Goal: Transaction & Acquisition: Purchase product/service

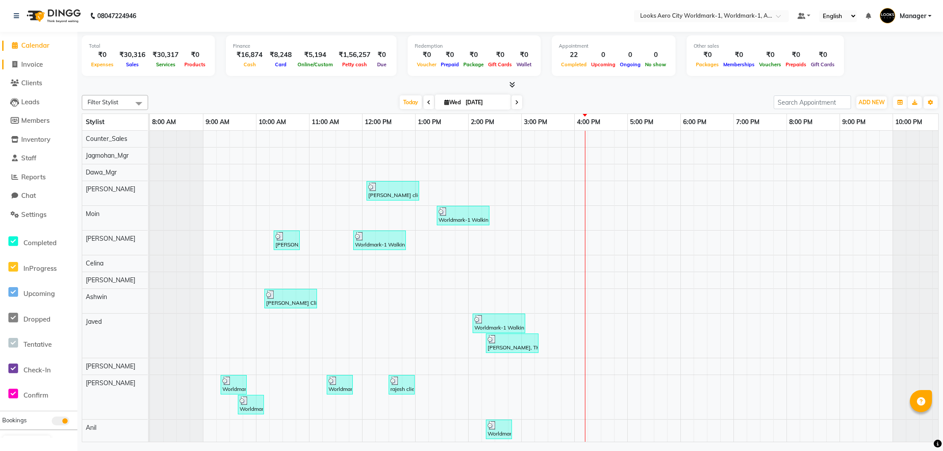
click at [29, 64] on span "Invoice" at bounding box center [32, 64] width 22 height 8
select select "service"
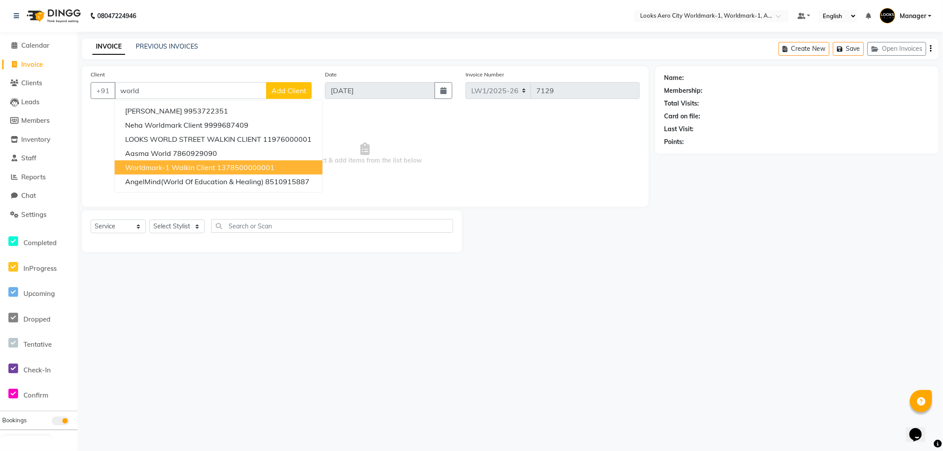
click at [187, 167] on span "Worldmark-1 Walkin Client" at bounding box center [170, 167] width 90 height 9
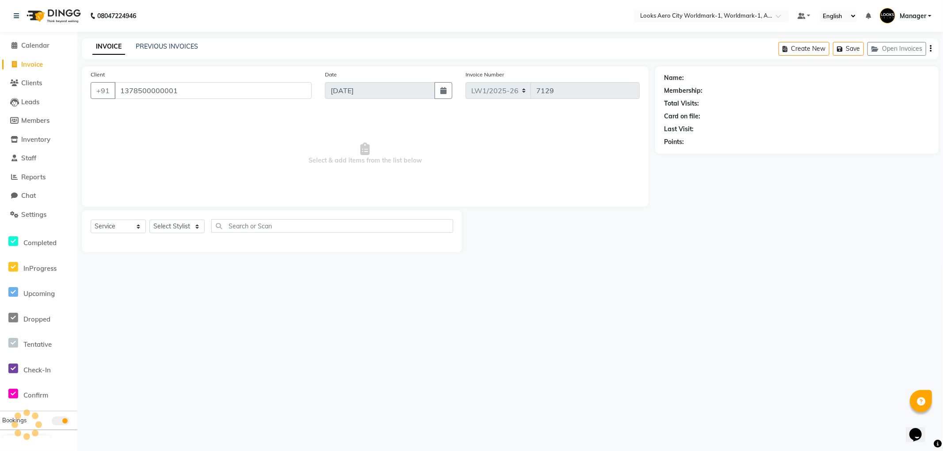
type input "1378500000001"
click at [167, 226] on select "Select Stylist [PERSON_NAME] [PERSON_NAME] [PERSON_NAME] [PERSON_NAME] Counter_…" at bounding box center [176, 227] width 55 height 14
select select "1: Object"
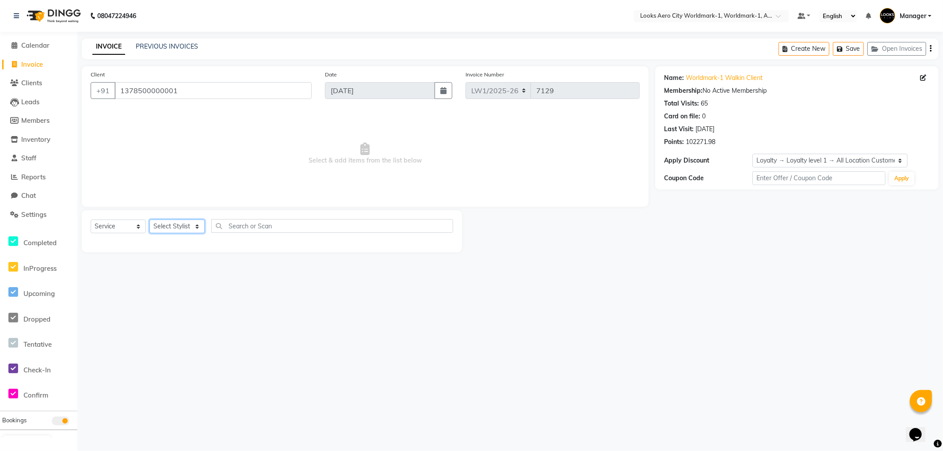
select select "84549"
click at [149, 220] on select "Select Stylist [PERSON_NAME] [PERSON_NAME] [PERSON_NAME] [PERSON_NAME] Counter_…" at bounding box center [176, 227] width 55 height 14
click at [230, 223] on input "text" at bounding box center [332, 226] width 242 height 14
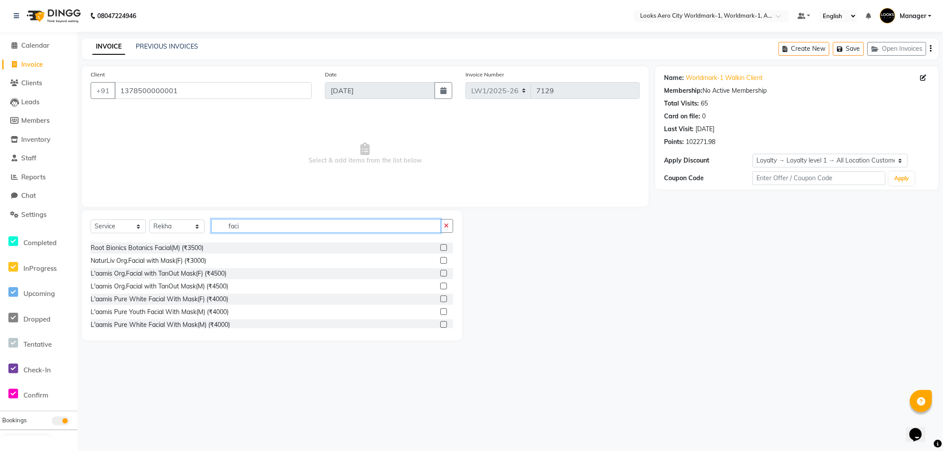
scroll to position [245, 0]
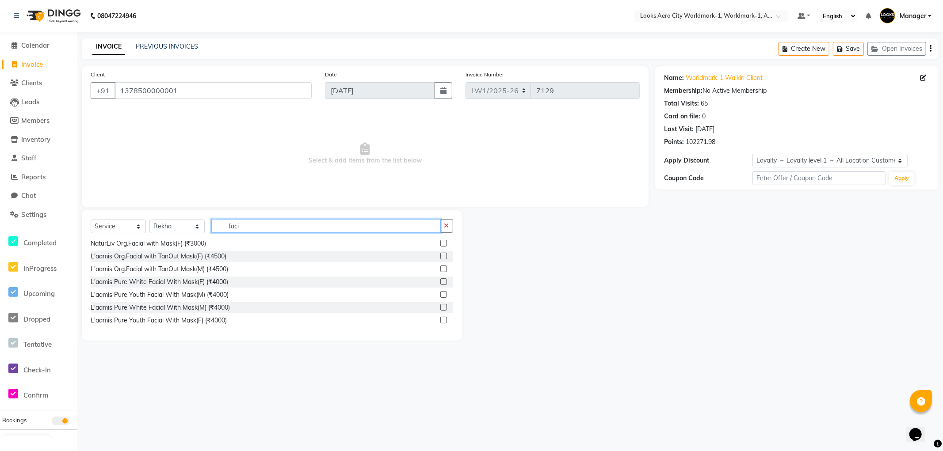
type input "faci"
click at [440, 257] on label at bounding box center [443, 256] width 7 height 7
click at [440, 257] on input "checkbox" at bounding box center [443, 257] width 6 height 6
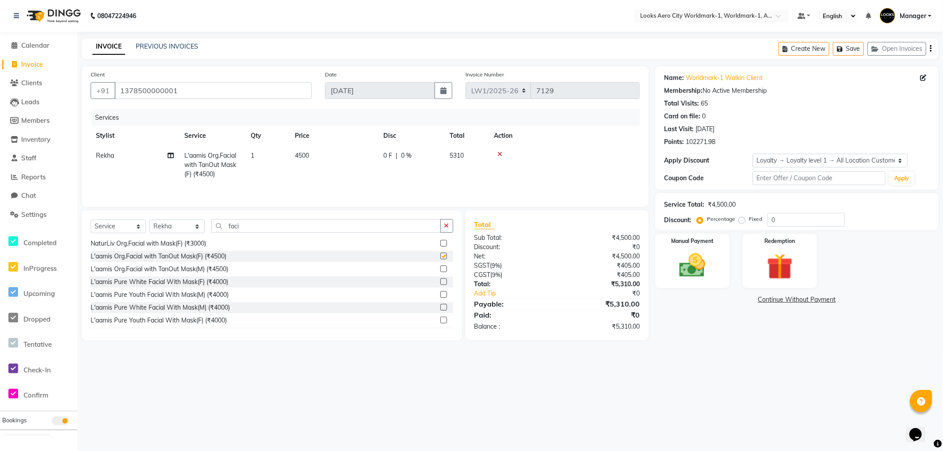
checkbox input "false"
drag, startPoint x: 228, startPoint y: 226, endPoint x: 217, endPoint y: 226, distance: 11.0
click at [217, 226] on input "faci" at bounding box center [325, 226] width 229 height 14
click at [157, 227] on select "Select Stylist [PERSON_NAME] [PERSON_NAME] [PERSON_NAME] [PERSON_NAME] Counter_…" at bounding box center [176, 227] width 55 height 14
select select "84554"
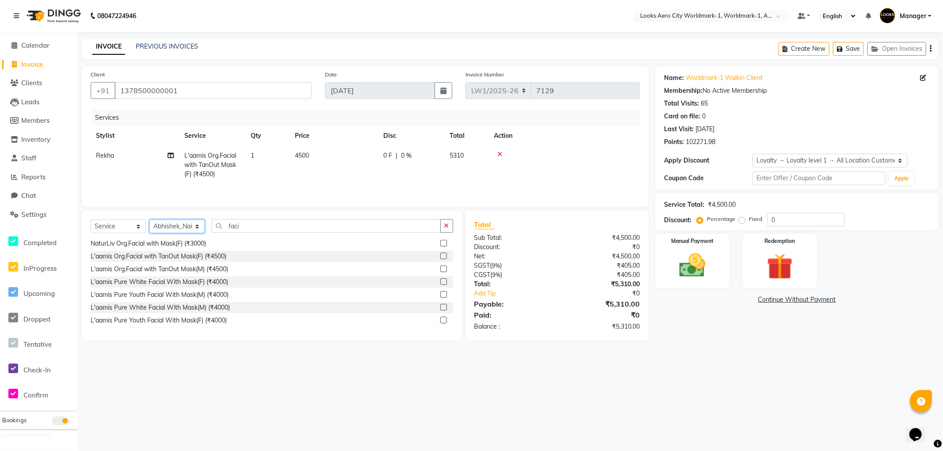
click at [149, 221] on select "Select Stylist [PERSON_NAME] [PERSON_NAME] [PERSON_NAME] [PERSON_NAME] Counter_…" at bounding box center [176, 227] width 55 height 14
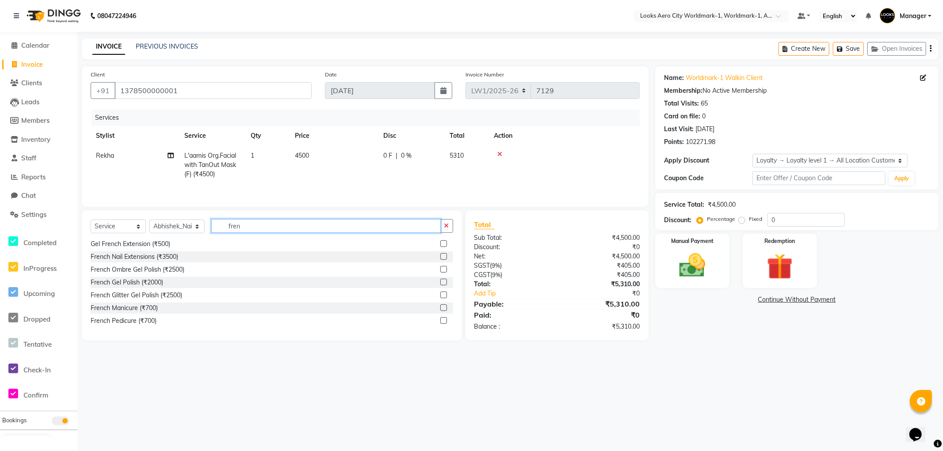
scroll to position [14, 0]
type input "fren"
click at [440, 294] on label at bounding box center [443, 295] width 7 height 7
click at [440, 294] on input "checkbox" at bounding box center [443, 296] width 6 height 6
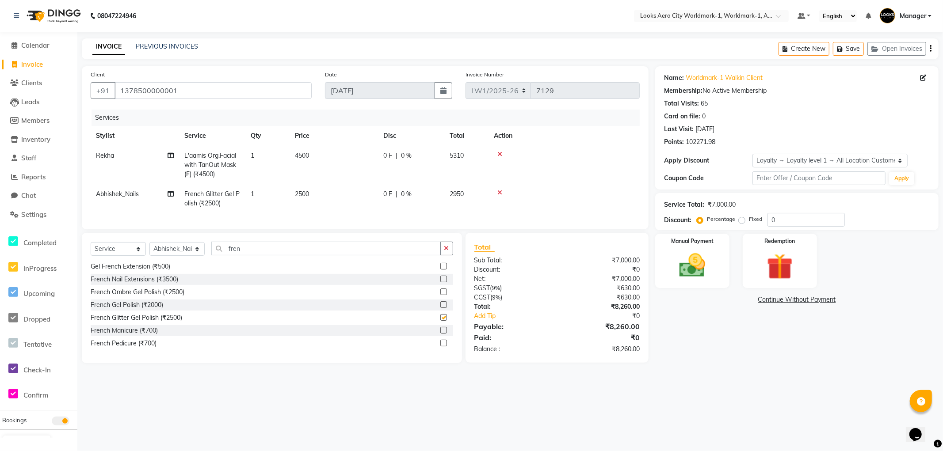
checkbox input "false"
drag, startPoint x: 337, startPoint y: 201, endPoint x: 346, endPoint y: 199, distance: 9.5
click at [338, 201] on td "2500" at bounding box center [333, 198] width 88 height 29
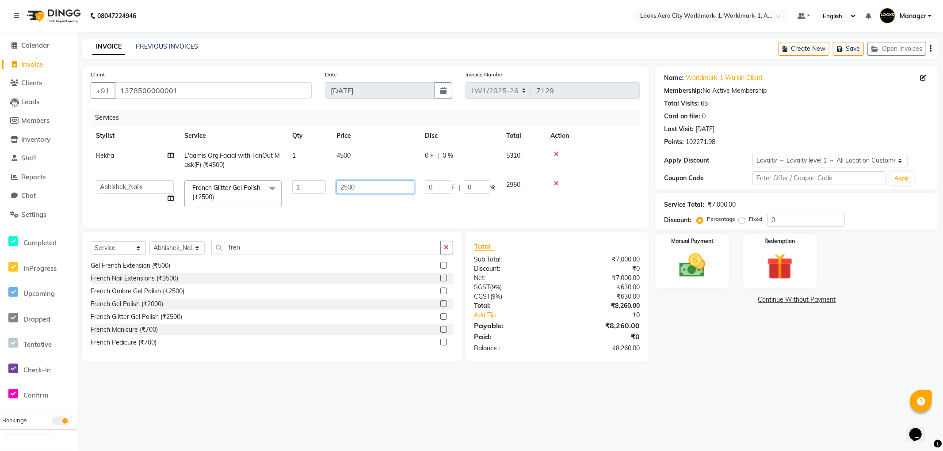
drag, startPoint x: 360, startPoint y: 187, endPoint x: 319, endPoint y: 186, distance: 41.6
click at [319, 186] on tr "Abhishek_Nails [PERSON_NAME] [PERSON_NAME] [PERSON_NAME] [PERSON_NAME] Counter_…" at bounding box center [365, 194] width 549 height 38
type input "1500"
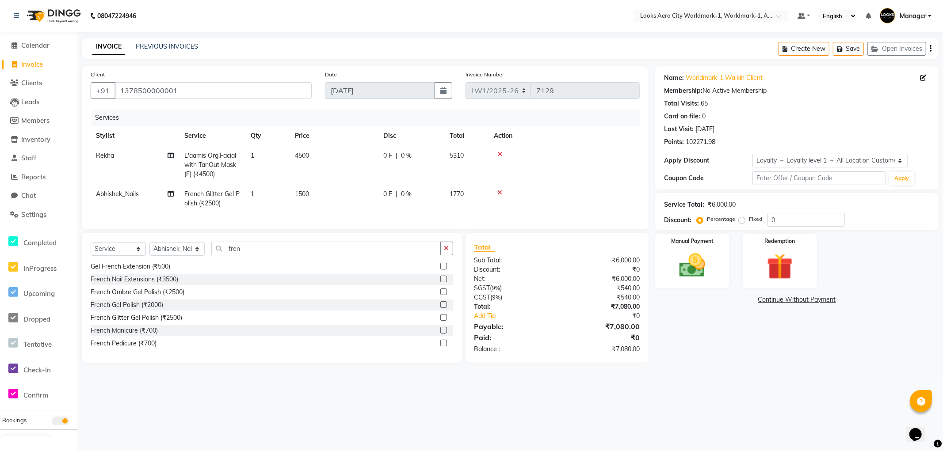
click at [336, 377] on main "INVOICE PREVIOUS INVOICES Create New Save Open Invoices Client [PHONE_NUMBER] D…" at bounding box center [509, 207] width 865 height 338
click at [116, 197] on span "Abhishek_Nails" at bounding box center [117, 194] width 43 height 8
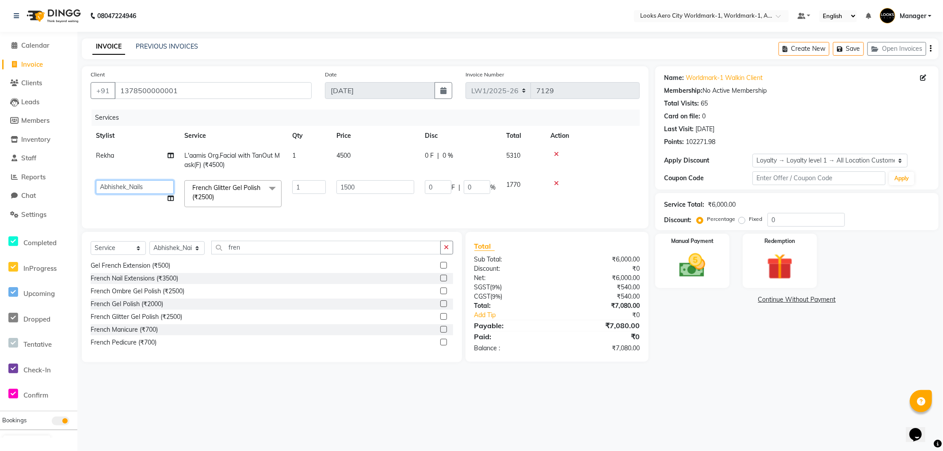
click at [126, 191] on select "[PERSON_NAME] [PERSON_NAME] [PERSON_NAME] [PERSON_NAME] Counter_Sales Dawa_Mgr …" at bounding box center [135, 187] width 78 height 14
select select "84551"
click at [180, 255] on select "Select Stylist [PERSON_NAME] [PERSON_NAME] [PERSON_NAME] [PERSON_NAME] Counter_…" at bounding box center [176, 248] width 55 height 14
select select "84551"
click at [149, 249] on select "Select Stylist [PERSON_NAME] [PERSON_NAME] [PERSON_NAME] [PERSON_NAME] Counter_…" at bounding box center [176, 248] width 55 height 14
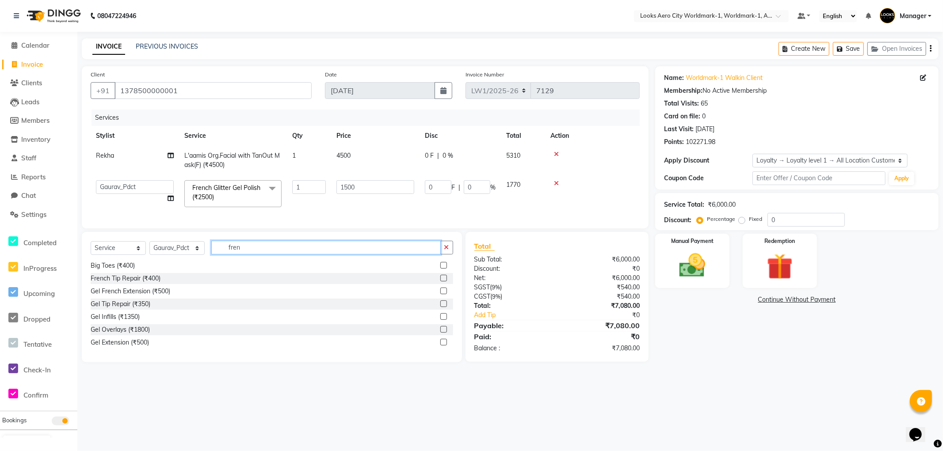
drag, startPoint x: 248, startPoint y: 254, endPoint x: 211, endPoint y: 254, distance: 37.1
click at [211, 254] on input "fren" at bounding box center [325, 248] width 229 height 14
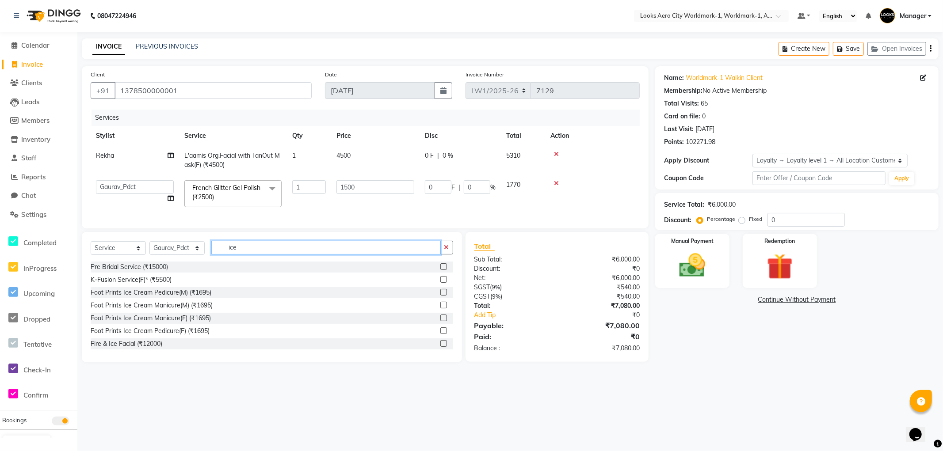
type input "ice"
click at [440, 334] on label at bounding box center [443, 330] width 7 height 7
click at [440, 334] on input "checkbox" at bounding box center [443, 331] width 6 height 6
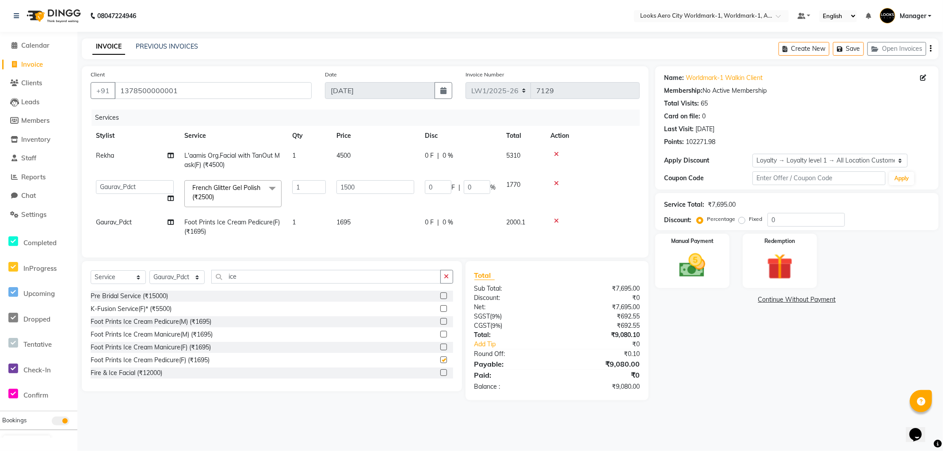
checkbox input "false"
click at [378, 229] on td "1695" at bounding box center [375, 227] width 88 height 29
select select "84551"
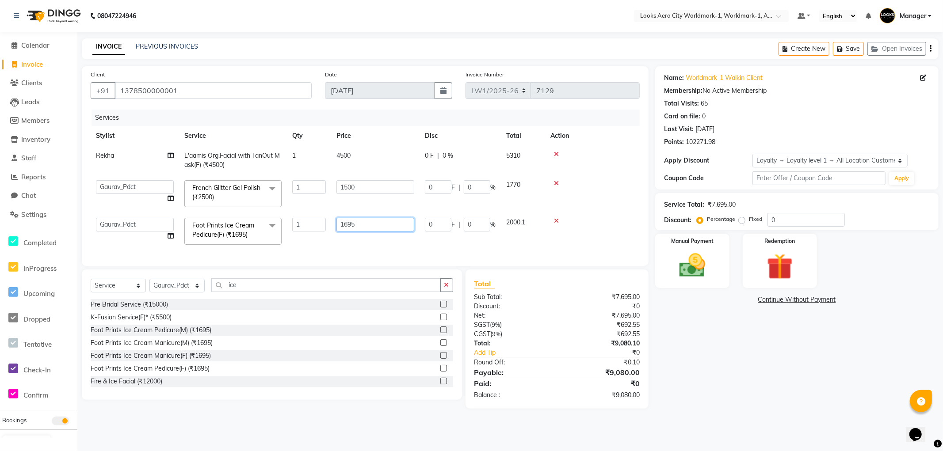
drag, startPoint x: 380, startPoint y: 224, endPoint x: 305, endPoint y: 224, distance: 74.7
click at [305, 224] on tr "Abhishek_Nails Amita Chauhan Anil Ashwin Celina Counter_Sales Dawa_Mgr Gaurav_P…" at bounding box center [365, 232] width 549 height 38
type input "1500"
click at [405, 429] on div "08047224946 Select Location × Looks Aero City Worldmark-1, Worldmark-1, Aerocit…" at bounding box center [471, 225] width 943 height 451
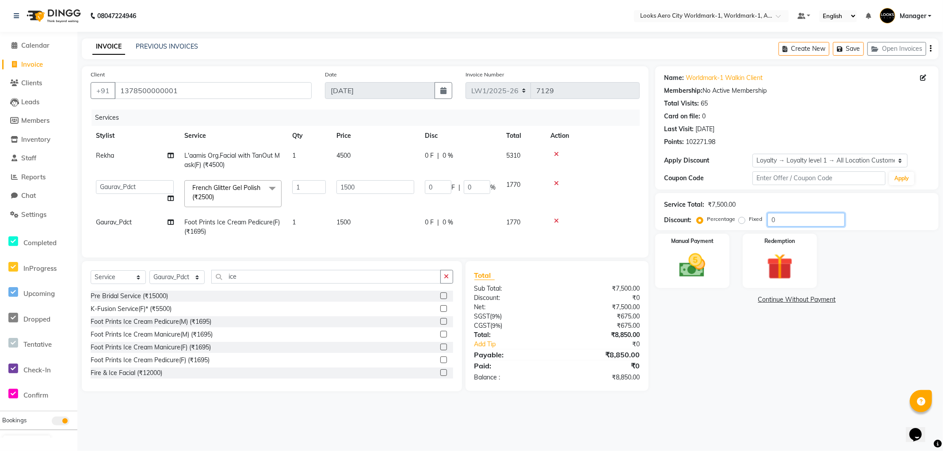
drag, startPoint x: 781, startPoint y: 218, endPoint x: 762, endPoint y: 219, distance: 19.0
click at [763, 219] on div "Percentage Fixed 0" at bounding box center [771, 220] width 146 height 14
type input "1"
type input "15"
type input "1"
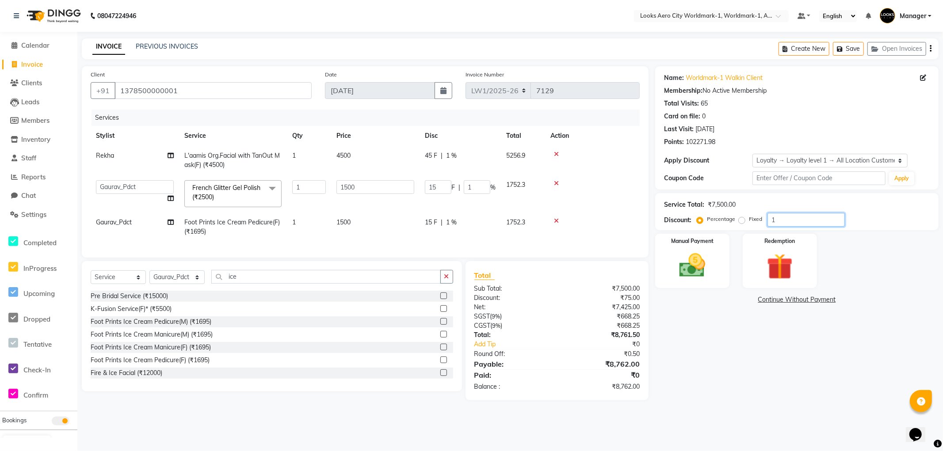
type input "18"
type input "270"
type input "18"
click at [706, 342] on div "Name: Worldmark-1 Walkin Client Membership: No Active Membership Total Visits: …" at bounding box center [800, 228] width 290 height 325
drag, startPoint x: 806, startPoint y: 224, endPoint x: 743, endPoint y: 231, distance: 63.1
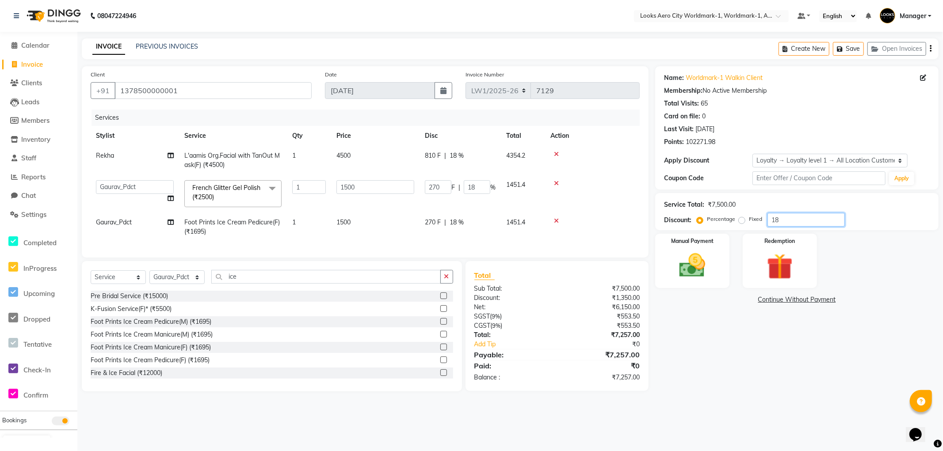
click at [743, 231] on div "Name: Worldmark-1 Walkin Client Membership: No Active Membership Total Visits: …" at bounding box center [800, 228] width 290 height 325
type input "0"
click at [753, 355] on div "Name: Worldmark-1 Walkin Client Membership: No Active Membership Total Visits: …" at bounding box center [800, 228] width 290 height 325
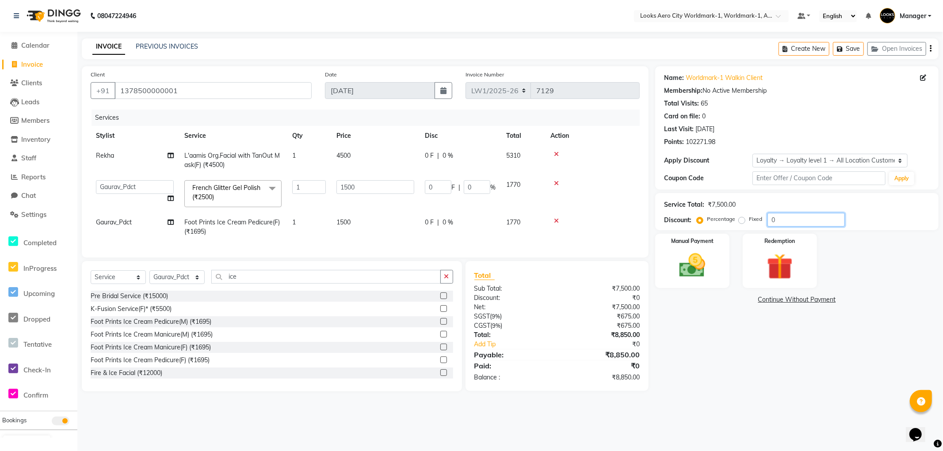
drag, startPoint x: 788, startPoint y: 219, endPoint x: 765, endPoint y: 219, distance: 23.4
click at [765, 219] on div "Percentage Fixed 0" at bounding box center [771, 220] width 146 height 14
type input "1"
type input "15"
type input "1"
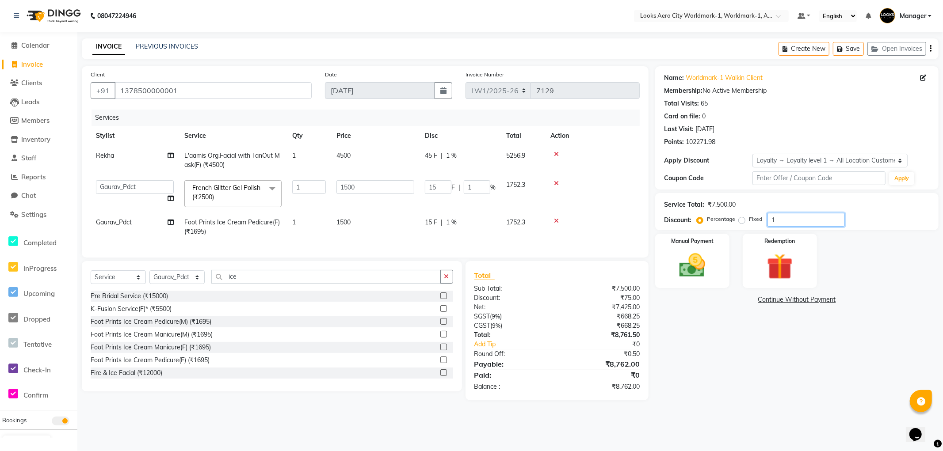
type input "18"
type input "270"
type input "18"
click at [464, 186] on input "18" at bounding box center [477, 187] width 27 height 14
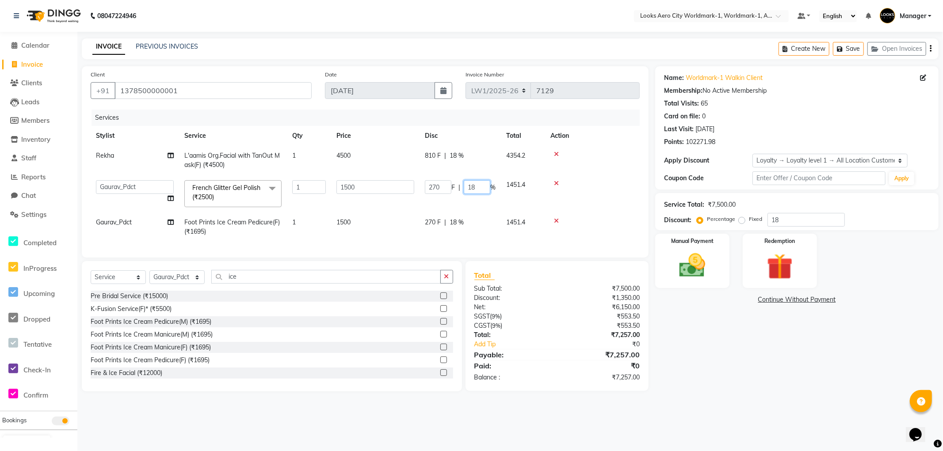
type input "0"
click at [675, 342] on div "Name: Worldmark-1 Walkin Client Membership: No Active Membership Total Visits: …" at bounding box center [800, 228] width 290 height 325
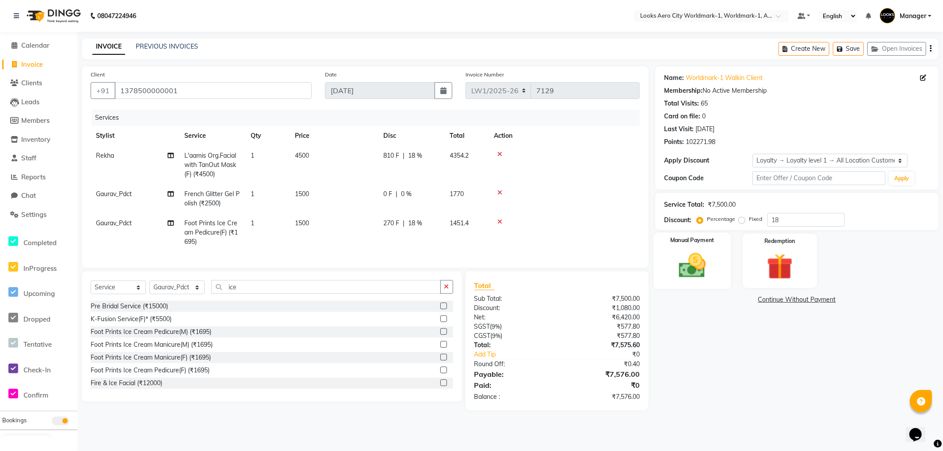
click at [693, 264] on img at bounding box center [692, 265] width 44 height 31
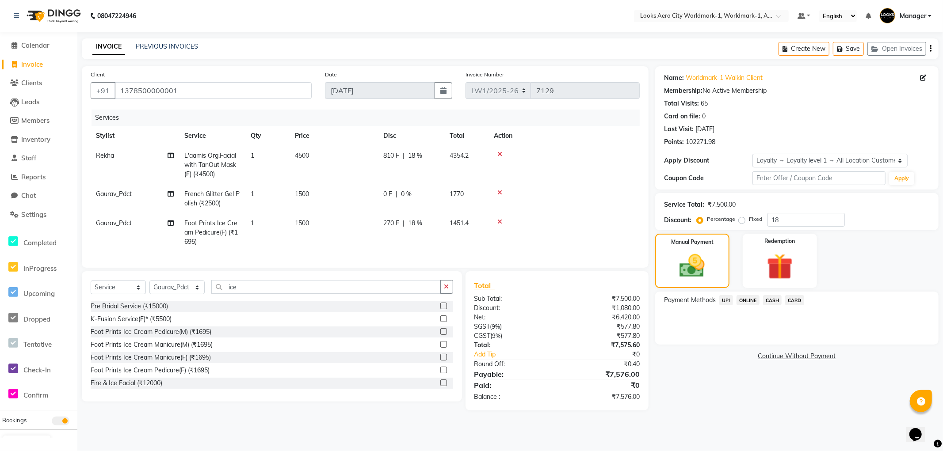
click at [791, 299] on span "CARD" at bounding box center [794, 300] width 19 height 10
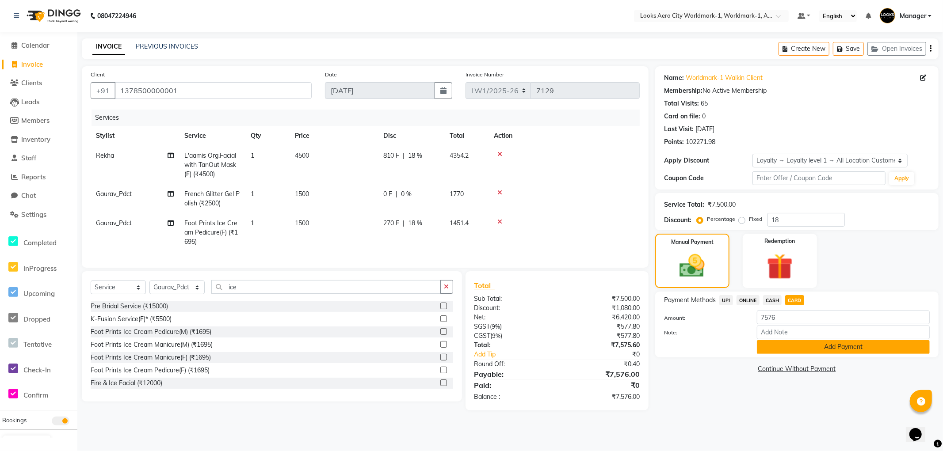
click at [807, 348] on button "Add Payment" at bounding box center [843, 347] width 173 height 14
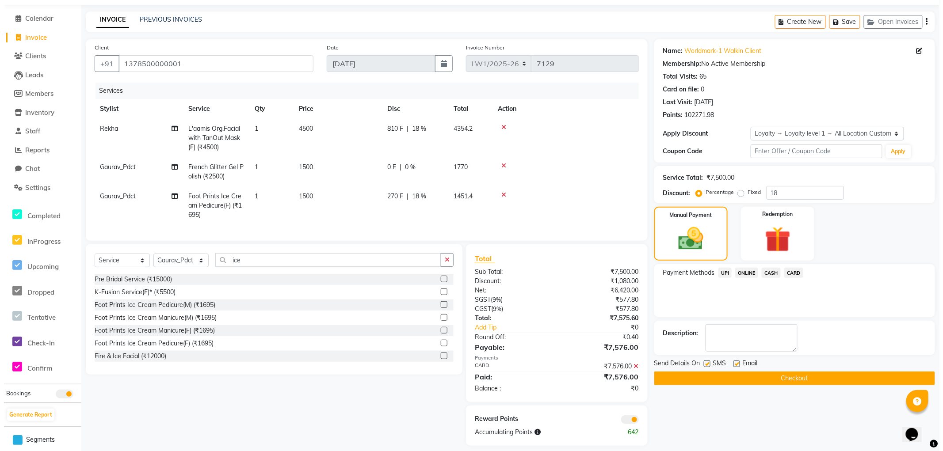
scroll to position [42, 0]
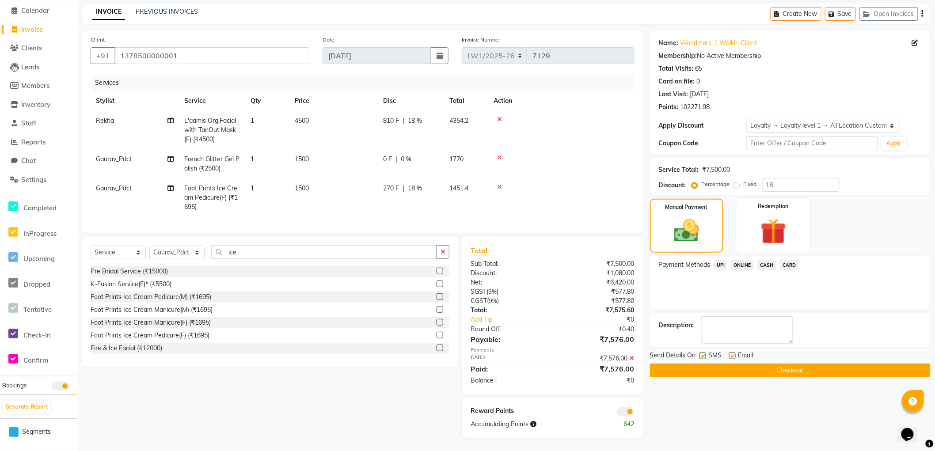
click at [732, 353] on label at bounding box center [732, 356] width 7 height 7
click at [732, 354] on input "checkbox" at bounding box center [732, 357] width 6 height 6
checkbox input "false"
click at [623, 412] on span at bounding box center [626, 411] width 18 height 9
click at [635, 413] on input "checkbox" at bounding box center [635, 413] width 0 height 0
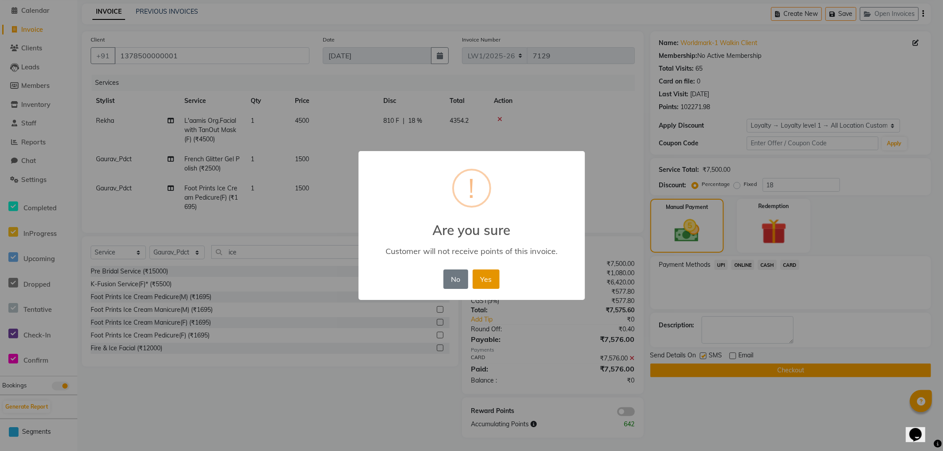
click at [485, 278] on button "Yes" at bounding box center [485, 279] width 27 height 19
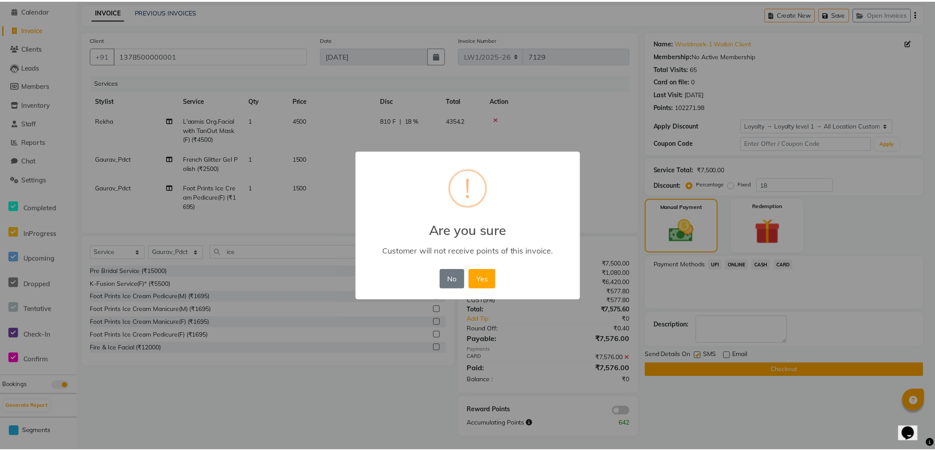
scroll to position [29, 0]
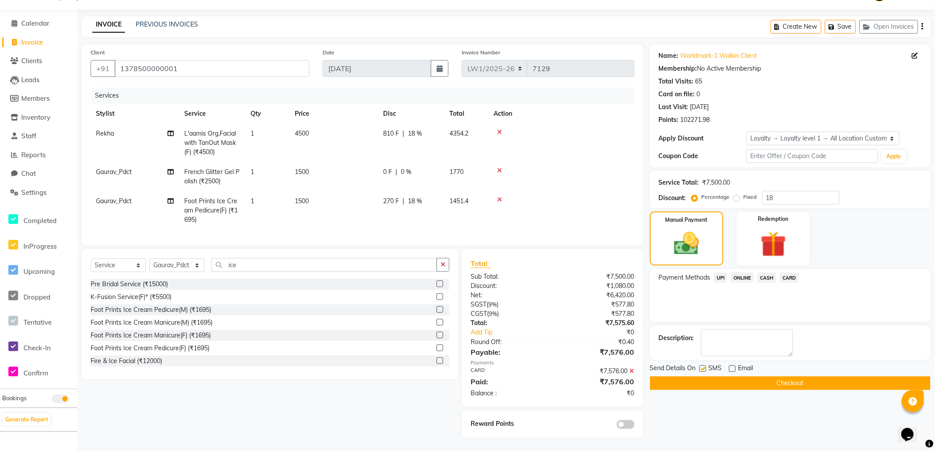
click at [697, 377] on button "Checkout" at bounding box center [790, 384] width 281 height 14
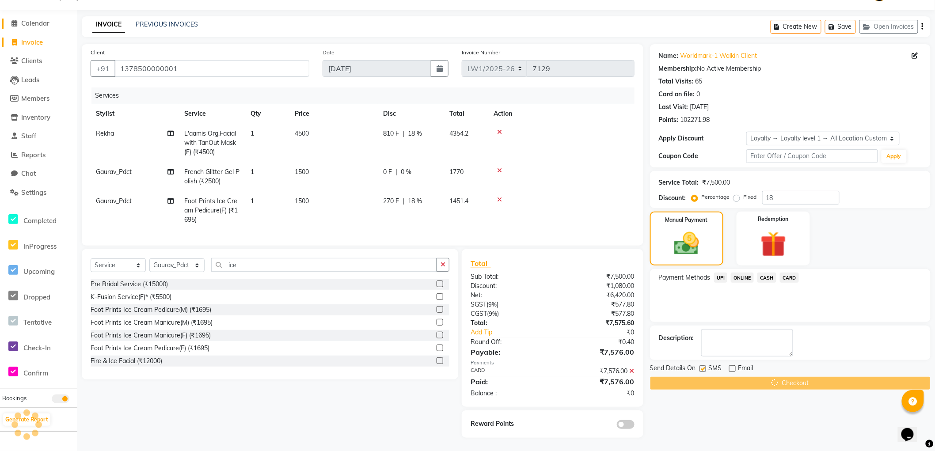
click at [39, 19] on span "Calendar" at bounding box center [35, 23] width 28 height 8
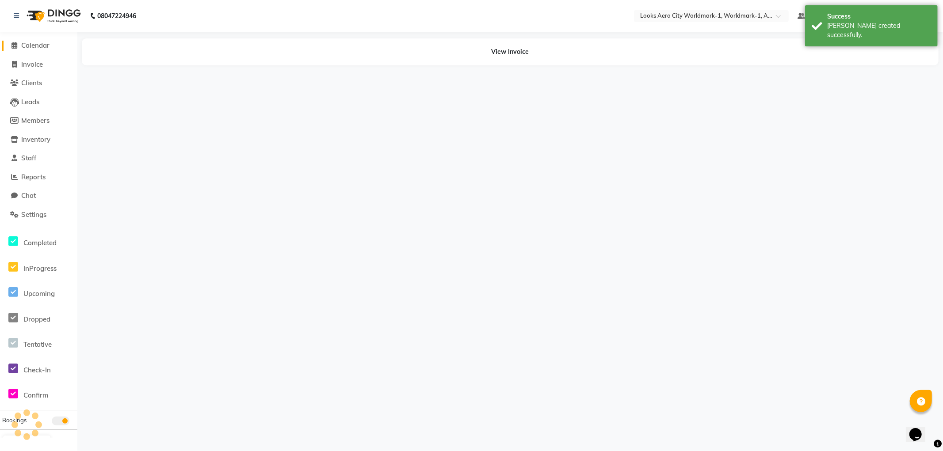
click at [36, 43] on span "Calendar" at bounding box center [35, 45] width 28 height 8
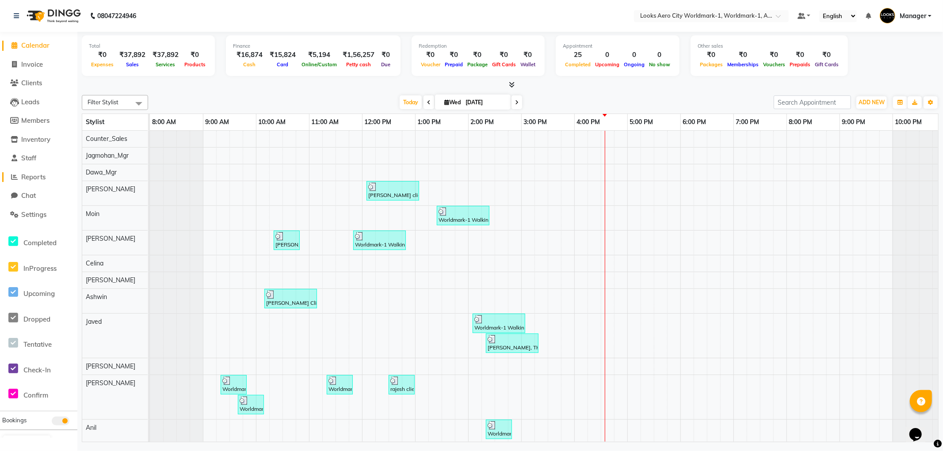
click at [37, 176] on span "Reports" at bounding box center [33, 177] width 24 height 8
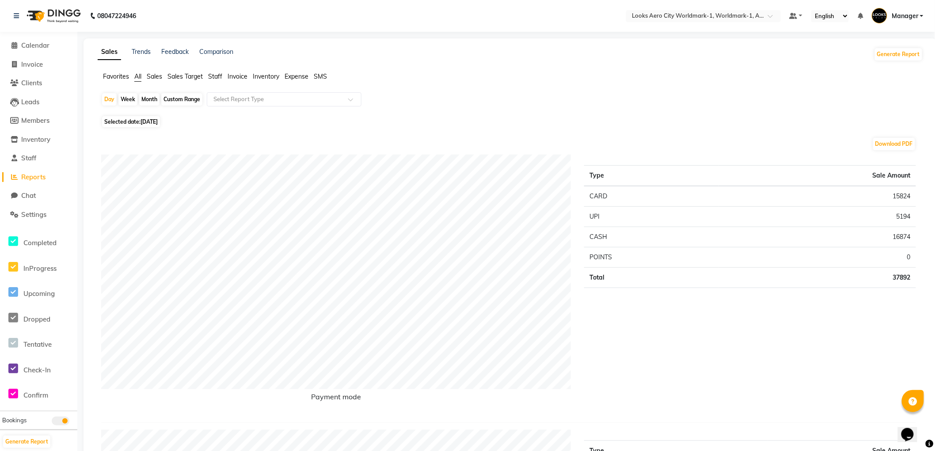
click at [215, 76] on span "Staff" at bounding box center [215, 76] width 14 height 8
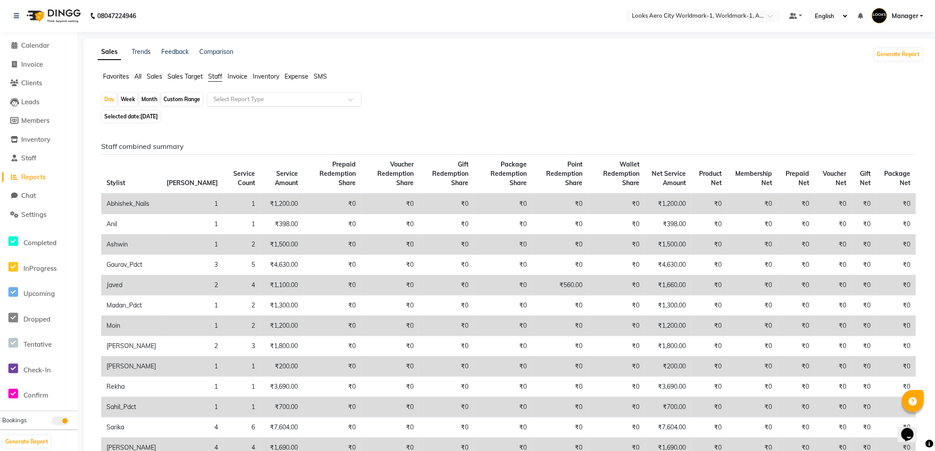
click at [255, 100] on input "text" at bounding box center [275, 99] width 127 height 9
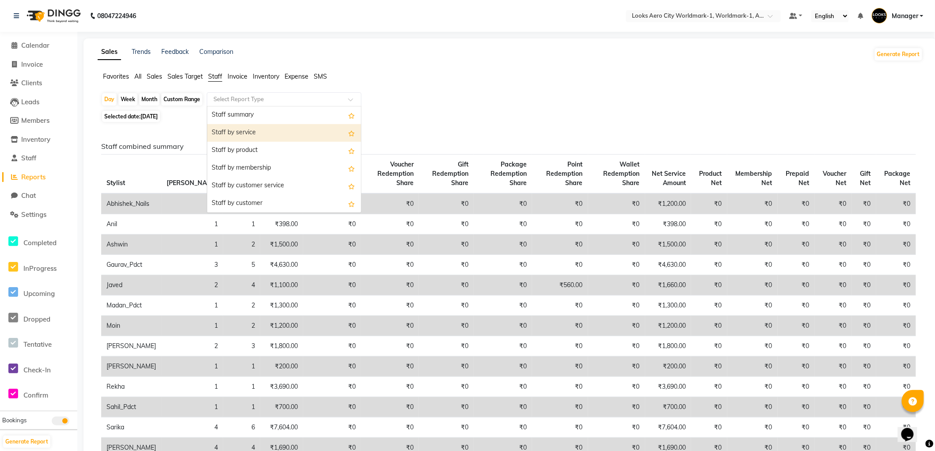
click at [240, 134] on div "Staff by service" at bounding box center [284, 133] width 154 height 18
select select "full_report"
select select "csv"
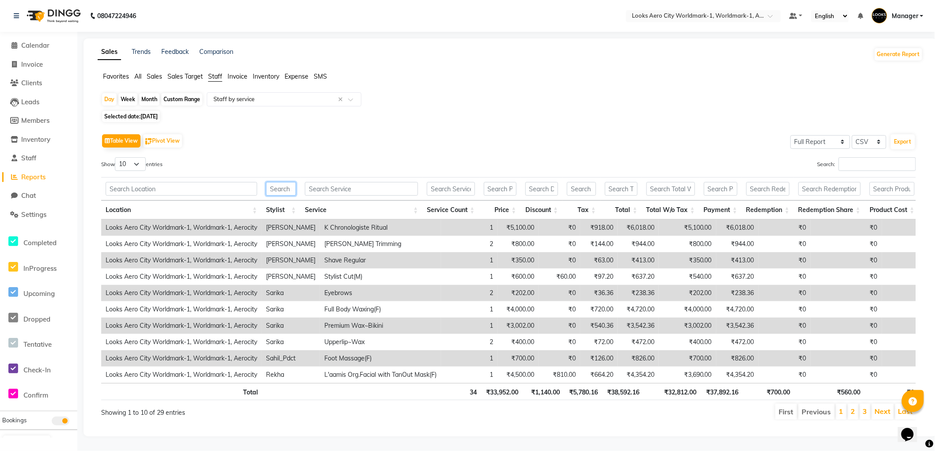
click at [278, 189] on input "text" at bounding box center [281, 189] width 30 height 14
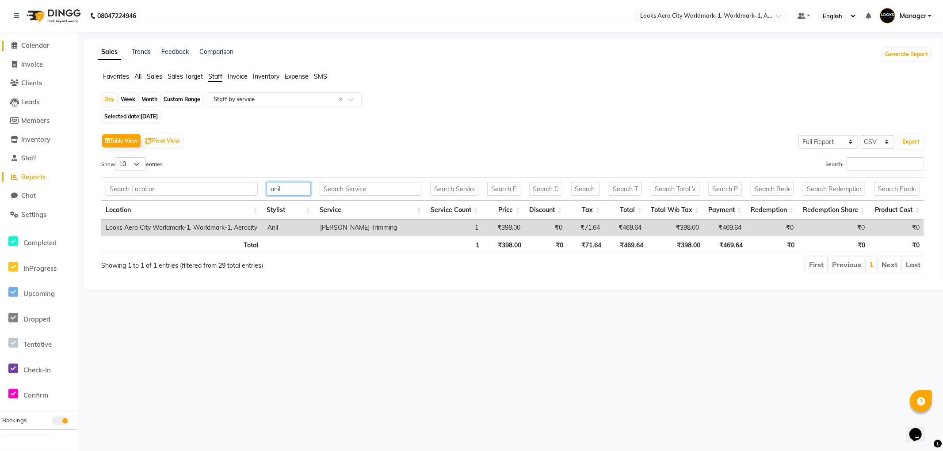
type input "anil"
click at [43, 45] on span "Calendar" at bounding box center [35, 45] width 28 height 8
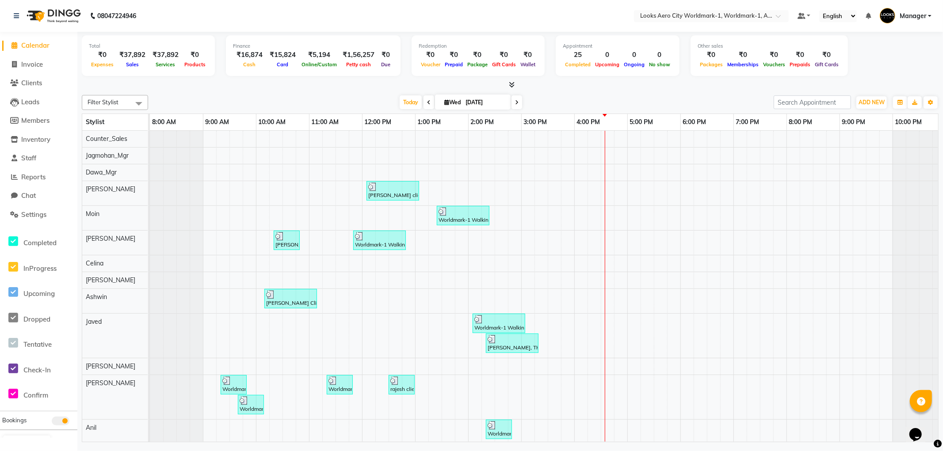
click at [31, 43] on span "Calendar" at bounding box center [35, 45] width 28 height 8
click at [37, 63] on span "Invoice" at bounding box center [32, 64] width 22 height 8
select select "service"
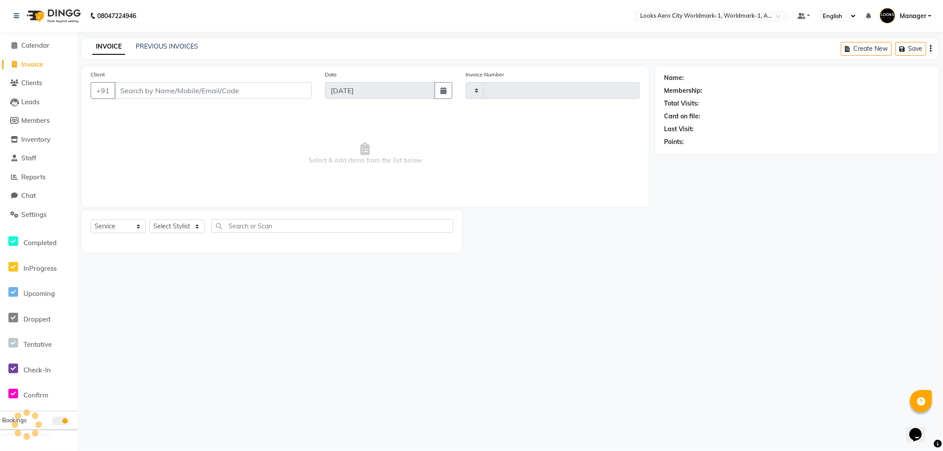
click at [160, 89] on input "Client" at bounding box center [212, 90] width 197 height 17
type input "w"
type input "7130"
select select "8573"
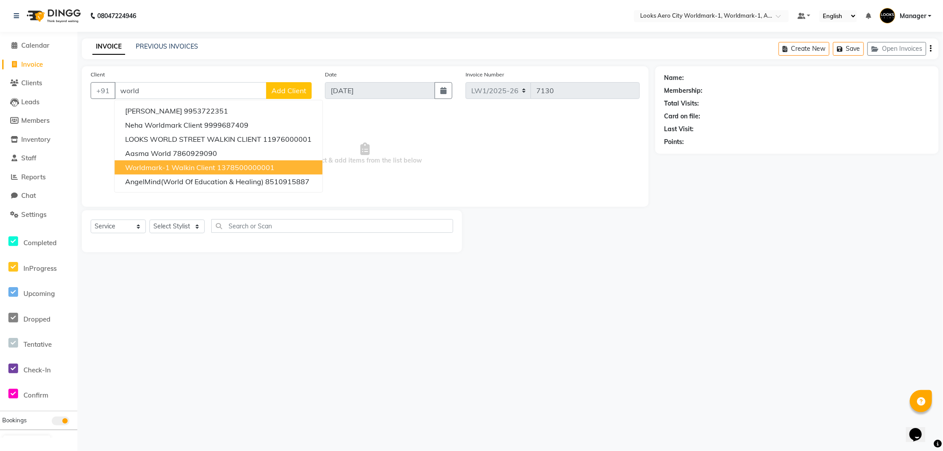
click at [165, 168] on span "Worldmark-1 Walkin Client" at bounding box center [170, 167] width 90 height 9
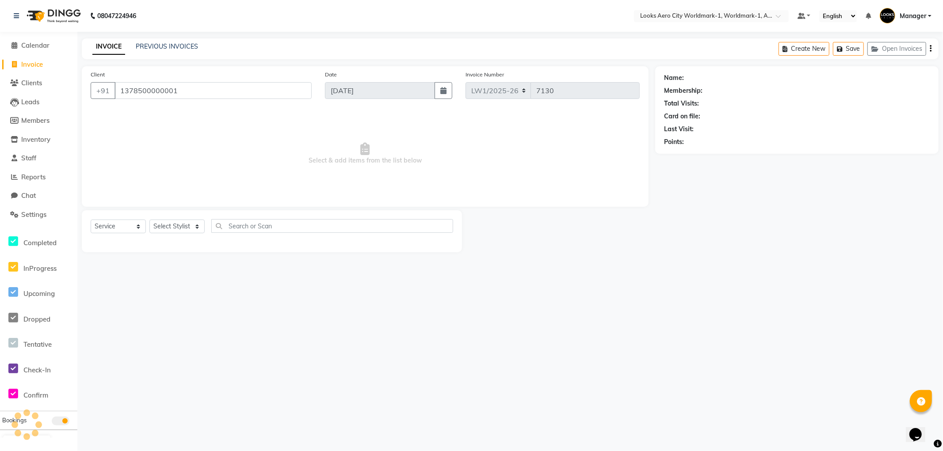
type input "1378500000001"
click at [181, 228] on select "Select Stylist [PERSON_NAME] [PERSON_NAME] [PERSON_NAME] [PERSON_NAME] Counter_…" at bounding box center [176, 227] width 55 height 14
select select "1: Object"
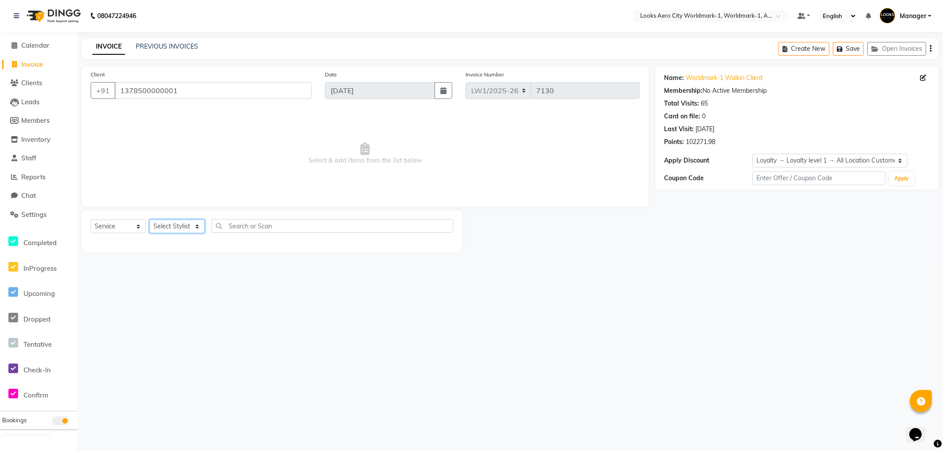
select select "84540"
click at [149, 220] on select "Select Stylist [PERSON_NAME] [PERSON_NAME] [PERSON_NAME] [PERSON_NAME] Counter_…" at bounding box center [176, 227] width 55 height 14
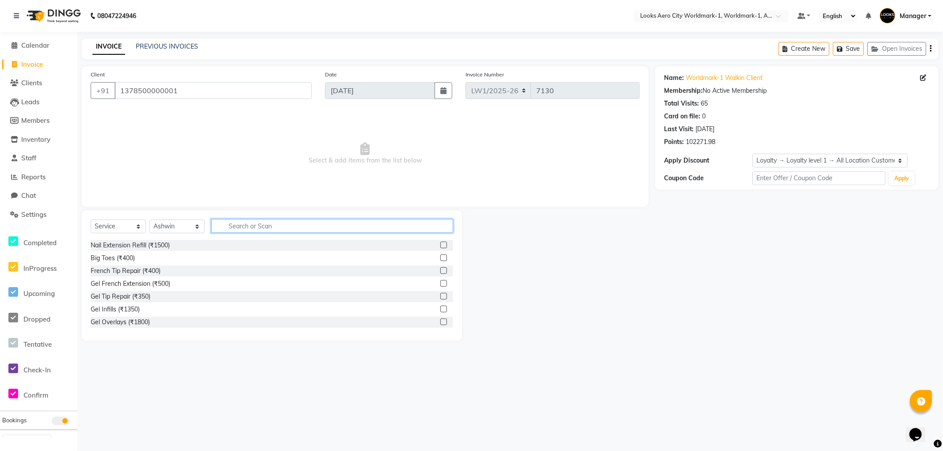
click at [267, 227] on input "text" at bounding box center [332, 226] width 242 height 14
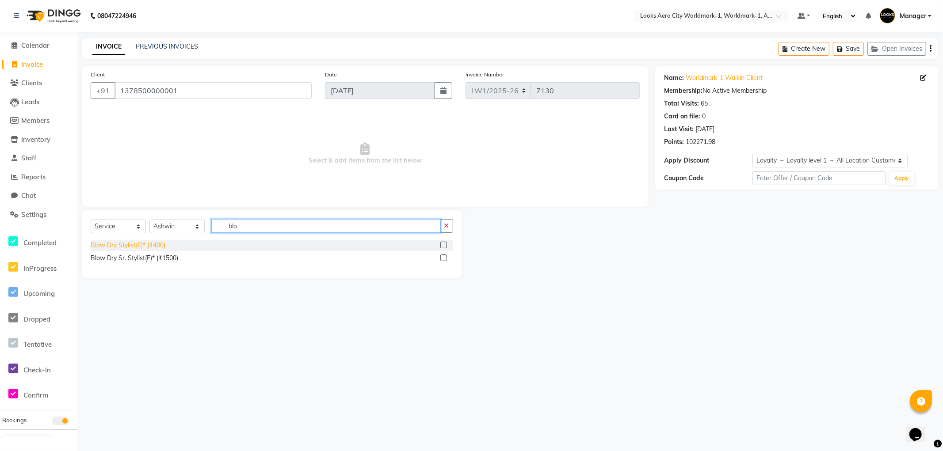
type input "blo"
drag, startPoint x: 145, startPoint y: 246, endPoint x: 198, endPoint y: 223, distance: 58.4
click at [145, 245] on div "Blow Dry Stylist(F)* (₹400)" at bounding box center [128, 245] width 75 height 9
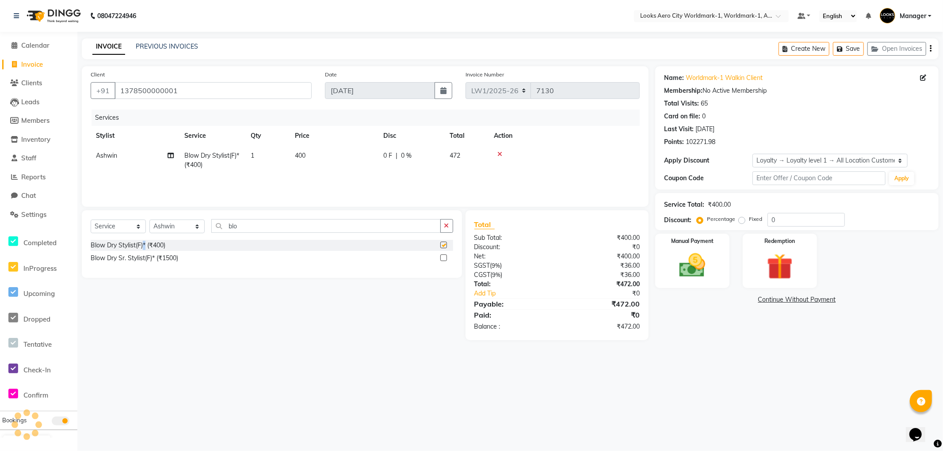
checkbox input "false"
drag, startPoint x: 255, startPoint y: 226, endPoint x: 17, endPoint y: 158, distance: 248.2
click at [3, 163] on app-home "08047224946 Select Location × Looks Aero City Worldmark-1, Worldmark-1, Aerocit…" at bounding box center [471, 177] width 943 height 354
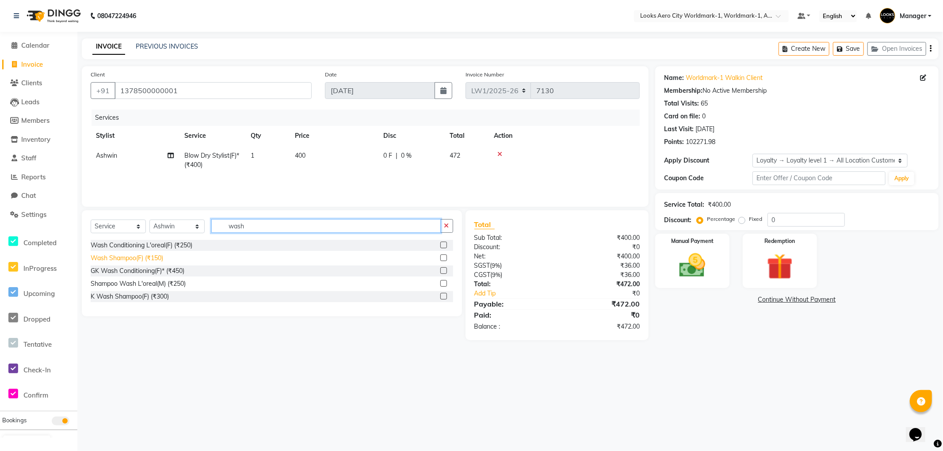
type input "wash"
drag, startPoint x: 157, startPoint y: 256, endPoint x: 165, endPoint y: 222, distance: 34.9
click at [156, 255] on div "Wash Shampoo(F) (₹150)" at bounding box center [127, 258] width 72 height 9
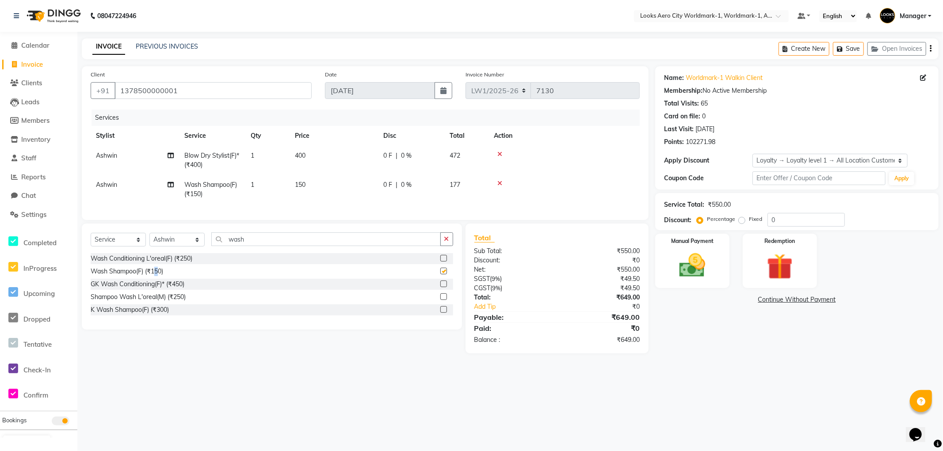
checkbox input "false"
click at [319, 157] on td "400" at bounding box center [333, 160] width 88 height 29
select select "84540"
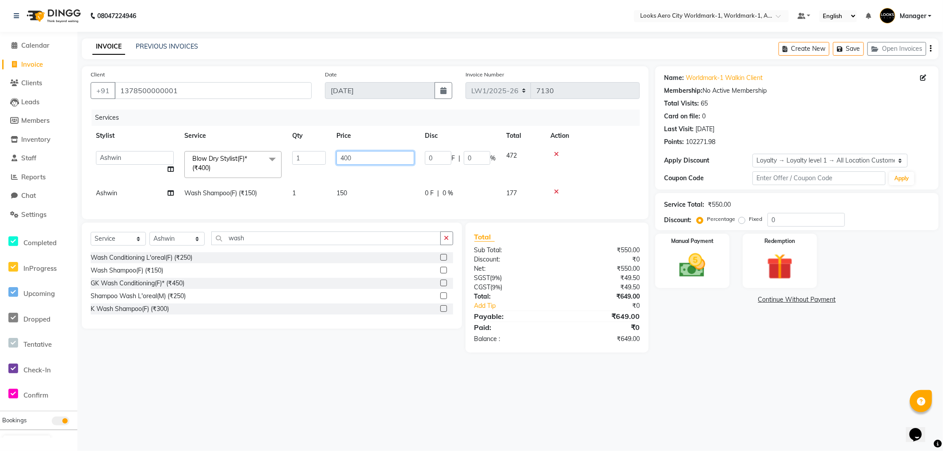
drag, startPoint x: 373, startPoint y: 153, endPoint x: 290, endPoint y: 158, distance: 83.6
click at [290, 158] on tr "Abhishek_Nails [PERSON_NAME] [PERSON_NAME] [PERSON_NAME] [PERSON_NAME] Counter_…" at bounding box center [365, 165] width 549 height 38
type input "800"
click at [352, 192] on td "150" at bounding box center [375, 193] width 88 height 20
select select "84540"
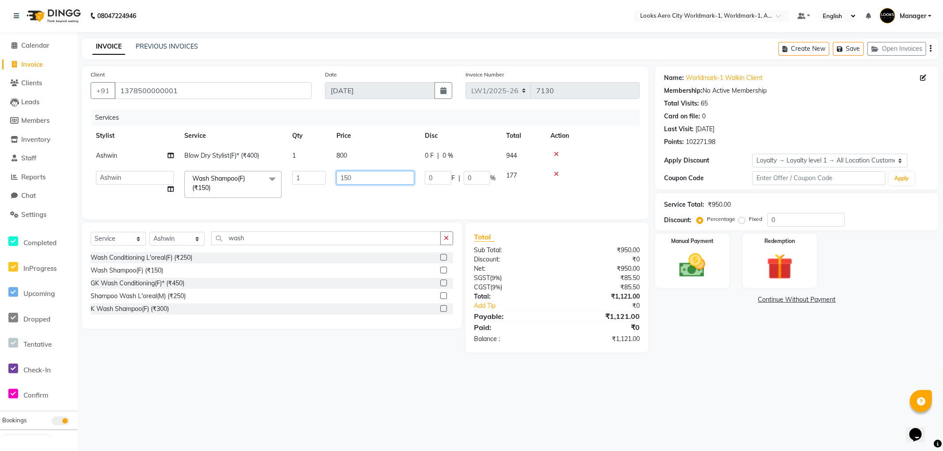
drag, startPoint x: 360, startPoint y: 179, endPoint x: 194, endPoint y: 155, distance: 167.4
click at [194, 157] on tbody "Ashwin Blow Dry Stylist(F)* (₹400) 1 800 0 F | 0 % 944 Abhishek_Nails Amita Cha…" at bounding box center [365, 174] width 549 height 57
type input "700"
click at [749, 395] on div "08047224946 Select Location × Looks Aero City Worldmark-1, Worldmark-1, Aerocit…" at bounding box center [471, 225] width 943 height 451
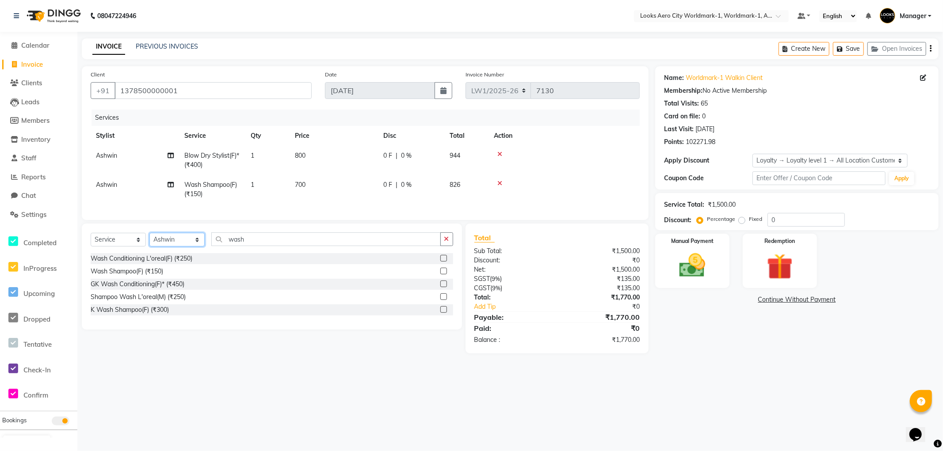
click at [173, 244] on select "Select Stylist [PERSON_NAME] [PERSON_NAME] [PERSON_NAME] [PERSON_NAME] Counter_…" at bounding box center [176, 240] width 55 height 14
select select "84537"
click at [149, 240] on select "Select Stylist [PERSON_NAME] [PERSON_NAME] [PERSON_NAME] [PERSON_NAME] Counter_…" at bounding box center [176, 240] width 55 height 14
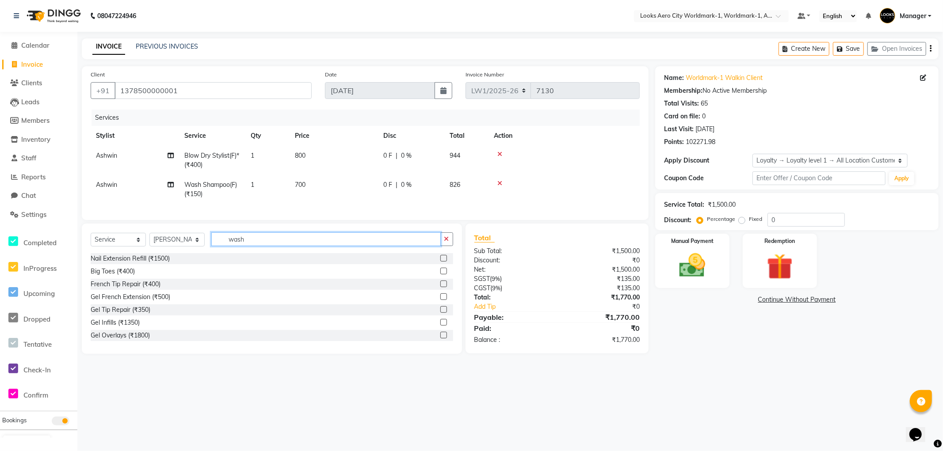
drag, startPoint x: 266, startPoint y: 246, endPoint x: 170, endPoint y: 236, distance: 96.5
click at [166, 237] on div "Select Service Product Membership Package Voucher Prepaid Gift Card Select Styl…" at bounding box center [272, 289] width 380 height 130
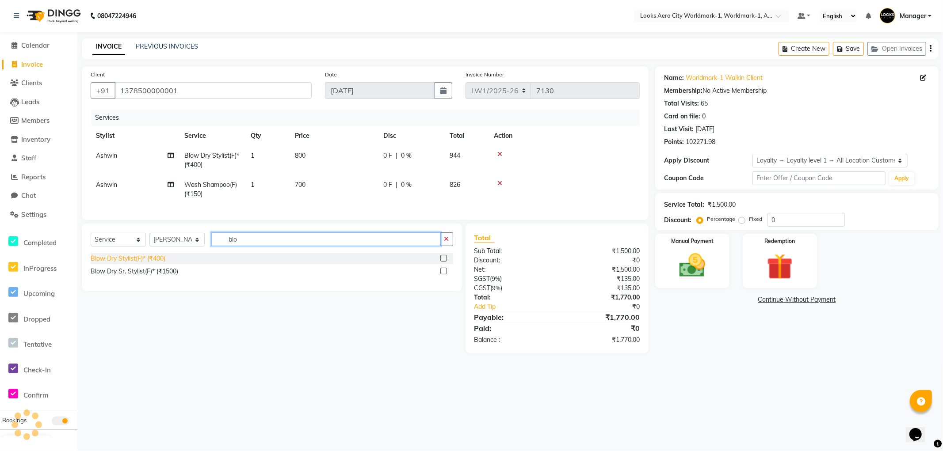
type input "blo"
drag, startPoint x: 145, startPoint y: 265, endPoint x: 161, endPoint y: 252, distance: 20.7
click at [144, 263] on div "Blow Dry Stylist(F)* (₹400)" at bounding box center [128, 258] width 75 height 9
checkbox input "false"
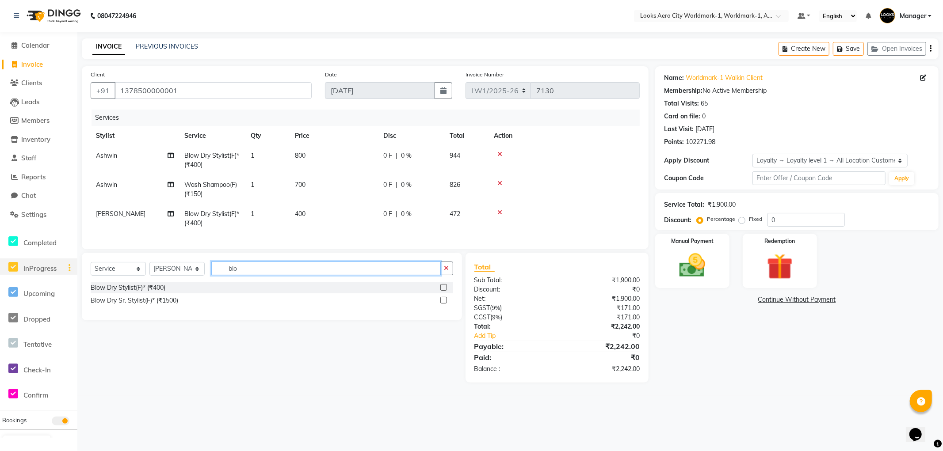
drag, startPoint x: 262, startPoint y: 273, endPoint x: 0, endPoint y: 265, distance: 261.7
click at [0, 265] on app-home "08047224946 Select Location × Looks Aero City Worldmark-1, Worldmark-1, Aerocit…" at bounding box center [471, 198] width 943 height 396
type input "was"
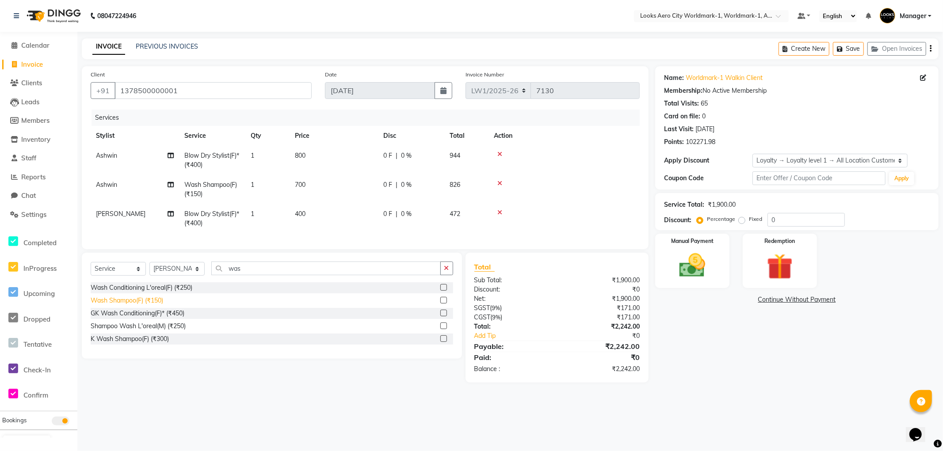
click at [138, 305] on div "Wash Shampoo(F) (₹150)" at bounding box center [127, 300] width 72 height 9
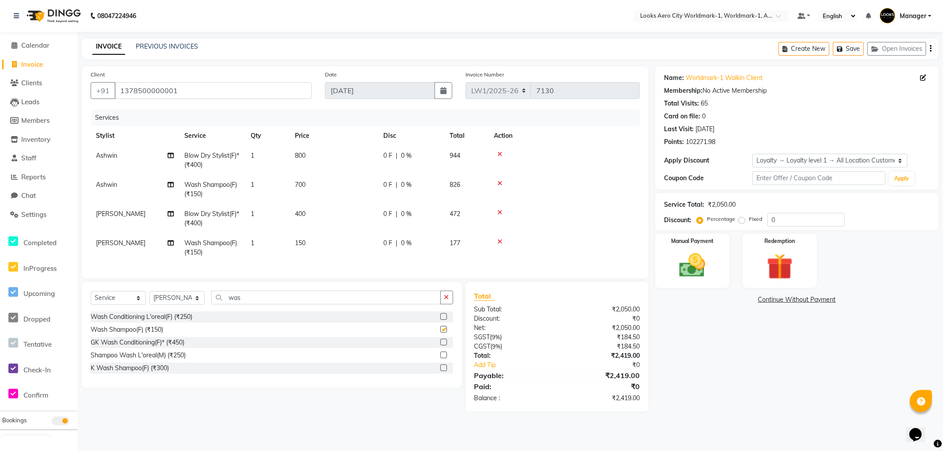
checkbox input "false"
click at [324, 214] on td "400" at bounding box center [333, 218] width 88 height 29
select select "84537"
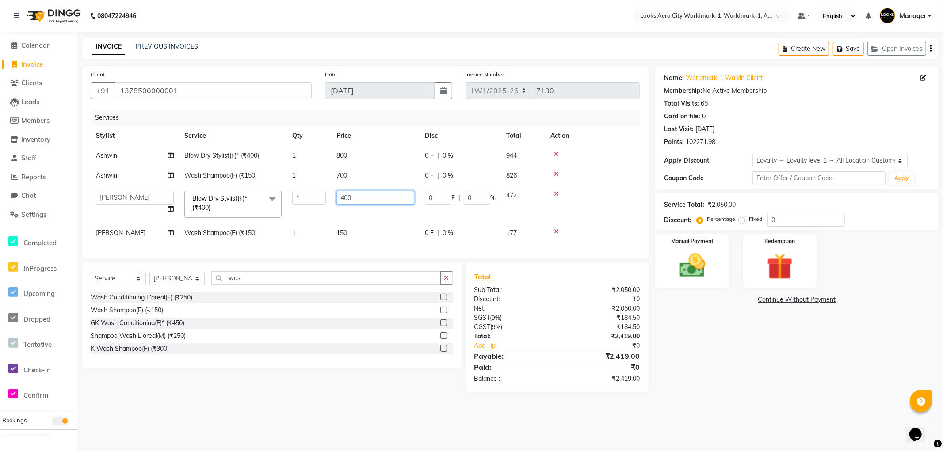
drag, startPoint x: 372, startPoint y: 198, endPoint x: 187, endPoint y: 186, distance: 185.6
click at [183, 186] on tr "Abhishek_Nails [PERSON_NAME] [PERSON_NAME] [PERSON_NAME] [PERSON_NAME] Counter_…" at bounding box center [365, 205] width 549 height 38
type input "800"
click at [371, 232] on tbody "Ashwin Blow Dry Stylist(F)* (₹400) 1 800 0 F | 0 % 944 Ashwin Wash Shampoo(F) (…" at bounding box center [365, 194] width 549 height 97
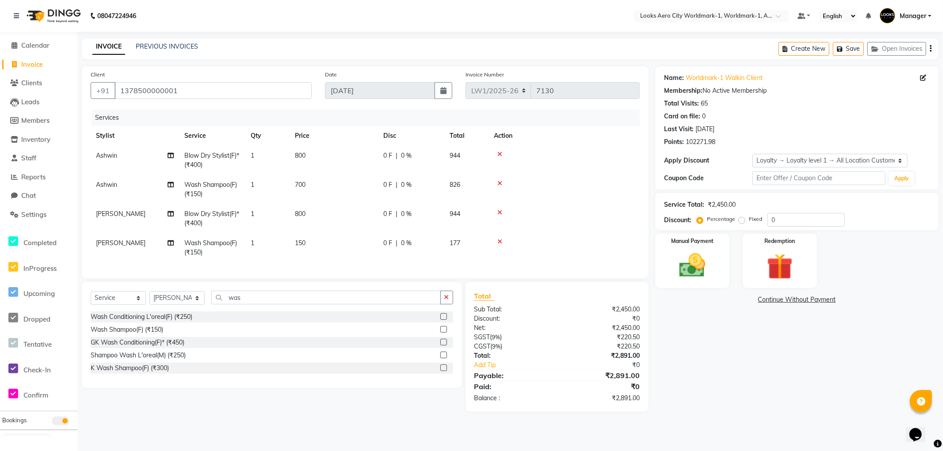
click at [321, 242] on td "150" at bounding box center [333, 247] width 88 height 29
select select "84537"
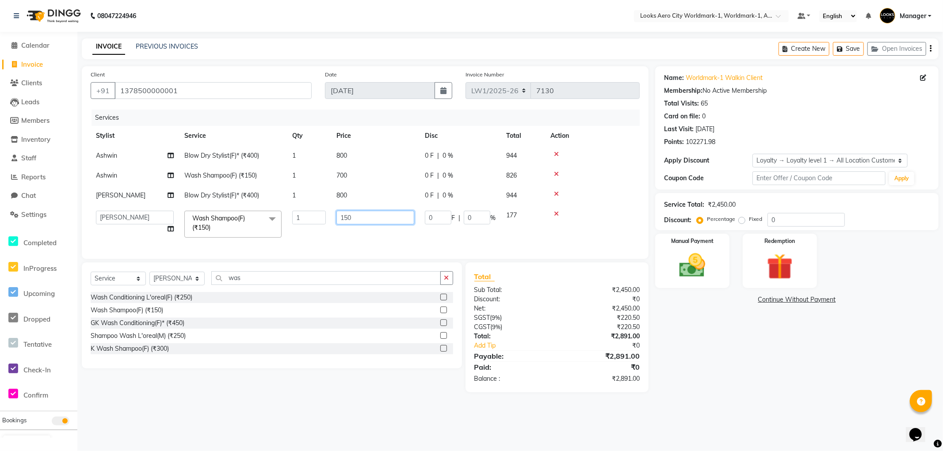
drag, startPoint x: 372, startPoint y: 219, endPoint x: 117, endPoint y: 185, distance: 256.8
click at [117, 185] on tbody "Ashwin Blow Dry Stylist(F)* (₹400) 1 800 0 F | 0 % 944 Ashwin Wash Shampoo(F) (…" at bounding box center [365, 194] width 549 height 97
type input "400"
click at [780, 373] on div "Name: Worldmark-1 Walkin Client Membership: No Active Membership Total Visits: …" at bounding box center [800, 229] width 290 height 326
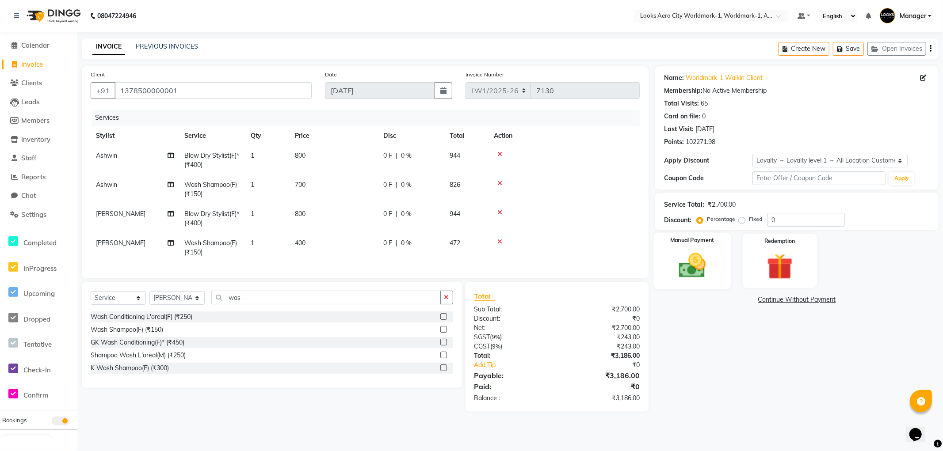
click at [718, 283] on div "Manual Payment" at bounding box center [692, 261] width 77 height 57
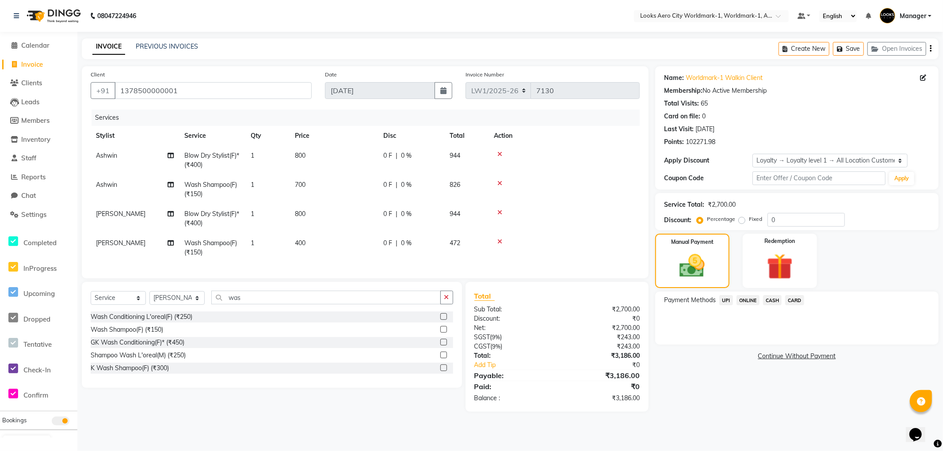
click at [793, 301] on span "CARD" at bounding box center [794, 300] width 19 height 10
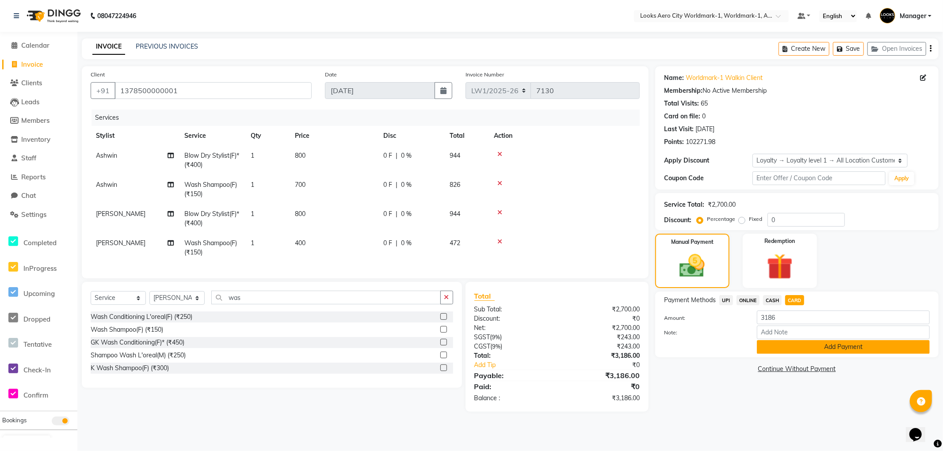
click at [765, 346] on button "Add Payment" at bounding box center [843, 347] width 173 height 14
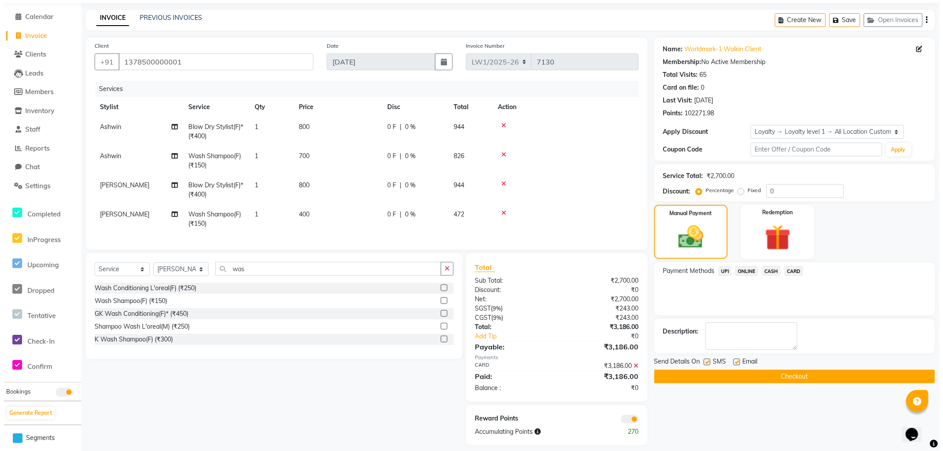
scroll to position [43, 0]
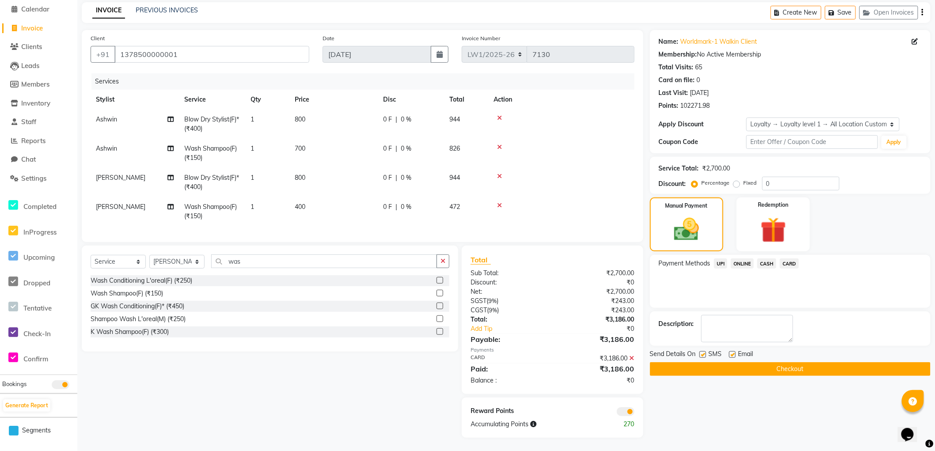
click at [625, 414] on span at bounding box center [626, 411] width 18 height 9
click at [635, 413] on input "checkbox" at bounding box center [635, 413] width 0 height 0
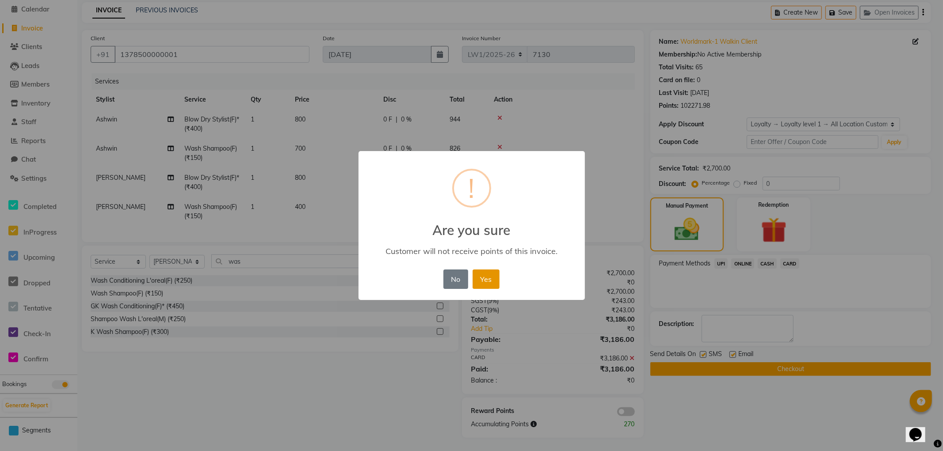
click at [487, 275] on button "Yes" at bounding box center [485, 279] width 27 height 19
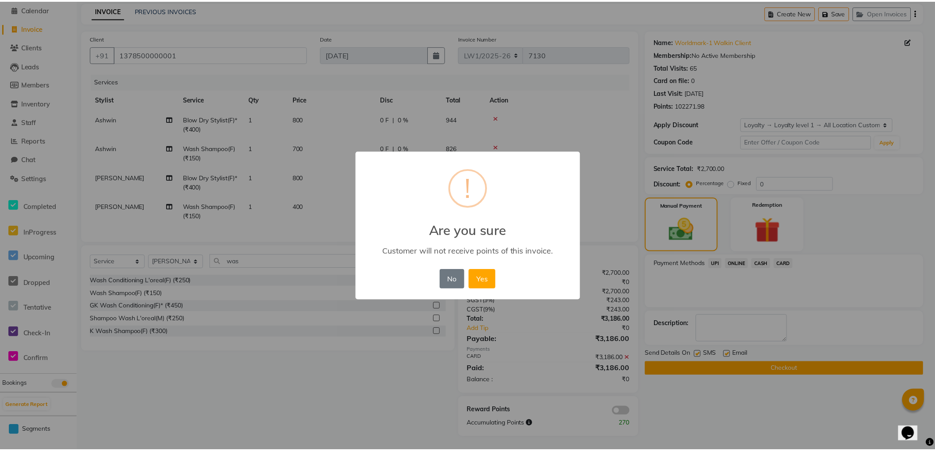
scroll to position [31, 0]
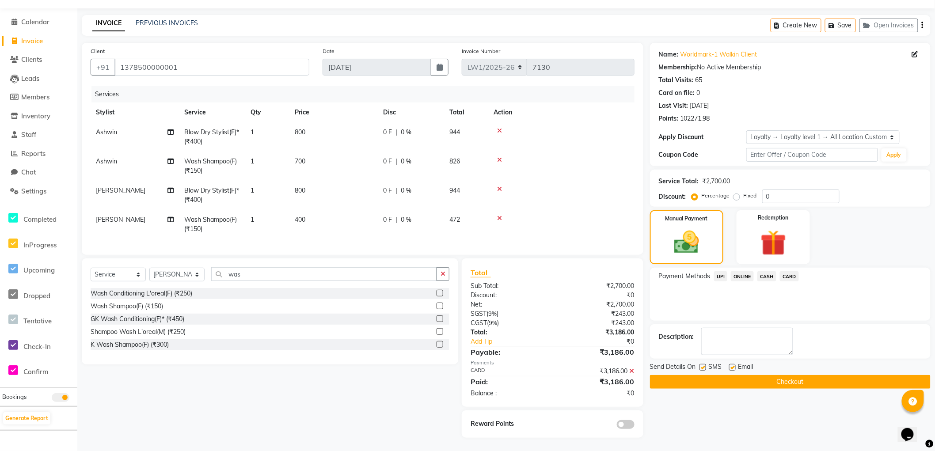
click at [659, 375] on button "Checkout" at bounding box center [790, 382] width 281 height 14
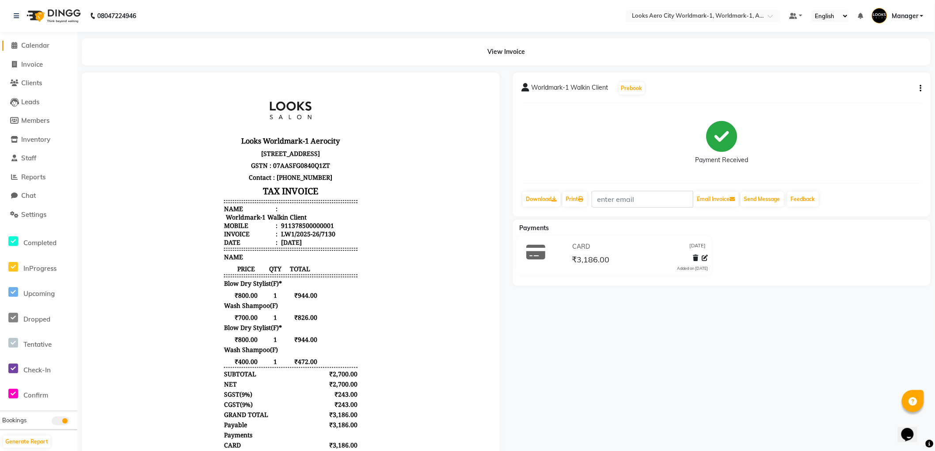
click at [35, 46] on span "Calendar" at bounding box center [35, 45] width 28 height 8
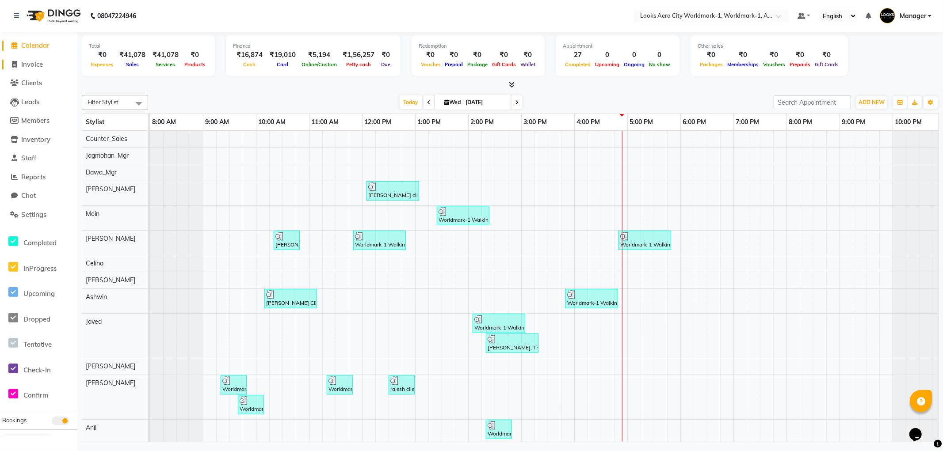
click at [28, 64] on span "Invoice" at bounding box center [32, 64] width 22 height 8
select select "service"
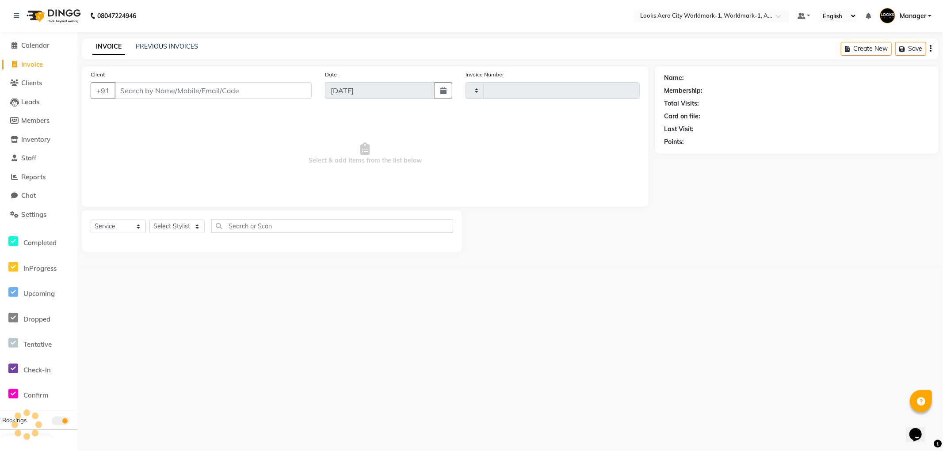
click at [157, 89] on input "Client" at bounding box center [212, 90] width 197 height 17
type input "7131"
select select "8573"
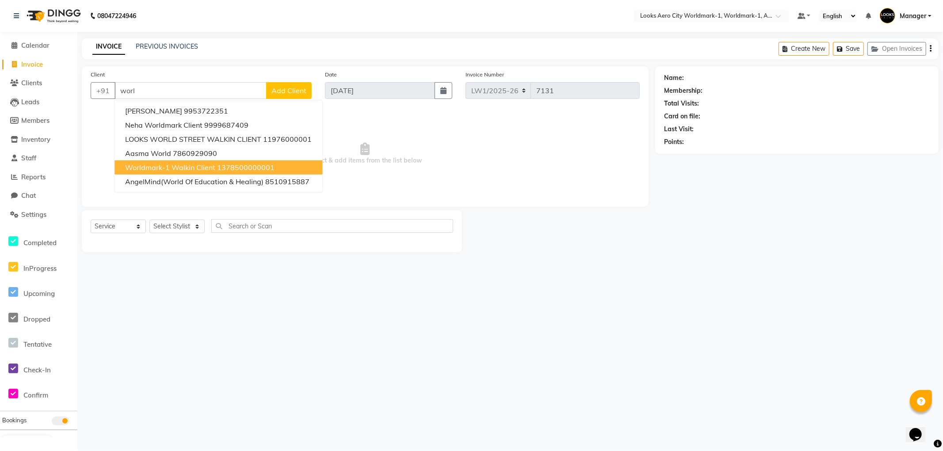
click at [210, 168] on span "Worldmark-1 Walkin Client" at bounding box center [170, 167] width 90 height 9
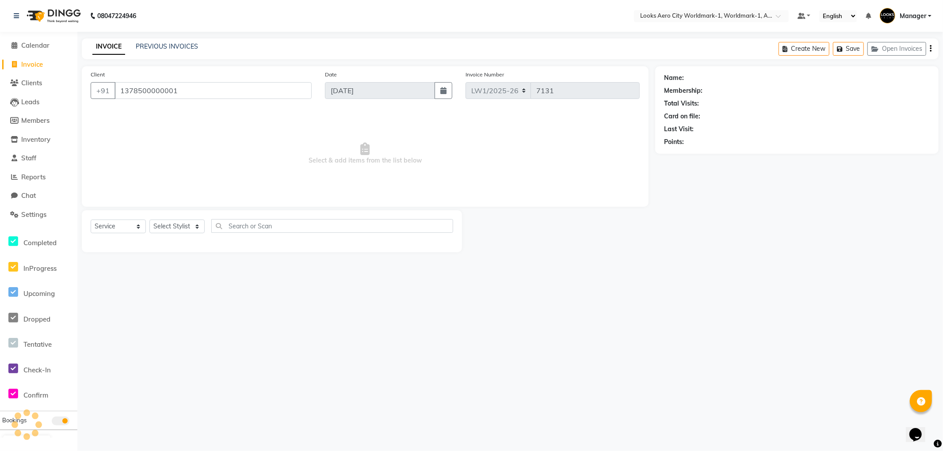
type input "1378500000001"
select select "1: Object"
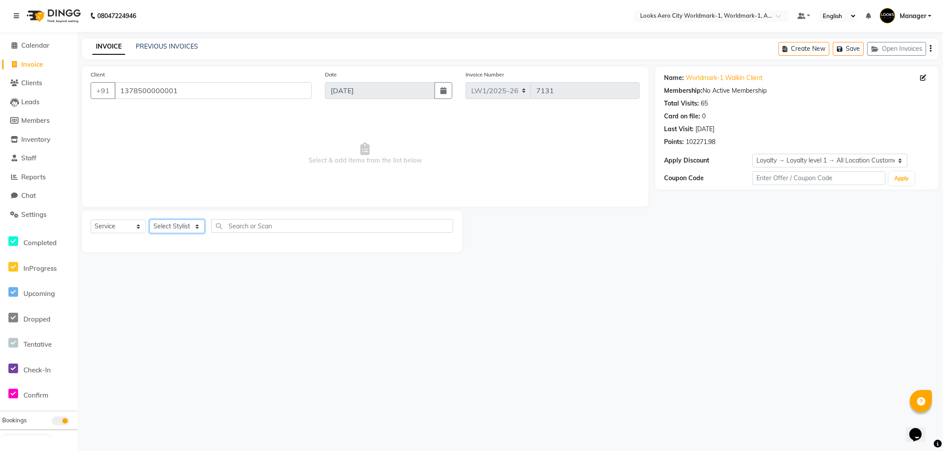
drag, startPoint x: 179, startPoint y: 226, endPoint x: 179, endPoint y: 222, distance: 4.5
click at [179, 226] on select "Select Stylist [PERSON_NAME] [PERSON_NAME] [PERSON_NAME] [PERSON_NAME] Counter_…" at bounding box center [176, 227] width 55 height 14
select select "84535"
click at [149, 220] on select "Select Stylist [PERSON_NAME] [PERSON_NAME] [PERSON_NAME] [PERSON_NAME] Counter_…" at bounding box center [176, 227] width 55 height 14
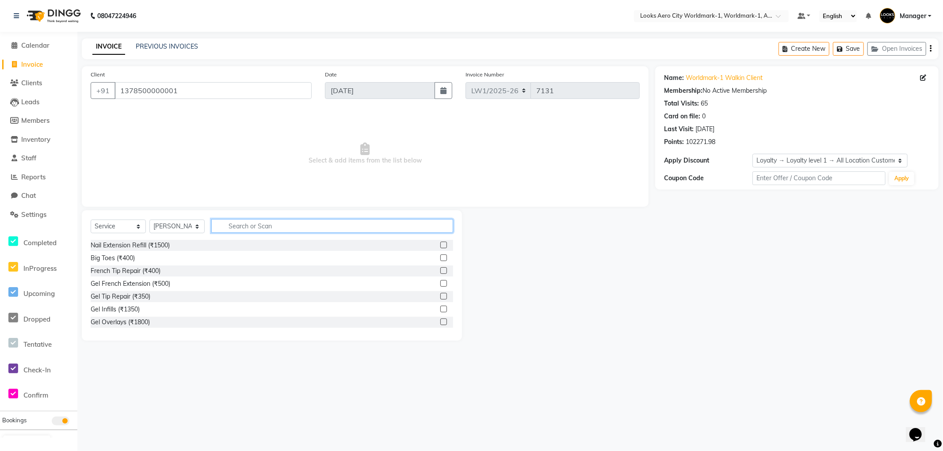
click at [272, 225] on input "text" at bounding box center [332, 226] width 242 height 14
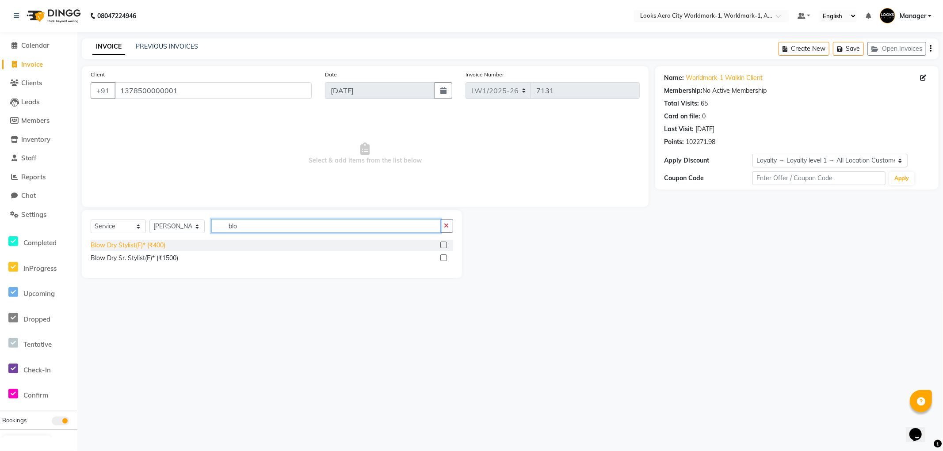
type input "blo"
click at [148, 246] on div "Blow Dry Stylist(F)* (₹400)" at bounding box center [128, 245] width 75 height 9
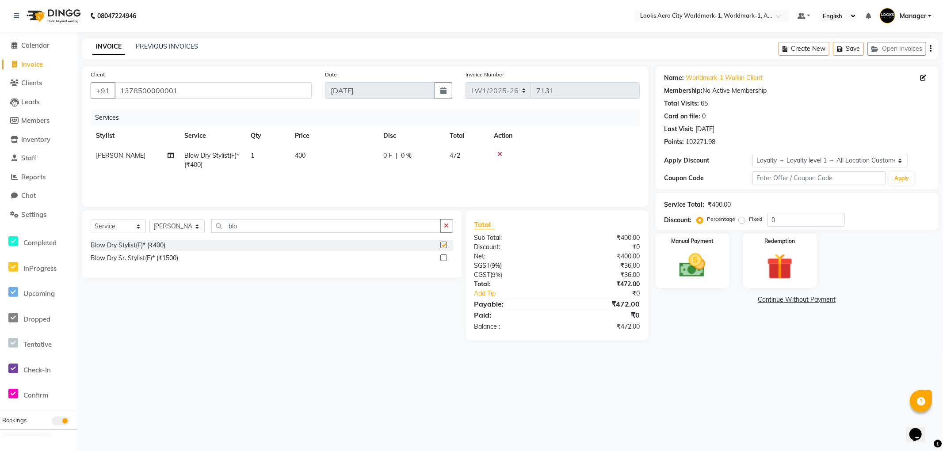
checkbox input "false"
drag, startPoint x: 289, startPoint y: 228, endPoint x: 2, endPoint y: 144, distance: 299.3
click at [0, 155] on app-home "08047224946 Select Location × Looks Aero City Worldmark-1, Worldmark-1, Aerocit…" at bounding box center [471, 177] width 943 height 354
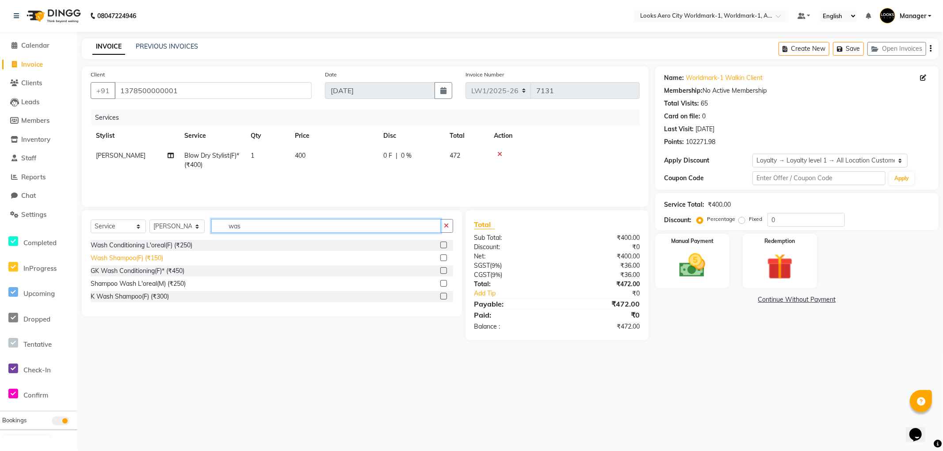
type input "was"
drag, startPoint x: 148, startPoint y: 259, endPoint x: 230, endPoint y: 151, distance: 135.7
click at [148, 259] on div "Wash Shampoo(F) (₹150)" at bounding box center [127, 258] width 72 height 9
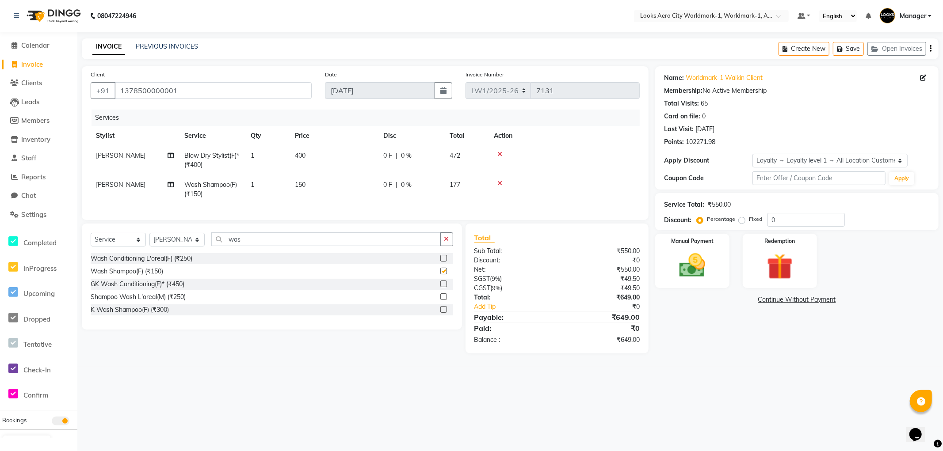
checkbox input "false"
click at [314, 155] on td "400" at bounding box center [333, 160] width 88 height 29
select select "84535"
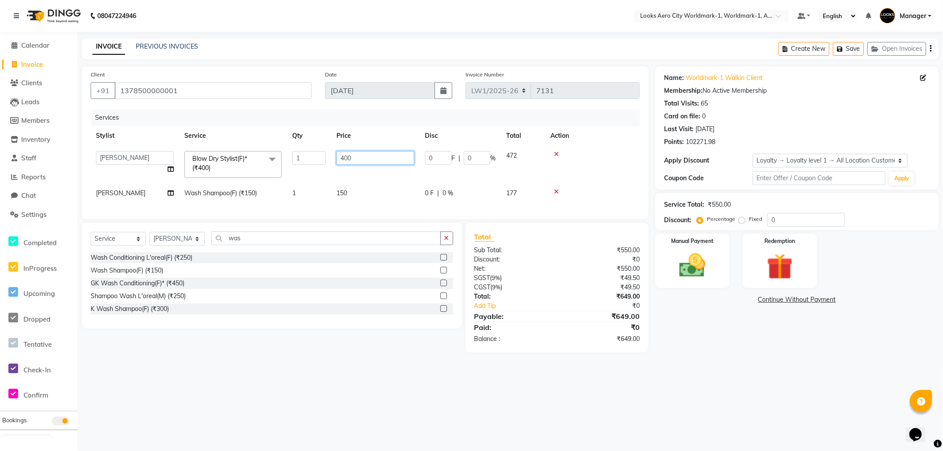
drag, startPoint x: 371, startPoint y: 150, endPoint x: 319, endPoint y: 160, distance: 53.1
click at [319, 160] on tr "Abhishek_Nails Amita Chauhan Anil Ashwin Celina Counter_Sales Dawa_Mgr Gaurav_P…" at bounding box center [365, 165] width 549 height 38
type input "700"
click at [350, 193] on td "150" at bounding box center [375, 193] width 88 height 20
select select "84535"
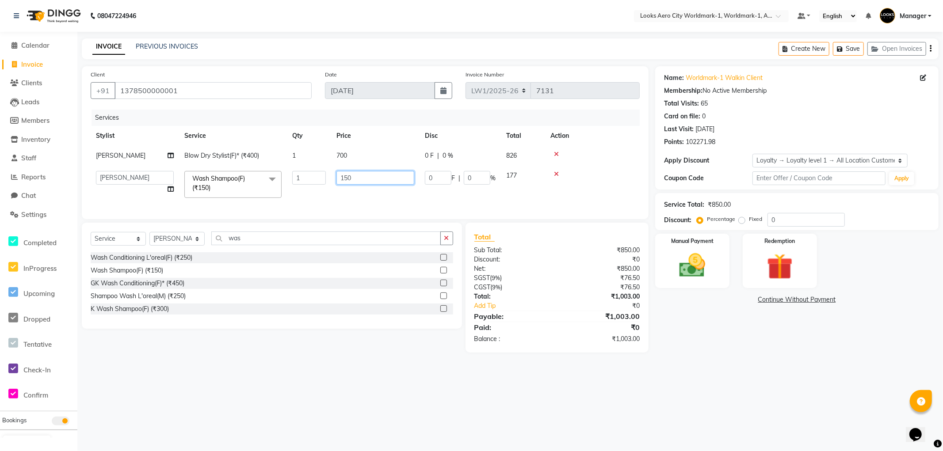
drag, startPoint x: 362, startPoint y: 175, endPoint x: 213, endPoint y: 178, distance: 149.0
click at [216, 179] on tr "Abhishek_Nails Amita Chauhan Anil Ashwin Celina Counter_Sales Dawa_Mgr Gaurav_P…" at bounding box center [365, 185] width 549 height 38
type input "600"
click at [723, 352] on div "Name: Worldmark-1 Walkin Client Membership: No Active Membership Total Visits: …" at bounding box center [800, 209] width 290 height 286
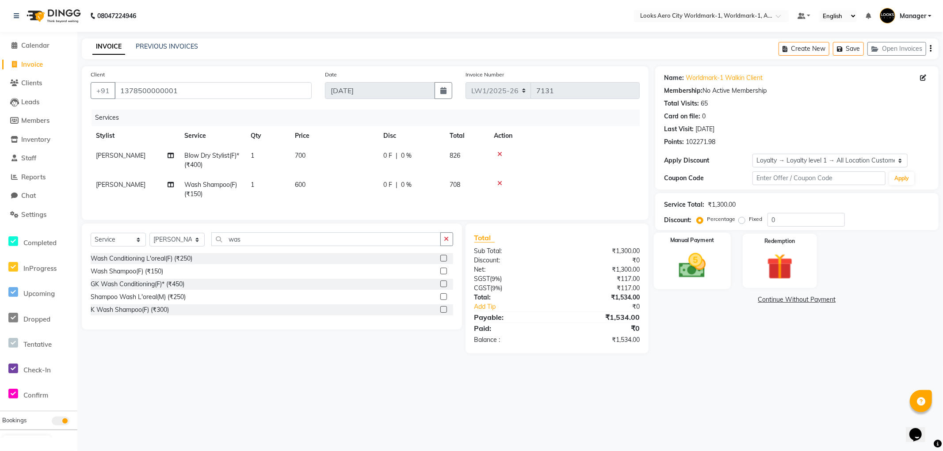
drag, startPoint x: 713, startPoint y: 275, endPoint x: 722, endPoint y: 274, distance: 8.4
click at [713, 276] on img at bounding box center [692, 265] width 44 height 31
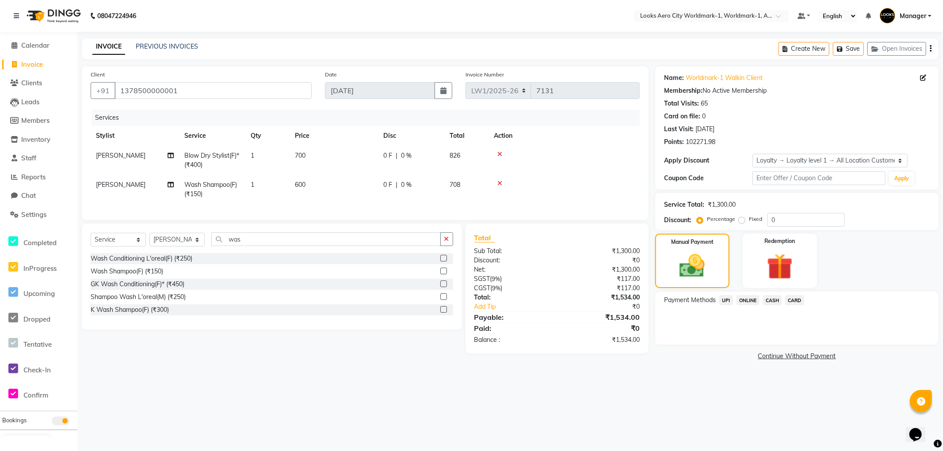
click at [790, 301] on span "CARD" at bounding box center [794, 300] width 19 height 10
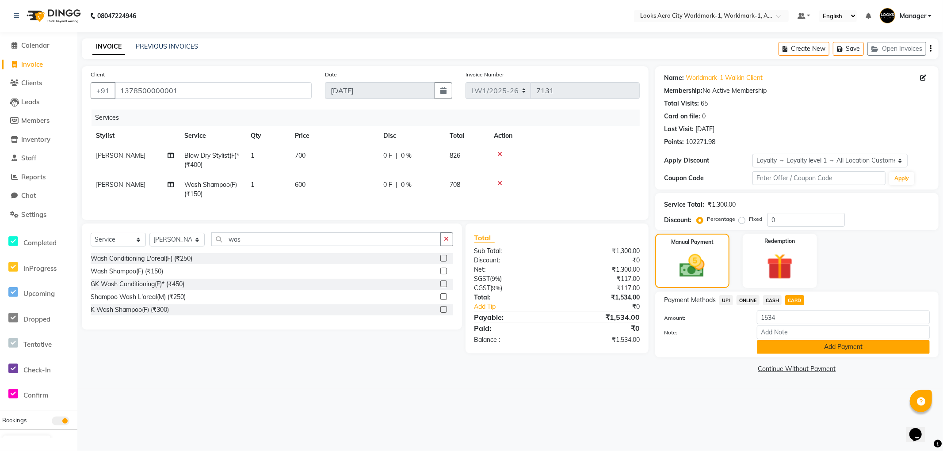
click at [763, 350] on button "Add Payment" at bounding box center [843, 347] width 173 height 14
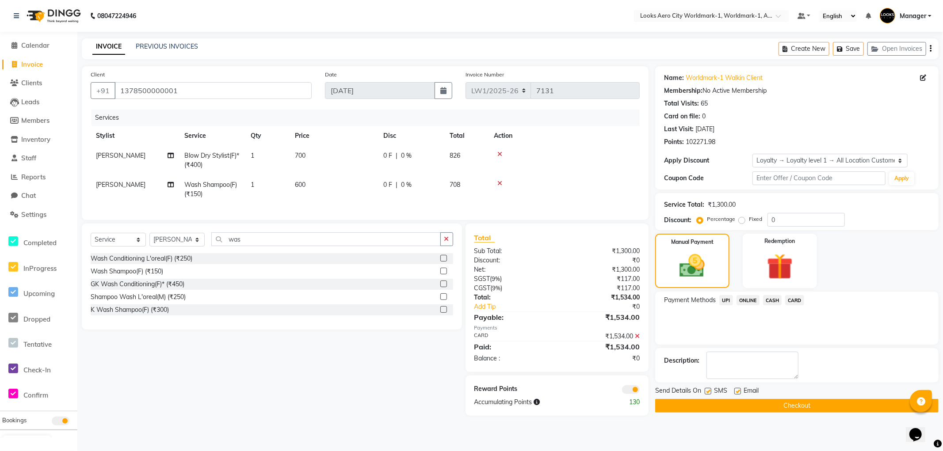
click at [627, 394] on span at bounding box center [631, 389] width 18 height 9
click at [640, 391] on input "checkbox" at bounding box center [640, 391] width 0 height 0
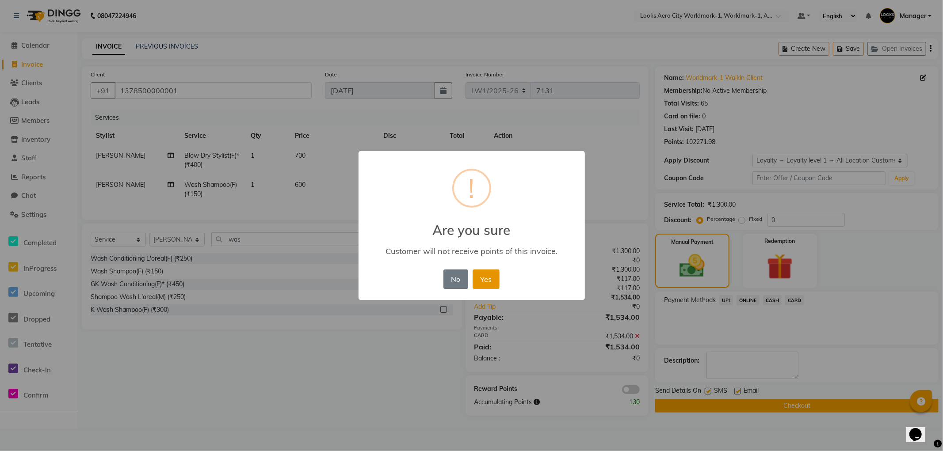
click at [493, 278] on button "Yes" at bounding box center [485, 279] width 27 height 19
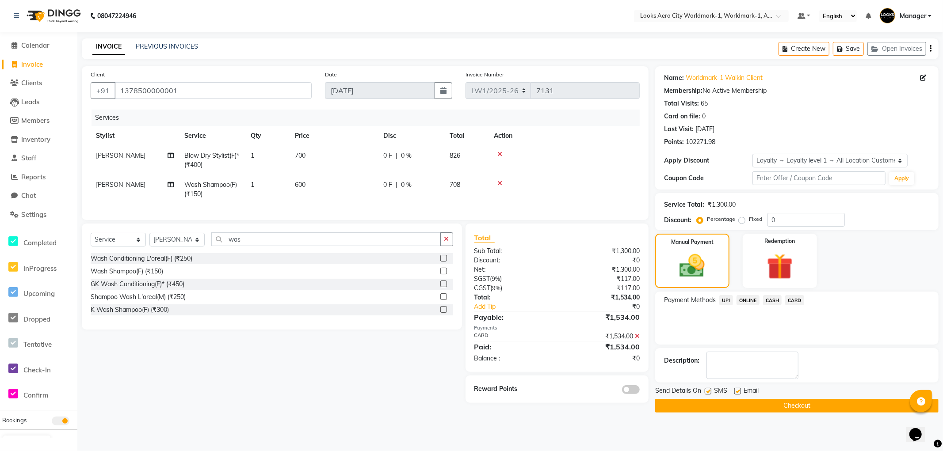
click at [666, 410] on button "Checkout" at bounding box center [796, 406] width 283 height 14
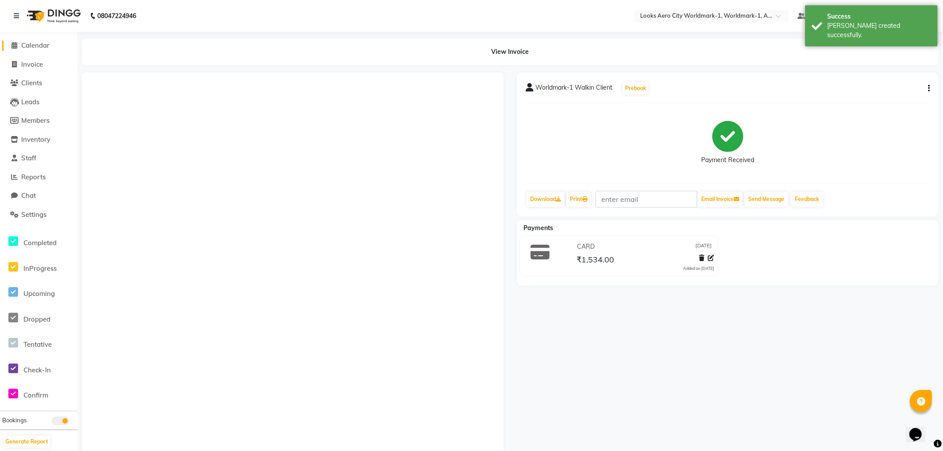
click at [34, 43] on span "Calendar" at bounding box center [35, 45] width 28 height 8
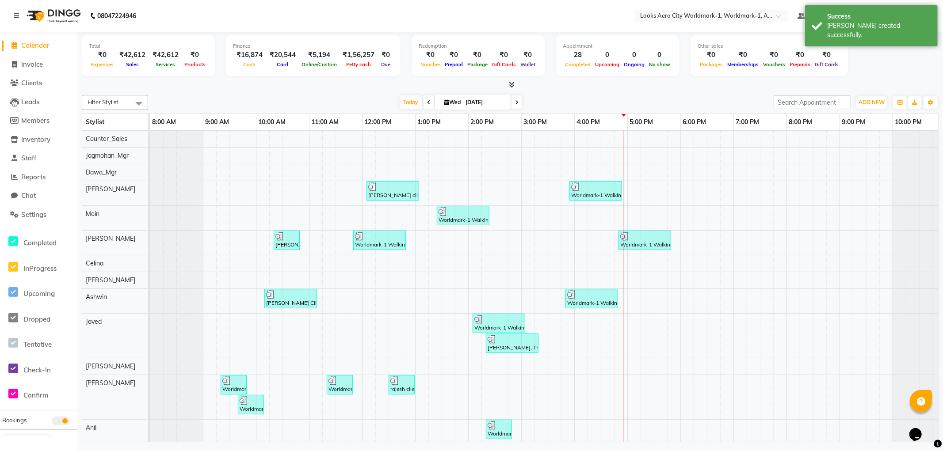
click at [37, 45] on span "Calendar" at bounding box center [35, 45] width 28 height 8
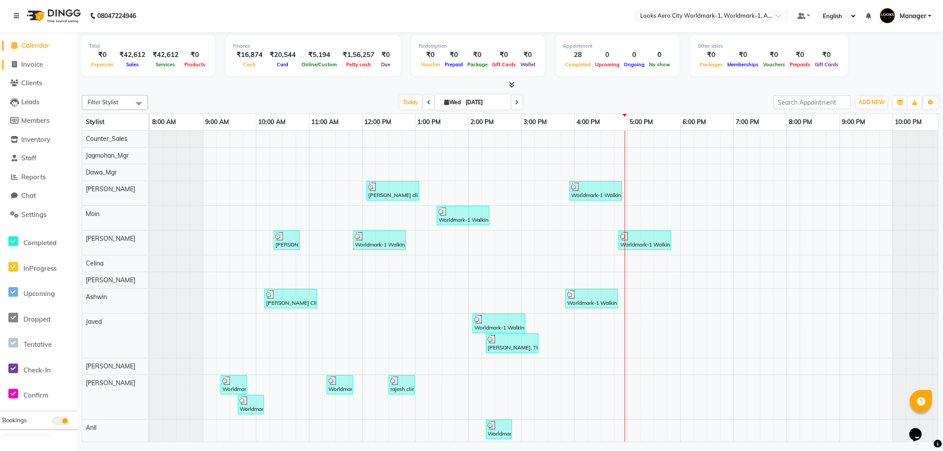
click at [35, 60] on span "Invoice" at bounding box center [32, 64] width 22 height 8
select select "service"
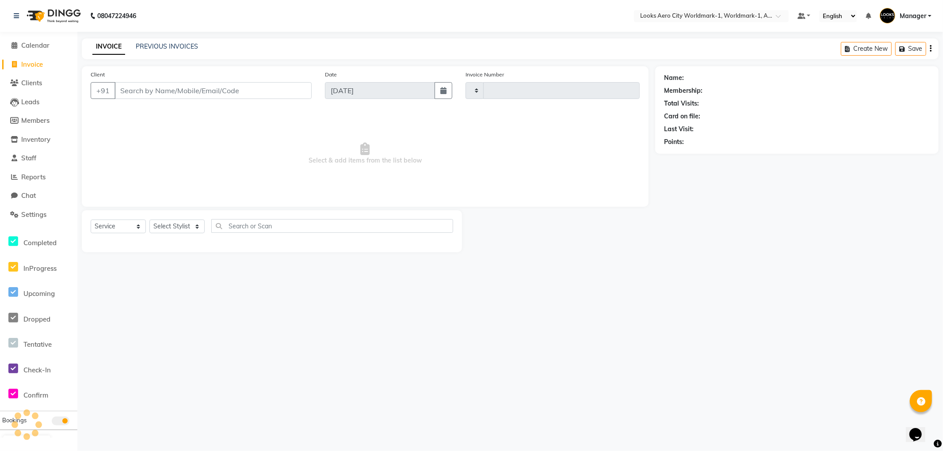
type input "7132"
select select "8573"
click at [158, 45] on link "PREVIOUS INVOICES" at bounding box center [167, 46] width 62 height 8
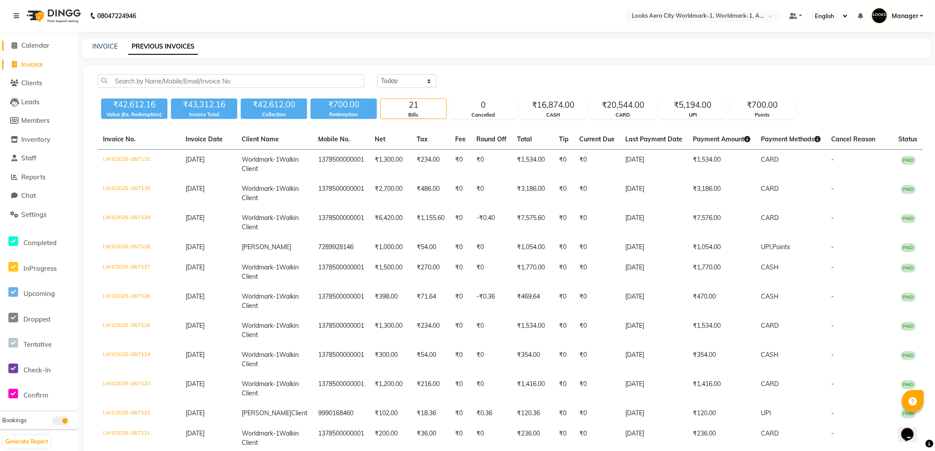
click at [27, 46] on span "Calendar" at bounding box center [35, 45] width 28 height 8
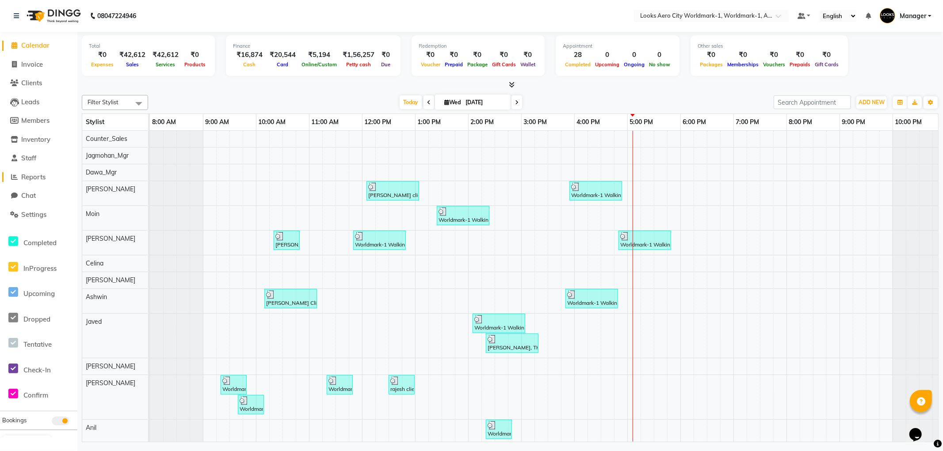
click at [35, 178] on span "Reports" at bounding box center [33, 177] width 24 height 8
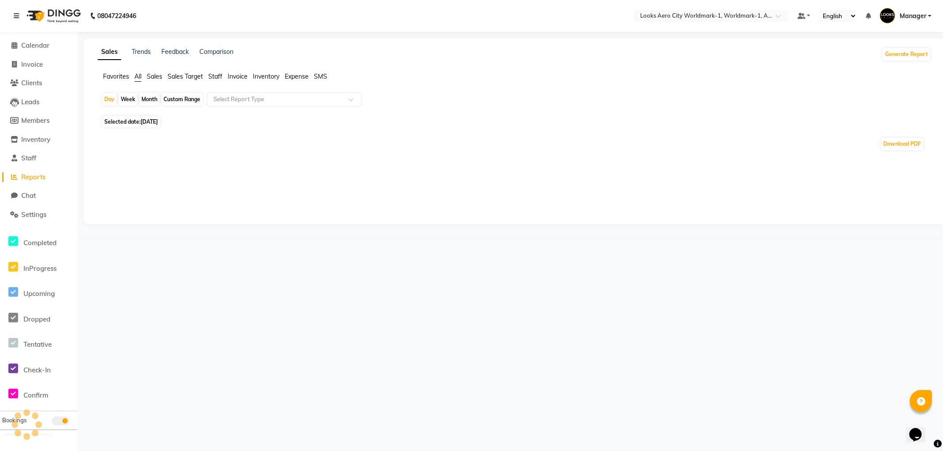
click at [219, 77] on span "Staff" at bounding box center [215, 76] width 14 height 8
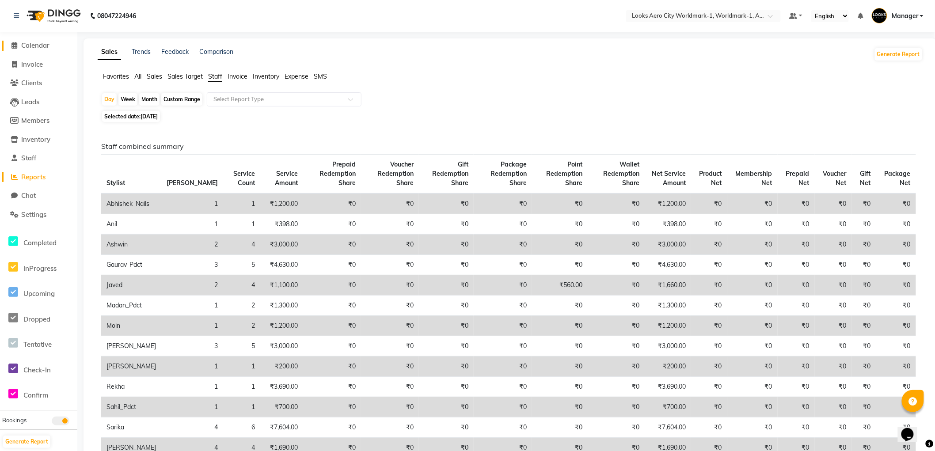
click at [33, 46] on span "Calendar" at bounding box center [35, 45] width 28 height 8
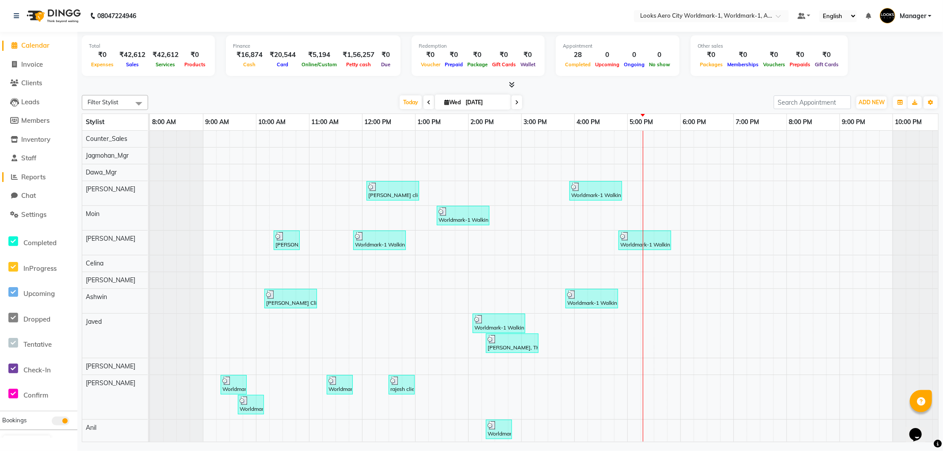
click at [32, 177] on span "Reports" at bounding box center [33, 177] width 24 height 8
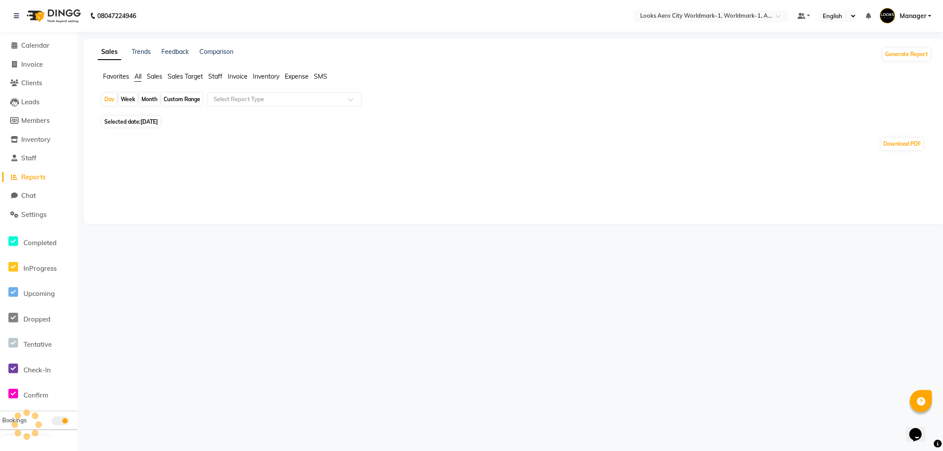
click at [217, 77] on span "Staff" at bounding box center [215, 76] width 14 height 8
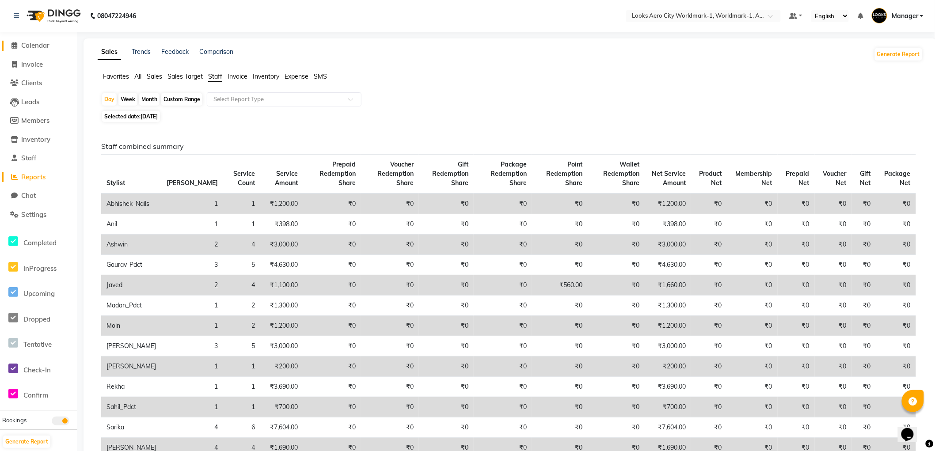
click at [41, 43] on span "Calendar" at bounding box center [35, 45] width 28 height 8
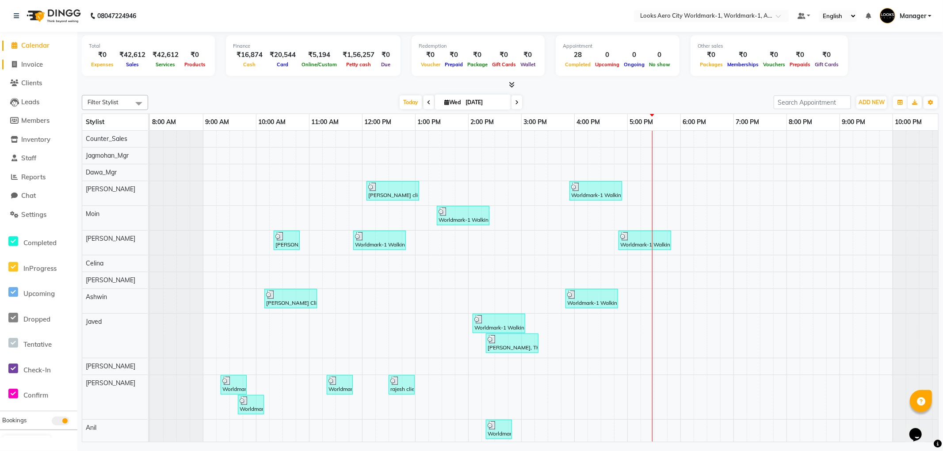
click at [27, 64] on span "Invoice" at bounding box center [32, 64] width 22 height 8
select select "service"
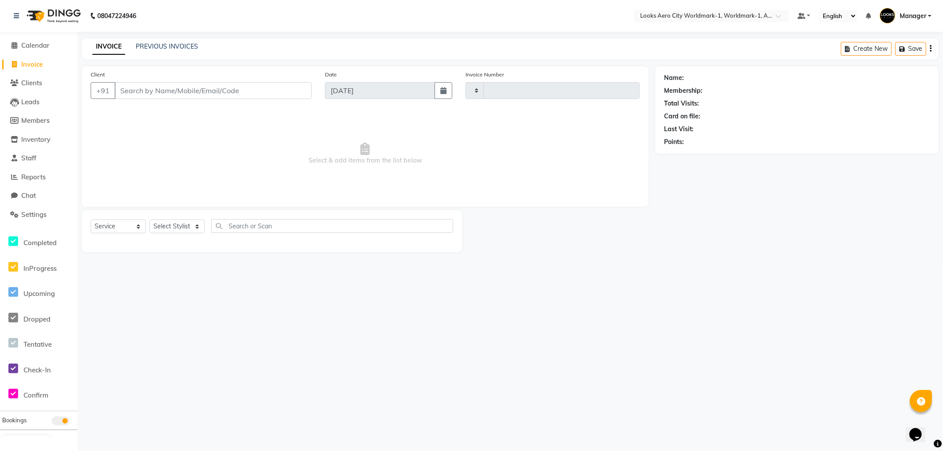
type input "7132"
select select "8573"
click at [160, 91] on input "Client" at bounding box center [212, 90] width 197 height 17
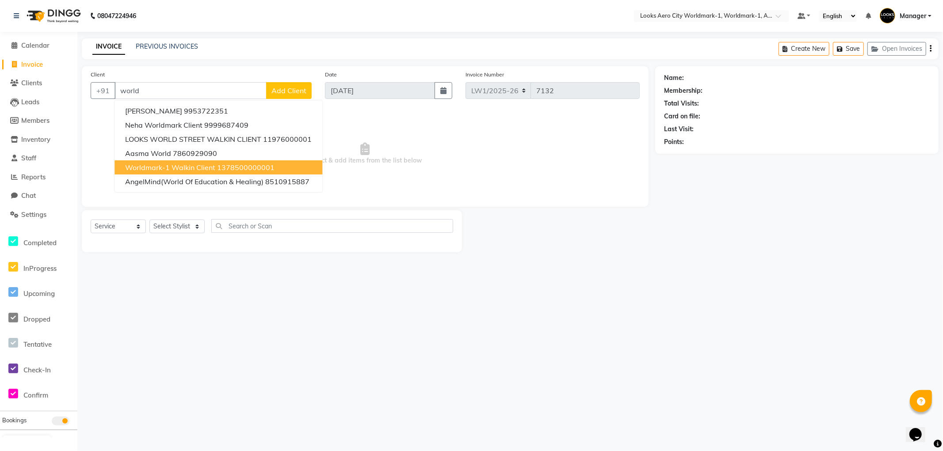
click at [188, 165] on span "Worldmark-1 Walkin Client" at bounding box center [170, 167] width 90 height 9
type input "1378500000001"
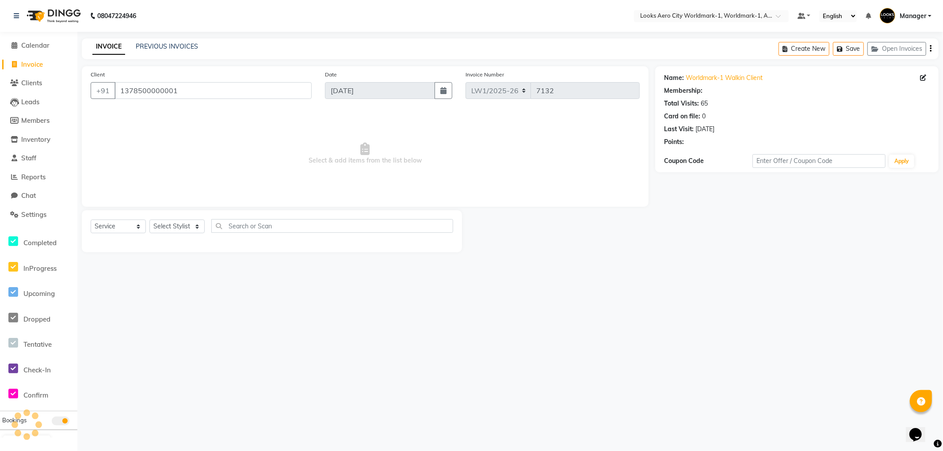
select select "1: Object"
click at [182, 223] on select "Select Stylist [PERSON_NAME] [PERSON_NAME] [PERSON_NAME] [PERSON_NAME] Counter_…" at bounding box center [176, 227] width 55 height 14
select select "84537"
click at [149, 220] on select "Select Stylist [PERSON_NAME] [PERSON_NAME] [PERSON_NAME] [PERSON_NAME] Counter_…" at bounding box center [176, 227] width 55 height 14
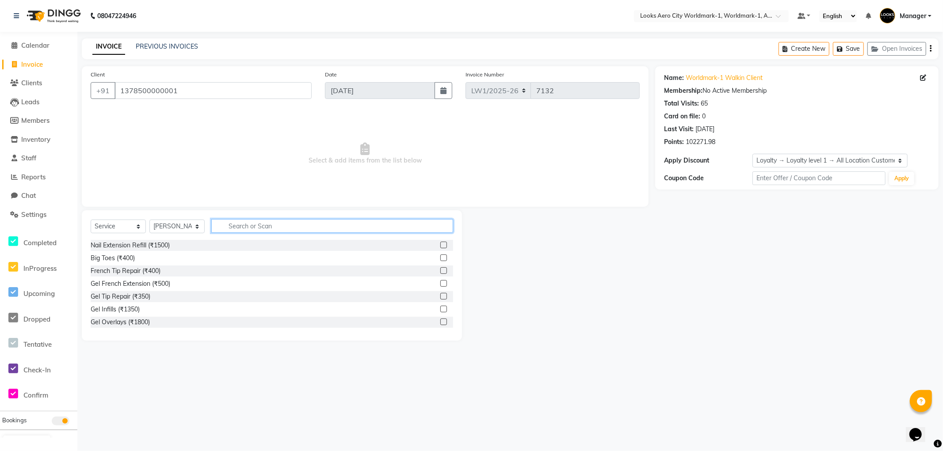
click at [251, 224] on input "text" at bounding box center [332, 226] width 242 height 14
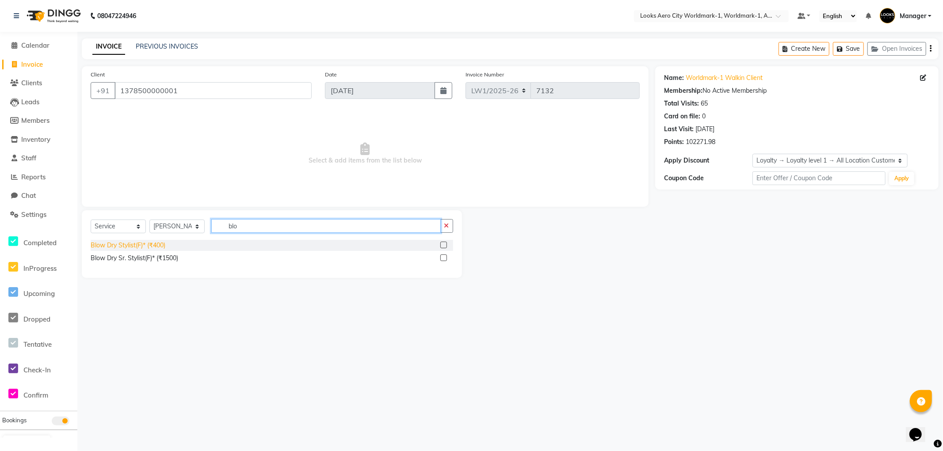
type input "blo"
click at [133, 247] on div "Blow Dry Stylist(F)* (₹400)" at bounding box center [128, 245] width 75 height 9
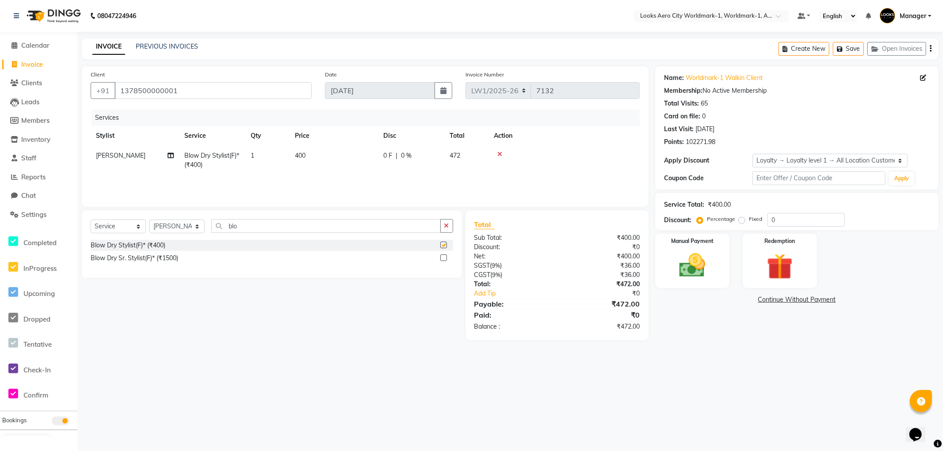
checkbox input "false"
drag, startPoint x: 251, startPoint y: 226, endPoint x: 27, endPoint y: 195, distance: 225.8
click at [28, 195] on app-home "08047224946 Select Location × Looks Aero City Worldmark-1, Worldmark-1, Aerocit…" at bounding box center [471, 177] width 943 height 354
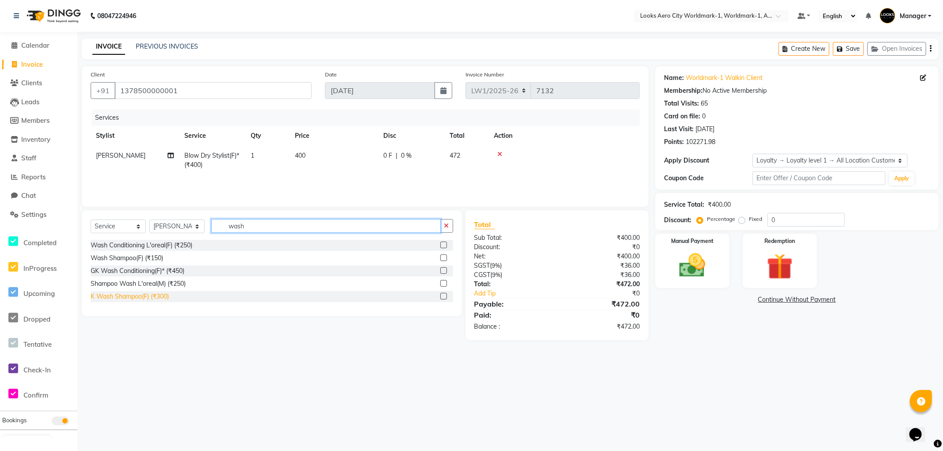
type input "wash"
drag, startPoint x: 152, startPoint y: 295, endPoint x: 152, endPoint y: 285, distance: 10.6
click at [152, 295] on div "K Wash Shampoo(F) (₹300)" at bounding box center [130, 296] width 78 height 9
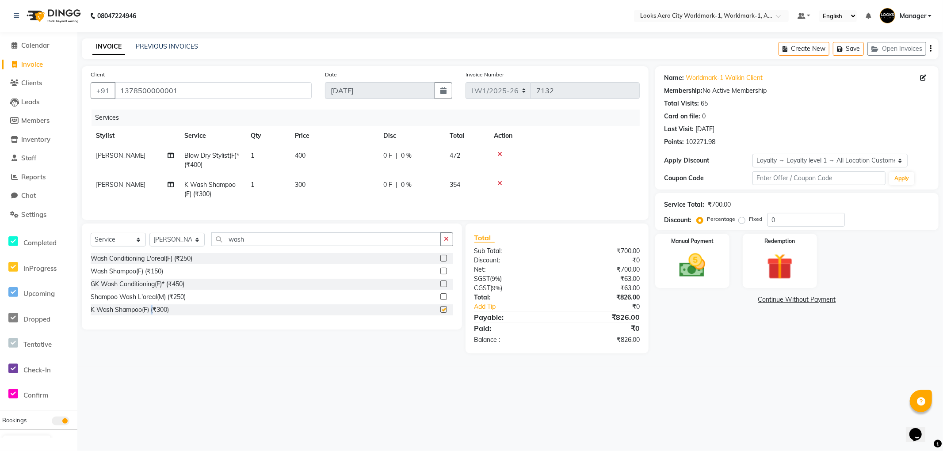
checkbox input "false"
click at [326, 158] on td "400" at bounding box center [333, 160] width 88 height 29
select select "84537"
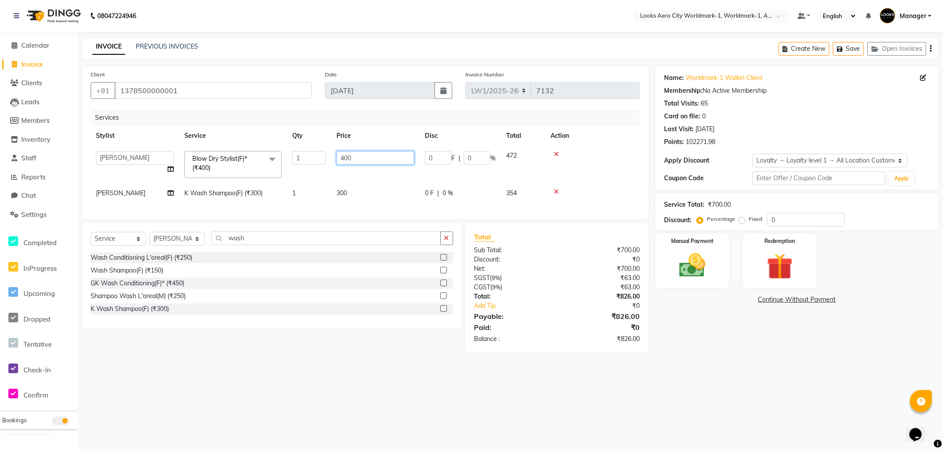
drag, startPoint x: 384, startPoint y: 160, endPoint x: 282, endPoint y: 153, distance: 102.3
click at [282, 153] on tr "Abhishek_Nails Amita Chauhan Anil Ashwin Celina Counter_Sales Dawa_Mgr Gaurav_P…" at bounding box center [365, 165] width 549 height 38
type input "700"
drag, startPoint x: 367, startPoint y: 192, endPoint x: 362, endPoint y: 192, distance: 5.7
click at [365, 192] on td "300" at bounding box center [375, 193] width 88 height 20
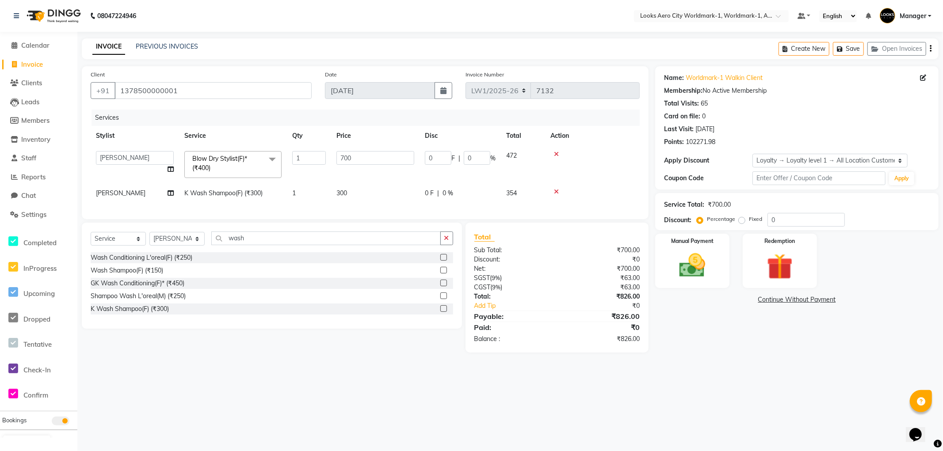
select select "84537"
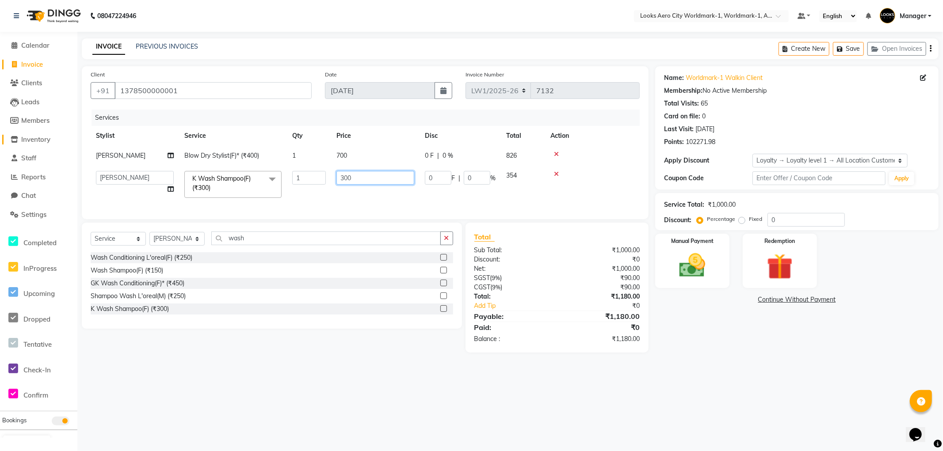
drag, startPoint x: 377, startPoint y: 175, endPoint x: 69, endPoint y: 136, distance: 310.9
click at [57, 143] on app-home "08047224946 Select Location × Looks Aero City Worldmark-1, Worldmark-1, Aerocit…" at bounding box center [471, 183] width 943 height 366
type input "600"
click at [724, 366] on main "INVOICE PREVIOUS INVOICES Create New Save Open Invoices Client +91 137850000000…" at bounding box center [509, 201] width 865 height 327
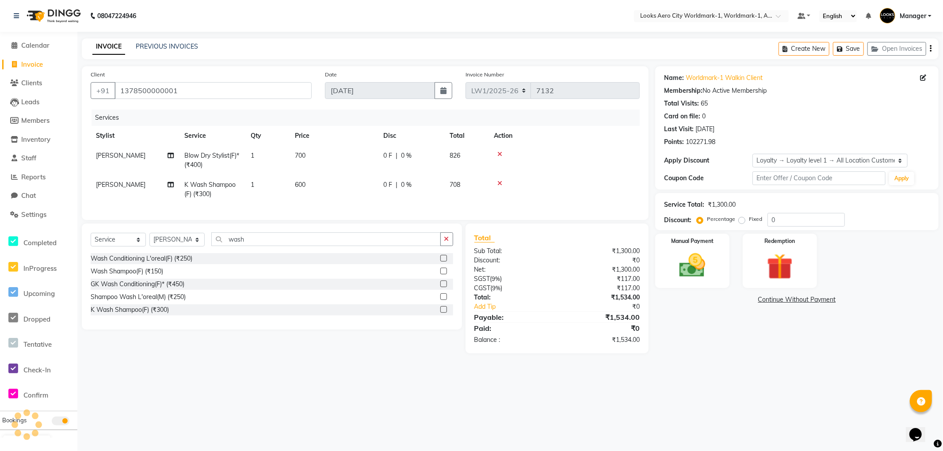
click at [708, 354] on div "Name: Worldmark-1 Walkin Client Membership: No Active Membership Total Visits: …" at bounding box center [800, 209] width 290 height 287
drag, startPoint x: 124, startPoint y: 244, endPoint x: 129, endPoint y: 240, distance: 6.9
click at [124, 244] on select "Select Service Product Membership Package Voucher Prepaid Gift Card" at bounding box center [118, 240] width 55 height 14
select select "product"
click at [91, 240] on select "Select Service Product Membership Package Voucher Prepaid Gift Card" at bounding box center [118, 240] width 55 height 14
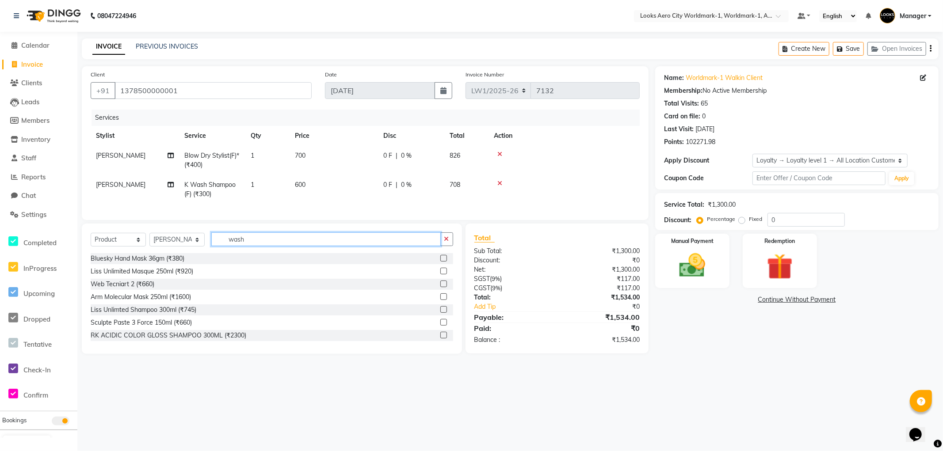
drag, startPoint x: 257, startPoint y: 245, endPoint x: 158, endPoint y: 229, distance: 100.8
click at [158, 229] on div "Client +91 1378500000001 Date 03-09-2025 Invoice Number LW1/2025-26 V/2025 V/20…" at bounding box center [365, 210] width 580 height 288
type input "7290011521677"
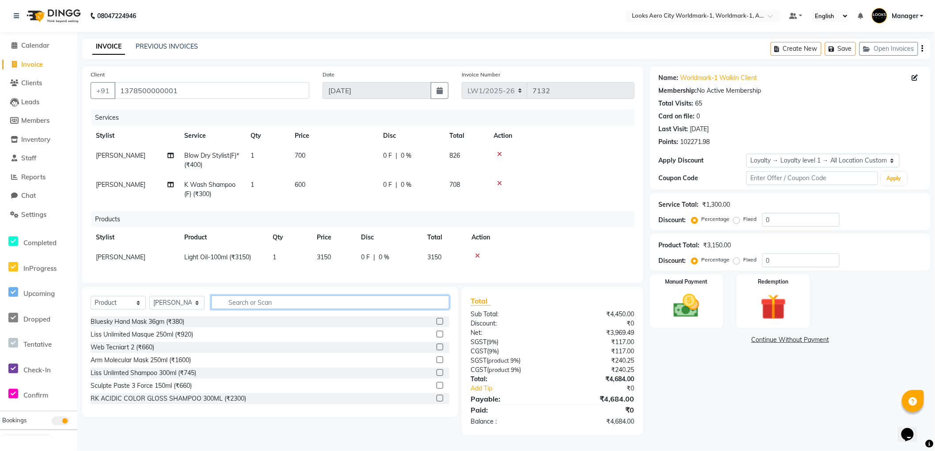
scroll to position [5, 0]
click at [339, 252] on td "3150" at bounding box center [334, 257] width 44 height 20
select select "84537"
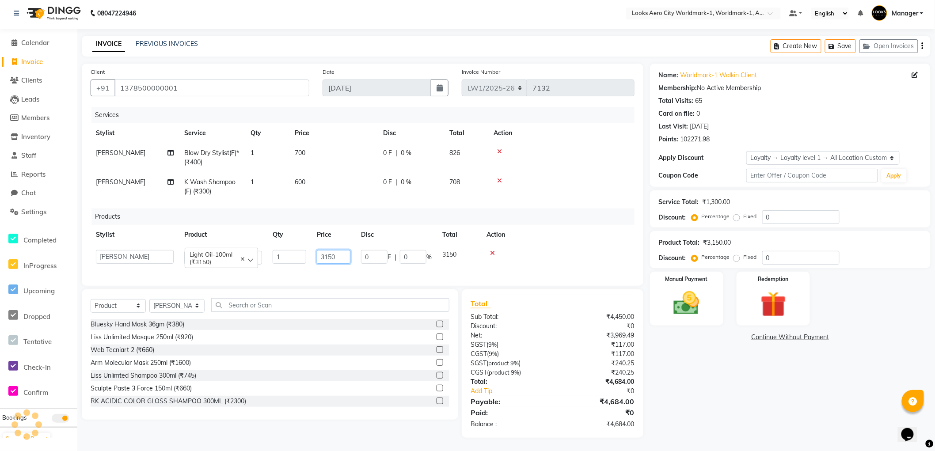
drag, startPoint x: 343, startPoint y: 250, endPoint x: 314, endPoint y: 250, distance: 29.2
click at [314, 250] on td "3150" at bounding box center [334, 257] width 44 height 25
type input "4320"
click at [727, 401] on div "Name: Worldmark-1 Walkin Client Membership: No Active Membership Total Visits: …" at bounding box center [793, 251] width 287 height 374
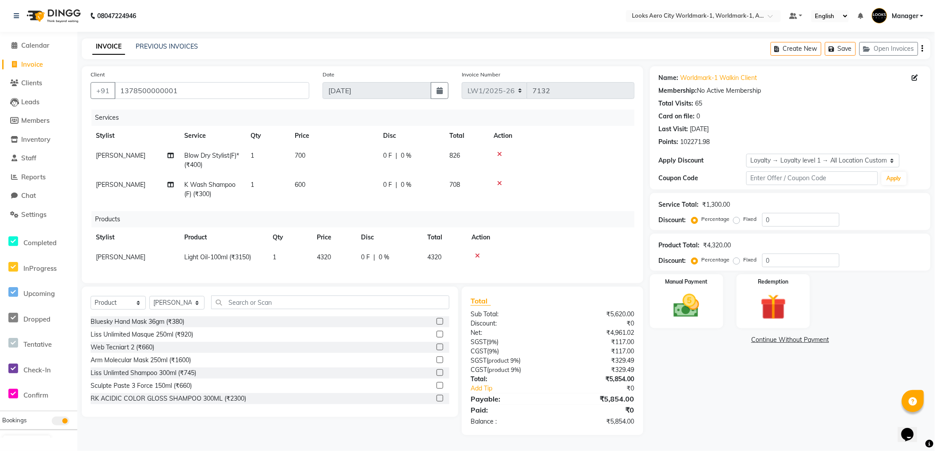
click at [694, 378] on div "Name: Worldmark-1 Walkin Client Membership: No Active Membership Total Visits: …" at bounding box center [793, 250] width 287 height 369
drag, startPoint x: 214, startPoint y: 84, endPoint x: 35, endPoint y: 59, distance: 180.8
click at [35, 59] on app-home "08047224946 Select Location × Looks Aero City Worldmark-1, Worldmark-1, Aerocit…" at bounding box center [467, 224] width 935 height 449
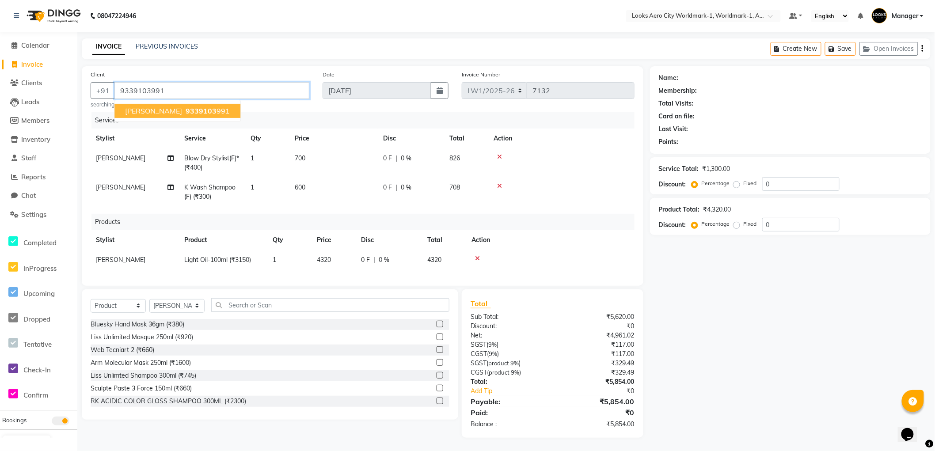
scroll to position [0, 0]
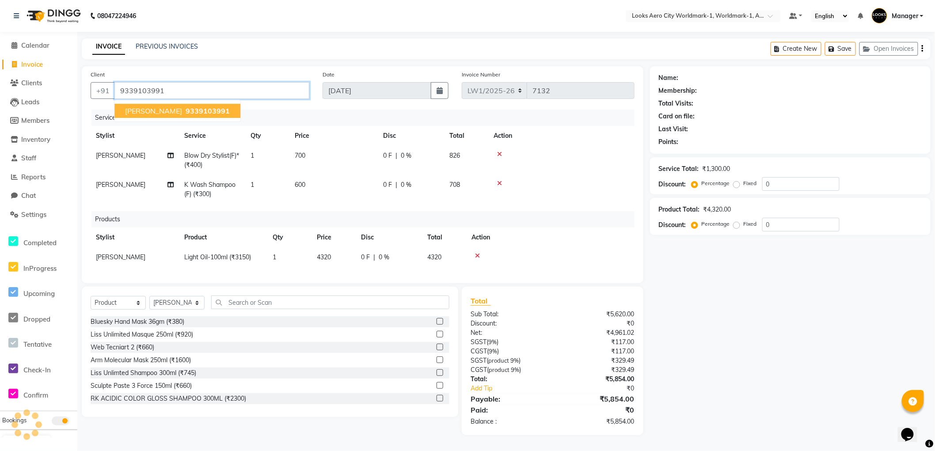
type input "9339103991"
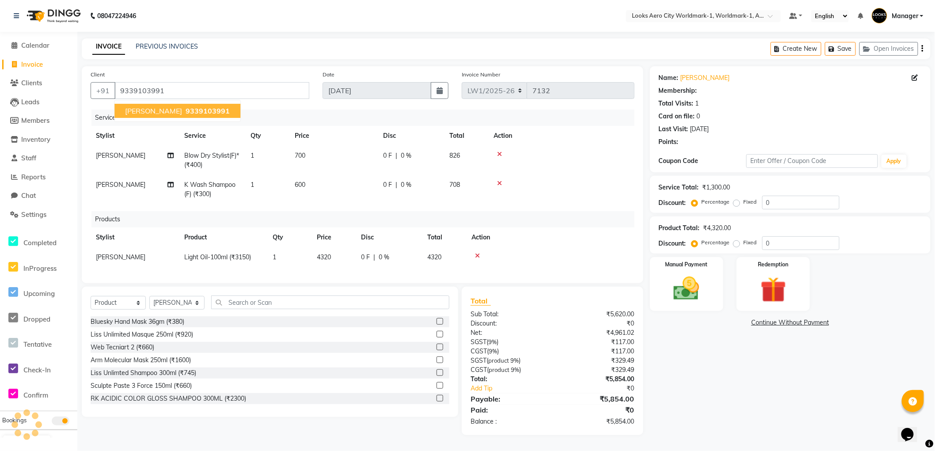
select select "1: Object"
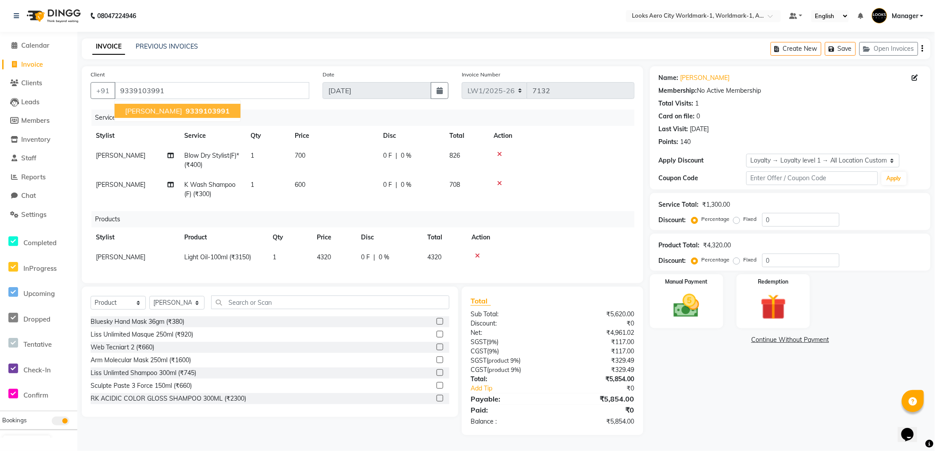
click at [147, 108] on span "Sohini Dutta" at bounding box center [153, 111] width 57 height 9
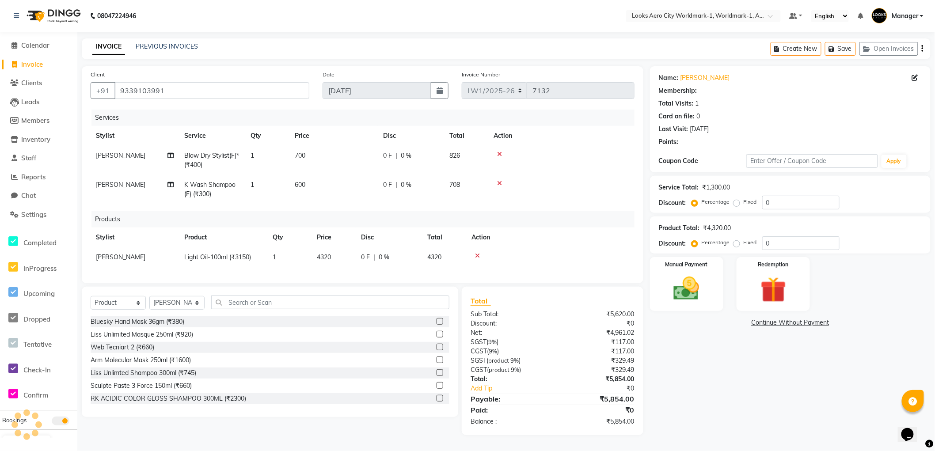
select select "1: Object"
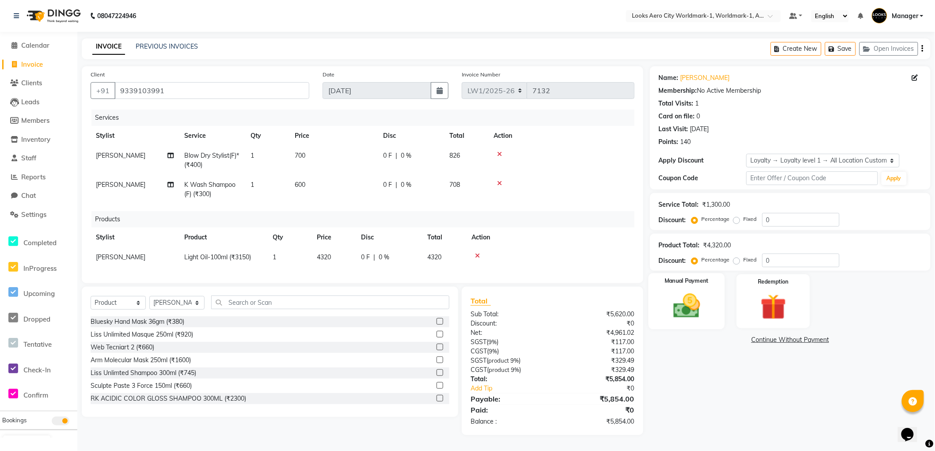
click at [712, 326] on div "Manual Payment" at bounding box center [686, 302] width 76 height 56
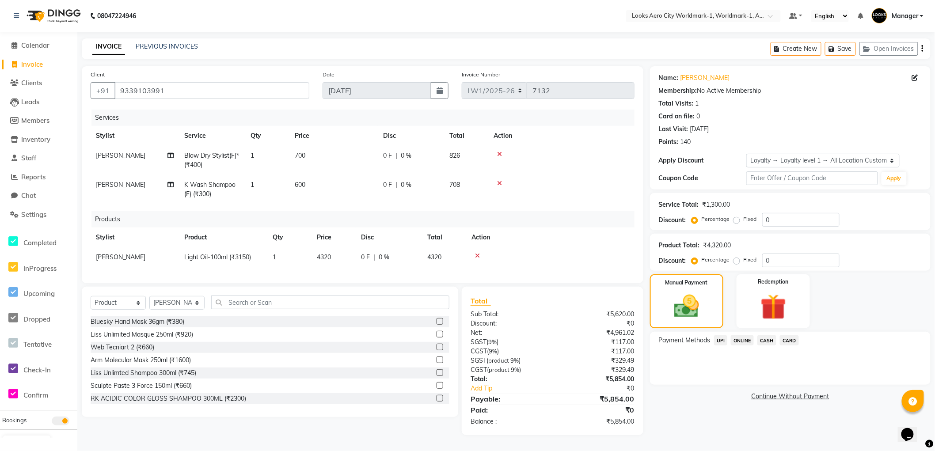
click at [788, 339] on span "CARD" at bounding box center [789, 340] width 19 height 10
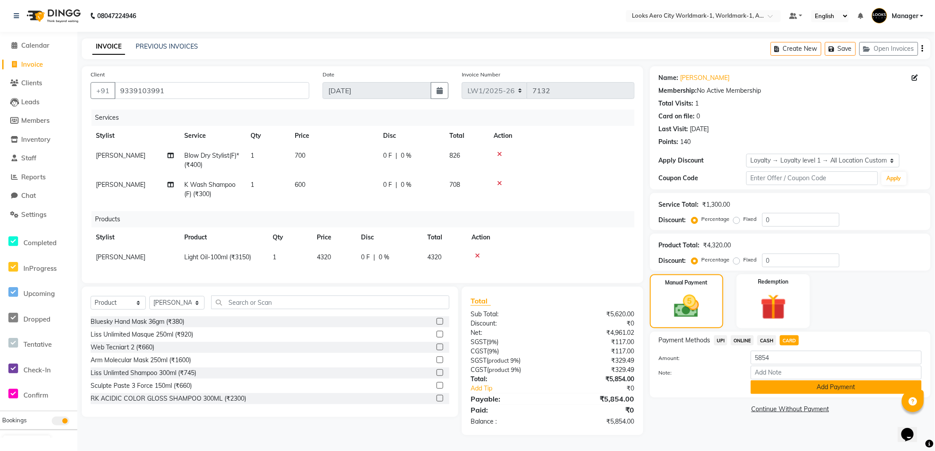
click at [761, 386] on button "Add Payment" at bounding box center [836, 388] width 171 height 14
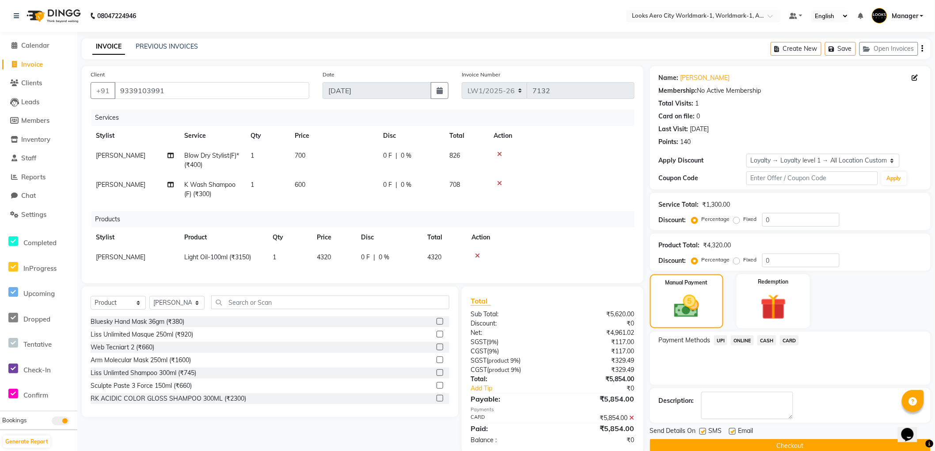
scroll to position [67, 0]
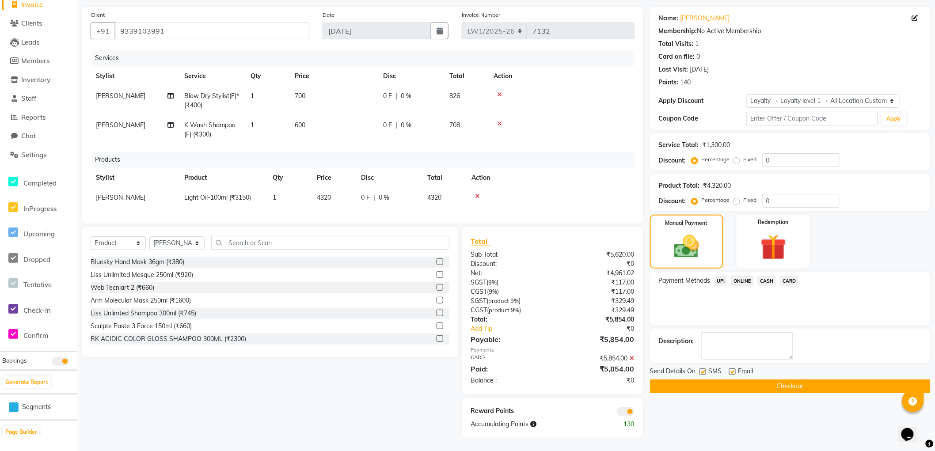
click at [678, 380] on button "Checkout" at bounding box center [790, 387] width 281 height 14
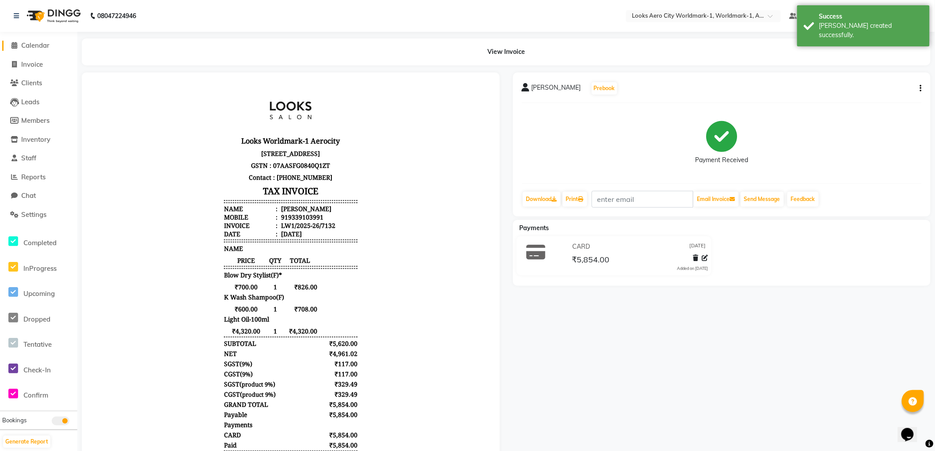
click at [41, 46] on span "Calendar" at bounding box center [35, 45] width 28 height 8
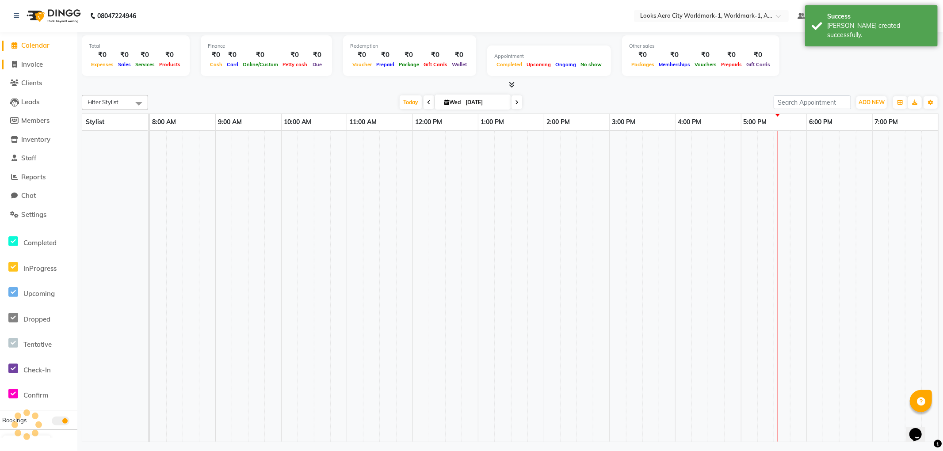
click at [33, 67] on span "Invoice" at bounding box center [32, 64] width 22 height 8
select select "service"
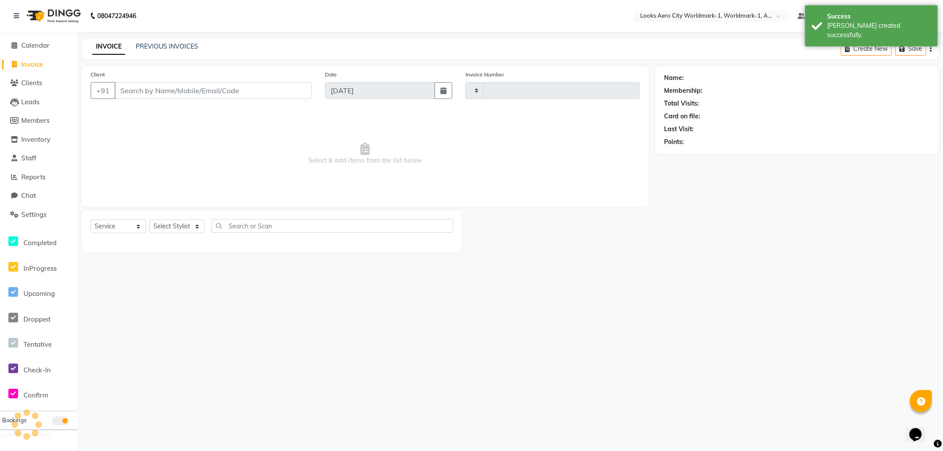
type input "7133"
select select "8573"
click at [186, 94] on input "Client" at bounding box center [212, 90] width 197 height 17
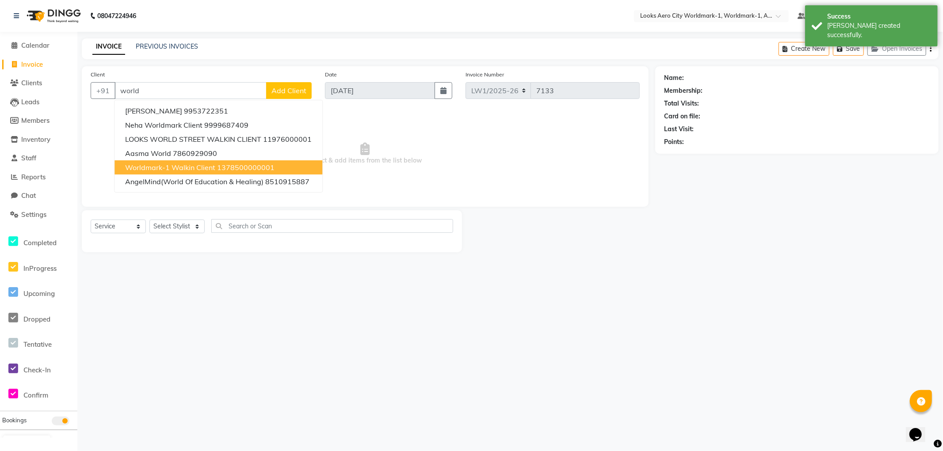
click at [179, 161] on button "Worldmark-1 Walkin Client 1378500000001" at bounding box center [218, 167] width 208 height 14
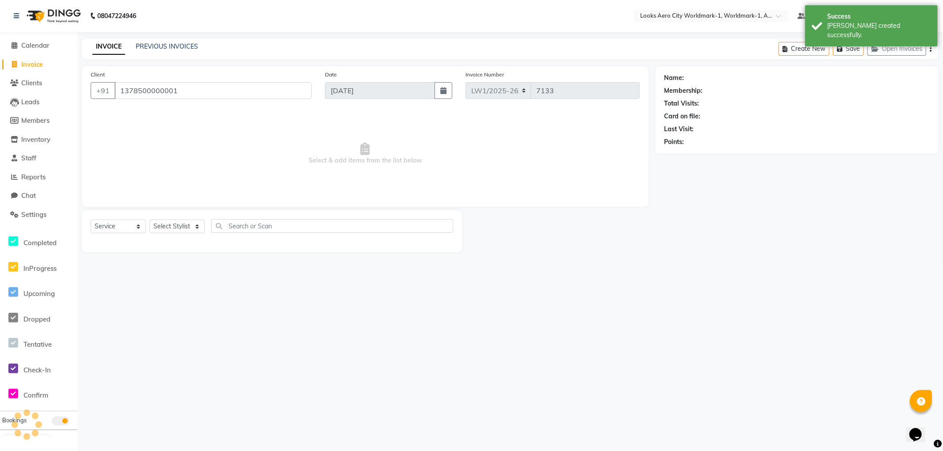
type input "1378500000001"
select select "1: Object"
click at [179, 225] on select "Select Stylist [PERSON_NAME] [PERSON_NAME] [PERSON_NAME] [PERSON_NAME] Counter_…" at bounding box center [176, 227] width 55 height 14
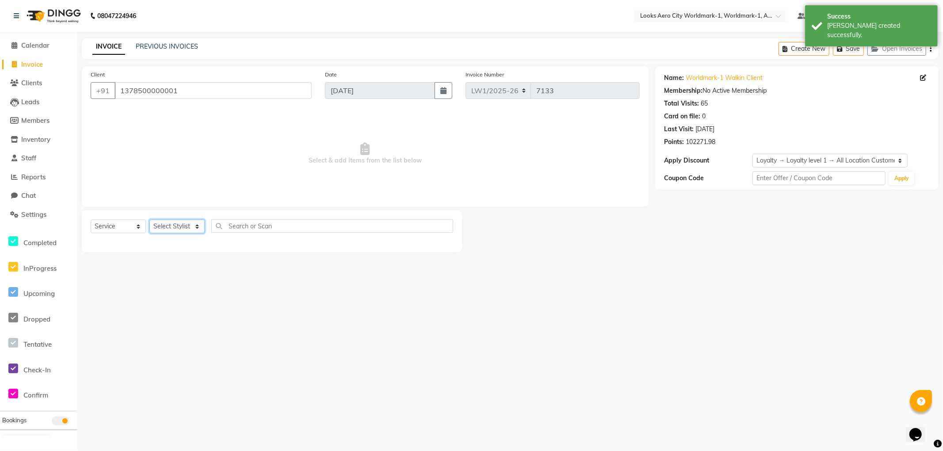
select select "84552"
click at [149, 220] on select "Select Stylist [PERSON_NAME] [PERSON_NAME] [PERSON_NAME] [PERSON_NAME] Counter_…" at bounding box center [176, 227] width 55 height 14
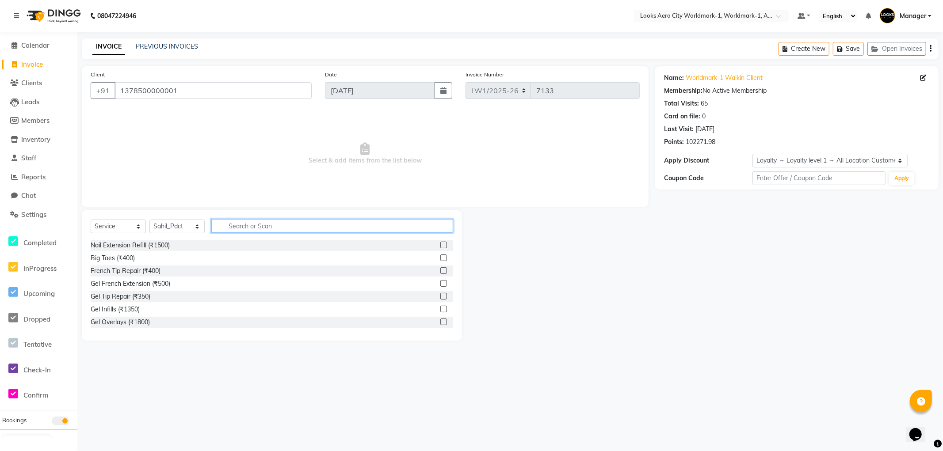
click at [267, 228] on input "text" at bounding box center [332, 226] width 242 height 14
type input "pedi"
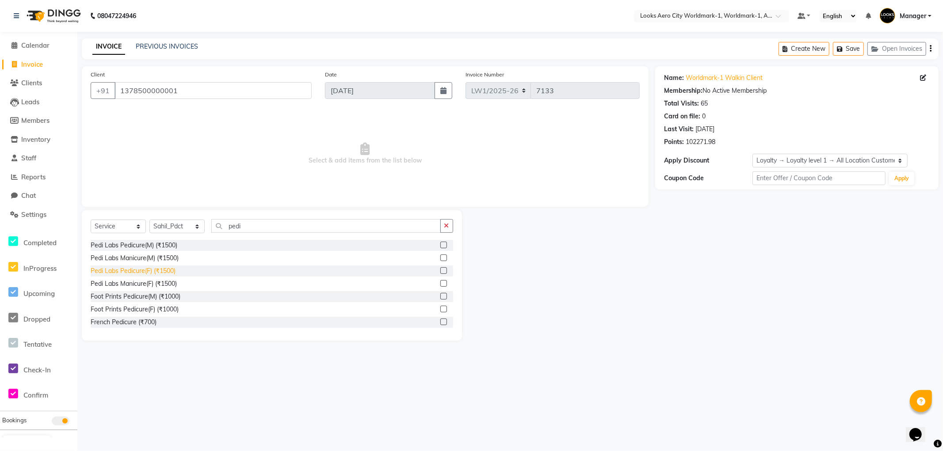
click at [138, 272] on div "Pedi Labs Pedicure(F) (₹1500)" at bounding box center [133, 271] width 85 height 9
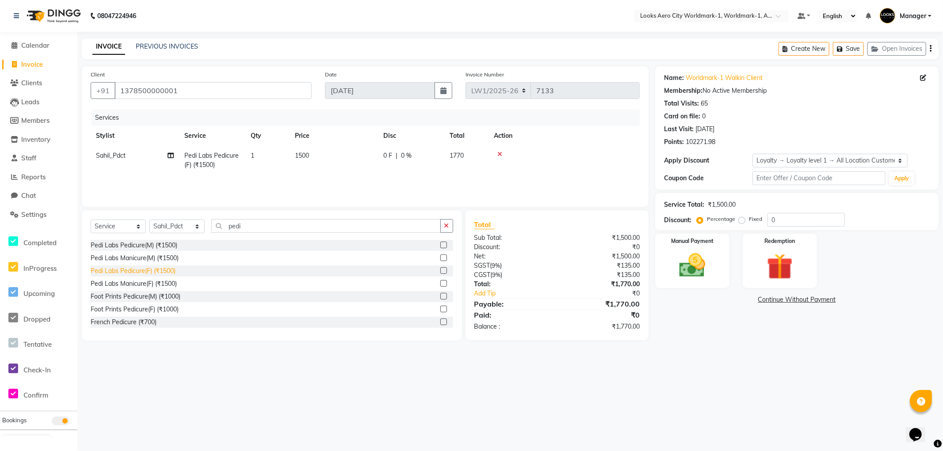
click at [156, 271] on div "Pedi Labs Pedicure(F) (₹1500)" at bounding box center [133, 271] width 85 height 9
checkbox input "false"
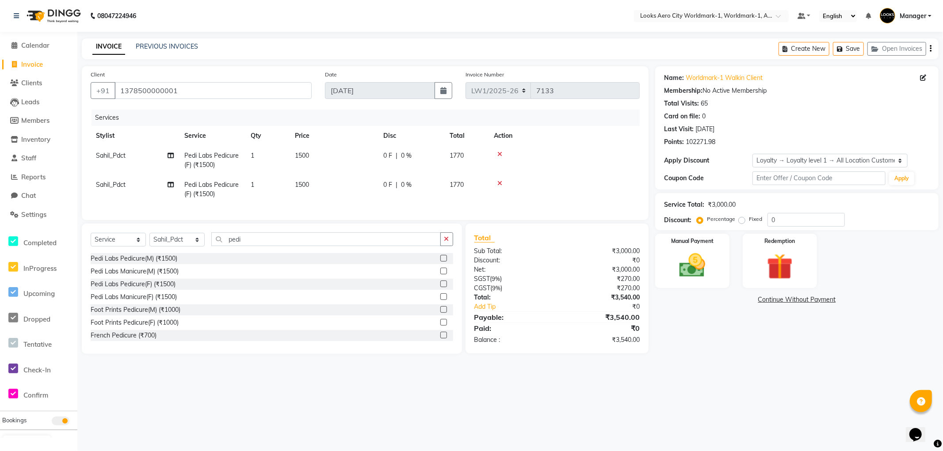
click at [499, 181] on icon at bounding box center [499, 183] width 5 height 6
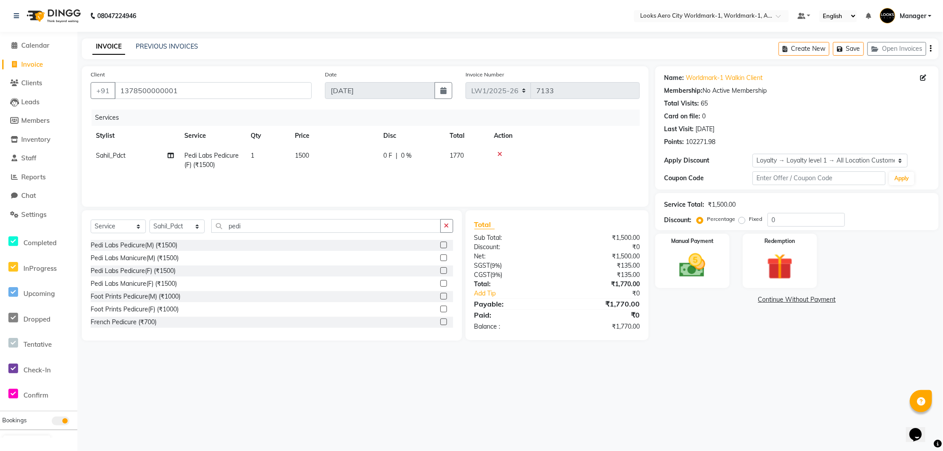
click at [718, 370] on div "08047224946 Select Location × Looks Aero City Worldmark-1, Worldmark-1, Aerocit…" at bounding box center [471, 225] width 943 height 451
click at [180, 223] on select "Select Stylist [PERSON_NAME] [PERSON_NAME] [PERSON_NAME] [PERSON_NAME] Counter_…" at bounding box center [176, 227] width 55 height 14
select select "84551"
click at [149, 220] on select "Select Stylist [PERSON_NAME] [PERSON_NAME] [PERSON_NAME] [PERSON_NAME] Counter_…" at bounding box center [176, 227] width 55 height 14
drag, startPoint x: 268, startPoint y: 228, endPoint x: 1, endPoint y: 141, distance: 281.2
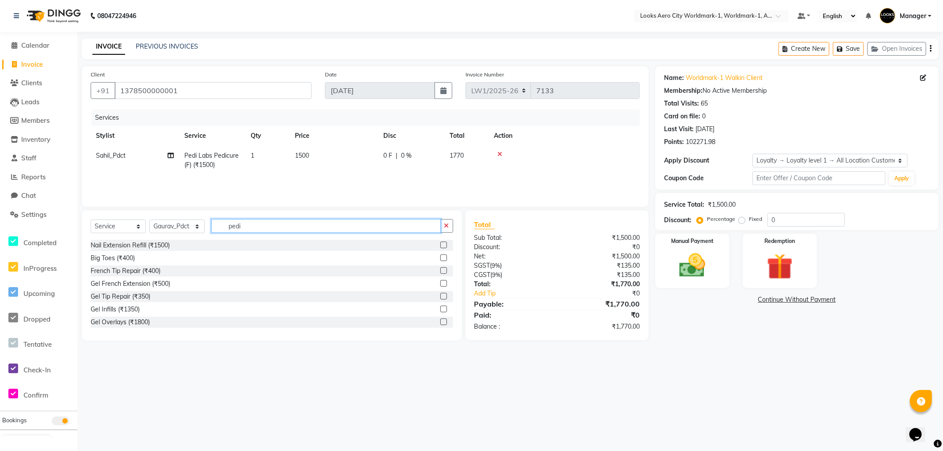
click at [0, 142] on app-home "08047224946 Select Location × Looks Aero City Worldmark-1, Worldmark-1, Aerocit…" at bounding box center [471, 177] width 943 height 354
type input "pedi"
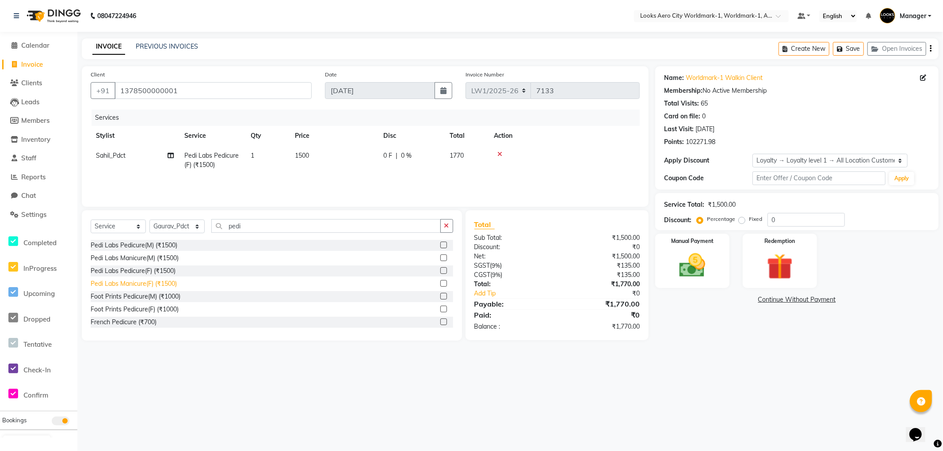
click at [152, 282] on div "Pedi Labs Manicure(F) (₹1500)" at bounding box center [134, 283] width 86 height 9
checkbox input "false"
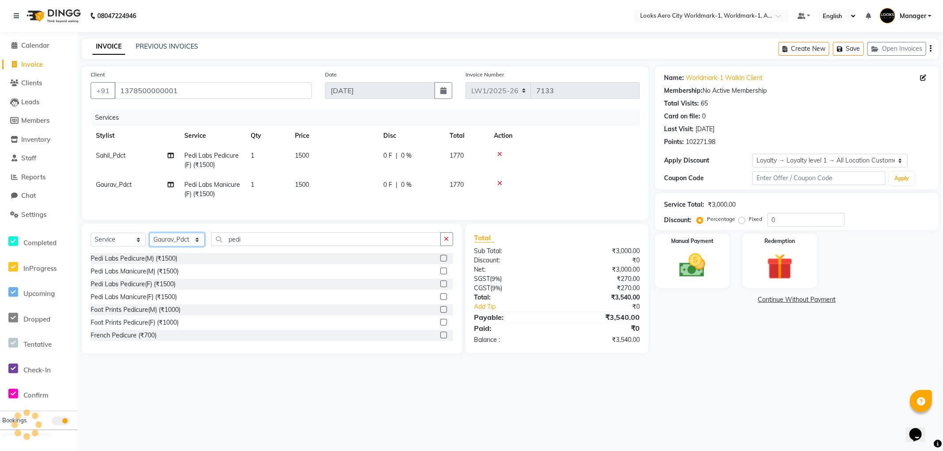
click at [190, 244] on select "Select Stylist [PERSON_NAME] [PERSON_NAME] [PERSON_NAME] [PERSON_NAME] Counter_…" at bounding box center [176, 240] width 55 height 14
select select "84550"
click at [149, 240] on select "Select Stylist [PERSON_NAME] [PERSON_NAME] [PERSON_NAME] [PERSON_NAME] Counter_…" at bounding box center [176, 240] width 55 height 14
drag, startPoint x: 259, startPoint y: 247, endPoint x: 160, endPoint y: 237, distance: 100.0
click at [160, 235] on div "Select Service Product Membership Package Voucher Prepaid Gift Card Select Styl…" at bounding box center [272, 289] width 380 height 130
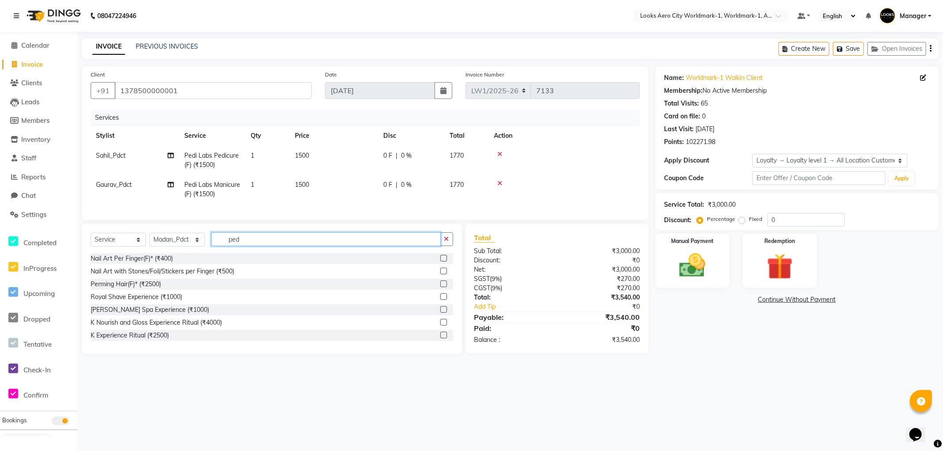
type input "pedi"
drag, startPoint x: 151, startPoint y: 292, endPoint x: 156, endPoint y: 281, distance: 11.9
click at [151, 289] on div "Pedi Labs Pedicure(F) (₹1500)" at bounding box center [133, 284] width 85 height 9
checkbox input "false"
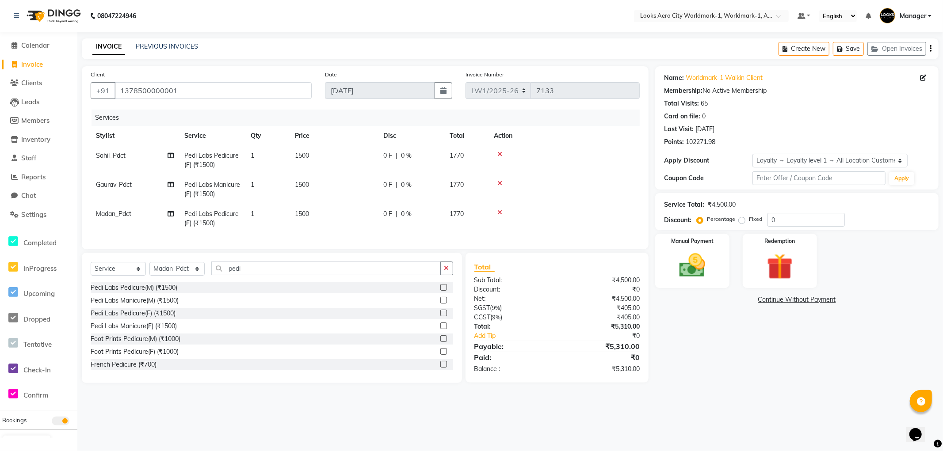
click at [502, 212] on div at bounding box center [564, 212] width 141 height 6
click at [498, 213] on icon at bounding box center [499, 212] width 5 height 6
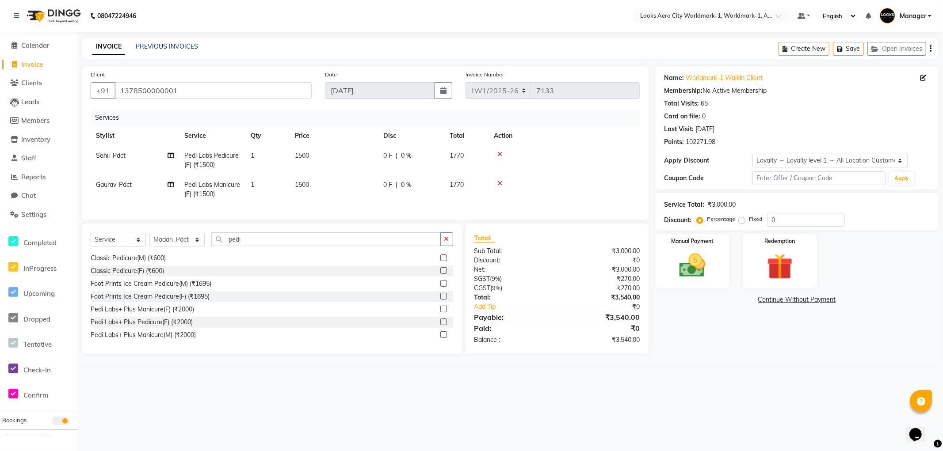
scroll to position [98, 0]
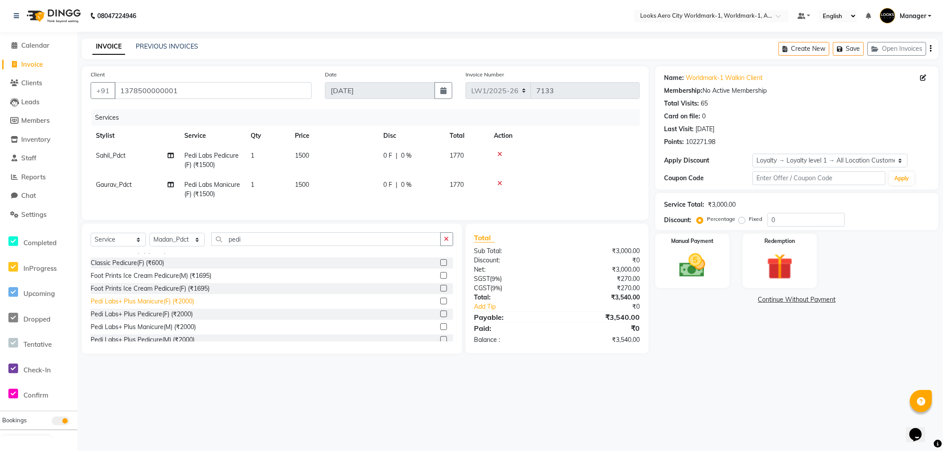
click at [177, 306] on div "Pedi Labs+ Plus Manicure(F) (₹2000)" at bounding box center [142, 301] width 103 height 9
checkbox input "false"
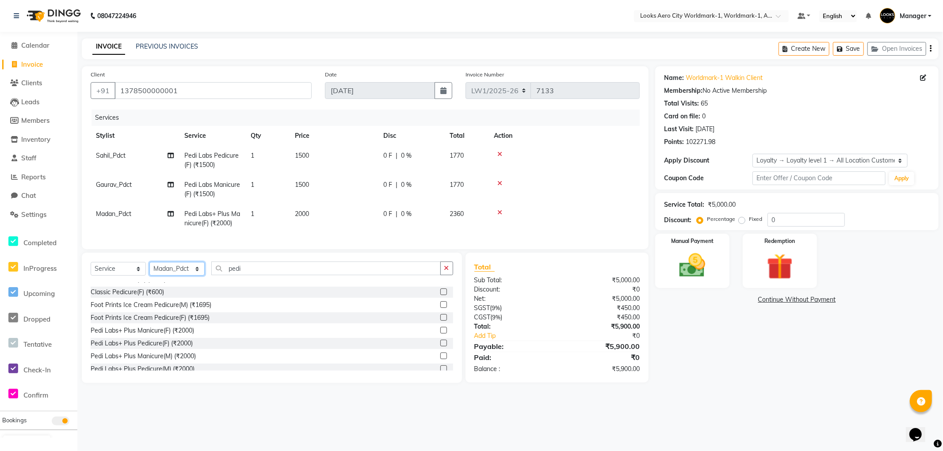
click at [179, 272] on select "Select Stylist Abhishek_Nails Amita Chauhan Anil Ashwin Celina Counter_Sales Da…" at bounding box center [176, 269] width 55 height 14
select select "84536"
click at [149, 270] on select "Select Stylist Abhishek_Nails Amita Chauhan Anil Ashwin Celina Counter_Sales Da…" at bounding box center [176, 269] width 55 height 14
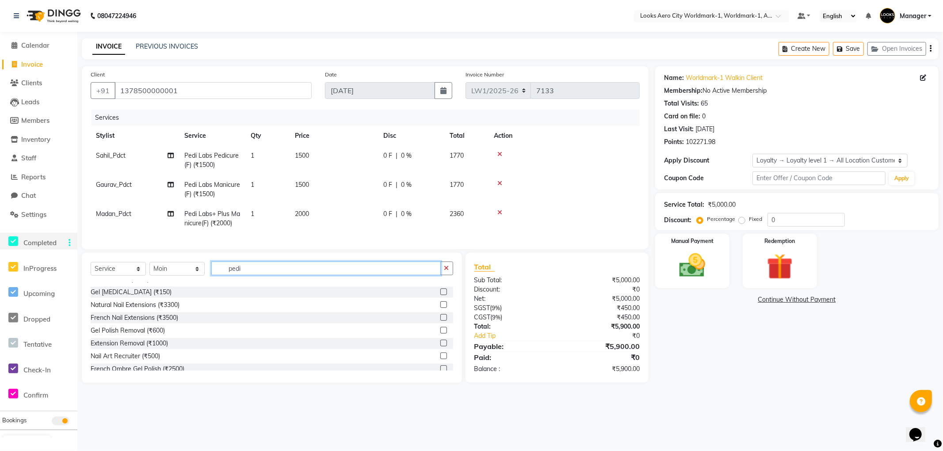
drag, startPoint x: 284, startPoint y: 277, endPoint x: 0, endPoint y: 241, distance: 286.4
click at [0, 244] on app-home "08047224946 Select Location × Looks Aero City Worldmark-1, Worldmark-1, Aerocit…" at bounding box center [471, 198] width 943 height 396
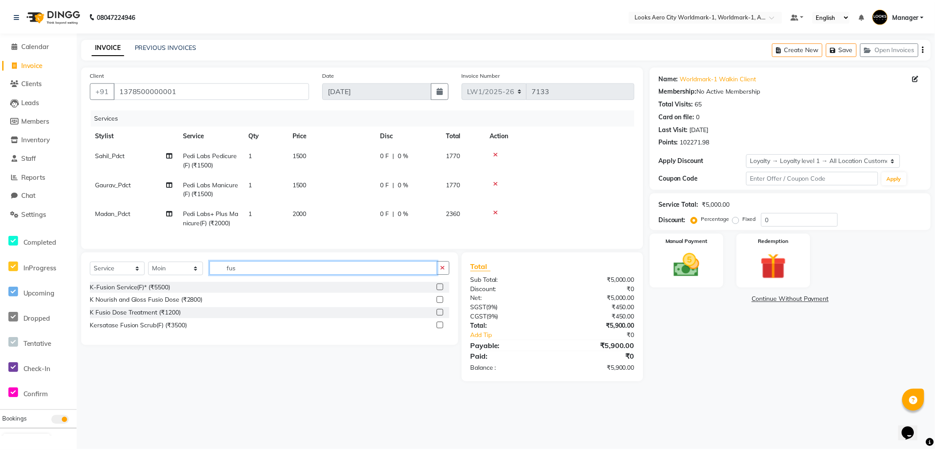
scroll to position [0, 0]
type input "fus"
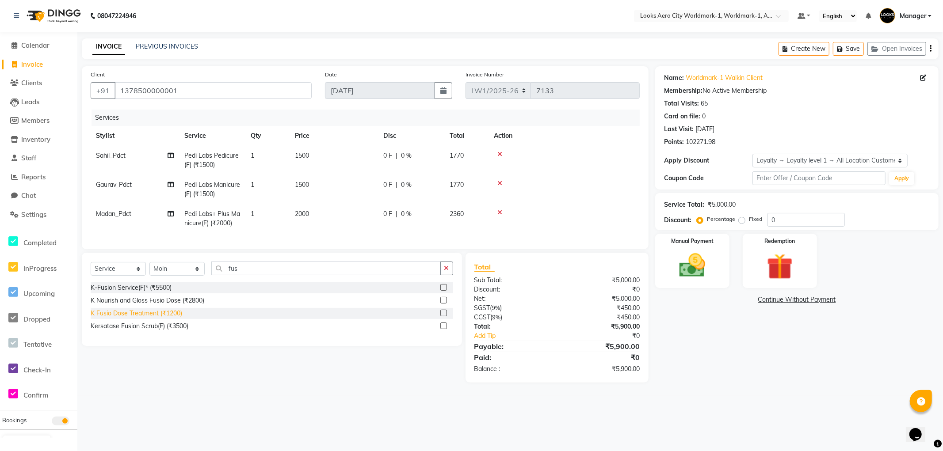
click at [170, 318] on div "K Fusio Dose Treatment (₹1200)" at bounding box center [136, 313] width 91 height 9
checkbox input "false"
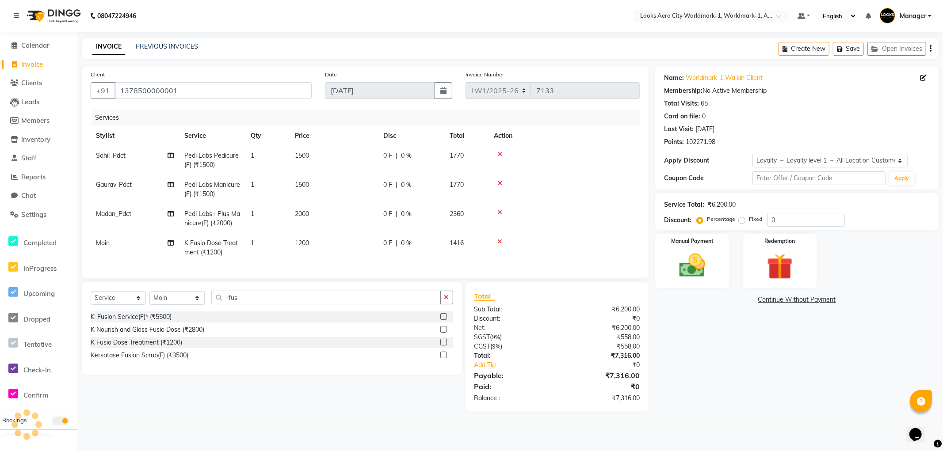
click at [326, 243] on td "1200" at bounding box center [333, 247] width 88 height 29
select select "84536"
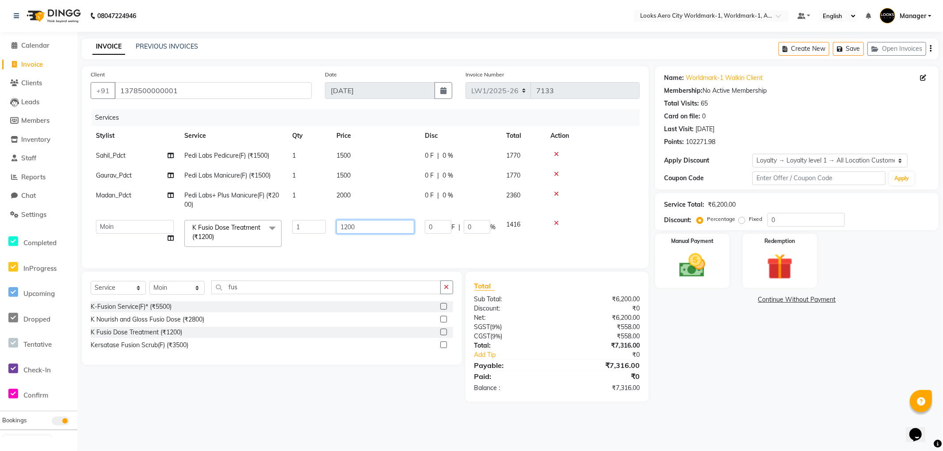
drag, startPoint x: 373, startPoint y: 228, endPoint x: 235, endPoint y: 202, distance: 141.2
click at [228, 204] on tbody "Sahil_Pdct Pedi Labs Pedicure(F) (₹1500) 1 1500 0 F | 0 % 1770 Gaurav_Pdct Pedi…" at bounding box center [365, 199] width 549 height 107
type input "1"
type input "2000"
drag, startPoint x: 720, startPoint y: 353, endPoint x: 711, endPoint y: 356, distance: 10.2
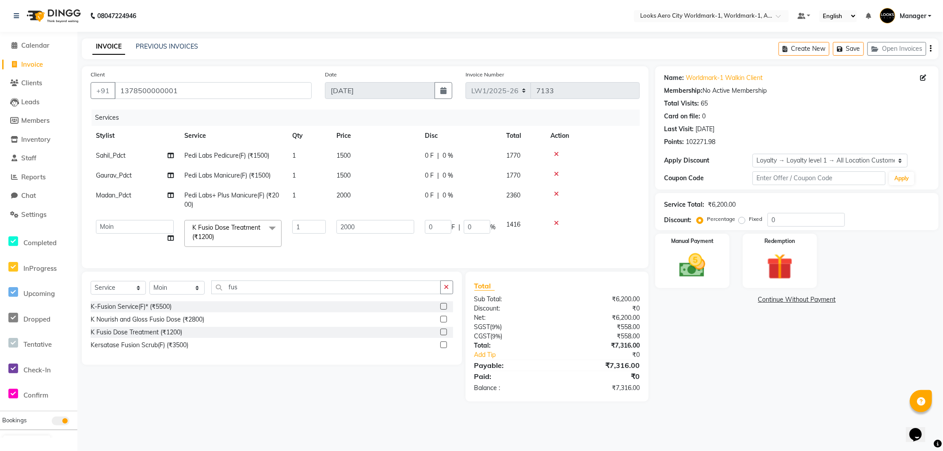
click at [718, 354] on div "Name: Worldmark-1 Walkin Client Membership: No Active Membership Total Visits: …" at bounding box center [800, 233] width 290 height 335
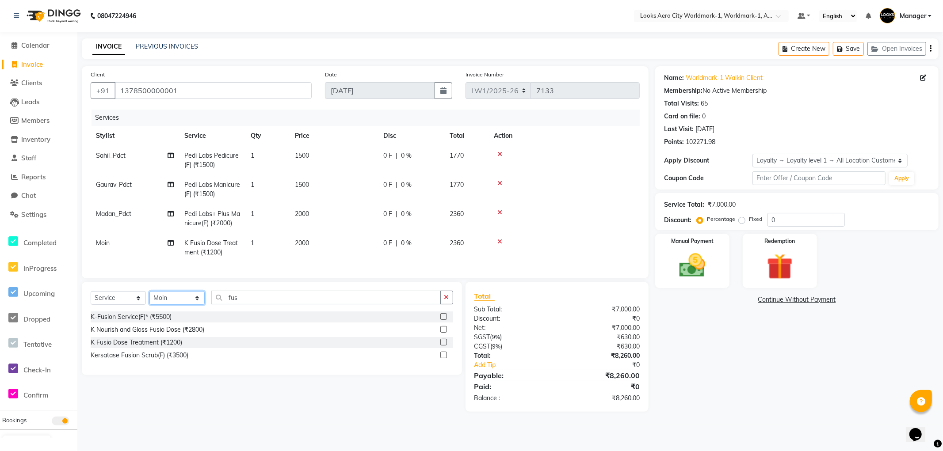
click at [185, 305] on select "Select Stylist Abhishek_Nails Amita Chauhan Anil Ashwin Celina Counter_Sales Da…" at bounding box center [176, 298] width 55 height 14
select select "84544"
click at [149, 299] on select "Select Stylist Abhishek_Nails Amita Chauhan Anil Ashwin Celina Counter_Sales Da…" at bounding box center [176, 298] width 55 height 14
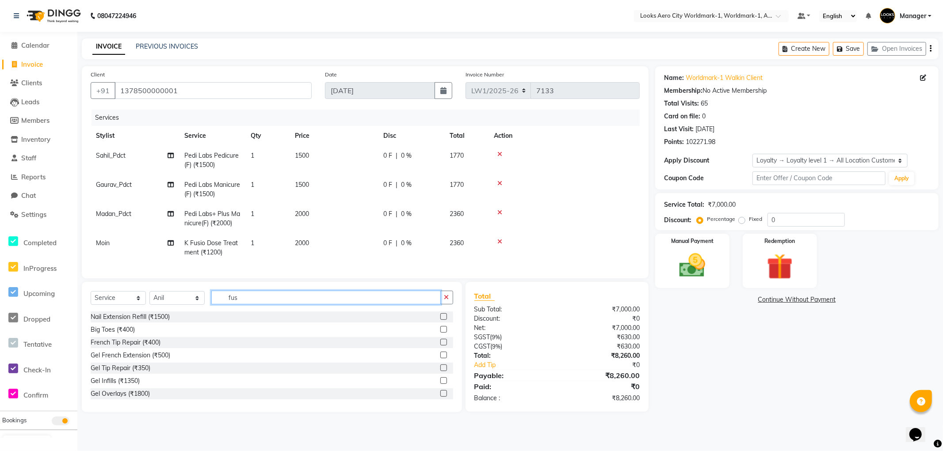
drag, startPoint x: 270, startPoint y: 301, endPoint x: 10, endPoint y: 255, distance: 263.8
click at [1, 266] on app-home "08047224946 Select Location × Looks Aero City Worldmark-1, Worldmark-1, Aerocit…" at bounding box center [471, 213] width 943 height 426
type input "cut"
click at [140, 335] on div "Stylist Cut(M) (₹700)" at bounding box center [120, 329] width 58 height 9
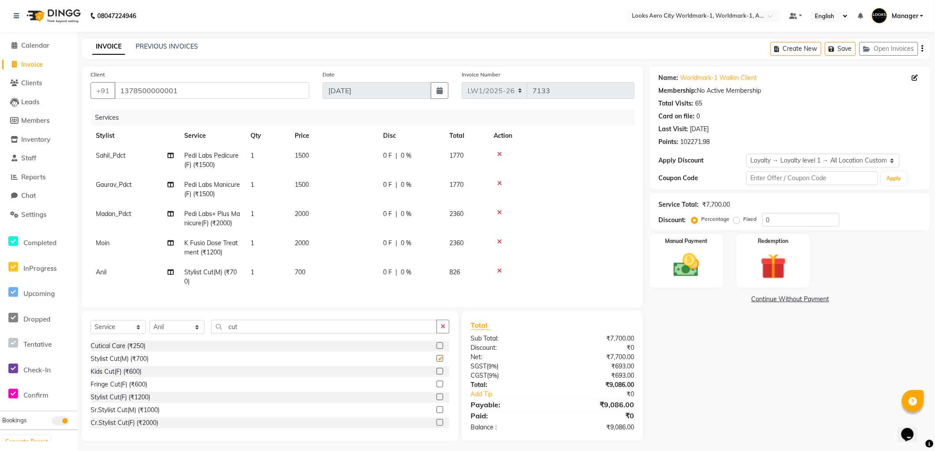
checkbox input "false"
drag, startPoint x: 264, startPoint y: 335, endPoint x: 8, endPoint y: 265, distance: 265.7
click at [0, 280] on app-home "08047224946 Select Location × Looks Aero City Worldmark-1, Worldmark-1, Aerocit…" at bounding box center [467, 227] width 935 height 455
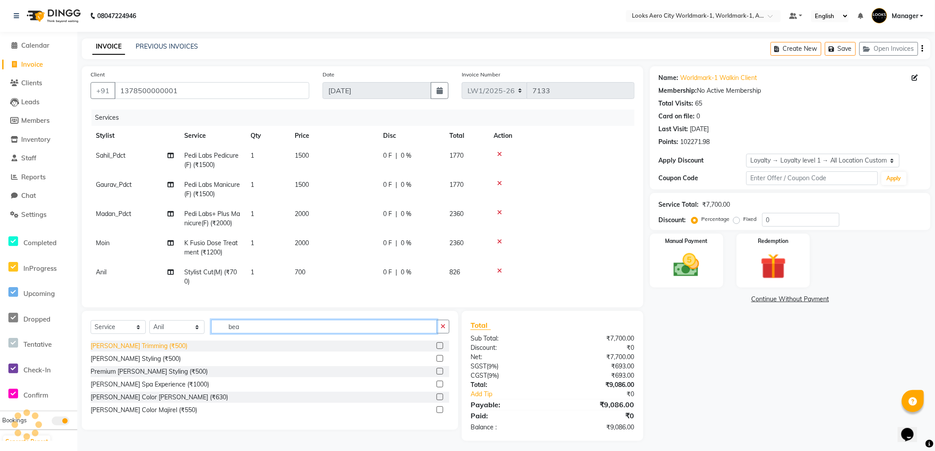
type input "bea"
click at [126, 351] on div "Beard Trimming (₹500)" at bounding box center [139, 346] width 97 height 9
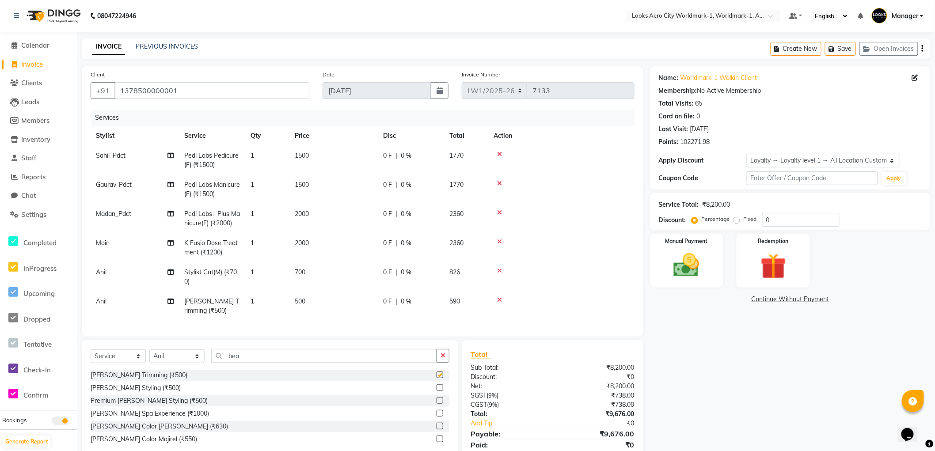
checkbox input "false"
click at [329, 274] on td "700" at bounding box center [333, 277] width 88 height 29
select select "84544"
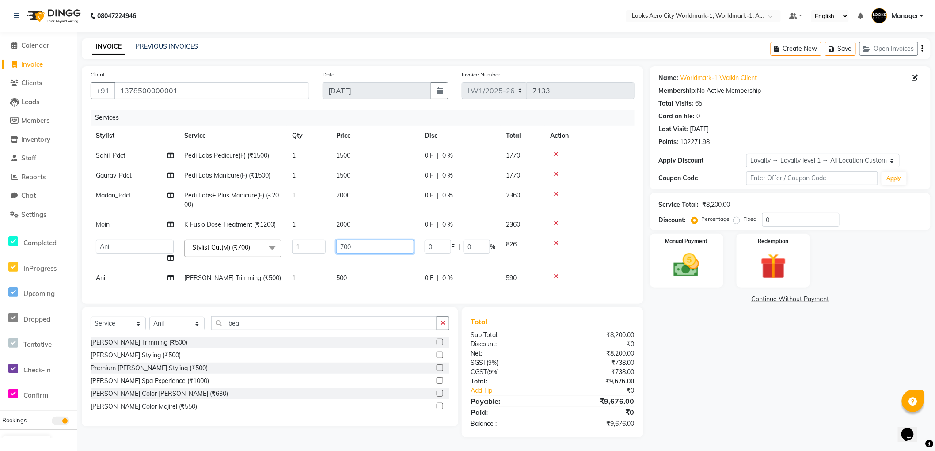
drag, startPoint x: 371, startPoint y: 244, endPoint x: 244, endPoint y: 244, distance: 126.8
click at [244, 244] on tr "Abhishek_Nails Amita Chauhan Anil Ashwin Celina Counter_Sales Dawa_Mgr Gaurav_P…" at bounding box center [363, 252] width 544 height 34
type input "600"
click at [355, 275] on tbody "Sahil_Pdct Pedi Labs Pedicure(F) (₹1500) 1 1500 0 F | 0 % 1770 Gaurav_Pdct Pedi…" at bounding box center [363, 217] width 544 height 142
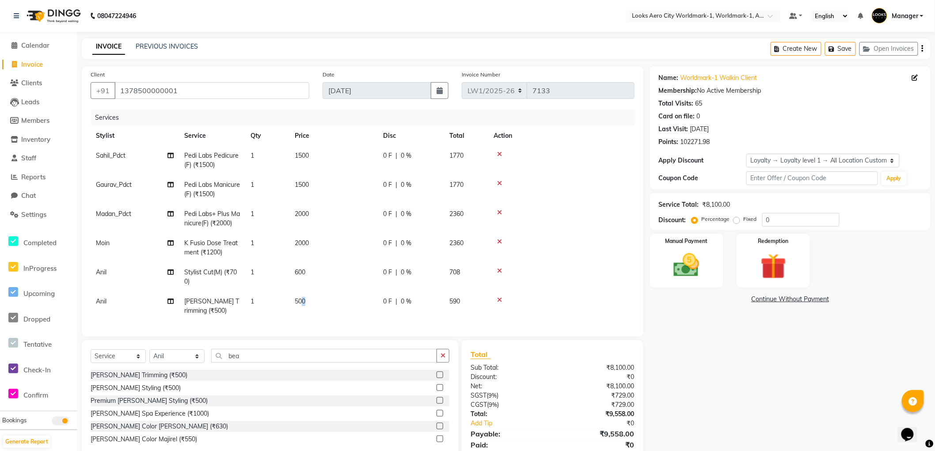
drag, startPoint x: 306, startPoint y: 304, endPoint x: 335, endPoint y: 294, distance: 30.3
click at [308, 303] on td "500" at bounding box center [333, 306] width 88 height 29
select select "84544"
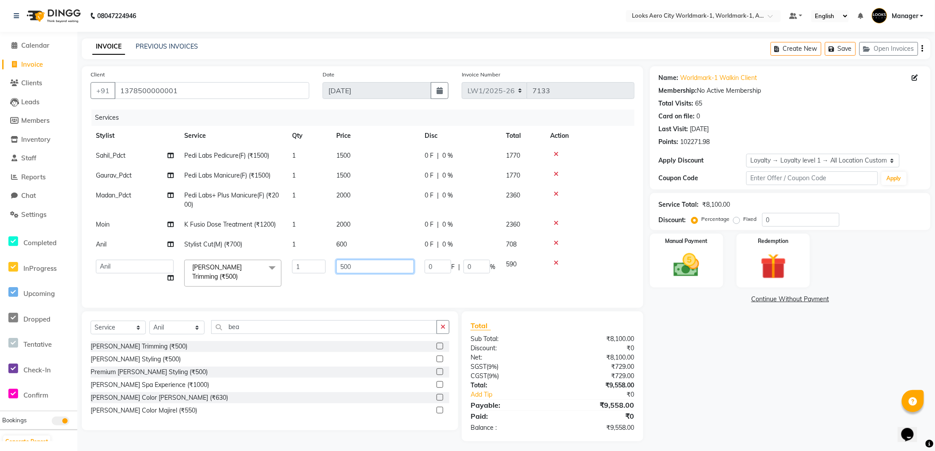
drag, startPoint x: 368, startPoint y: 263, endPoint x: 284, endPoint y: 262, distance: 84.0
click at [284, 262] on tr "Abhishek_Nails Amita Chauhan Anil Ashwin Celina Counter_Sales Dawa_Mgr Gaurav_P…" at bounding box center [363, 274] width 544 height 38
type input "400"
drag, startPoint x: 719, startPoint y: 376, endPoint x: 694, endPoint y: 370, distance: 25.3
click at [720, 376] on div "Name: Worldmark-1 Walkin Client Membership: No Active Membership Total Visits: …" at bounding box center [793, 253] width 287 height 375
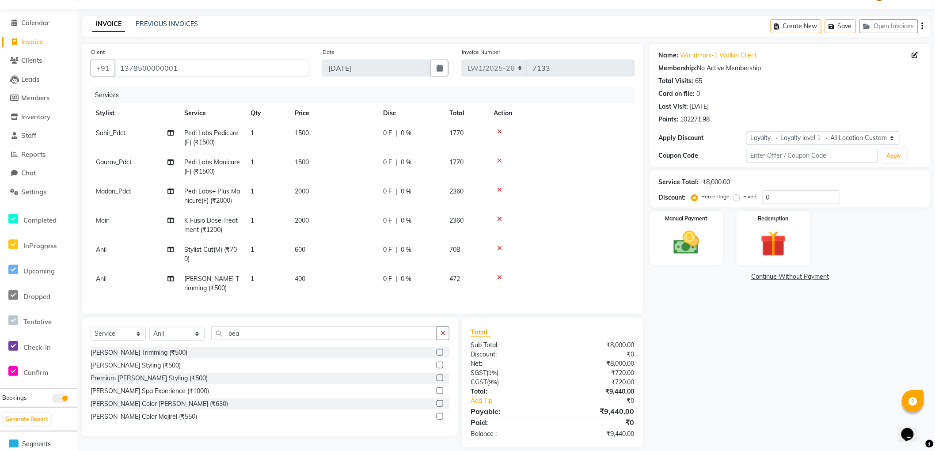
scroll to position [34, 0]
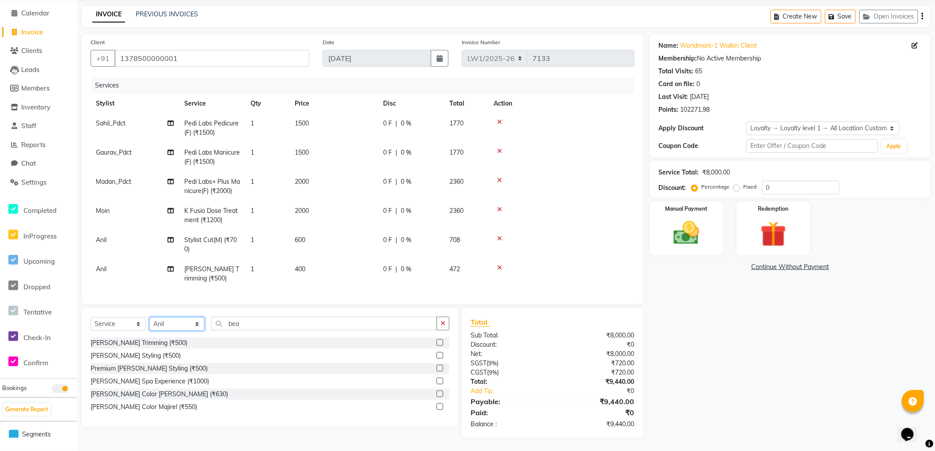
drag, startPoint x: 176, startPoint y: 329, endPoint x: 173, endPoint y: 317, distance: 11.9
click at [176, 329] on select "Select Stylist Abhishek_Nails Amita Chauhan Anil Ashwin Celina Counter_Sales Da…" at bounding box center [176, 324] width 55 height 14
select select "84452"
click at [149, 318] on select "Select Stylist Abhishek_Nails Amita Chauhan Anil Ashwin Celina Counter_Sales Da…" at bounding box center [176, 324] width 55 height 14
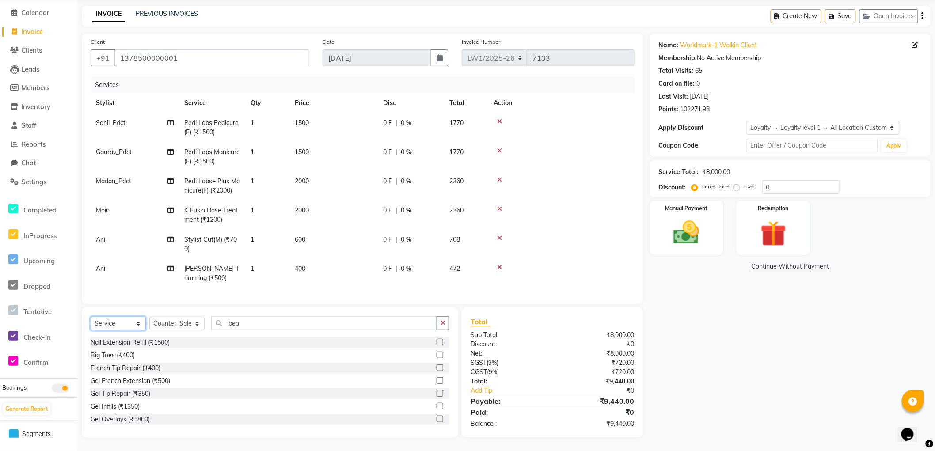
click at [126, 323] on select "Select Service Product Membership Package Voucher Prepaid Gift Card" at bounding box center [118, 324] width 55 height 14
select select "product"
click at [91, 318] on select "Select Service Product Membership Package Voucher Prepaid Gift Card" at bounding box center [118, 324] width 55 height 14
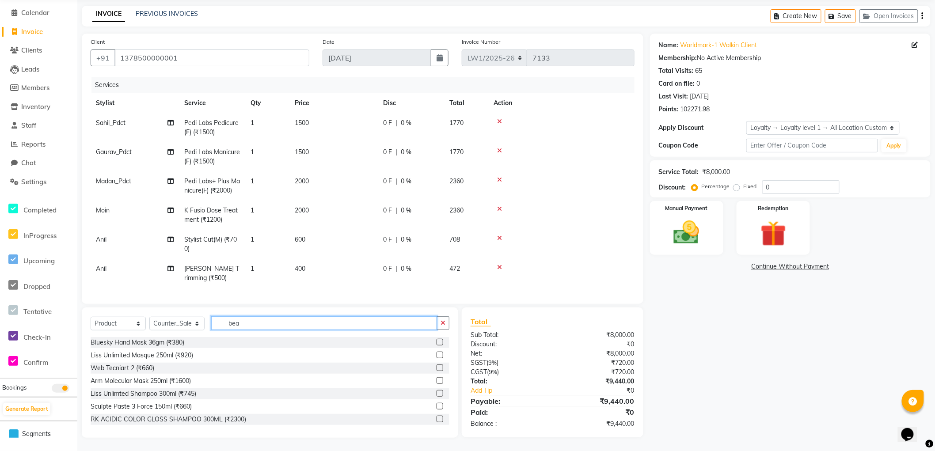
drag, startPoint x: 259, startPoint y: 323, endPoint x: 194, endPoint y: 319, distance: 65.1
click at [194, 319] on div "Select Service Product Membership Package Voucher Prepaid Gift Card Select Styl…" at bounding box center [270, 326] width 359 height 21
type input "3474636400195"
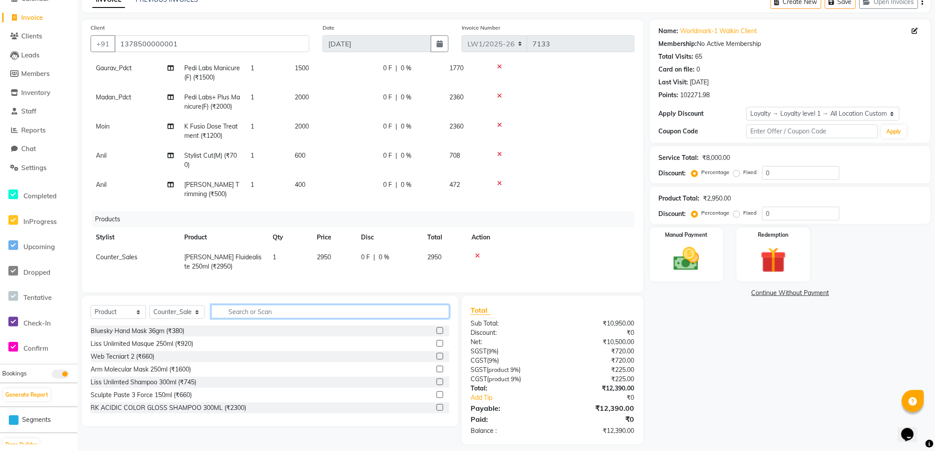
scroll to position [53, 0]
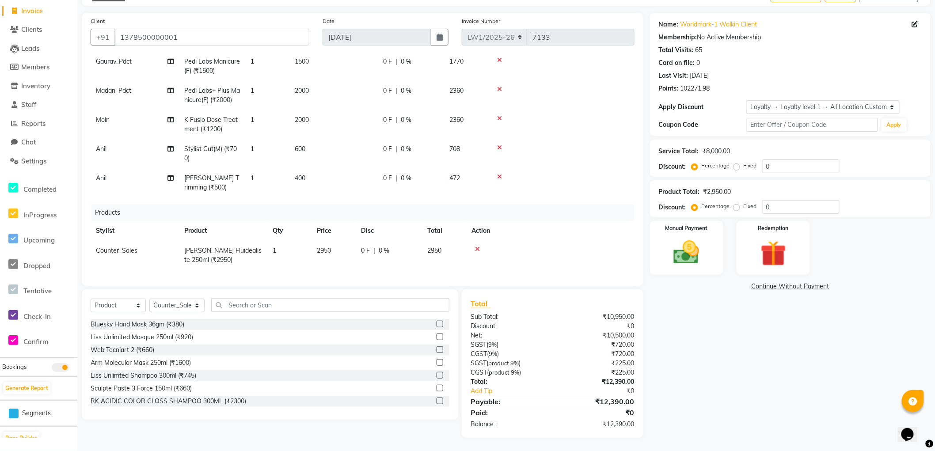
click at [715, 277] on div "Name: Worldmark-1 Walkin Client Membership: No Active Membership Total Visits: …" at bounding box center [793, 225] width 287 height 425
click at [702, 271] on div "Manual Payment" at bounding box center [686, 248] width 76 height 56
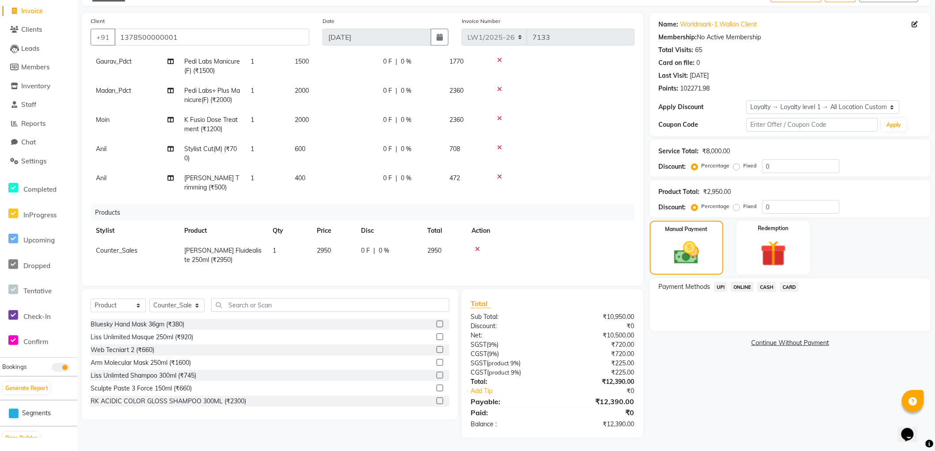
drag, startPoint x: 763, startPoint y: 286, endPoint x: 766, endPoint y: 293, distance: 7.1
click at [763, 287] on span "CASH" at bounding box center [767, 287] width 19 height 10
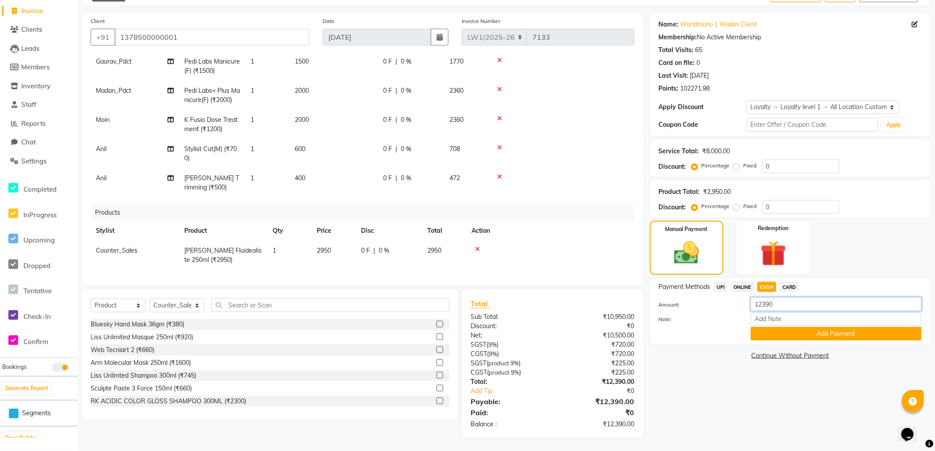
drag, startPoint x: 788, startPoint y: 306, endPoint x: 717, endPoint y: 306, distance: 70.3
click at [717, 306] on div "Amount: 12390" at bounding box center [790, 304] width 276 height 15
type input "12500"
drag, startPoint x: 778, startPoint y: 329, endPoint x: 744, endPoint y: 327, distance: 33.6
click at [774, 331] on button "Add Payment" at bounding box center [836, 334] width 171 height 14
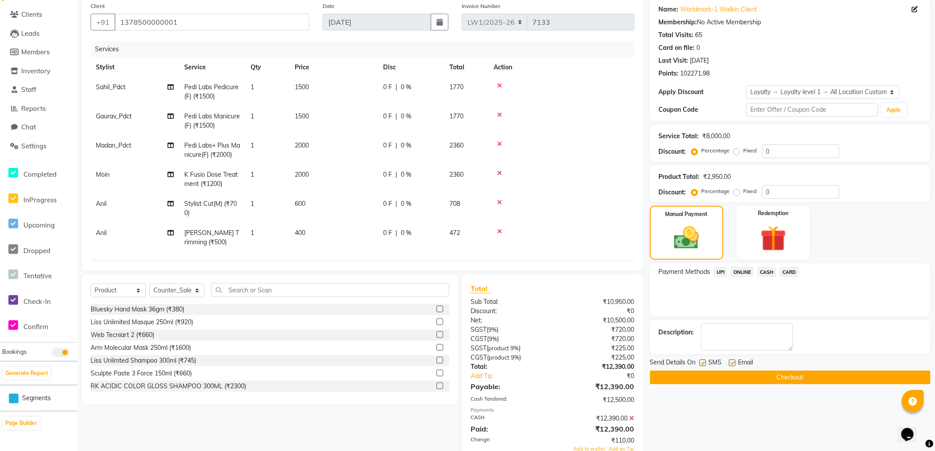
scroll to position [0, 0]
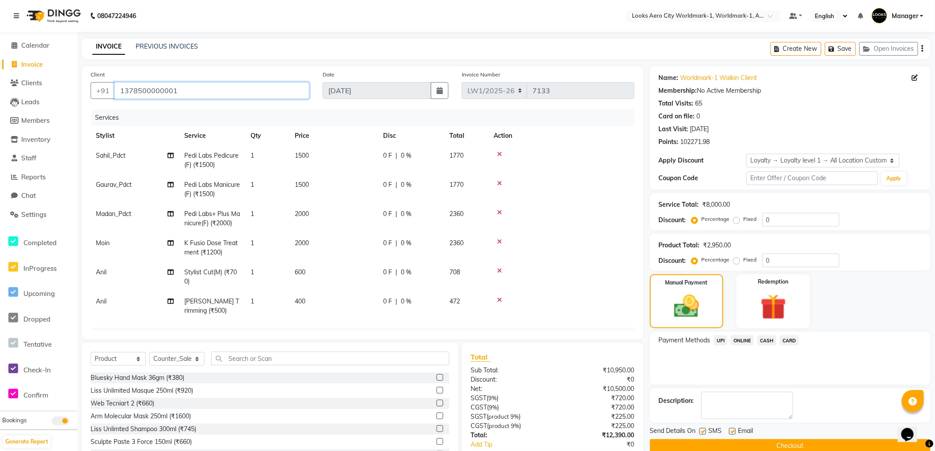
drag, startPoint x: 191, startPoint y: 90, endPoint x: 71, endPoint y: 90, distance: 120.2
click at [68, 94] on app-home "08047224946 Select Location × Looks Aero City Worldmark-1, Worldmark-1, Aerocit…" at bounding box center [467, 299] width 935 height 598
paste input "9711808419"
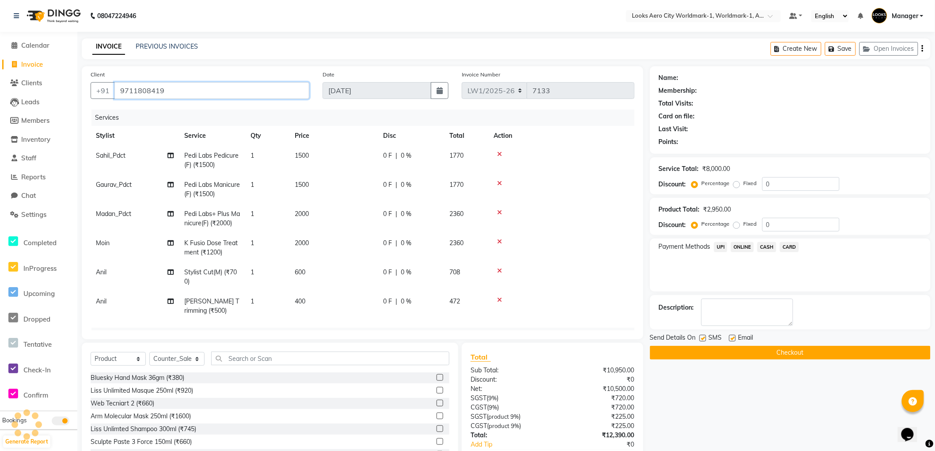
type input "9711808419"
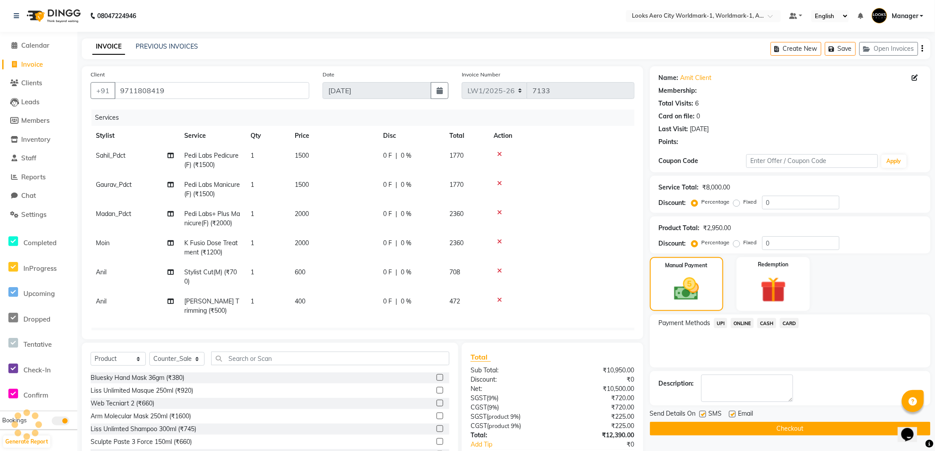
select select "1: Object"
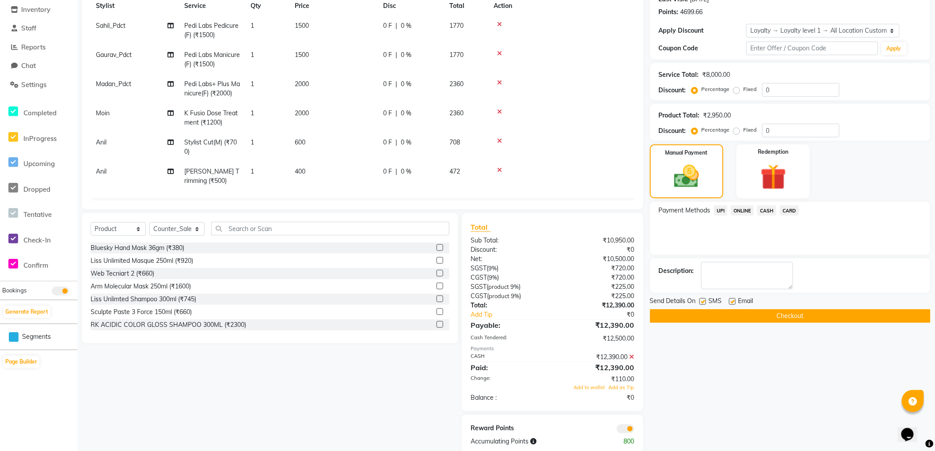
scroll to position [147, 0]
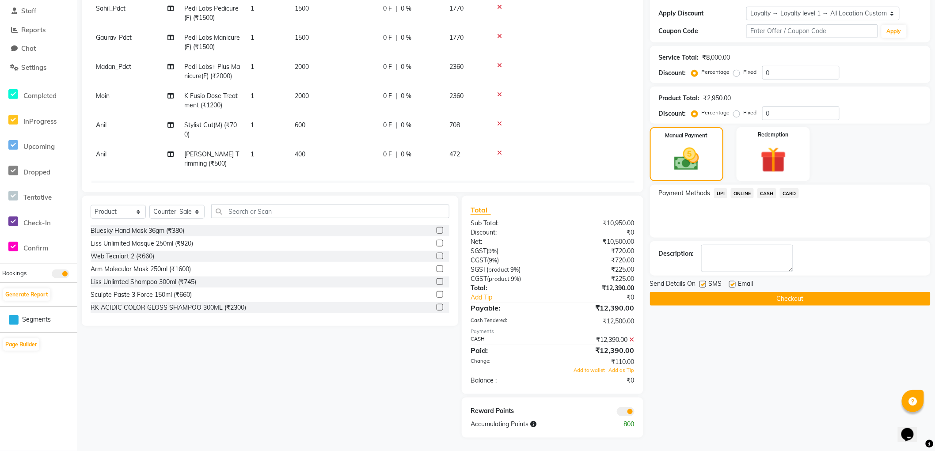
click at [672, 297] on button "Checkout" at bounding box center [790, 299] width 281 height 14
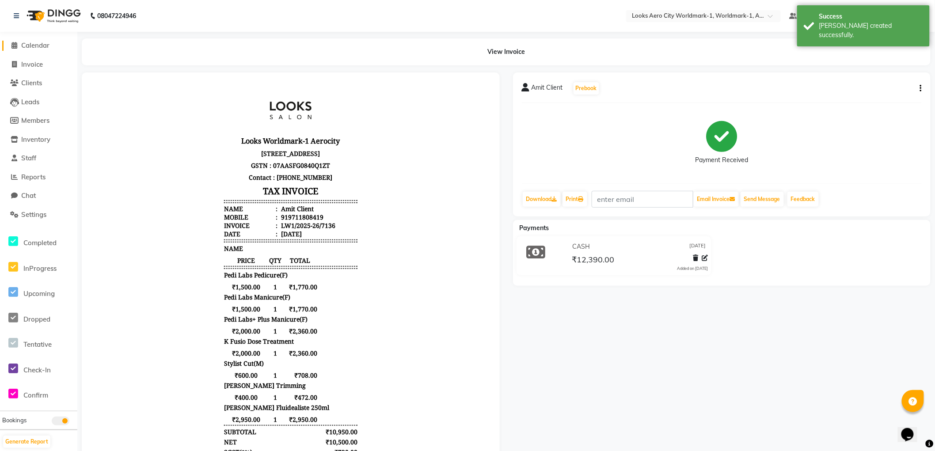
click at [29, 45] on span "Calendar" at bounding box center [35, 45] width 28 height 8
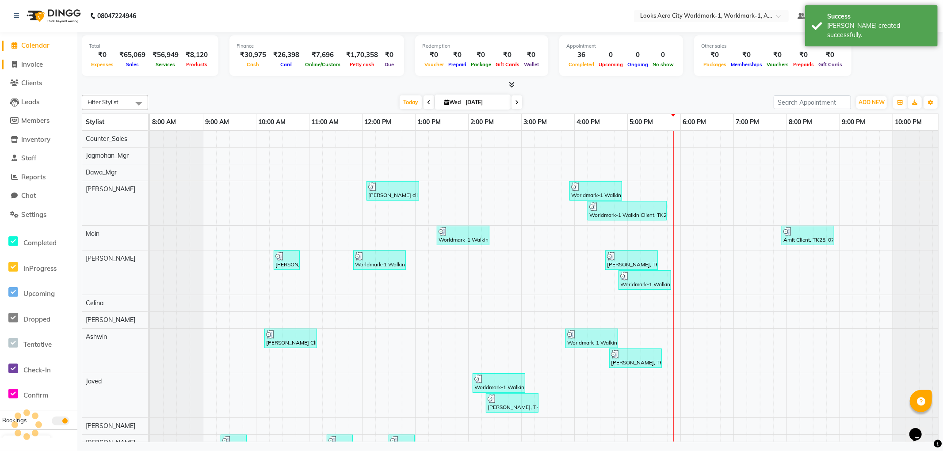
click at [40, 65] on span "Invoice" at bounding box center [32, 64] width 22 height 8
select select "service"
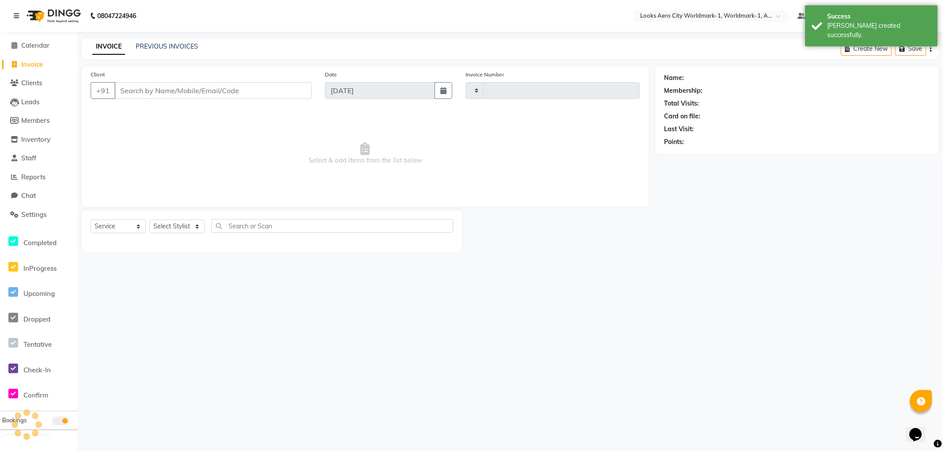
type input "7137"
select select "8573"
click at [206, 90] on input "Client" at bounding box center [212, 90] width 197 height 17
type input "9711808419"
select select "1: Object"
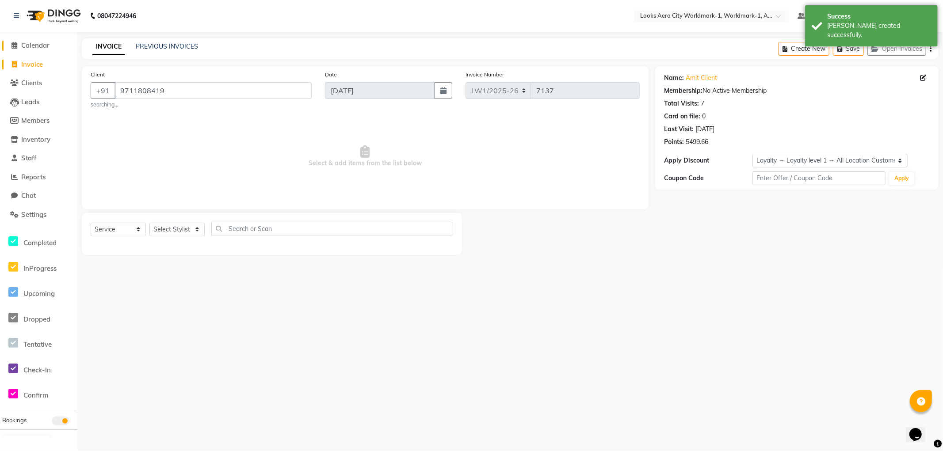
click at [39, 45] on span "Calendar" at bounding box center [35, 45] width 28 height 8
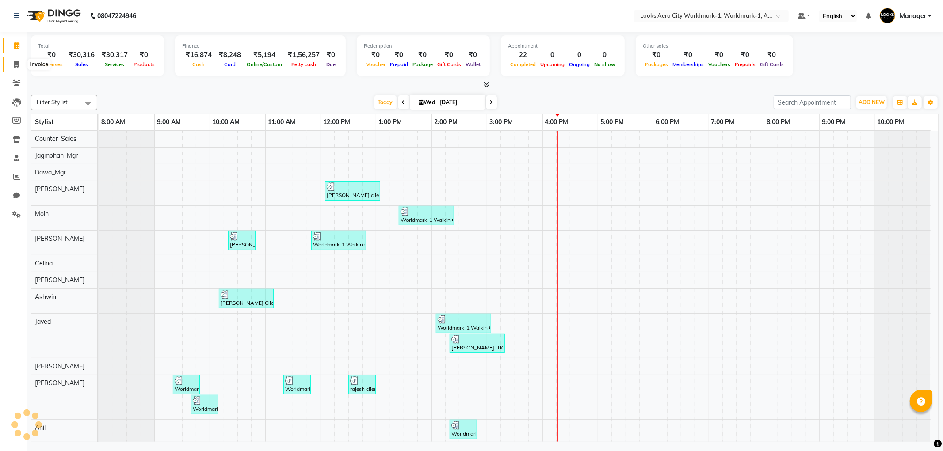
click at [18, 65] on icon at bounding box center [16, 64] width 5 height 7
select select "service"
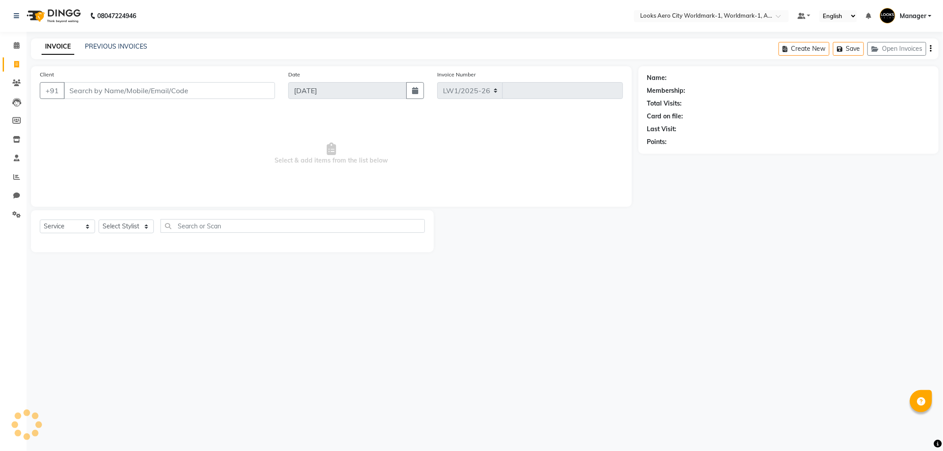
select select "8573"
type input "7129"
click at [14, 139] on icon at bounding box center [17, 139] width 8 height 7
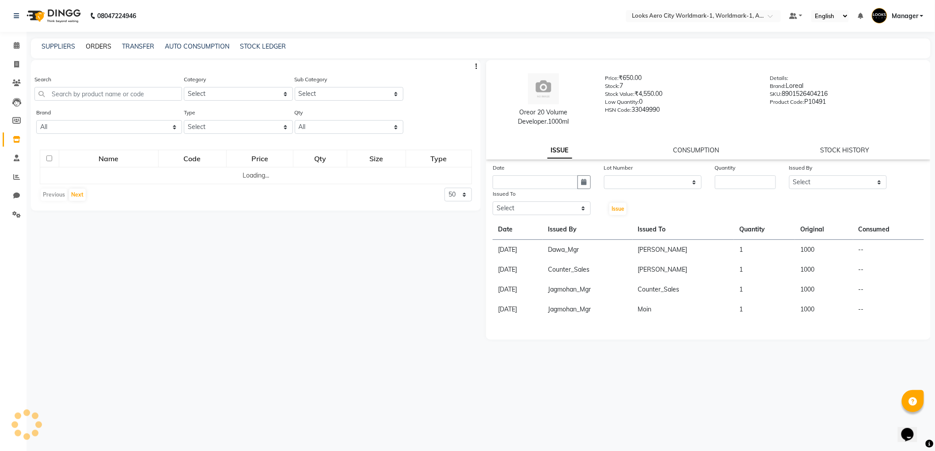
click at [96, 43] on link "ORDERS" at bounding box center [99, 46] width 26 height 8
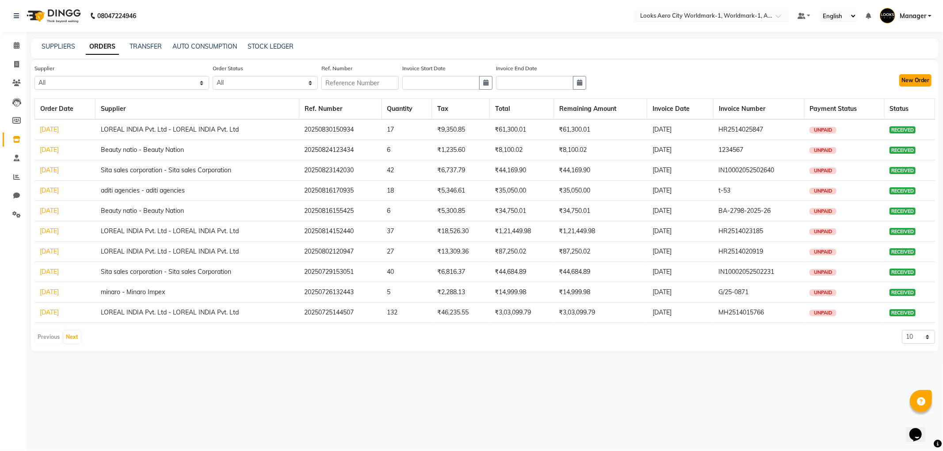
click at [912, 80] on button "New Order" at bounding box center [915, 80] width 32 height 12
select select "true"
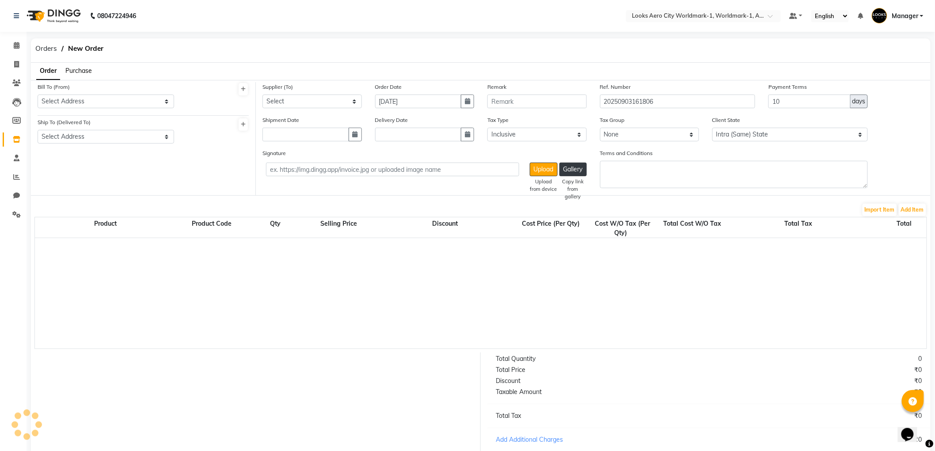
select select "4165"
click at [118, 102] on select "Select Address GLAMADOR, AEROCITY" at bounding box center [106, 102] width 137 height 14
select select "1558"
click at [38, 95] on select "Select Address GLAMADOR, AEROCITY" at bounding box center [106, 102] width 137 height 14
click at [110, 133] on select "Select Address GLAMADOR, AEROCITY" at bounding box center [106, 137] width 137 height 14
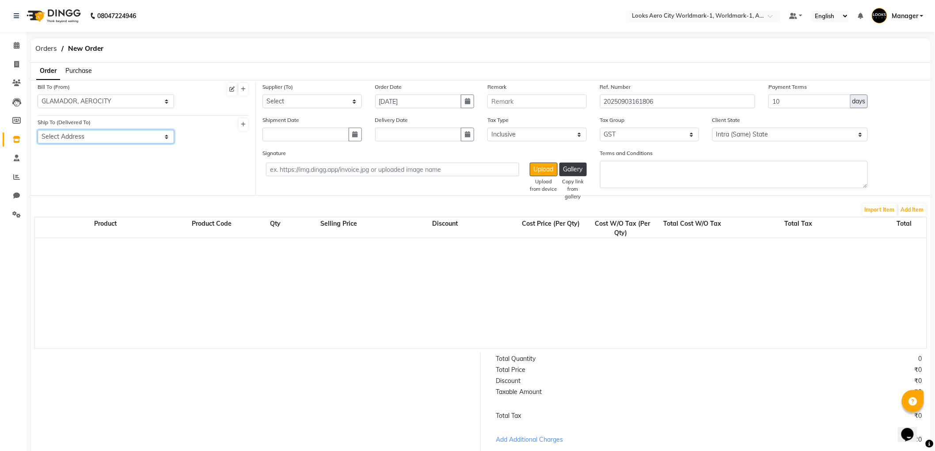
select select "1559"
click at [38, 130] on select "Select Address GLAMADOR, AEROCITY" at bounding box center [106, 137] width 137 height 14
click at [335, 100] on select "Select LOREAL INDIA Pvt. Ltd - LOREAL INDIA Pvt. Ltd UNNATI ENTERPRISES blaze e…" at bounding box center [312, 102] width 99 height 14
select select "5210"
click at [263, 95] on select "Select LOREAL INDIA Pvt. Ltd - LOREAL INDIA Pvt. Ltd UNNATI ENTERPRISES blaze e…" at bounding box center [312, 102] width 99 height 14
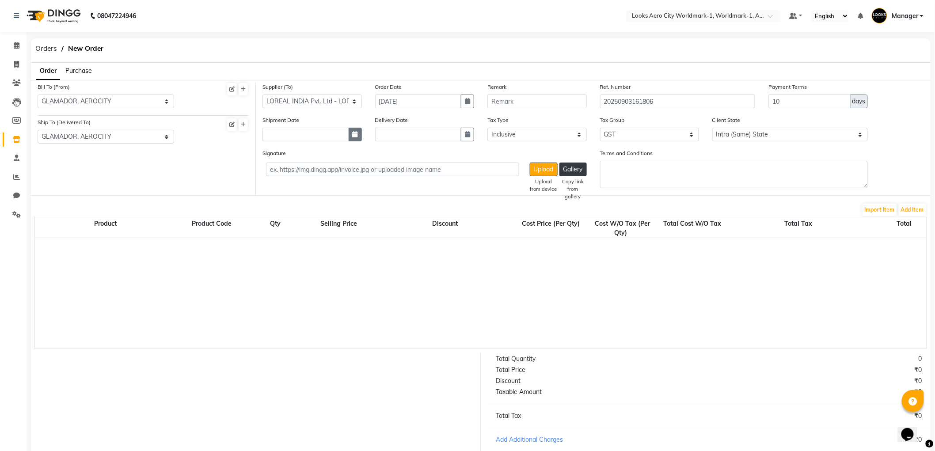
click at [353, 134] on icon "button" at bounding box center [355, 134] width 5 height 6
select select "9"
select select "2025"
click at [297, 179] on div "3" at bounding box center [300, 181] width 14 height 14
type input "[DATE]"
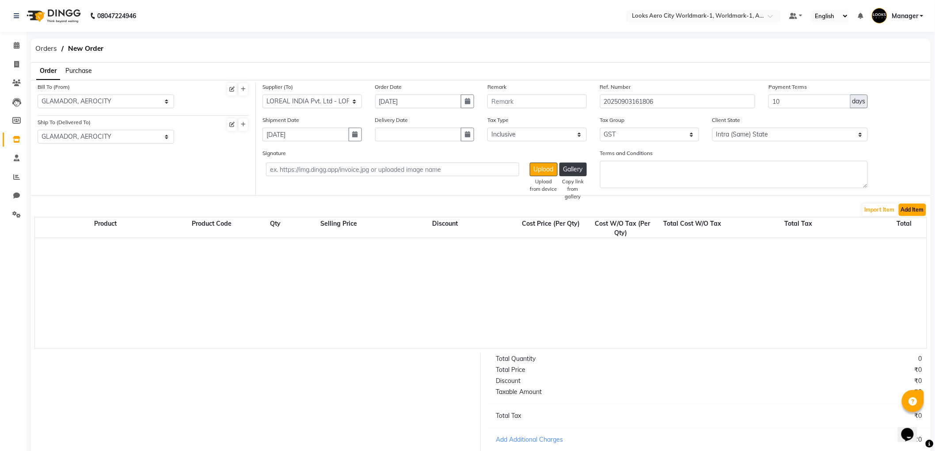
click at [911, 210] on button "Add Item" at bounding box center [912, 210] width 27 height 12
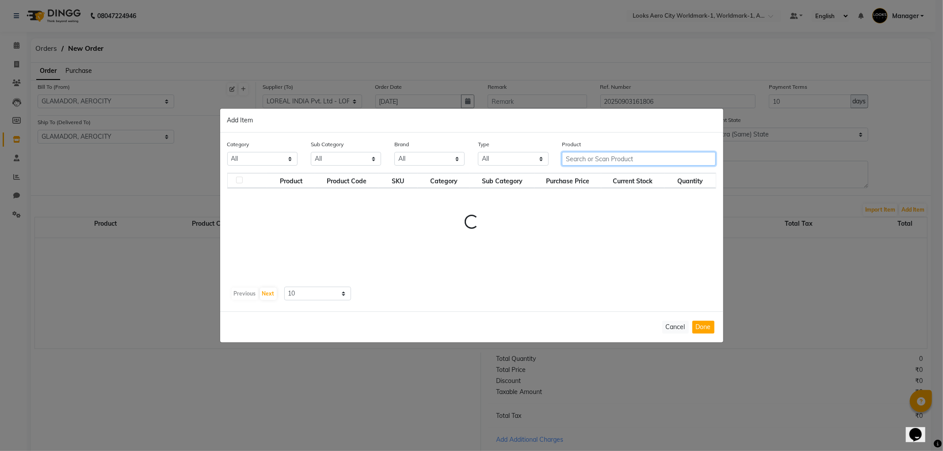
click at [591, 160] on input "text" at bounding box center [639, 159] width 154 height 14
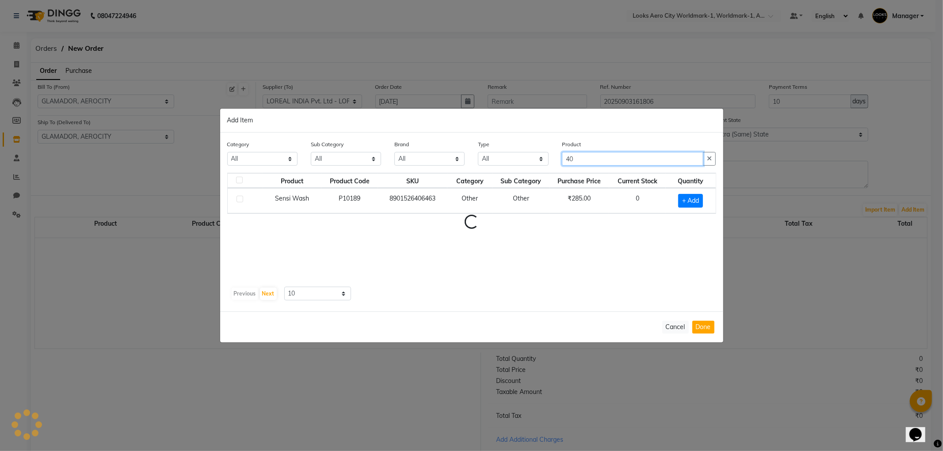
type input "4"
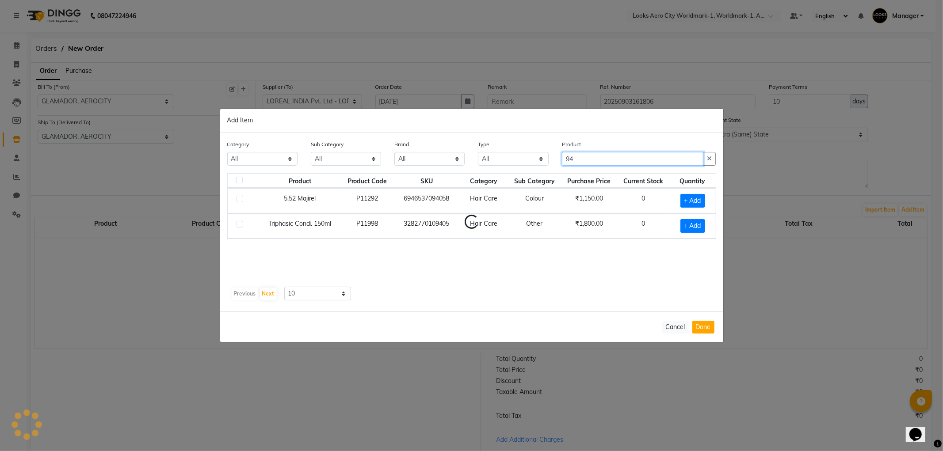
type input "9"
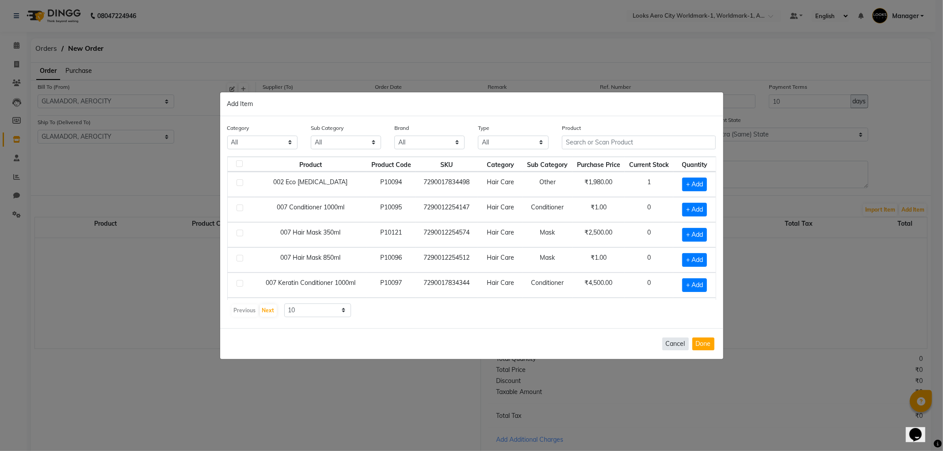
click at [681, 346] on button "Cancel" at bounding box center [675, 344] width 27 height 13
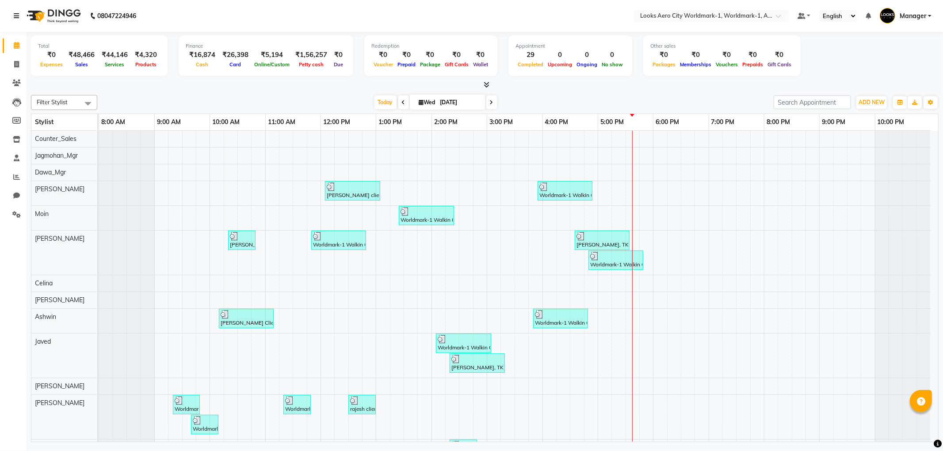
click at [19, 15] on link at bounding box center [18, 16] width 9 height 25
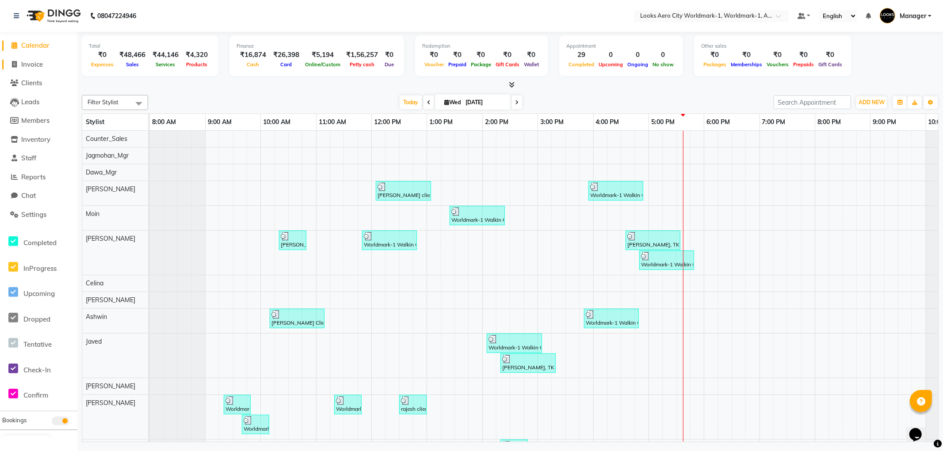
click at [35, 62] on span "Invoice" at bounding box center [32, 64] width 22 height 8
select select "service"
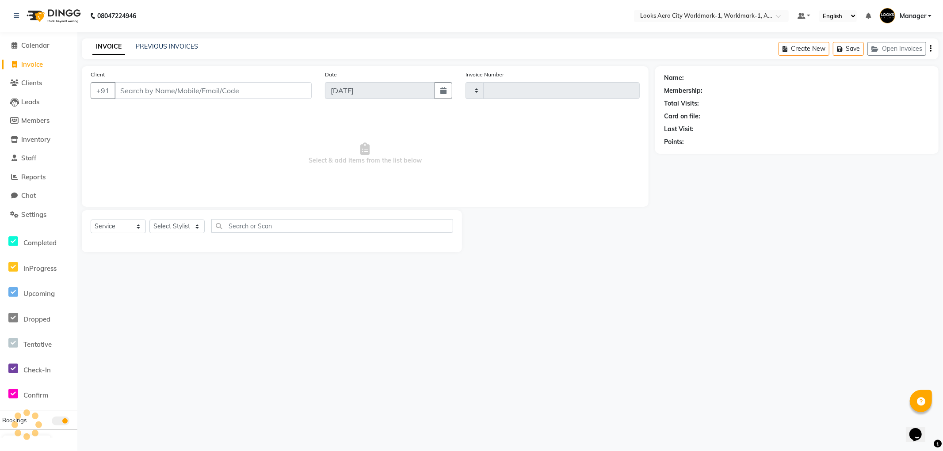
type input "7133"
select select "8573"
click at [201, 91] on input "Client" at bounding box center [212, 90] width 197 height 17
click at [175, 90] on input "Client" at bounding box center [212, 90] width 197 height 17
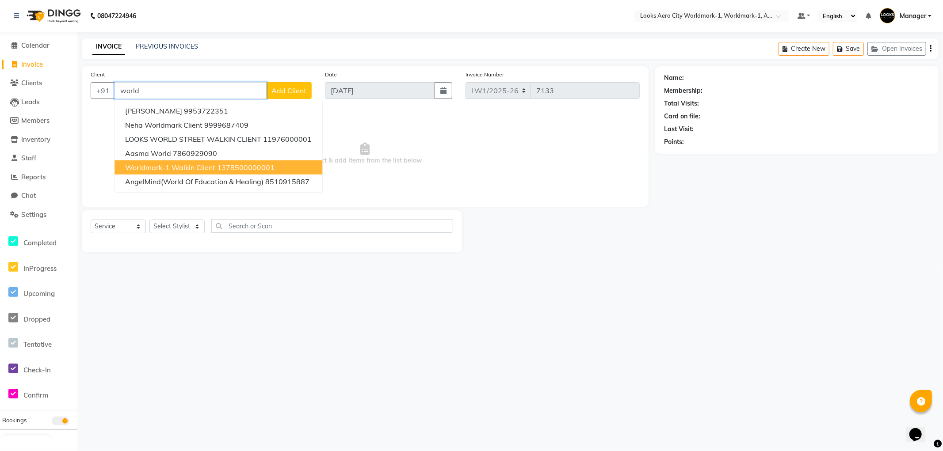
click at [191, 164] on span "Worldmark-1 Walkin Client" at bounding box center [170, 167] width 90 height 9
type input "1378500000001"
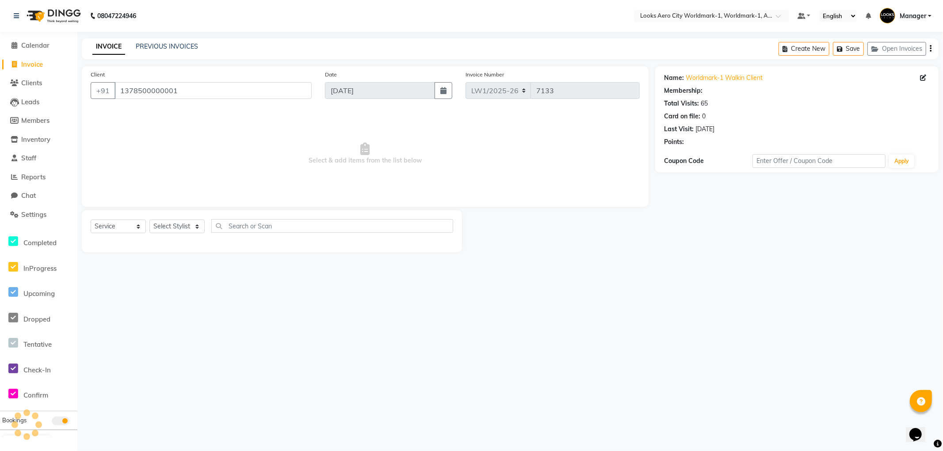
select select "1: Object"
drag, startPoint x: 187, startPoint y: 89, endPoint x: 78, endPoint y: 86, distance: 109.2
click at [78, 86] on div "Client +91 1378500000001 Date 03-09-2025 Invoice Number LW1/2025-26 V/2025 V/20…" at bounding box center [365, 159] width 580 height 186
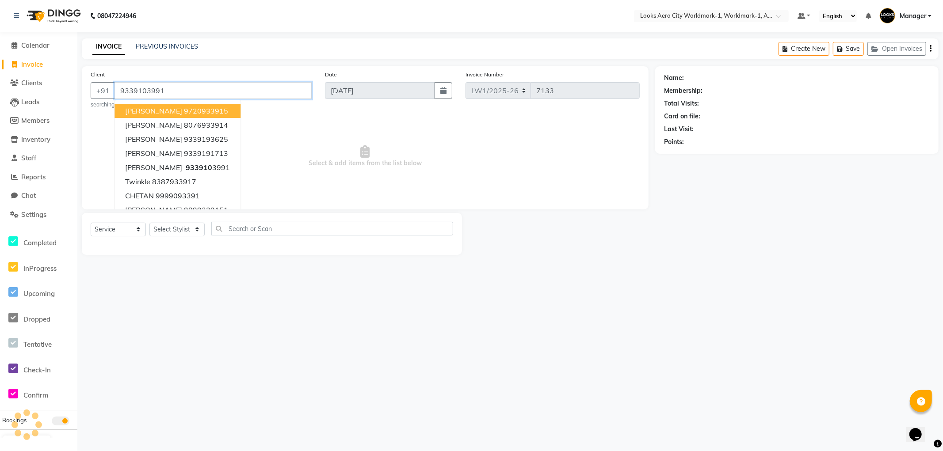
type input "9339103991"
select select "1: Object"
drag, startPoint x: 439, startPoint y: 319, endPoint x: 434, endPoint y: 316, distance: 6.3
click at [438, 319] on div "08047224946 Select Location × Looks Aero City Worldmark-1, Worldmark-1, Aerocit…" at bounding box center [471, 225] width 943 height 451
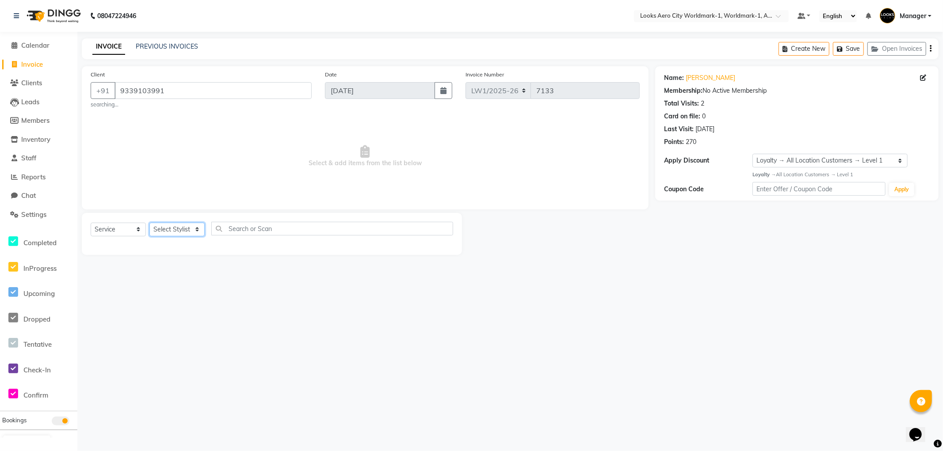
drag, startPoint x: 189, startPoint y: 230, endPoint x: 186, endPoint y: 227, distance: 4.7
click at [189, 230] on select "Select Stylist [PERSON_NAME] [PERSON_NAME] [PERSON_NAME] [PERSON_NAME] Counter_…" at bounding box center [176, 230] width 55 height 14
select select "84540"
click at [149, 223] on select "Select Stylist [PERSON_NAME] [PERSON_NAME] [PERSON_NAME] [PERSON_NAME] Counter_…" at bounding box center [176, 230] width 55 height 14
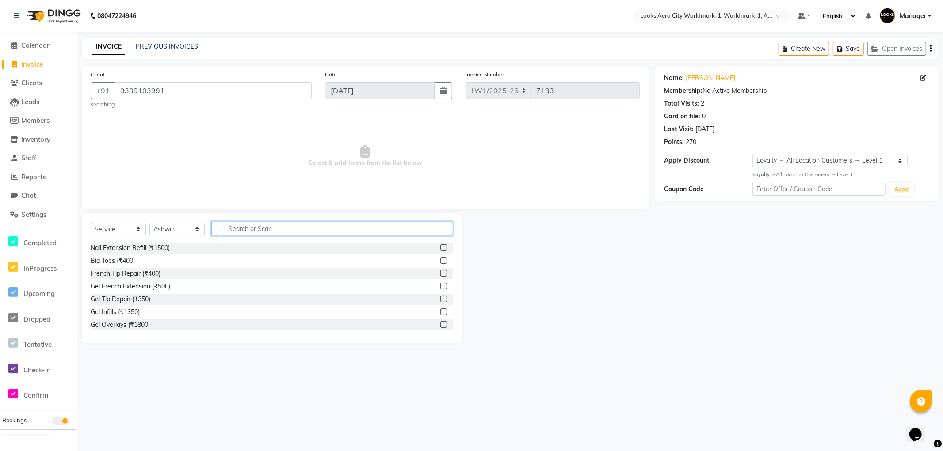
click at [255, 228] on input "text" at bounding box center [332, 229] width 242 height 14
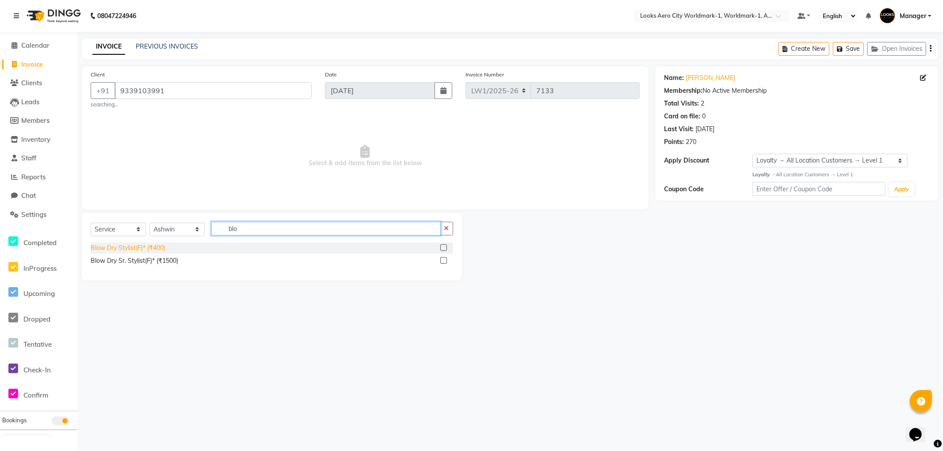
type input "blo"
click at [118, 246] on div "Blow Dry Stylist(F)* (₹400)" at bounding box center [128, 248] width 75 height 9
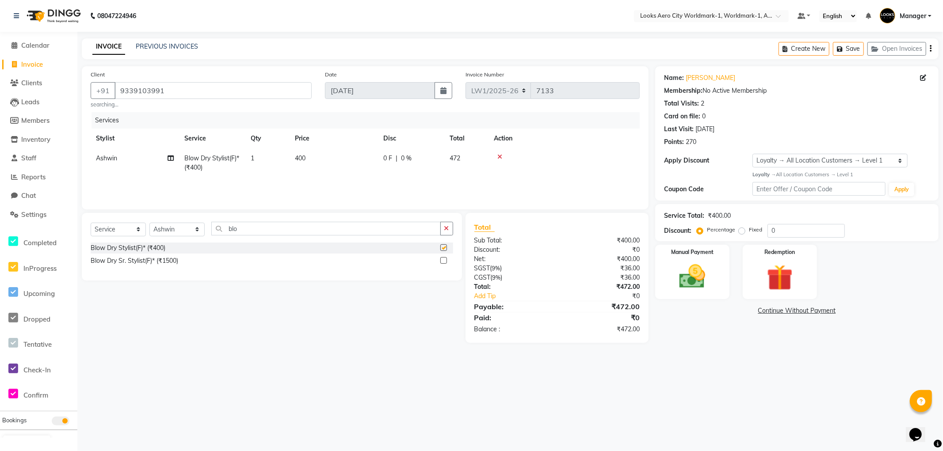
checkbox input "false"
drag, startPoint x: 248, startPoint y: 225, endPoint x: 2, endPoint y: 192, distance: 248.9
click at [2, 192] on app-home "08047224946 Select Location × Looks Aero City Worldmark-1, Worldmark-1, Aerocit…" at bounding box center [471, 178] width 943 height 356
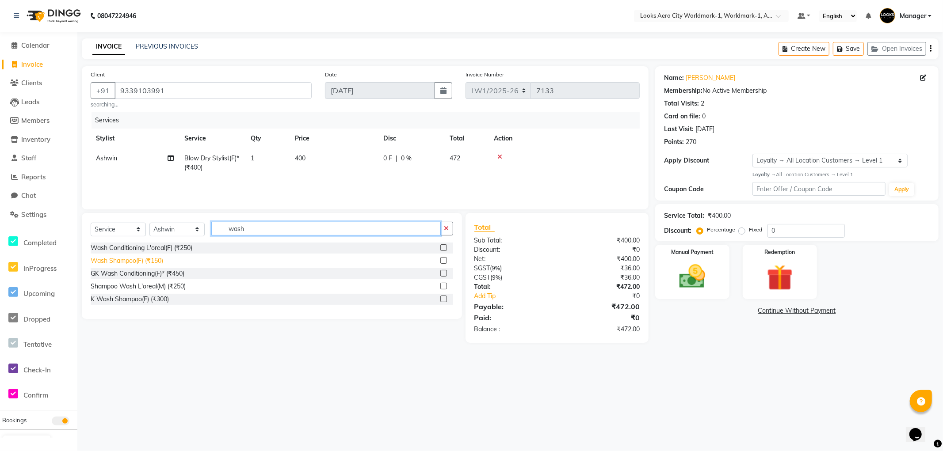
type input "wash"
click at [143, 263] on div "Wash Shampoo(F) (₹150)" at bounding box center [127, 260] width 72 height 9
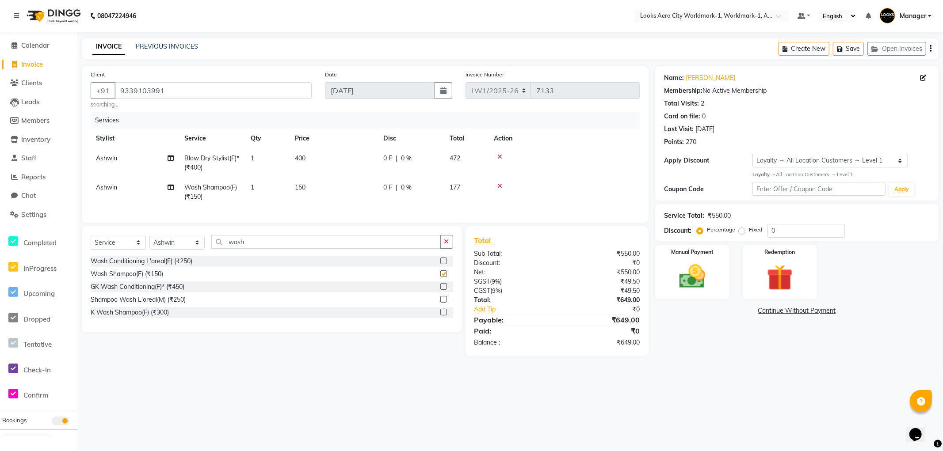
checkbox input "false"
click at [315, 160] on td "400" at bounding box center [333, 162] width 88 height 29
select select "84540"
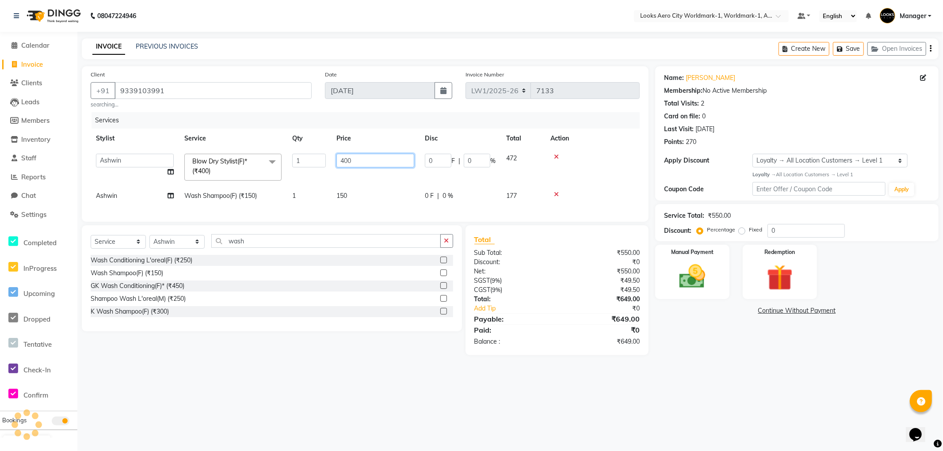
drag, startPoint x: 369, startPoint y: 158, endPoint x: 308, endPoint y: 168, distance: 61.0
click at [308, 167] on tr "Abhishek_Nails [PERSON_NAME] [PERSON_NAME] [PERSON_NAME] [PERSON_NAME] Counter_…" at bounding box center [365, 167] width 549 height 38
type input "800"
click at [365, 194] on td "150" at bounding box center [375, 196] width 88 height 20
select select "84540"
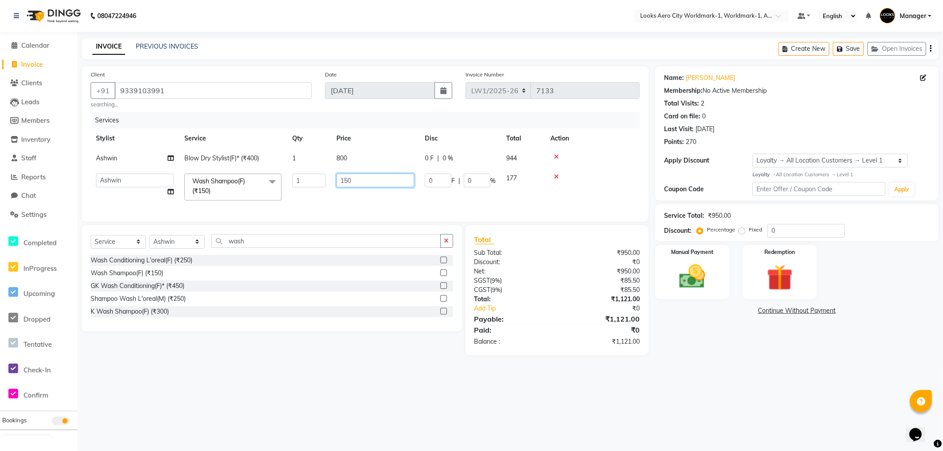
drag, startPoint x: 388, startPoint y: 178, endPoint x: 73, endPoint y: 132, distance: 318.5
click at [58, 148] on app-home "08047224946 Select Location × Looks Aero City Worldmark-1, Worldmark-1, Aerocit…" at bounding box center [471, 184] width 943 height 369
type input "600"
click at [777, 355] on div "Name: Sohini Dutta Membership: No Active Membership Total Visits: 2 Card on fil…" at bounding box center [800, 210] width 290 height 289
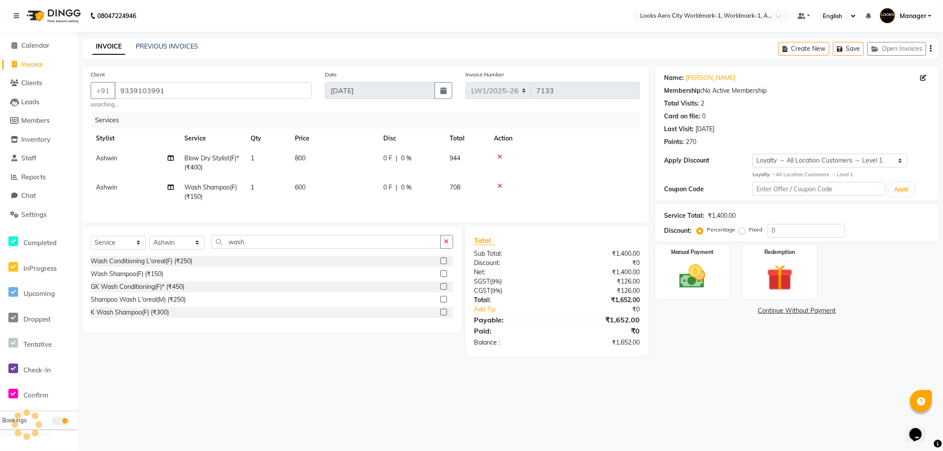
drag, startPoint x: 721, startPoint y: 295, endPoint x: 756, endPoint y: 300, distance: 34.8
click at [722, 295] on div "Manual Payment" at bounding box center [692, 272] width 74 height 54
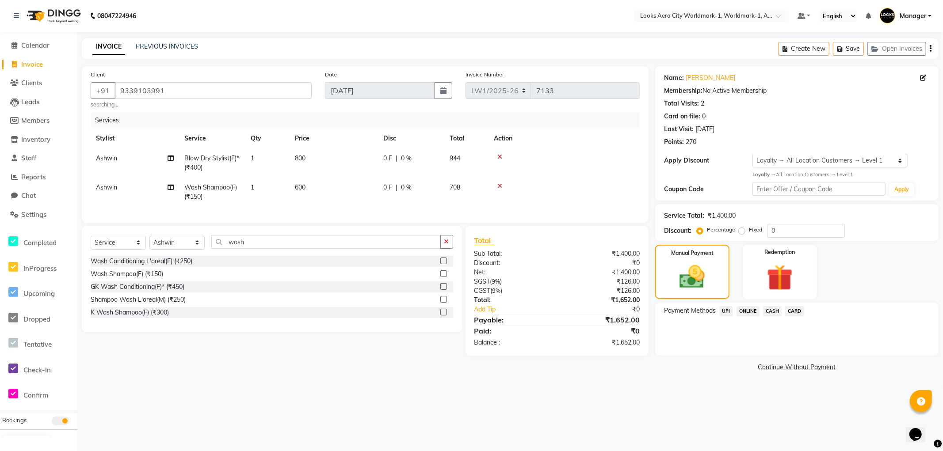
drag, startPoint x: 726, startPoint y: 311, endPoint x: 729, endPoint y: 314, distance: 4.7
click at [726, 311] on span "UPI" at bounding box center [726, 311] width 14 height 10
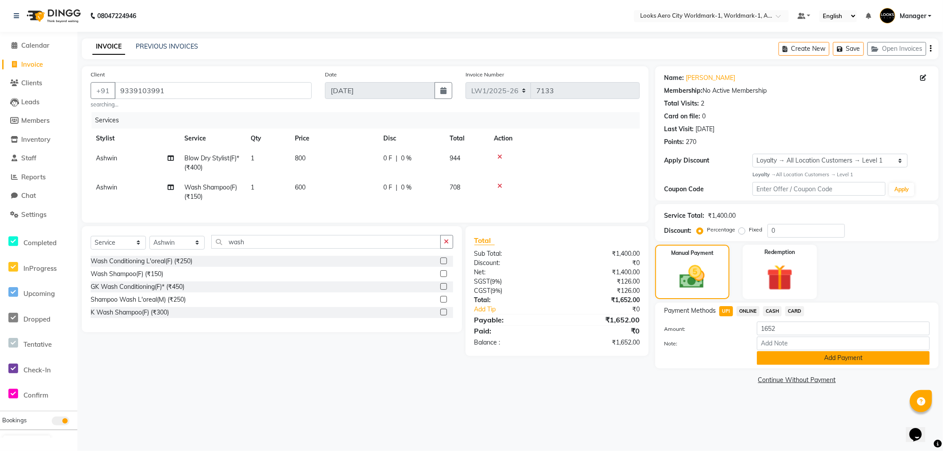
click at [760, 358] on button "Add Payment" at bounding box center [843, 358] width 173 height 14
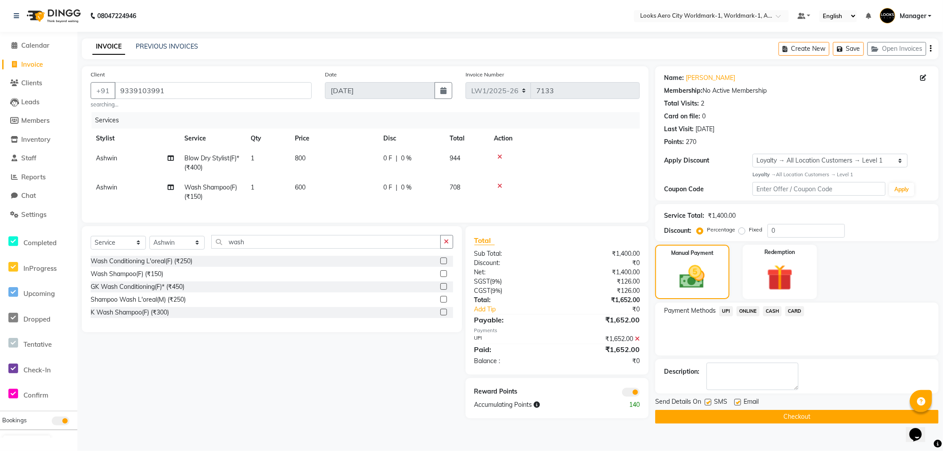
click at [678, 416] on button "Checkout" at bounding box center [796, 417] width 283 height 14
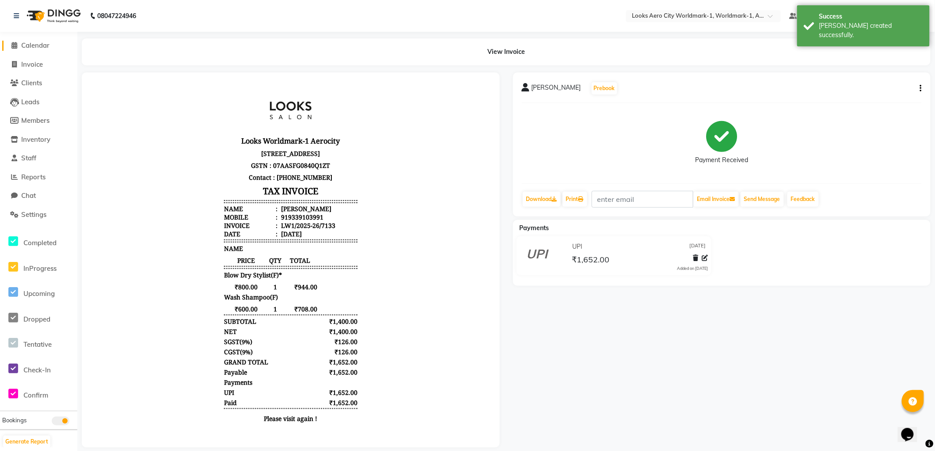
click at [38, 46] on span "Calendar" at bounding box center [35, 45] width 28 height 8
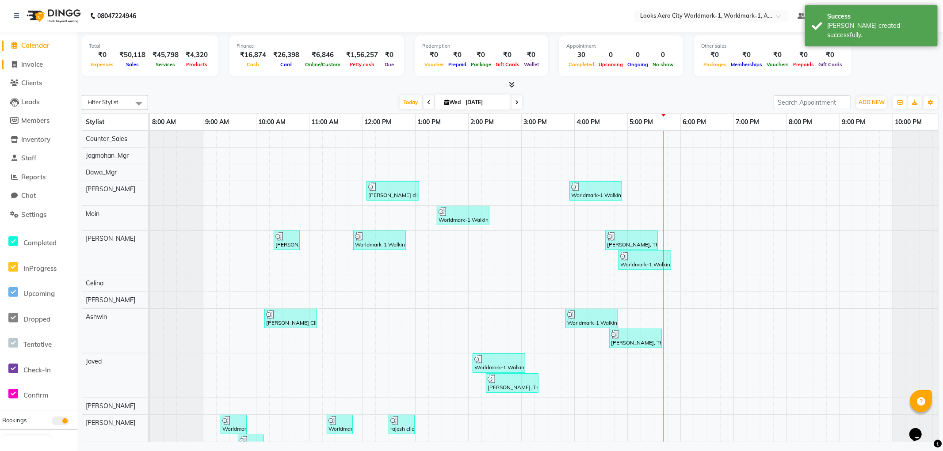
click at [38, 67] on span "Invoice" at bounding box center [32, 64] width 22 height 8
select select "service"
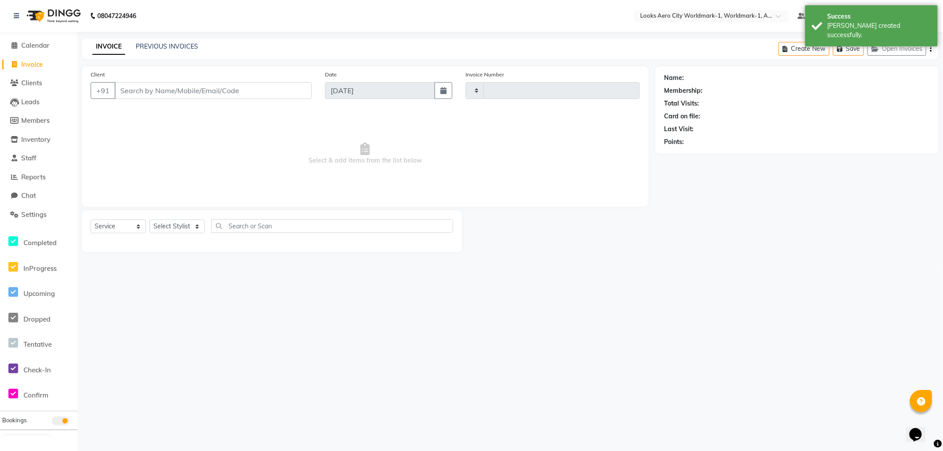
type input "7134"
select select "8573"
click at [143, 93] on input "Client" at bounding box center [212, 90] width 197 height 17
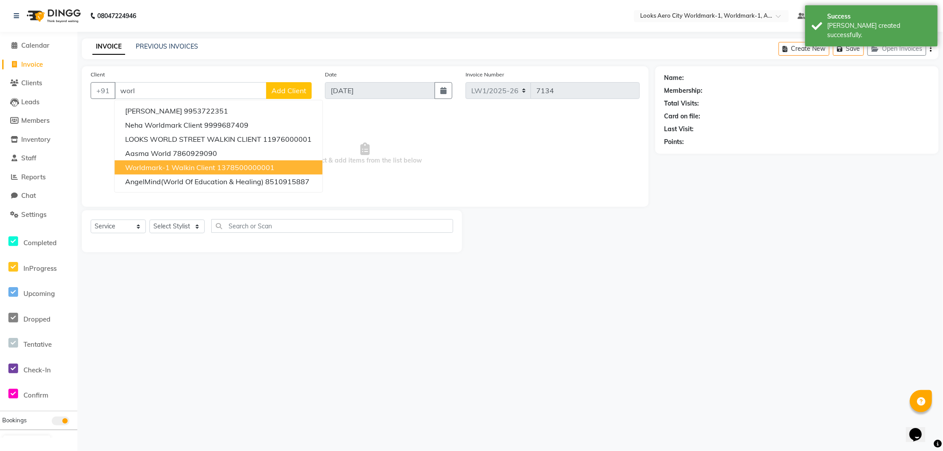
drag, startPoint x: 198, startPoint y: 168, endPoint x: 250, endPoint y: 189, distance: 56.5
click at [198, 167] on span "Worldmark-1 Walkin Client" at bounding box center [170, 167] width 90 height 9
type input "1378500000001"
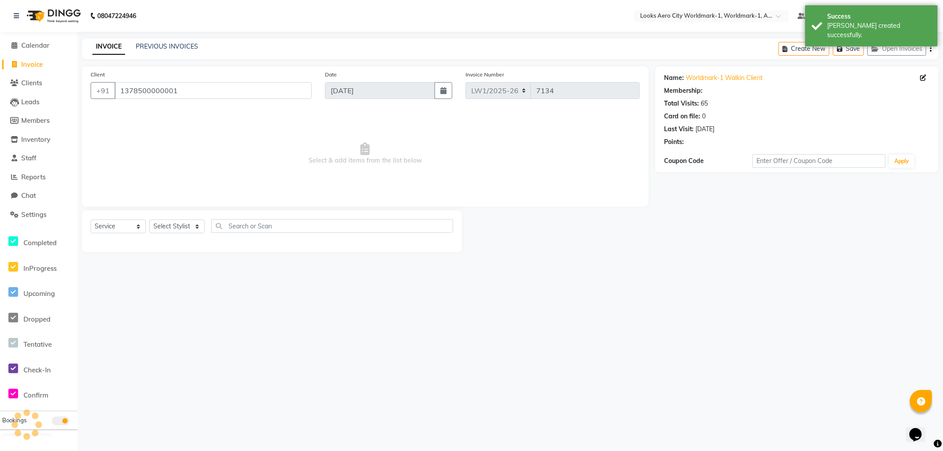
select select "1: Object"
drag, startPoint x: 178, startPoint y: 225, endPoint x: 177, endPoint y: 220, distance: 4.9
click at [178, 225] on select "Select Stylist [PERSON_NAME] [PERSON_NAME] [PERSON_NAME] [PERSON_NAME] Counter_…" at bounding box center [176, 227] width 55 height 14
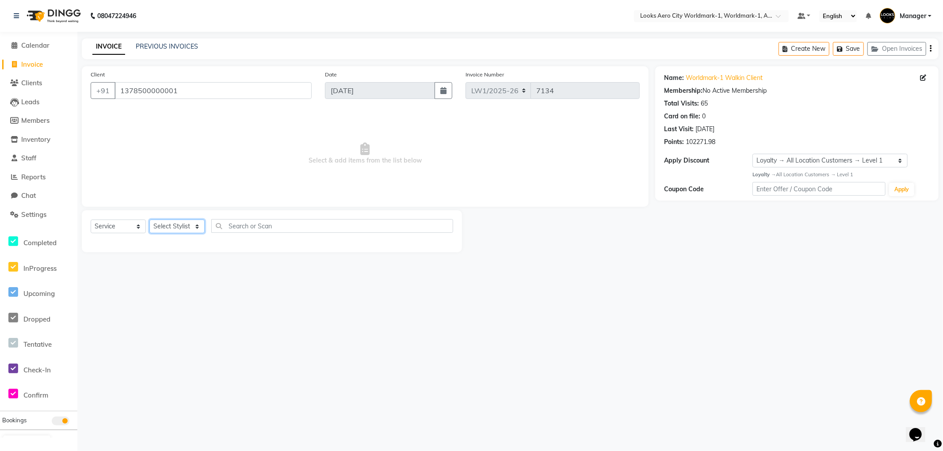
select select "84535"
click at [149, 220] on select "Select Stylist [PERSON_NAME] [PERSON_NAME] [PERSON_NAME] [PERSON_NAME] Counter_…" at bounding box center [176, 227] width 55 height 14
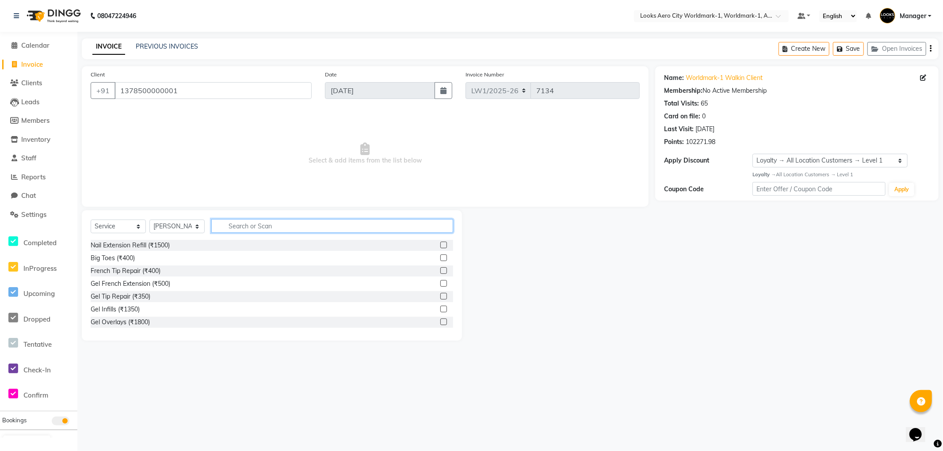
click at [275, 223] on input "text" at bounding box center [332, 226] width 242 height 14
type input "cut"
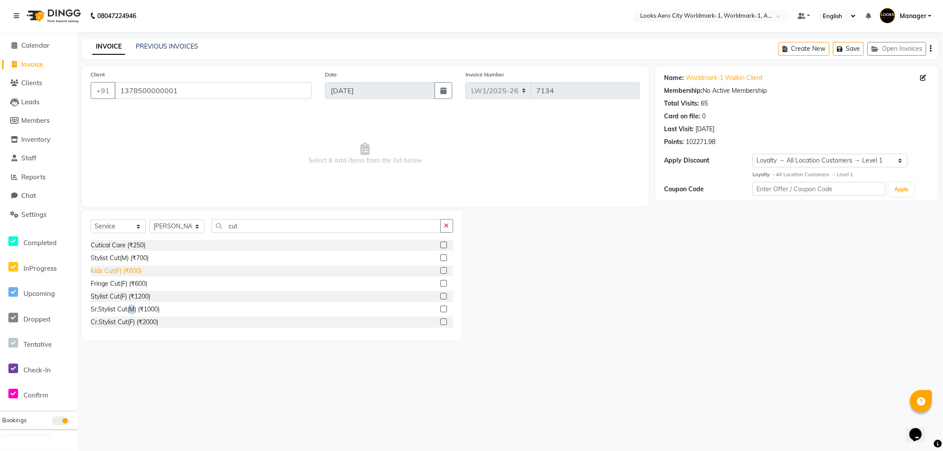
drag, startPoint x: 132, startPoint y: 309, endPoint x: 137, endPoint y: 275, distance: 34.5
click at [132, 305] on div "Sr.Stylist Cut(M) (₹1000)" at bounding box center [125, 309] width 69 height 9
checkbox input "false"
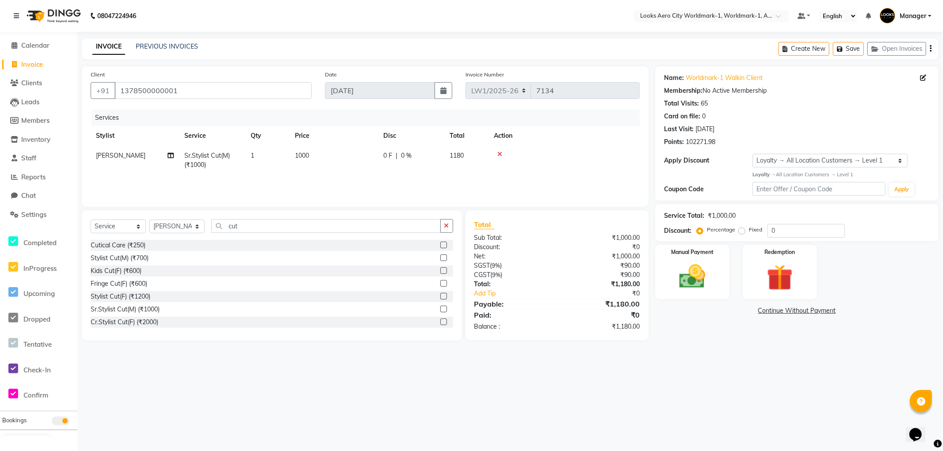
drag, startPoint x: 338, startPoint y: 151, endPoint x: 361, endPoint y: 149, distance: 23.0
click at [338, 152] on td "1000" at bounding box center [333, 160] width 88 height 29
select select "84535"
drag, startPoint x: 387, startPoint y: 151, endPoint x: 253, endPoint y: 152, distance: 133.5
click at [253, 152] on tr "Abhishek_Nails Amita Chauhan Anil Ashwin Celina Counter_Sales Dawa_Mgr Gaurav_P…" at bounding box center [365, 163] width 549 height 34
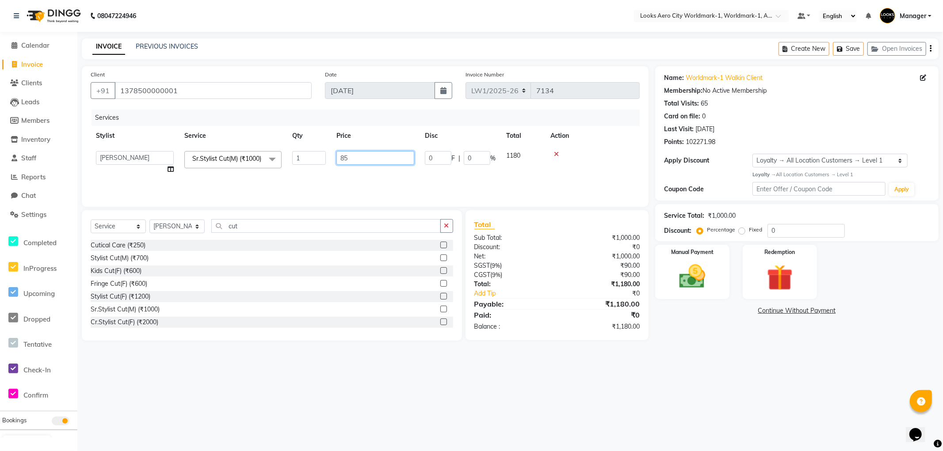
type input "850"
click at [676, 381] on div "08047224946 Select Location × Looks Aero City Worldmark-1, Worldmark-1, Aerocit…" at bounding box center [471, 225] width 943 height 451
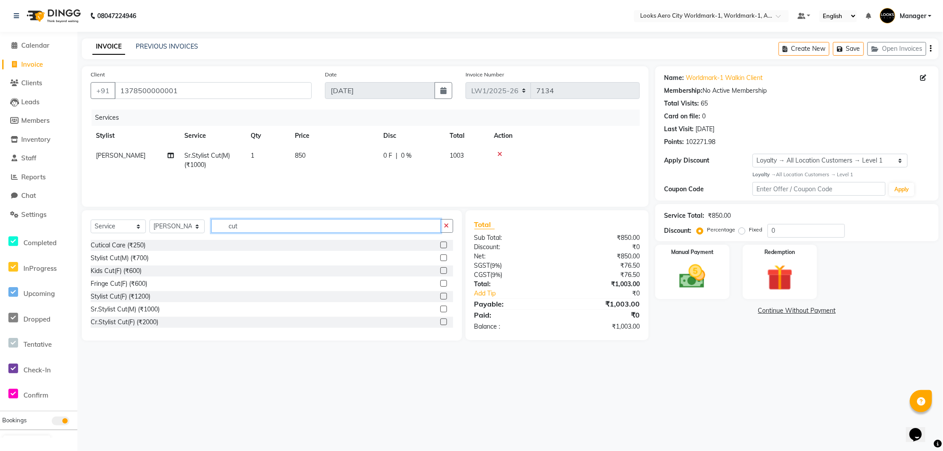
drag, startPoint x: 267, startPoint y: 225, endPoint x: 2, endPoint y: 224, distance: 265.2
click at [0, 226] on app-home "08047224946 Select Location × Looks Aero City Worldmark-1, Worldmark-1, Aerocit…" at bounding box center [471, 177] width 943 height 354
type input "ash"
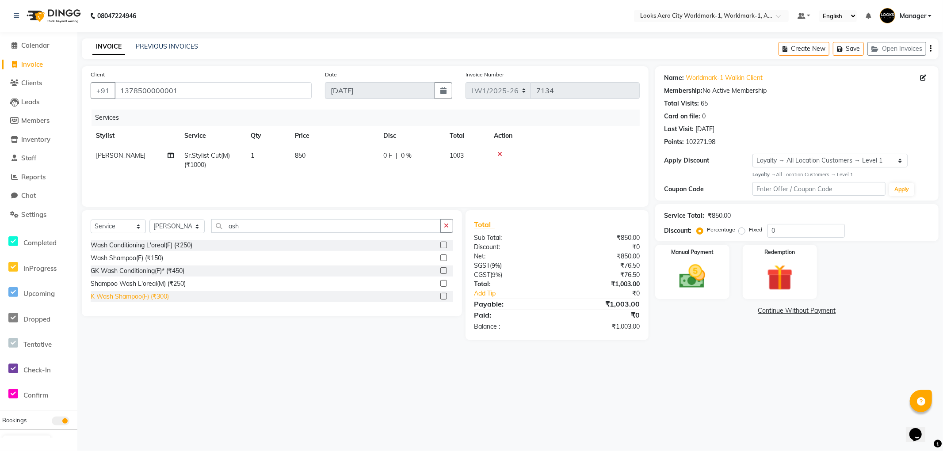
click at [153, 297] on div "K Wash Shampoo(F) (₹300)" at bounding box center [130, 296] width 78 height 9
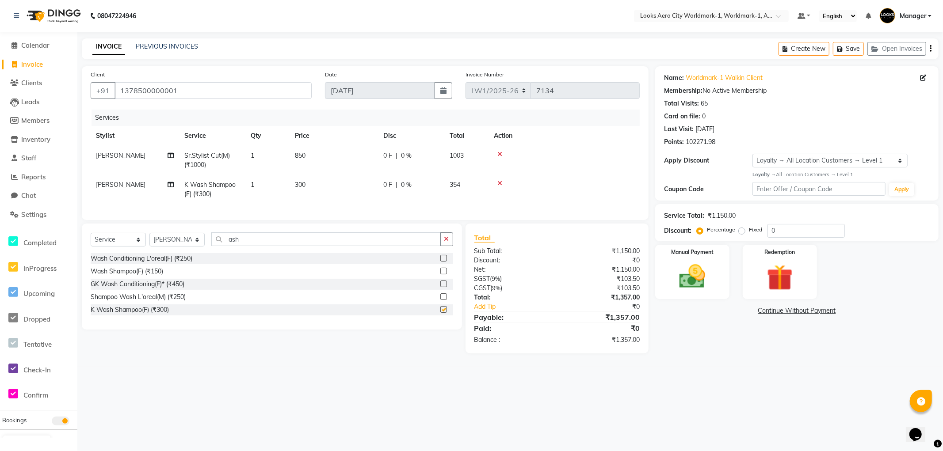
checkbox input "false"
click at [320, 187] on td "300" at bounding box center [333, 189] width 88 height 29
select select "84535"
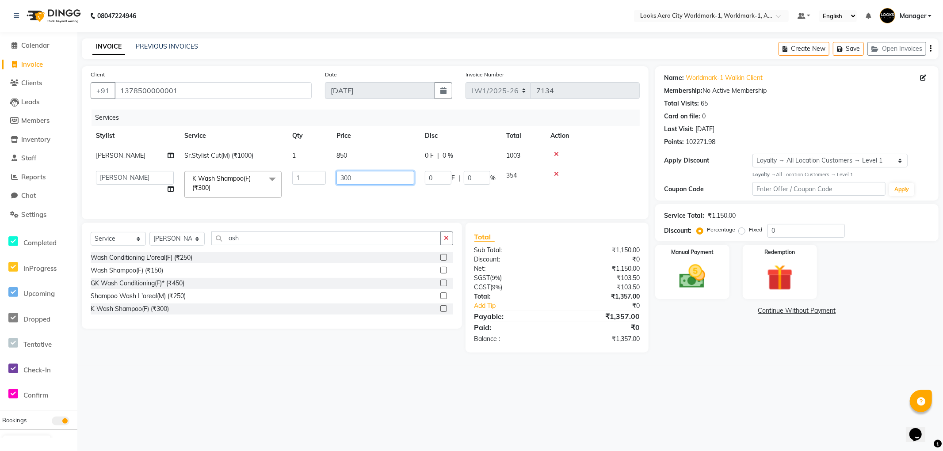
drag, startPoint x: 368, startPoint y: 171, endPoint x: 250, endPoint y: 175, distance: 118.1
click at [250, 175] on tr "Abhishek_Nails Amita Chauhan Anil Ashwin Celina Counter_Sales Dawa_Mgr Gaurav_P…" at bounding box center [365, 185] width 549 height 38
type input "600"
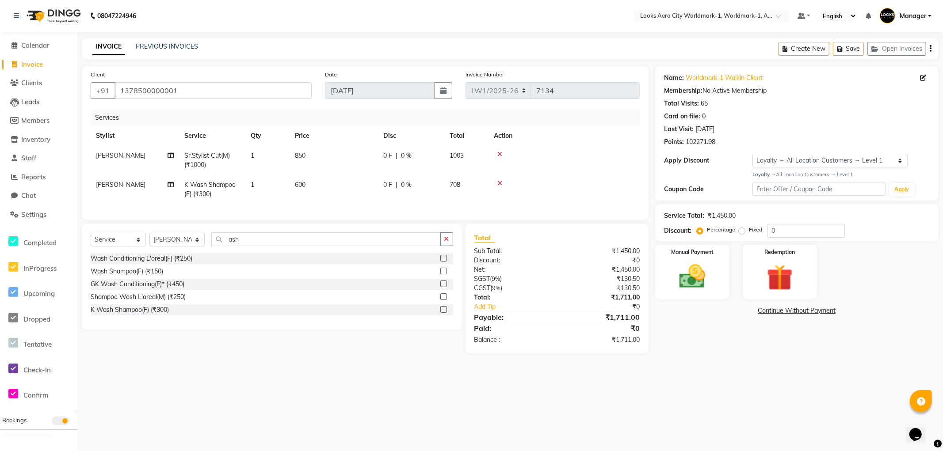
click at [730, 354] on div "Name: Worldmark-1 Walkin Client Membership: No Active Membership Total Visits: …" at bounding box center [800, 209] width 290 height 287
click at [731, 385] on div "08047224946 Select Location × Looks Aero City Worldmark-1, Worldmark-1, Aerocit…" at bounding box center [471, 225] width 943 height 451
click at [718, 294] on div "Manual Payment" at bounding box center [692, 272] width 77 height 57
click at [774, 310] on span "CASH" at bounding box center [772, 311] width 19 height 10
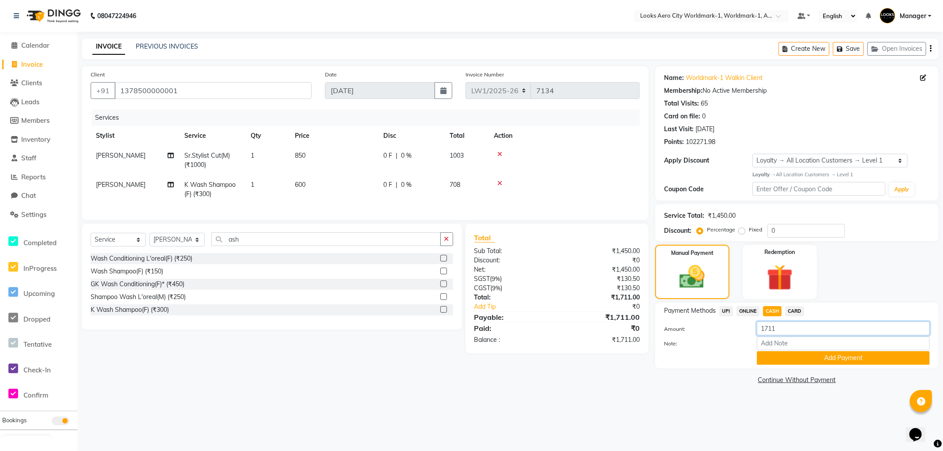
drag, startPoint x: 796, startPoint y: 328, endPoint x: 706, endPoint y: 328, distance: 89.7
click at [706, 328] on div "Amount: 1711" at bounding box center [796, 329] width 279 height 15
type input "2000"
click at [790, 359] on button "Add Payment" at bounding box center [843, 358] width 173 height 14
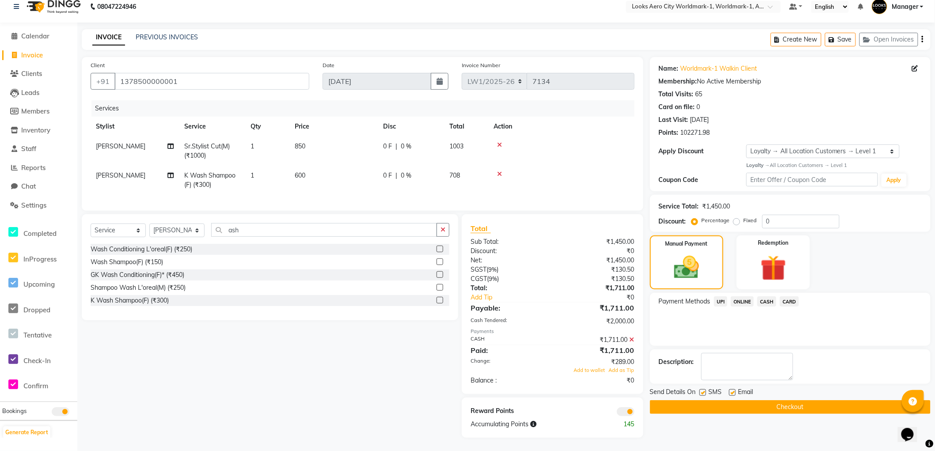
scroll to position [16, 0]
click at [683, 400] on button "Checkout" at bounding box center [790, 407] width 281 height 14
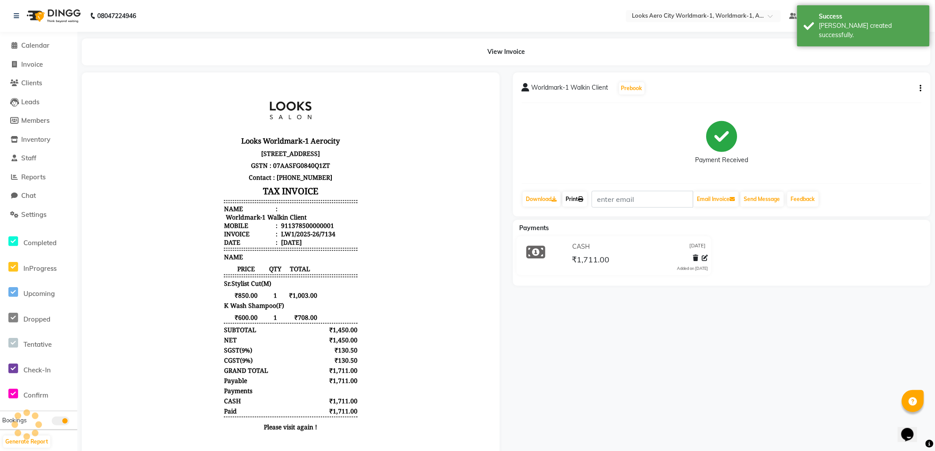
click at [571, 197] on link "Print" at bounding box center [575, 199] width 25 height 15
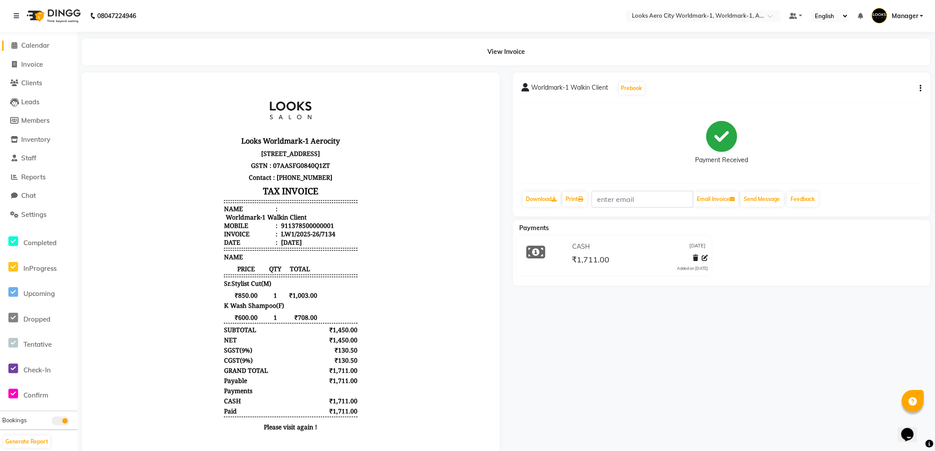
click at [38, 47] on span "Calendar" at bounding box center [35, 45] width 28 height 8
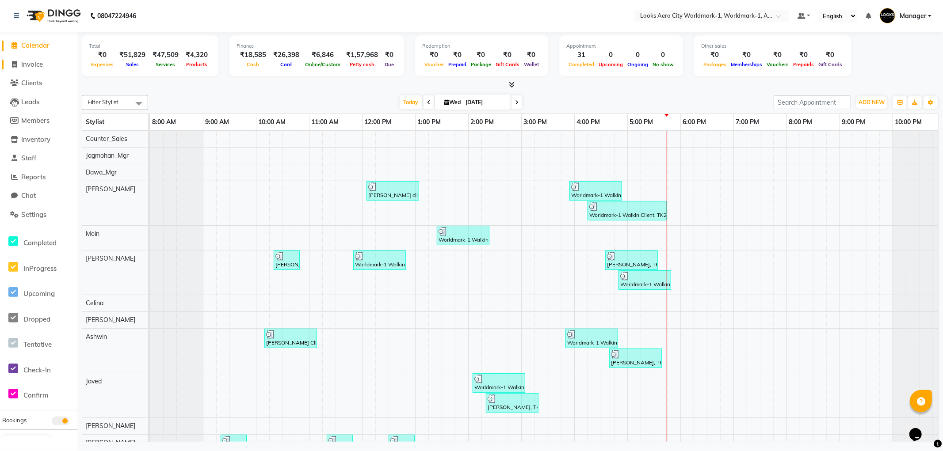
click at [32, 64] on span "Invoice" at bounding box center [32, 64] width 22 height 8
select select "service"
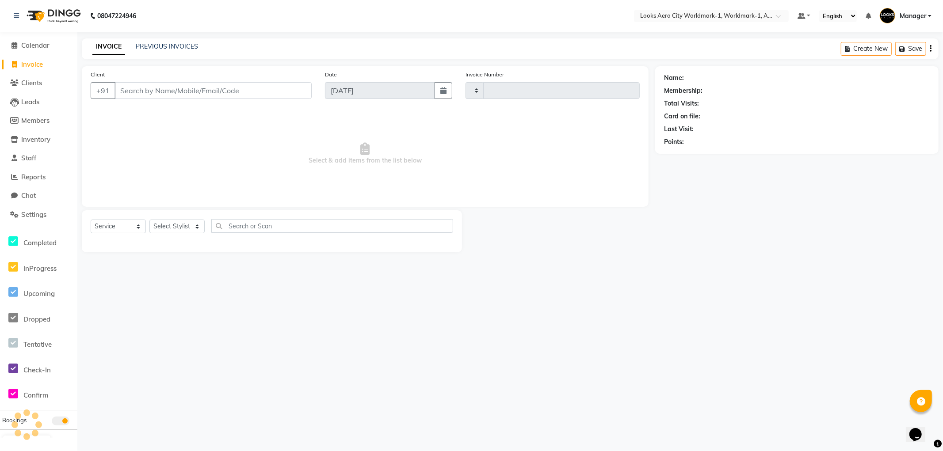
click at [186, 92] on input "Client" at bounding box center [212, 90] width 197 height 17
type input "7135"
select select "8573"
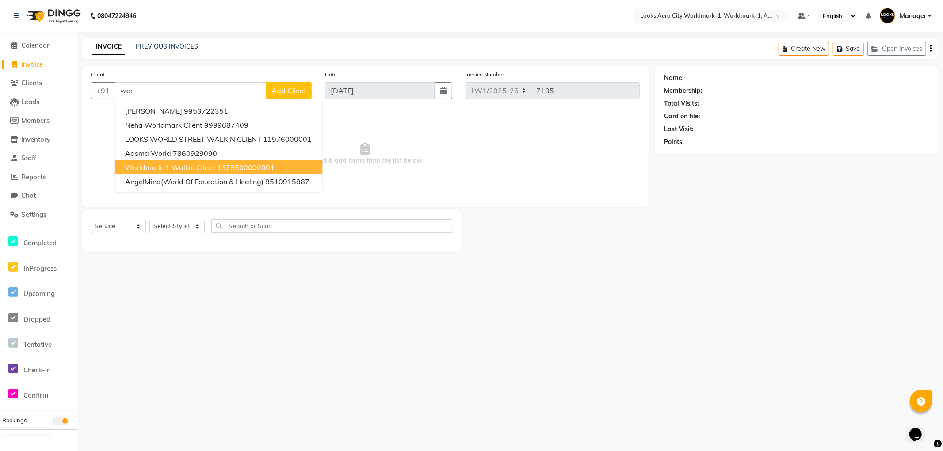
click at [198, 165] on span "Worldmark-1 Walkin Client" at bounding box center [170, 167] width 90 height 9
type input "1378500000001"
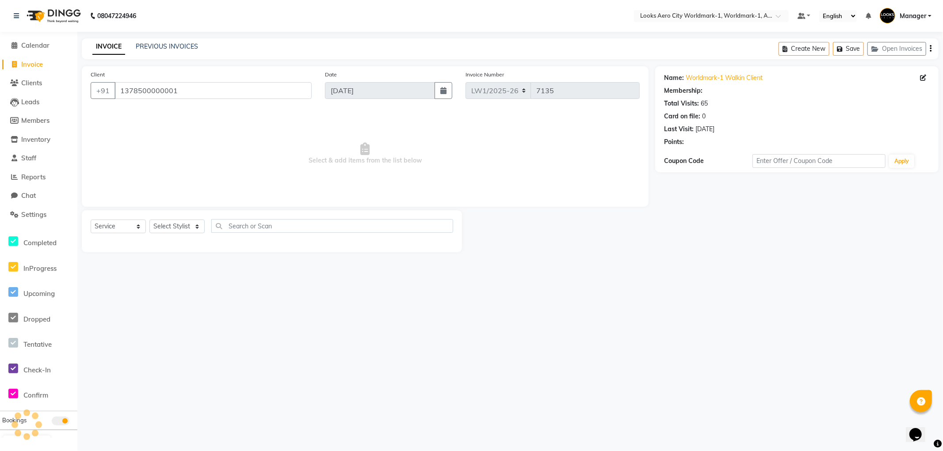
select select "1: Object"
click at [180, 225] on select "Select Stylist [PERSON_NAME] [PERSON_NAME] [PERSON_NAME] [PERSON_NAME] Counter_…" at bounding box center [176, 227] width 55 height 14
click at [184, 223] on select "Select Stylist [PERSON_NAME] [PERSON_NAME] [PERSON_NAME] [PERSON_NAME] Counter_…" at bounding box center [176, 227] width 55 height 14
select select "84452"
click at [149, 220] on select "Select Stylist [PERSON_NAME] [PERSON_NAME] [PERSON_NAME] [PERSON_NAME] Counter_…" at bounding box center [176, 227] width 55 height 14
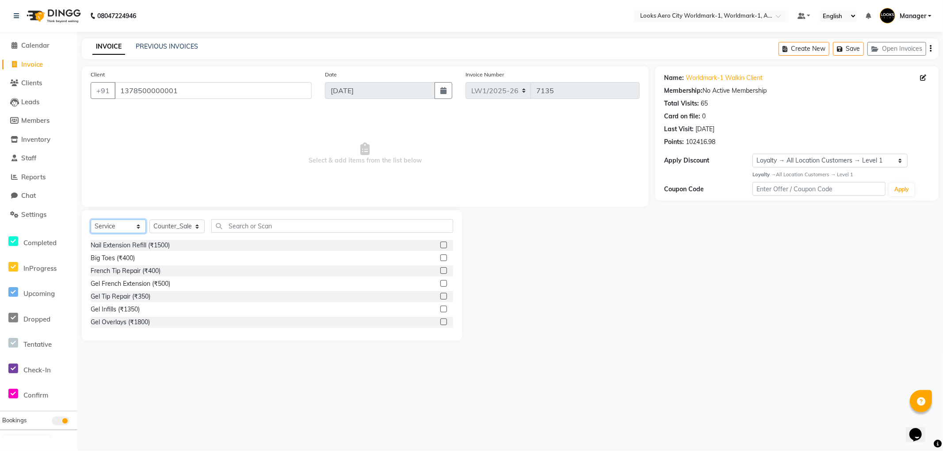
click at [118, 226] on select "Select Service Product Membership Package Voucher Prepaid Gift Card" at bounding box center [118, 227] width 55 height 14
select select "product"
click at [91, 220] on select "Select Service Product Membership Package Voucher Prepaid Gift Card" at bounding box center [118, 227] width 55 height 14
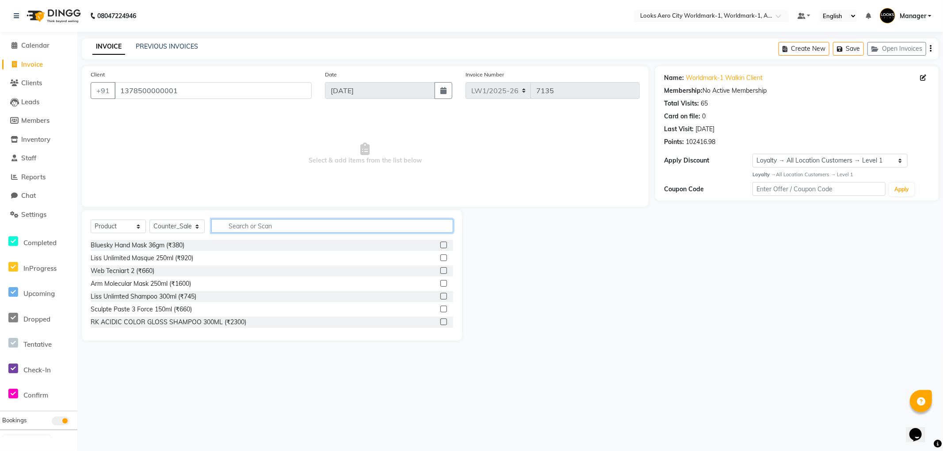
click at [270, 225] on input "text" at bounding box center [332, 226] width 242 height 14
type input "xten"
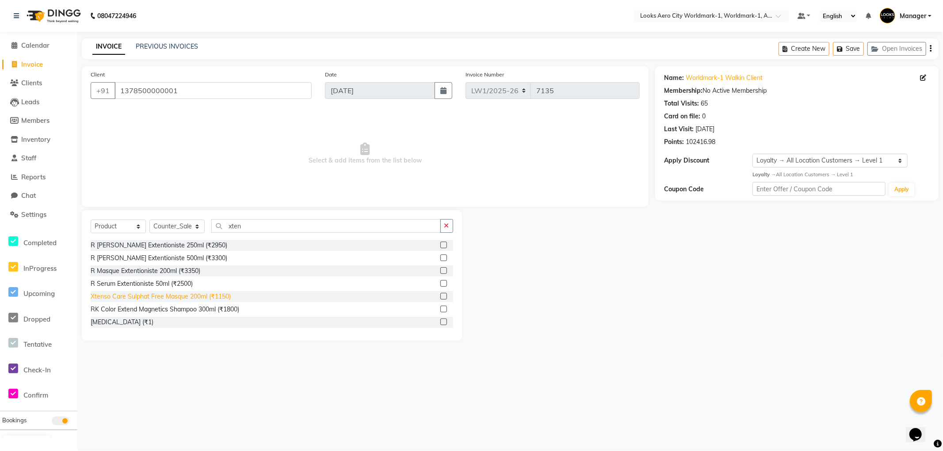
click at [210, 293] on div "Xtenso Care Sulphat Free Masque 200ml (₹1150)" at bounding box center [161, 296] width 140 height 9
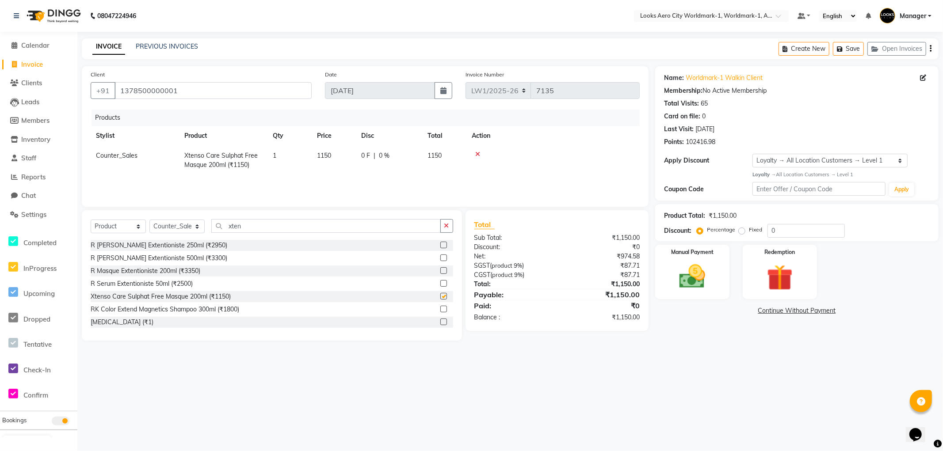
checkbox input "false"
click at [478, 155] on icon at bounding box center [477, 154] width 5 height 6
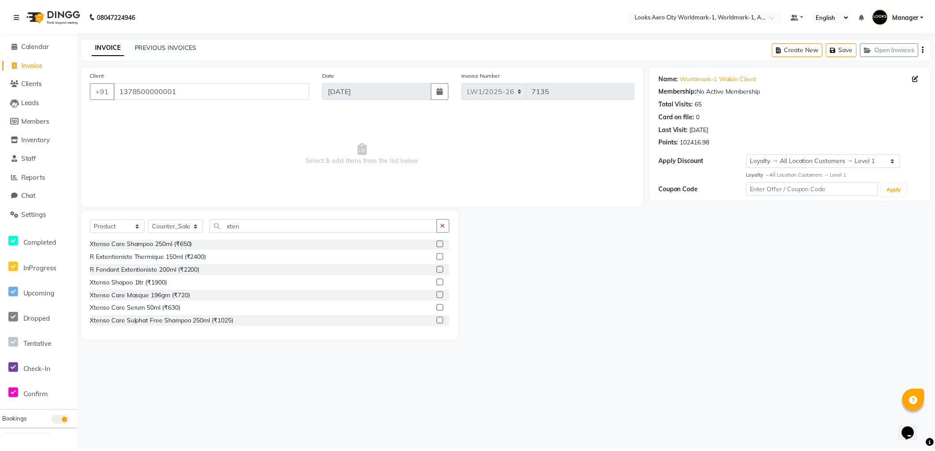
scroll to position [74, 0]
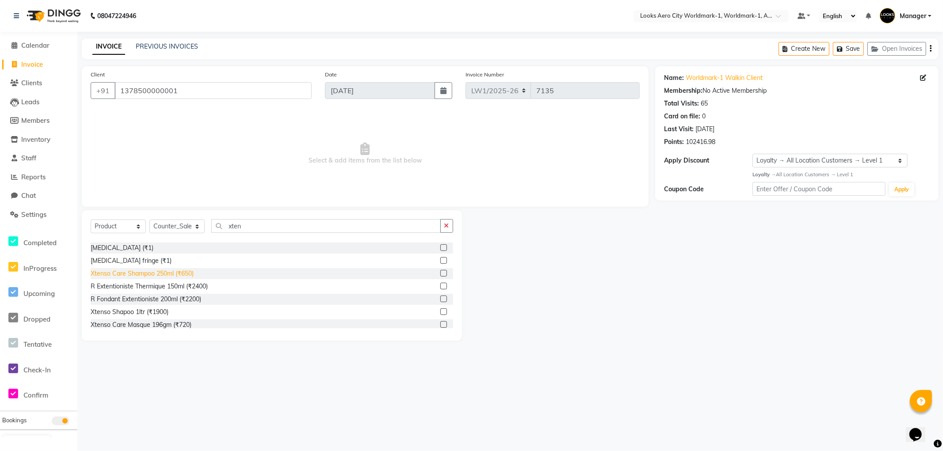
click at [173, 273] on div "Xtenso Care Shampoo 250ml (₹650)" at bounding box center [142, 273] width 103 height 9
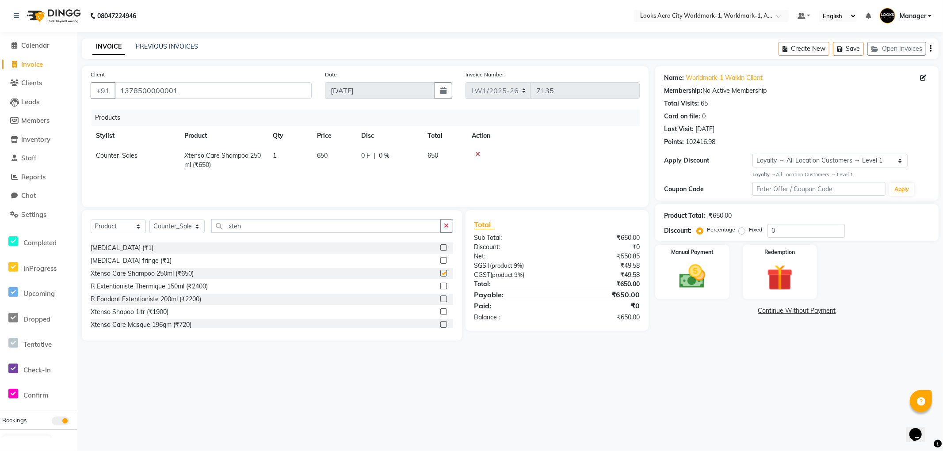
checkbox input "false"
click at [441, 157] on td "650" at bounding box center [444, 160] width 44 height 29
select select "84452"
drag, startPoint x: 460, startPoint y: 155, endPoint x: 447, endPoint y: 155, distance: 13.3
click at [447, 155] on td "650" at bounding box center [459, 158] width 44 height 25
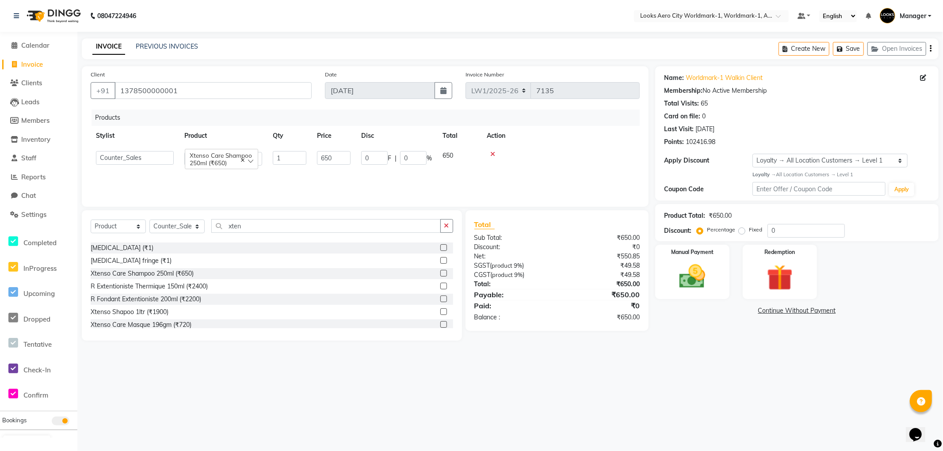
click at [581, 171] on td at bounding box center [560, 158] width 158 height 25
drag, startPoint x: 338, startPoint y: 155, endPoint x: 294, endPoint y: 161, distance: 43.7
click at [293, 161] on tr "Abhishek_Nails Amita Chauhan Anil Ashwin Celina Counter_Sales Dawa_Mgr Gaurav_P…" at bounding box center [365, 158] width 549 height 25
type input "850"
click at [734, 363] on div "08047224946 Select Location × Looks Aero City Worldmark-1, Worldmark-1, Aerocit…" at bounding box center [471, 225] width 943 height 451
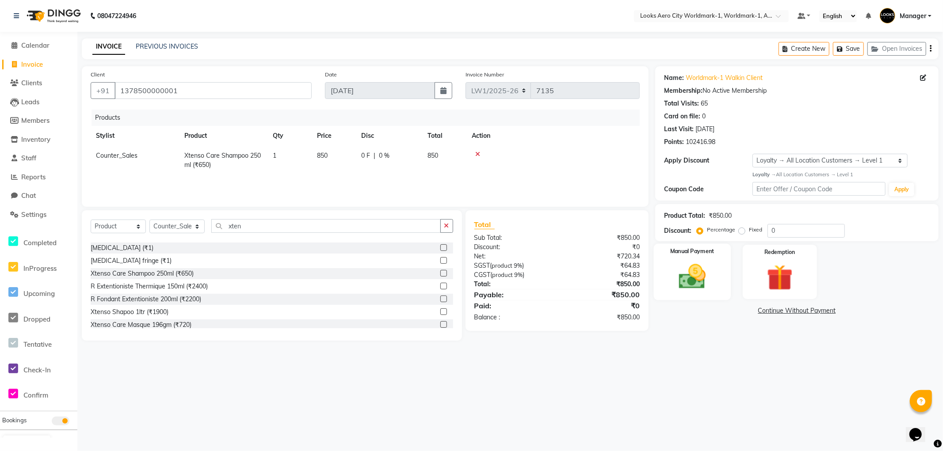
click at [722, 297] on div "Manual Payment" at bounding box center [692, 272] width 77 height 57
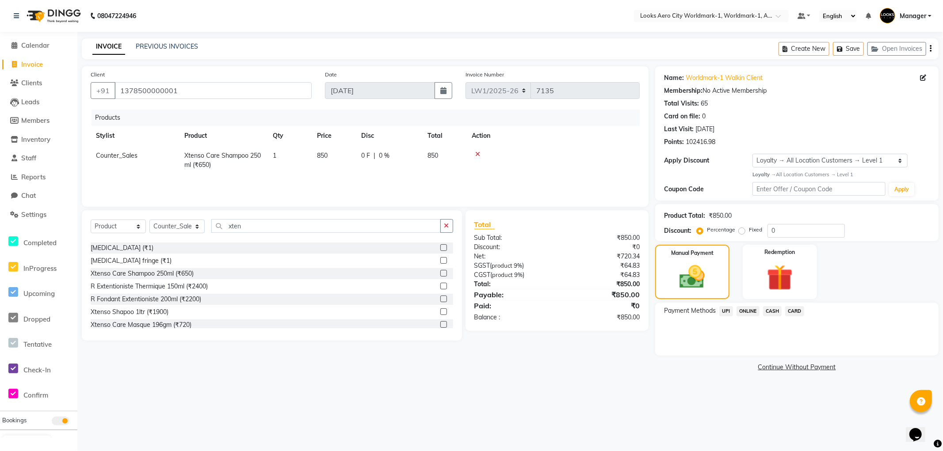
click at [723, 308] on span "UPI" at bounding box center [726, 311] width 14 height 10
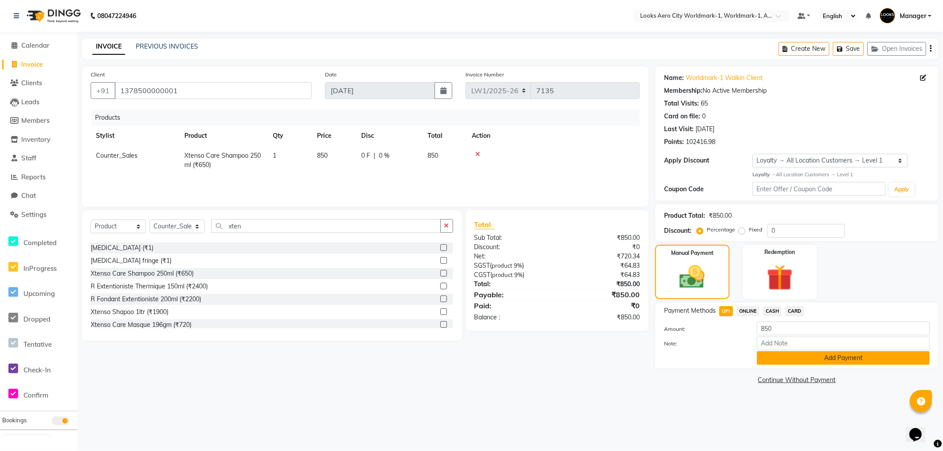
click at [765, 358] on button "Add Payment" at bounding box center [843, 358] width 173 height 14
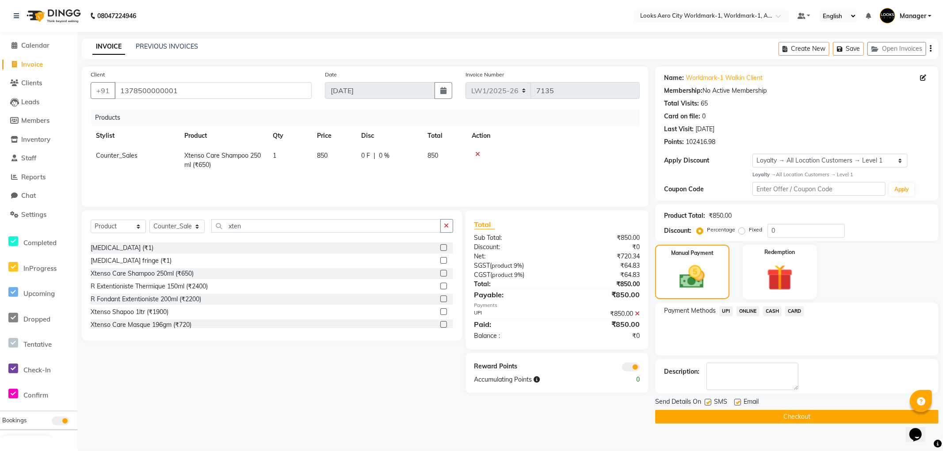
click at [670, 412] on button "Checkout" at bounding box center [796, 417] width 283 height 14
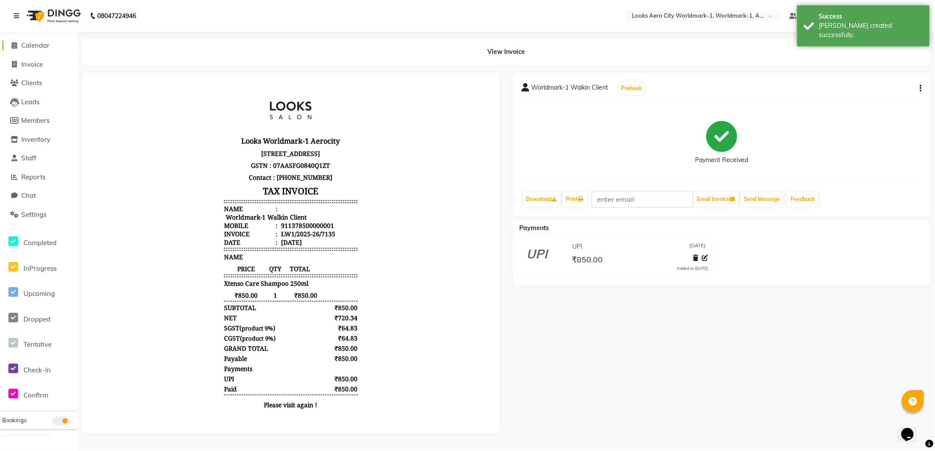
click at [40, 46] on span "Calendar" at bounding box center [35, 45] width 28 height 8
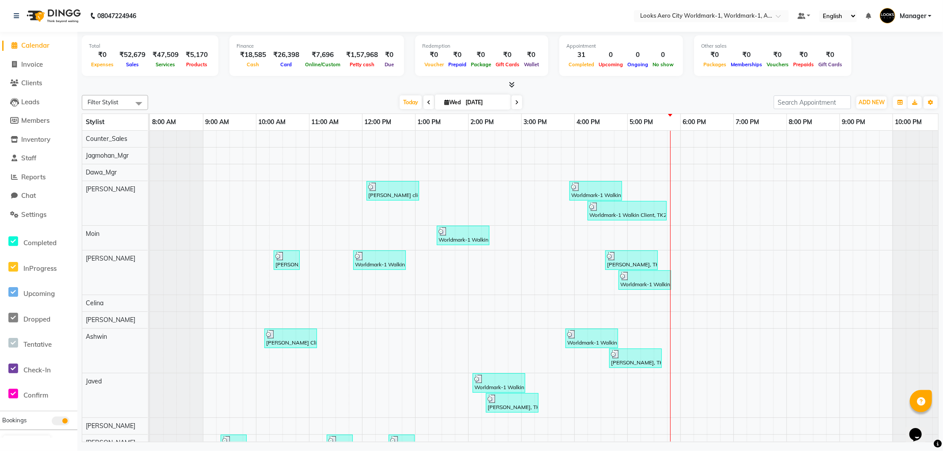
click at [31, 45] on span "Calendar" at bounding box center [35, 45] width 28 height 8
drag, startPoint x: 31, startPoint y: 64, endPoint x: 43, endPoint y: 55, distance: 15.5
click at [32, 64] on span "Invoice" at bounding box center [32, 64] width 22 height 8
select select "service"
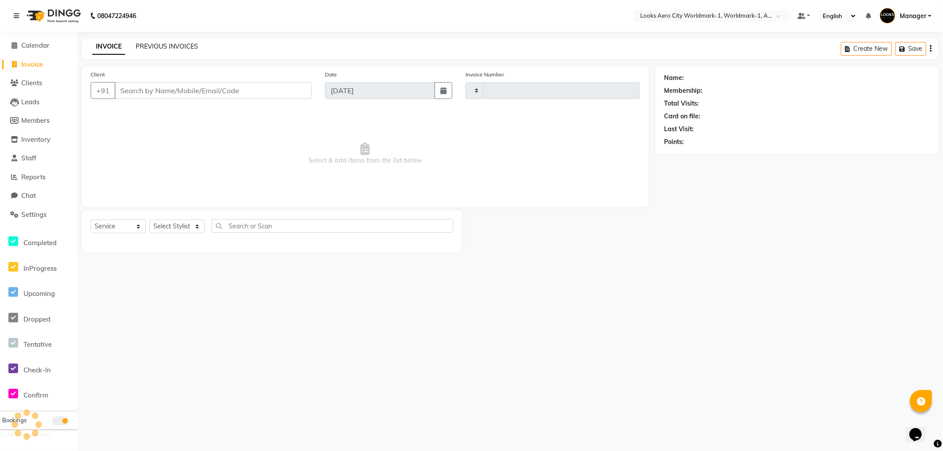
type input "7136"
select select "8573"
click at [162, 89] on input "Client" at bounding box center [212, 90] width 197 height 17
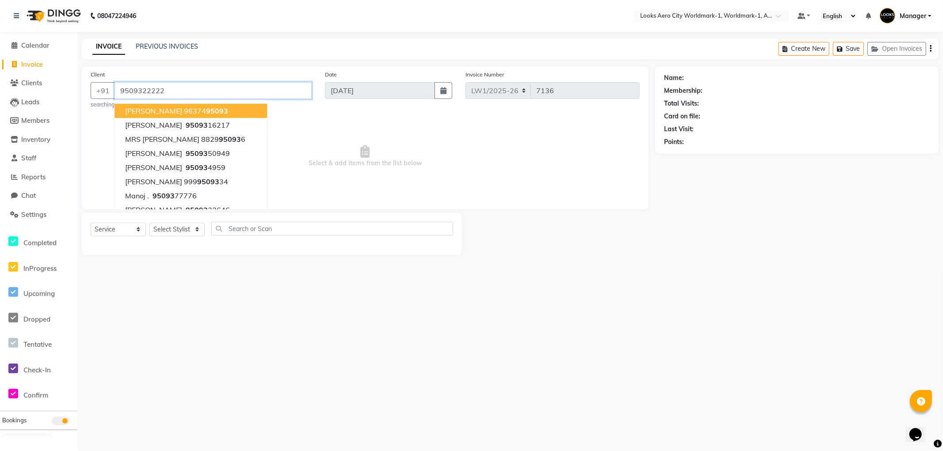
type input "9509322222"
select select "1: Object"
drag, startPoint x: 201, startPoint y: 91, endPoint x: 71, endPoint y: 91, distance: 129.9
click at [71, 91] on app-home "08047224946 Select Location × Looks Aero City Worldmark-1, Worldmark-1, Aerocit…" at bounding box center [471, 134] width 943 height 268
type input "9711808419"
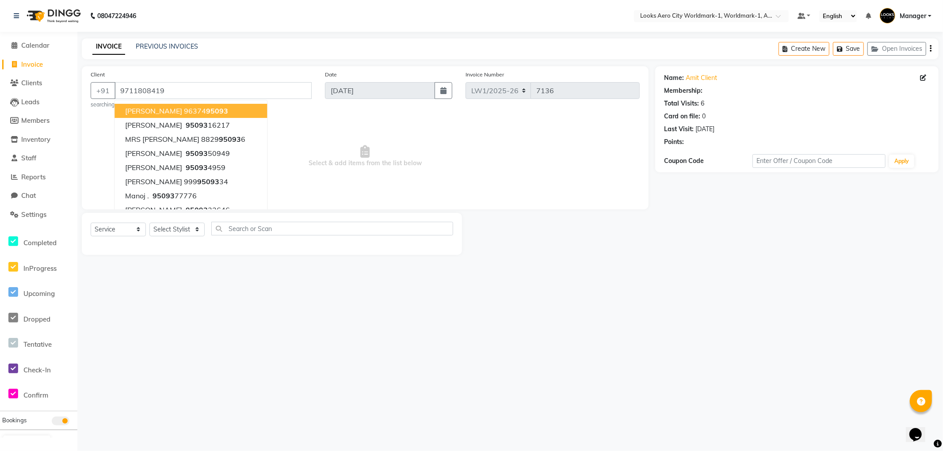
select select "1: Object"
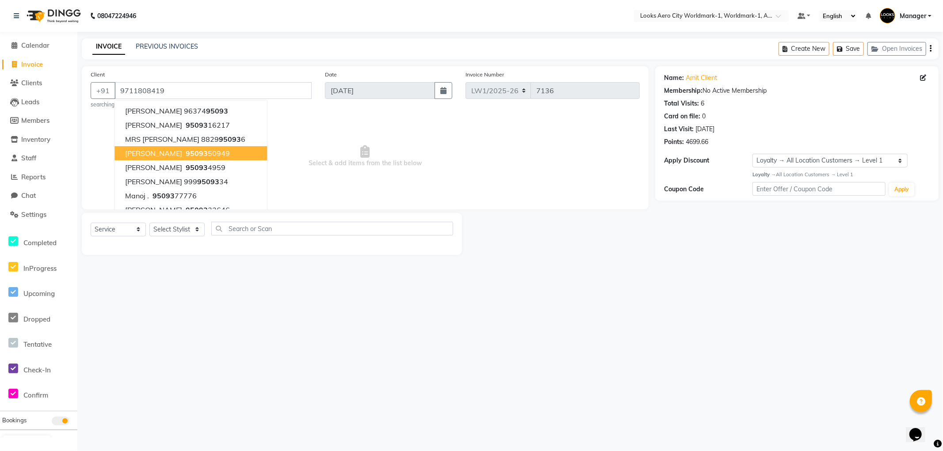
click at [571, 368] on div "08047224946 Select Location × Looks Aero City Worldmark-1, Worldmark-1, Aerocit…" at bounding box center [471, 225] width 943 height 451
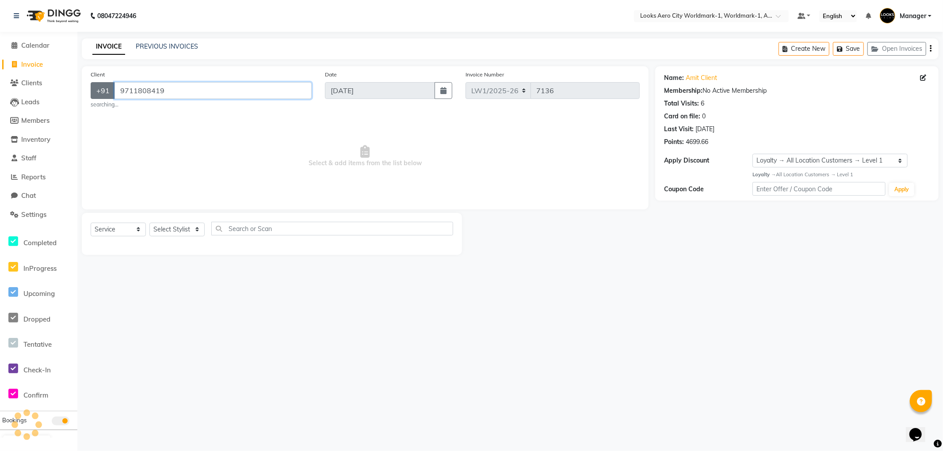
drag, startPoint x: 186, startPoint y: 91, endPoint x: 192, endPoint y: 258, distance: 166.7
click at [112, 91] on div "+91 9711808419" at bounding box center [201, 90] width 221 height 17
click at [30, 45] on span "Calendar" at bounding box center [35, 45] width 28 height 8
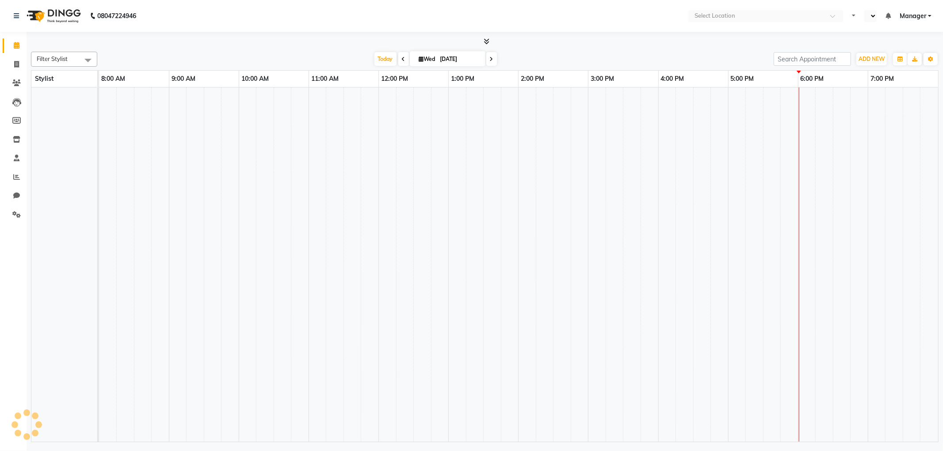
select select "en"
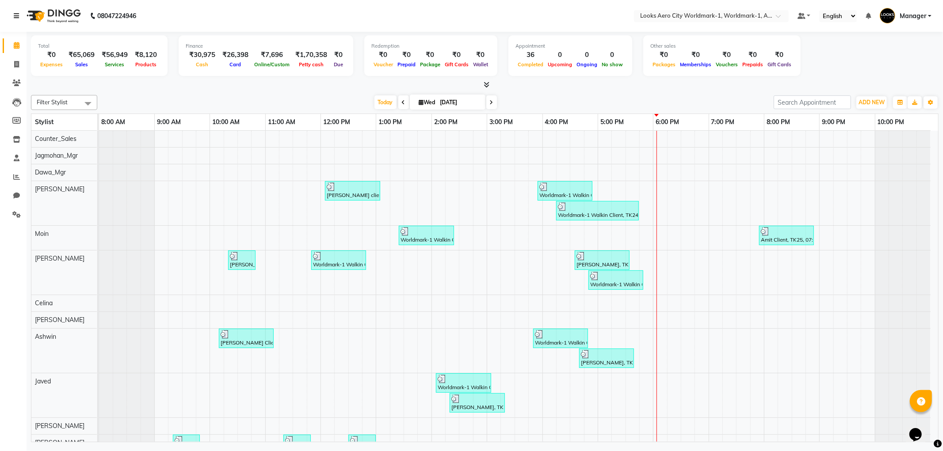
click at [16, 15] on icon at bounding box center [16, 16] width 5 height 6
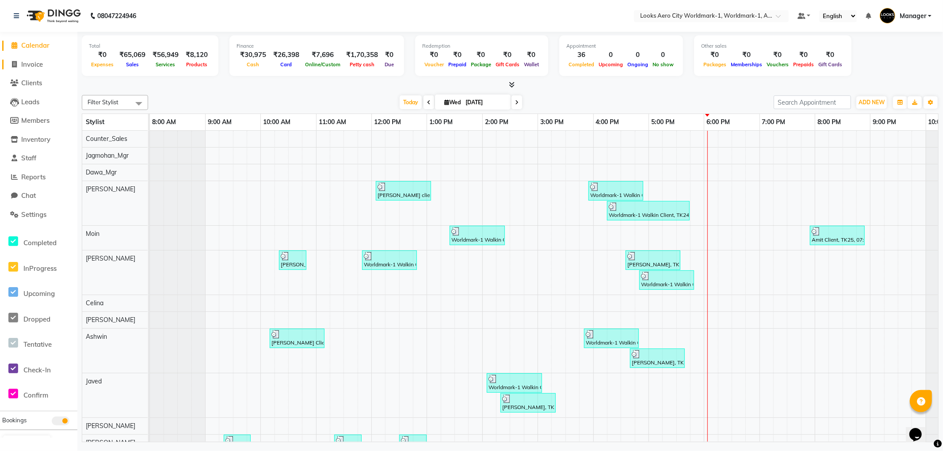
click at [37, 63] on span "Invoice" at bounding box center [32, 64] width 22 height 8
select select "service"
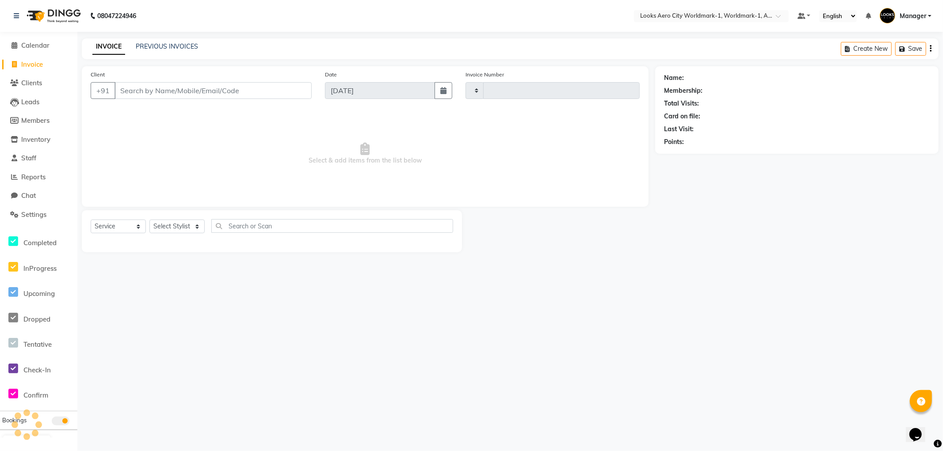
type input "7137"
select select "8573"
click at [172, 91] on input "Client" at bounding box center [212, 90] width 197 height 17
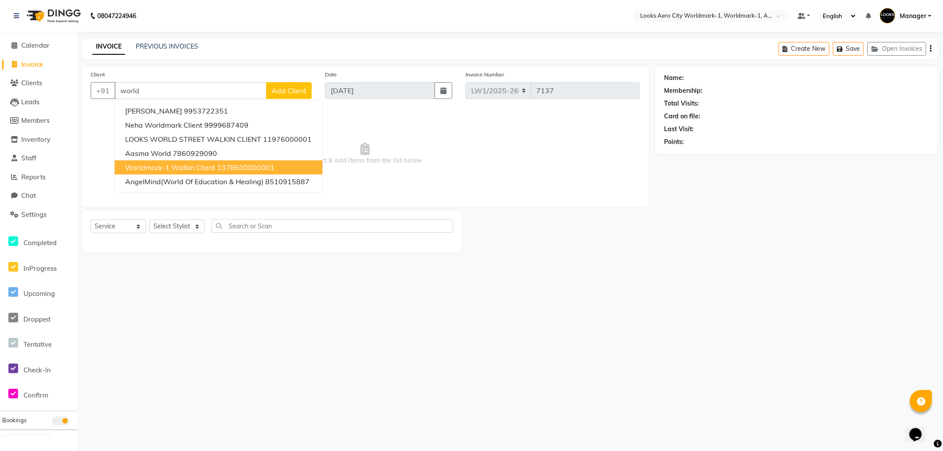
drag, startPoint x: 178, startPoint y: 169, endPoint x: 217, endPoint y: 120, distance: 63.2
click at [177, 168] on span "Worldmark-1 Walkin Client" at bounding box center [170, 167] width 90 height 9
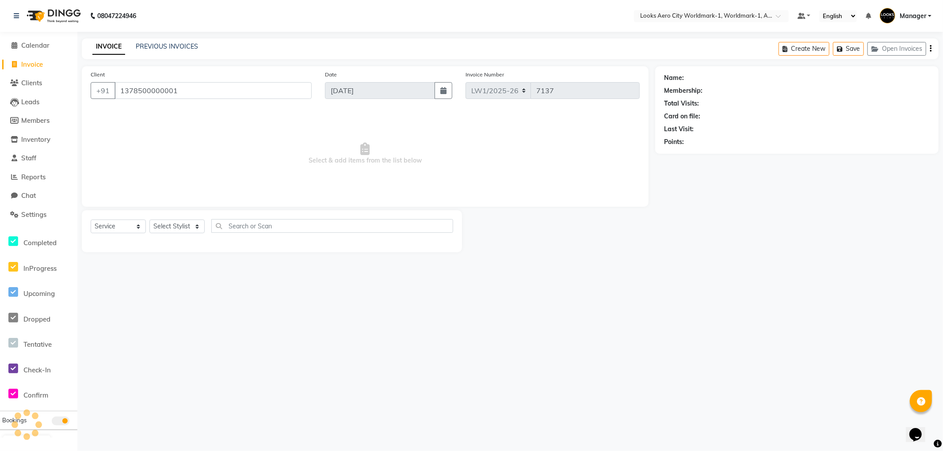
type input "1378500000001"
select select "1: Object"
click at [168, 225] on select "Select Stylist [PERSON_NAME] [PERSON_NAME] [PERSON_NAME] [PERSON_NAME] Counter_…" at bounding box center [176, 227] width 55 height 14
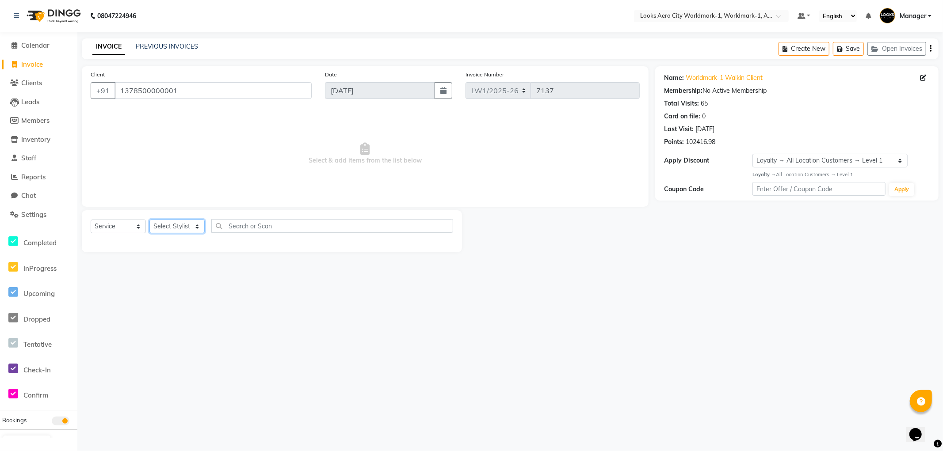
select select "84547"
click at [149, 220] on select "Select Stylist [PERSON_NAME] [PERSON_NAME] [PERSON_NAME] [PERSON_NAME] Counter_…" at bounding box center [176, 227] width 55 height 14
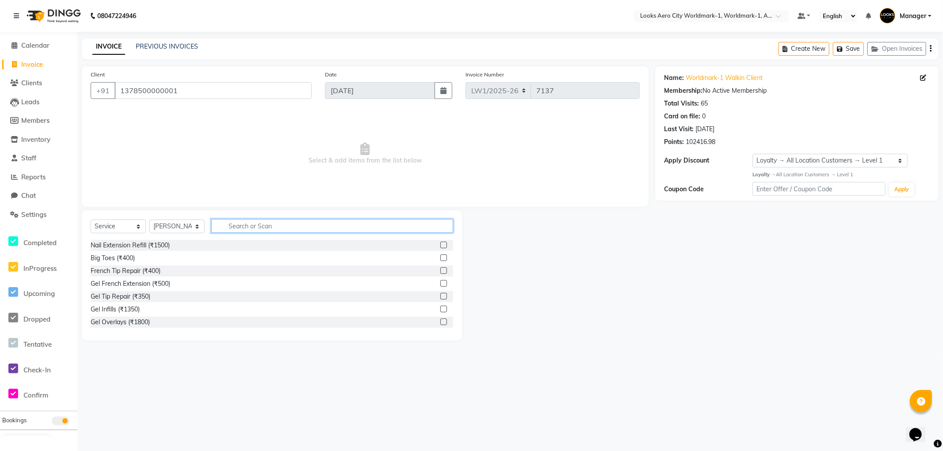
click at [260, 223] on input "text" at bounding box center [332, 226] width 242 height 14
click at [267, 225] on input "text" at bounding box center [332, 226] width 242 height 14
type input "eye"
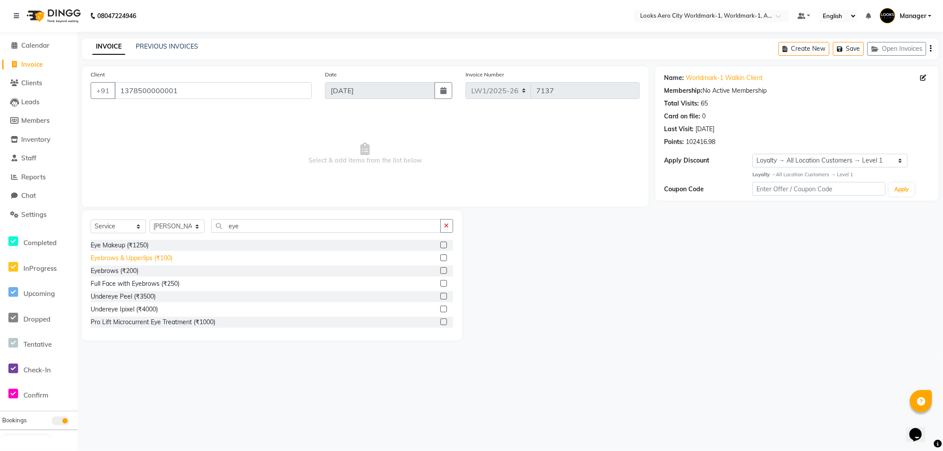
click at [140, 258] on div "Eyebrows & Upperlips (₹100)" at bounding box center [132, 258] width 82 height 9
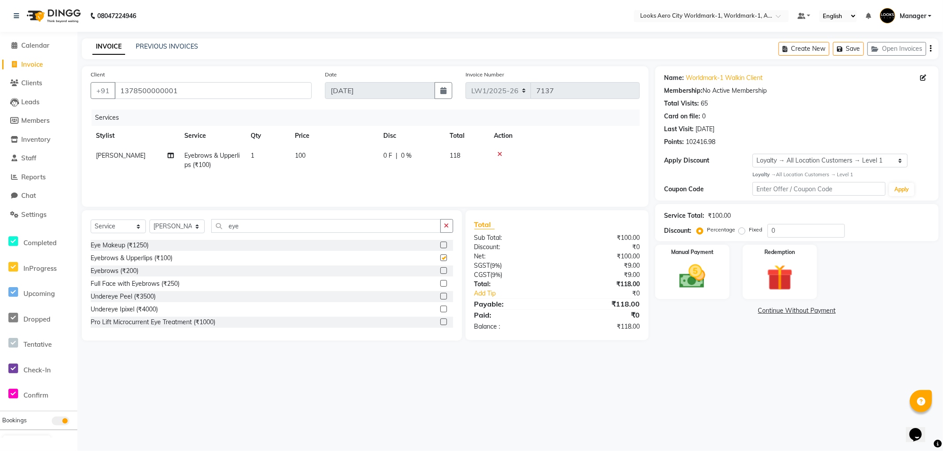
checkbox input "false"
drag, startPoint x: 324, startPoint y: 153, endPoint x: 329, endPoint y: 155, distance: 5.6
click at [324, 153] on td "100" at bounding box center [333, 160] width 88 height 29
select select "84547"
drag, startPoint x: 370, startPoint y: 158, endPoint x: 297, endPoint y: 158, distance: 73.4
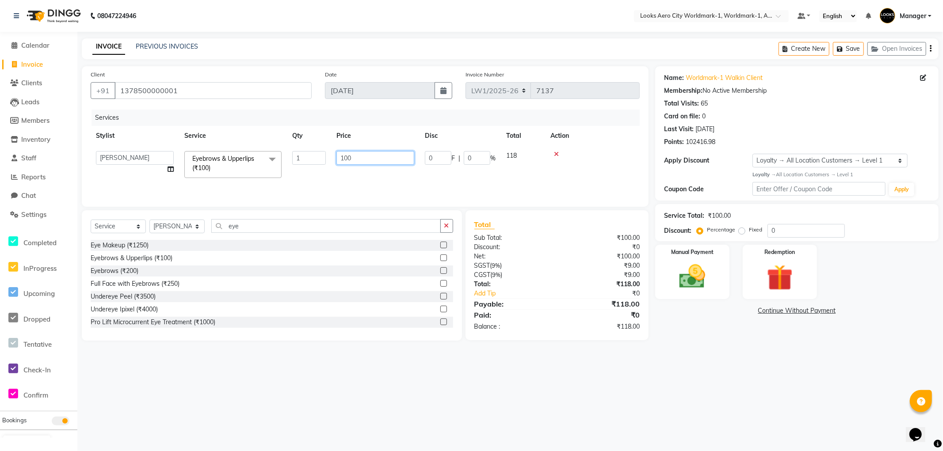
click at [296, 158] on tr "Abhishek_Nails Amita Chauhan Anil Ashwin Celina Counter_Sales Dawa_Mgr Gaurav_P…" at bounding box center [365, 165] width 549 height 38
type input "200"
drag, startPoint x: 721, startPoint y: 352, endPoint x: 717, endPoint y: 351, distance: 4.4
click at [721, 352] on main "INVOICE PREVIOUS INVOICES Create New Save Open Invoices Client +91 137850000000…" at bounding box center [509, 196] width 865 height 316
click at [720, 296] on div "Manual Payment" at bounding box center [692, 272] width 77 height 57
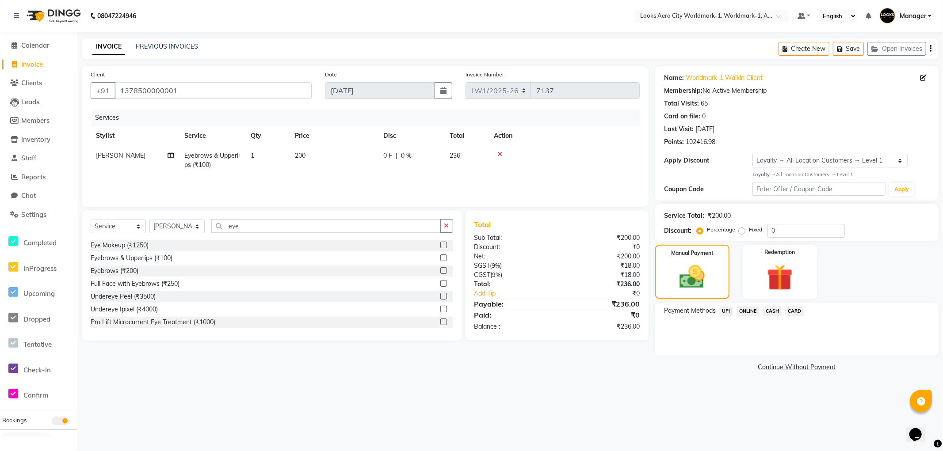
click at [726, 311] on span "UPI" at bounding box center [726, 311] width 14 height 10
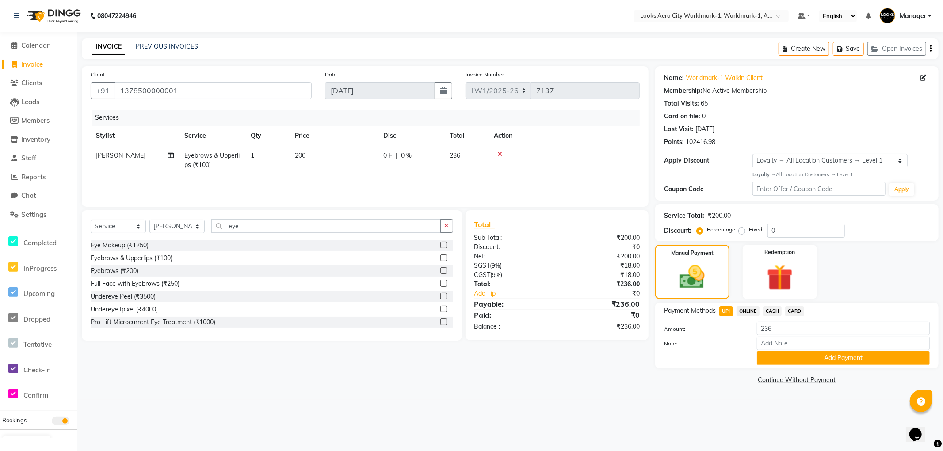
click at [798, 312] on span "CARD" at bounding box center [794, 311] width 19 height 10
click at [781, 361] on button "Add Payment" at bounding box center [843, 358] width 173 height 14
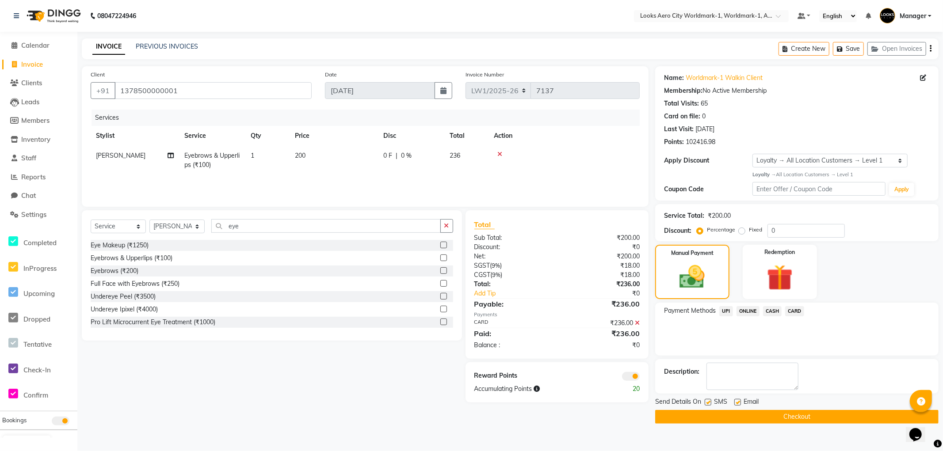
click at [665, 419] on button "Checkout" at bounding box center [796, 417] width 283 height 14
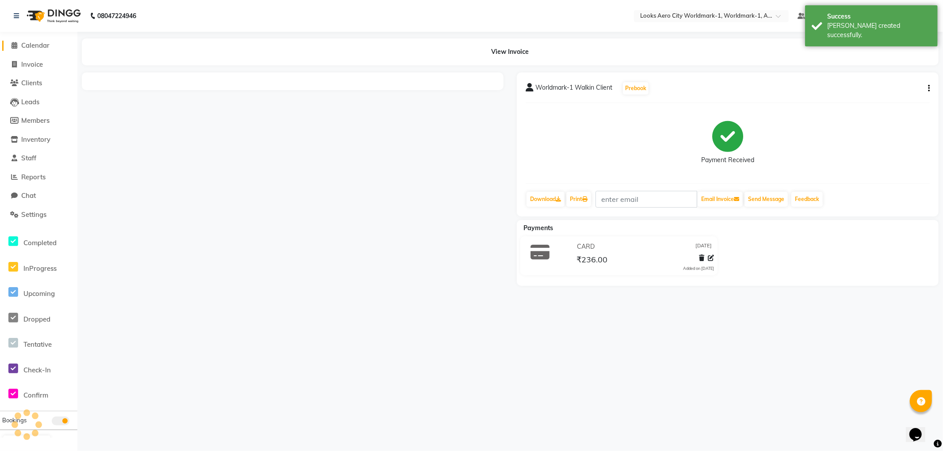
click at [42, 46] on span "Calendar" at bounding box center [35, 45] width 28 height 8
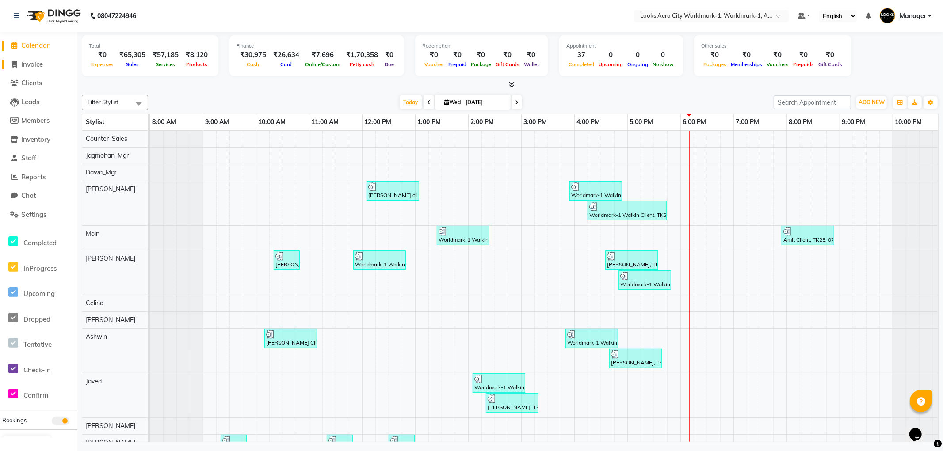
click at [36, 63] on span "Invoice" at bounding box center [32, 64] width 22 height 8
select select "service"
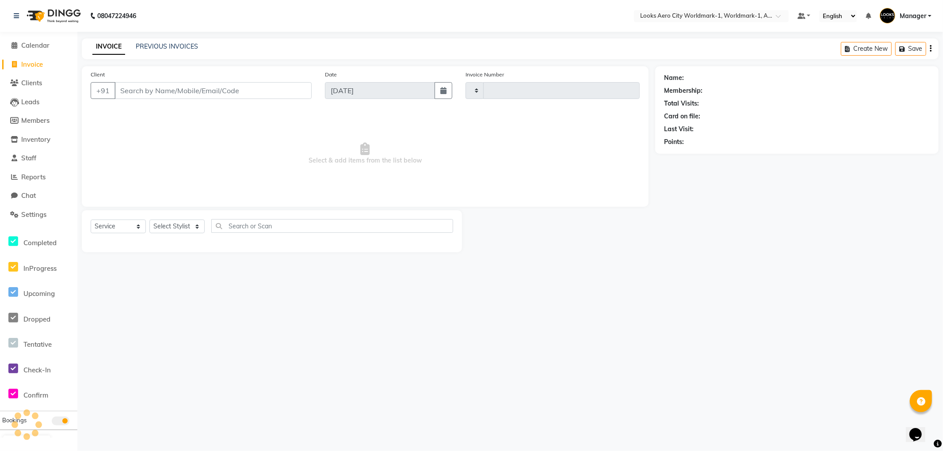
type input "7138"
select select "8573"
click at [138, 90] on input "Client" at bounding box center [212, 90] width 197 height 17
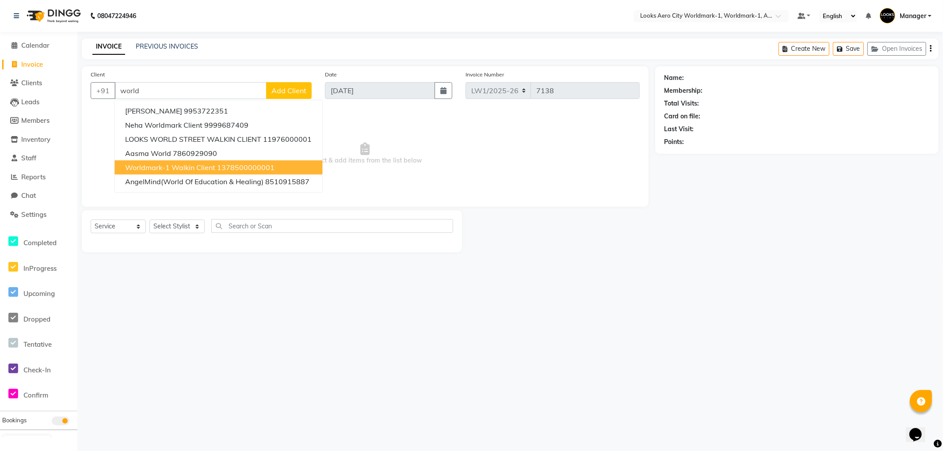
click at [217, 164] on ngb-highlight "1378500000001" at bounding box center [245, 167] width 57 height 9
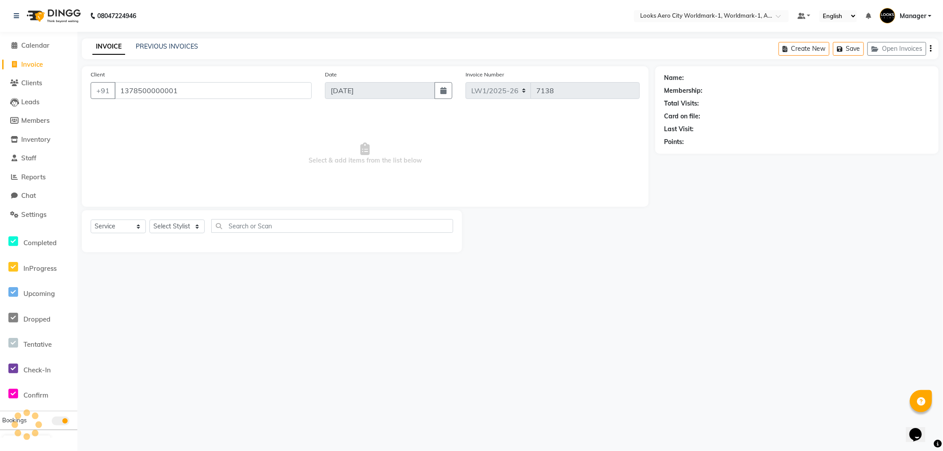
type input "1378500000001"
select select "1: Object"
click at [183, 224] on select "Select Stylist [PERSON_NAME] [PERSON_NAME] [PERSON_NAME] [PERSON_NAME] Counter_…" at bounding box center [176, 227] width 55 height 14
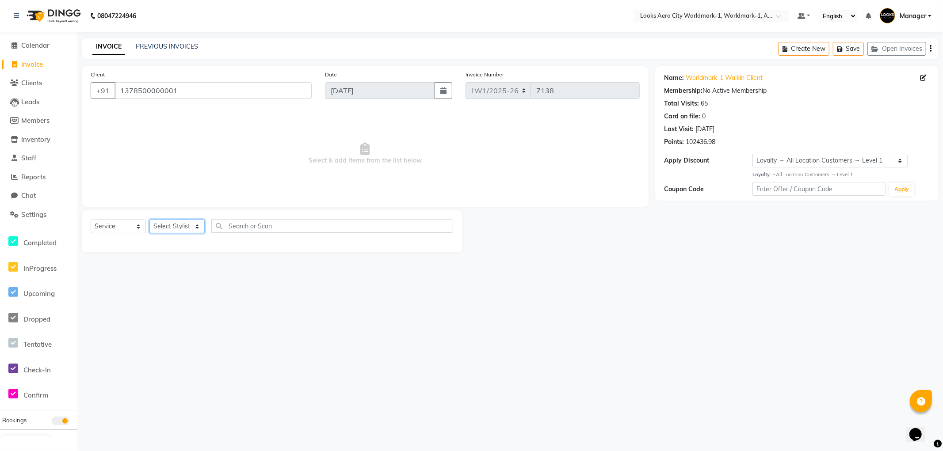
select select "84552"
click at [149, 220] on select "Select Stylist [PERSON_NAME] [PERSON_NAME] [PERSON_NAME] [PERSON_NAME] Counter_…" at bounding box center [176, 227] width 55 height 14
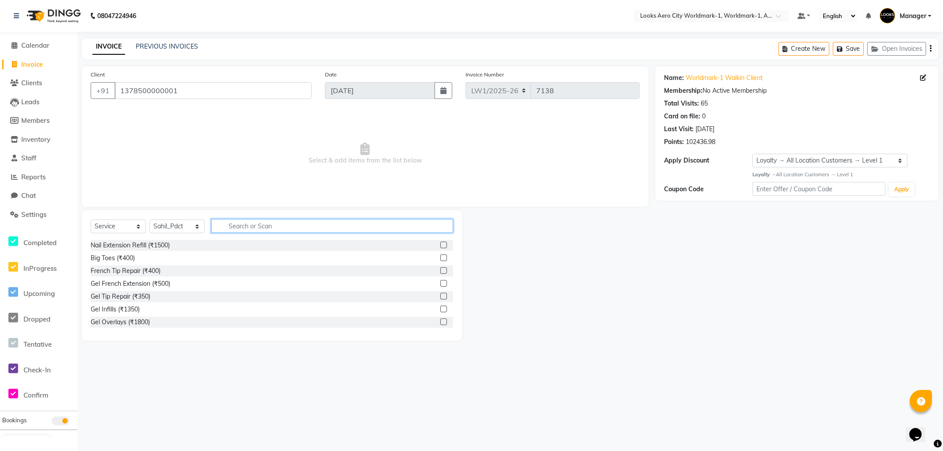
click at [290, 228] on input "text" at bounding box center [332, 226] width 242 height 14
type input "wash"
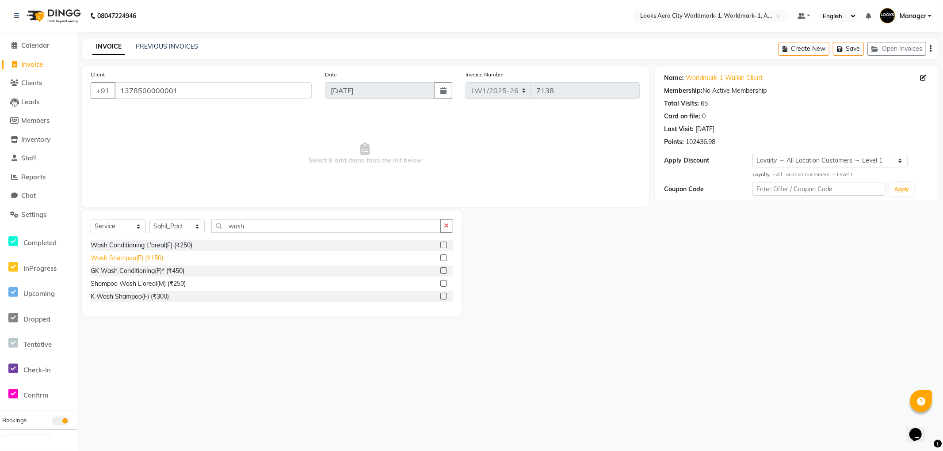
click at [140, 260] on div "Wash Shampoo(F) (₹150)" at bounding box center [127, 258] width 72 height 9
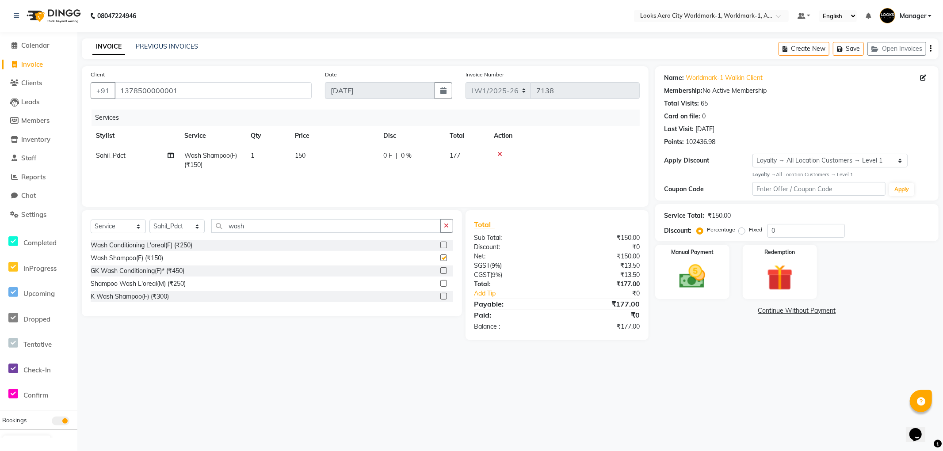
checkbox input "false"
drag, startPoint x: 316, startPoint y: 158, endPoint x: 330, endPoint y: 157, distance: 14.2
click at [317, 158] on td "150" at bounding box center [333, 160] width 88 height 29
select select "84552"
drag, startPoint x: 365, startPoint y: 157, endPoint x: 316, endPoint y: 157, distance: 49.1
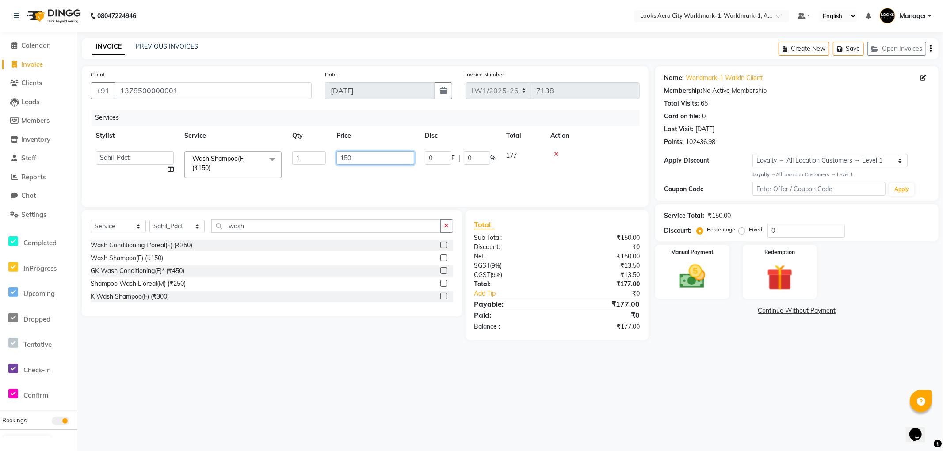
click at [316, 157] on tr "Abhishek_Nails [PERSON_NAME] [PERSON_NAME] [PERSON_NAME] [PERSON_NAME] Counter_…" at bounding box center [365, 165] width 549 height 38
type input "600"
click at [687, 373] on div "08047224946 Select Location × Looks Aero City Worldmark-1, Worldmark-1, Aerocit…" at bounding box center [471, 225] width 943 height 451
drag, startPoint x: 221, startPoint y: 89, endPoint x: 292, endPoint y: 93, distance: 71.3
click at [25, 90] on app-home "08047224946 Select Location × Looks Aero City Worldmark-1, Worldmark-1, Aerocit…" at bounding box center [471, 177] width 943 height 354
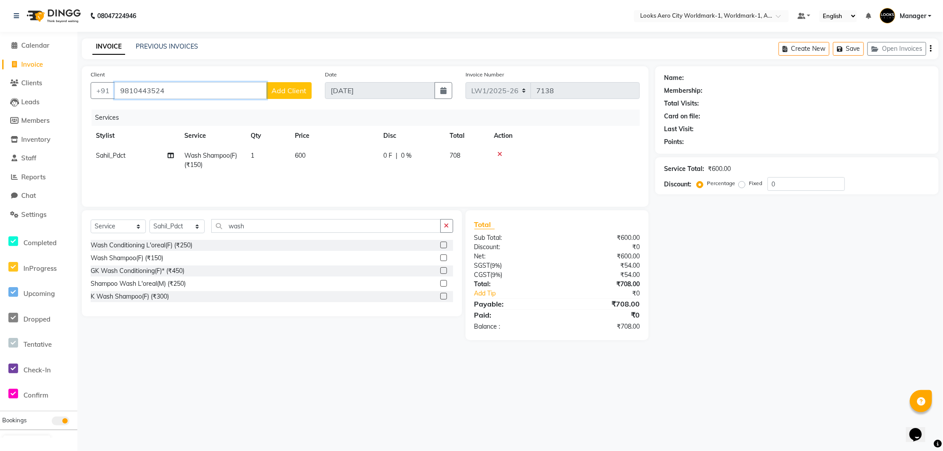
type input "9810443524"
click at [286, 89] on span "Add Client" at bounding box center [288, 90] width 35 height 9
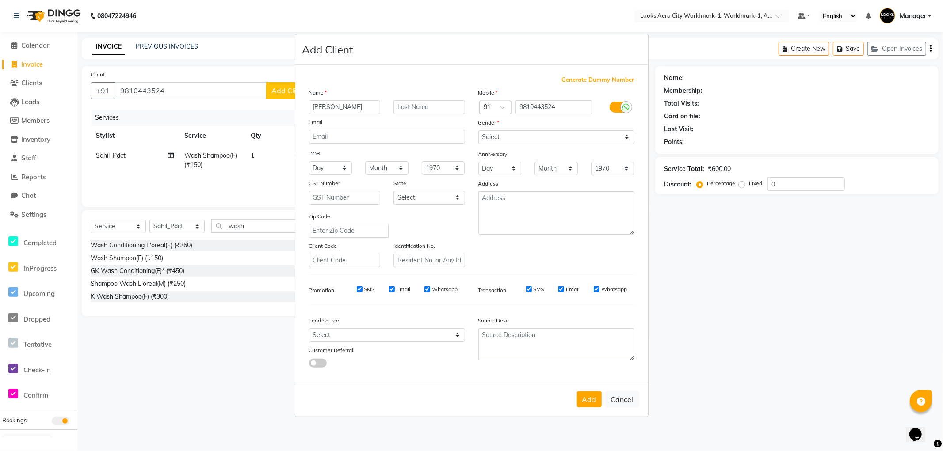
type input "Jacqueline"
click at [423, 104] on input "text" at bounding box center [429, 107] width 72 height 14
type input "Client"
drag, startPoint x: 522, startPoint y: 136, endPoint x: 514, endPoint y: 139, distance: 7.6
click at [520, 136] on select "Select Male Female Other Prefer Not To Say" at bounding box center [556, 137] width 156 height 14
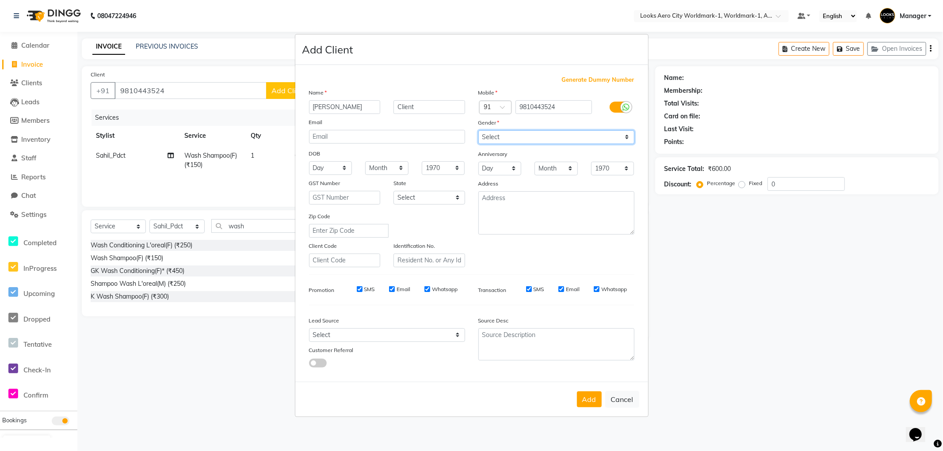
select select "female"
click at [478, 130] on select "Select Male Female Other Prefer Not To Say" at bounding box center [556, 137] width 156 height 14
click at [422, 196] on select "Select Andaman and Nicobar Islands Andhra Pradesh Arunachal Pradesh Assam Bihar…" at bounding box center [429, 198] width 72 height 14
select select "10"
click at [393, 191] on select "Select Andaman and Nicobar Islands Andhra Pradesh Arunachal Pradesh Assam Bihar…" at bounding box center [429, 198] width 72 height 14
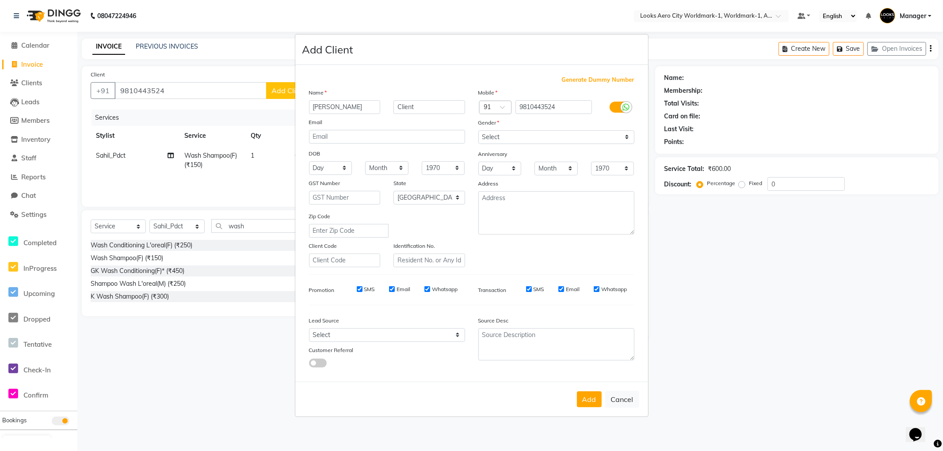
drag, startPoint x: 588, startPoint y: 404, endPoint x: 558, endPoint y: 366, distance: 48.4
click at [586, 401] on button "Add" at bounding box center [589, 400] width 25 height 16
select select
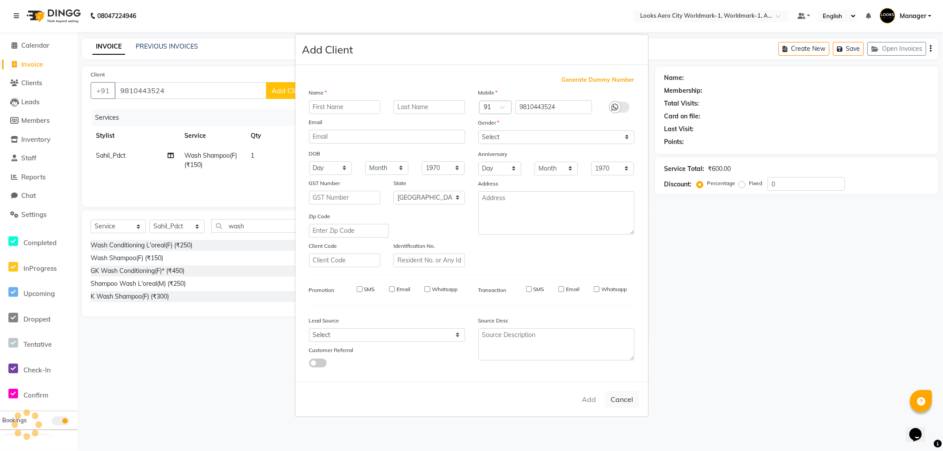
select select "null"
select select
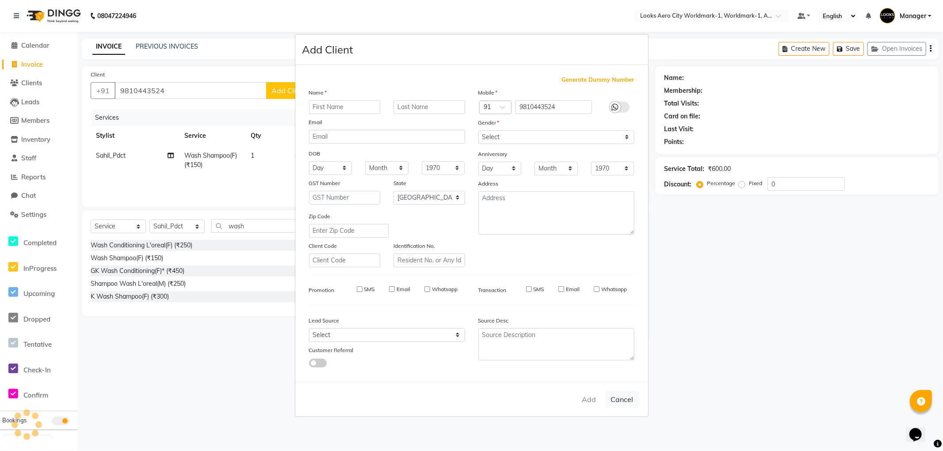
checkbox input "false"
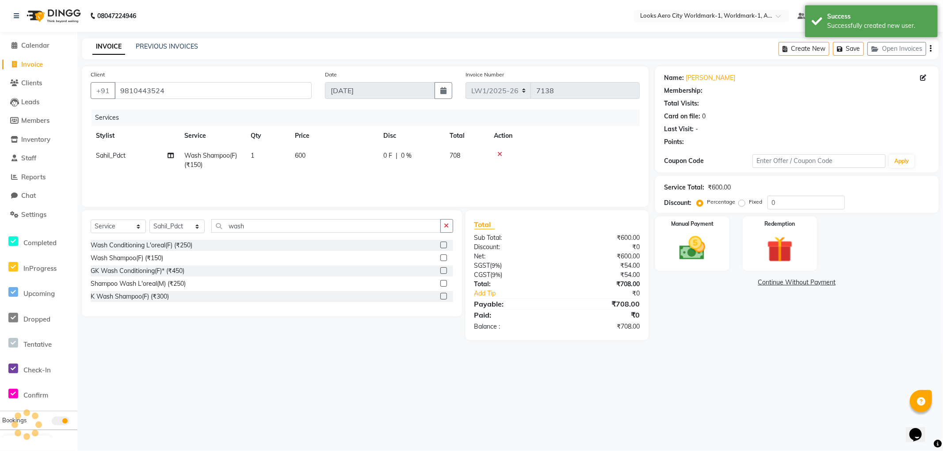
select select "1: Object"
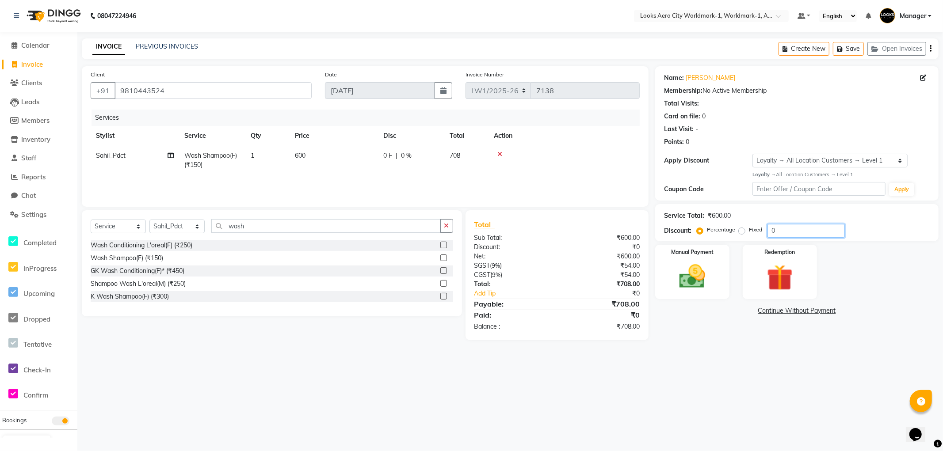
click at [801, 232] on input "0" at bounding box center [805, 231] width 77 height 14
type input "10"
click at [723, 344] on div "Name: Jacqueline Client Membership: No Active Membership Total Visits: Card on …" at bounding box center [800, 207] width 290 height 283
click at [710, 293] on div "Manual Payment" at bounding box center [692, 272] width 77 height 57
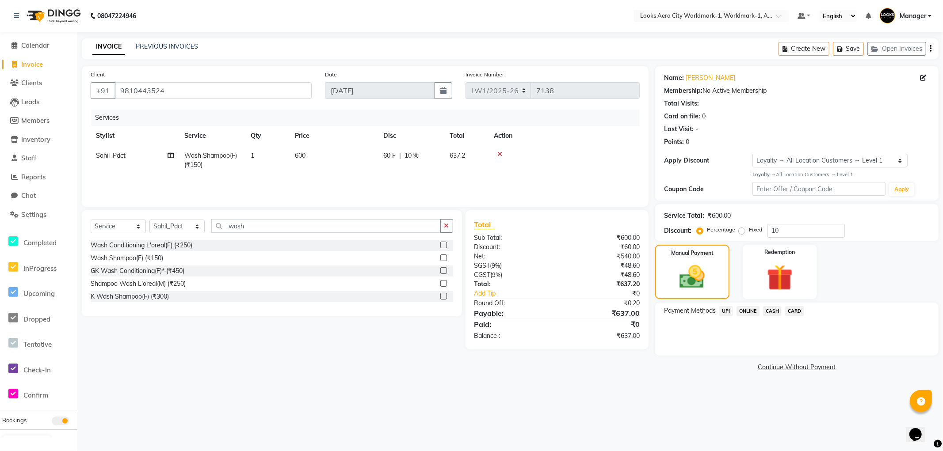
click at [767, 312] on span "CASH" at bounding box center [772, 311] width 19 height 10
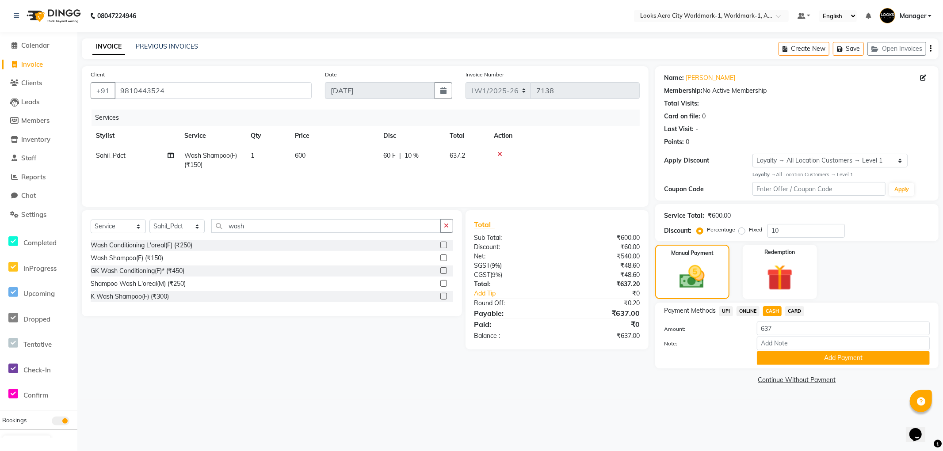
drag, startPoint x: 766, startPoint y: 356, endPoint x: 767, endPoint y: 366, distance: 9.4
click at [767, 366] on div "Payment Methods UPI ONLINE CASH CARD Amount: 637 Note: Add Payment" at bounding box center [796, 336] width 283 height 66
click at [777, 360] on button "Add Payment" at bounding box center [843, 358] width 173 height 14
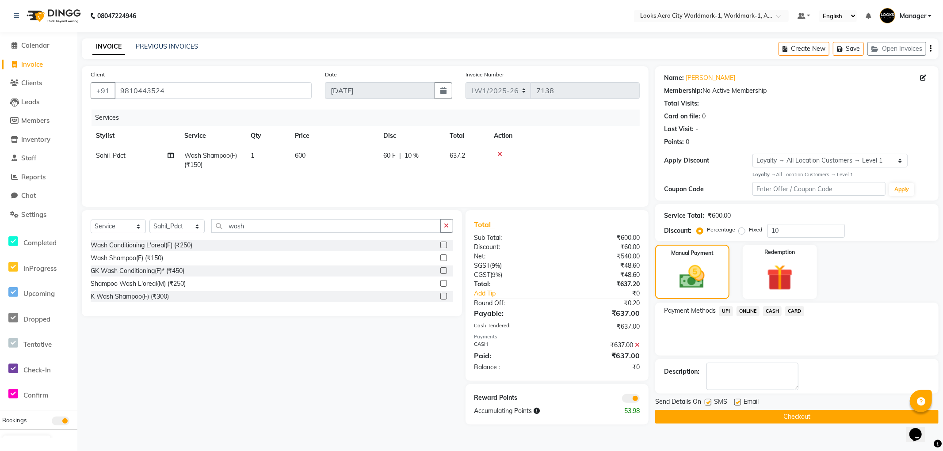
click at [672, 414] on button "Checkout" at bounding box center [796, 417] width 283 height 14
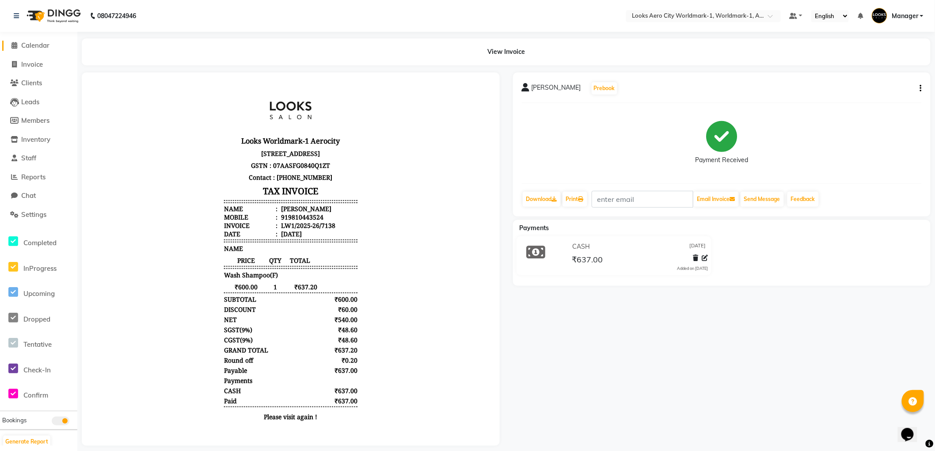
drag, startPoint x: 33, startPoint y: 45, endPoint x: 161, endPoint y: 3, distance: 134.5
click at [33, 45] on span "Calendar" at bounding box center [35, 45] width 28 height 8
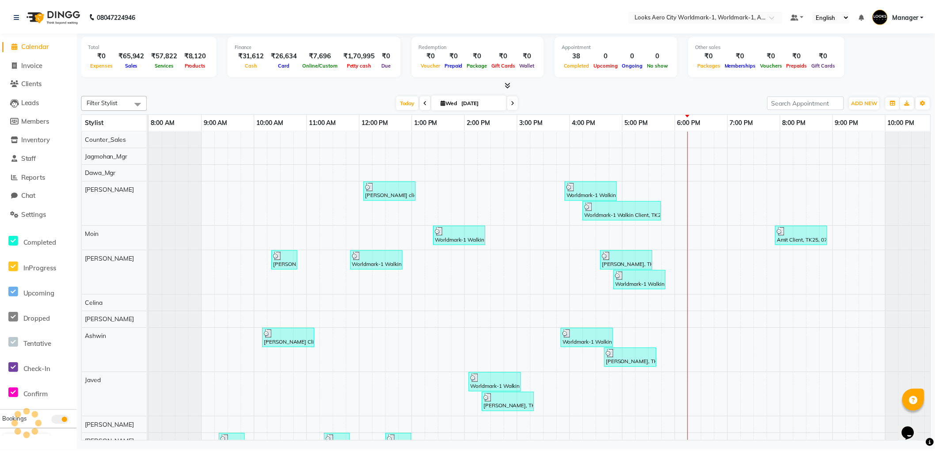
scroll to position [0, 7]
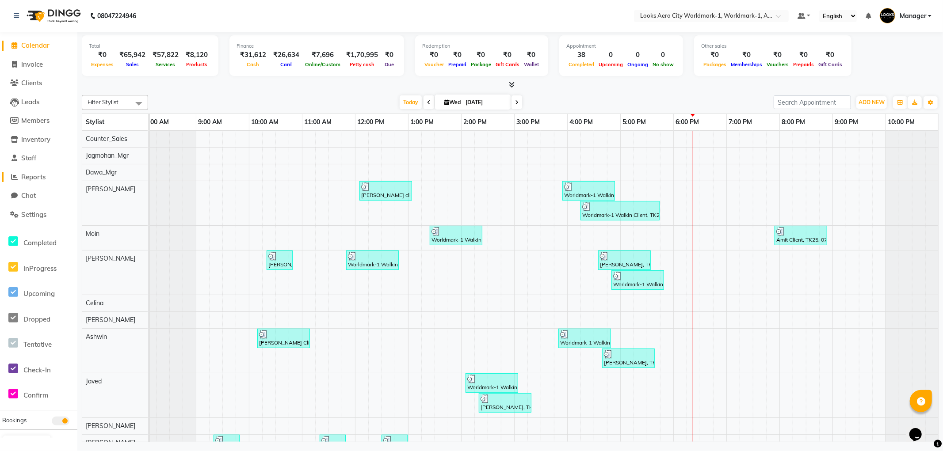
click at [31, 175] on span "Reports" at bounding box center [33, 177] width 24 height 8
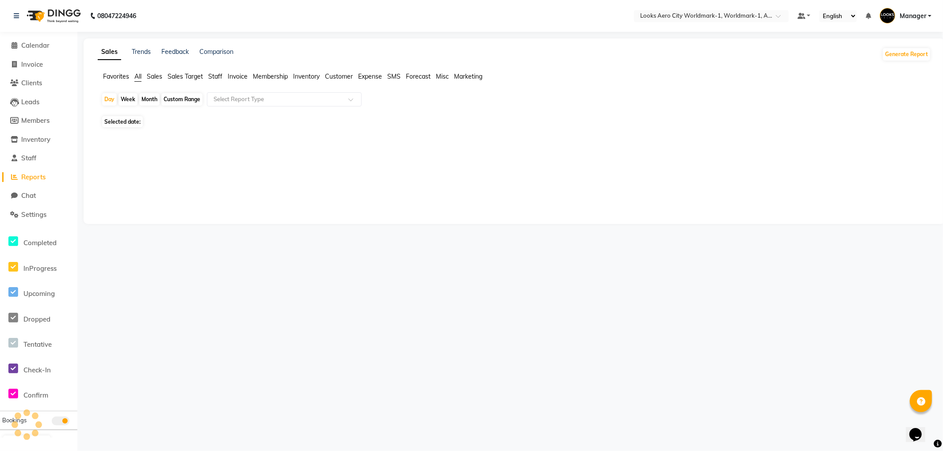
click at [217, 76] on span "Staff" at bounding box center [215, 76] width 14 height 8
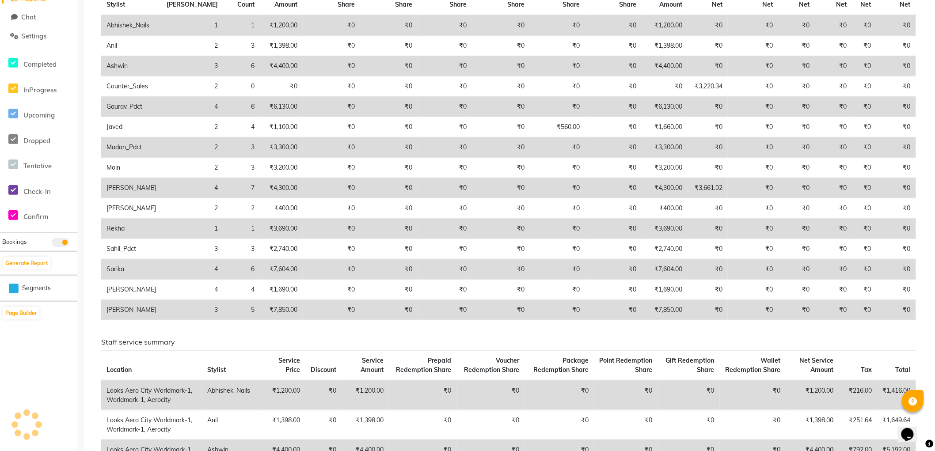
scroll to position [196, 0]
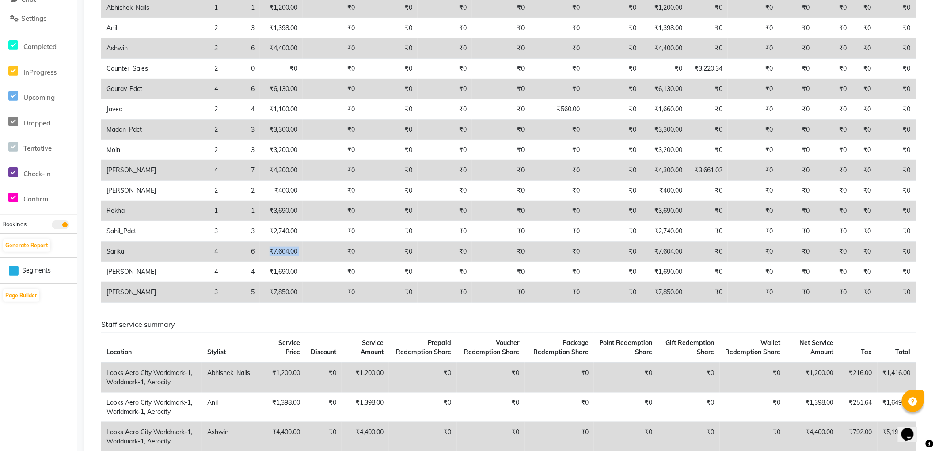
drag, startPoint x: 284, startPoint y: 250, endPoint x: 231, endPoint y: 257, distance: 53.4
click at [231, 257] on tr "Sarika 4 6 ₹7,604.00 ₹0 ₹0 ₹0 ₹0 ₹0 ₹0 ₹7,604.00 ₹0 ₹0 ₹0 ₹0 ₹0 ₹0" at bounding box center [508, 252] width 815 height 20
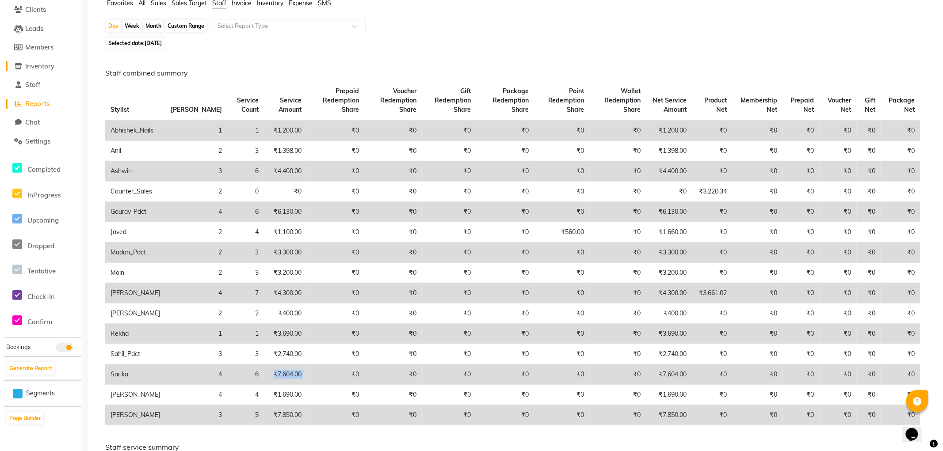
scroll to position [0, 0]
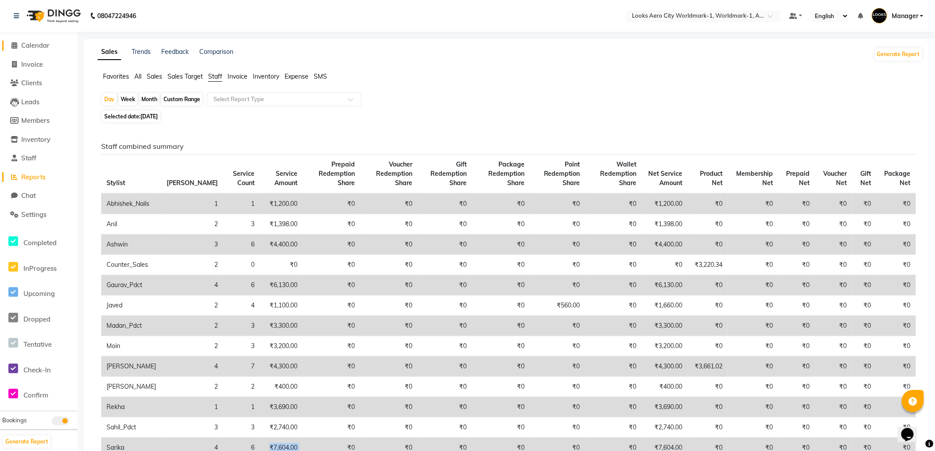
click at [38, 45] on span "Calendar" at bounding box center [35, 45] width 28 height 8
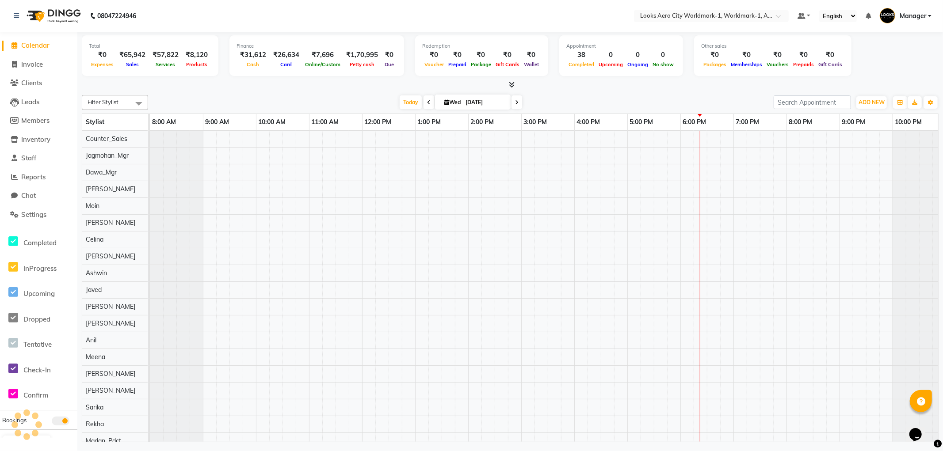
scroll to position [0, 7]
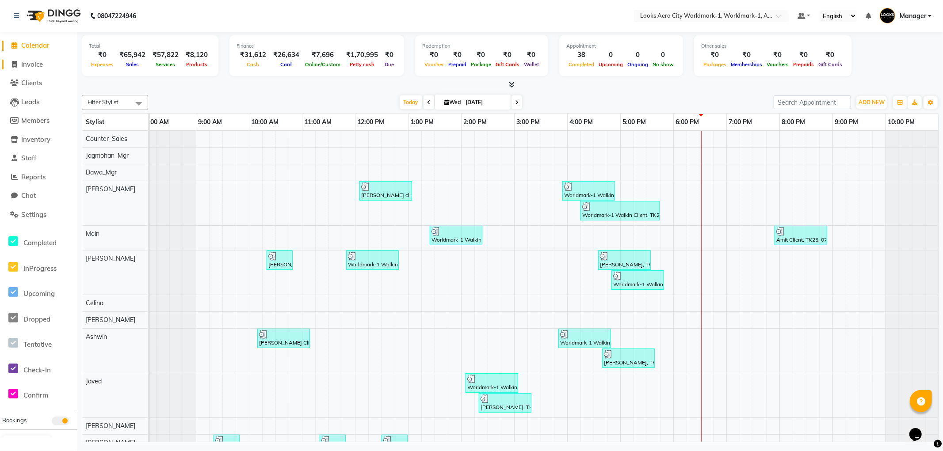
click at [38, 63] on span "Invoice" at bounding box center [32, 64] width 22 height 8
select select "service"
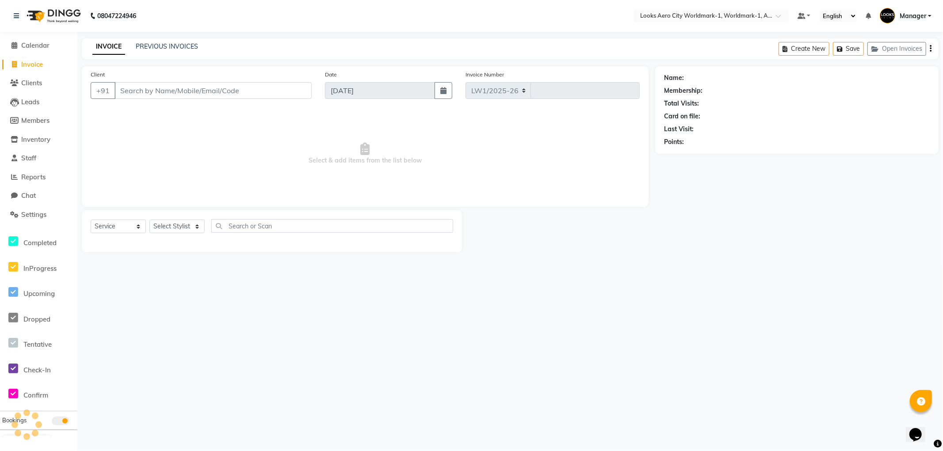
select select "8573"
type input "7139"
click at [199, 91] on input "Client" at bounding box center [212, 90] width 197 height 17
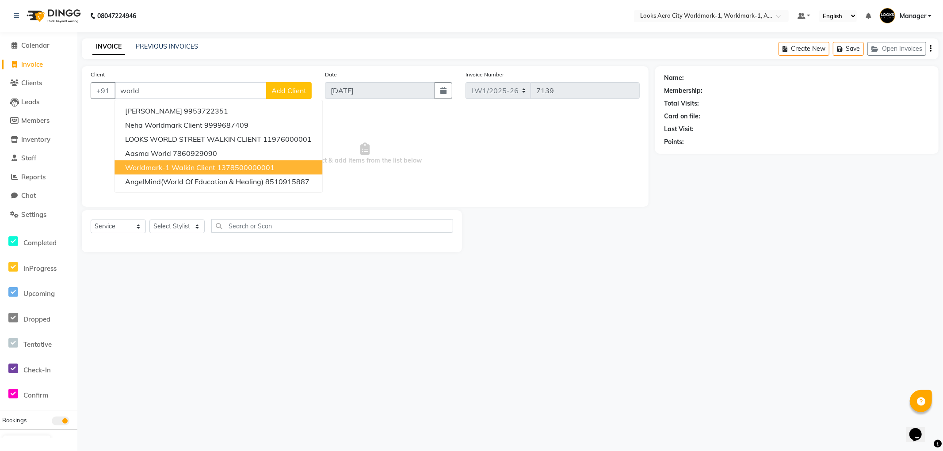
drag, startPoint x: 189, startPoint y: 164, endPoint x: 189, endPoint y: 194, distance: 29.2
click at [189, 165] on span "Worldmark-1 Walkin Client" at bounding box center [170, 167] width 90 height 9
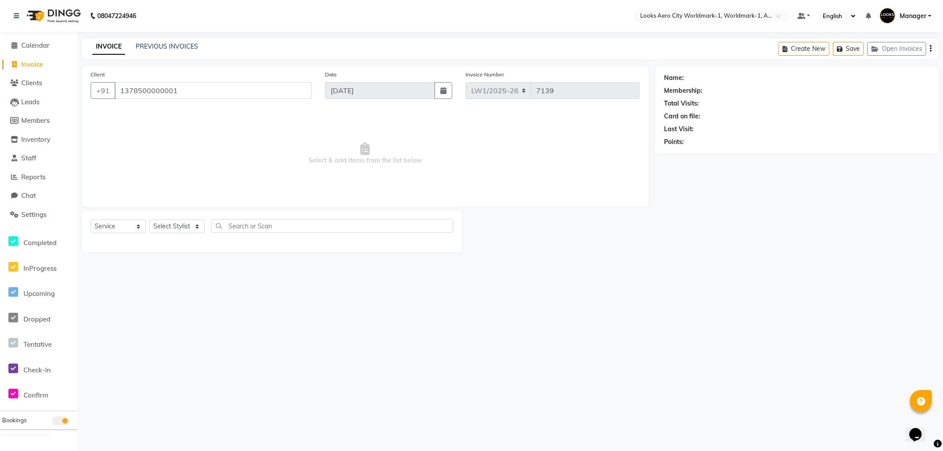
type input "1378500000001"
select select "1: Object"
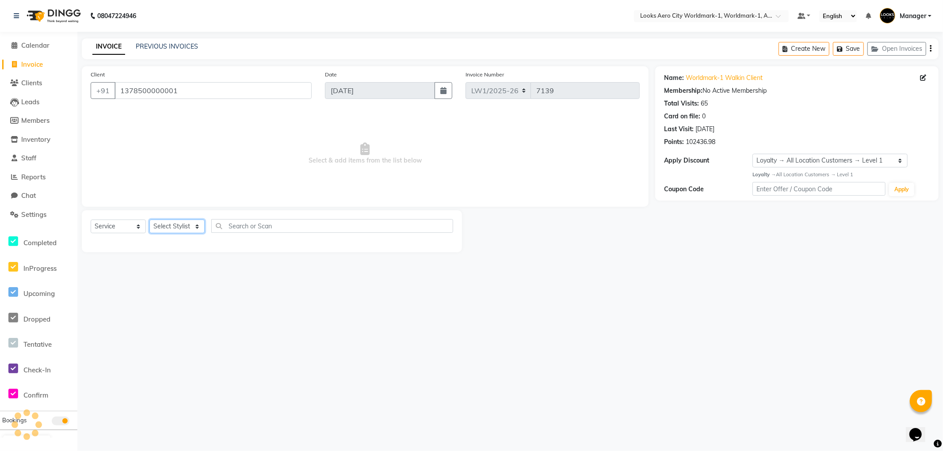
click at [181, 223] on select "Select Stylist [PERSON_NAME] [PERSON_NAME] [PERSON_NAME] [PERSON_NAME] Counter_…" at bounding box center [176, 227] width 55 height 14
select select "84550"
click at [149, 220] on select "Select Stylist [PERSON_NAME] [PERSON_NAME] [PERSON_NAME] [PERSON_NAME] Counter_…" at bounding box center [176, 227] width 55 height 14
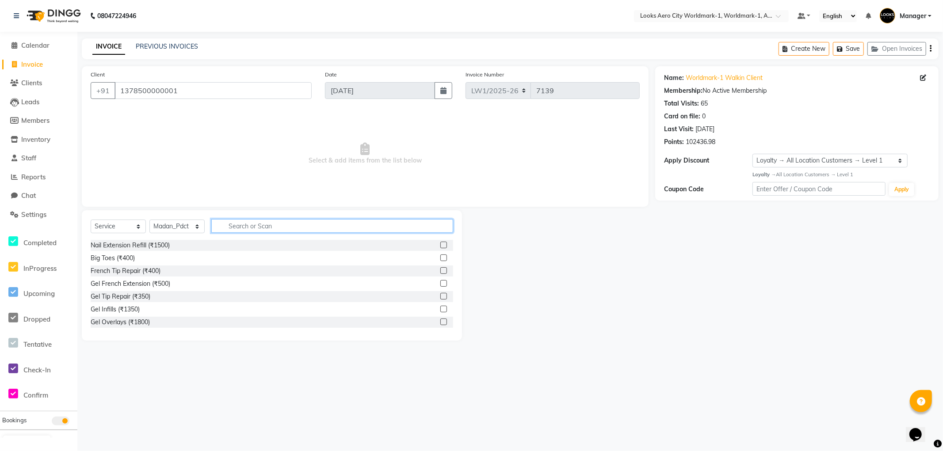
click at [278, 231] on input "text" at bounding box center [332, 226] width 242 height 14
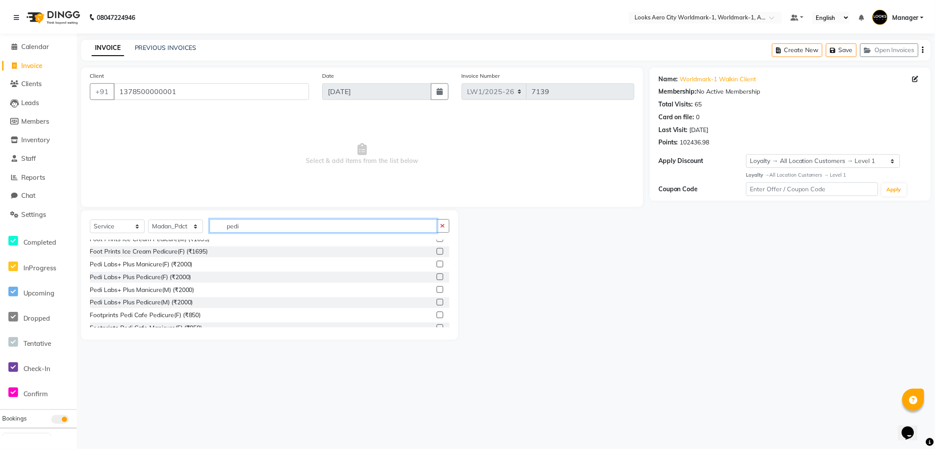
scroll to position [129, 0]
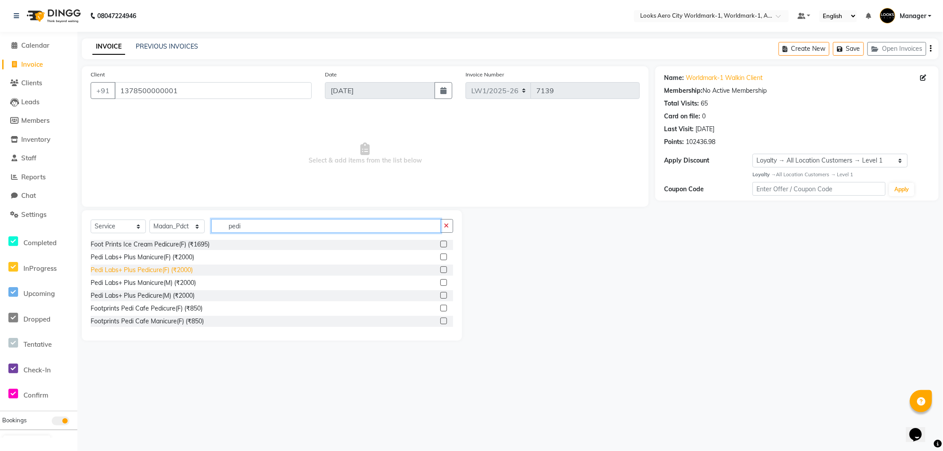
type input "pedi"
click at [171, 271] on div "Pedi Labs+ Plus Pedicure(F) (₹2000)" at bounding box center [142, 270] width 102 height 9
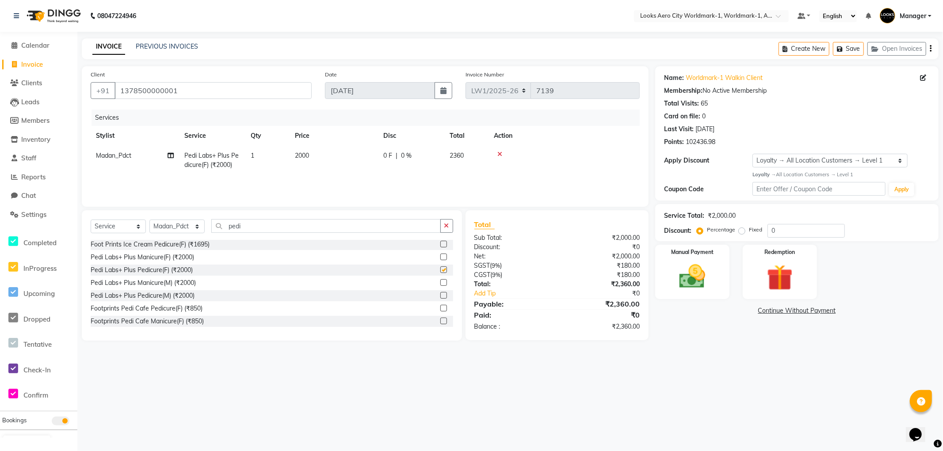
checkbox input "false"
click at [684, 357] on div "08047224946 Select Location × Looks Aero City Worldmark-1, Worldmark-1, Aerocit…" at bounding box center [471, 225] width 943 height 451
drag, startPoint x: 786, startPoint y: 228, endPoint x: 735, endPoint y: 219, distance: 52.0
click at [735, 219] on div "Service Total: ₹2,000.00 Discount: Percentage Fixed 0" at bounding box center [797, 223] width 266 height 30
type input "18"
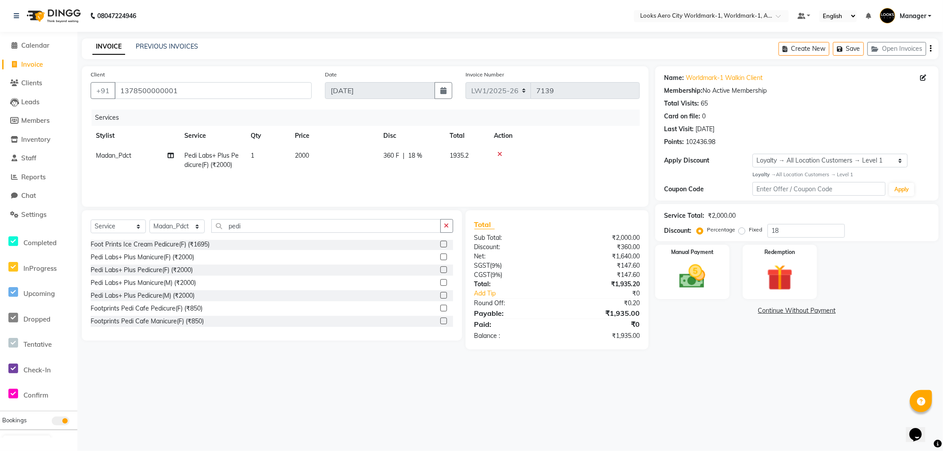
drag, startPoint x: 714, startPoint y: 329, endPoint x: 727, endPoint y: 355, distance: 28.7
click at [726, 351] on main "INVOICE PREVIOUS INVOICES Create New Save Open Invoices Client +91 137850000000…" at bounding box center [509, 200] width 865 height 324
drag, startPoint x: 718, startPoint y: 293, endPoint x: 727, endPoint y: 299, distance: 11.0
click at [718, 292] on div "Manual Payment" at bounding box center [692, 272] width 77 height 57
click at [726, 308] on span "UPI" at bounding box center [726, 311] width 14 height 10
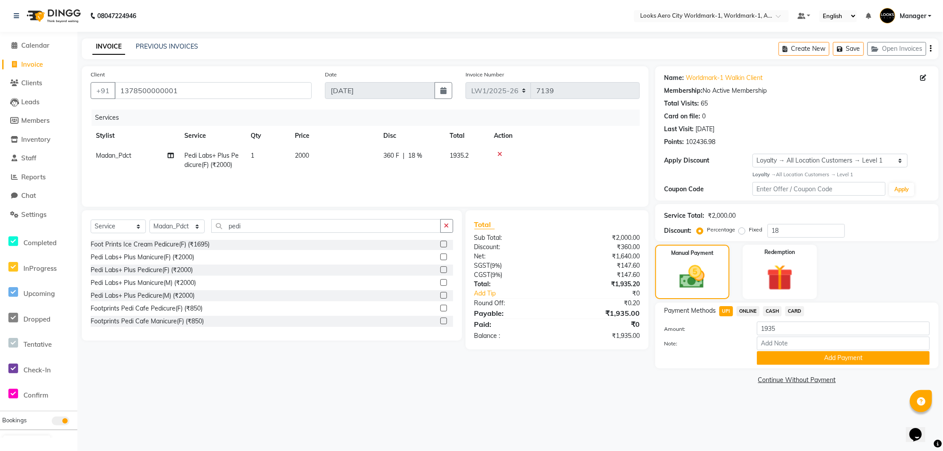
click at [767, 356] on button "Add Payment" at bounding box center [843, 358] width 173 height 14
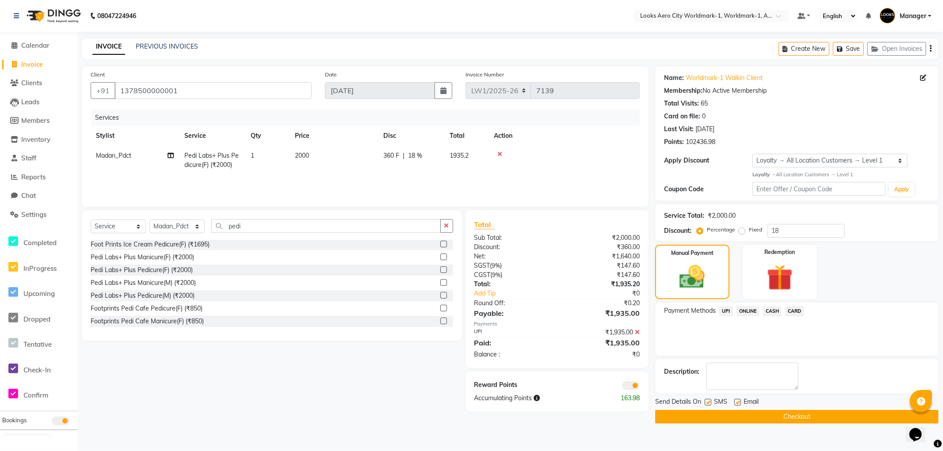
click at [628, 385] on span at bounding box center [631, 385] width 18 height 9
click at [640, 387] on input "checkbox" at bounding box center [640, 387] width 0 height 0
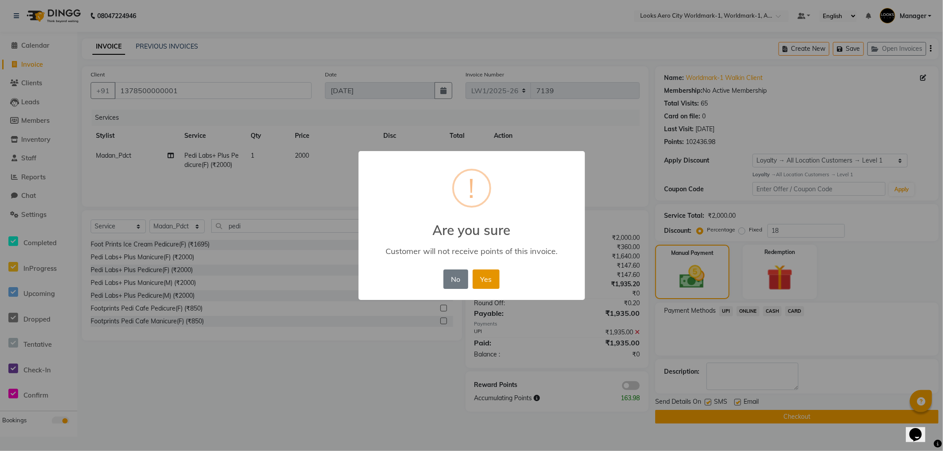
click at [491, 281] on button "Yes" at bounding box center [485, 279] width 27 height 19
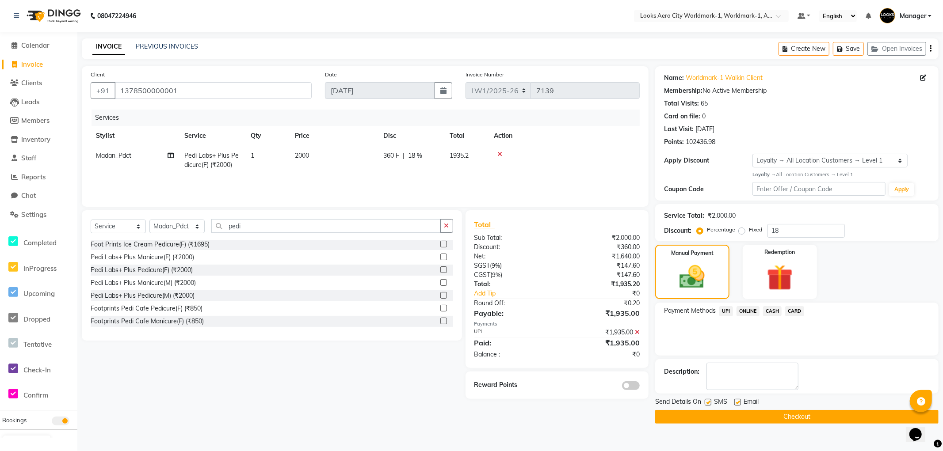
click at [704, 417] on button "Checkout" at bounding box center [796, 417] width 283 height 14
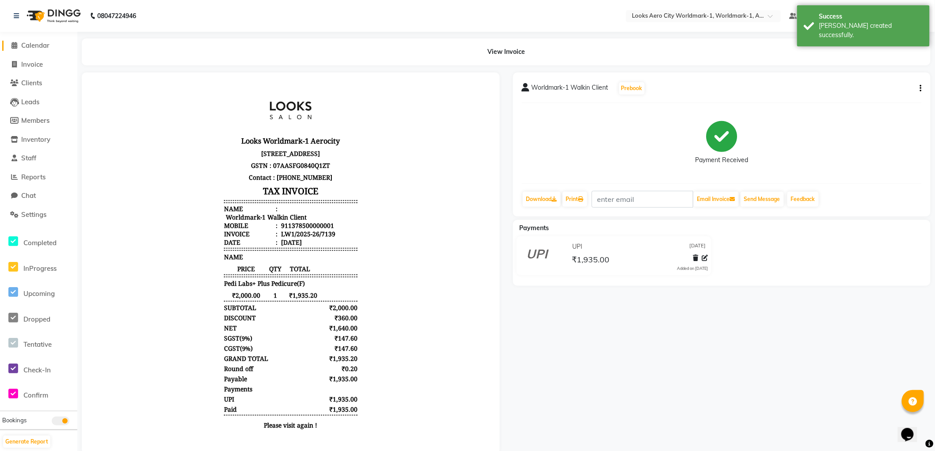
click at [37, 46] on span "Calendar" at bounding box center [35, 45] width 28 height 8
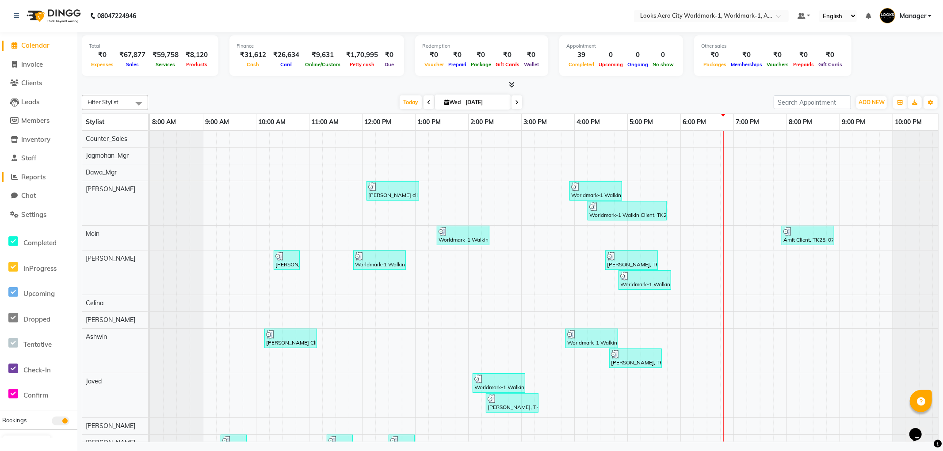
click at [39, 178] on span "Reports" at bounding box center [33, 177] width 24 height 8
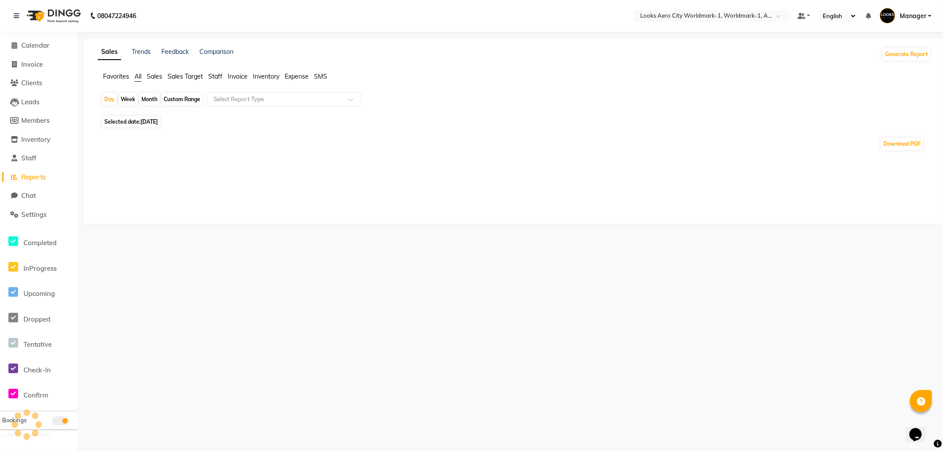
click at [217, 77] on span "Staff" at bounding box center [215, 76] width 14 height 8
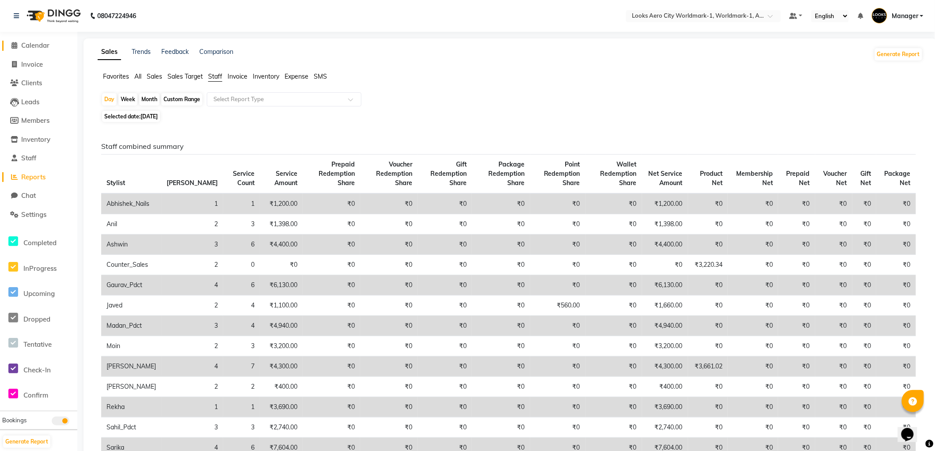
click at [38, 42] on span "Calendar" at bounding box center [35, 45] width 28 height 8
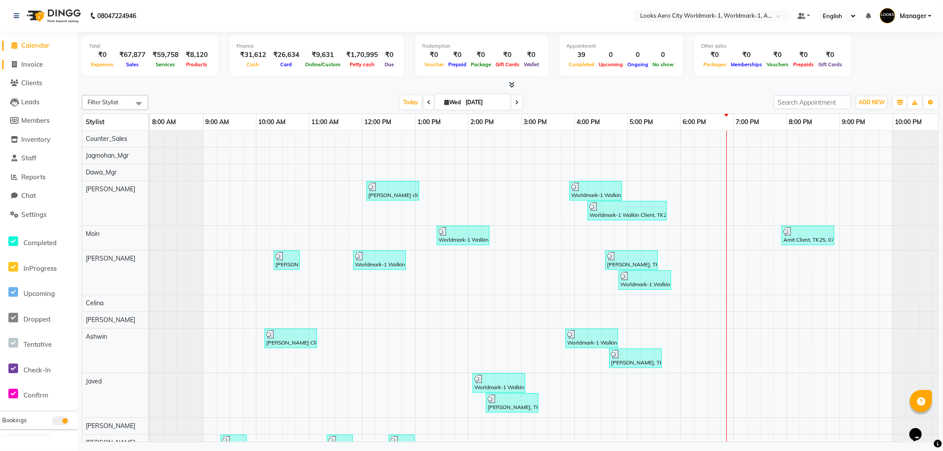
click at [30, 66] on span "Invoice" at bounding box center [32, 64] width 22 height 8
select select "service"
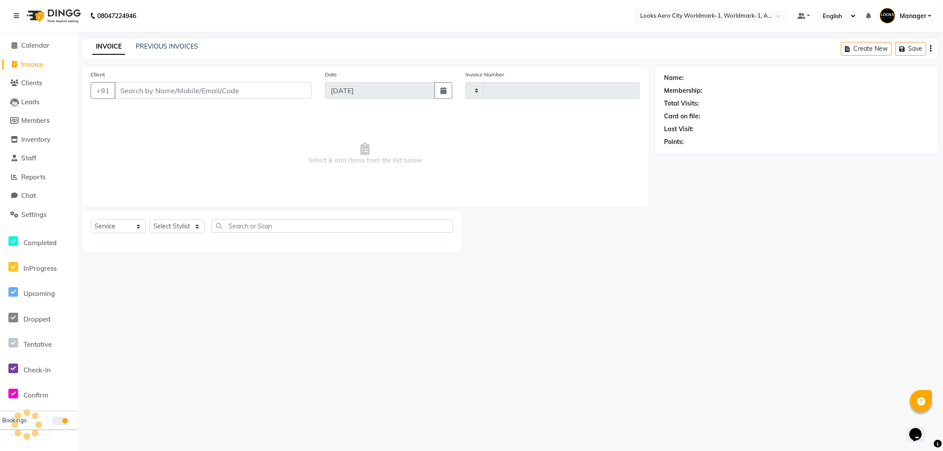
click at [157, 91] on input "Client" at bounding box center [212, 90] width 197 height 17
type input "7140"
select select "8573"
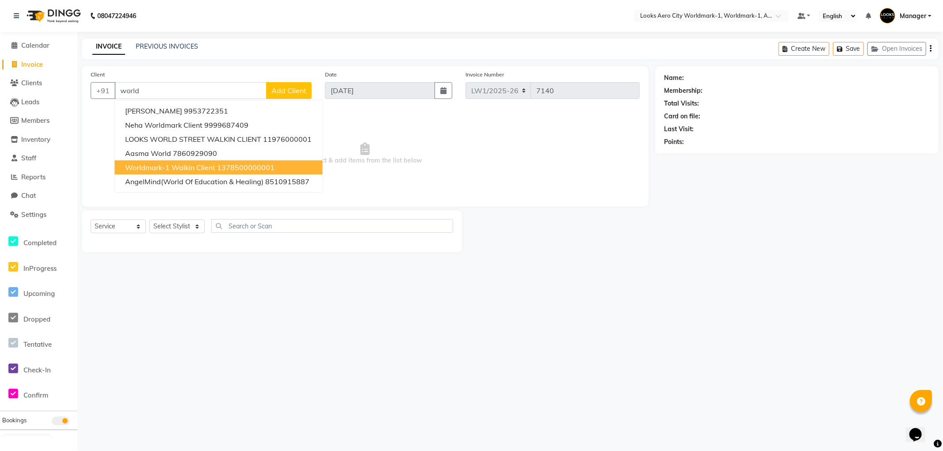
click at [169, 164] on span "Worldmark-1 Walkin Client" at bounding box center [170, 167] width 90 height 9
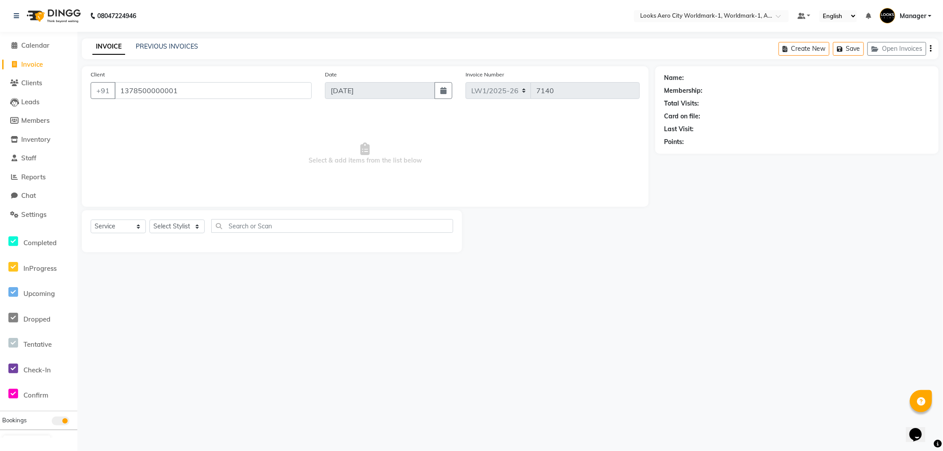
type input "1378500000001"
select select "1: Object"
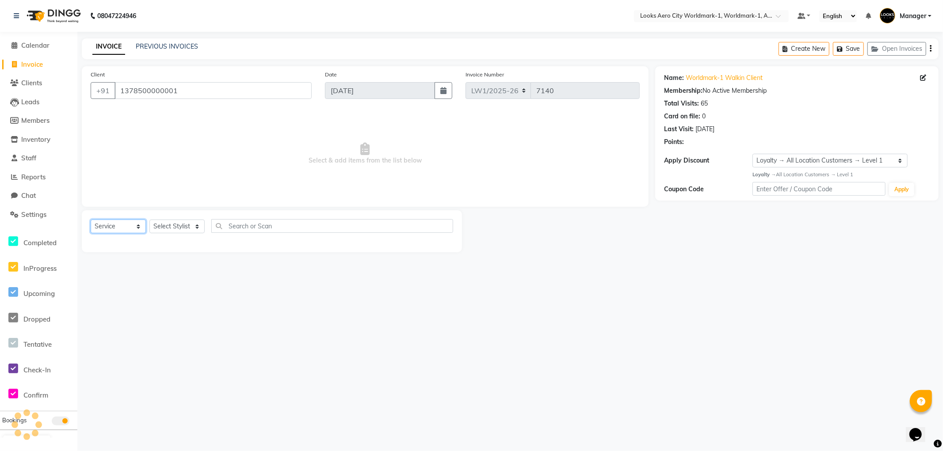
drag, startPoint x: 116, startPoint y: 230, endPoint x: 131, endPoint y: 223, distance: 16.2
click at [116, 228] on select "Select Service Product Membership Package Voucher Prepaid Gift Card" at bounding box center [118, 227] width 55 height 14
select select "product"
click at [91, 220] on select "Select Service Product Membership Package Voucher Prepaid Gift Card" at bounding box center [118, 227] width 55 height 14
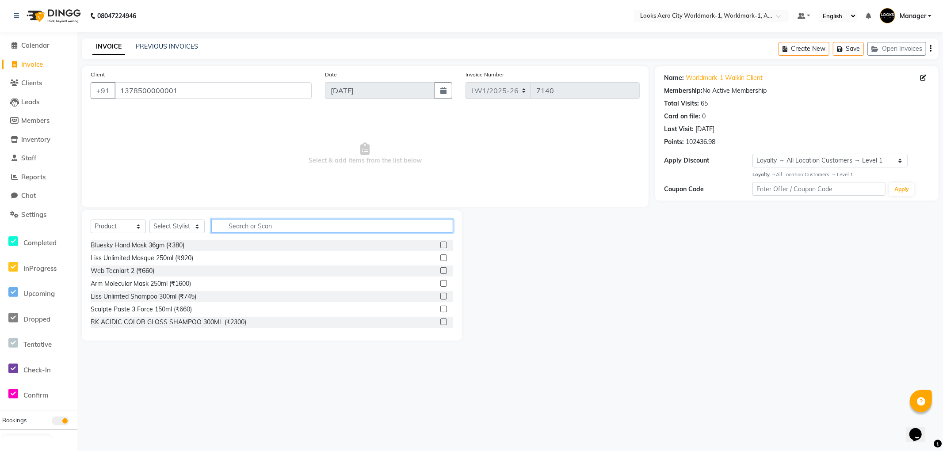
click at [250, 226] on input "text" at bounding box center [332, 226] width 242 height 14
drag, startPoint x: 193, startPoint y: 226, endPoint x: 187, endPoint y: 221, distance: 7.6
click at [189, 224] on select "Select Stylist [PERSON_NAME] [PERSON_NAME] [PERSON_NAME] [PERSON_NAME] Counter_…" at bounding box center [176, 227] width 55 height 14
select select "84452"
click at [149, 220] on select "Select Stylist [PERSON_NAME] [PERSON_NAME] [PERSON_NAME] [PERSON_NAME] Counter_…" at bounding box center [176, 227] width 55 height 14
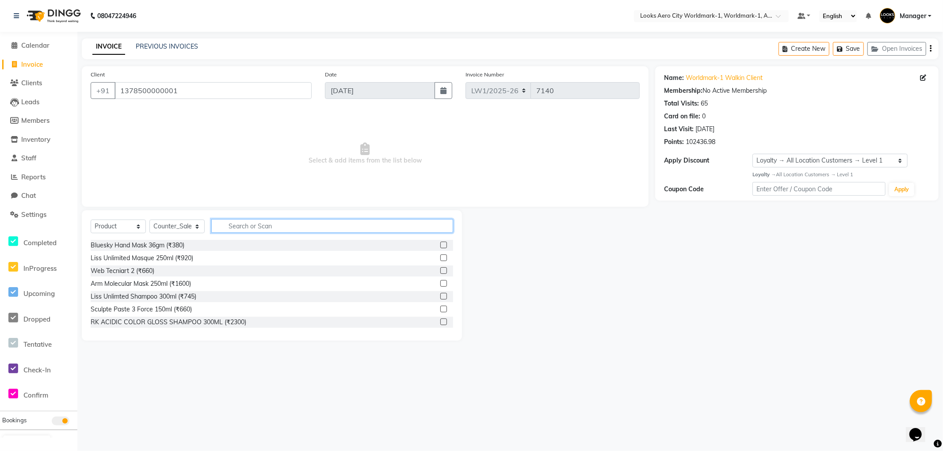
click at [244, 226] on input "text" at bounding box center [332, 226] width 242 height 14
type input "884486456380"
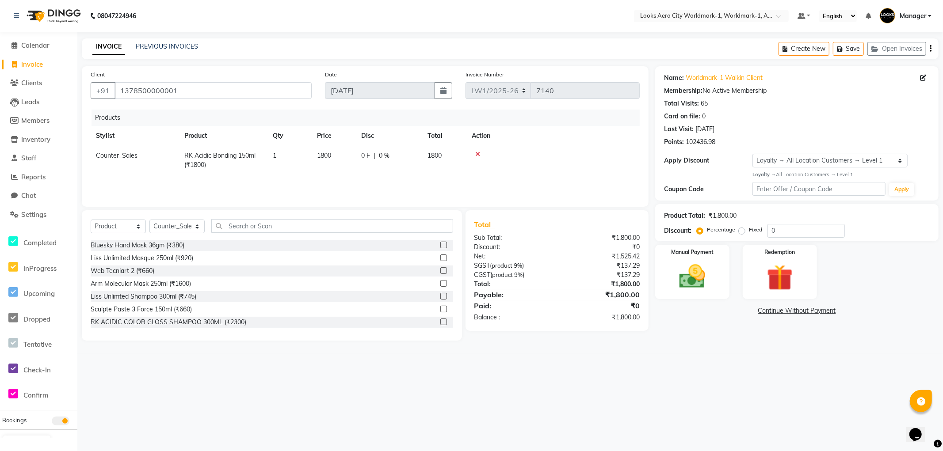
click at [339, 158] on td "1800" at bounding box center [334, 160] width 44 height 29
select select "84452"
drag, startPoint x: 346, startPoint y: 155, endPoint x: 294, endPoint y: 154, distance: 52.2
click at [297, 152] on tr "Abhishek_Nails Amita Chauhan Anil Ashwin Celina Counter_Sales Dawa_Mgr Gaurav_P…" at bounding box center [365, 158] width 549 height 25
type input "2000"
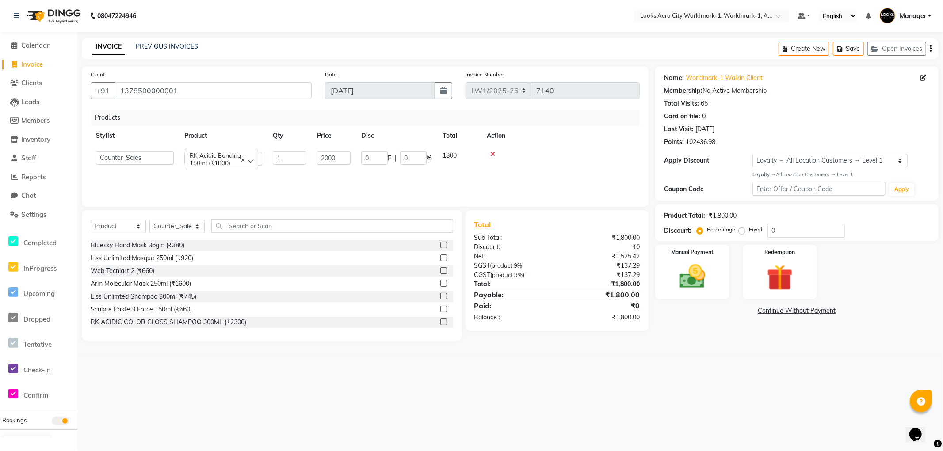
click at [731, 358] on div "08047224946 Select Location × Looks Aero City Worldmark-1, Worldmark-1, Aerocit…" at bounding box center [471, 225] width 943 height 451
click at [706, 292] on div "Manual Payment" at bounding box center [692, 272] width 77 height 57
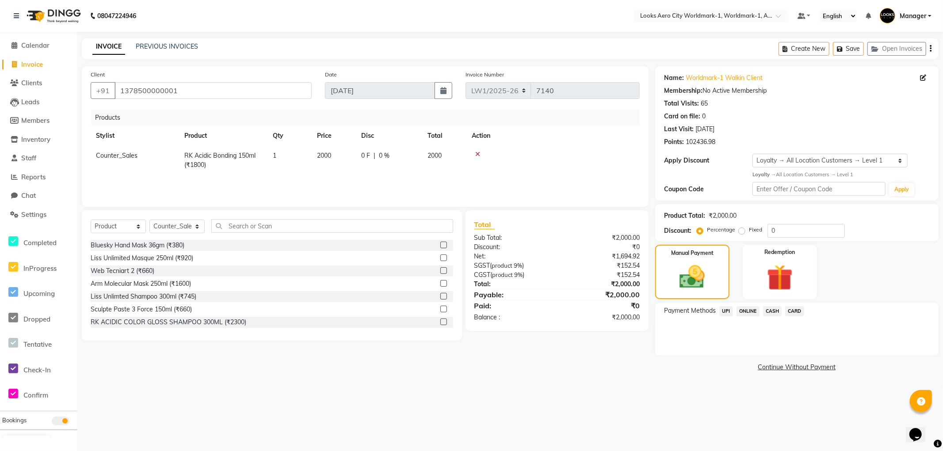
click at [789, 308] on span "CARD" at bounding box center [794, 311] width 19 height 10
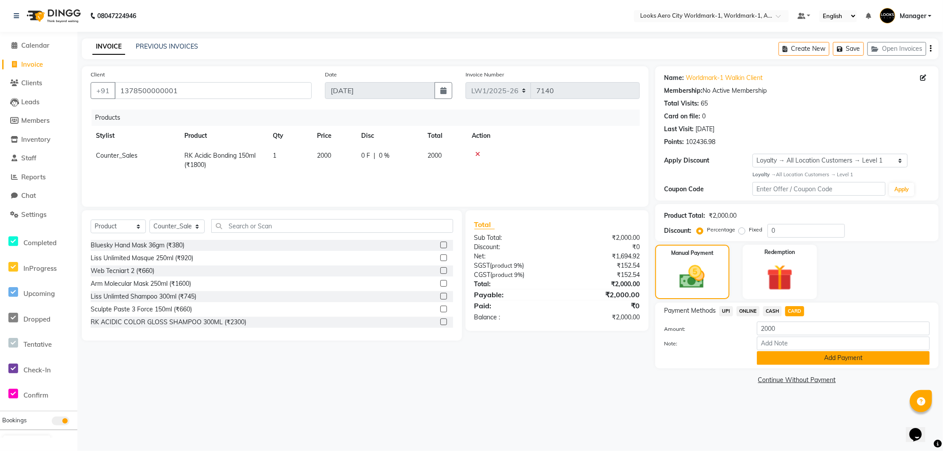
click at [770, 360] on button "Add Payment" at bounding box center [843, 358] width 173 height 14
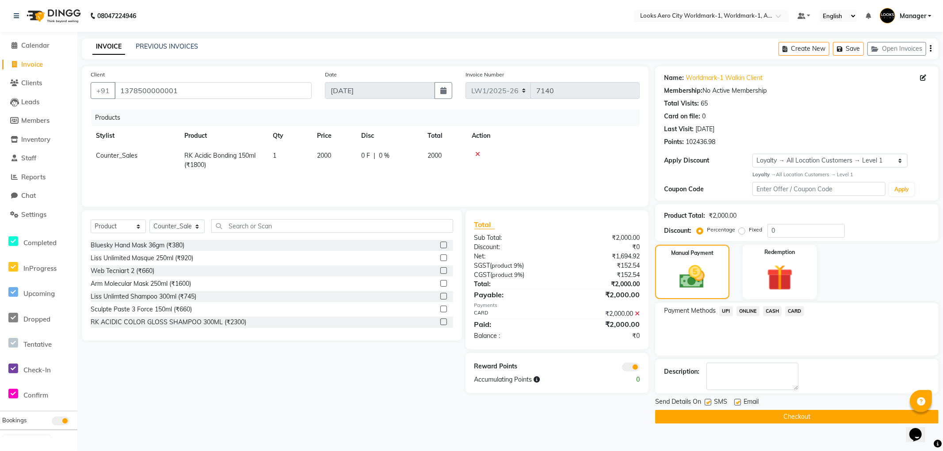
click at [793, 312] on span "CARD" at bounding box center [794, 311] width 19 height 10
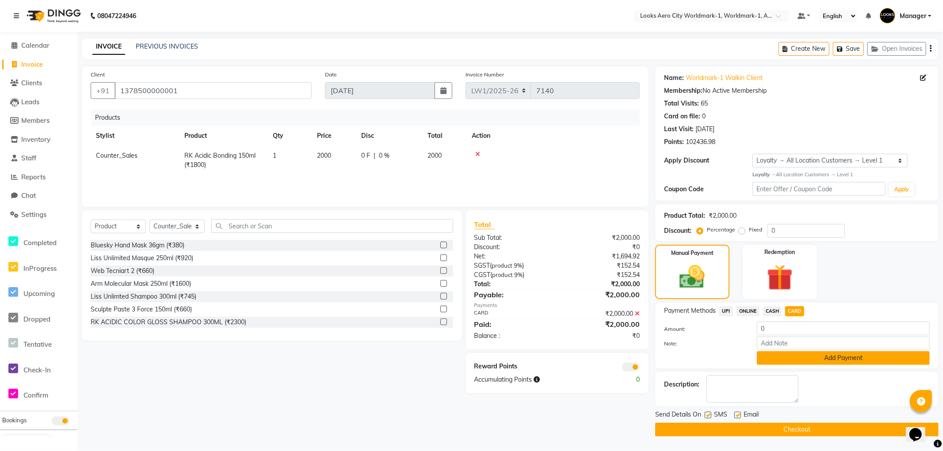
click at [774, 359] on button "Add Payment" at bounding box center [843, 358] width 173 height 14
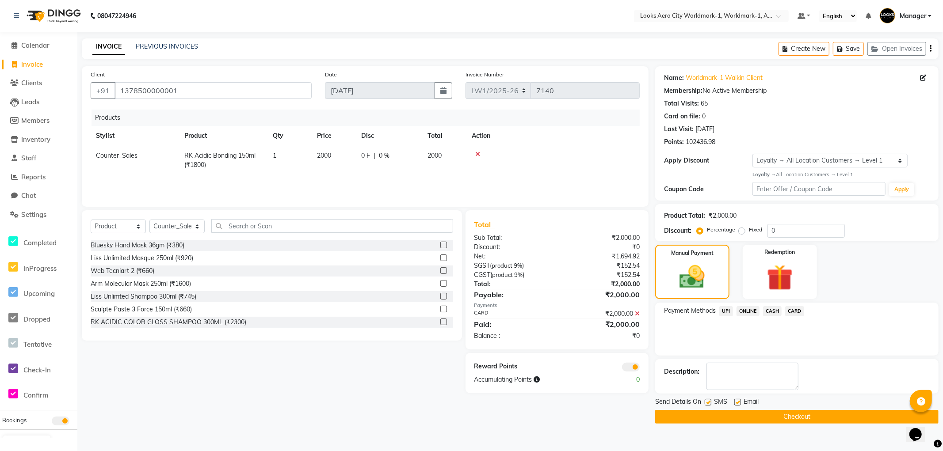
click at [686, 413] on button "Checkout" at bounding box center [796, 417] width 283 height 14
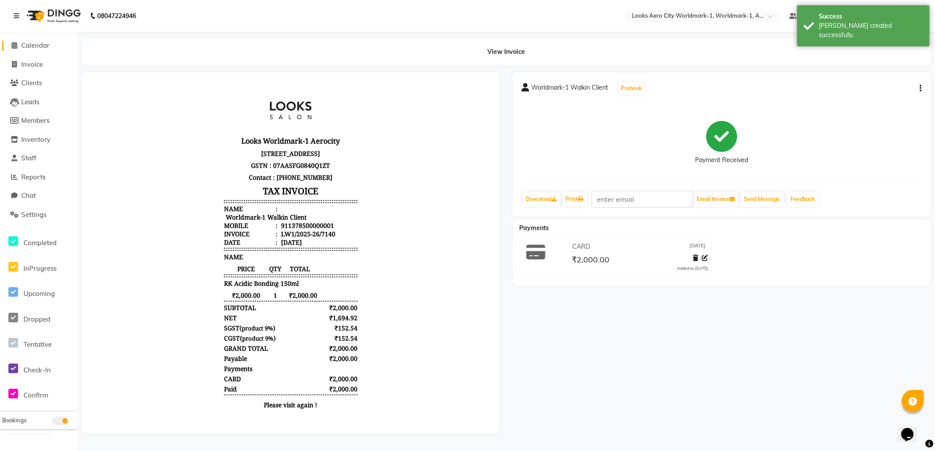
click at [40, 47] on span "Calendar" at bounding box center [35, 45] width 28 height 8
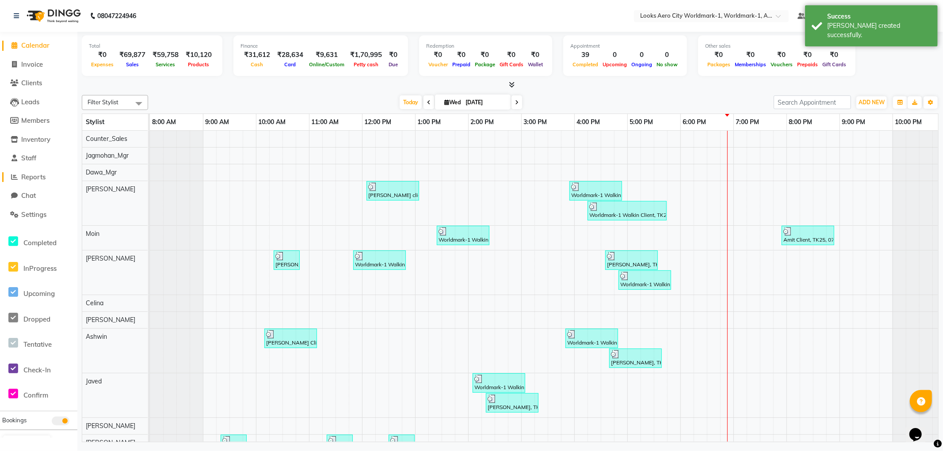
click at [38, 179] on span "Reports" at bounding box center [33, 177] width 24 height 8
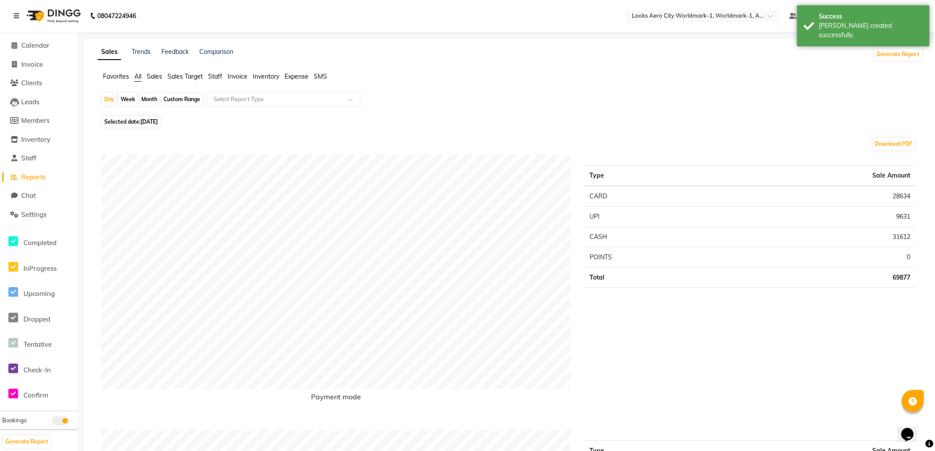
click at [213, 78] on span "Staff" at bounding box center [215, 76] width 14 height 8
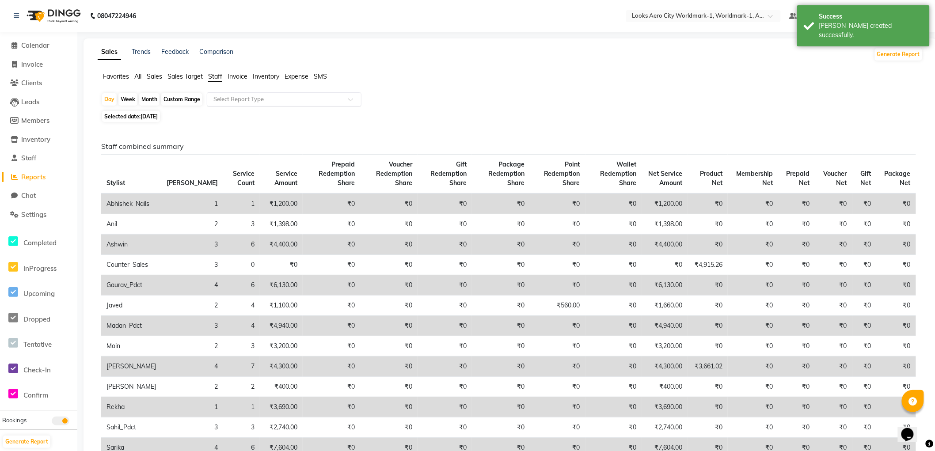
click at [266, 102] on input "text" at bounding box center [275, 99] width 127 height 9
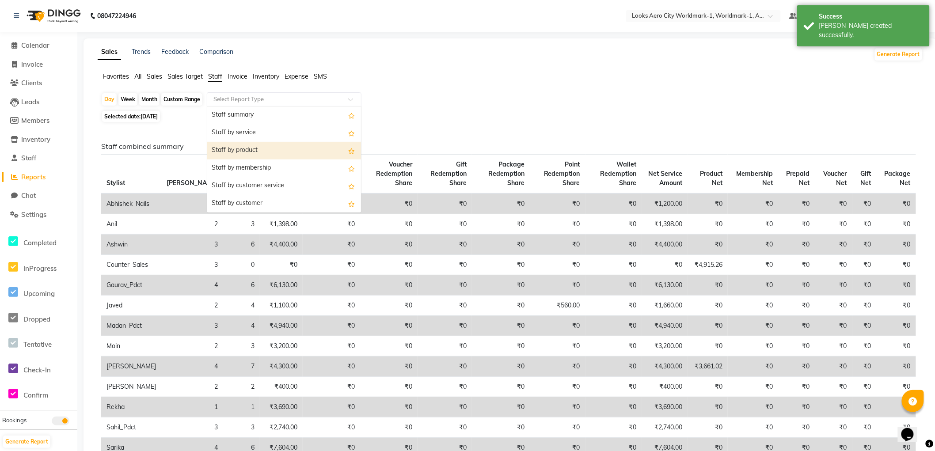
click at [249, 152] on div "Staff by product" at bounding box center [284, 151] width 154 height 18
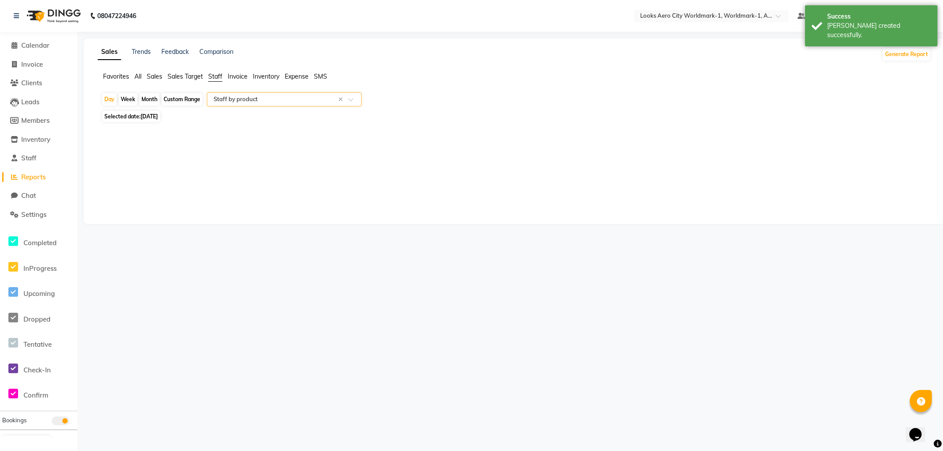
select select "full_report"
select select "csv"
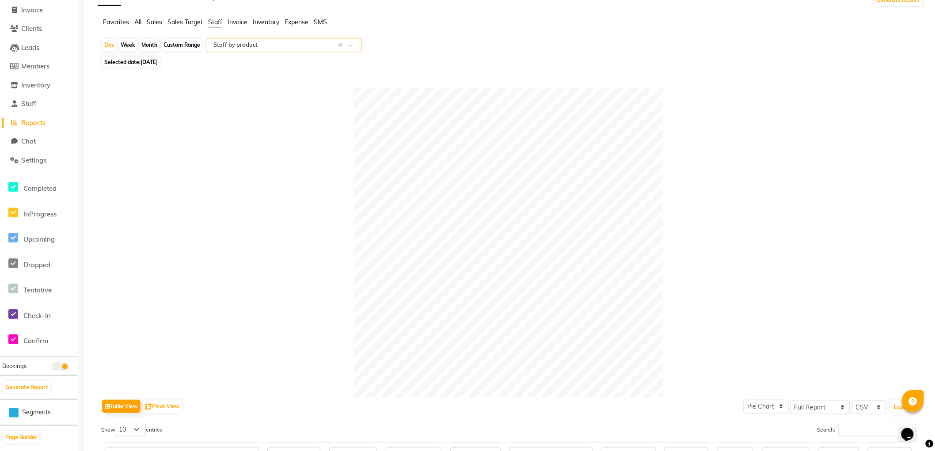
scroll to position [147, 0]
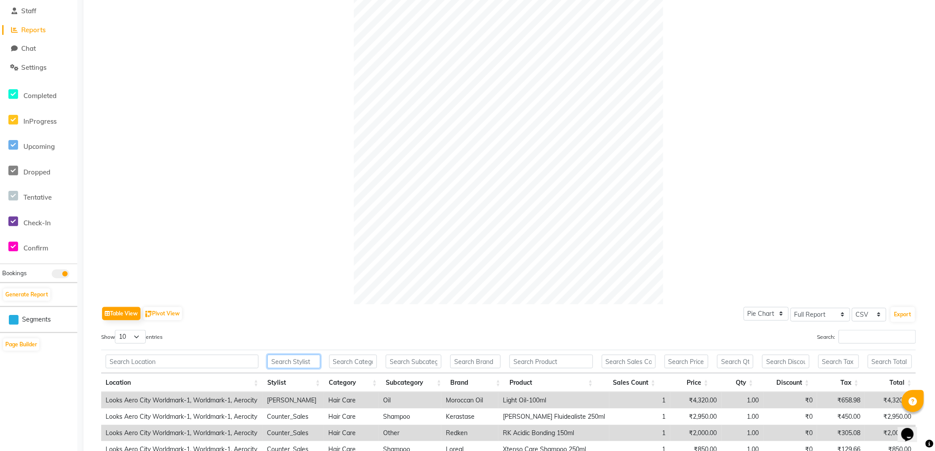
drag, startPoint x: 293, startPoint y: 361, endPoint x: 294, endPoint y: 355, distance: 6.3
click at [293, 359] on input "text" at bounding box center [293, 362] width 53 height 14
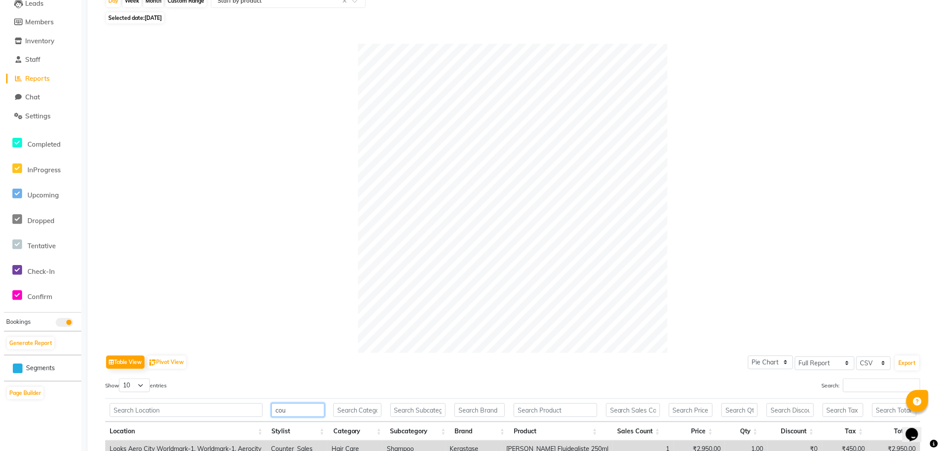
scroll to position [0, 0]
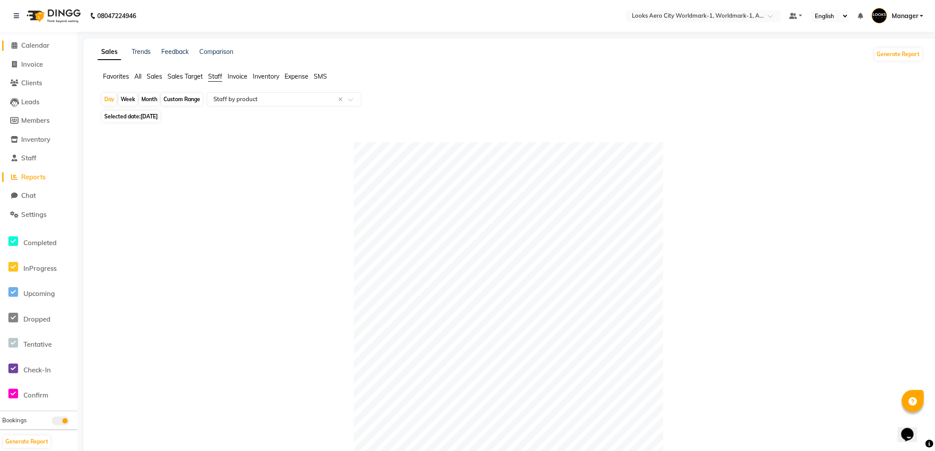
type input "cou"
drag, startPoint x: 36, startPoint y: 43, endPoint x: 41, endPoint y: 46, distance: 5.5
click at [36, 43] on span "Calendar" at bounding box center [35, 45] width 28 height 8
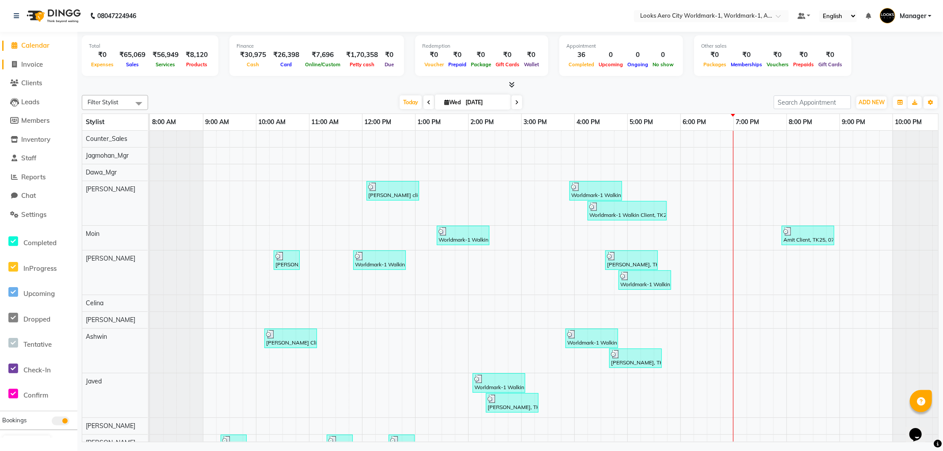
click at [38, 62] on span "Invoice" at bounding box center [32, 64] width 22 height 8
select select "service"
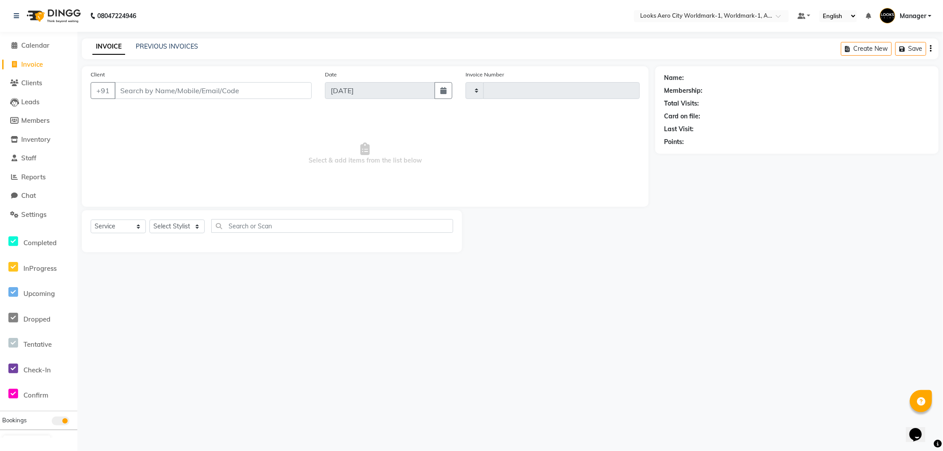
type input "7141"
select select "8573"
click at [183, 86] on input "Client" at bounding box center [212, 90] width 197 height 17
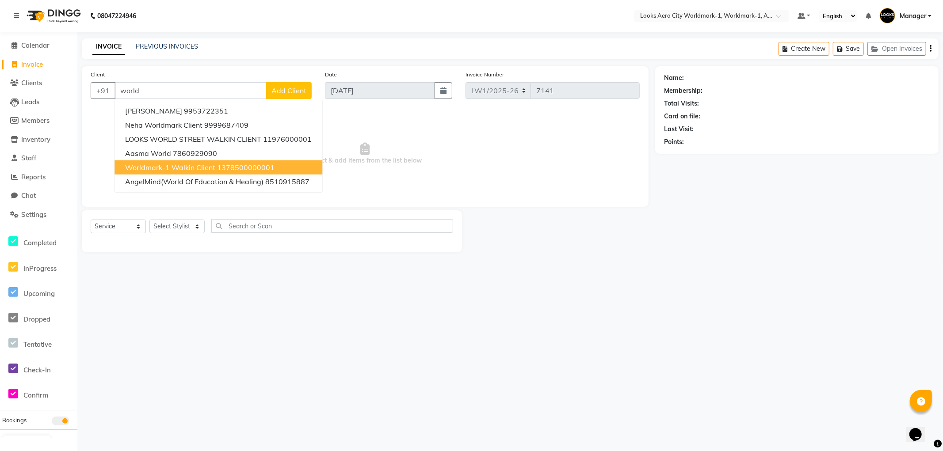
drag, startPoint x: 183, startPoint y: 163, endPoint x: 188, endPoint y: 200, distance: 37.4
click at [183, 164] on span "Worldmark-1 Walkin Client" at bounding box center [170, 167] width 90 height 9
type input "1378500000001"
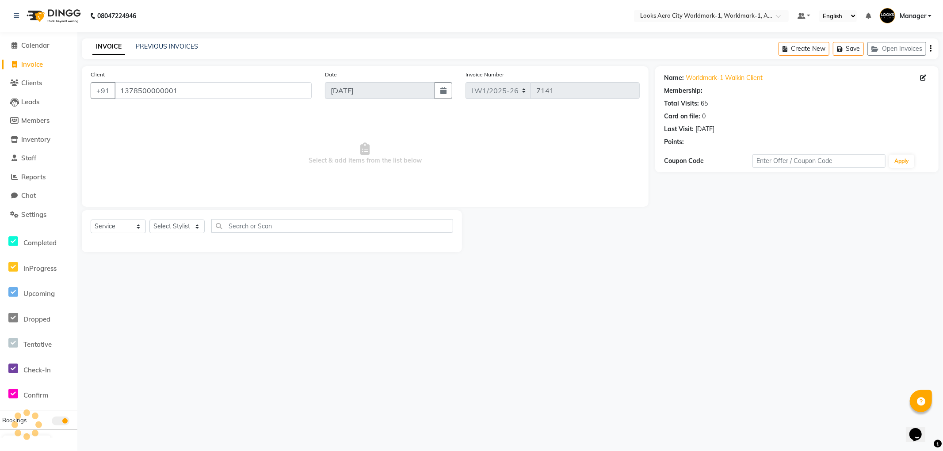
select select "1: Object"
drag, startPoint x: 180, startPoint y: 227, endPoint x: 179, endPoint y: 221, distance: 5.4
click at [180, 226] on select "Select Stylist [PERSON_NAME] [PERSON_NAME] [PERSON_NAME] [PERSON_NAME] Counter_…" at bounding box center [176, 227] width 55 height 14
select select "84541"
click at [149, 220] on select "Select Stylist [PERSON_NAME] [PERSON_NAME] [PERSON_NAME] [PERSON_NAME] Counter_…" at bounding box center [176, 227] width 55 height 14
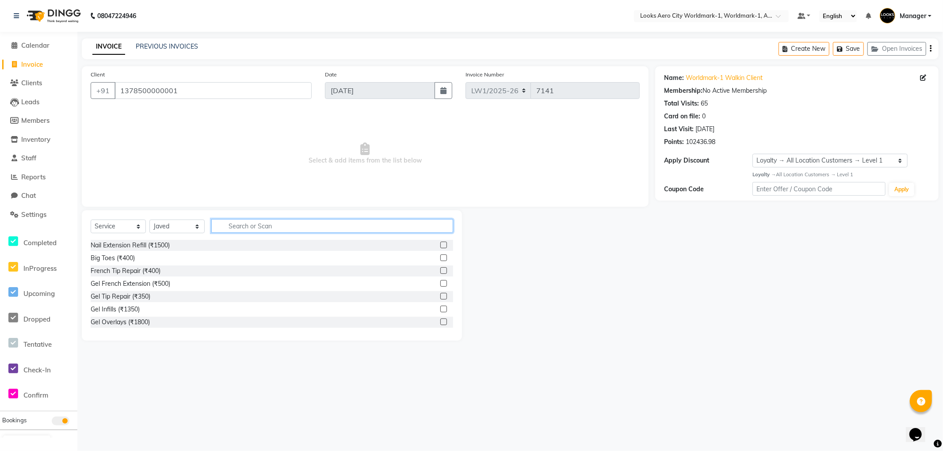
click at [263, 222] on input "text" at bounding box center [332, 226] width 242 height 14
type input "cut"
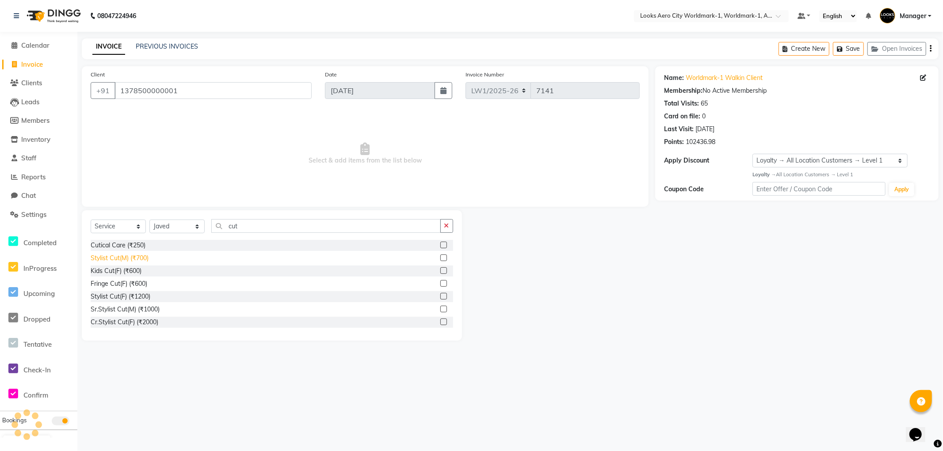
click at [140, 259] on div "Stylist Cut(M) (₹700)" at bounding box center [120, 258] width 58 height 9
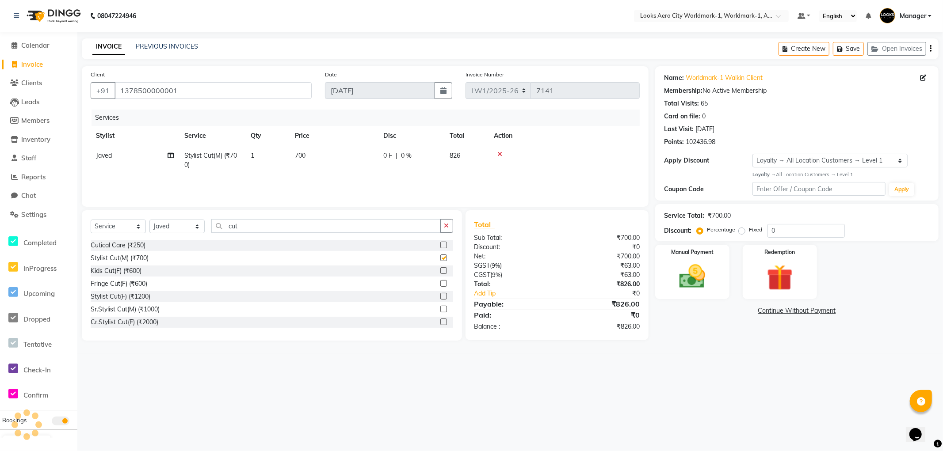
checkbox input "false"
drag, startPoint x: 286, startPoint y: 228, endPoint x: 3, endPoint y: 131, distance: 298.7
click at [0, 134] on app-home "08047224946 Select Location × Looks Aero City Worldmark-1, Worldmark-1, Aerocit…" at bounding box center [471, 177] width 943 height 354
drag, startPoint x: 137, startPoint y: 258, endPoint x: 235, endPoint y: 220, distance: 105.2
click at [140, 248] on div "Full Arms Bleach (₹1000) Face Bleach(F) (₹500) Bleach Full Back/Front (₹1000) F…" at bounding box center [272, 284] width 362 height 88
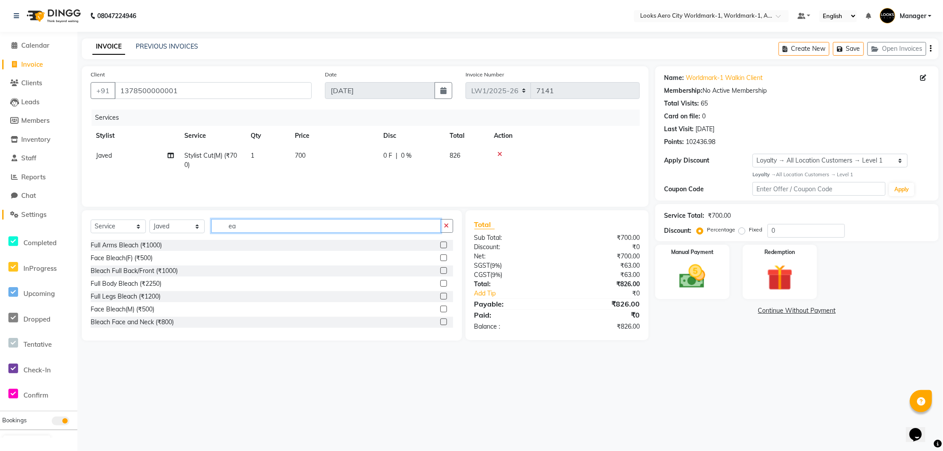
drag, startPoint x: 261, startPoint y: 225, endPoint x: 15, endPoint y: 216, distance: 245.9
click at [0, 226] on app-home "08047224946 Select Location × Looks Aero City Worldmark-1, Worldmark-1, Aerocit…" at bounding box center [471, 177] width 943 height 354
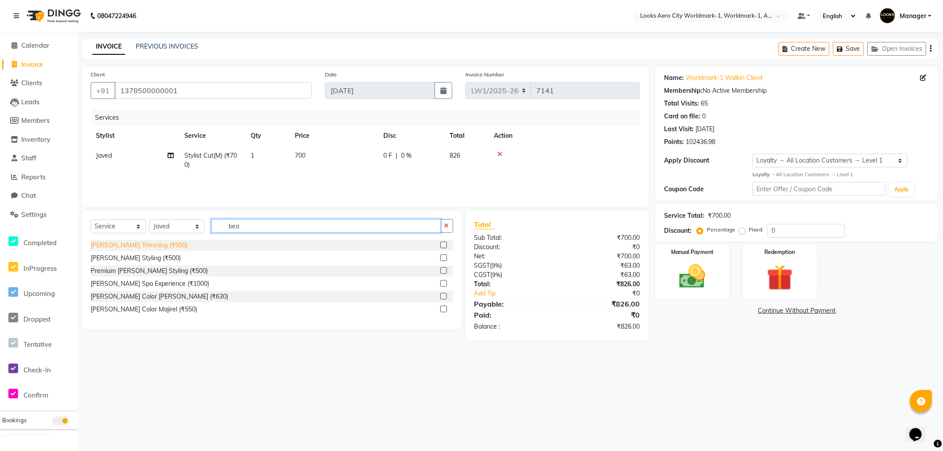
type input "bea"
drag, startPoint x: 125, startPoint y: 247, endPoint x: 154, endPoint y: 231, distance: 33.0
click at [125, 246] on div "[PERSON_NAME] Trimming (₹500)" at bounding box center [139, 245] width 97 height 9
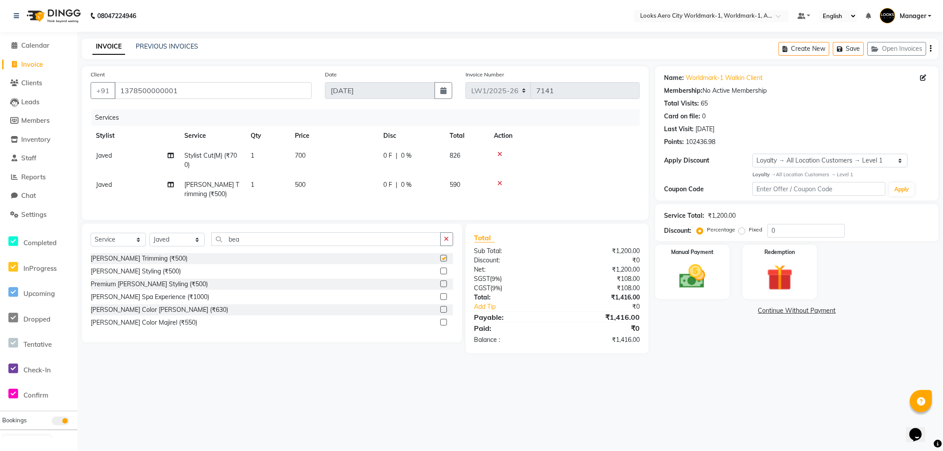
checkbox input "false"
drag, startPoint x: 263, startPoint y: 250, endPoint x: 8, endPoint y: 229, distance: 256.8
click at [0, 231] on app-home "08047224946 Select Location × Looks Aero City Worldmark-1, Worldmark-1, Aerocit…" at bounding box center [471, 183] width 943 height 367
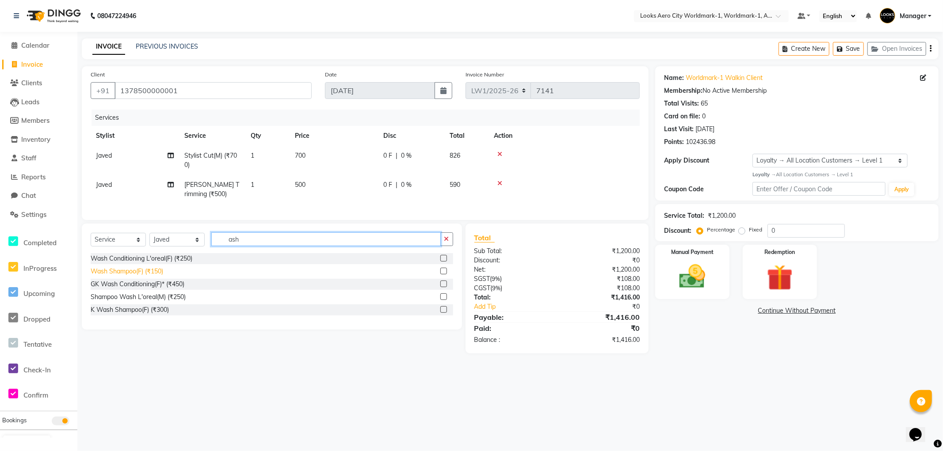
type input "ash"
click at [136, 276] on div "Wash Shampoo(F) (₹150)" at bounding box center [127, 271] width 72 height 9
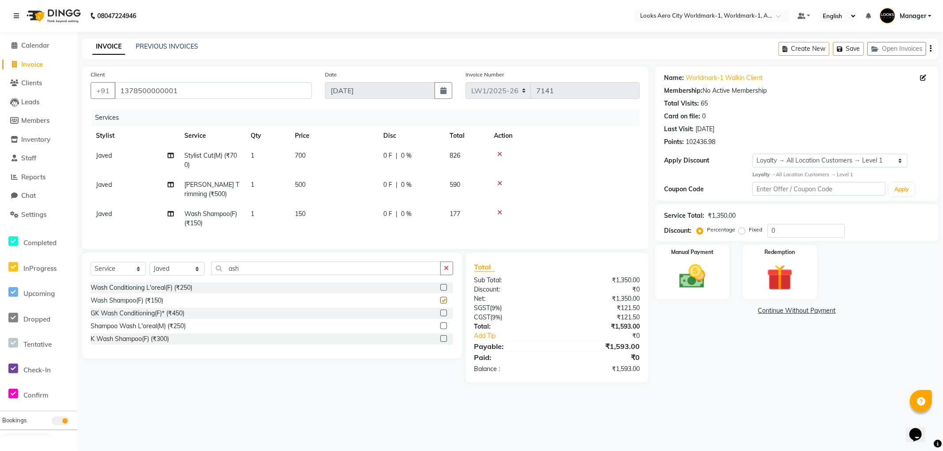
checkbox input "false"
click at [316, 210] on td "150" at bounding box center [333, 218] width 88 height 29
select select "84541"
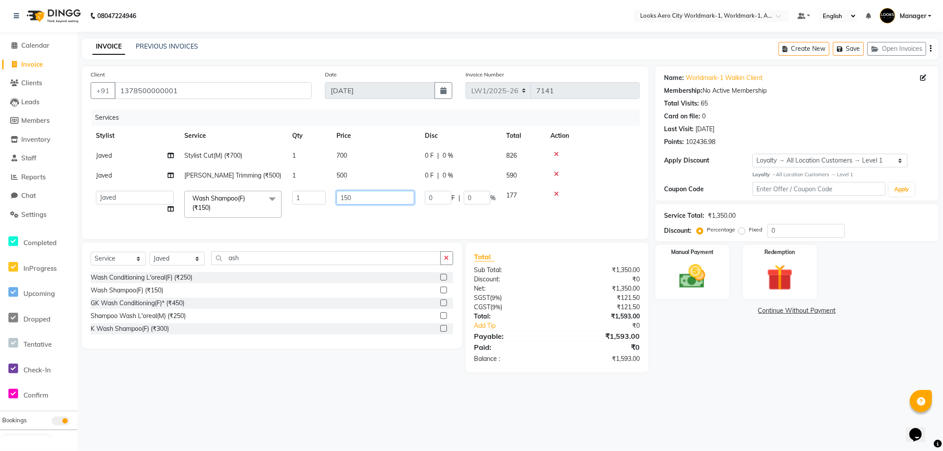
drag, startPoint x: 373, startPoint y: 198, endPoint x: 279, endPoint y: 206, distance: 94.0
click at [280, 203] on tr "Abhishek_Nails [PERSON_NAME] [PERSON_NAME] [PERSON_NAME] [PERSON_NAME] Counter_…" at bounding box center [365, 205] width 549 height 38
type input "200"
drag, startPoint x: 337, startPoint y: 167, endPoint x: 364, endPoint y: 168, distance: 26.6
click at [338, 168] on tbody "Javed Stylist Cut(M) (₹700) 1 700 0 F | 0 % 826 [PERSON_NAME] Trimming (₹500) 1…" at bounding box center [365, 184] width 549 height 77
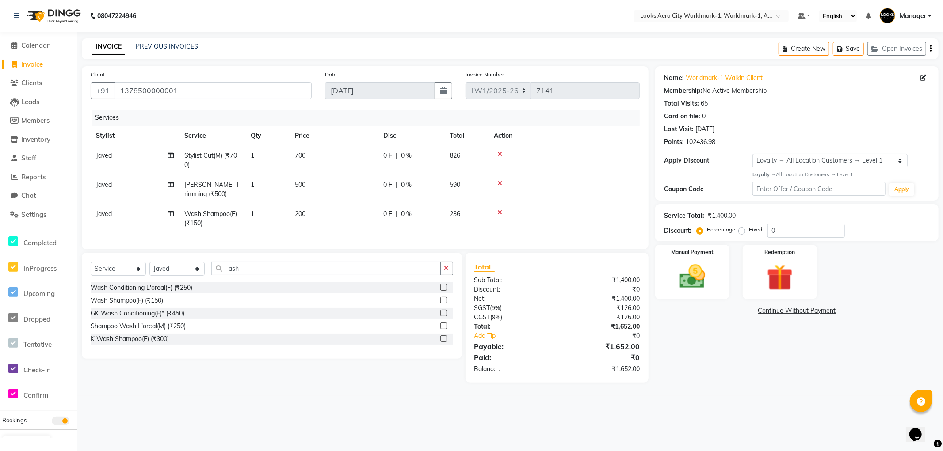
drag, startPoint x: 316, startPoint y: 180, endPoint x: 326, endPoint y: 177, distance: 10.5
click at [316, 180] on td "500" at bounding box center [333, 189] width 88 height 29
select select "84541"
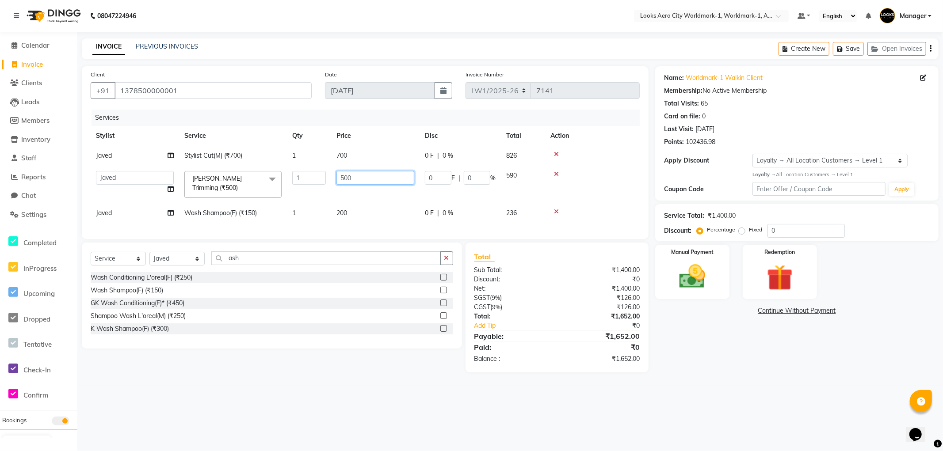
drag, startPoint x: 362, startPoint y: 180, endPoint x: 99, endPoint y: 170, distance: 264.0
click at [99, 171] on tr "Abhishek_Nails [PERSON_NAME] [PERSON_NAME] [PERSON_NAME] [PERSON_NAME] Counter_…" at bounding box center [365, 185] width 549 height 38
type input "400"
click at [361, 160] on td "700" at bounding box center [375, 156] width 88 height 20
select select "84541"
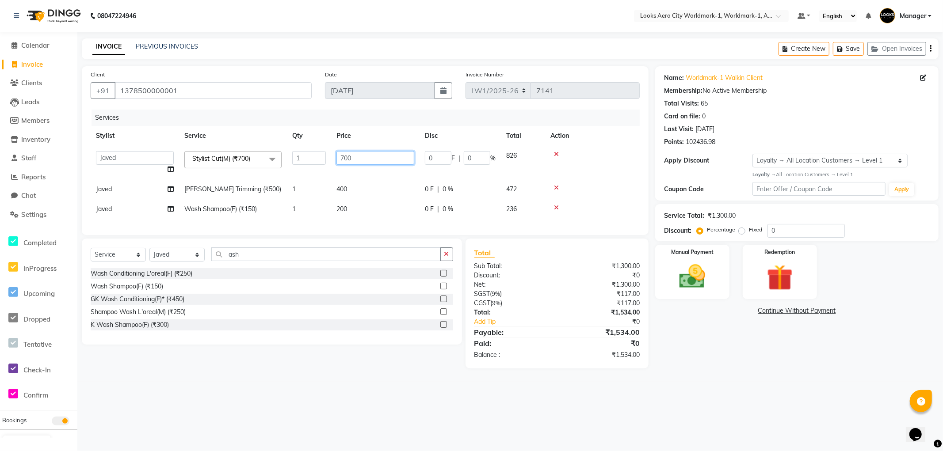
drag, startPoint x: 372, startPoint y: 158, endPoint x: 0, endPoint y: 139, distance: 372.2
click at [0, 139] on app-home "08047224946 Select Location × Looks Aero City Worldmark-1, Worldmark-1, Aerocit…" at bounding box center [471, 191] width 943 height 382
type input "600"
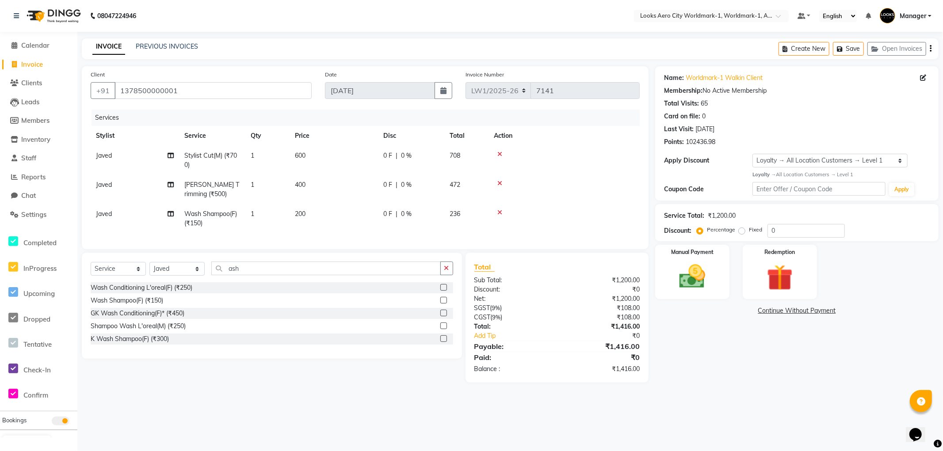
drag, startPoint x: 683, startPoint y: 358, endPoint x: 687, endPoint y: 367, distance: 9.7
click at [684, 361] on div "Name: Worldmark-1 Walkin Client Membership: No Active Membership Total Visits: …" at bounding box center [800, 224] width 290 height 316
drag, startPoint x: 171, startPoint y: 276, endPoint x: 170, endPoint y: 270, distance: 5.4
click at [170, 273] on select "Select Stylist [PERSON_NAME] [PERSON_NAME] [PERSON_NAME] [PERSON_NAME] Counter_…" at bounding box center [176, 269] width 55 height 14
select select "84554"
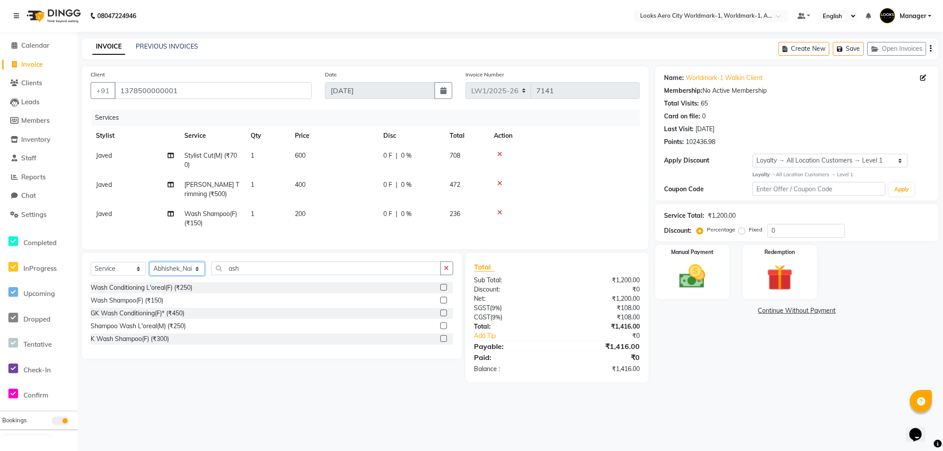
click at [149, 270] on select "Select Stylist [PERSON_NAME] [PERSON_NAME] [PERSON_NAME] [PERSON_NAME] Counter_…" at bounding box center [176, 269] width 55 height 14
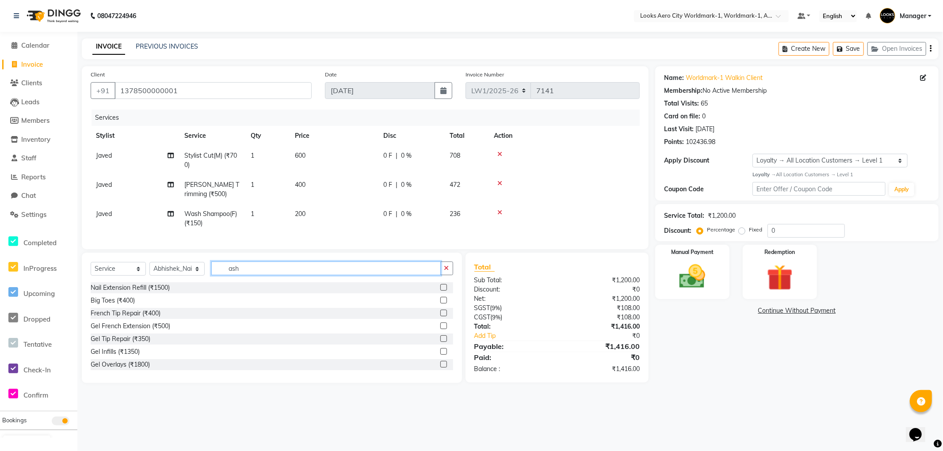
drag, startPoint x: 251, startPoint y: 272, endPoint x: 161, endPoint y: 272, distance: 89.3
click at [161, 272] on div "Select Service Product Membership Package Voucher Prepaid Gift Card Select Styl…" at bounding box center [272, 272] width 362 height 21
type input "gel"
click at [120, 331] on div "Gel Overlays (₹1800)" at bounding box center [120, 326] width 59 height 9
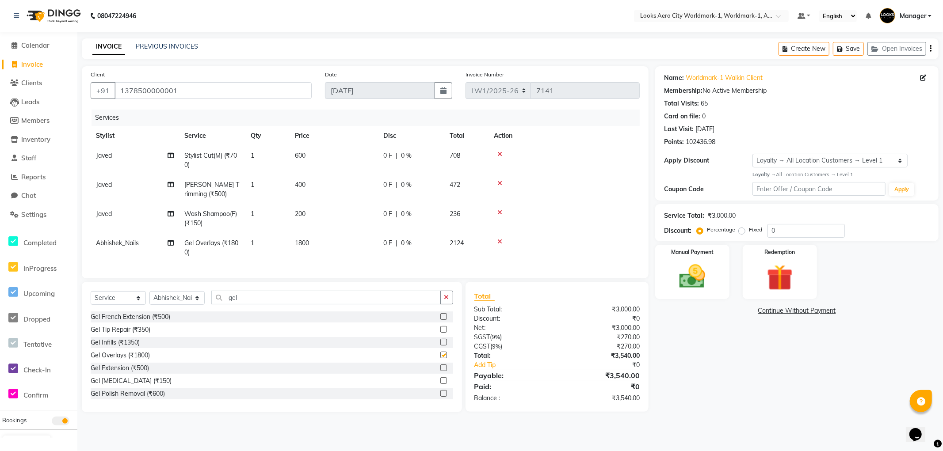
checkbox input "false"
click at [323, 244] on td "1800" at bounding box center [333, 247] width 88 height 29
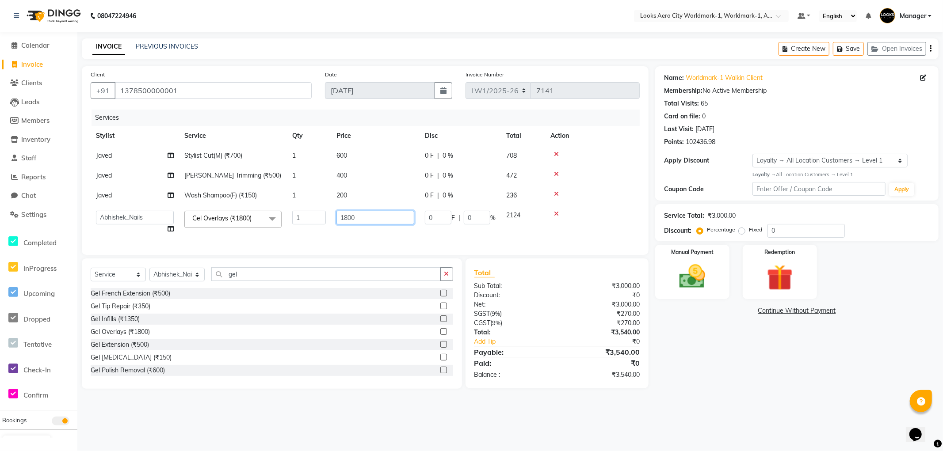
drag, startPoint x: 381, startPoint y: 218, endPoint x: 819, endPoint y: 257, distance: 439.7
click at [299, 214] on tr "Abhishek_Nails [PERSON_NAME] [PERSON_NAME] [PERSON_NAME] [PERSON_NAME] Counter_…" at bounding box center [365, 223] width 549 height 34
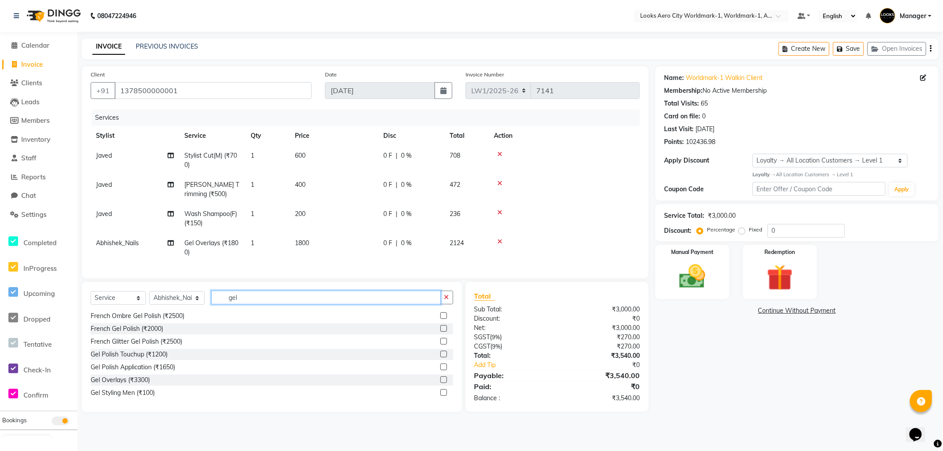
drag, startPoint x: 259, startPoint y: 281, endPoint x: 0, endPoint y: 255, distance: 259.8
click at [0, 255] on app-home "08047224946 Select Location × Looks Aero City Worldmark-1, Worldmark-1, Aerocit…" at bounding box center [471, 213] width 943 height 426
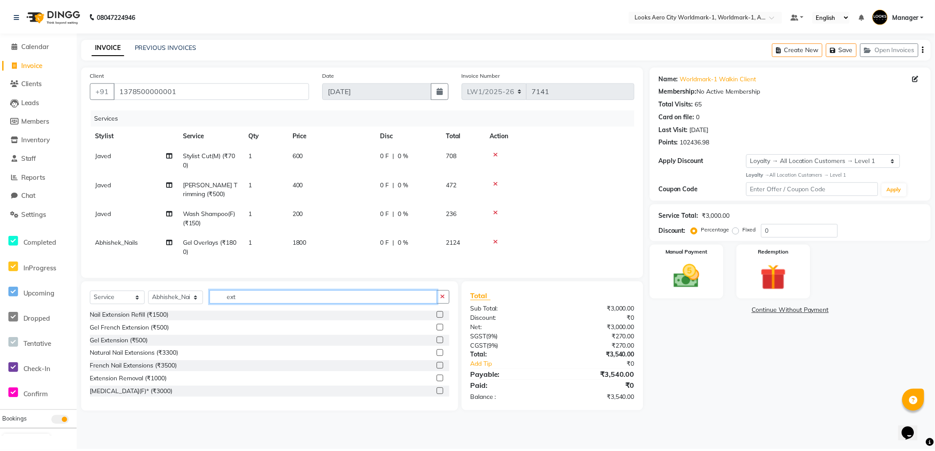
scroll to position [1, 0]
type input "exte"
click at [127, 346] on div "Gel Extension (₹500)" at bounding box center [120, 341] width 58 height 9
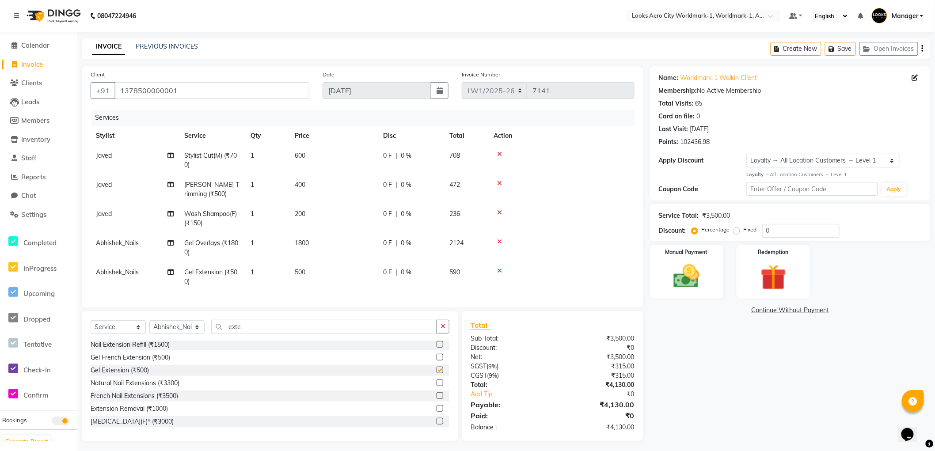
checkbox input "false"
drag, startPoint x: 320, startPoint y: 277, endPoint x: 347, endPoint y: 267, distance: 29.0
click at [321, 277] on td "500" at bounding box center [333, 277] width 88 height 29
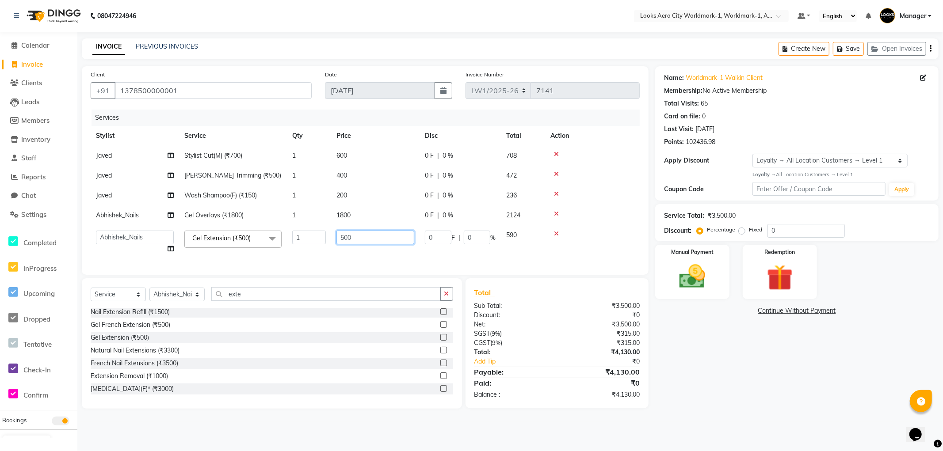
drag, startPoint x: 370, startPoint y: 236, endPoint x: 271, endPoint y: 236, distance: 99.0
click at [271, 236] on tr "Abhishek_Nails [PERSON_NAME] [PERSON_NAME] [PERSON_NAME] [PERSON_NAME] Counter_…" at bounding box center [365, 242] width 549 height 34
type input "4000"
click at [763, 356] on div "Name: Worldmark-1 Walkin Client Membership: No Active Membership Total Visits: …" at bounding box center [800, 237] width 290 height 343
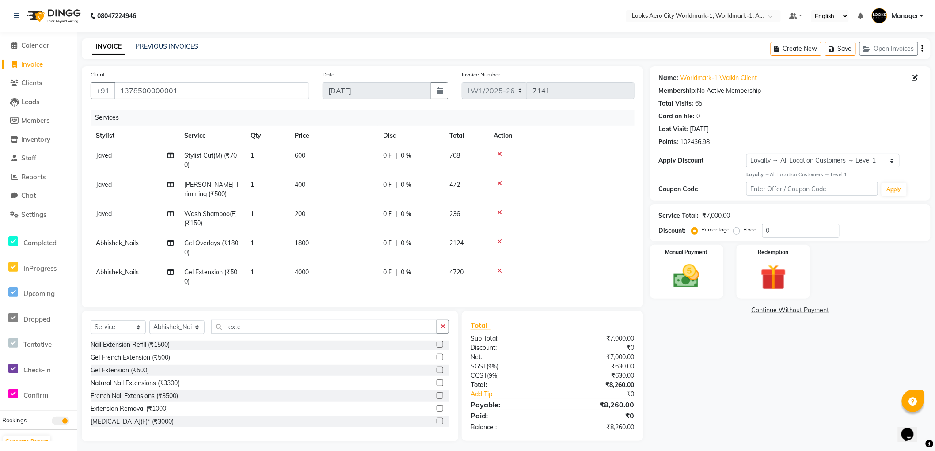
scroll to position [11, 0]
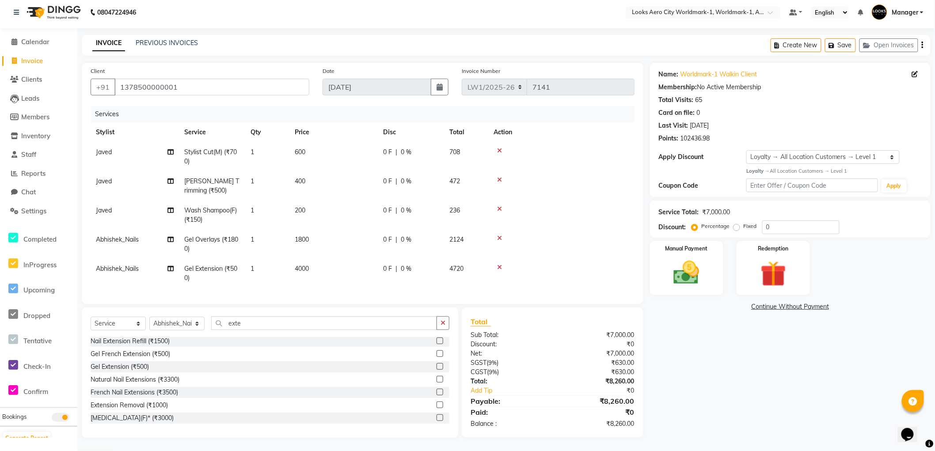
click at [499, 235] on icon at bounding box center [499, 238] width 5 height 6
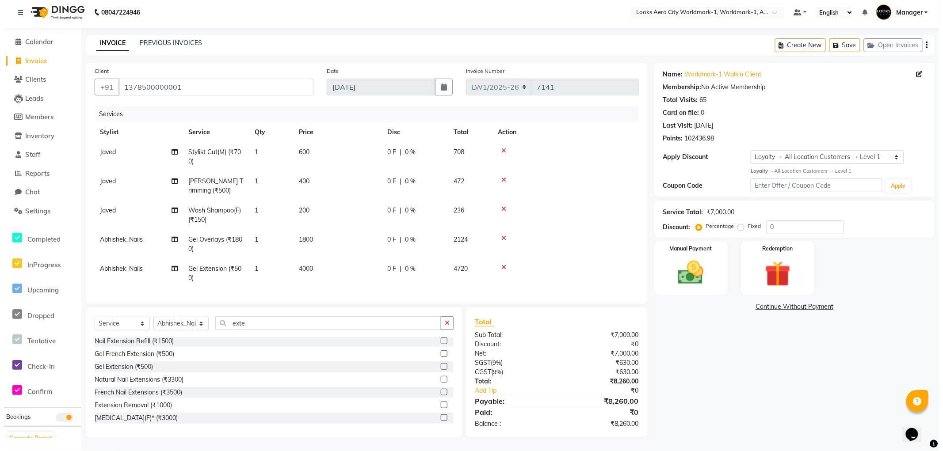
scroll to position [0, 0]
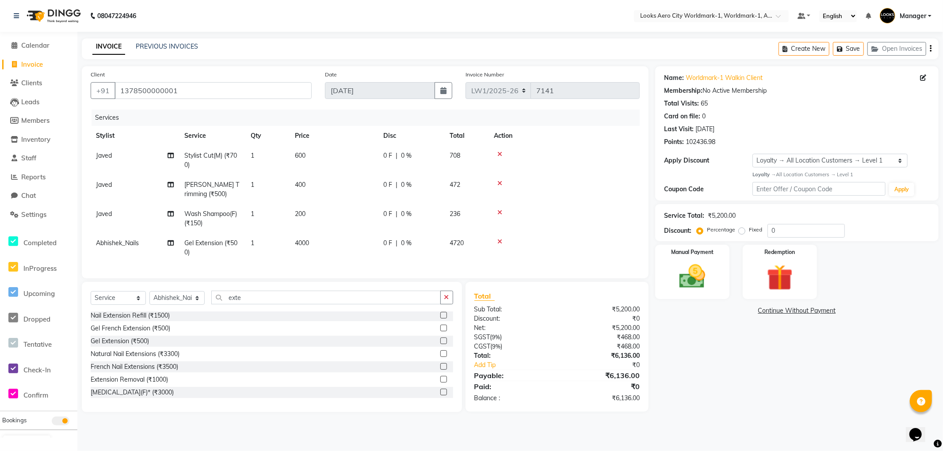
click at [748, 385] on div "Name: Worldmark-1 Walkin Client Membership: No Active Membership Total Visits: …" at bounding box center [800, 239] width 290 height 346
click at [780, 362] on div "Name: Worldmark-1 Walkin Client Membership: No Active Membership Total Visits: …" at bounding box center [800, 239] width 290 height 346
click at [697, 368] on div "Name: Worldmark-1 Walkin Client Membership: No Active Membership Total Visits: …" at bounding box center [800, 239] width 290 height 346
click at [717, 292] on div "Manual Payment" at bounding box center [692, 272] width 74 height 54
click at [774, 310] on span "CASH" at bounding box center [772, 311] width 19 height 10
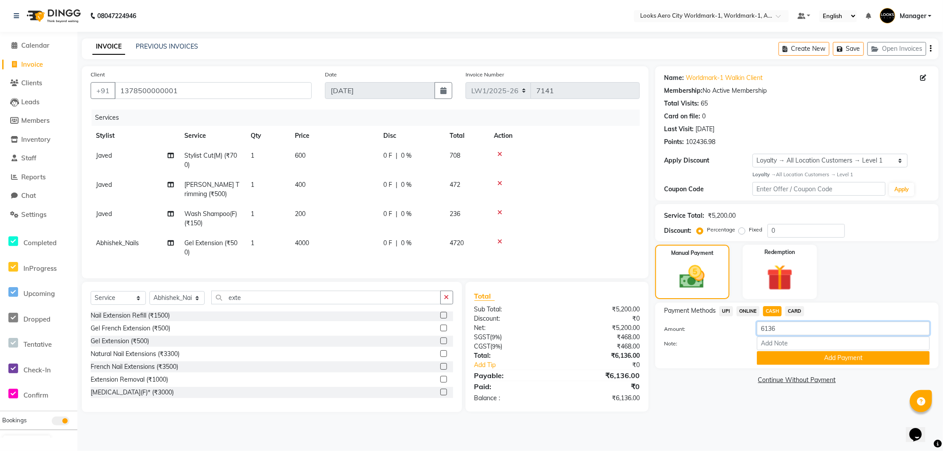
drag, startPoint x: 784, startPoint y: 328, endPoint x: 700, endPoint y: 325, distance: 84.5
click at [700, 325] on div "Amount: 6136" at bounding box center [796, 329] width 279 height 15
type input "6500"
click at [787, 357] on button "Add Payment" at bounding box center [843, 358] width 173 height 14
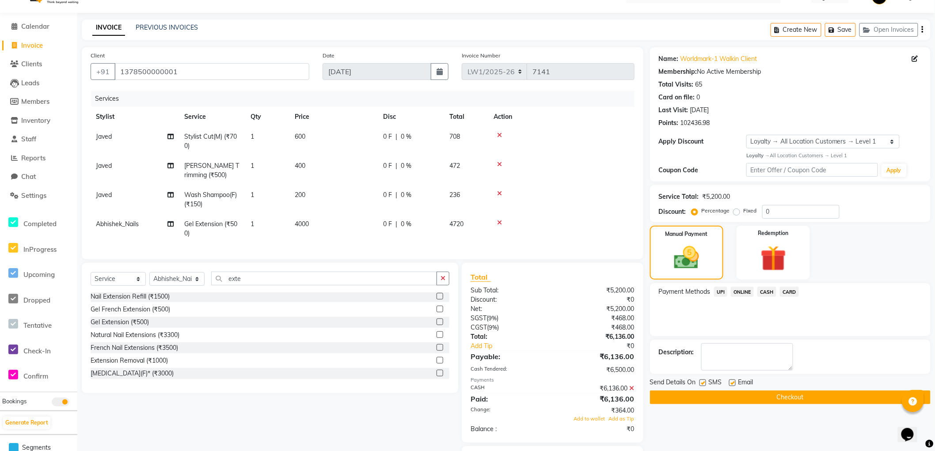
scroll to position [75, 0]
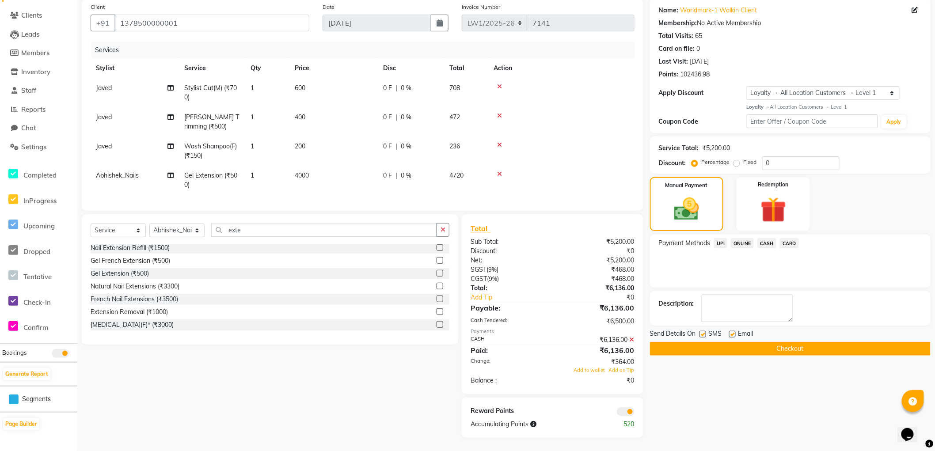
click at [320, 139] on td "200" at bounding box center [333, 151] width 88 height 29
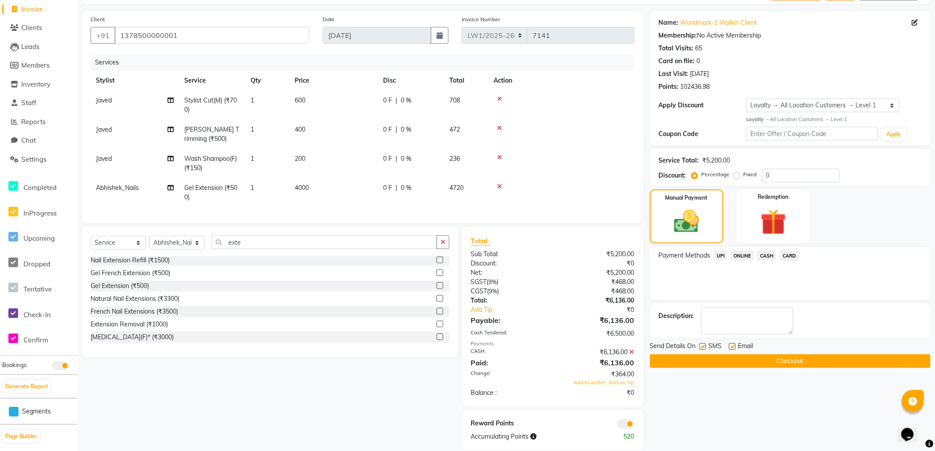
select select "84541"
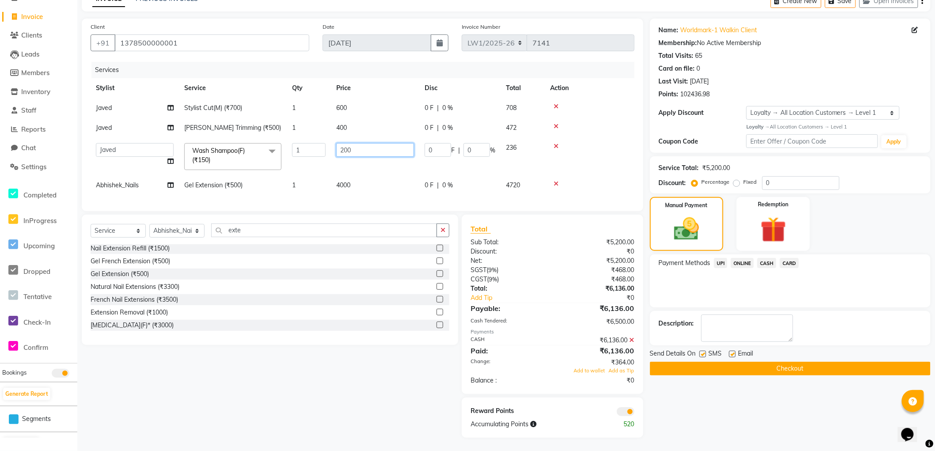
click at [369, 143] on input "200" at bounding box center [375, 150] width 78 height 14
type input "203"
click at [731, 381] on div "Name: Worldmark-1 Walkin Client Membership: No Active Membership Total Visits: …" at bounding box center [793, 228] width 287 height 419
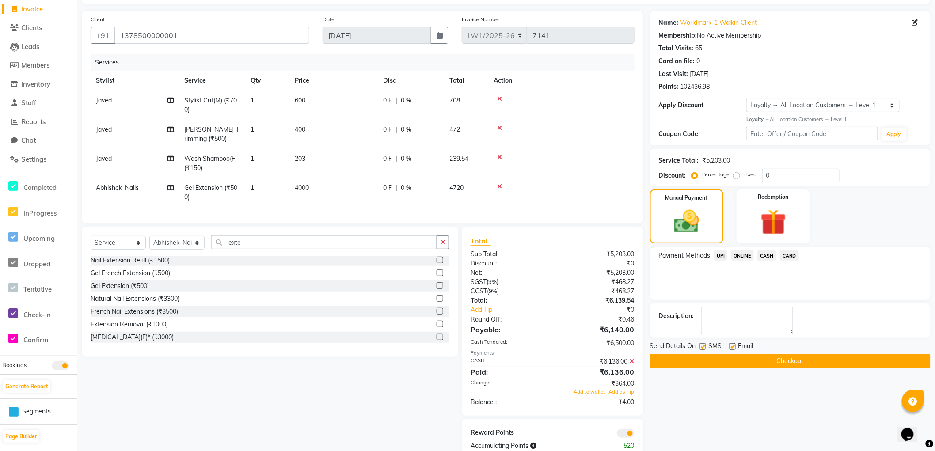
click at [766, 254] on span "CASH" at bounding box center [767, 256] width 19 height 10
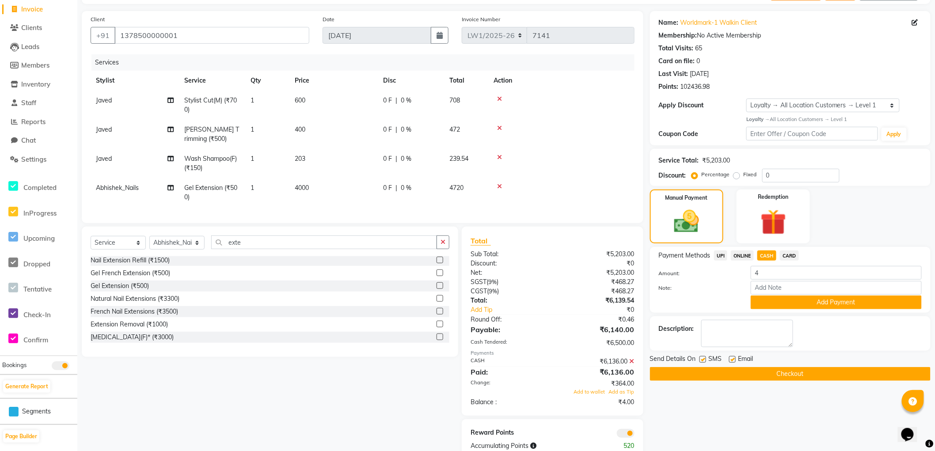
click at [631, 365] on icon at bounding box center [632, 361] width 5 height 6
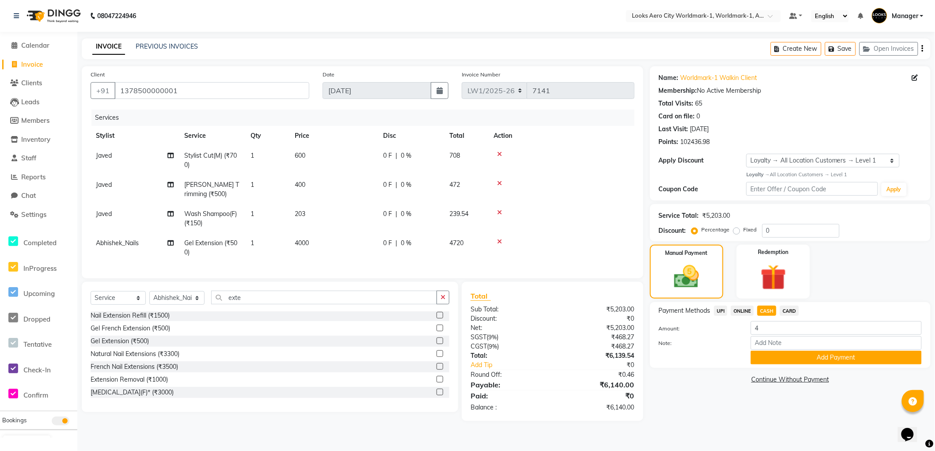
scroll to position [0, 0]
click at [773, 309] on span "CASH" at bounding box center [772, 311] width 19 height 10
drag, startPoint x: 788, startPoint y: 328, endPoint x: 725, endPoint y: 328, distance: 63.2
click at [725, 328] on div "Amount: 6140" at bounding box center [796, 329] width 279 height 15
type input "6500"
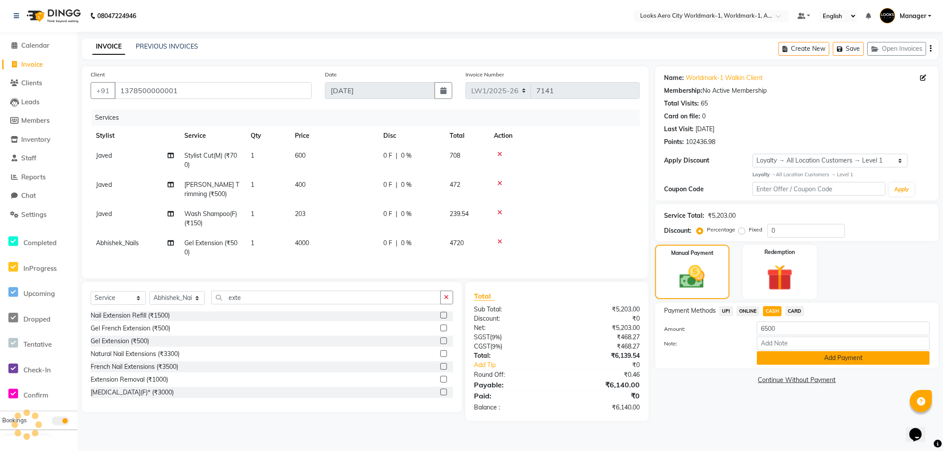
click at [777, 358] on button "Add Payment" at bounding box center [843, 358] width 173 height 14
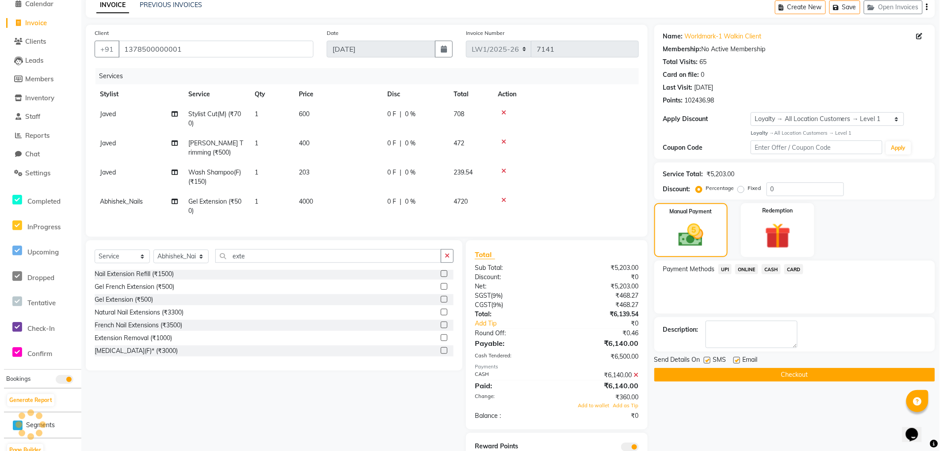
scroll to position [84, 0]
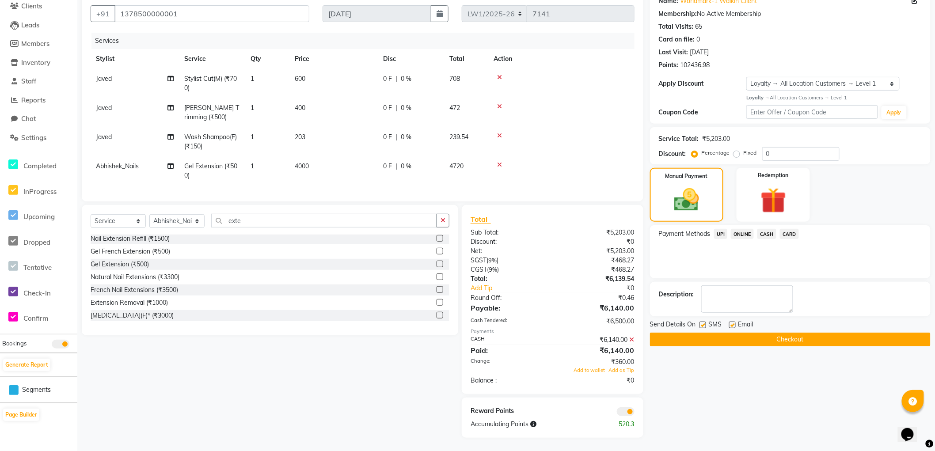
click at [622, 410] on span at bounding box center [626, 411] width 18 height 9
click at [635, 413] on input "checkbox" at bounding box center [635, 413] width 0 height 0
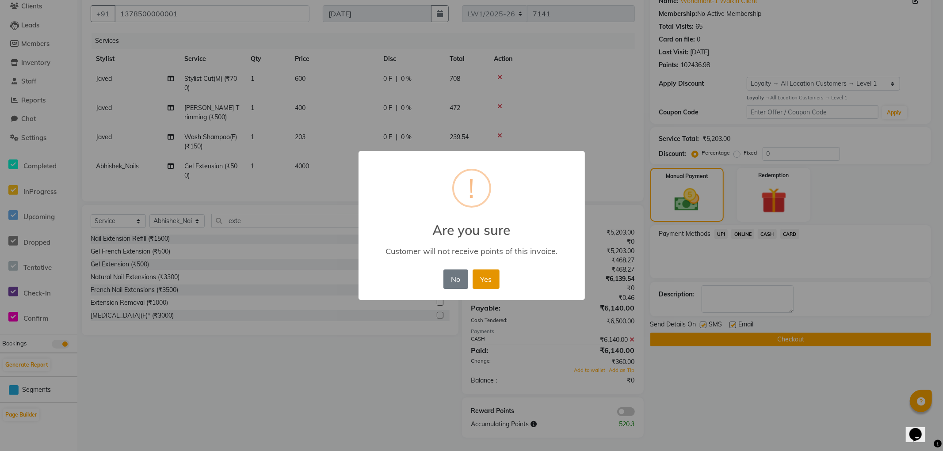
click at [487, 278] on button "Yes" at bounding box center [485, 279] width 27 height 19
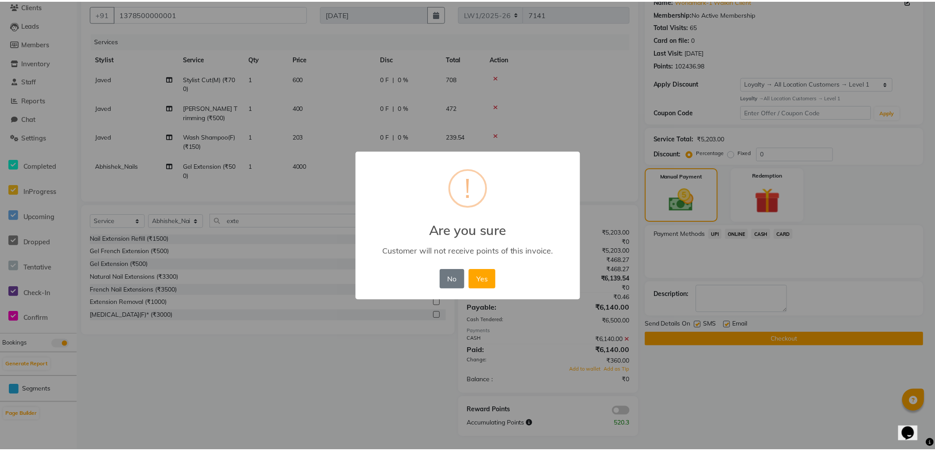
scroll to position [71, 0]
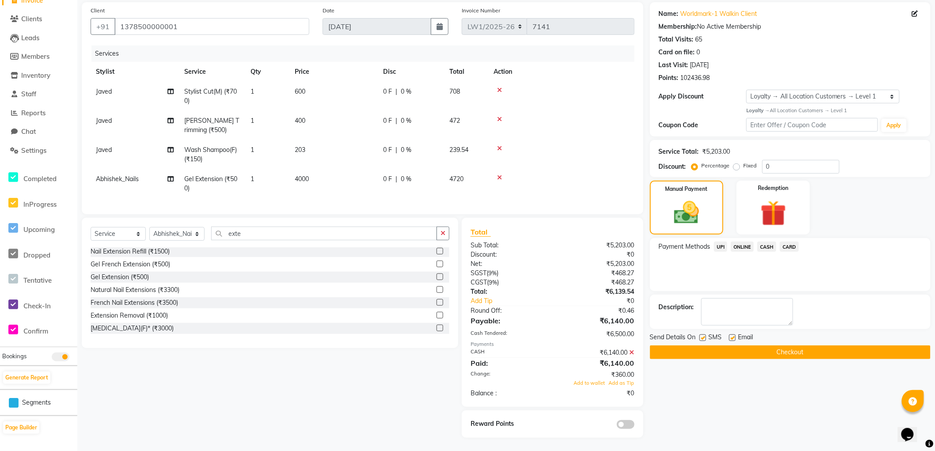
click at [661, 346] on button "Checkout" at bounding box center [790, 353] width 281 height 14
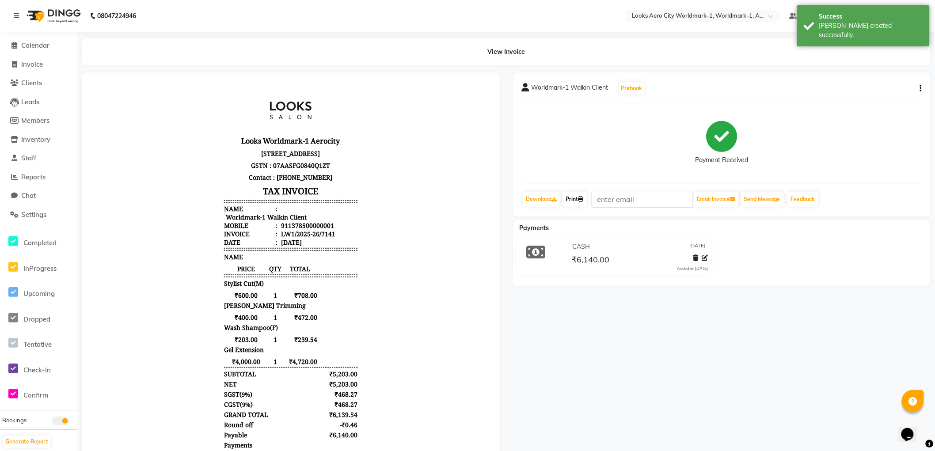
click at [579, 200] on link "Print" at bounding box center [575, 199] width 25 height 15
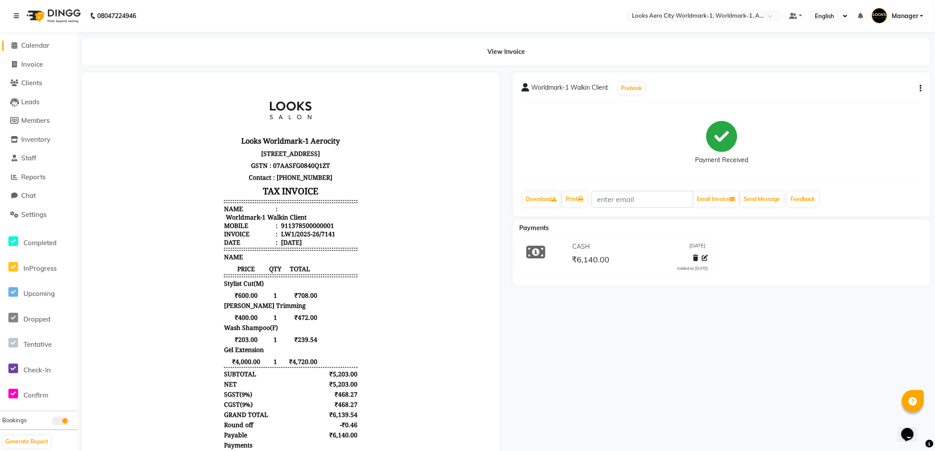
click at [28, 47] on span "Calendar" at bounding box center [35, 45] width 28 height 8
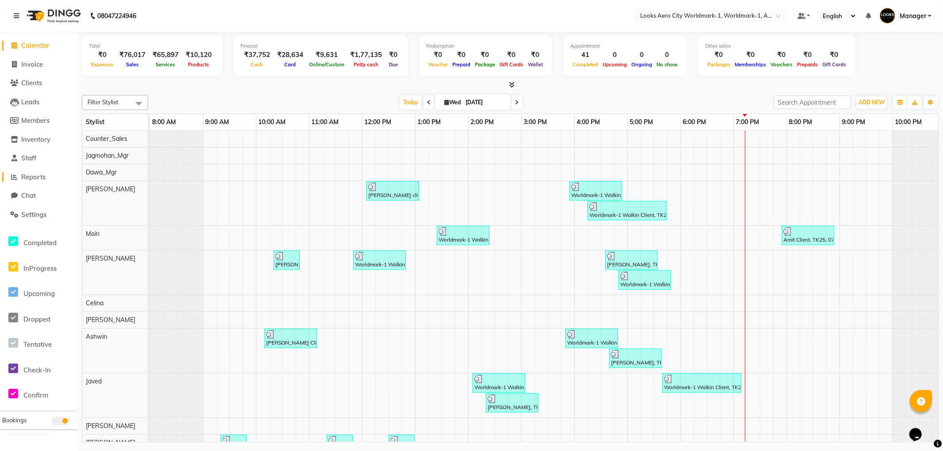
click at [40, 179] on span "Reports" at bounding box center [33, 177] width 24 height 8
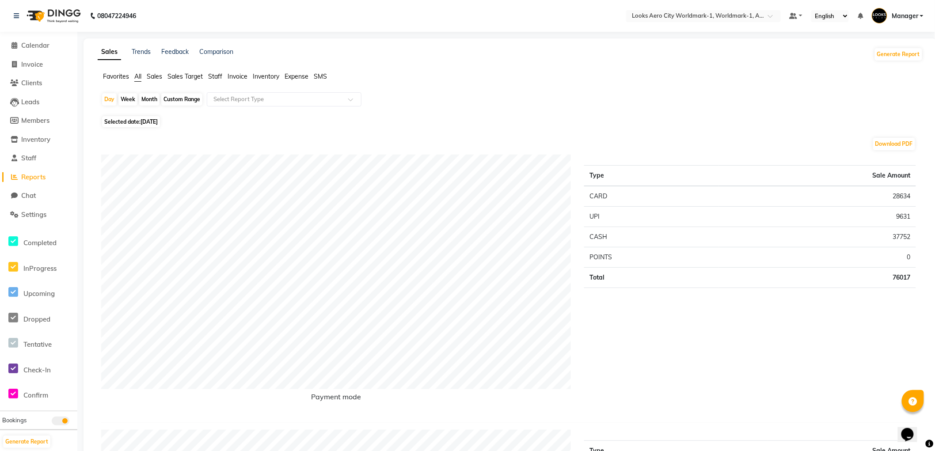
click at [212, 77] on span "Staff" at bounding box center [215, 76] width 14 height 8
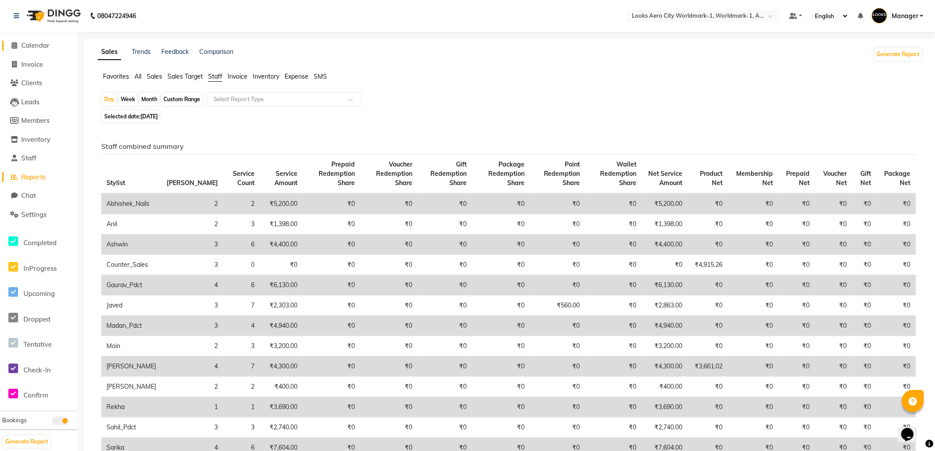
click at [39, 46] on span "Calendar" at bounding box center [35, 45] width 28 height 8
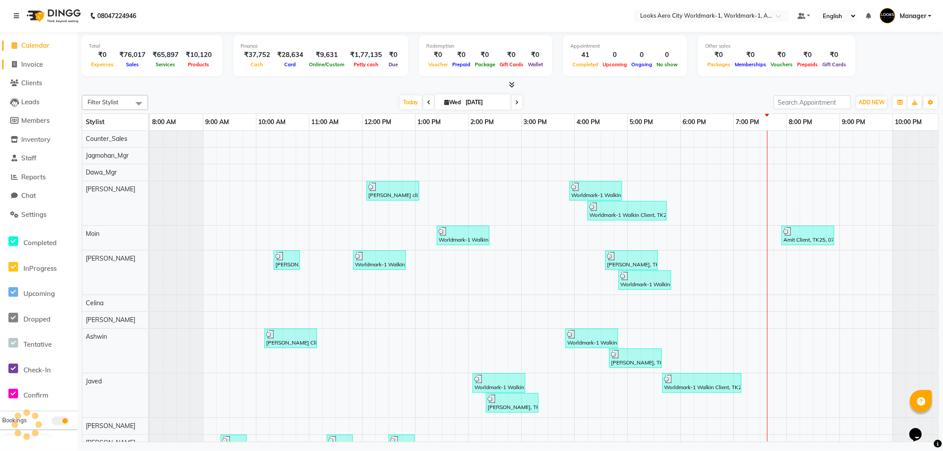
click at [40, 67] on span "Invoice" at bounding box center [32, 64] width 22 height 8
select select "service"
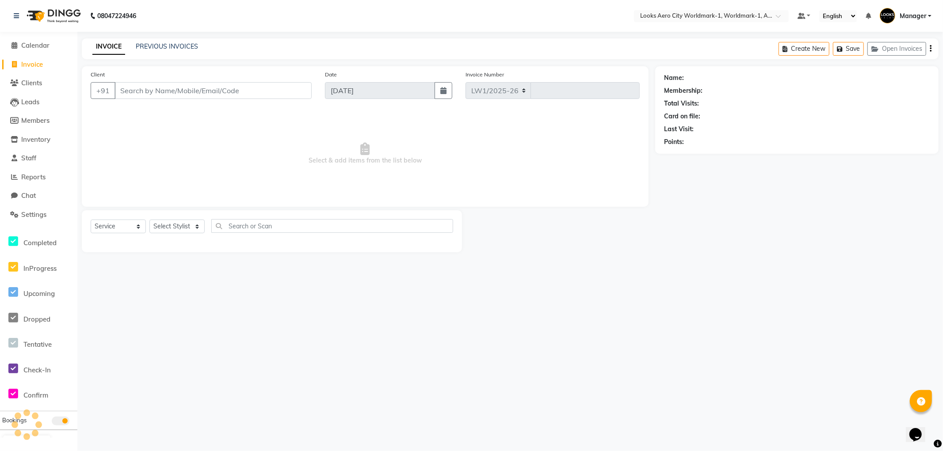
select select "8573"
type input "7142"
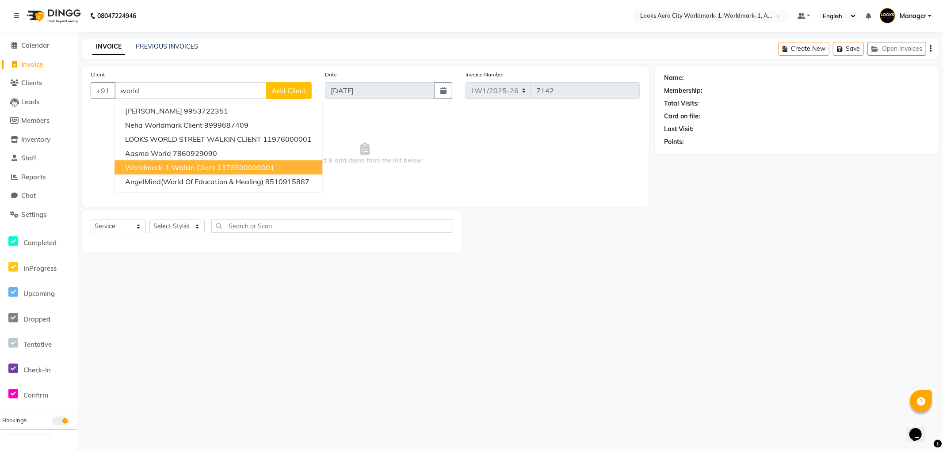
click at [178, 171] on span "Worldmark-1 Walkin Client" at bounding box center [170, 167] width 90 height 9
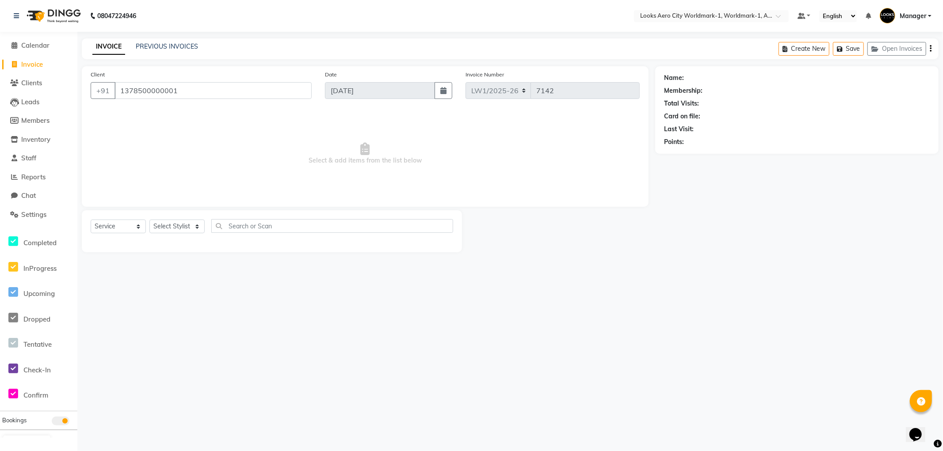
type input "1378500000001"
click at [168, 228] on select "Select Stylist [PERSON_NAME] [PERSON_NAME] [PERSON_NAME] [PERSON_NAME] Counter_…" at bounding box center [176, 227] width 55 height 14
select select "1: Object"
select select "84546"
click at [149, 220] on select "Select Stylist [PERSON_NAME] [PERSON_NAME] [PERSON_NAME] [PERSON_NAME] Counter_…" at bounding box center [176, 227] width 55 height 14
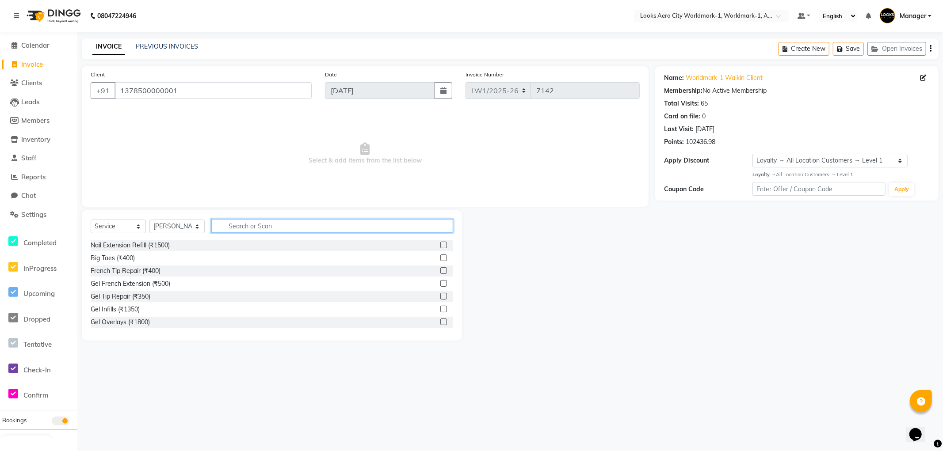
click at [225, 224] on input "text" at bounding box center [332, 226] width 242 height 14
type input "c"
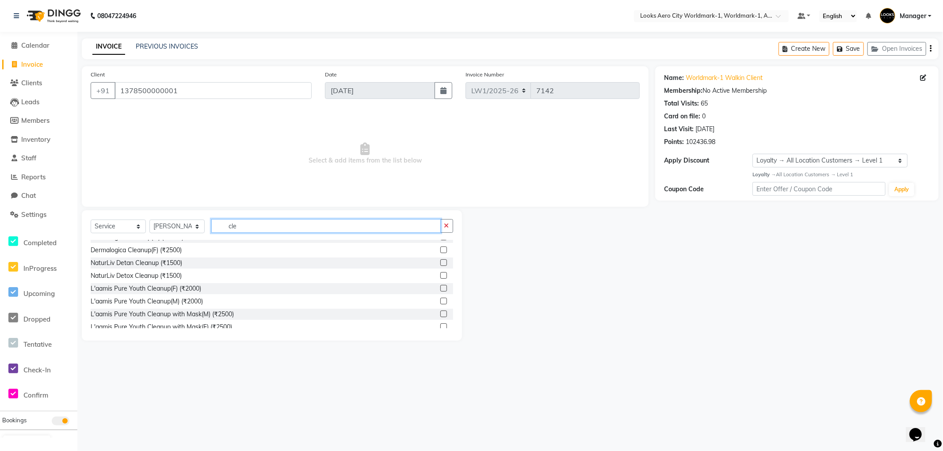
scroll to position [49, 0]
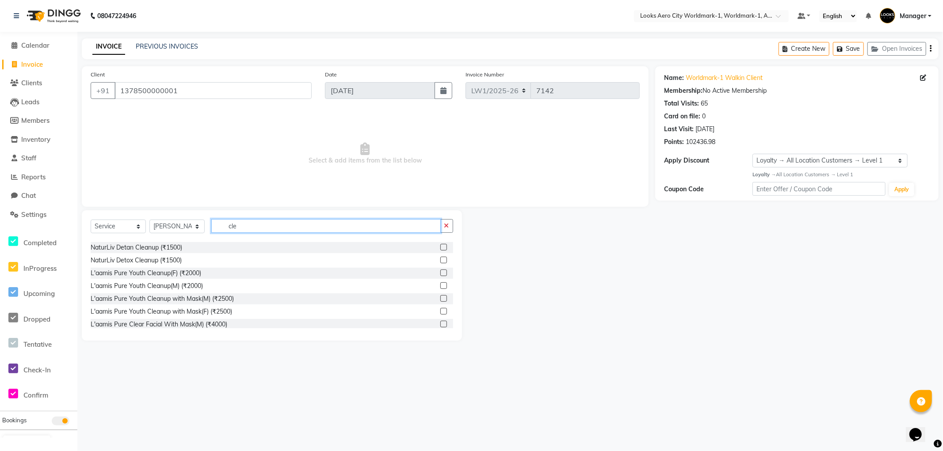
type input "cle"
drag, startPoint x: 435, startPoint y: 274, endPoint x: 428, endPoint y: 270, distance: 8.1
click at [440, 274] on label at bounding box center [443, 273] width 7 height 7
click at [440, 274] on input "checkbox" at bounding box center [443, 273] width 6 height 6
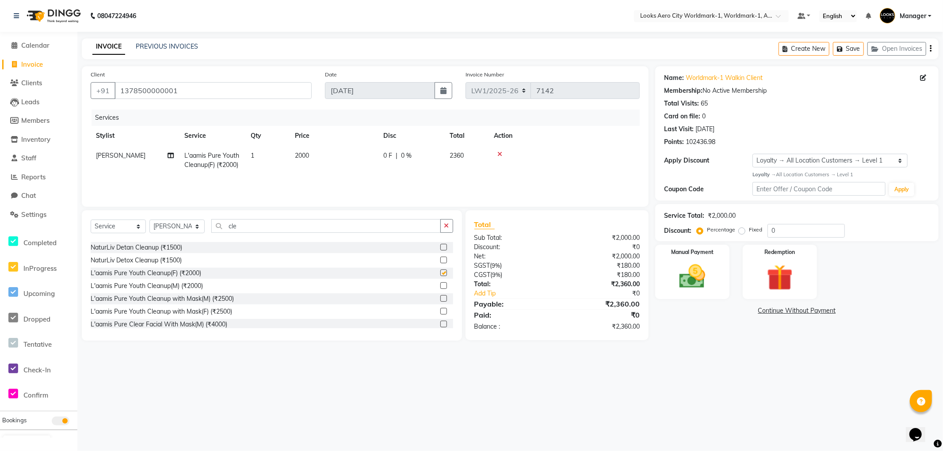
checkbox input "false"
click at [331, 158] on td "2000" at bounding box center [333, 160] width 88 height 29
select select "84546"
drag, startPoint x: 351, startPoint y: 158, endPoint x: 305, endPoint y: 150, distance: 46.6
click at [305, 150] on tr "Abhishek_Nails Amita Chauhan Anil Ashwin Celina Counter_Sales Dawa_Mgr Gaurav_P…" at bounding box center [365, 165] width 549 height 38
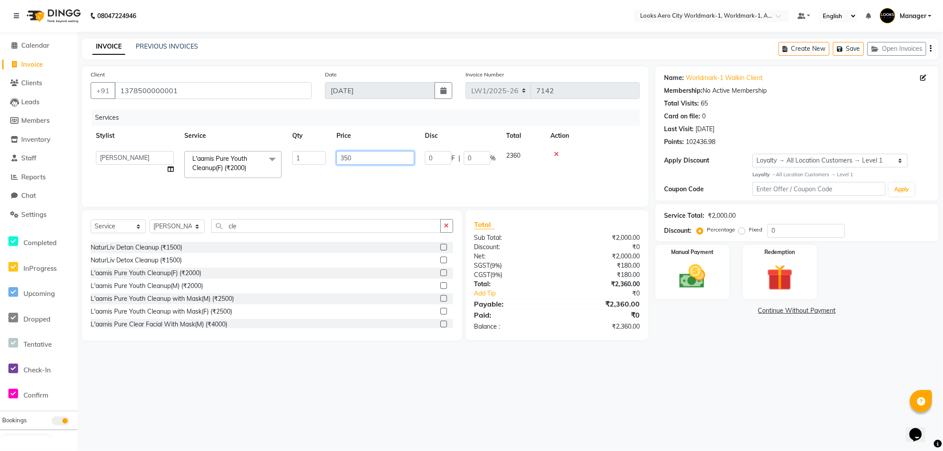
type input "3500"
click at [315, 400] on div "08047224946 Select Location × Looks Aero City Worldmark-1, Worldmark-1, Aerocit…" at bounding box center [471, 225] width 943 height 451
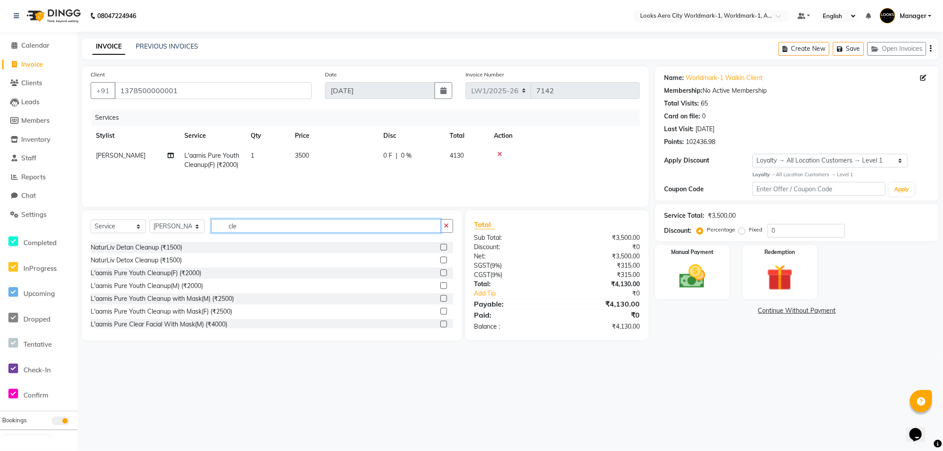
drag, startPoint x: 248, startPoint y: 223, endPoint x: 204, endPoint y: 221, distance: 43.8
click at [204, 221] on div "Select Service Product Membership Package Voucher Prepaid Gift Card Select Styl…" at bounding box center [272, 229] width 362 height 21
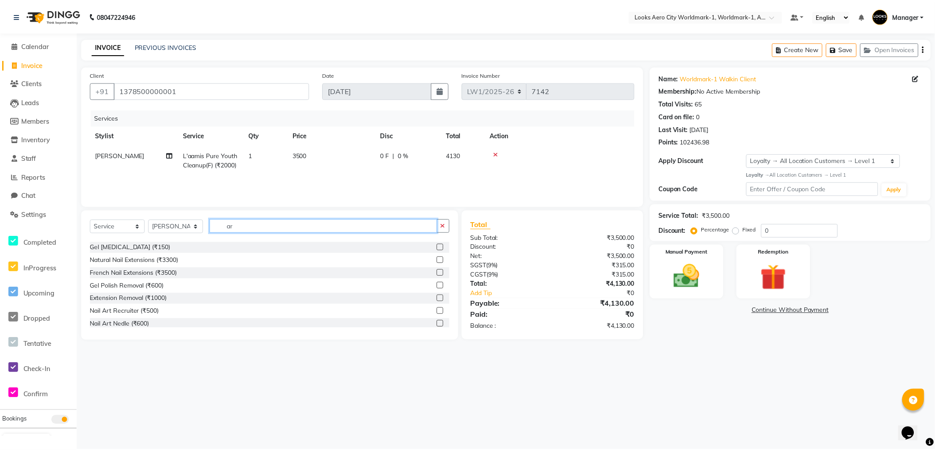
scroll to position [0, 0]
type input "arms"
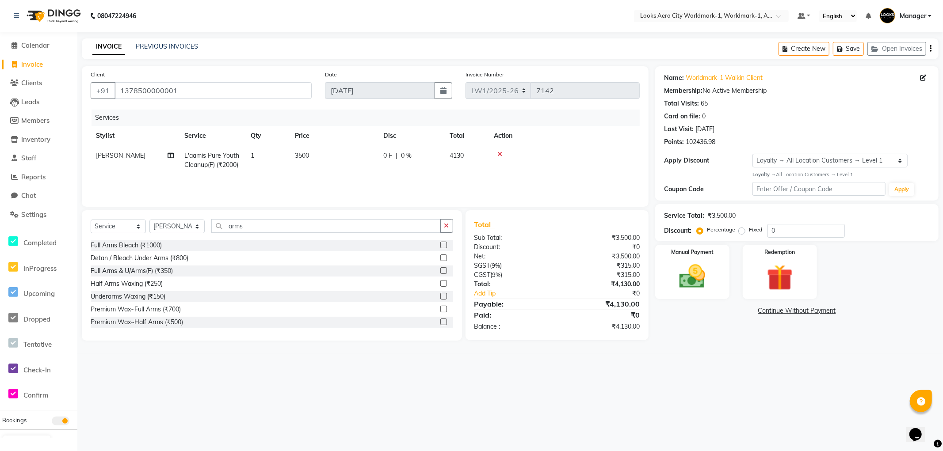
click at [440, 270] on label at bounding box center [443, 270] width 7 height 7
click at [440, 270] on input "checkbox" at bounding box center [443, 271] width 6 height 6
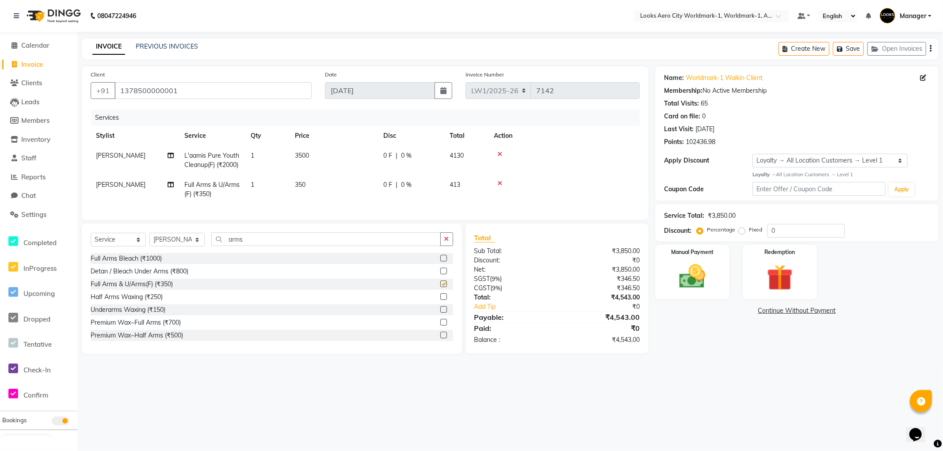
checkbox input "false"
drag, startPoint x: 263, startPoint y: 244, endPoint x: 208, endPoint y: 236, distance: 56.4
click at [208, 236] on div "Select Service Product Membership Package Voucher Prepaid Gift Card Select Styl…" at bounding box center [272, 289] width 380 height 130
type input "legs"
click at [440, 300] on label at bounding box center [443, 296] width 7 height 7
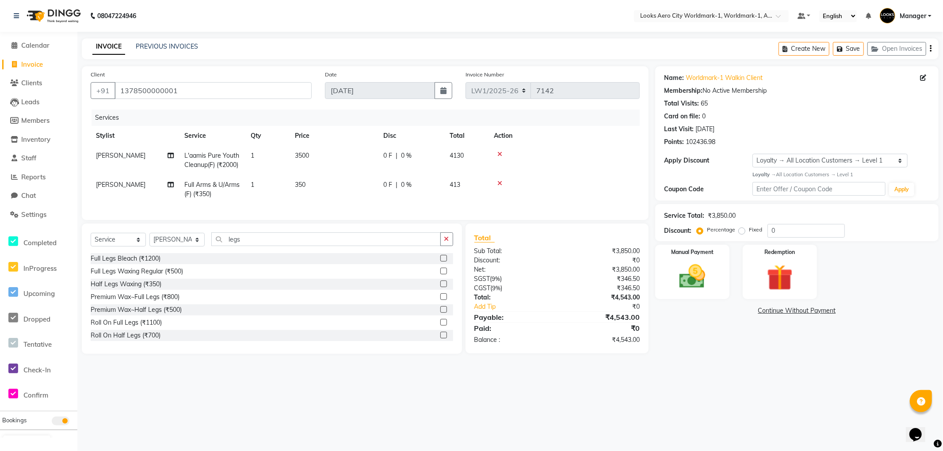
click at [440, 300] on input "checkbox" at bounding box center [443, 297] width 6 height 6
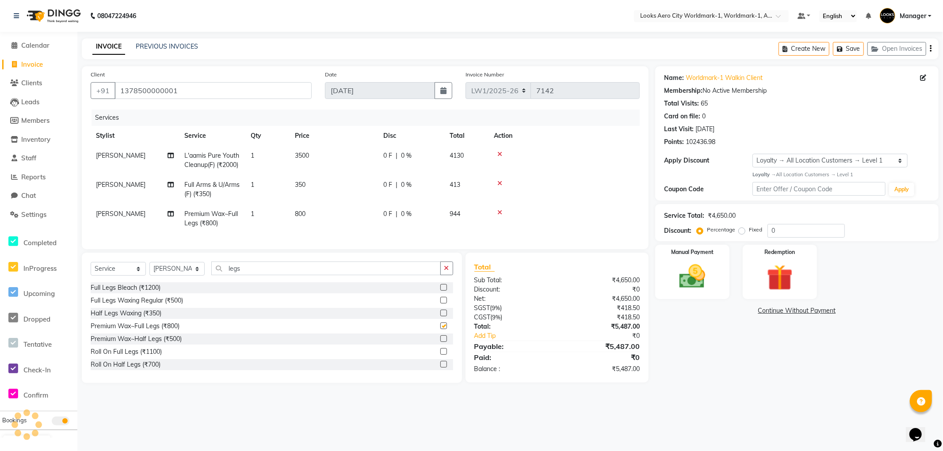
checkbox input "false"
drag, startPoint x: 251, startPoint y: 275, endPoint x: 200, endPoint y: 267, distance: 51.5
click at [200, 267] on div "Select Service Product Membership Package Voucher Prepaid Gift Card Select Styl…" at bounding box center [272, 318] width 380 height 130
type input "eye"
click at [440, 304] on label at bounding box center [443, 300] width 7 height 7
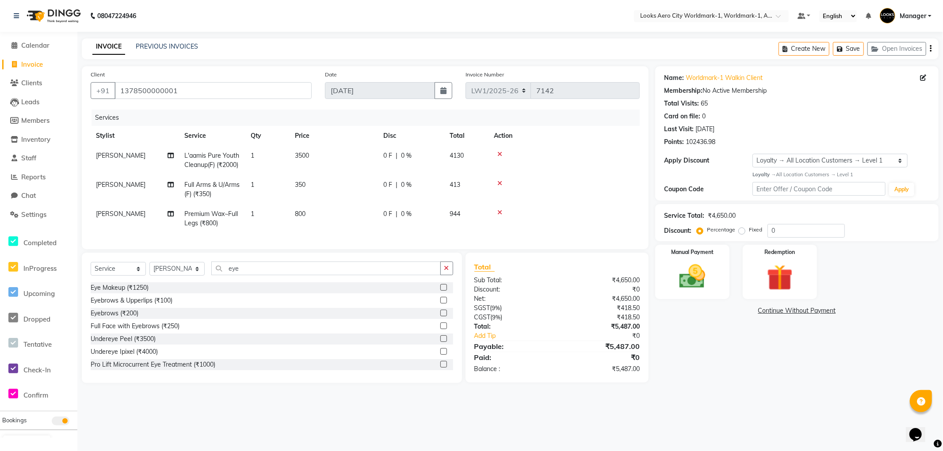
click at [440, 304] on input "checkbox" at bounding box center [443, 301] width 6 height 6
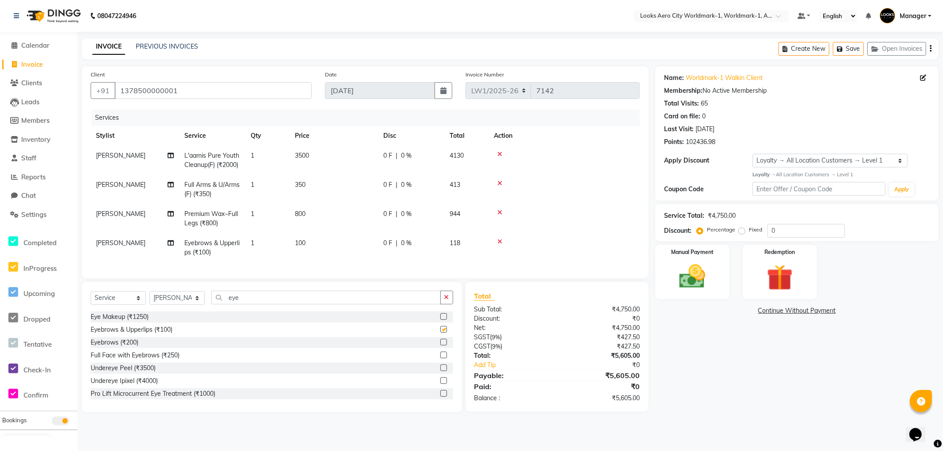
checkbox input "false"
drag, startPoint x: 257, startPoint y: 302, endPoint x: 217, endPoint y: 303, distance: 40.2
click at [217, 303] on input "eye" at bounding box center [325, 298] width 229 height 14
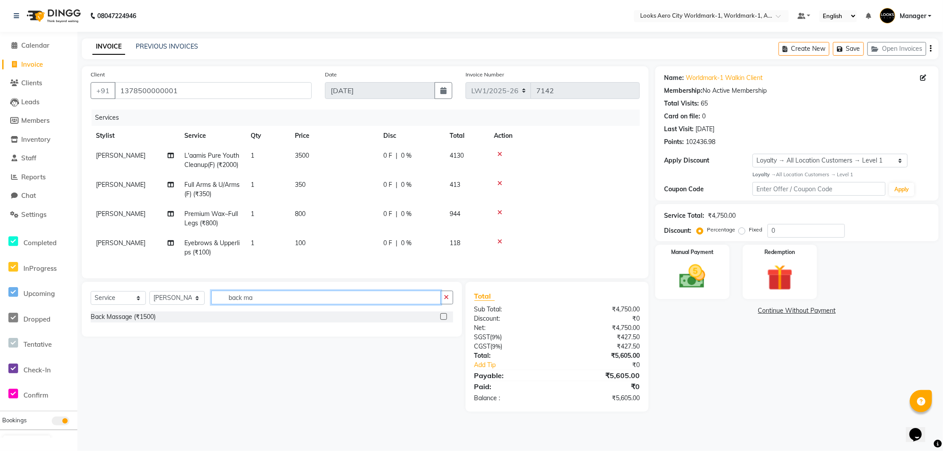
type input "back ma"
click at [438, 323] on div "Back Massage (₹1500)" at bounding box center [272, 317] width 362 height 11
click at [441, 320] on label at bounding box center [443, 316] width 7 height 7
click at [441, 320] on input "checkbox" at bounding box center [443, 317] width 6 height 6
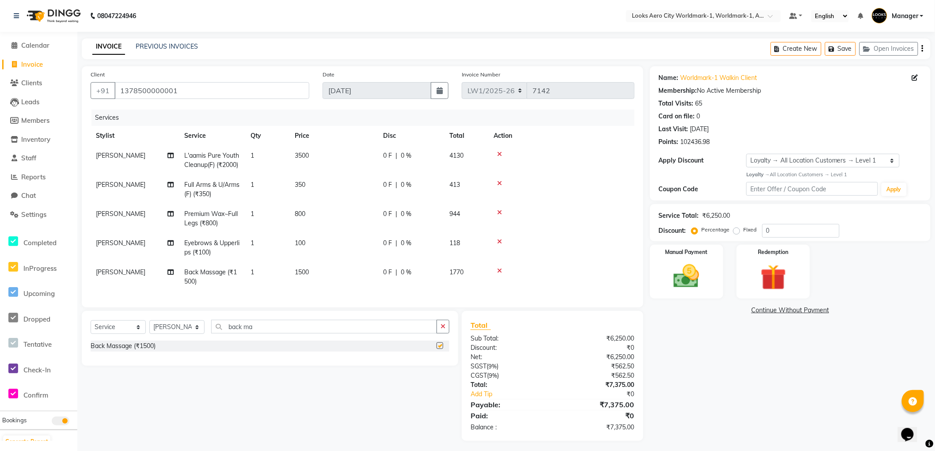
checkbox input "false"
click at [323, 273] on td "1500" at bounding box center [333, 277] width 88 height 29
select select "84546"
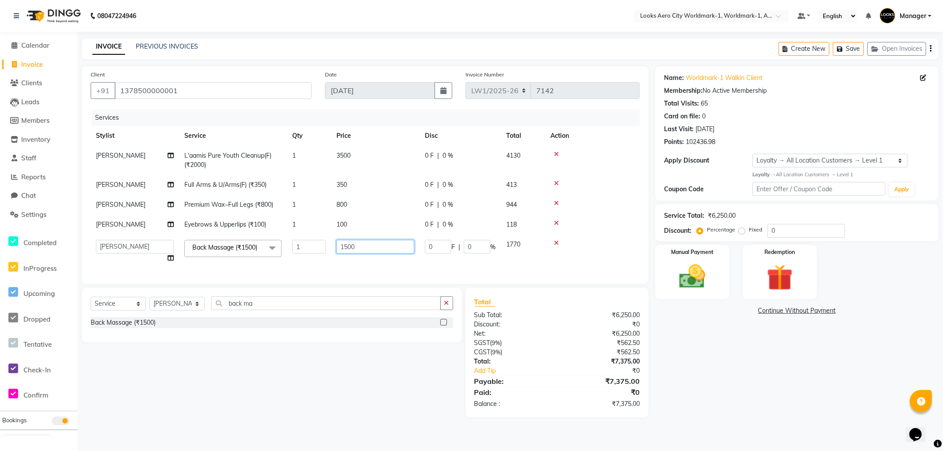
drag, startPoint x: 373, startPoint y: 250, endPoint x: 350, endPoint y: 249, distance: 22.6
click at [350, 249] on input "1500" at bounding box center [375, 247] width 78 height 14
click at [369, 223] on tbody "Siya L'aamis Pure Youth Cleanup(F) (₹2000) 1 3500 0 F | 0 % 4130 Siya Full Arms…" at bounding box center [363, 207] width 544 height 122
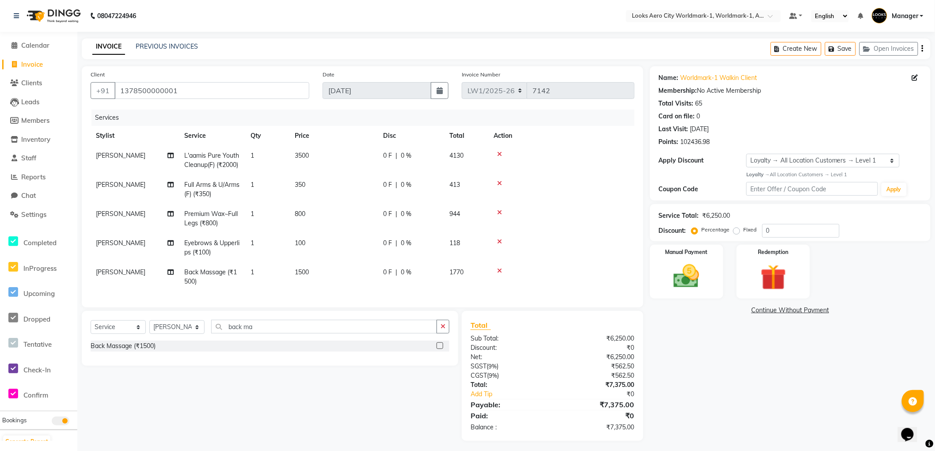
click at [329, 251] on td "100" at bounding box center [333, 247] width 88 height 29
select select "84546"
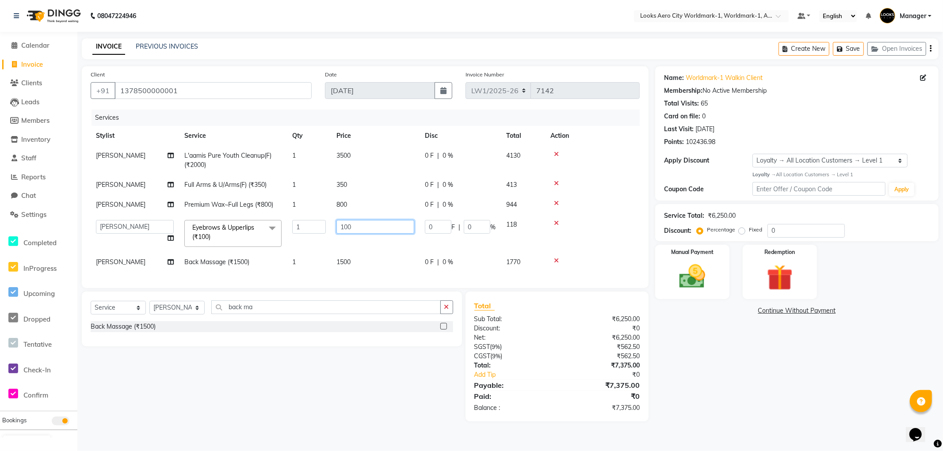
drag, startPoint x: 361, startPoint y: 234, endPoint x: 326, endPoint y: 231, distance: 35.1
click at [327, 232] on tr "Abhishek_Nails Amita Chauhan Anil Ashwin Celina Counter_Sales Dawa_Mgr Gaurav_P…" at bounding box center [365, 234] width 549 height 38
type input "200"
click at [356, 209] on td "800" at bounding box center [375, 205] width 88 height 20
select select "84546"
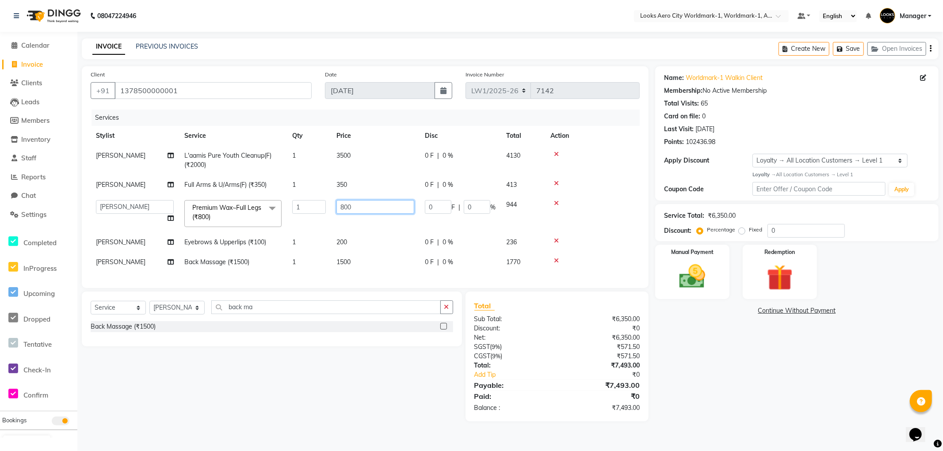
drag, startPoint x: 355, startPoint y: 210, endPoint x: 332, endPoint y: 210, distance: 23.0
click at [332, 210] on td "800" at bounding box center [375, 214] width 88 height 38
type input "1000"
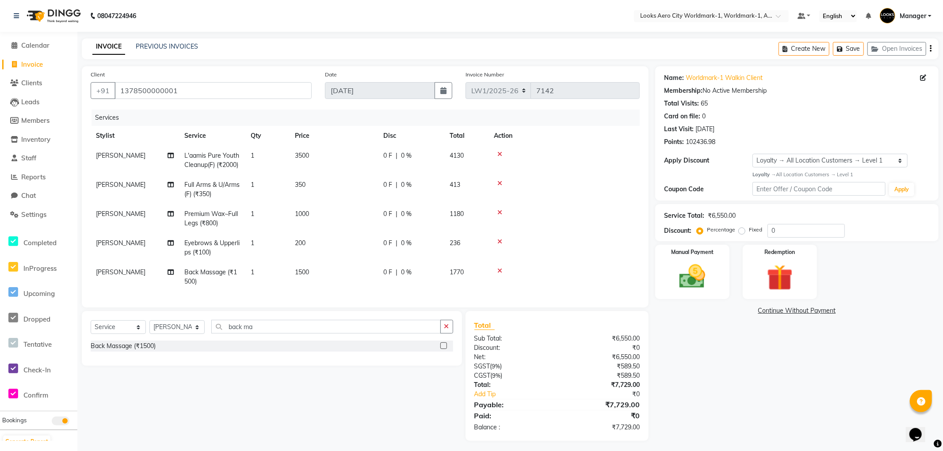
click at [361, 190] on td "350" at bounding box center [333, 189] width 88 height 29
select select "84546"
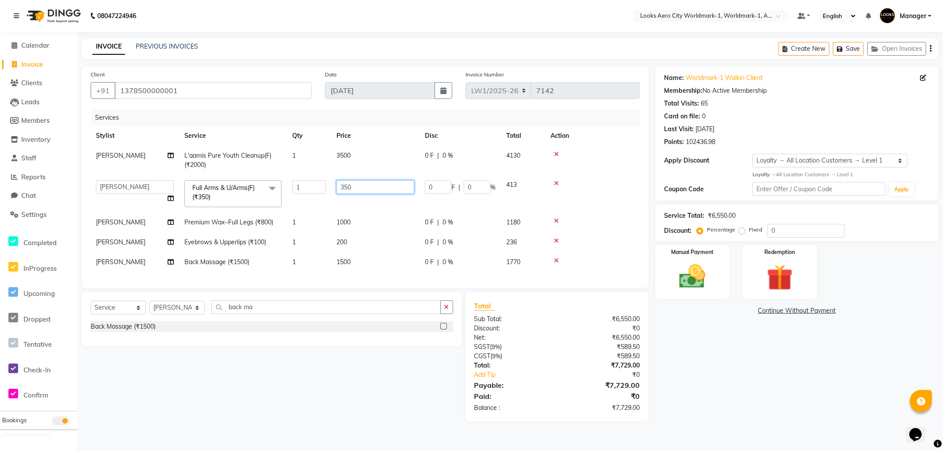
drag, startPoint x: 365, startPoint y: 186, endPoint x: 336, endPoint y: 188, distance: 28.8
click at [336, 188] on input "350" at bounding box center [375, 187] width 78 height 14
type input "900"
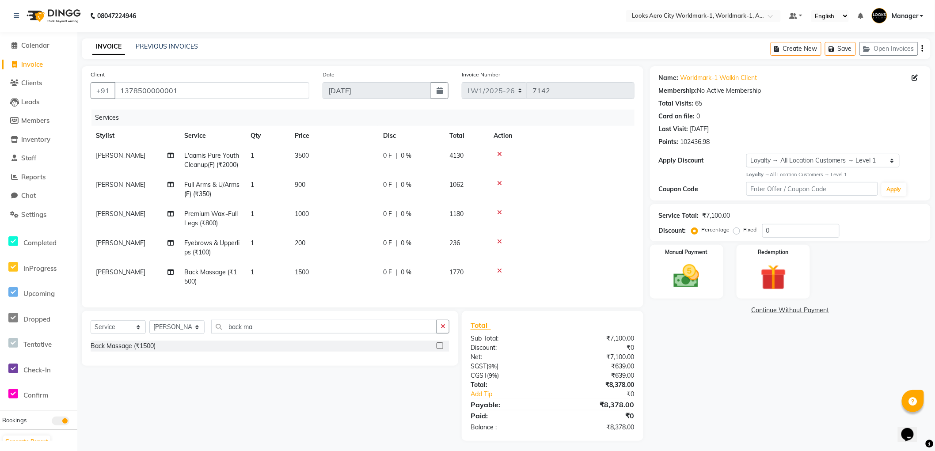
click at [319, 381] on div "Select Service Product Membership Package Voucher Prepaid Gift Card Select Styl…" at bounding box center [266, 376] width 383 height 130
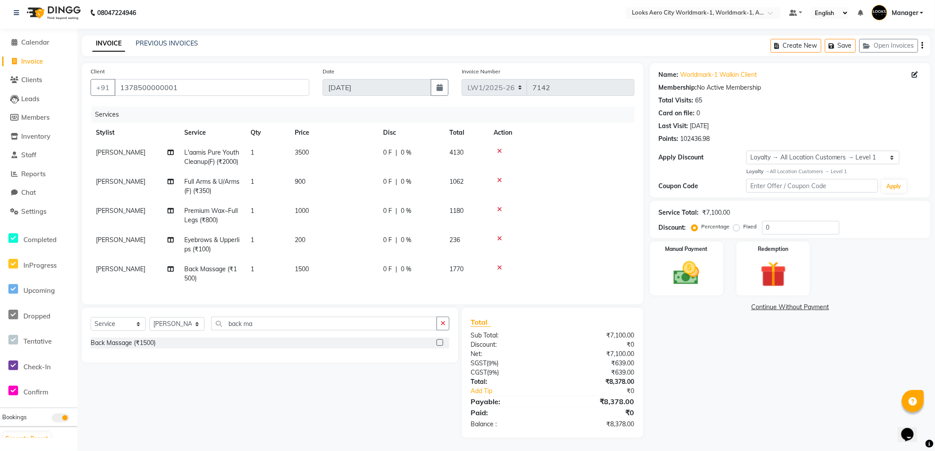
click at [324, 263] on td "1500" at bounding box center [333, 273] width 88 height 29
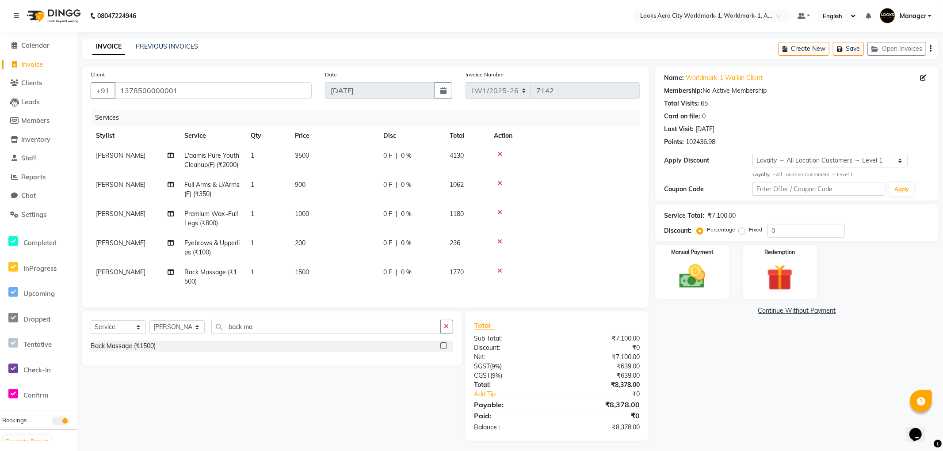
select select "84546"
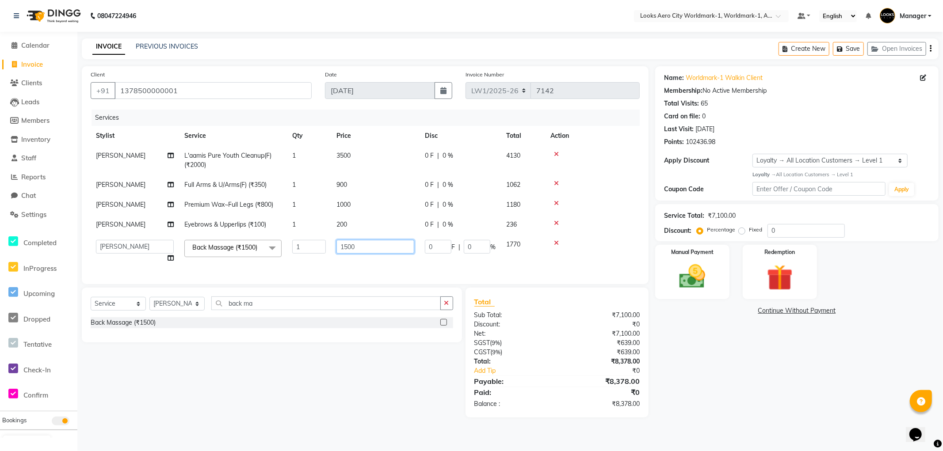
drag, startPoint x: 369, startPoint y: 250, endPoint x: 326, endPoint y: 246, distance: 43.5
click at [326, 246] on tr "Abhishek_Nails Amita Chauhan Anil Ashwin Celina Counter_Sales Dawa_Mgr Gaurav_P…" at bounding box center [365, 252] width 549 height 34
type input "1000"
click at [754, 370] on div "Name: Worldmark-1 Walkin Client Membership: No Active Membership Total Visits: …" at bounding box center [800, 241] width 290 height 351
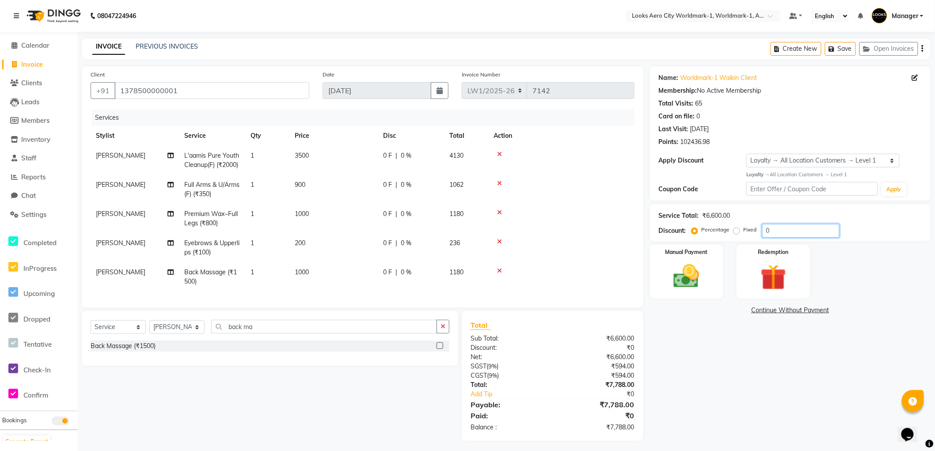
drag, startPoint x: 779, startPoint y: 232, endPoint x: 756, endPoint y: 233, distance: 23.0
click at [756, 233] on div "Percentage Fixed 0" at bounding box center [766, 231] width 146 height 14
click at [687, 359] on div "Name: Worldmark-1 Walkin Client Membership: No Active Membership Total Visits: …" at bounding box center [793, 258] width 287 height 384
click at [781, 230] on input "15" at bounding box center [800, 231] width 77 height 14
type input "16.5"
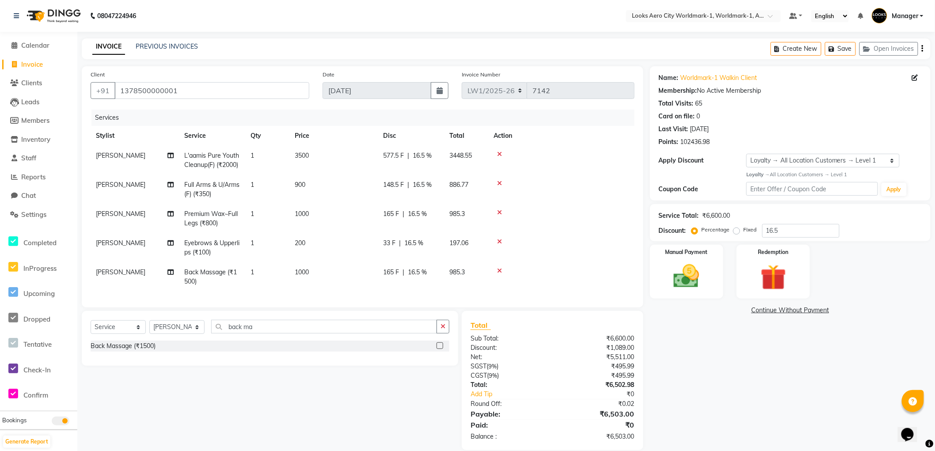
click at [706, 368] on div "Name: Worldmark-1 Walkin Client Membership: No Active Membership Total Visits: …" at bounding box center [793, 258] width 287 height 384
click at [689, 267] on img at bounding box center [687, 276] width 44 height 31
click at [766, 308] on span "CASH" at bounding box center [767, 311] width 19 height 10
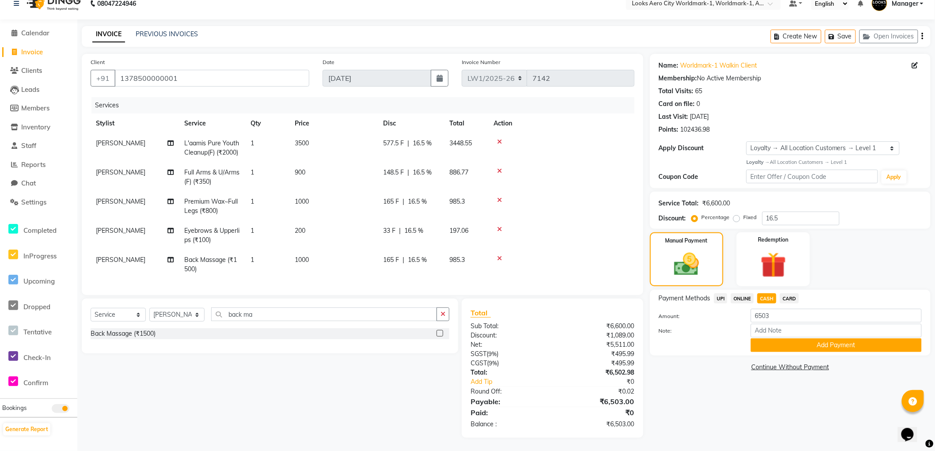
scroll to position [19, 0]
click at [772, 339] on button "Add Payment" at bounding box center [836, 346] width 171 height 14
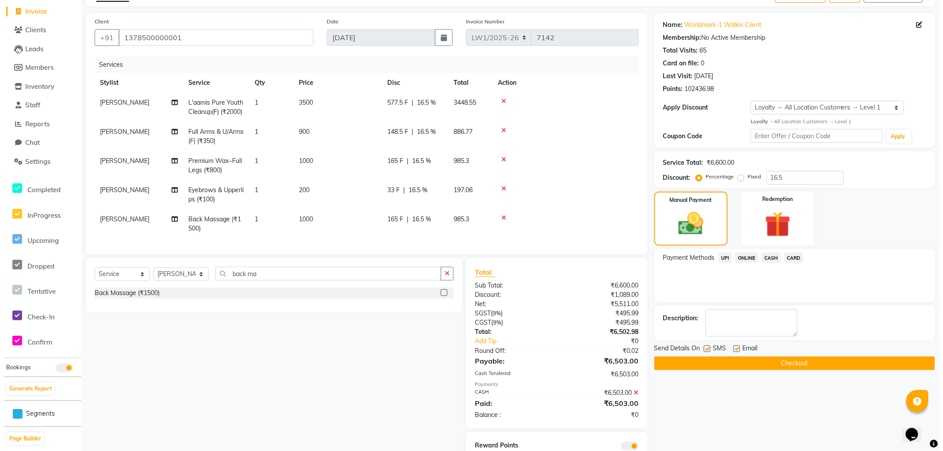
scroll to position [95, 0]
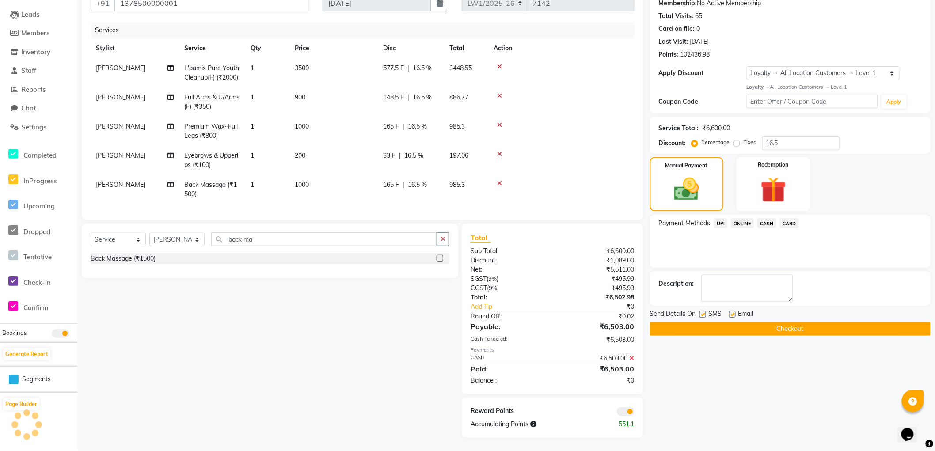
click at [731, 311] on label at bounding box center [732, 314] width 7 height 7
click at [731, 312] on input "checkbox" at bounding box center [732, 315] width 6 height 6
checkbox input "false"
click at [622, 409] on span at bounding box center [626, 411] width 18 height 9
click at [635, 413] on input "checkbox" at bounding box center [635, 413] width 0 height 0
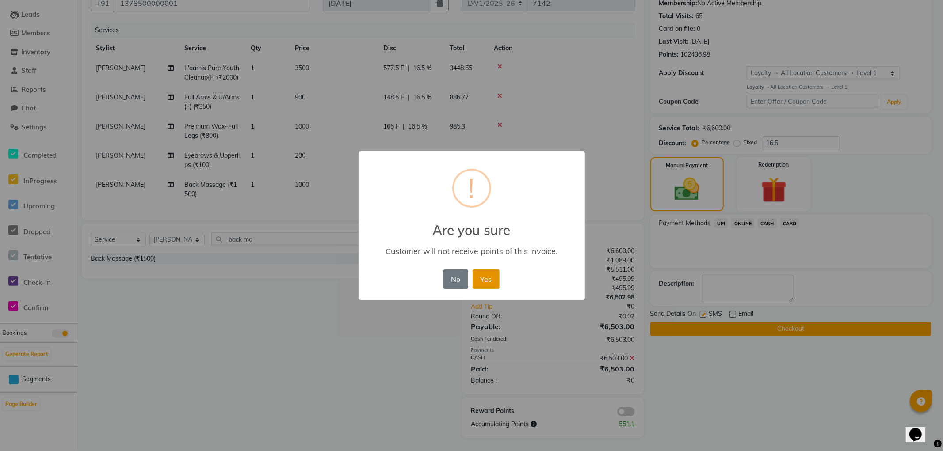
click at [484, 286] on button "Yes" at bounding box center [485, 279] width 27 height 19
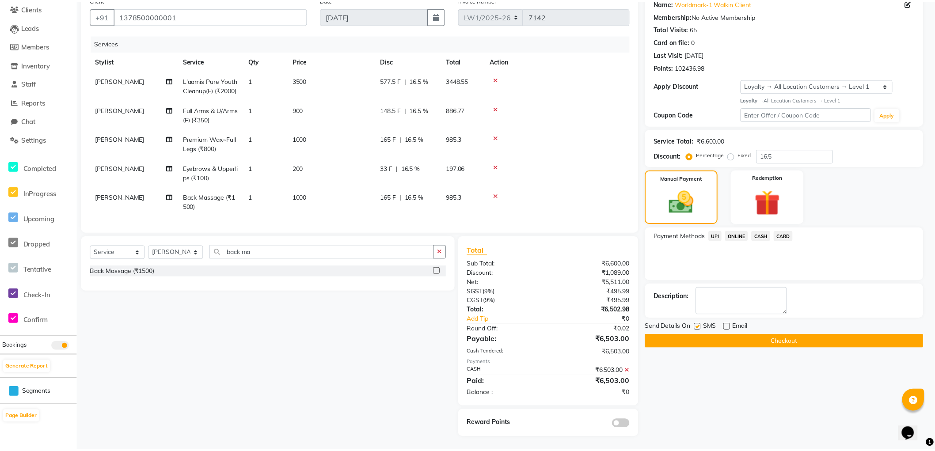
scroll to position [82, 0]
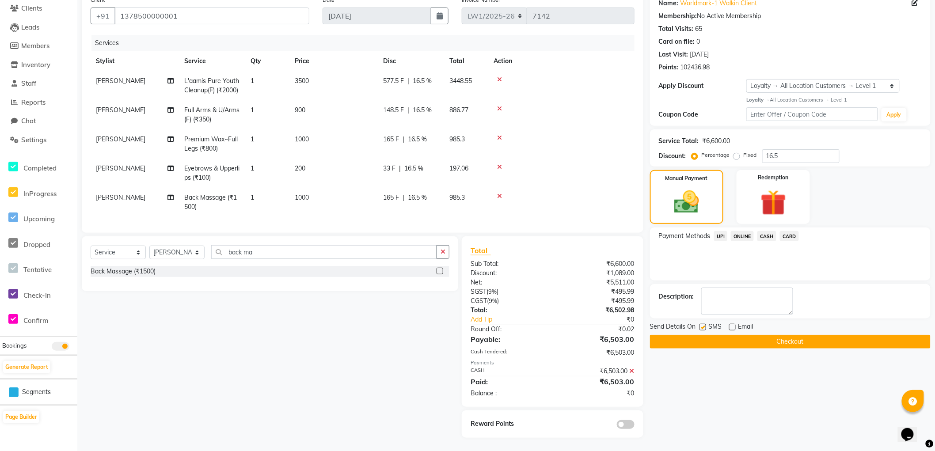
click at [703, 324] on label at bounding box center [703, 327] width 7 height 7
click at [703, 325] on input "checkbox" at bounding box center [703, 328] width 6 height 6
checkbox input "false"
click at [704, 339] on button "Checkout" at bounding box center [790, 342] width 281 height 14
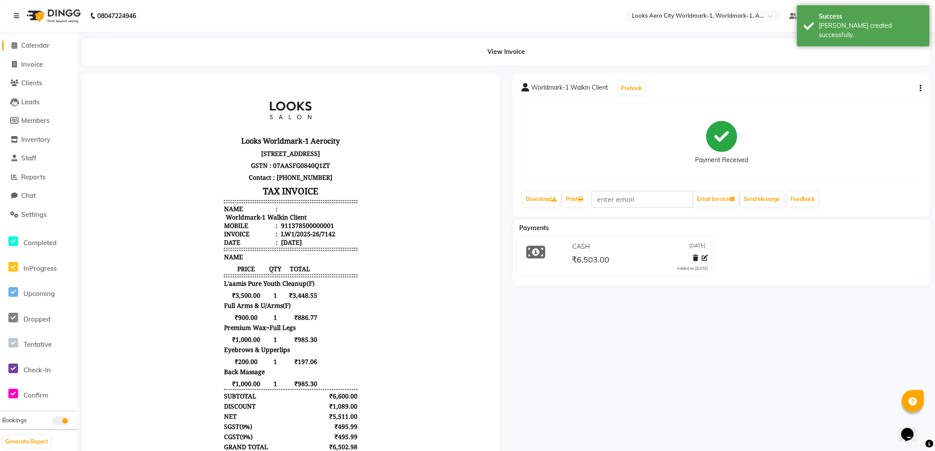
click at [32, 42] on span "Calendar" at bounding box center [35, 45] width 28 height 8
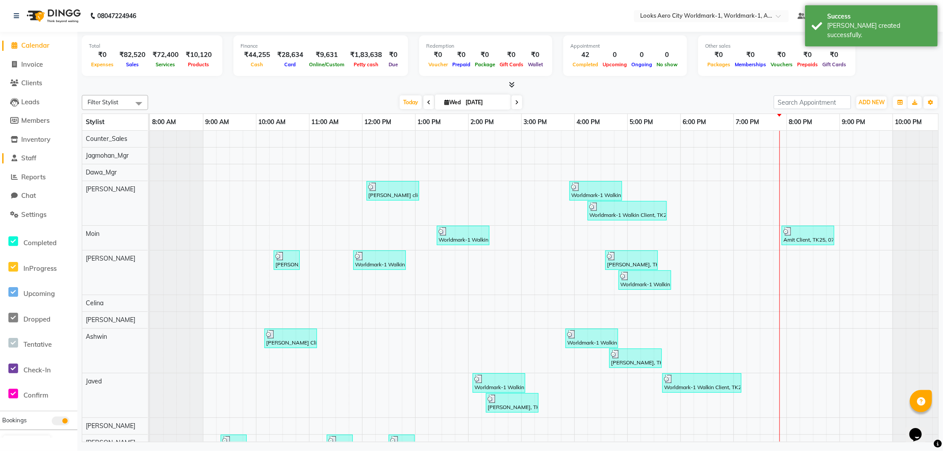
click at [29, 160] on span "Staff" at bounding box center [28, 158] width 15 height 8
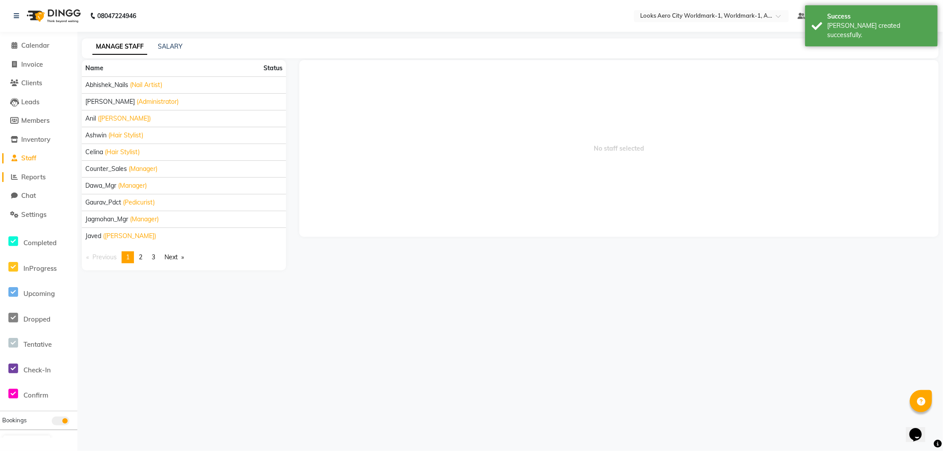
click at [36, 175] on span "Reports" at bounding box center [33, 177] width 24 height 8
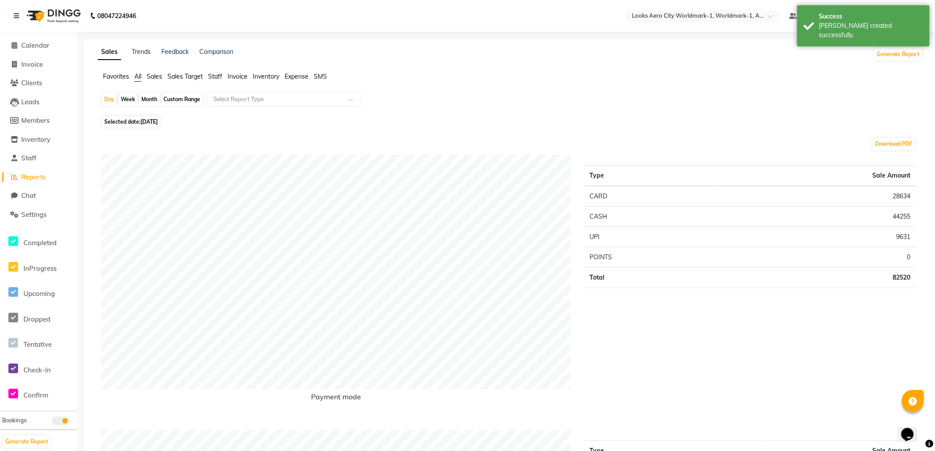
click at [219, 76] on span "Staff" at bounding box center [215, 76] width 14 height 8
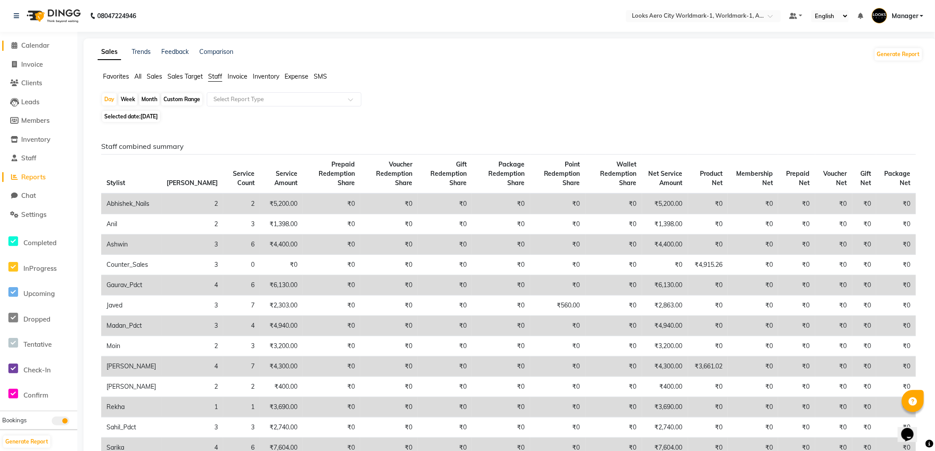
click at [31, 45] on span "Calendar" at bounding box center [35, 45] width 28 height 8
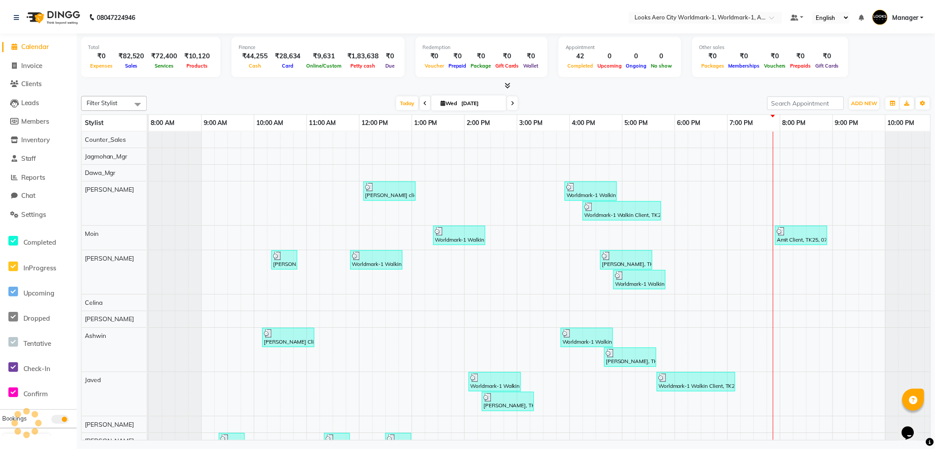
scroll to position [0, 7]
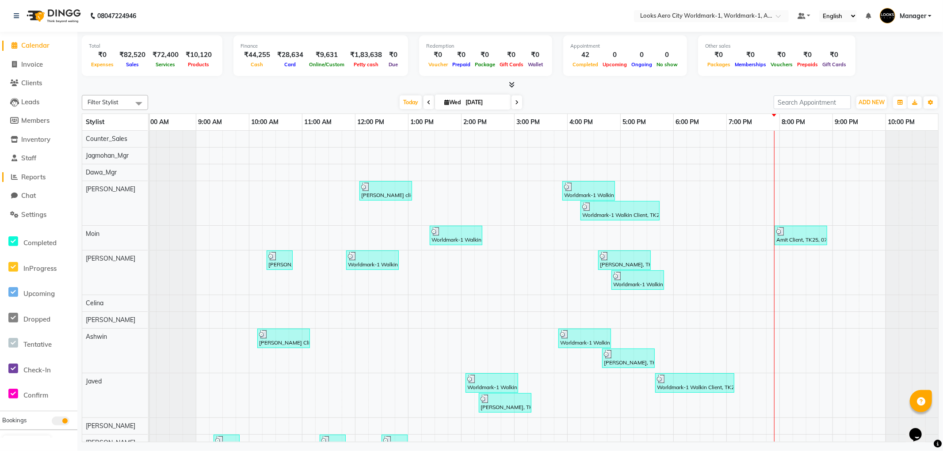
click at [37, 177] on span "Reports" at bounding box center [33, 177] width 24 height 8
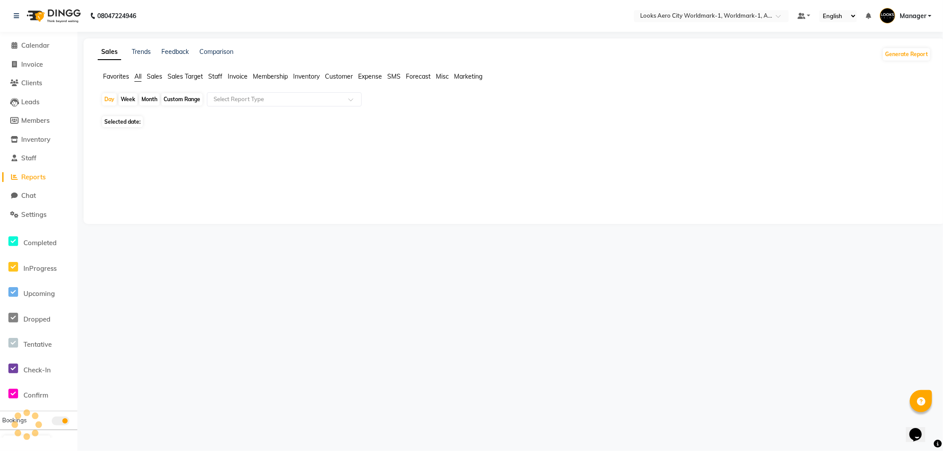
click at [215, 76] on span "Staff" at bounding box center [215, 76] width 14 height 8
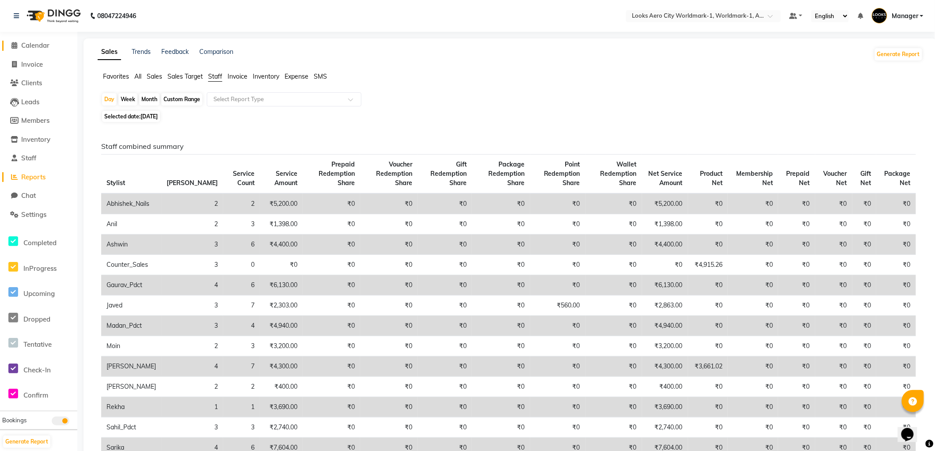
click at [31, 45] on span "Calendar" at bounding box center [35, 45] width 28 height 8
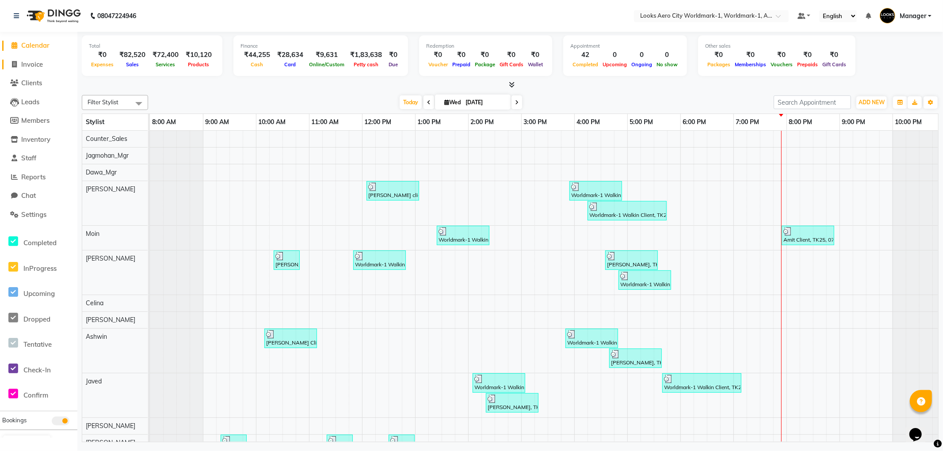
click at [30, 63] on span "Invoice" at bounding box center [32, 64] width 22 height 8
select select "service"
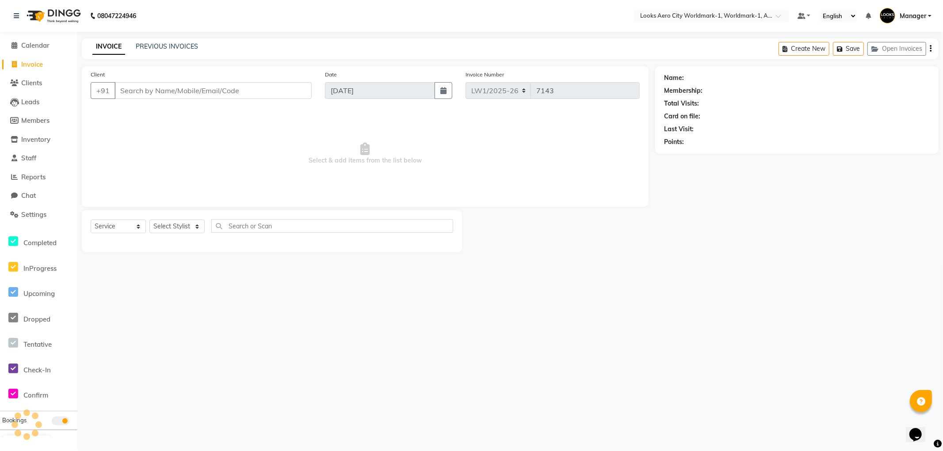
click at [172, 89] on input "Client" at bounding box center [212, 90] width 197 height 17
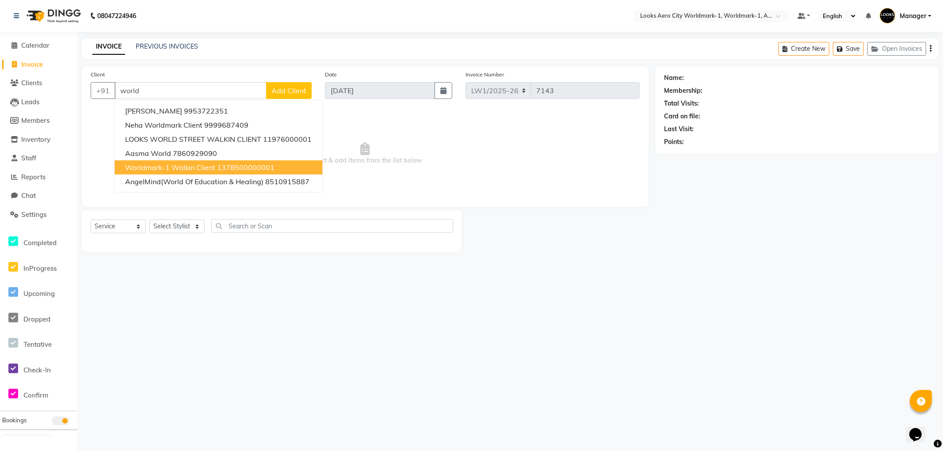
drag, startPoint x: 236, startPoint y: 169, endPoint x: 232, endPoint y: 166, distance: 5.0
click at [235, 168] on ngb-highlight "1378500000001" at bounding box center [245, 167] width 57 height 9
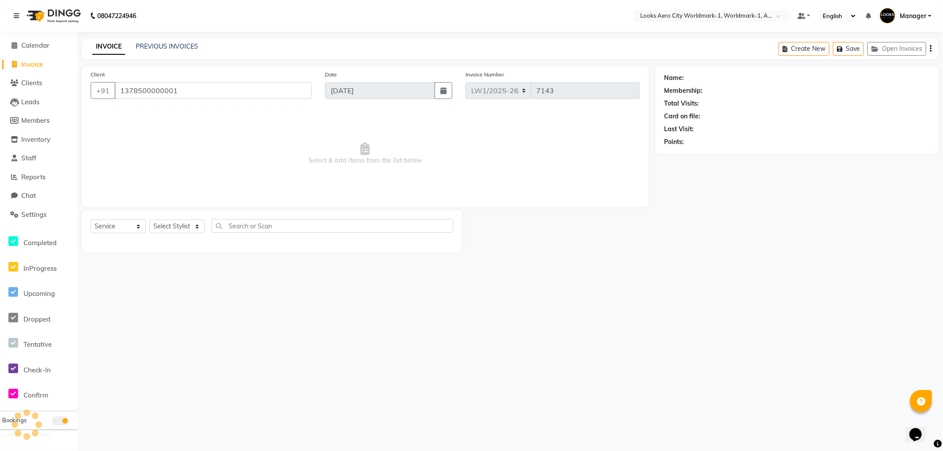
type input "1378500000001"
select select "1: Object"
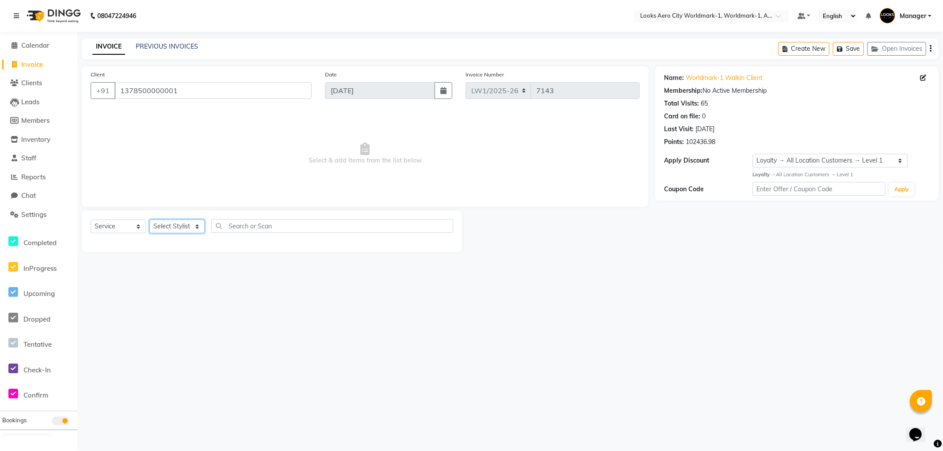
click at [179, 224] on select "Select Stylist [PERSON_NAME] [PERSON_NAME] [PERSON_NAME] [PERSON_NAME] Counter_…" at bounding box center [176, 227] width 55 height 14
select select "84544"
click at [149, 220] on select "Select Stylist [PERSON_NAME] [PERSON_NAME] [PERSON_NAME] [PERSON_NAME] Counter_…" at bounding box center [176, 227] width 55 height 14
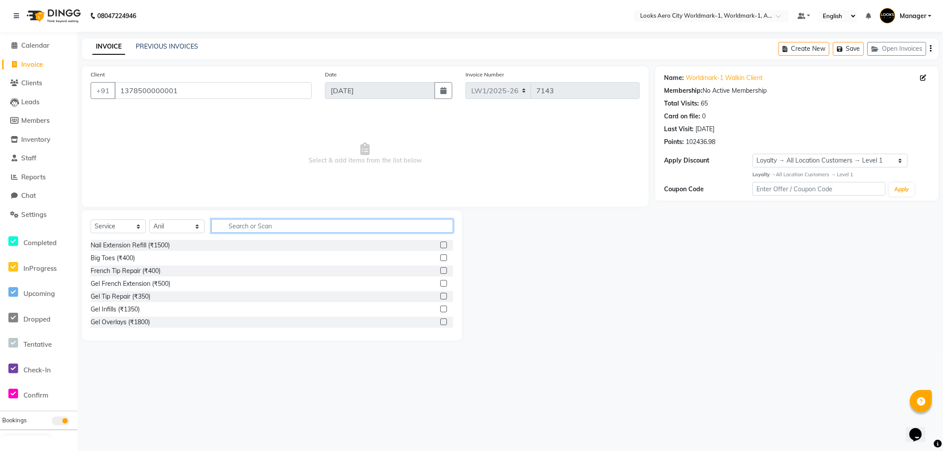
click at [278, 225] on input "text" at bounding box center [332, 226] width 242 height 14
type input "cut"
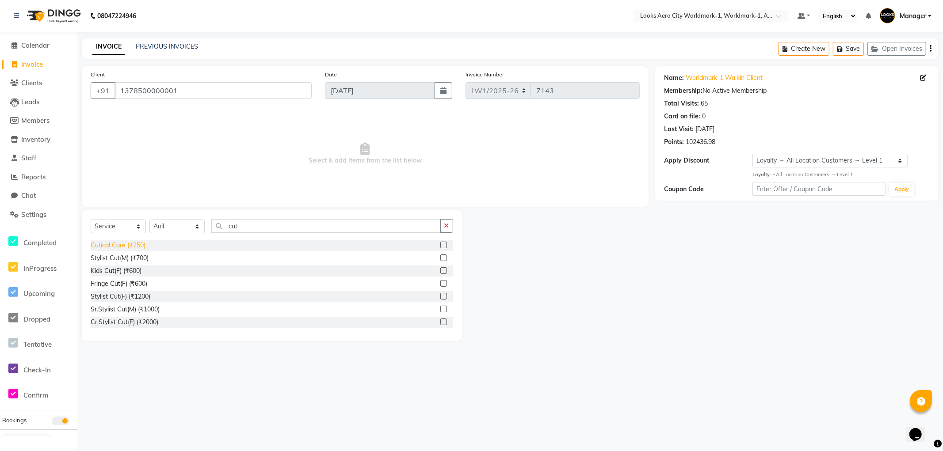
drag, startPoint x: 113, startPoint y: 255, endPoint x: 125, endPoint y: 247, distance: 14.5
click at [113, 255] on div "Stylist Cut(M) (₹700)" at bounding box center [120, 258] width 58 height 9
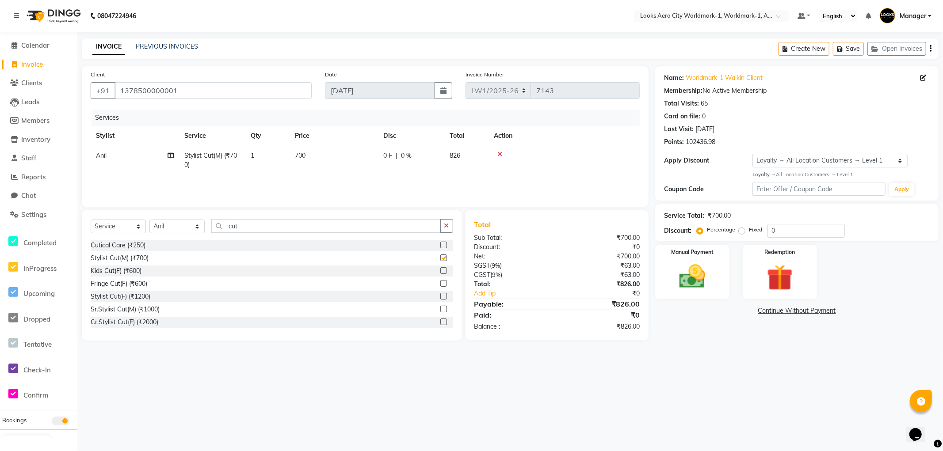
checkbox input "false"
drag, startPoint x: 267, startPoint y: 223, endPoint x: 0, endPoint y: 220, distance: 266.5
click at [0, 222] on app-home "08047224946 Select Location × Looks Aero City Worldmark-1, Worldmark-1, Aerocit…" at bounding box center [471, 177] width 943 height 354
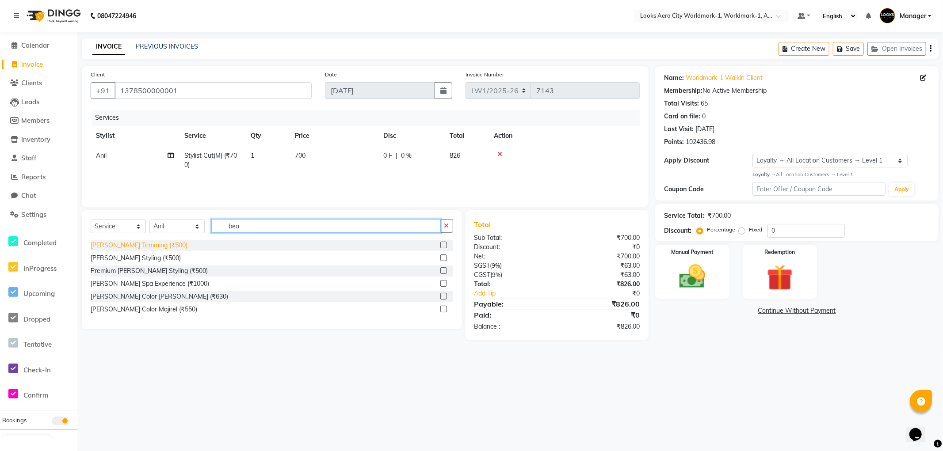
type input "bea"
click at [131, 244] on div "[PERSON_NAME] Trimming (₹500)" at bounding box center [139, 245] width 97 height 9
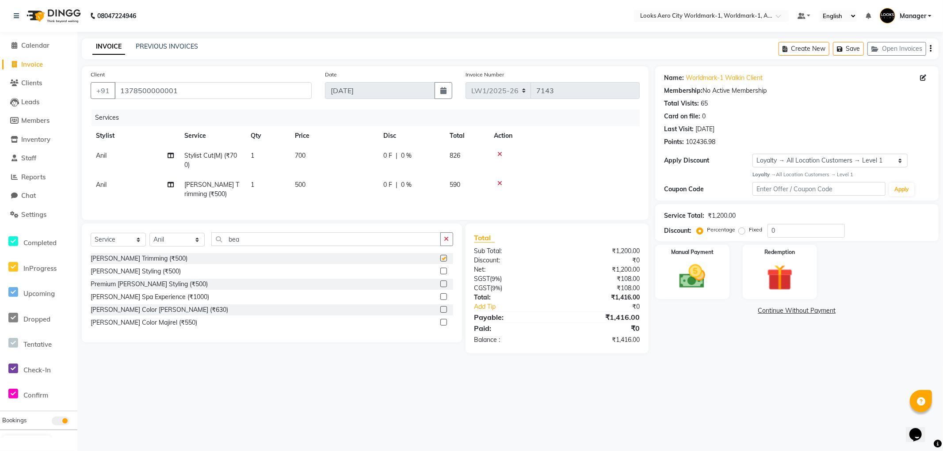
checkbox input "false"
drag, startPoint x: 323, startPoint y: 160, endPoint x: 331, endPoint y: 157, distance: 8.7
click at [324, 160] on td "700" at bounding box center [333, 160] width 88 height 29
select select "84544"
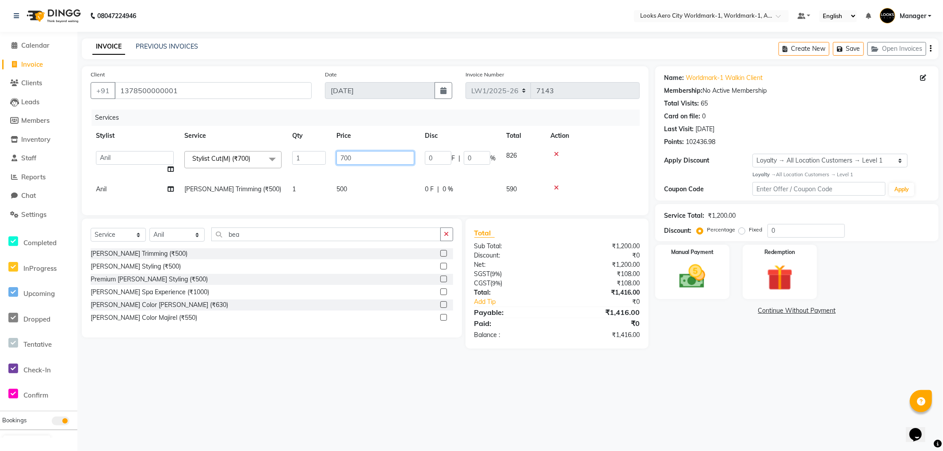
drag, startPoint x: 364, startPoint y: 152, endPoint x: 292, endPoint y: 158, distance: 71.8
click at [292, 158] on tr "Abhishek_Nails Amita Chauhan Anil Ashwin Celina Counter_Sales Dawa_Mgr Gaurav_P…" at bounding box center [365, 163] width 549 height 34
type input "600"
drag, startPoint x: 350, startPoint y: 192, endPoint x: 376, endPoint y: 189, distance: 25.9
click at [351, 192] on td "500" at bounding box center [375, 189] width 88 height 20
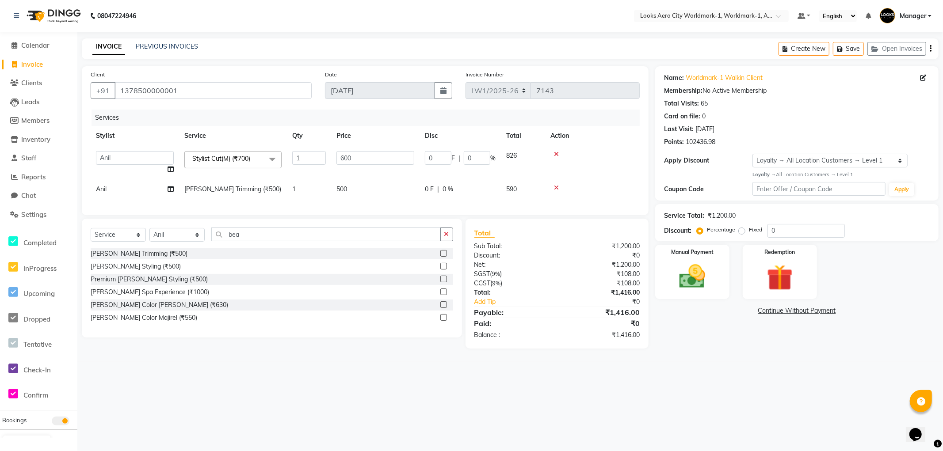
select select "84544"
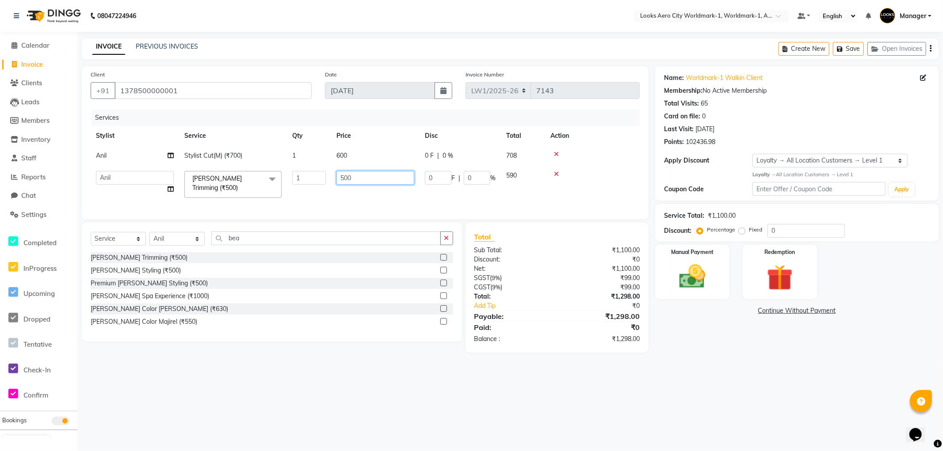
drag, startPoint x: 385, startPoint y: 175, endPoint x: 219, endPoint y: 178, distance: 166.2
click at [219, 178] on tr "Abhishek_Nails Amita Chauhan Anil Ashwin Celina Counter_Sales Dawa_Mgr Gaurav_P…" at bounding box center [365, 185] width 549 height 38
type input "400"
drag, startPoint x: 743, startPoint y: 363, endPoint x: 739, endPoint y: 388, distance: 25.1
click at [741, 364] on main "INVOICE PREVIOUS INVOICES Create New Save Open Invoices Client +91 137850000000…" at bounding box center [509, 201] width 865 height 327
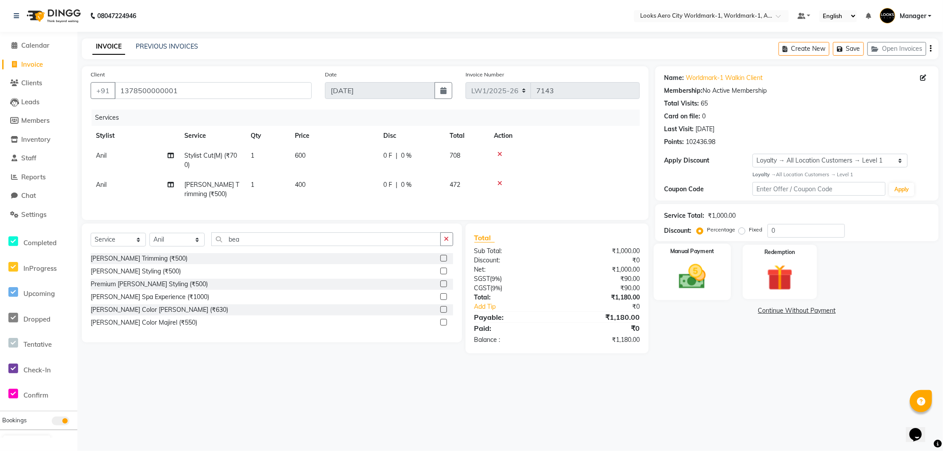
click at [717, 294] on div "Manual Payment" at bounding box center [692, 272] width 77 height 57
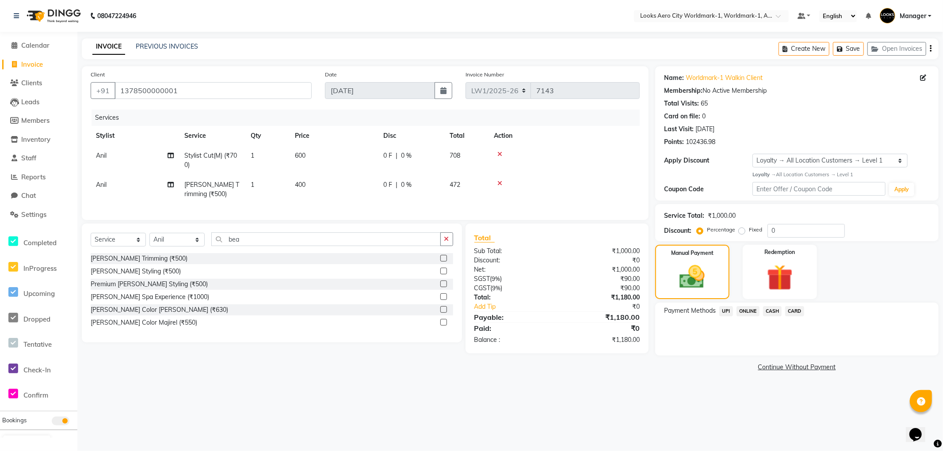
click at [725, 311] on span "UPI" at bounding box center [726, 311] width 14 height 10
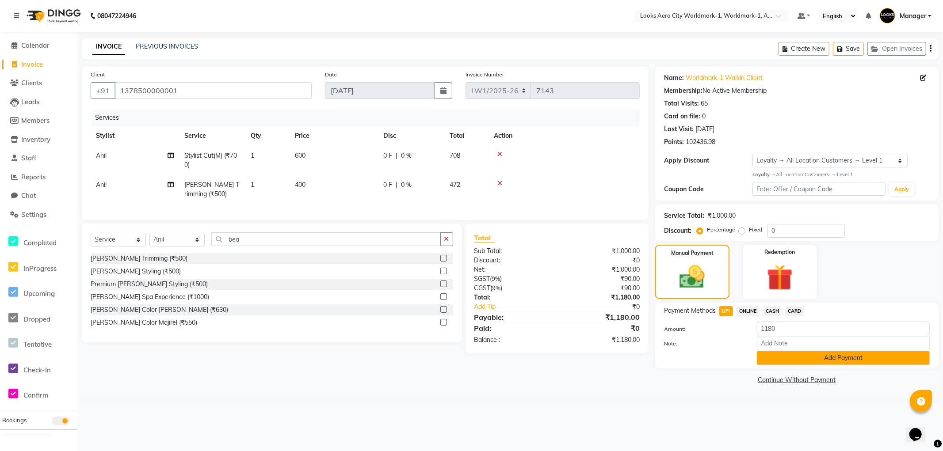
click at [774, 357] on button "Add Payment" at bounding box center [843, 358] width 173 height 14
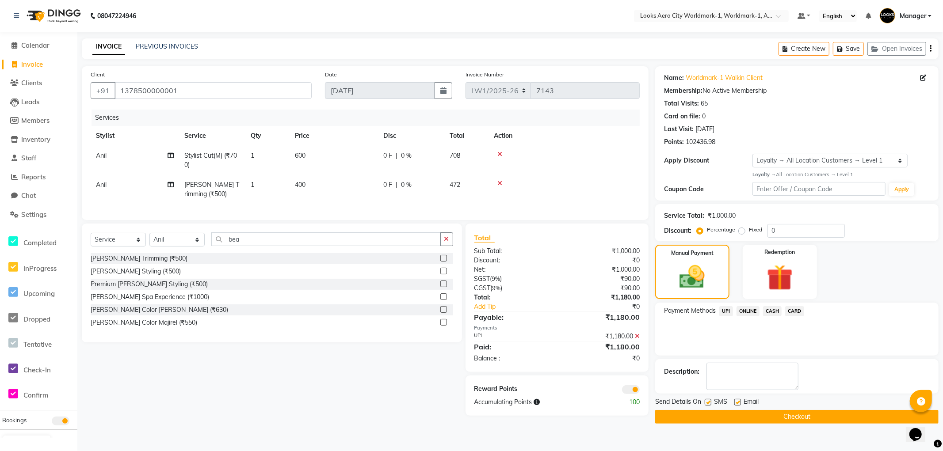
click at [670, 418] on button "Checkout" at bounding box center [796, 417] width 283 height 14
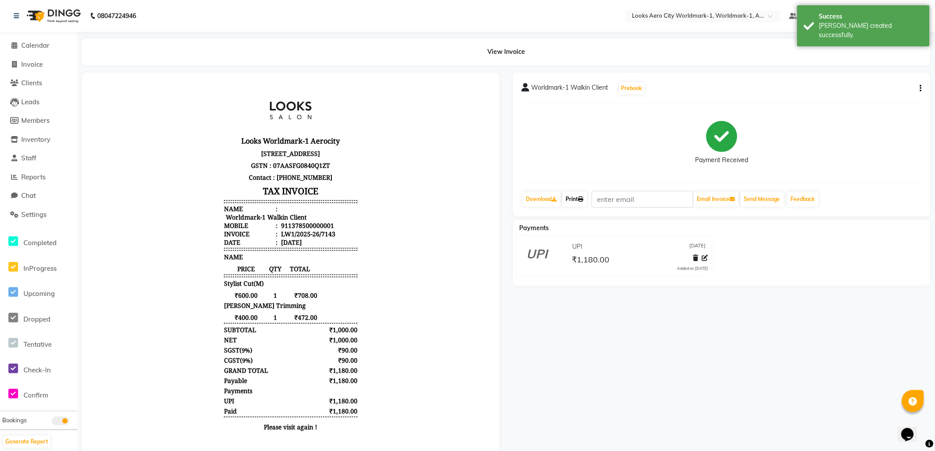
click at [575, 197] on link "Print" at bounding box center [575, 199] width 25 height 15
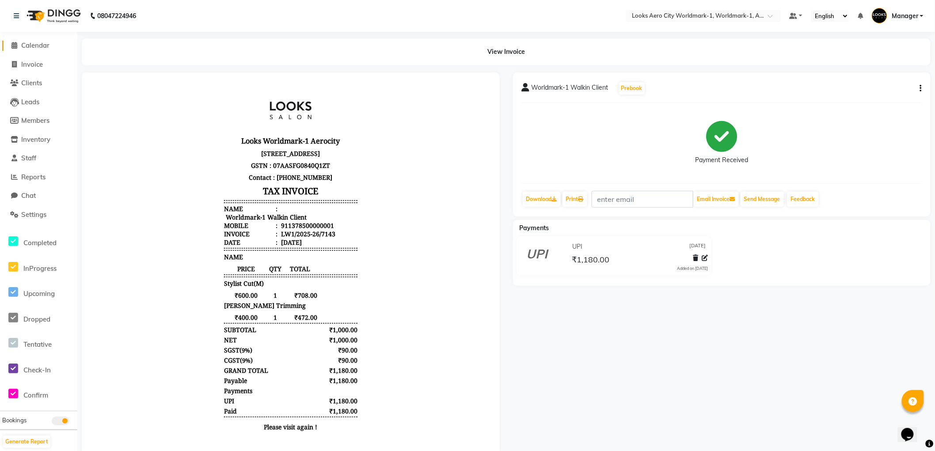
click at [40, 46] on span "Calendar" at bounding box center [35, 45] width 28 height 8
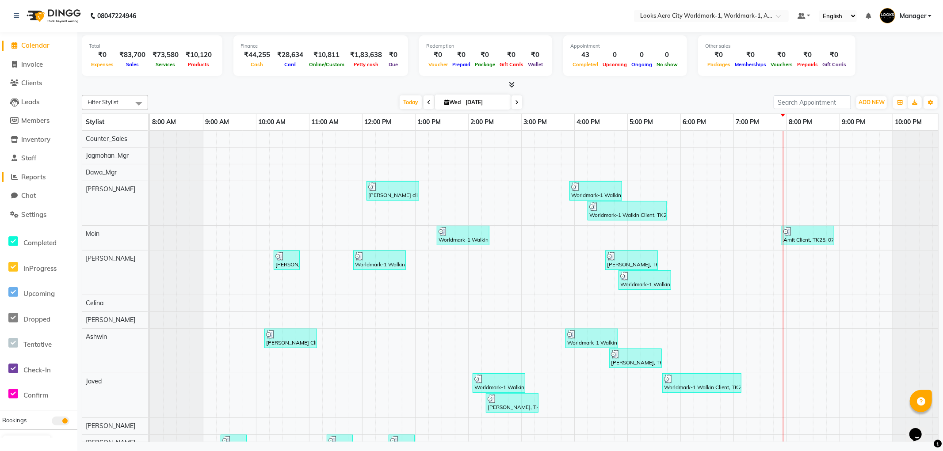
click at [37, 176] on span "Reports" at bounding box center [33, 177] width 24 height 8
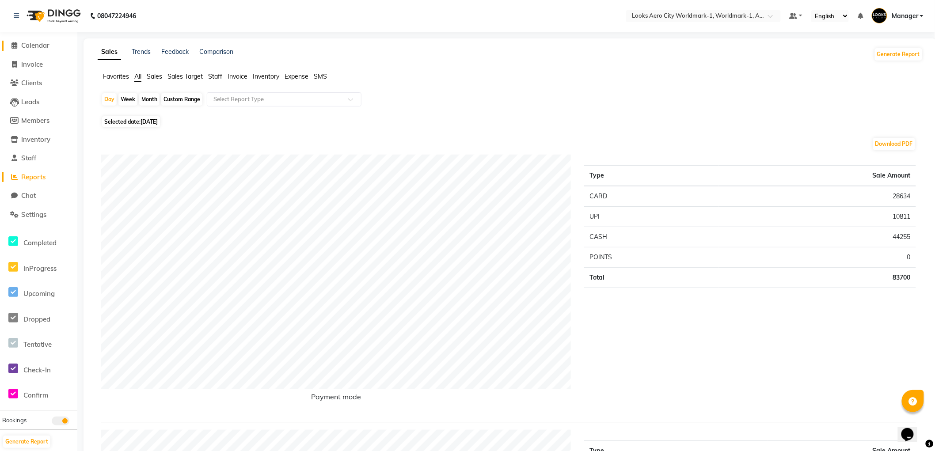
click at [36, 45] on span "Calendar" at bounding box center [35, 45] width 28 height 8
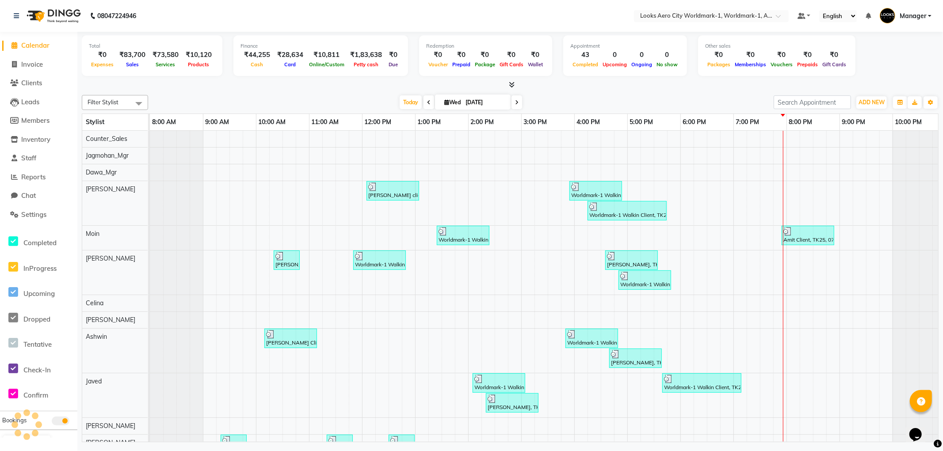
scroll to position [0, 7]
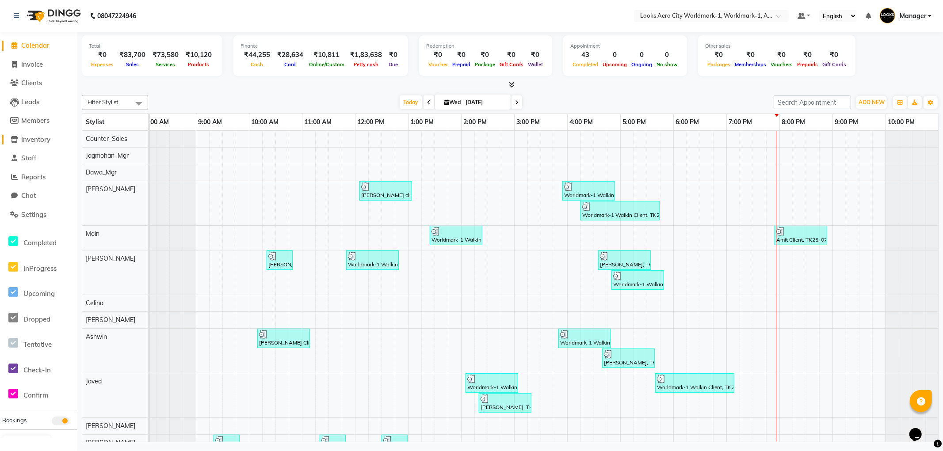
click at [41, 138] on span "Inventory" at bounding box center [35, 139] width 29 height 8
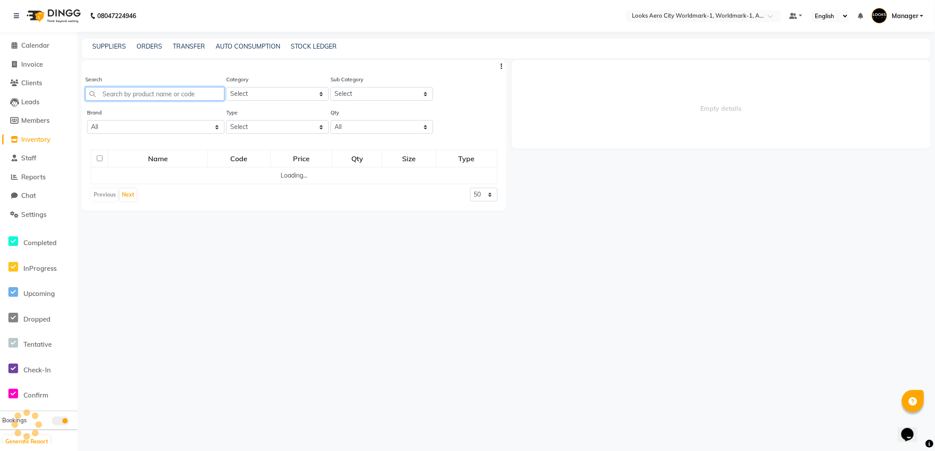
click at [120, 94] on input "text" at bounding box center [154, 94] width 139 height 14
select select
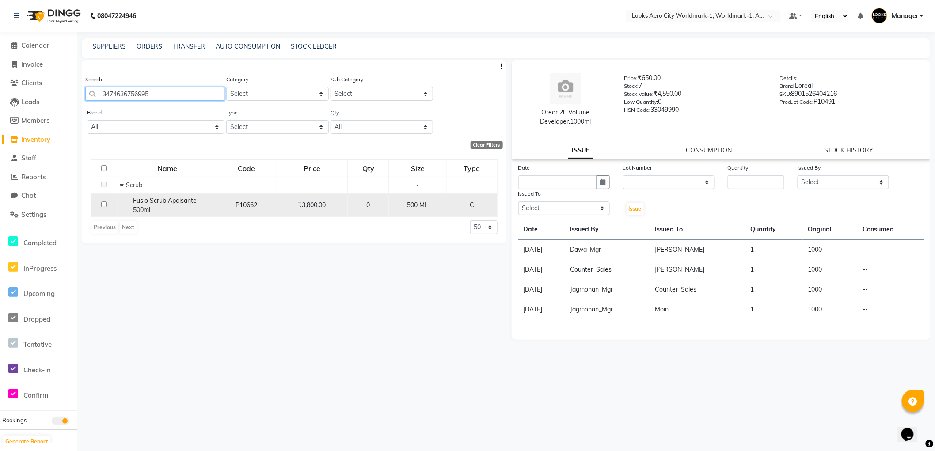
type input "3474636756995"
click at [106, 205] on input "checkbox" at bounding box center [104, 205] width 6 height 6
checkbox input "true"
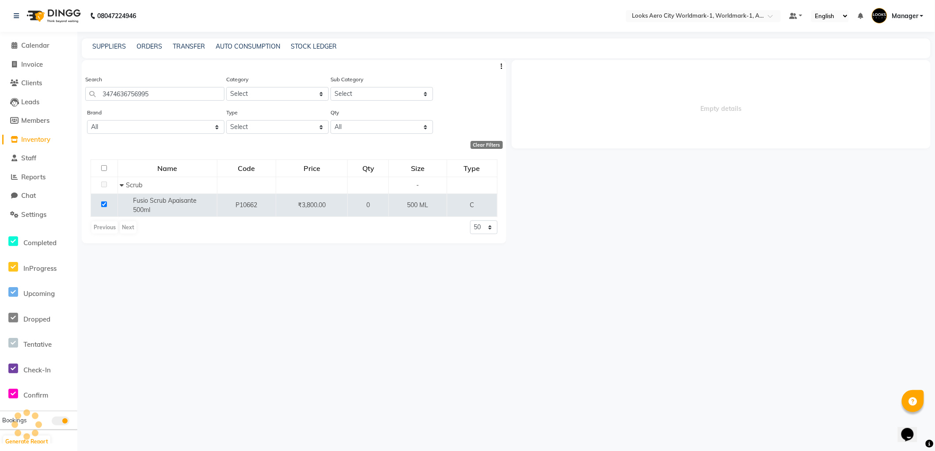
select select
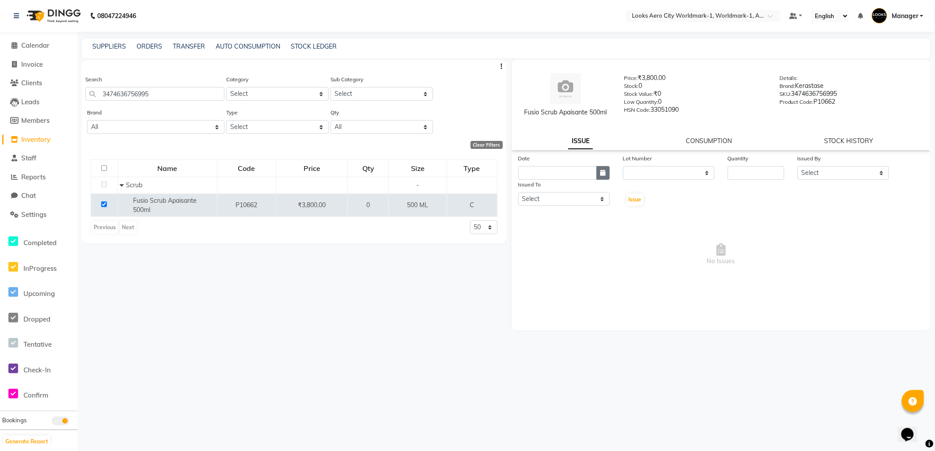
click at [604, 171] on icon "button" at bounding box center [603, 173] width 5 height 6
select select "9"
select select "2025"
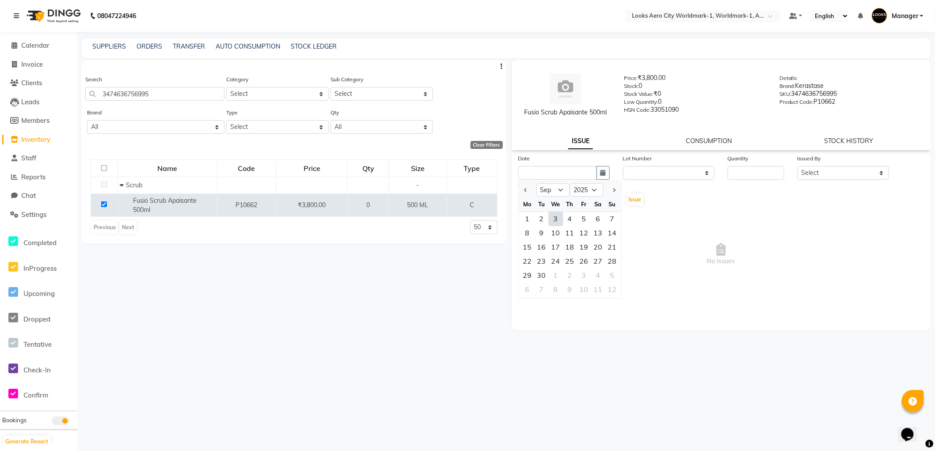
click at [556, 220] on div "3" at bounding box center [556, 219] width 14 height 14
type input "[DATE]"
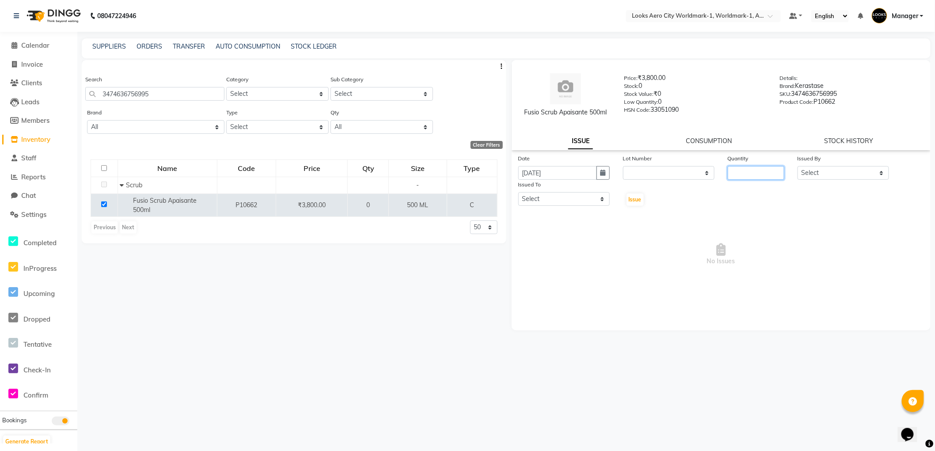
click at [751, 171] on input "number" at bounding box center [756, 173] width 57 height 14
type input "1"
click at [853, 174] on select "Select Abhishek_Nails Amita Chauhan Anil Ashwin Celina Counter_Sales Dawa_Mgr G…" at bounding box center [843, 173] width 91 height 14
select select "84452"
click at [798, 166] on select "Select Abhishek_Nails Amita Chauhan Anil Ashwin Celina Counter_Sales Dawa_Mgr G…" at bounding box center [843, 173] width 91 height 14
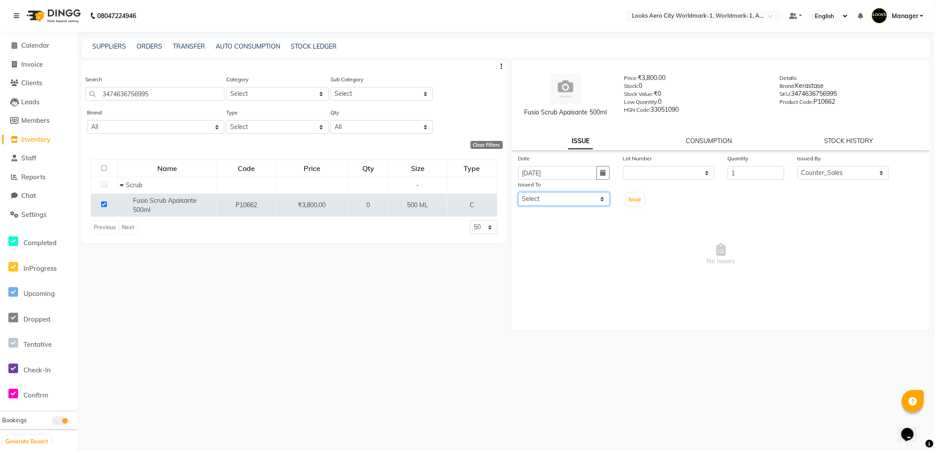
click at [571, 198] on select "Select Abhishek_Nails Amita Chauhan Anil Ashwin Celina Counter_Sales Dawa_Mgr G…" at bounding box center [563, 199] width 91 height 14
select select "84536"
click at [518, 192] on select "Select Abhishek_Nails Amita Chauhan Anil Ashwin Celina Counter_Sales Dawa_Mgr G…" at bounding box center [563, 199] width 91 height 14
click at [635, 198] on span "Issue" at bounding box center [635, 199] width 13 height 7
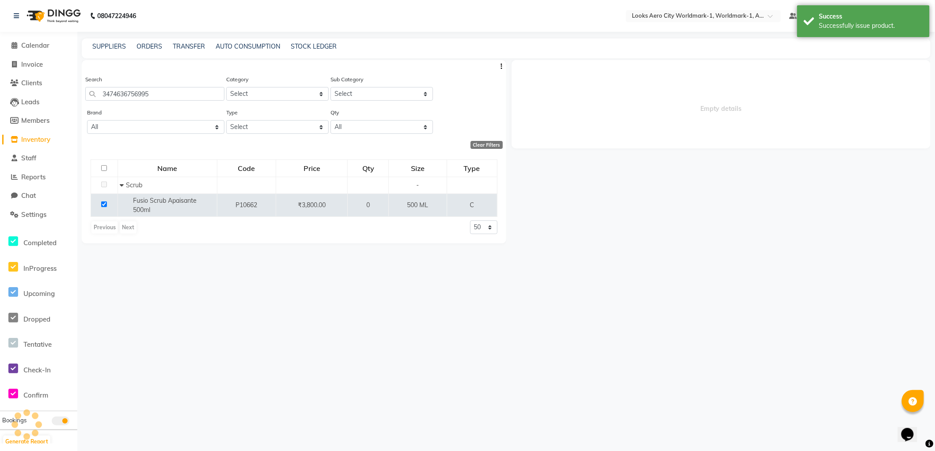
select select
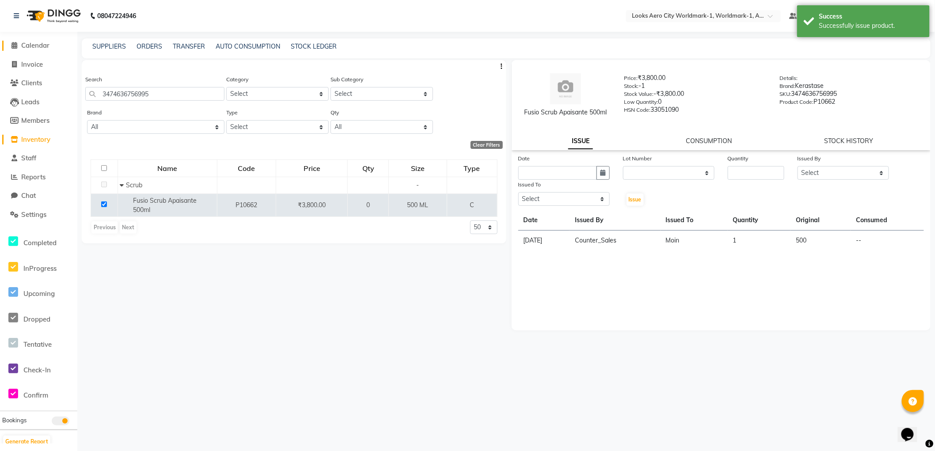
click at [32, 46] on span "Calendar" at bounding box center [35, 45] width 28 height 8
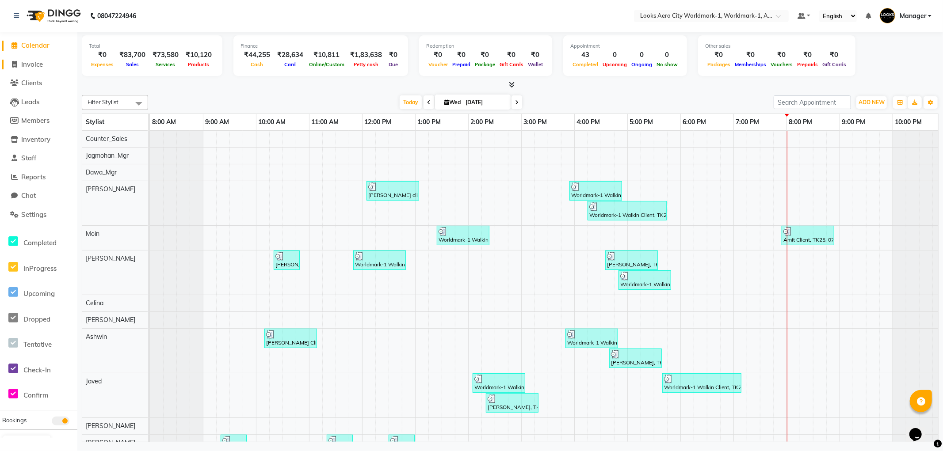
drag, startPoint x: 39, startPoint y: 63, endPoint x: 55, endPoint y: 69, distance: 17.2
click at [38, 64] on span "Invoice" at bounding box center [32, 64] width 22 height 8
select select "service"
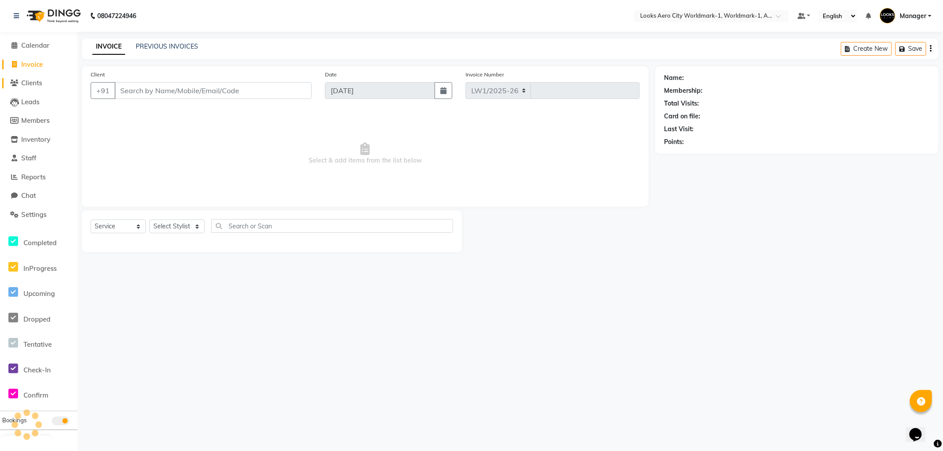
select select "8573"
type input "7144"
click at [31, 179] on span "Reports" at bounding box center [33, 177] width 24 height 8
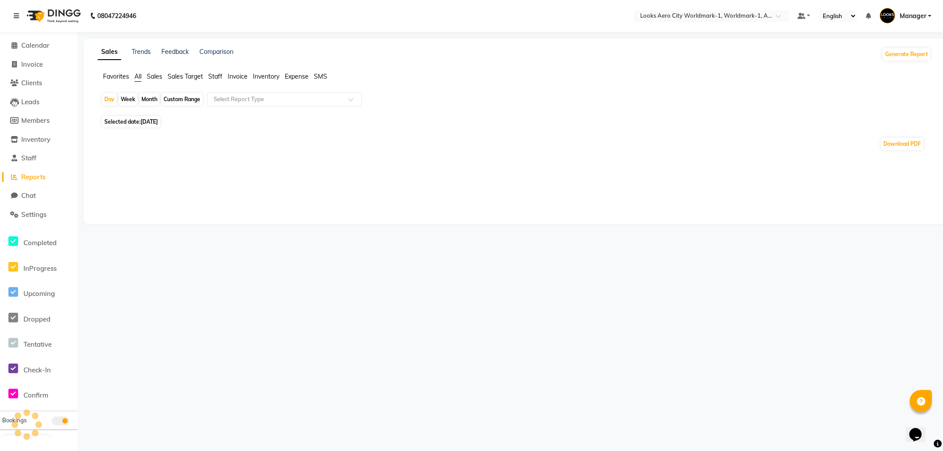
click at [218, 76] on span "Staff" at bounding box center [215, 76] width 14 height 8
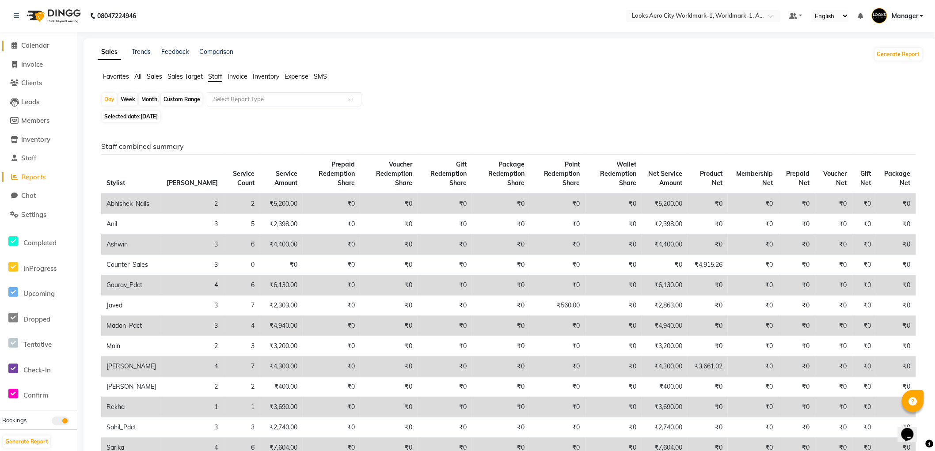
click at [39, 46] on span "Calendar" at bounding box center [35, 45] width 28 height 8
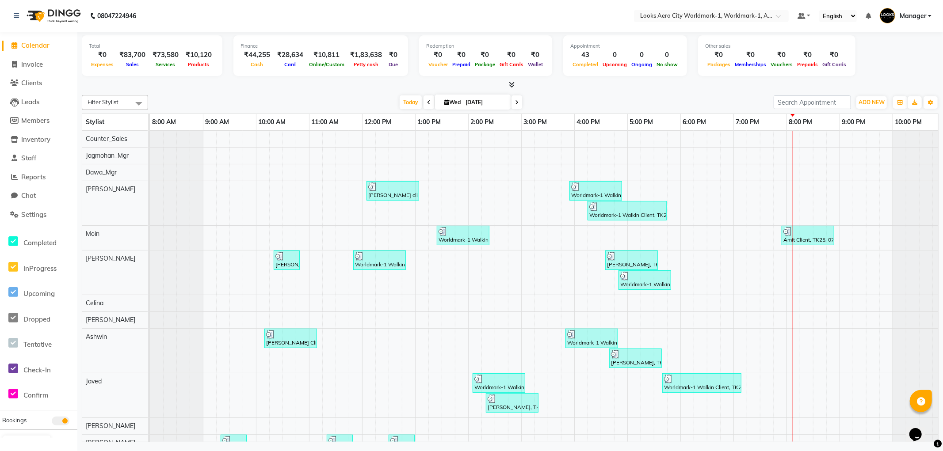
click at [405, 13] on nav "08047224946 Select Location × Looks Aero City Worldmark-1, Worldmark-1, Aerocit…" at bounding box center [471, 16] width 943 height 32
click at [34, 63] on span "Invoice" at bounding box center [32, 64] width 22 height 8
select select "service"
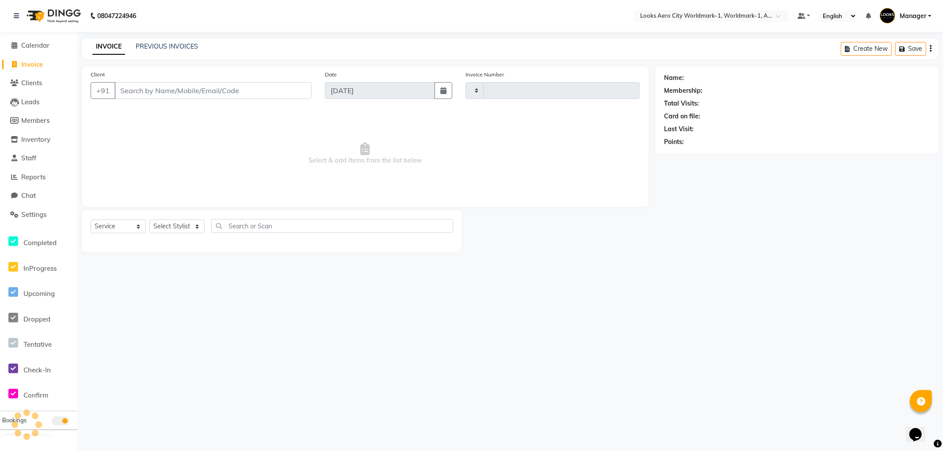
click at [161, 88] on input "Client" at bounding box center [212, 90] width 197 height 17
type input "7144"
select select "8573"
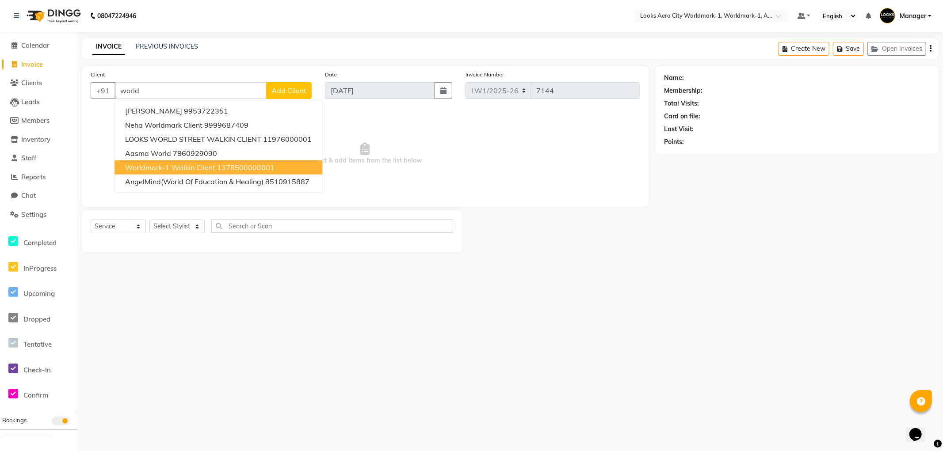
click at [174, 166] on span "Worldmark-1 Walkin Client" at bounding box center [170, 167] width 90 height 9
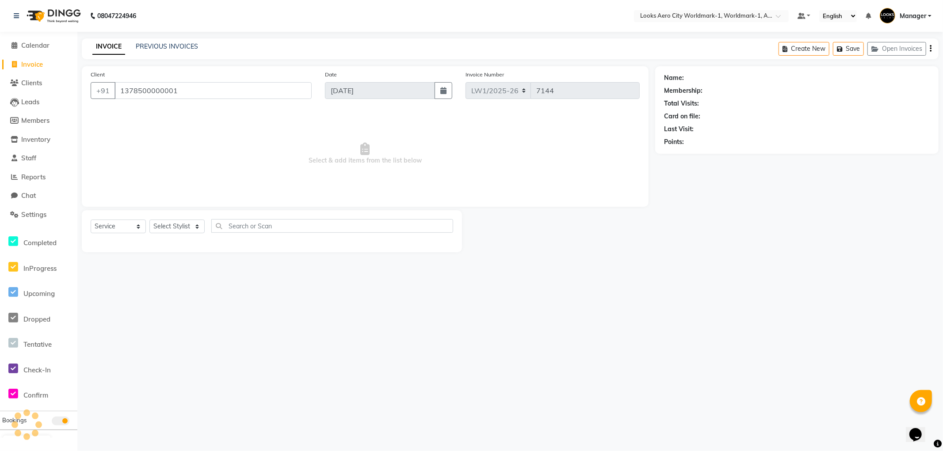
type input "1378500000001"
click at [179, 223] on select "Select Stylist Abhishek_Nails Amita Chauhan Anil Ashwin Celina Counter_Sales Da…" at bounding box center [176, 227] width 55 height 14
select select "1: Object"
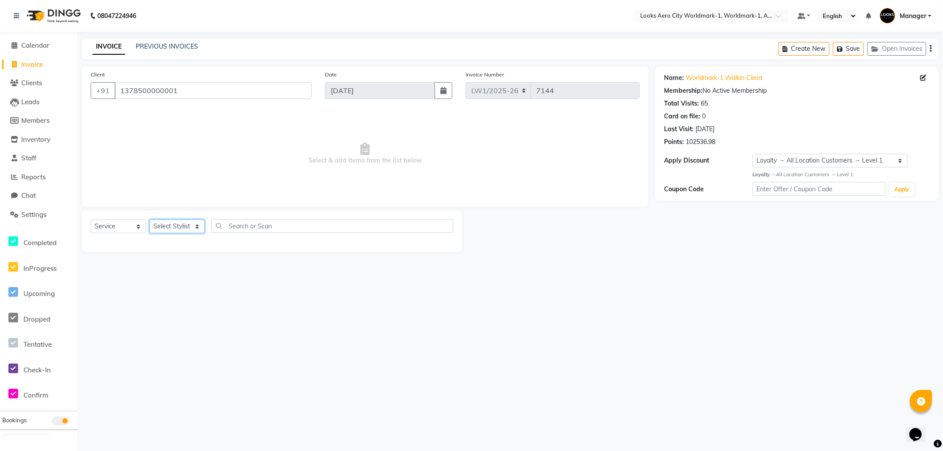
select select "84535"
click at [149, 220] on select "Select Stylist Abhishek_Nails Amita Chauhan Anil Ashwin Celina Counter_Sales Da…" at bounding box center [176, 227] width 55 height 14
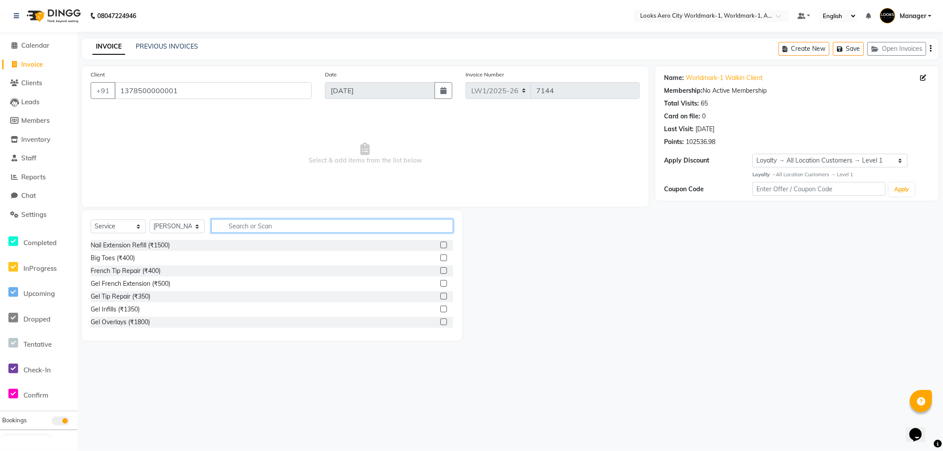
click at [259, 222] on input "text" at bounding box center [332, 226] width 242 height 14
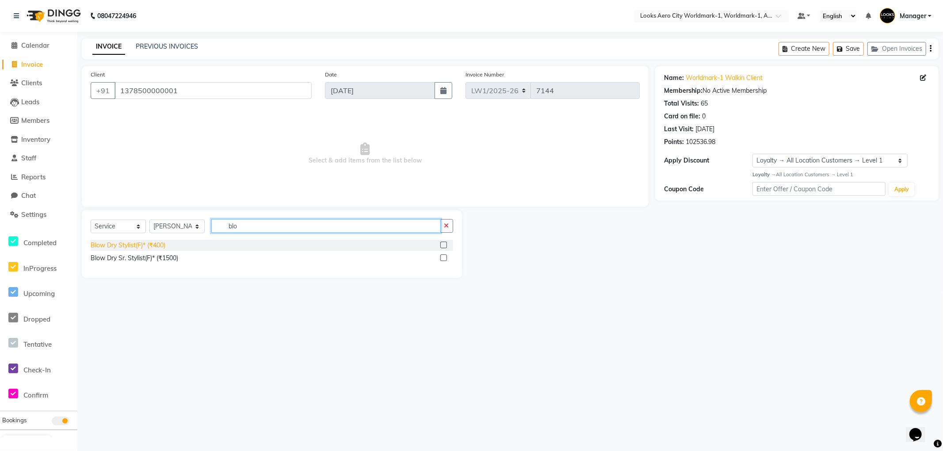
type input "blo"
drag, startPoint x: 141, startPoint y: 248, endPoint x: 154, endPoint y: 179, distance: 69.6
click at [141, 247] on div "Blow Dry Stylist(F)* (₹400)" at bounding box center [128, 245] width 75 height 9
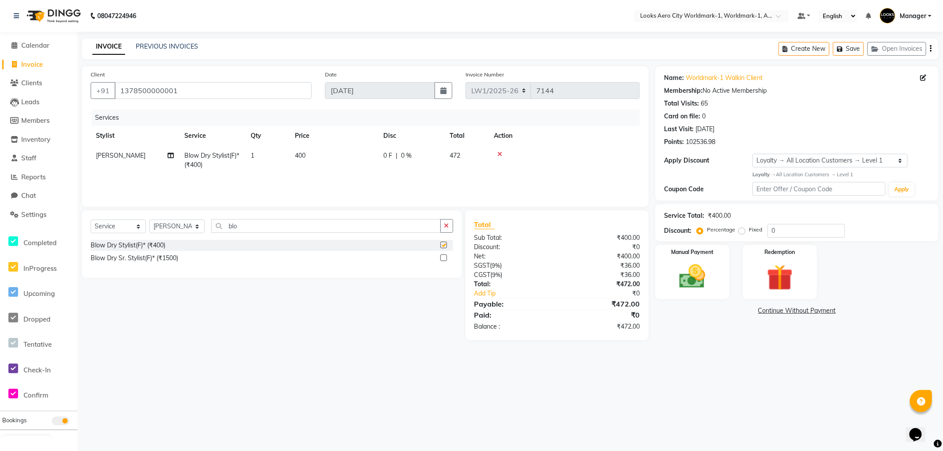
checkbox input "false"
click at [333, 159] on td "400" at bounding box center [333, 160] width 88 height 29
select select "84535"
drag, startPoint x: 387, startPoint y: 160, endPoint x: 258, endPoint y: 151, distance: 129.4
click at [258, 155] on tr "Abhishek_Nails Amita Chauhan Anil Ashwin Celina Counter_Sales Dawa_Mgr Gaurav_P…" at bounding box center [365, 165] width 549 height 38
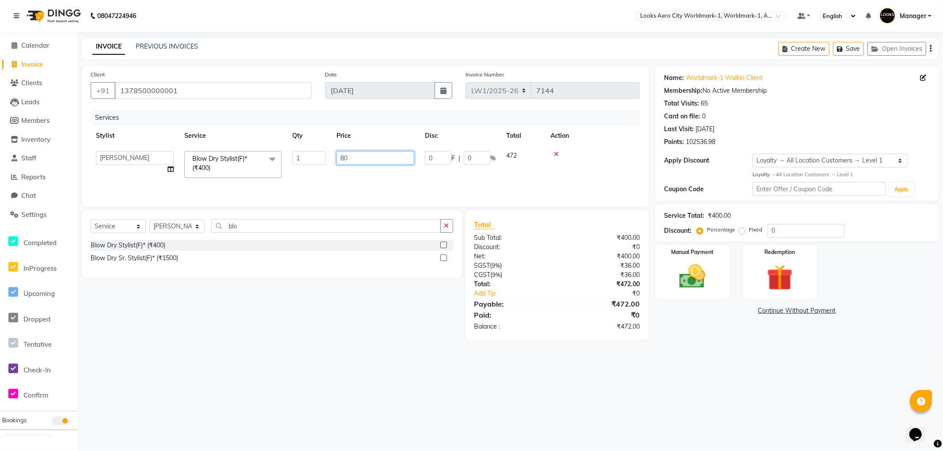
type input "800"
drag, startPoint x: 757, startPoint y: 398, endPoint x: 708, endPoint y: 377, distance: 53.4
click at [757, 397] on div "08047224946 Select Location × Looks Aero City Worldmark-1, Worldmark-1, Aerocit…" at bounding box center [471, 225] width 943 height 451
click at [714, 297] on div "Manual Payment" at bounding box center [692, 272] width 77 height 57
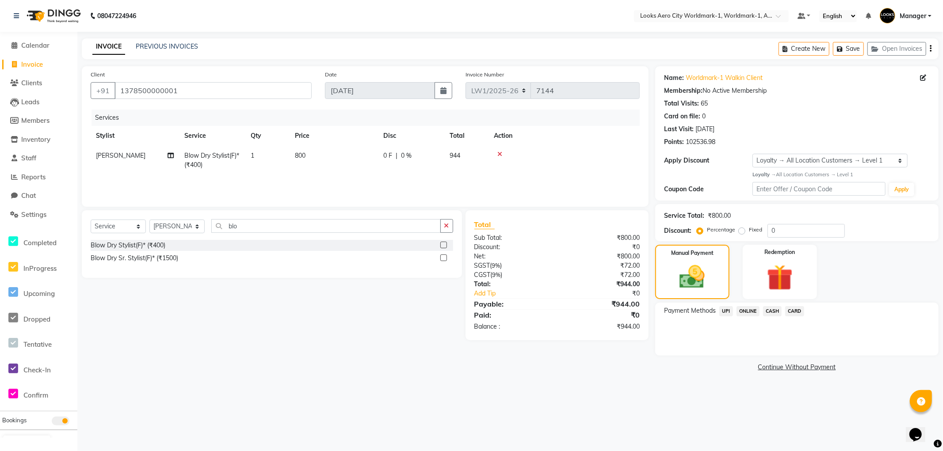
click at [769, 311] on span "CASH" at bounding box center [772, 311] width 19 height 10
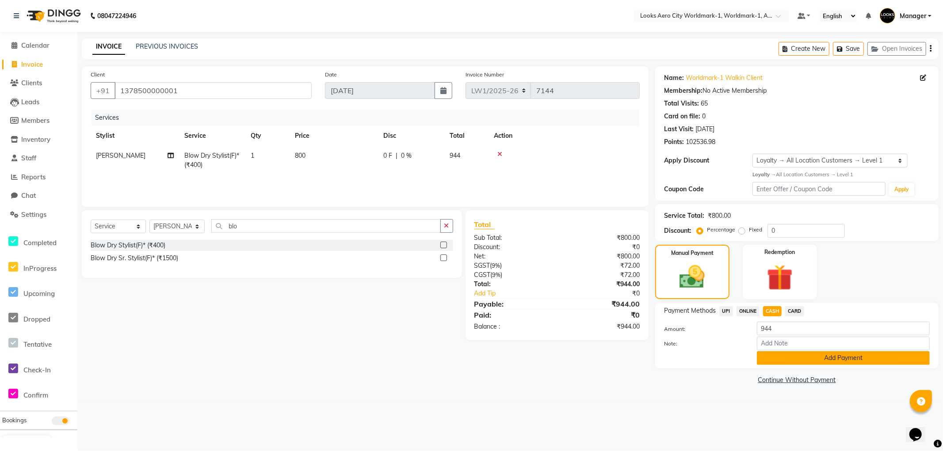
click at [762, 355] on button "Add Payment" at bounding box center [843, 358] width 173 height 14
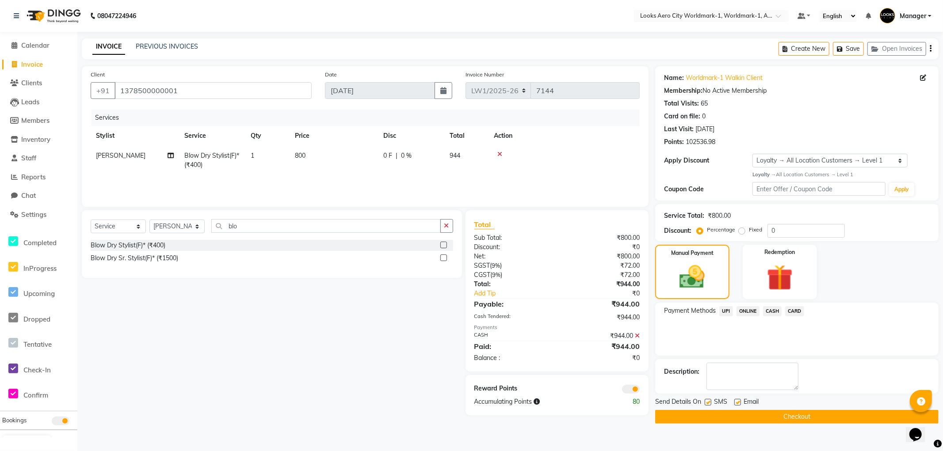
drag, startPoint x: 669, startPoint y: 419, endPoint x: 659, endPoint y: 410, distance: 13.8
click at [669, 419] on button "Checkout" at bounding box center [796, 417] width 283 height 14
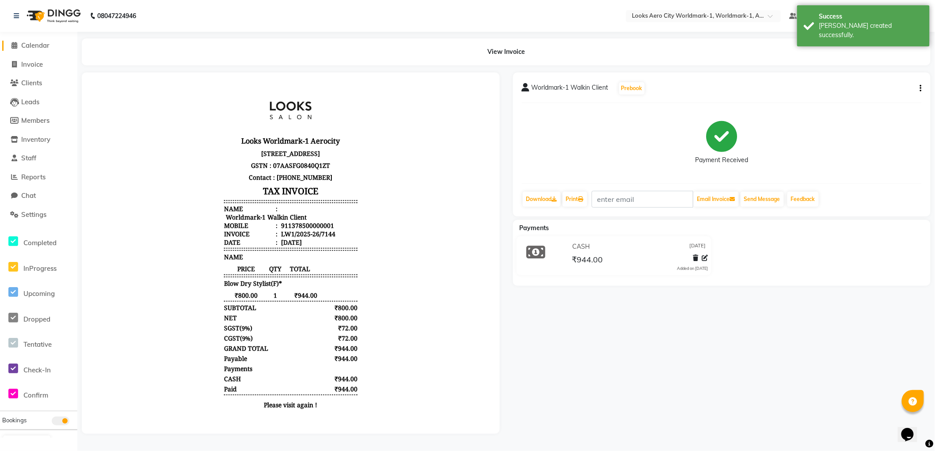
click at [34, 44] on span "Calendar" at bounding box center [35, 45] width 28 height 8
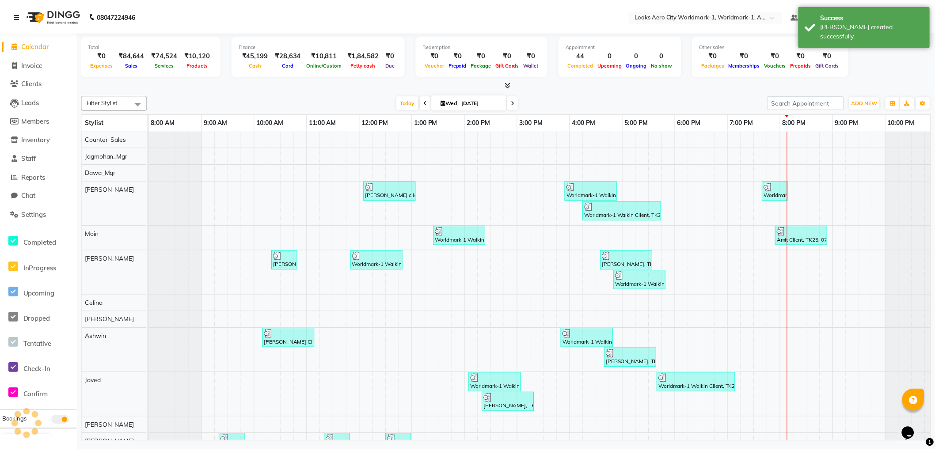
scroll to position [0, 7]
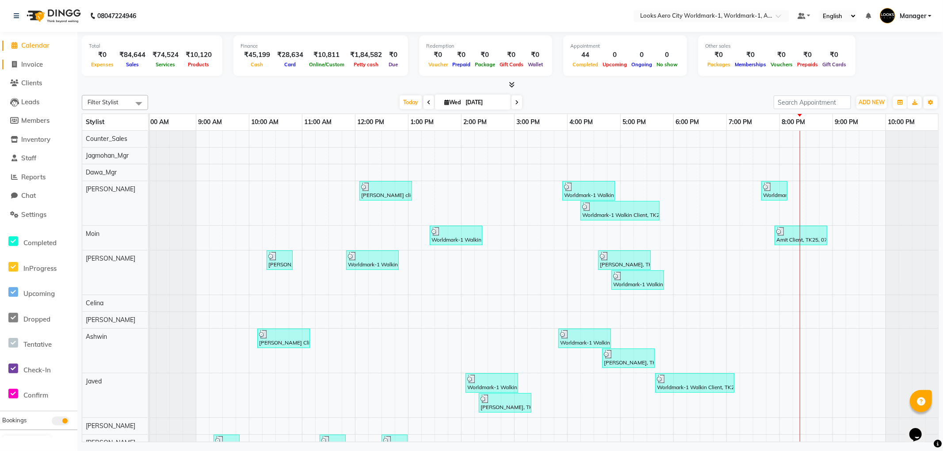
click at [31, 65] on span "Invoice" at bounding box center [32, 64] width 22 height 8
select select "service"
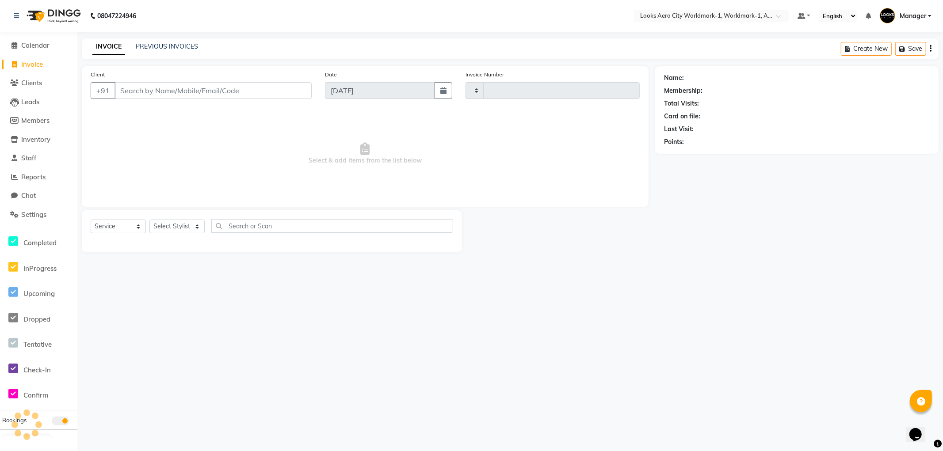
type input "7145"
select select "8573"
click at [168, 90] on input "Client" at bounding box center [212, 90] width 197 height 17
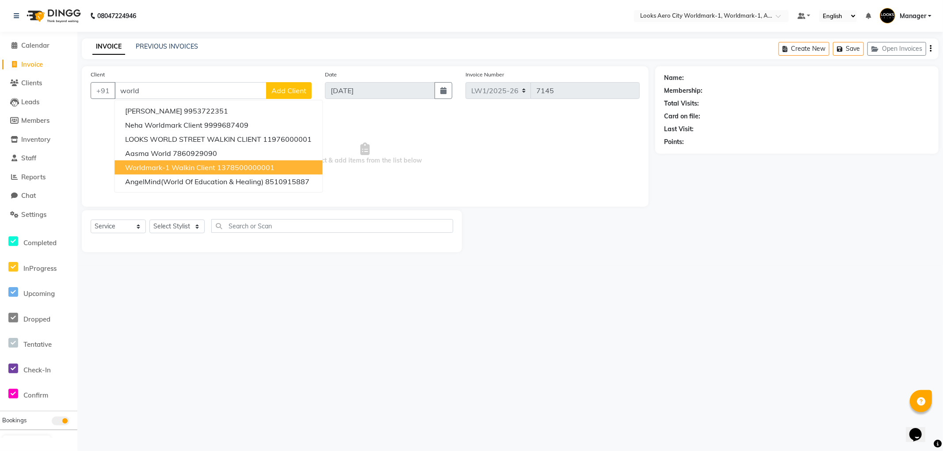
click at [171, 165] on span "Worldmark-1 Walkin Client" at bounding box center [170, 167] width 90 height 9
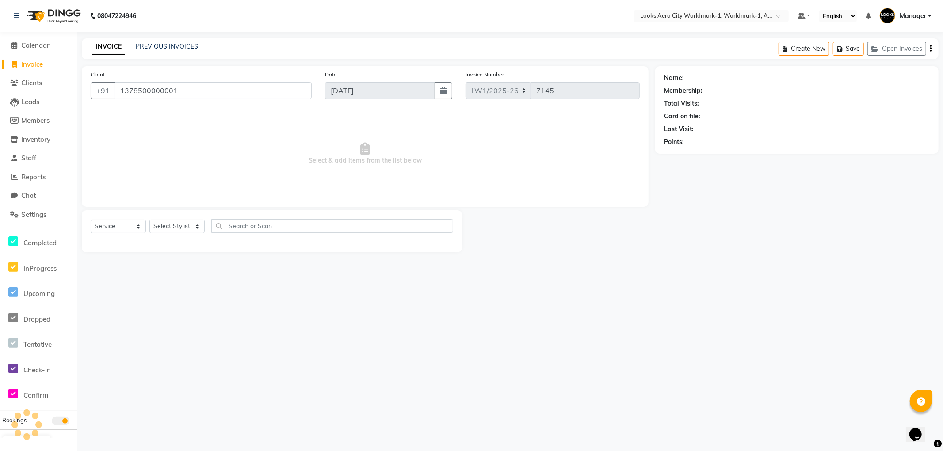
type input "1378500000001"
click at [176, 226] on select "Select Stylist Abhishek_Nails Amita Chauhan Anil Ashwin Celina Counter_Sales Da…" at bounding box center [176, 227] width 55 height 14
select select "1: Object"
select select "84544"
click at [149, 220] on select "Select Stylist Abhishek_Nails Amita Chauhan Anil Ashwin Celina Counter_Sales Da…" at bounding box center [176, 227] width 55 height 14
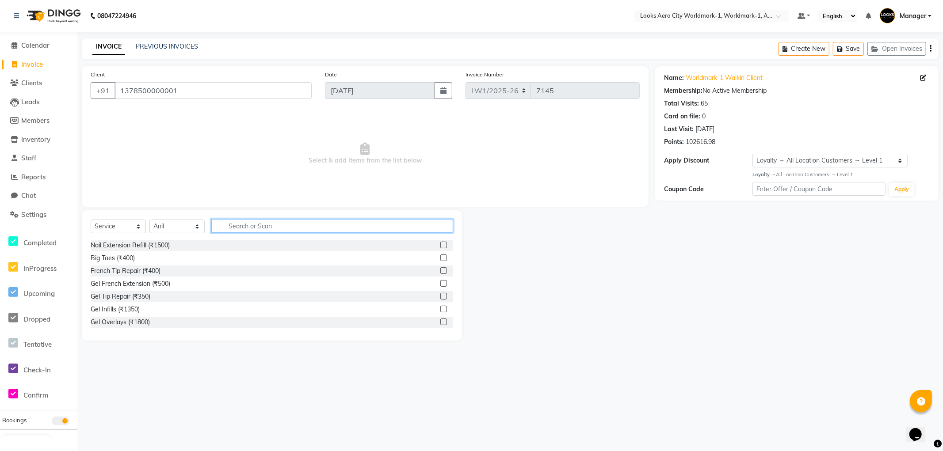
click at [287, 225] on input "text" at bounding box center [332, 226] width 242 height 14
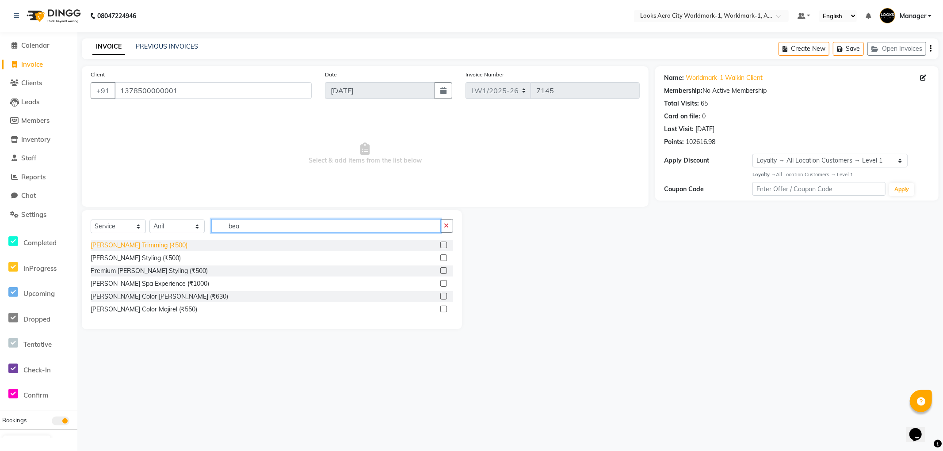
type input "bea"
click at [136, 246] on div "Beard Trimming (₹500)" at bounding box center [139, 245] width 97 height 9
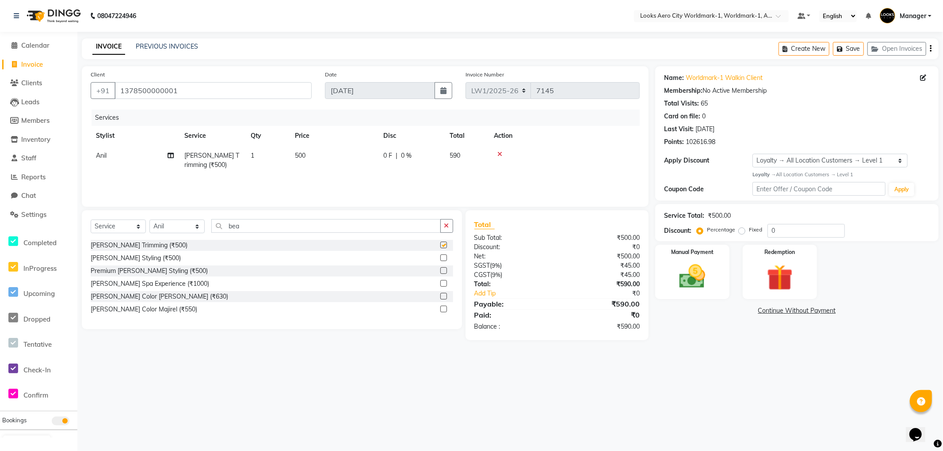
checkbox input "false"
click at [317, 152] on td "500" at bounding box center [333, 160] width 88 height 29
select select "84544"
drag, startPoint x: 379, startPoint y: 158, endPoint x: 289, endPoint y: 158, distance: 89.3
click at [289, 158] on tr "Abhishek_Nails Amita Chauhan Anil Ashwin Celina Counter_Sales Dawa_Mgr Gaurav_P…" at bounding box center [365, 165] width 549 height 38
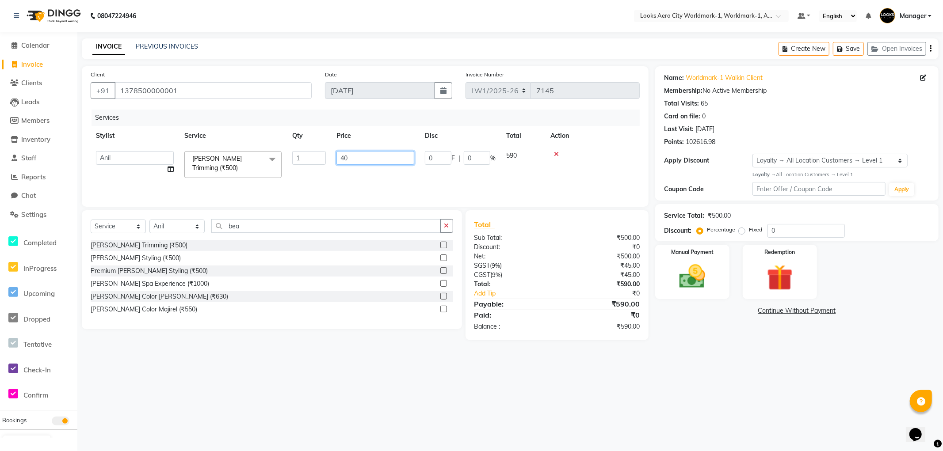
type input "400"
click at [719, 374] on div "08047224946 Select Location × Looks Aero City Worldmark-1, Worldmark-1, Aerocit…" at bounding box center [471, 225] width 943 height 451
click at [723, 295] on div "Manual Payment" at bounding box center [692, 272] width 77 height 57
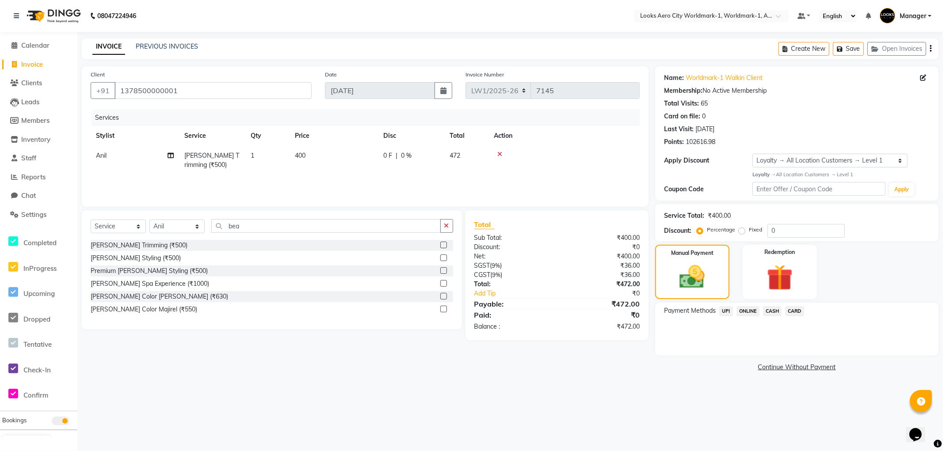
click at [727, 310] on span "UPI" at bounding box center [726, 311] width 14 height 10
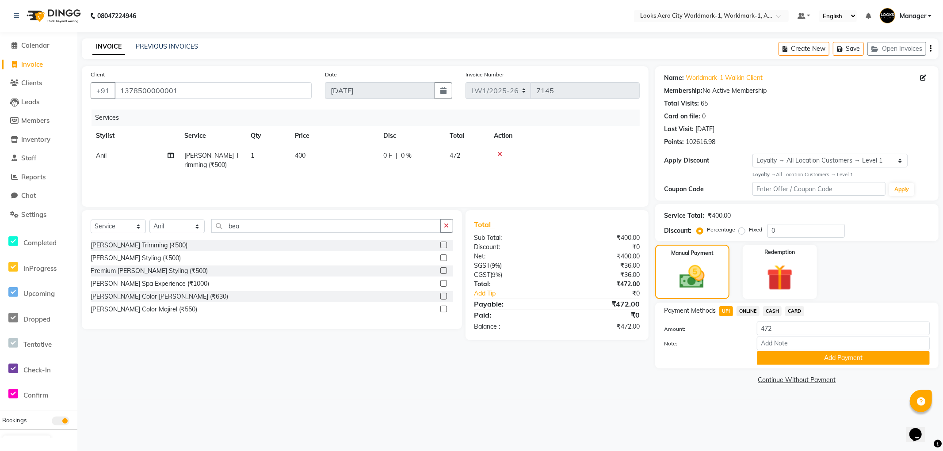
click at [321, 156] on td "400" at bounding box center [333, 160] width 88 height 29
select select "84544"
drag, startPoint x: 366, startPoint y: 156, endPoint x: 149, endPoint y: 118, distance: 219.5
click at [151, 127] on table "Stylist Service Qty Price Disc Total Action Abhishek_Nails Amita Chauhan Anil A…" at bounding box center [365, 154] width 549 height 57
type input "340"
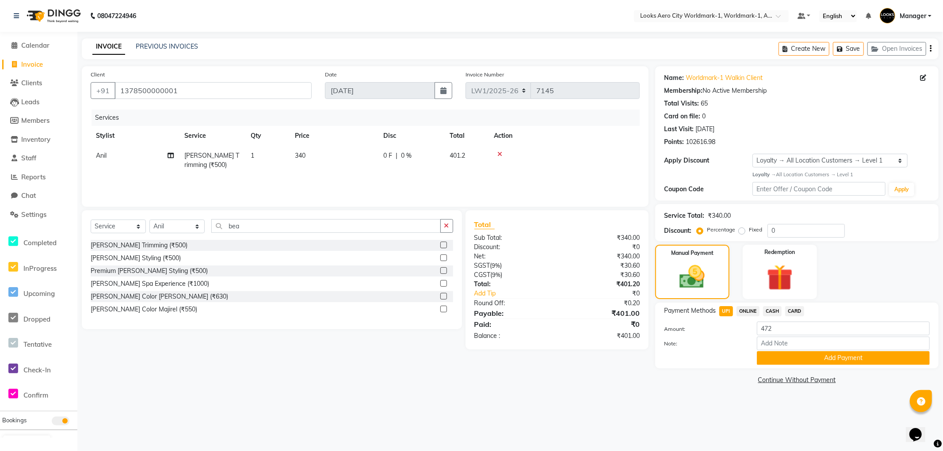
drag, startPoint x: 635, startPoint y: 387, endPoint x: 629, endPoint y: 387, distance: 5.3
click at [633, 387] on main "INVOICE PREVIOUS INVOICES Create New Save Open Invoices Client +91 137850000000…" at bounding box center [509, 219] width 865 height 362
click at [171, 229] on select "Select Stylist Abhishek_Nails Amita Chauhan Anil Ashwin Celina Counter_Sales Da…" at bounding box center [176, 227] width 55 height 14
select select "84550"
click at [149, 220] on select "Select Stylist Abhishek_Nails Amita Chauhan Anil Ashwin Celina Counter_Sales Da…" at bounding box center [176, 227] width 55 height 14
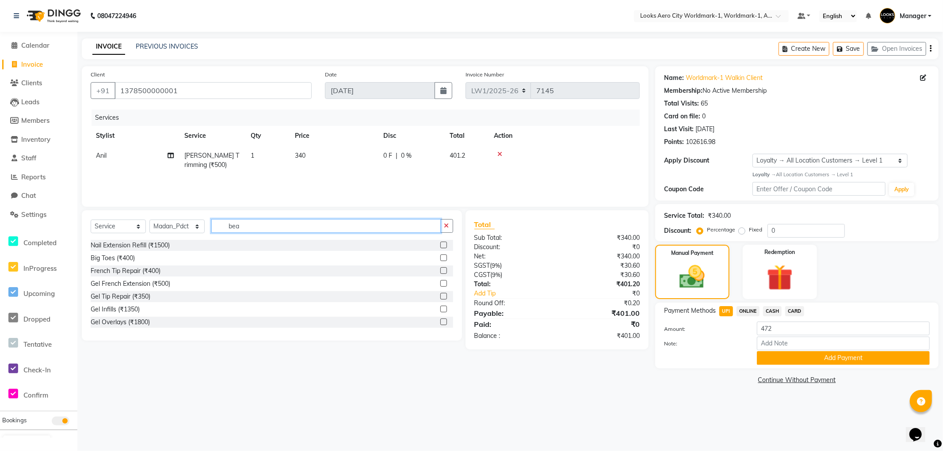
drag, startPoint x: 270, startPoint y: 224, endPoint x: 198, endPoint y: 223, distance: 72.9
click at [198, 223] on div "Select Service Product Membership Package Voucher Prepaid Gift Card Select Styl…" at bounding box center [272, 229] width 362 height 21
type input "p"
type input "fil"
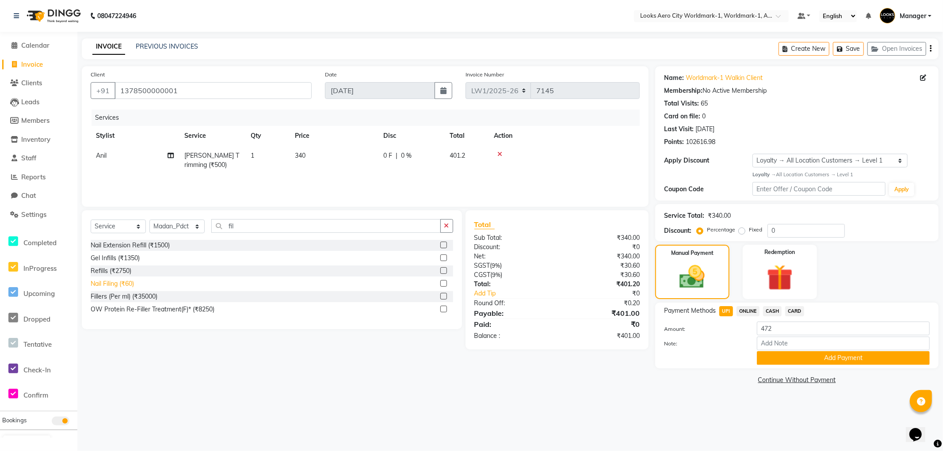
click at [122, 283] on div "Nail Filing (₹60)" at bounding box center [112, 283] width 43 height 9
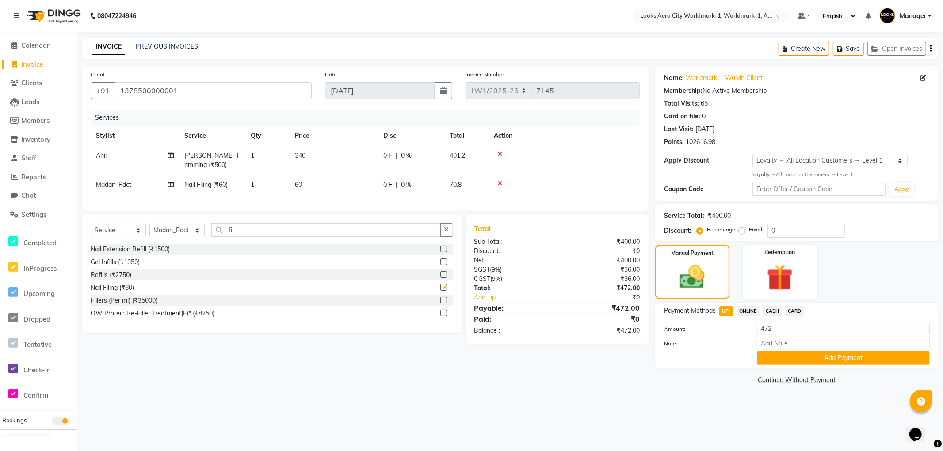
checkbox input "false"
click at [324, 182] on td "60" at bounding box center [333, 185] width 88 height 20
select select "84550"
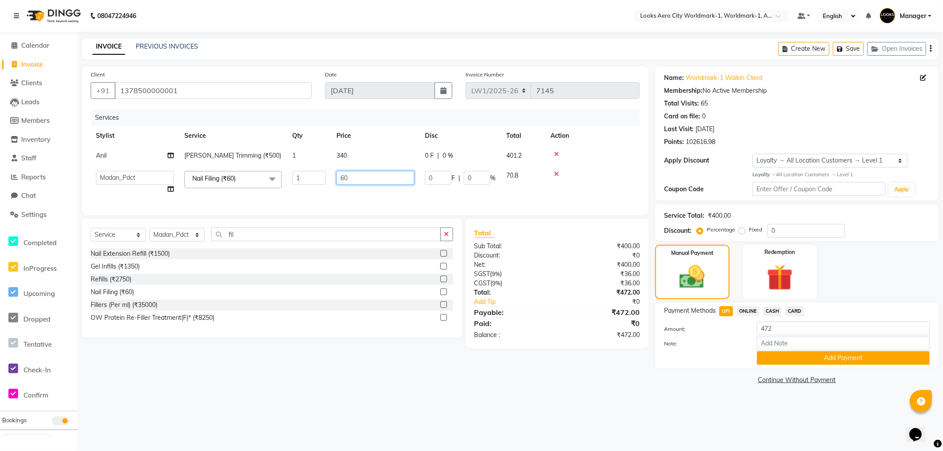
drag, startPoint x: 371, startPoint y: 176, endPoint x: 298, endPoint y: 175, distance: 72.9
click at [298, 175] on tr "Abhishek_Nails Amita Chauhan Anil Ashwin Celina Counter_Sales Dawa_Mgr Gaurav_P…" at bounding box center [365, 183] width 549 height 34
click at [602, 417] on div "08047224946 Select Location × Looks Aero City Worldmark-1, Worldmark-1, Aerocit…" at bounding box center [471, 225] width 943 height 451
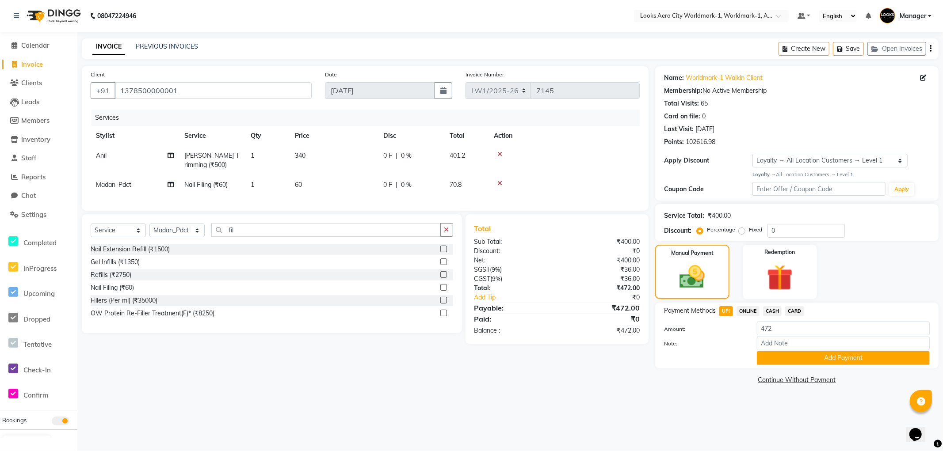
click at [329, 184] on td "60" at bounding box center [333, 185] width 88 height 20
select select "84550"
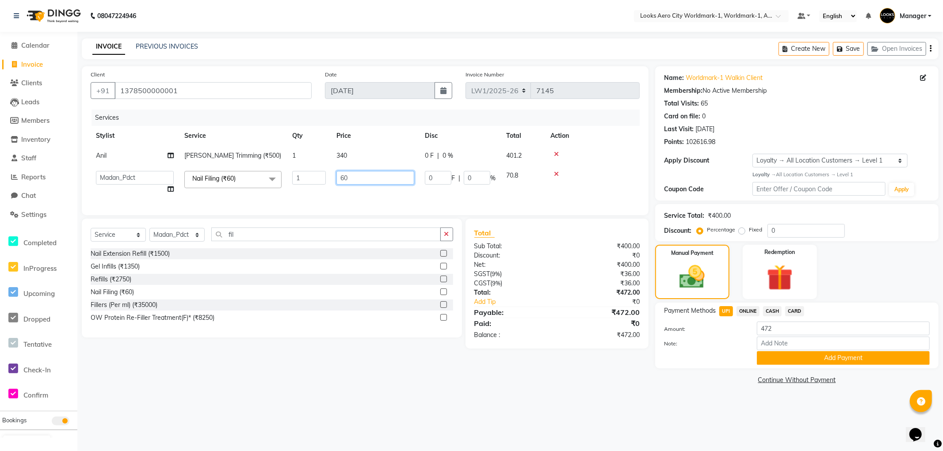
click at [374, 176] on input "60" at bounding box center [375, 178] width 78 height 14
type input "61"
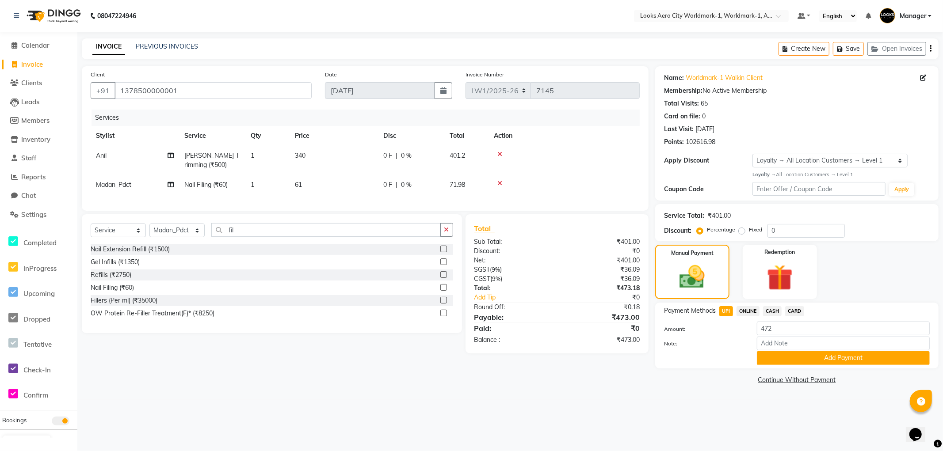
click at [357, 153] on td "340" at bounding box center [333, 160] width 88 height 29
select select "84544"
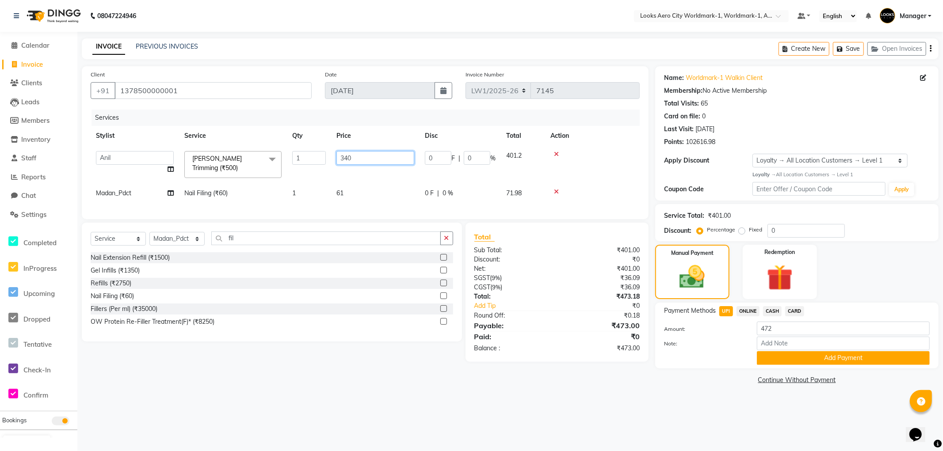
click at [390, 157] on input "340" at bounding box center [375, 158] width 78 height 14
type input "339"
click at [740, 400] on main "INVOICE PREVIOUS INVOICES Create New Save Open Invoices Client +91 137850000000…" at bounding box center [509, 219] width 865 height 362
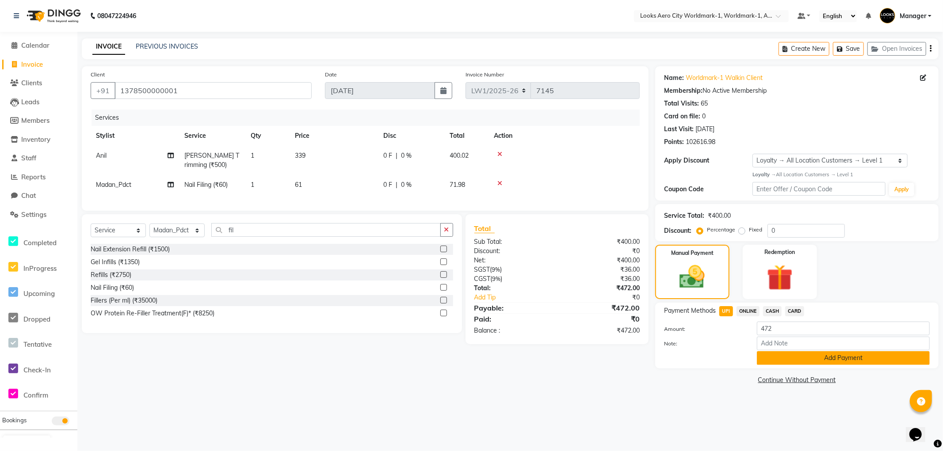
click at [776, 358] on button "Add Payment" at bounding box center [843, 358] width 173 height 14
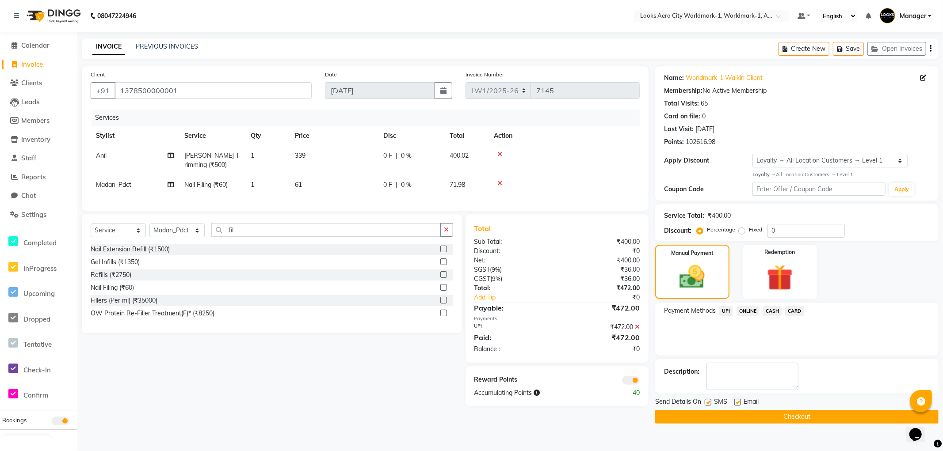
click at [662, 412] on button "Checkout" at bounding box center [796, 417] width 283 height 14
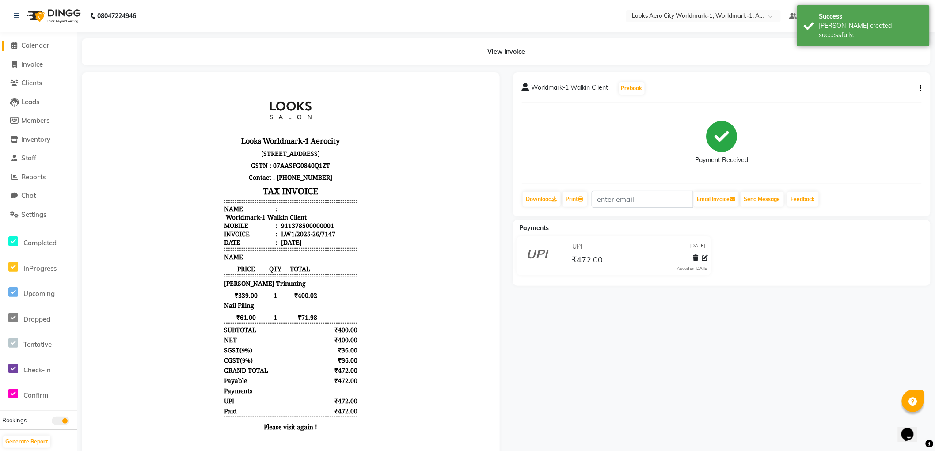
click at [36, 46] on span "Calendar" at bounding box center [35, 45] width 28 height 8
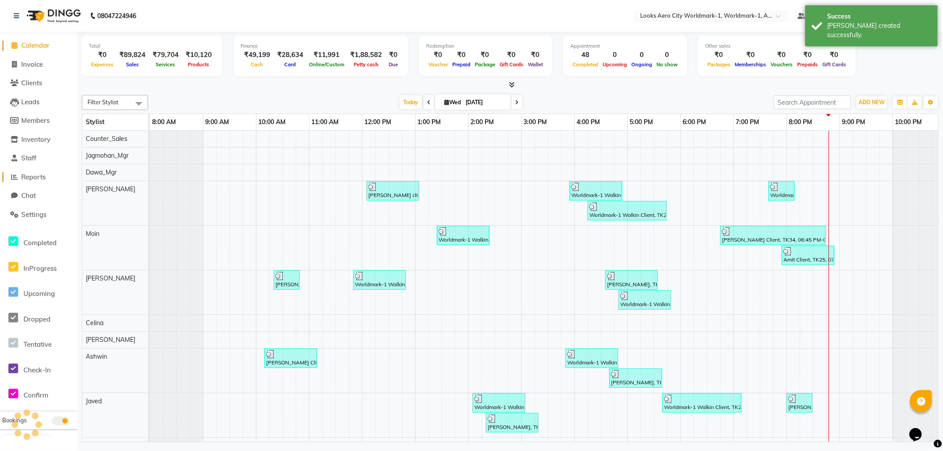
click at [34, 175] on span "Reports" at bounding box center [33, 177] width 24 height 8
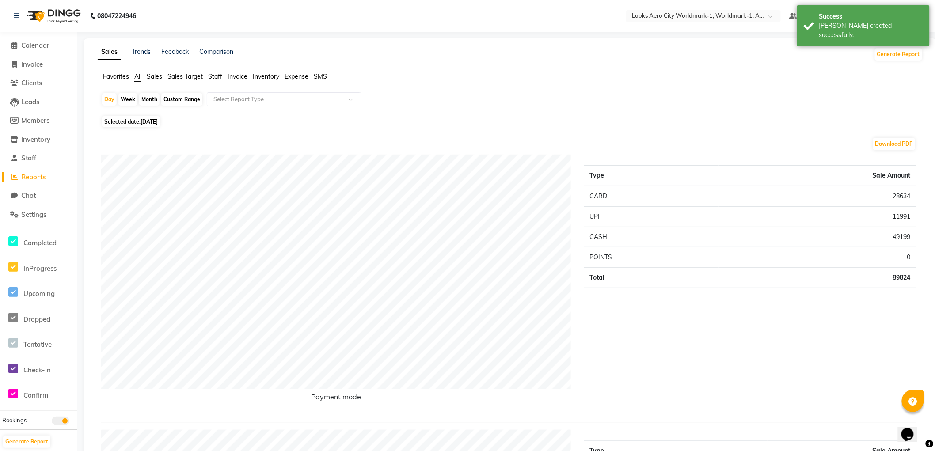
click at [215, 76] on span "Staff" at bounding box center [215, 76] width 14 height 8
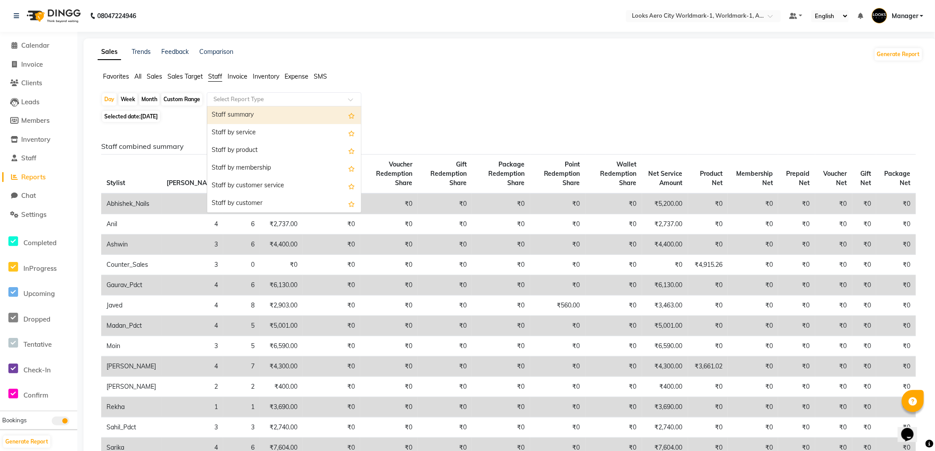
click at [242, 99] on input "text" at bounding box center [275, 99] width 127 height 9
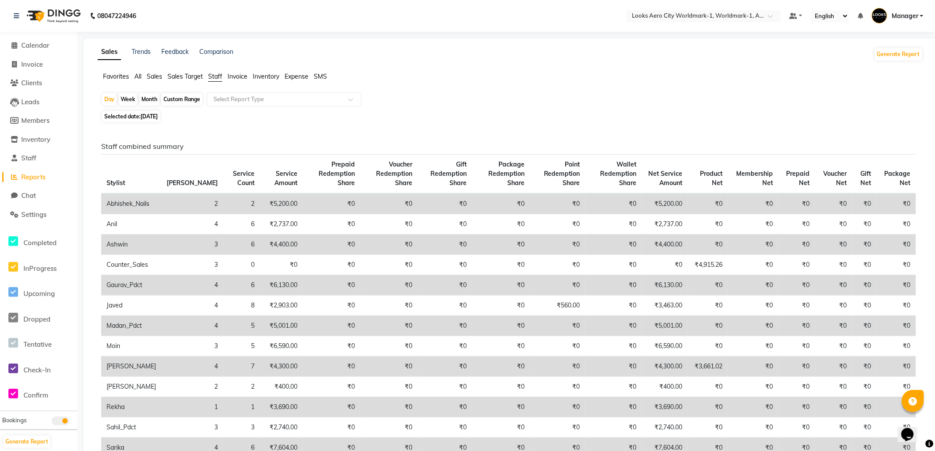
click at [477, 120] on div "Selected date: 03-09-2025" at bounding box center [512, 116] width 822 height 9
click at [585, 112] on div "Selected date: 03-09-2025" at bounding box center [512, 116] width 822 height 9
drag, startPoint x: 34, startPoint y: 45, endPoint x: 49, endPoint y: 39, distance: 16.7
click at [33, 45] on span "Calendar" at bounding box center [35, 45] width 28 height 8
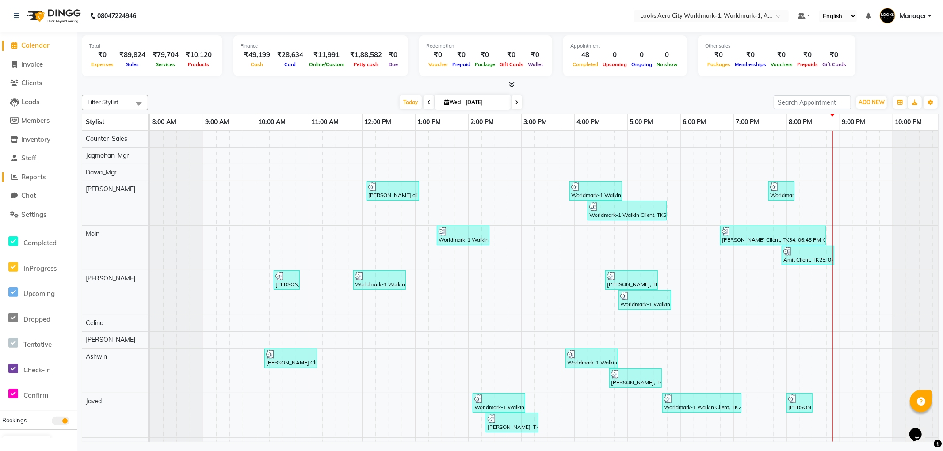
click at [42, 179] on span "Reports" at bounding box center [33, 177] width 24 height 8
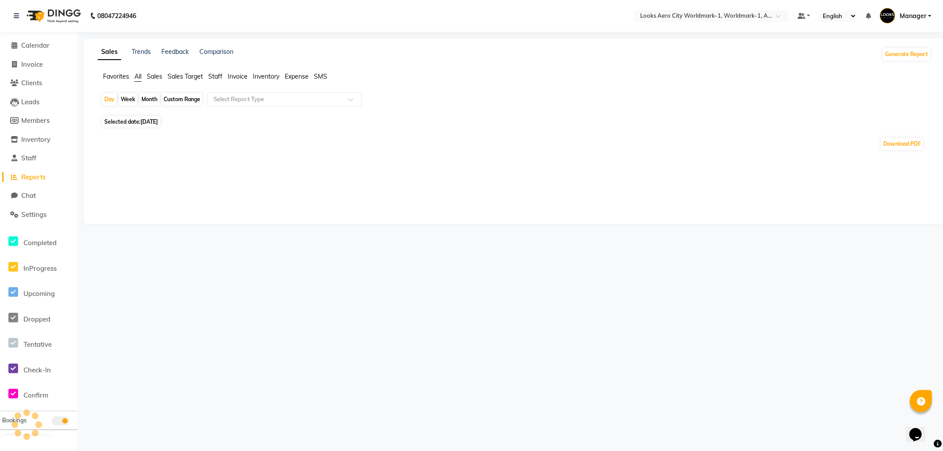
drag, startPoint x: 220, startPoint y: 77, endPoint x: 213, endPoint y: 82, distance: 8.2
click at [217, 78] on span "Staff" at bounding box center [215, 76] width 14 height 8
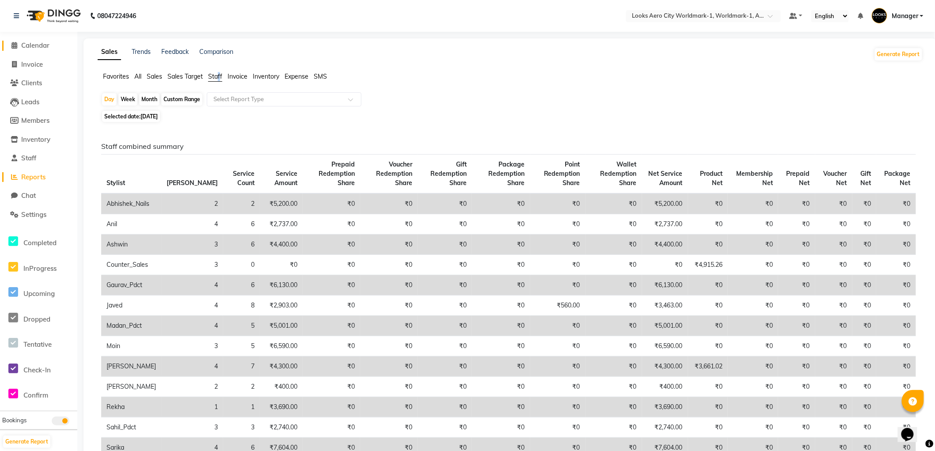
click at [35, 45] on span "Calendar" at bounding box center [35, 45] width 28 height 8
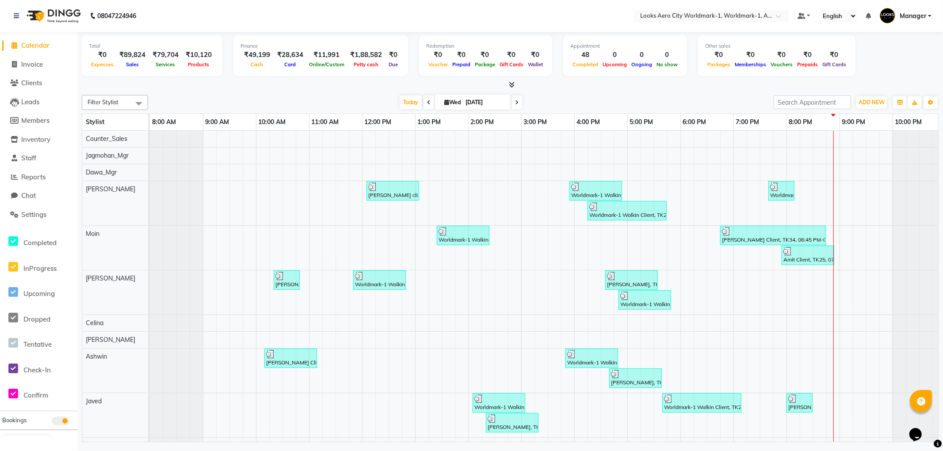
click at [33, 44] on span "Calendar" at bounding box center [35, 45] width 28 height 8
click at [864, 99] on span "ADD NEW" at bounding box center [871, 102] width 26 height 7
click at [847, 140] on link "Add Expense" at bounding box center [851, 141] width 70 height 11
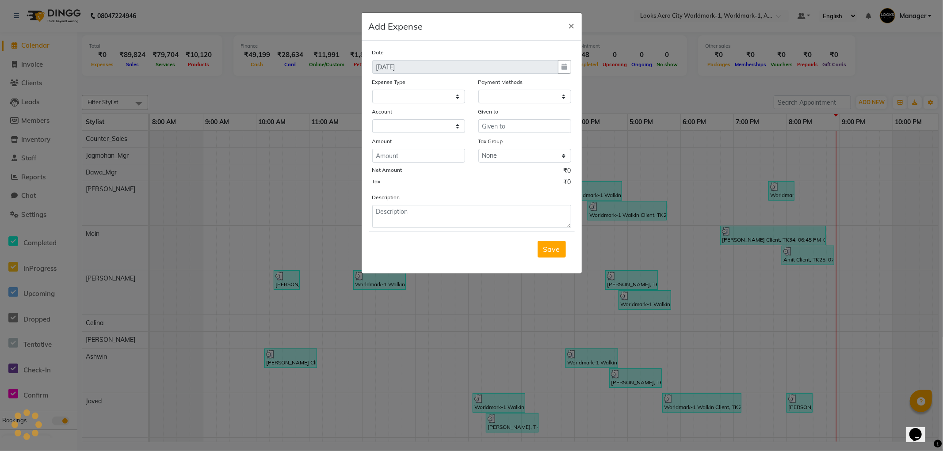
select select
select select "1"
select select "7739"
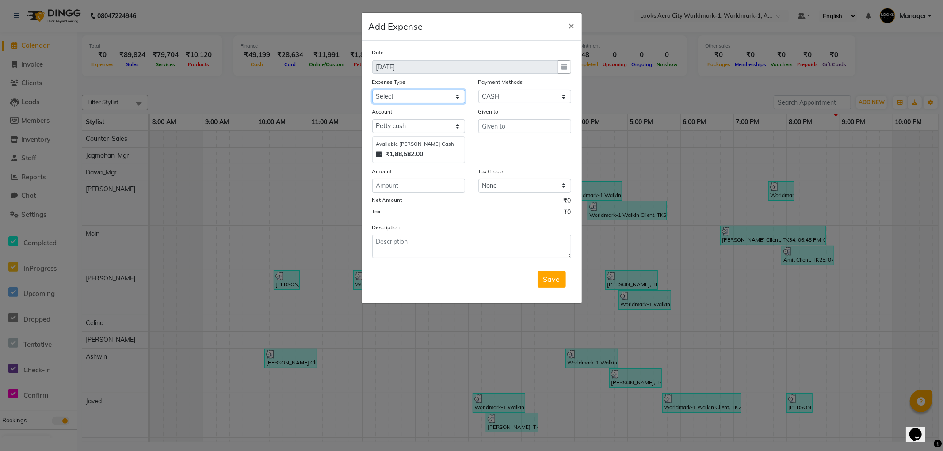
click at [402, 95] on select "Select Bank Deposit Blinkit Cash Handover CLIENT Client ordered food Client Ref…" at bounding box center [418, 97] width 93 height 14
select select "24391"
click at [372, 90] on select "Select Bank Deposit Blinkit Cash Handover CLIENT Client ordered food Client Ref…" at bounding box center [418, 97] width 93 height 14
drag, startPoint x: 496, startPoint y: 128, endPoint x: 477, endPoint y: 136, distance: 20.0
click at [496, 129] on input "text" at bounding box center [524, 126] width 93 height 14
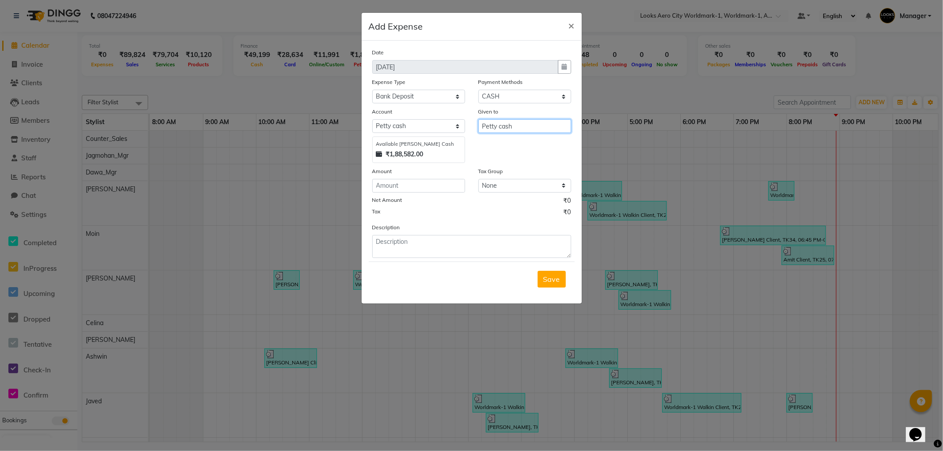
type input "Petty cash"
click at [426, 189] on input "number" at bounding box center [418, 186] width 93 height 14
type input "5000"
click at [548, 280] on span "Save" at bounding box center [551, 279] width 17 height 9
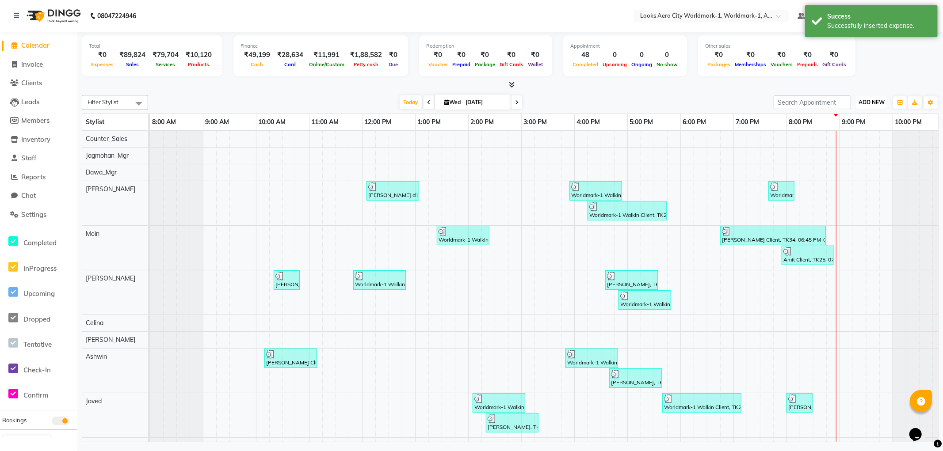
click at [864, 103] on span "ADD NEW" at bounding box center [871, 102] width 26 height 7
click at [850, 141] on link "Add Expense" at bounding box center [851, 141] width 70 height 11
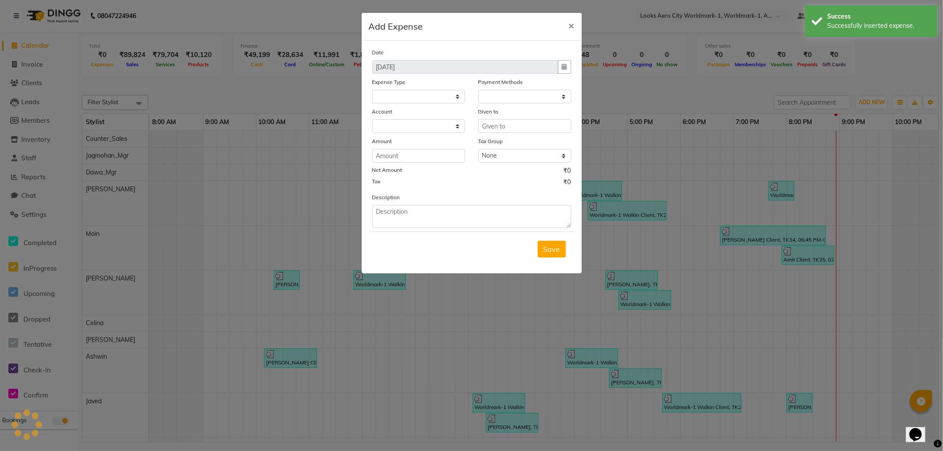
select select
select select "1"
select select "7739"
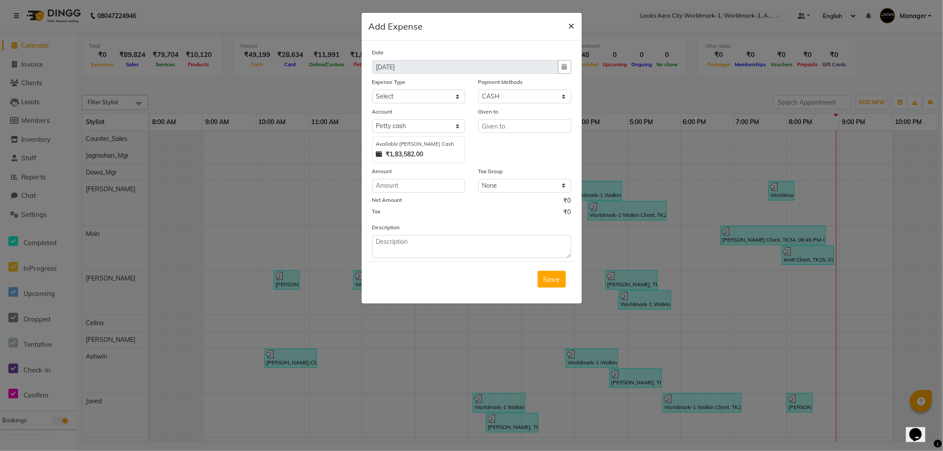
click at [571, 25] on span "×" at bounding box center [571, 25] width 6 height 13
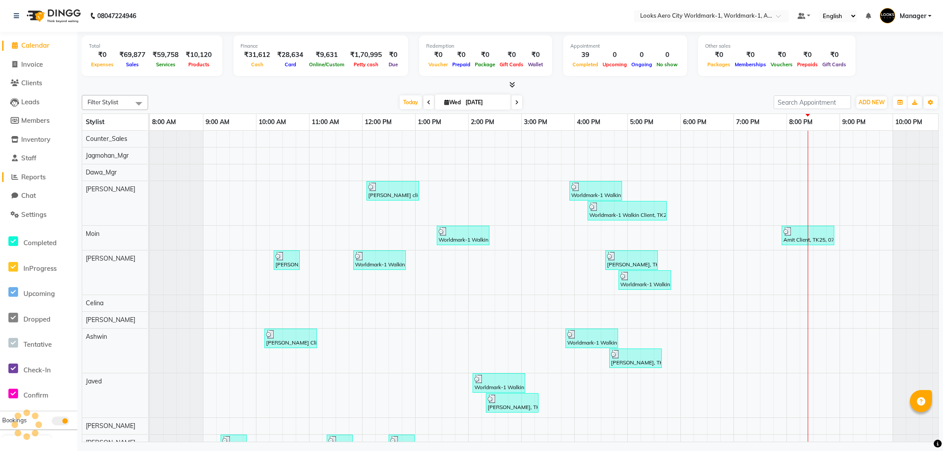
drag, startPoint x: 0, startPoint y: 0, endPoint x: 28, endPoint y: 177, distance: 179.0
click at [28, 177] on span "Reports" at bounding box center [33, 177] width 24 height 8
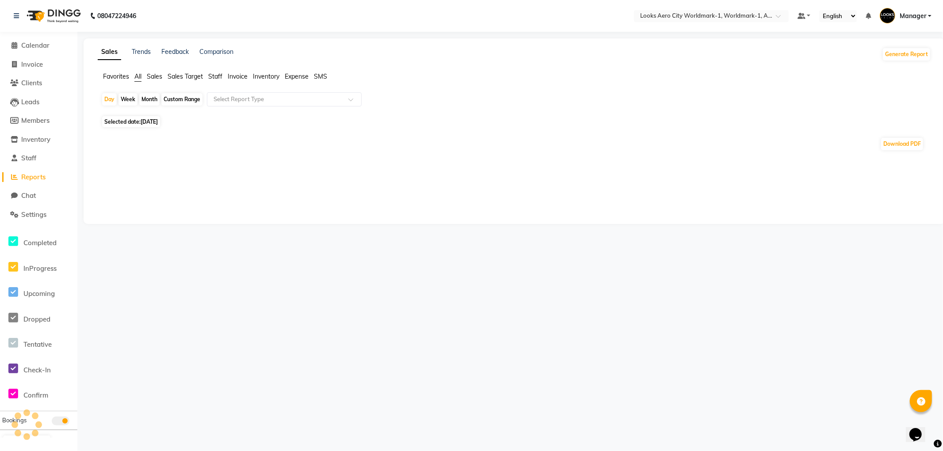
click at [209, 77] on span "Staff" at bounding box center [215, 76] width 14 height 8
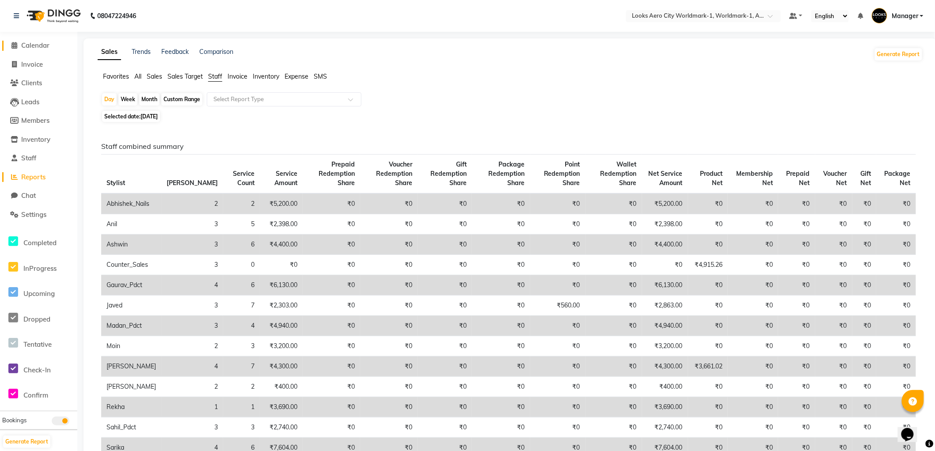
click at [26, 46] on span "Calendar" at bounding box center [35, 45] width 28 height 8
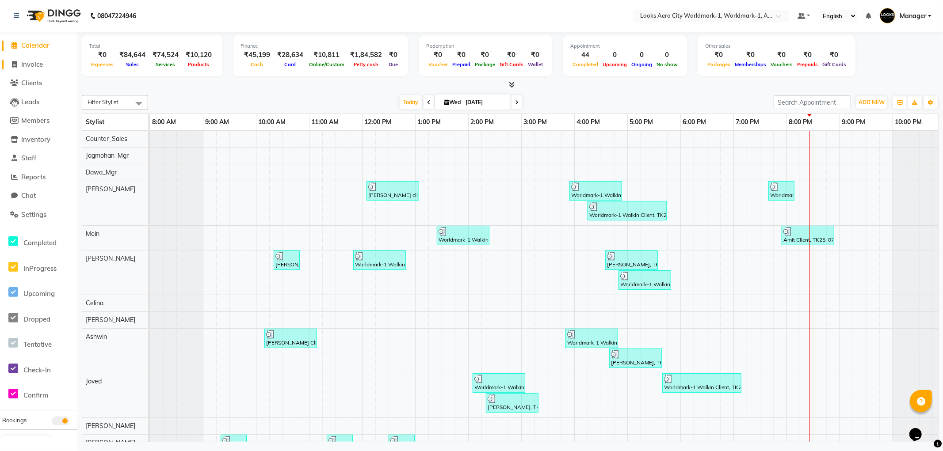
drag, startPoint x: 33, startPoint y: 65, endPoint x: 53, endPoint y: 49, distance: 25.3
click at [33, 64] on span "Invoice" at bounding box center [32, 64] width 22 height 8
select select "service"
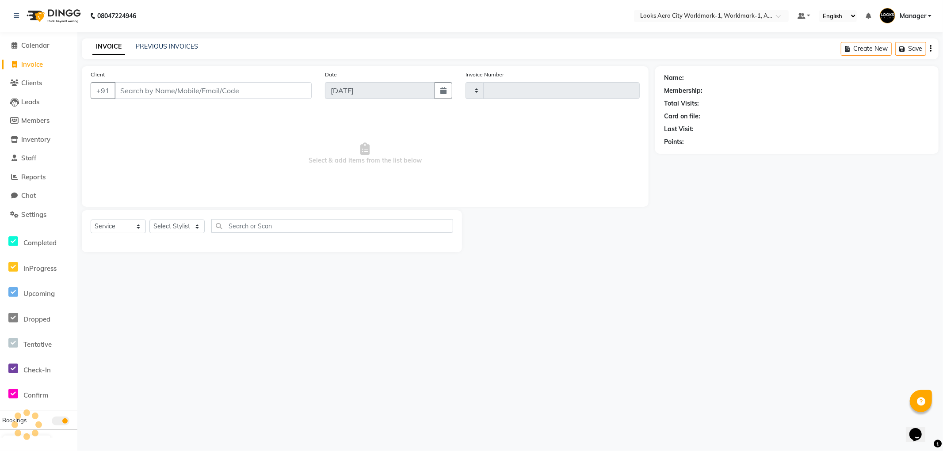
click at [232, 90] on input "Client" at bounding box center [212, 90] width 197 height 17
type input "7145"
select select "8573"
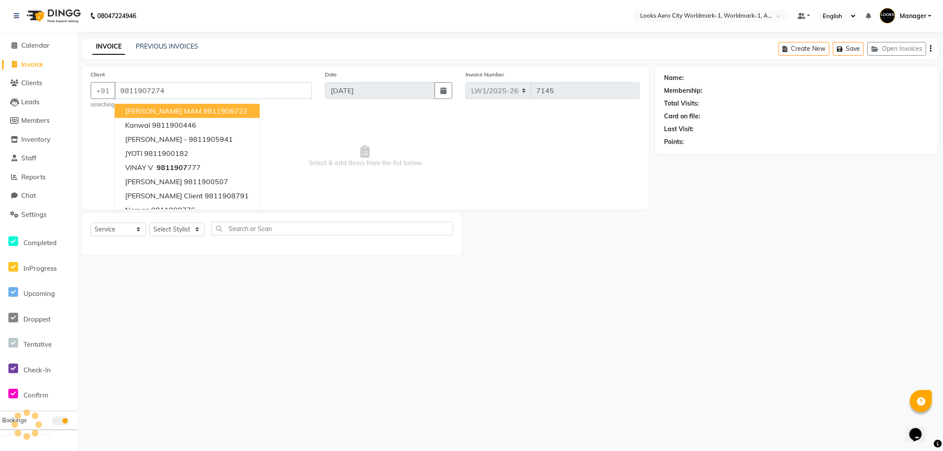
type input "9811907274"
select select "1: Object"
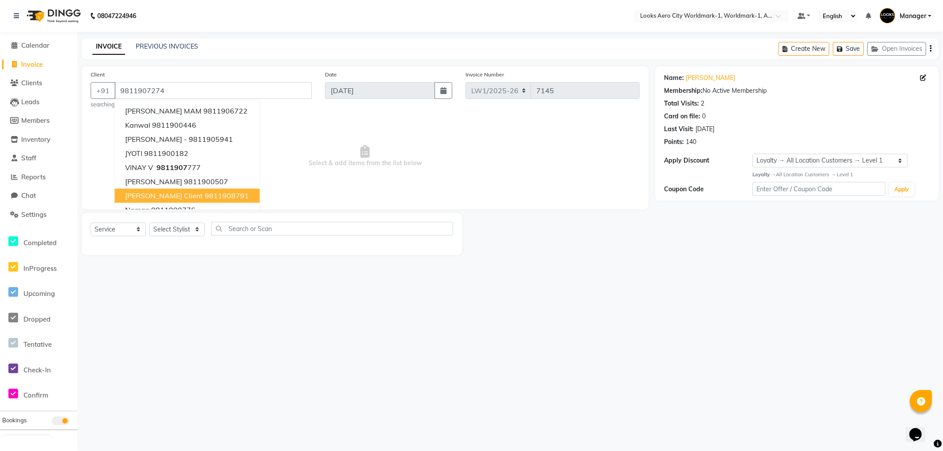
click at [764, 292] on div "08047224946 Select Location × Looks Aero City Worldmark-1, Worldmark-1, Aerocit…" at bounding box center [471, 225] width 943 height 451
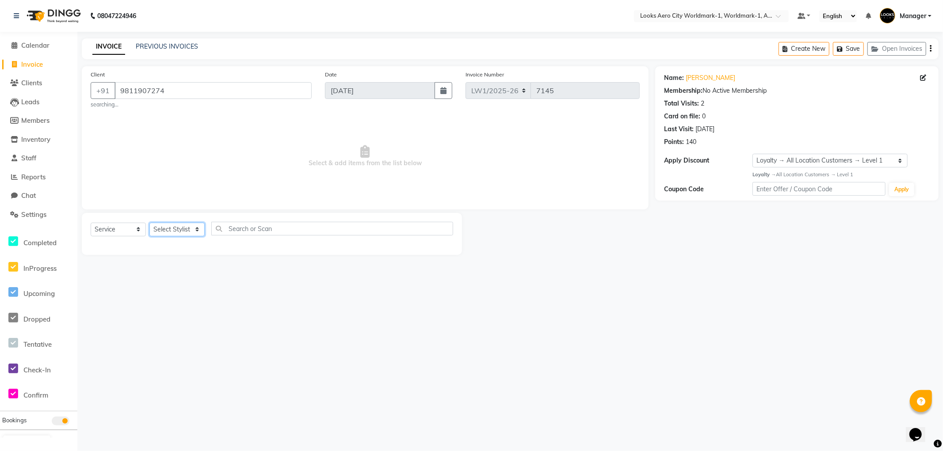
click at [164, 226] on select "Select Stylist [PERSON_NAME] [PERSON_NAME] [PERSON_NAME] [PERSON_NAME] Counter_…" at bounding box center [176, 230] width 55 height 14
select select "84541"
click at [149, 223] on select "Select Stylist [PERSON_NAME] [PERSON_NAME] [PERSON_NAME] [PERSON_NAME] Counter_…" at bounding box center [176, 230] width 55 height 14
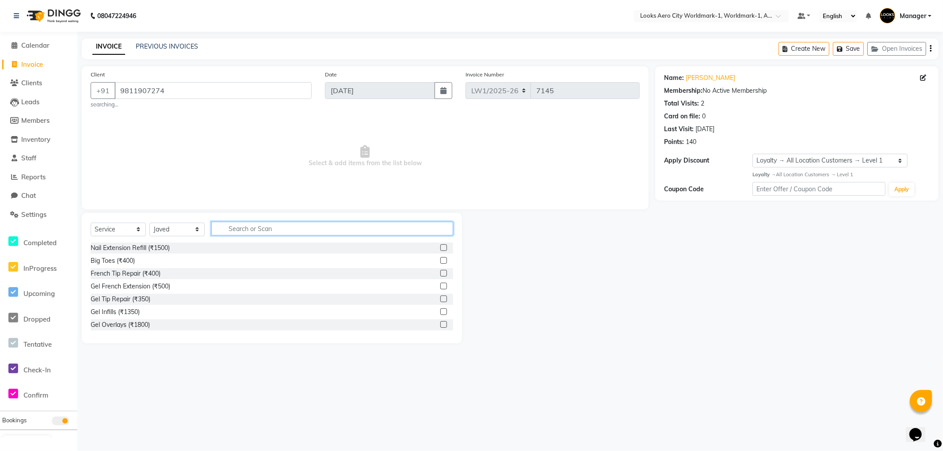
click at [297, 231] on input "text" at bounding box center [332, 229] width 242 height 14
type input "cut"
click at [133, 263] on div "Stylist Cut(M) (₹700)" at bounding box center [120, 260] width 58 height 9
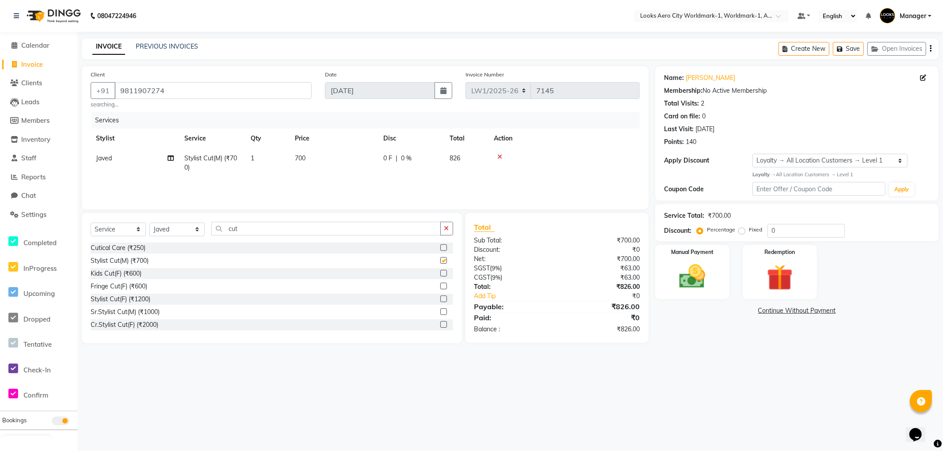
checkbox input "false"
drag, startPoint x: 312, startPoint y: 156, endPoint x: 329, endPoint y: 159, distance: 17.0
click at [316, 156] on td "700" at bounding box center [333, 162] width 88 height 29
select select "84541"
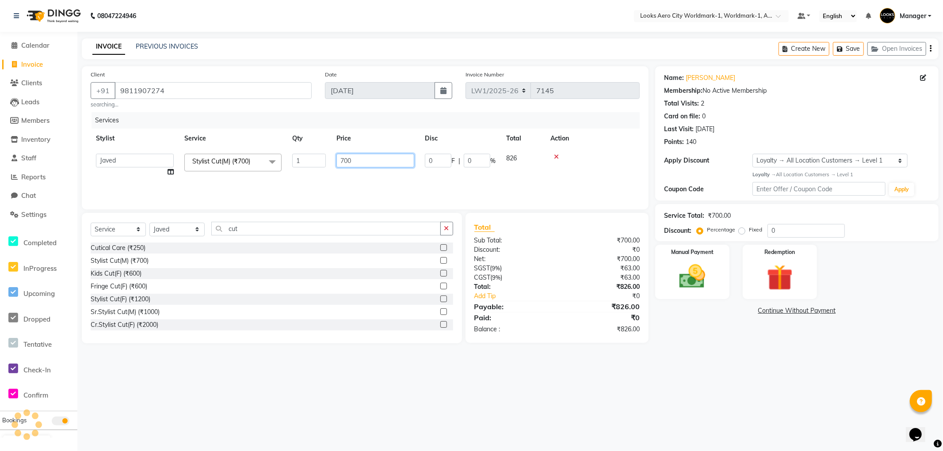
drag, startPoint x: 350, startPoint y: 156, endPoint x: 320, endPoint y: 158, distance: 30.1
click at [320, 158] on tr "Abhishek_Nails [PERSON_NAME] [PERSON_NAME] [PERSON_NAME] [PERSON_NAME] Counter_…" at bounding box center [365, 165] width 549 height 34
type input "600"
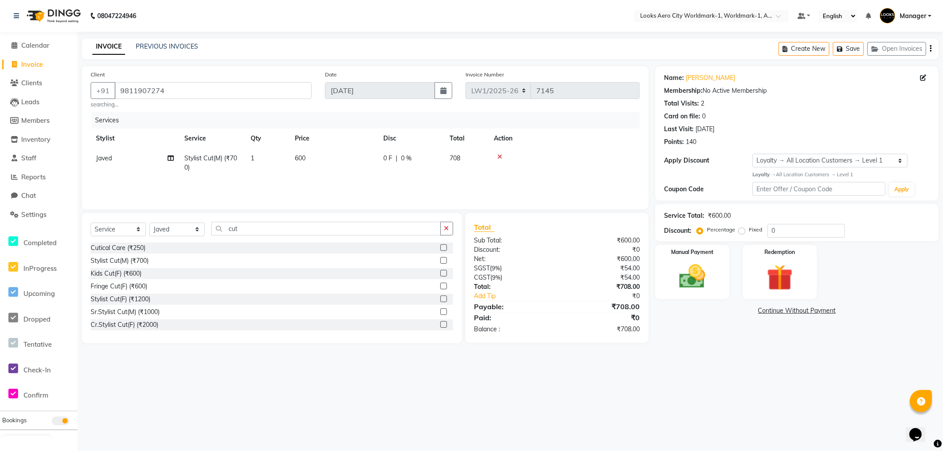
drag, startPoint x: 746, startPoint y: 337, endPoint x: 708, endPoint y: 322, distance: 40.6
click at [741, 347] on main "INVOICE PREVIOUS INVOICES Create New Save Open Invoices Client [PHONE_NUMBER] s…" at bounding box center [509, 197] width 865 height 318
click at [718, 296] on div "Manual Payment" at bounding box center [692, 272] width 77 height 57
click at [727, 311] on span "UPI" at bounding box center [726, 311] width 14 height 10
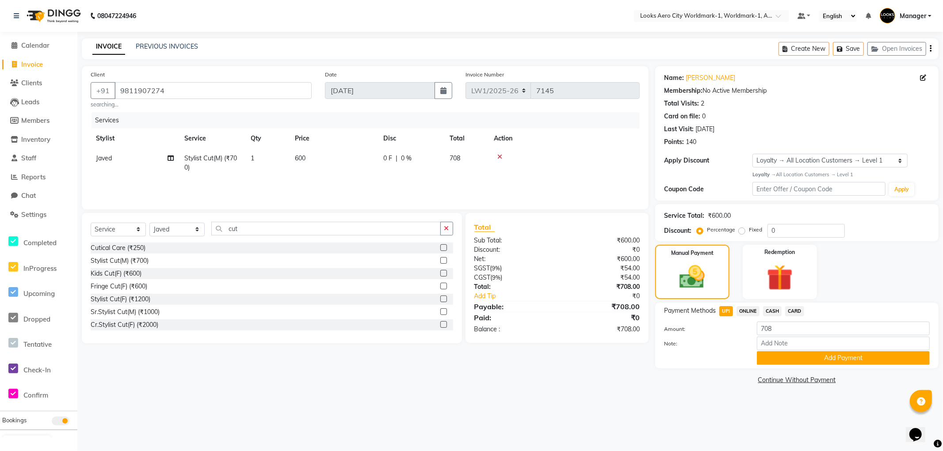
click at [776, 358] on button "Add Payment" at bounding box center [843, 358] width 173 height 14
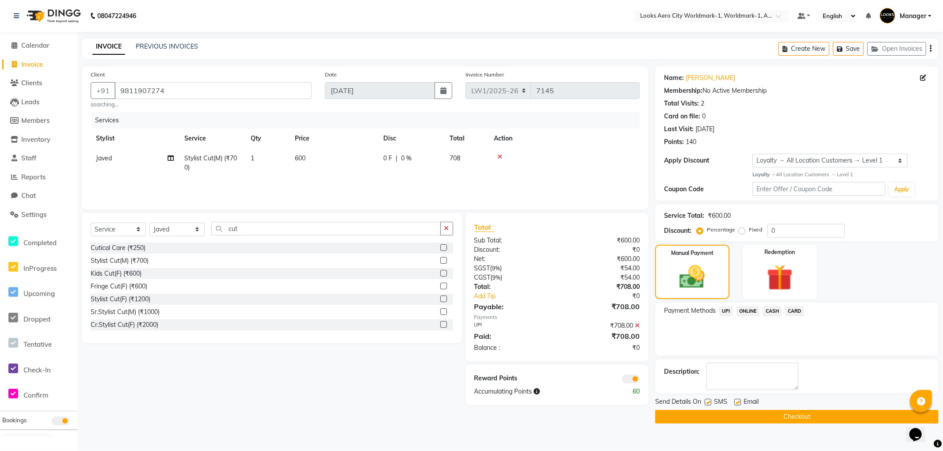
click at [684, 414] on button "Checkout" at bounding box center [796, 417] width 283 height 14
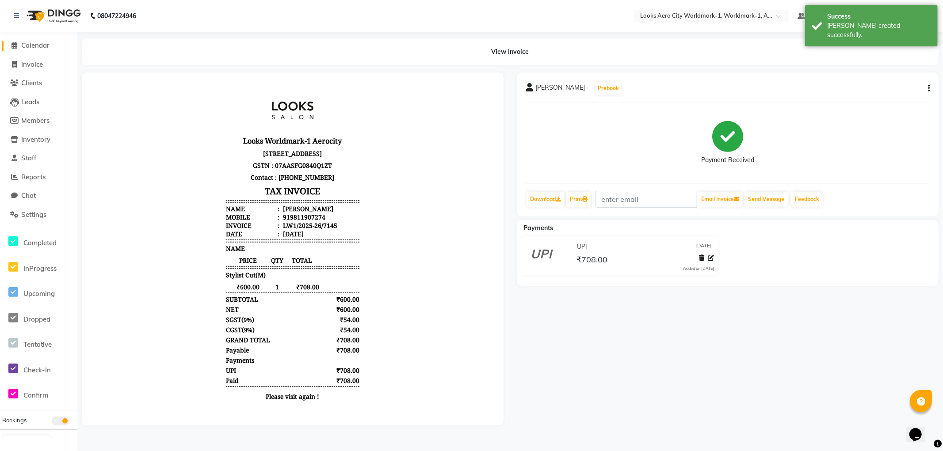
click at [38, 46] on span "Calendar" at bounding box center [35, 45] width 28 height 8
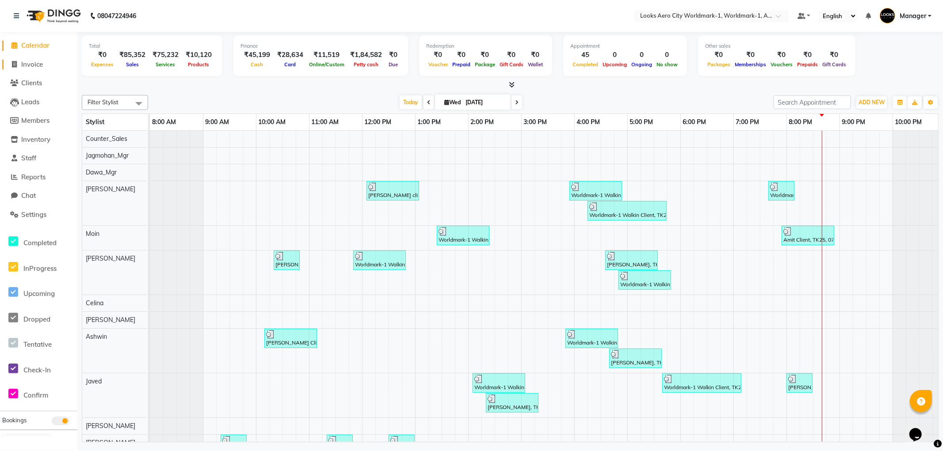
click at [32, 66] on span "Invoice" at bounding box center [32, 64] width 22 height 8
select select "service"
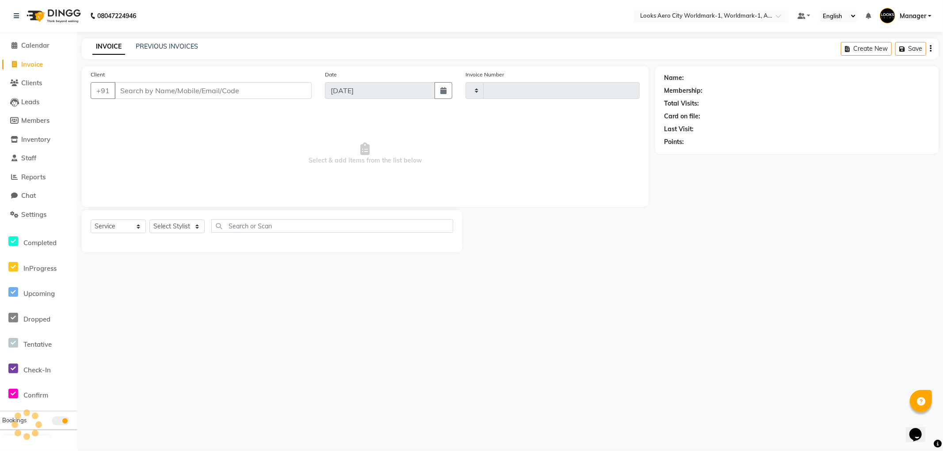
type input "7146"
select select "8573"
click at [178, 88] on input "Client" at bounding box center [212, 90] width 197 height 17
type input "9815129096"
click at [280, 94] on span "Add Client" at bounding box center [288, 90] width 35 height 9
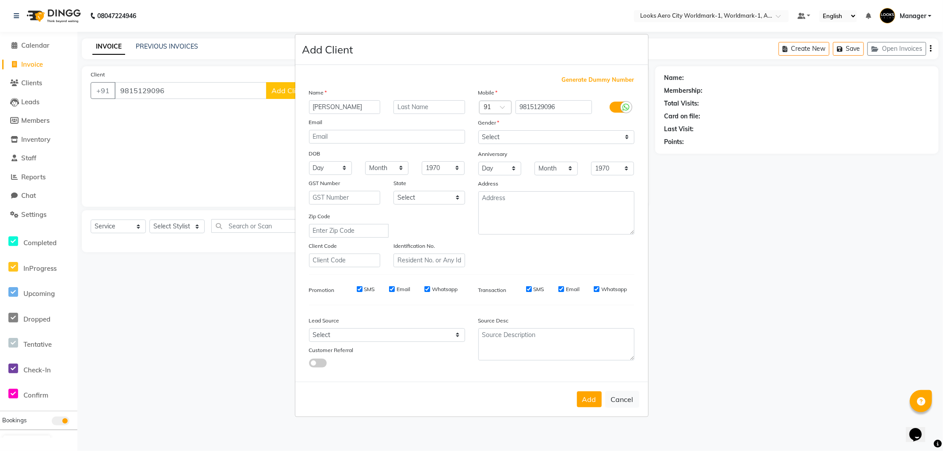
type input "[PERSON_NAME]"
click at [420, 104] on input "text" at bounding box center [429, 107] width 72 height 14
type input "Client"
click at [410, 198] on select "Select Andaman and Nicobar Islands Andhra Pradesh Arunachal Pradesh Assam Bihar…" at bounding box center [429, 198] width 72 height 14
select select "10"
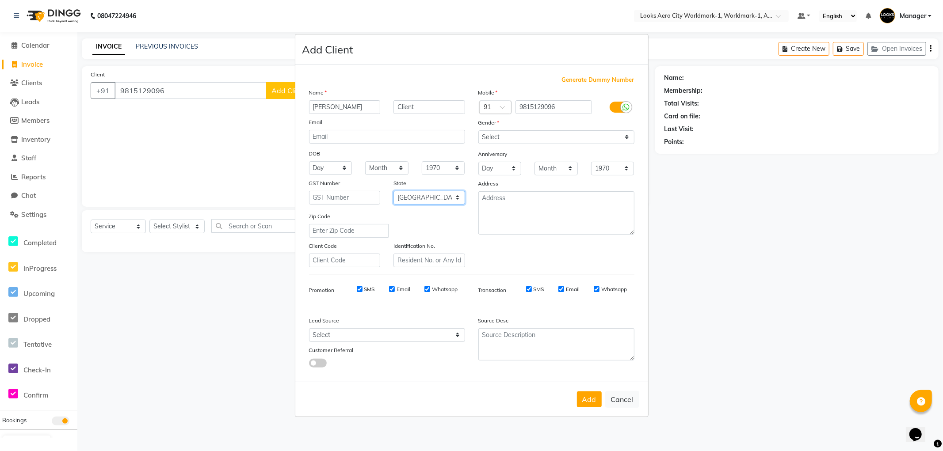
click at [393, 191] on select "Select Andaman and Nicobar Islands Andhra Pradesh Arunachal Pradesh Assam Bihar…" at bounding box center [429, 198] width 72 height 14
click at [509, 139] on select "Select Male Female Other Prefer Not To Say" at bounding box center [556, 137] width 156 height 14
select select "female"
click at [478, 130] on select "Select Male Female Other Prefer Not To Say" at bounding box center [556, 137] width 156 height 14
click at [585, 397] on button "Add" at bounding box center [589, 400] width 25 height 16
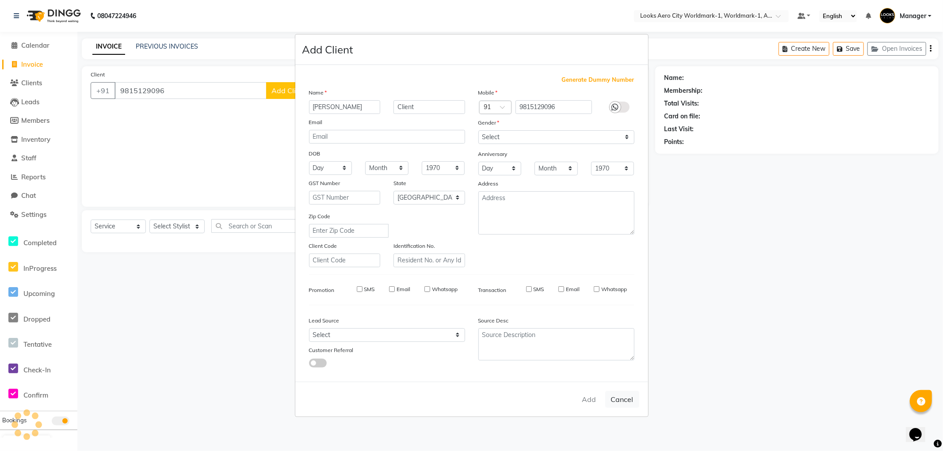
select select
select select "null"
select select
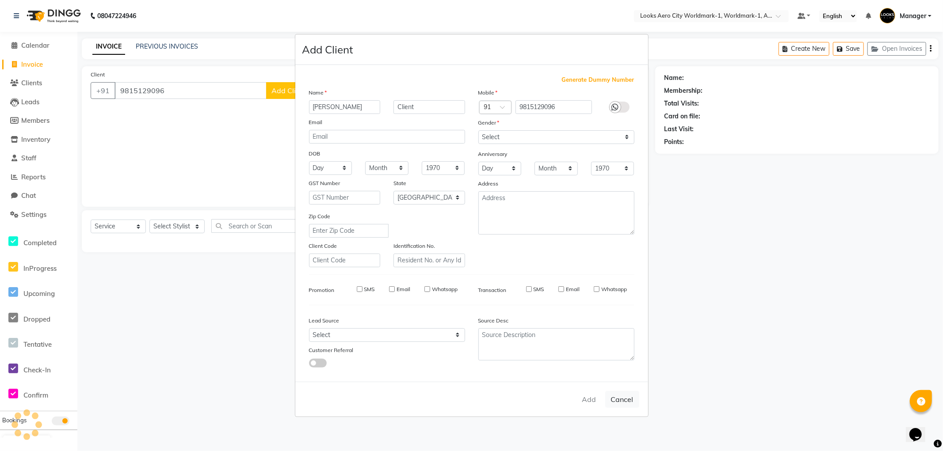
select select
checkbox input "false"
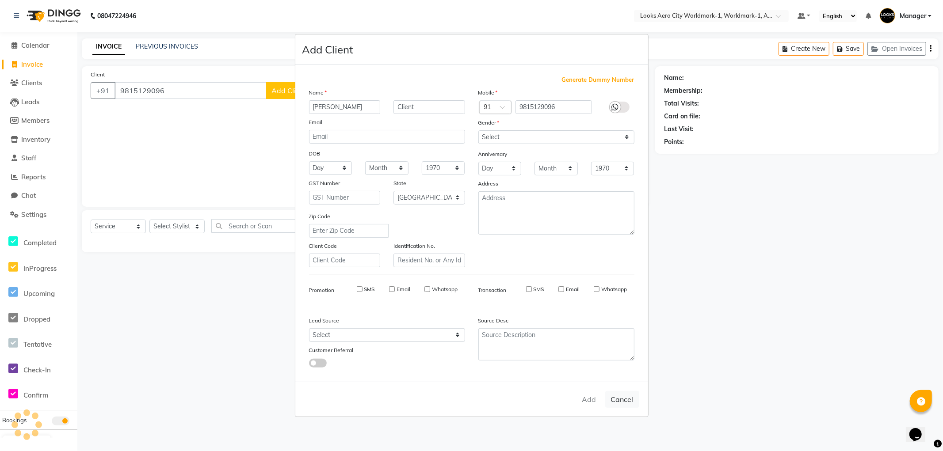
checkbox input "false"
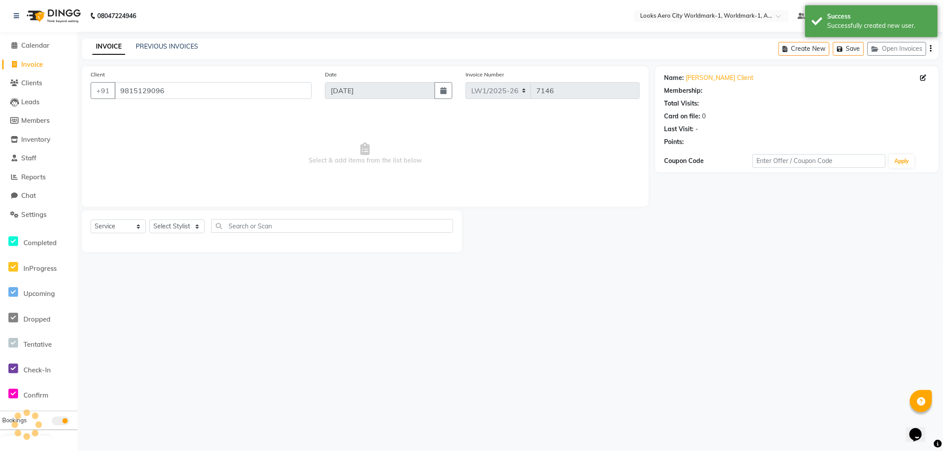
select select "1: Object"
drag, startPoint x: 174, startPoint y: 225, endPoint x: 168, endPoint y: 221, distance: 6.6
click at [173, 225] on select "Select Stylist [PERSON_NAME] [PERSON_NAME] [PERSON_NAME] [PERSON_NAME] Counter_…" at bounding box center [176, 227] width 55 height 14
select select "84536"
click at [149, 220] on select "Select Stylist [PERSON_NAME] [PERSON_NAME] [PERSON_NAME] [PERSON_NAME] Counter_…" at bounding box center [176, 227] width 55 height 14
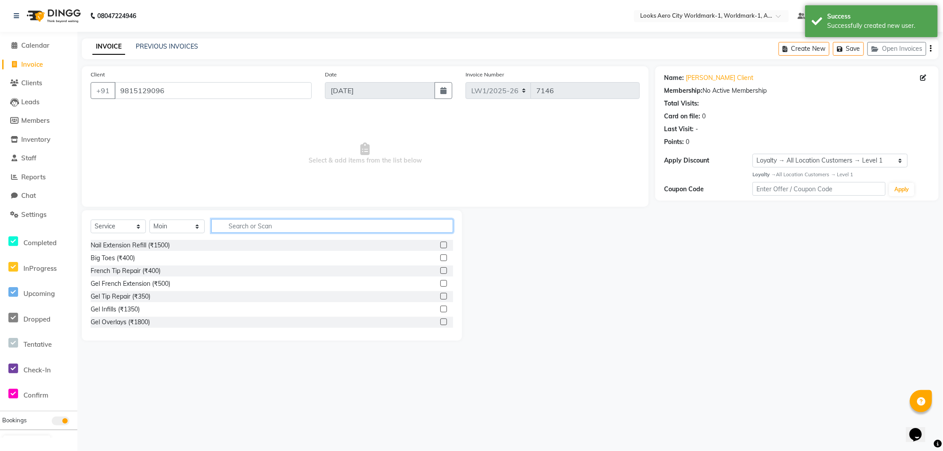
click at [264, 223] on input "text" at bounding box center [332, 226] width 242 height 14
type input "cut"
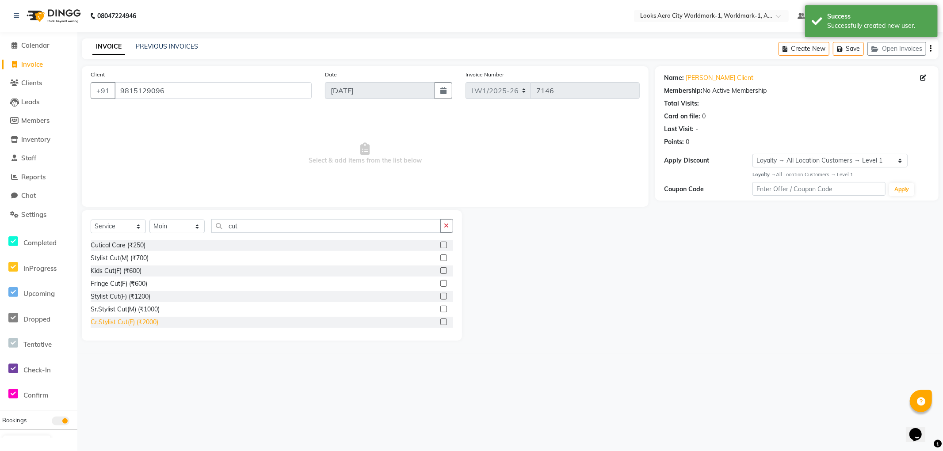
click at [137, 322] on div "Cr.Stylist Cut(F) (₹2000)" at bounding box center [125, 322] width 68 height 9
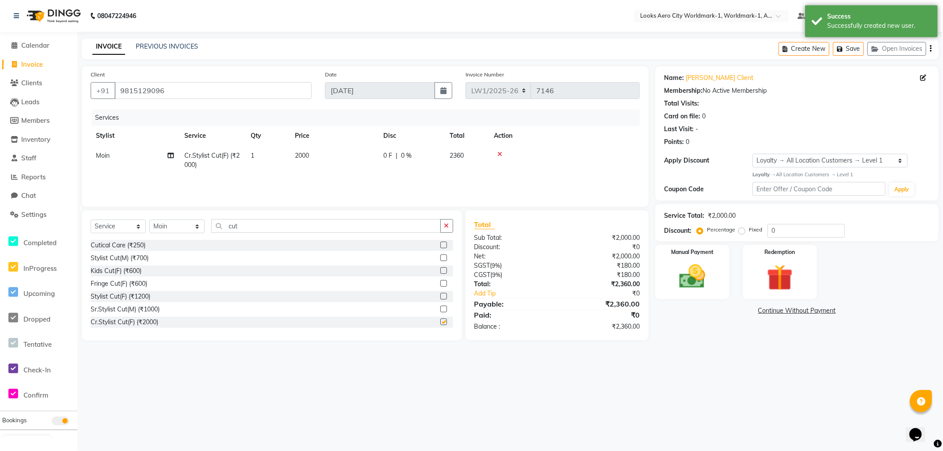
checkbox input "false"
click at [326, 153] on td "2000" at bounding box center [333, 160] width 88 height 29
select select "84536"
drag, startPoint x: 363, startPoint y: 153, endPoint x: 271, endPoint y: 155, distance: 92.4
click at [269, 157] on tr "Abhishek_Nails Amita Chauhan Anil Ashwin Celina Counter_Sales Dawa_Mgr Gaurav_P…" at bounding box center [365, 163] width 549 height 34
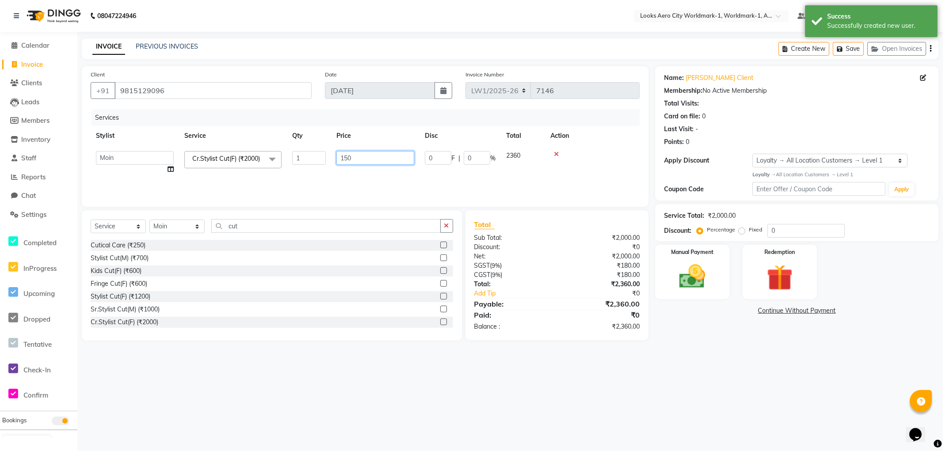
type input "1500"
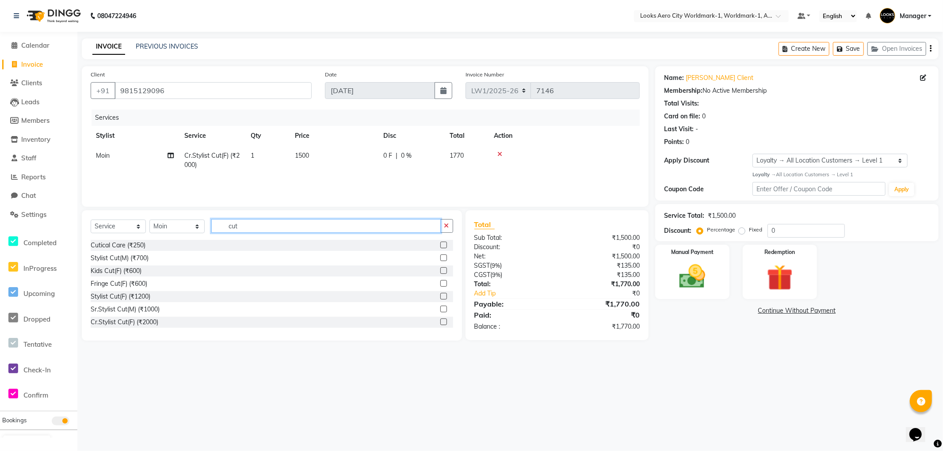
drag, startPoint x: 272, startPoint y: 230, endPoint x: 90, endPoint y: 210, distance: 183.2
click at [92, 211] on div "Select Service Product Membership Package Voucher Prepaid Gift Card Select Styl…" at bounding box center [272, 275] width 380 height 130
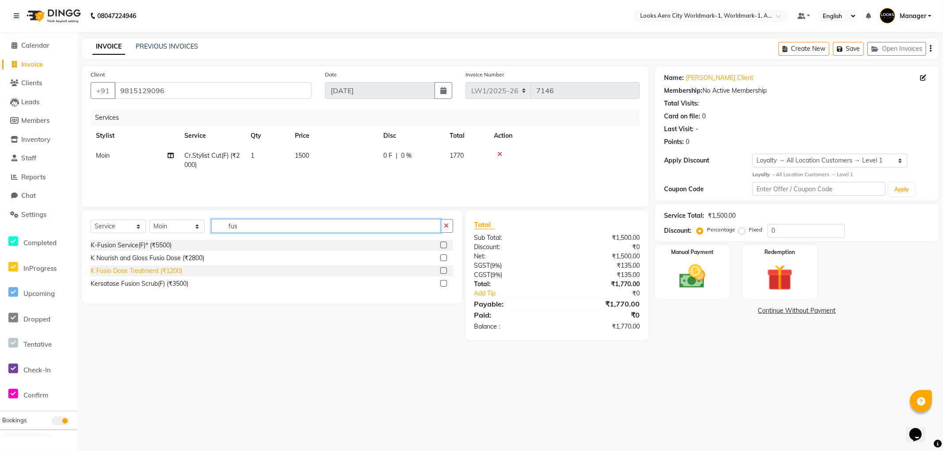
type input "fus"
click at [133, 270] on div "K Fusio Dose Treatment (₹1200)" at bounding box center [136, 271] width 91 height 9
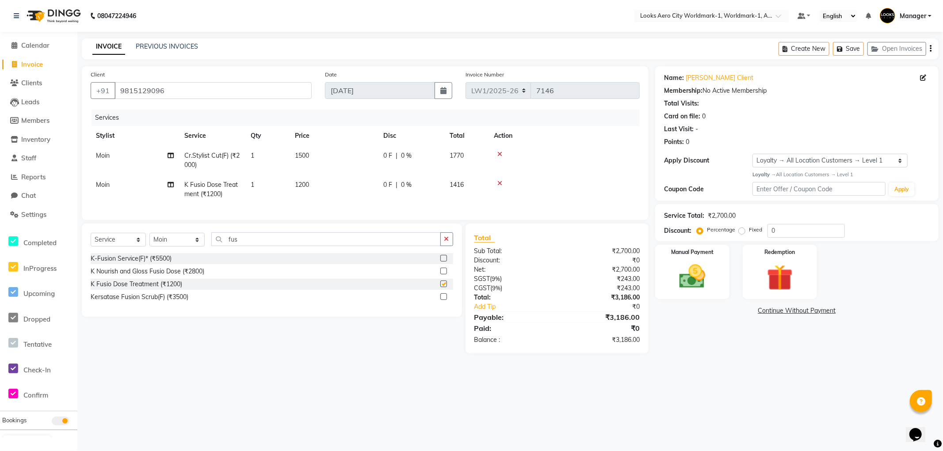
checkbox input "false"
click at [328, 186] on td "1200" at bounding box center [333, 189] width 88 height 29
select select "84536"
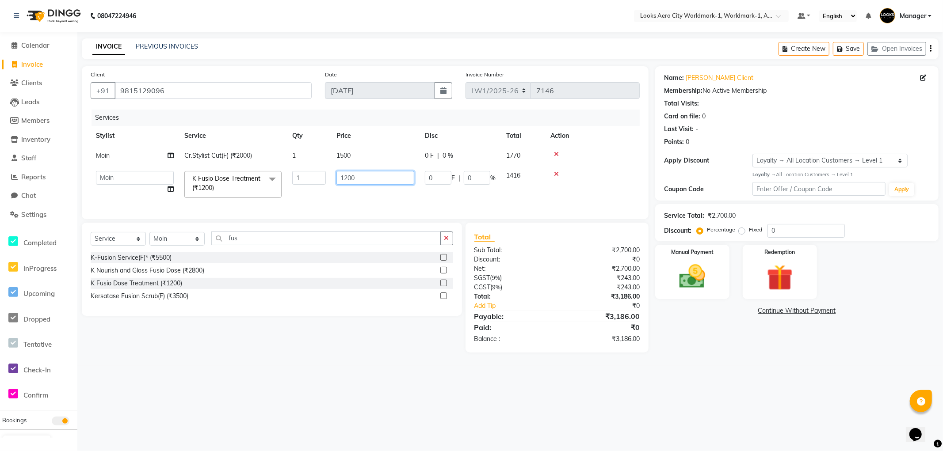
drag, startPoint x: 371, startPoint y: 176, endPoint x: 308, endPoint y: 176, distance: 63.6
click at [308, 176] on tr "Abhishek_Nails Amita Chauhan Anil Ashwin Celina Counter_Sales Dawa_Mgr Gaurav_P…" at bounding box center [365, 185] width 549 height 38
type input "2500"
click at [803, 396] on div "08047224946 Select Location × Looks Aero City Worldmark-1, Worldmark-1, Aerocit…" at bounding box center [471, 225] width 943 height 451
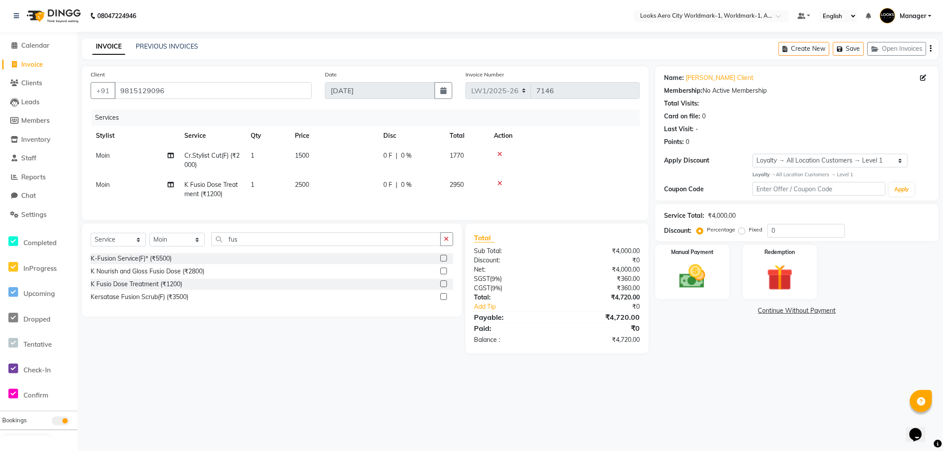
drag, startPoint x: 328, startPoint y: 194, endPoint x: 334, endPoint y: 191, distance: 5.7
click at [328, 193] on td "2500" at bounding box center [333, 189] width 88 height 29
select select "84536"
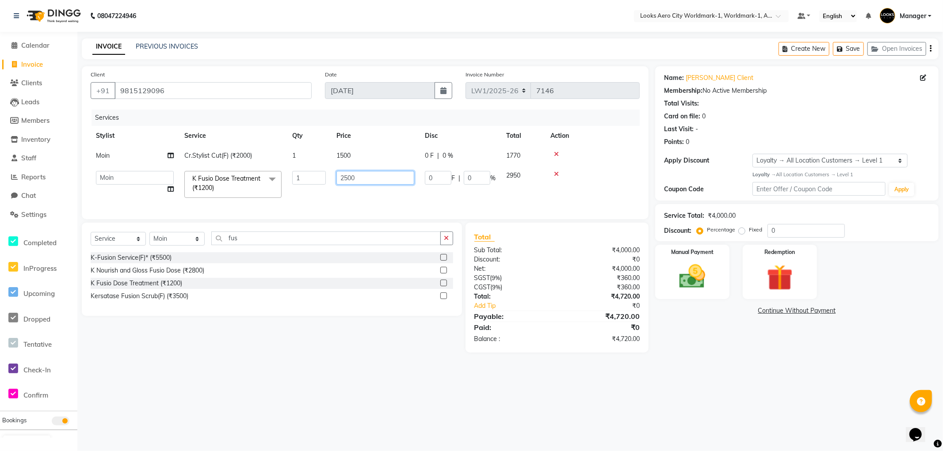
drag, startPoint x: 369, startPoint y: 172, endPoint x: 315, endPoint y: 175, distance: 54.4
click at [313, 179] on tr "Abhishek_Nails Amita Chauhan Anil Ashwin Celina Counter_Sales Dawa_Mgr Gaurav_P…" at bounding box center [365, 185] width 549 height 38
type input "2000"
click at [727, 353] on div "Name: Megha Client Membership: No Active Membership Total Visits: Card on file:…" at bounding box center [800, 209] width 290 height 286
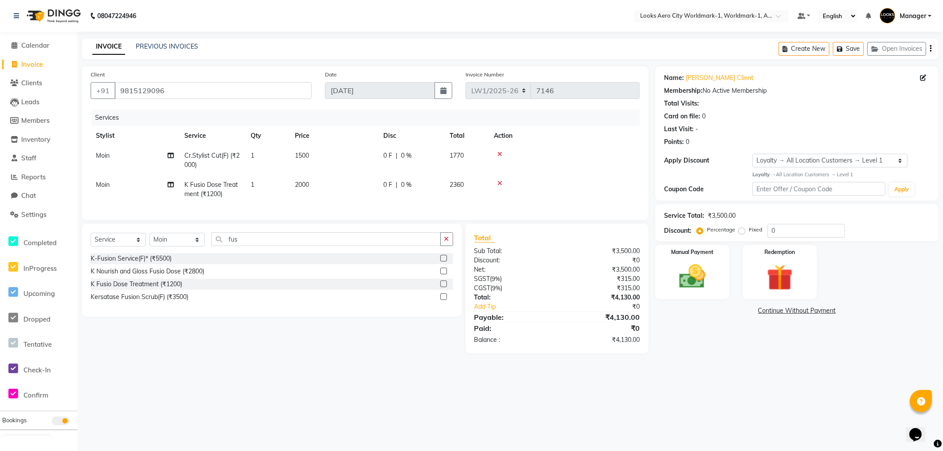
click at [718, 354] on div "Name: Megha Client Membership: No Active Membership Total Visits: Card on file:…" at bounding box center [800, 209] width 290 height 287
click at [708, 377] on div "08047224946 Select Location × Looks Aero City Worldmark-1, Worldmark-1, Aerocit…" at bounding box center [471, 225] width 943 height 451
drag, startPoint x: 718, startPoint y: 298, endPoint x: 722, endPoint y: 291, distance: 8.1
click at [717, 298] on div "Manual Payment" at bounding box center [692, 272] width 77 height 57
click at [315, 155] on td "1500" at bounding box center [333, 160] width 88 height 29
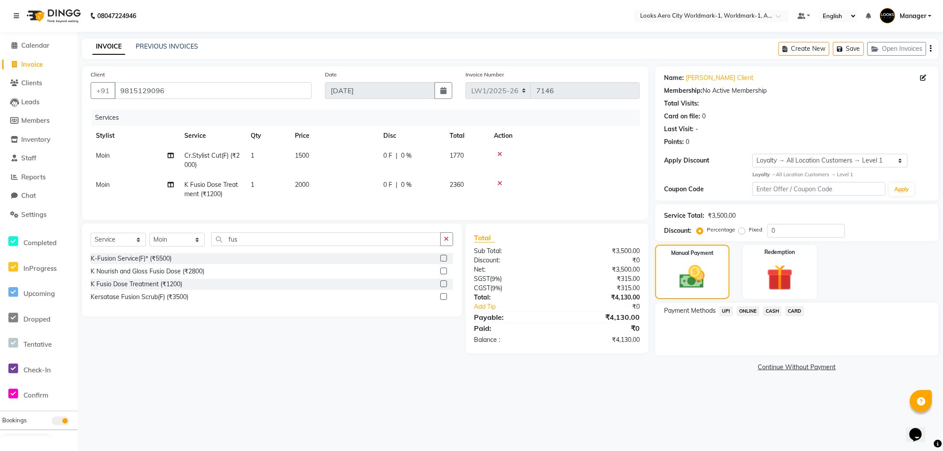
select select "84536"
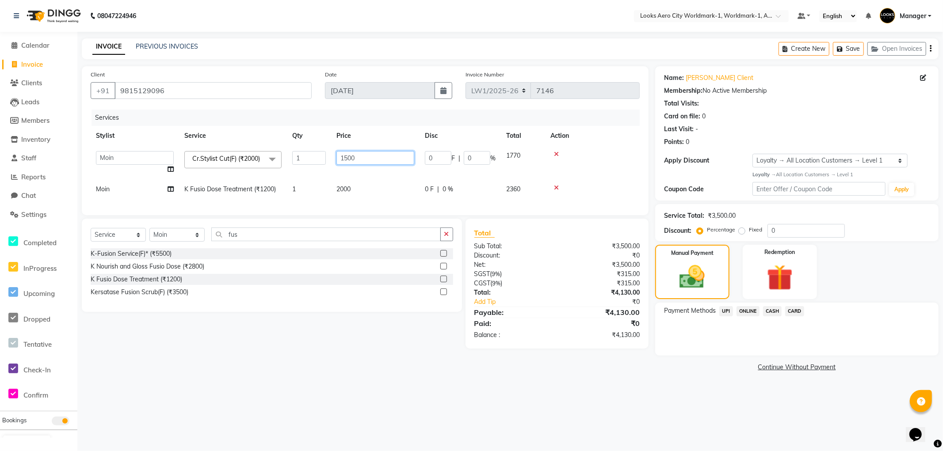
click at [386, 156] on input "1500" at bounding box center [375, 158] width 78 height 14
type input "1"
type input "1400"
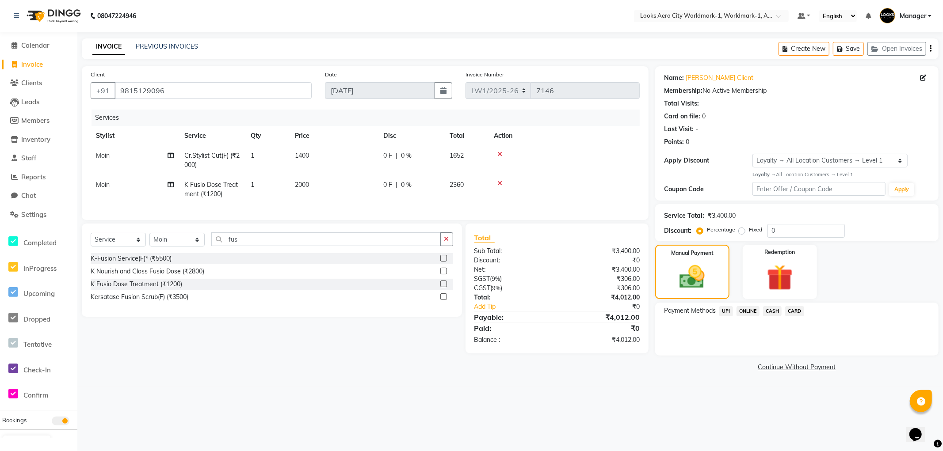
click at [657, 396] on div "08047224946 Select Location × Looks Aero City Worldmark-1, Worldmark-1, Aerocit…" at bounding box center [471, 225] width 943 height 451
click at [329, 156] on td "1400" at bounding box center [333, 160] width 88 height 29
select select "84536"
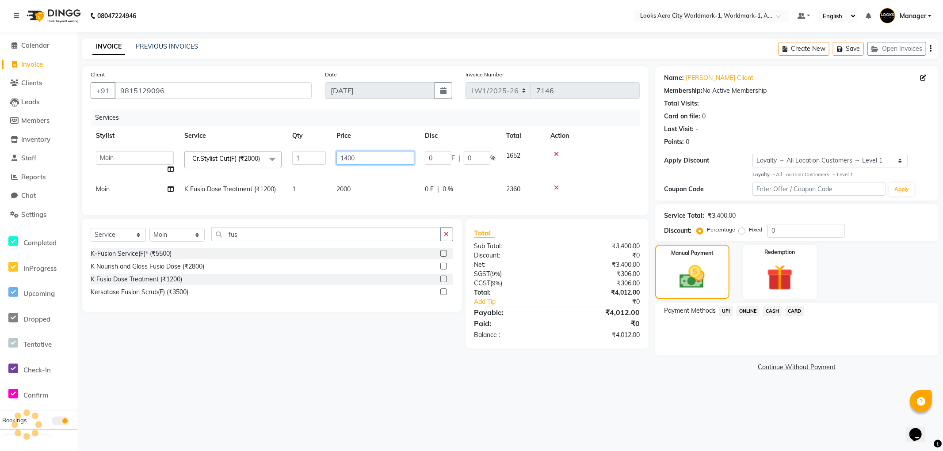
click at [376, 157] on input "1400" at bounding box center [375, 158] width 78 height 14
type input "1"
type input "1390"
click at [688, 366] on link "Continue Without Payment" at bounding box center [797, 367] width 280 height 9
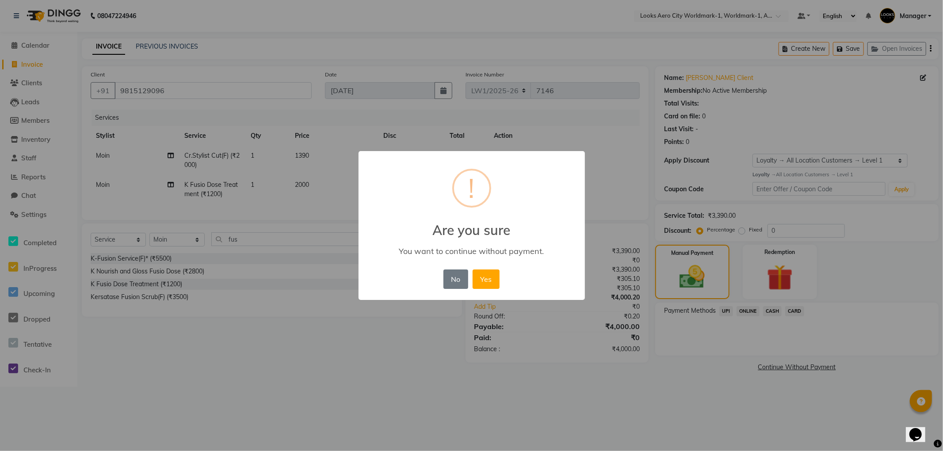
click at [461, 281] on button "No" at bounding box center [455, 279] width 25 height 19
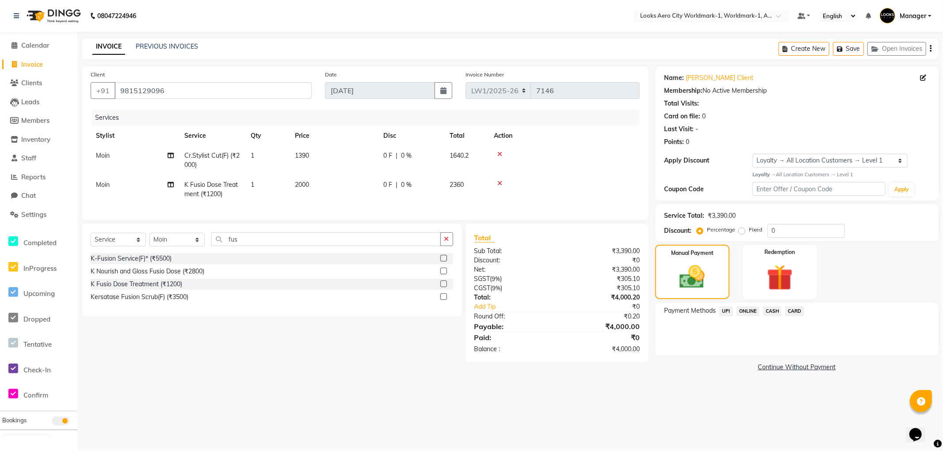
click at [695, 383] on main "INVOICE PREVIOUS INVOICES Create New Save Open Invoices Client +91 9815129096 D…" at bounding box center [509, 212] width 865 height 349
click at [772, 310] on span "CASH" at bounding box center [772, 311] width 19 height 10
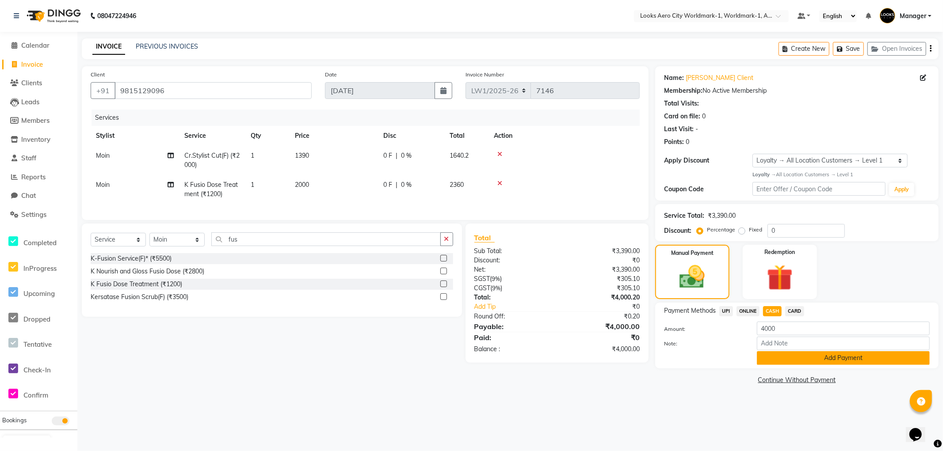
click at [771, 355] on button "Add Payment" at bounding box center [843, 358] width 173 height 14
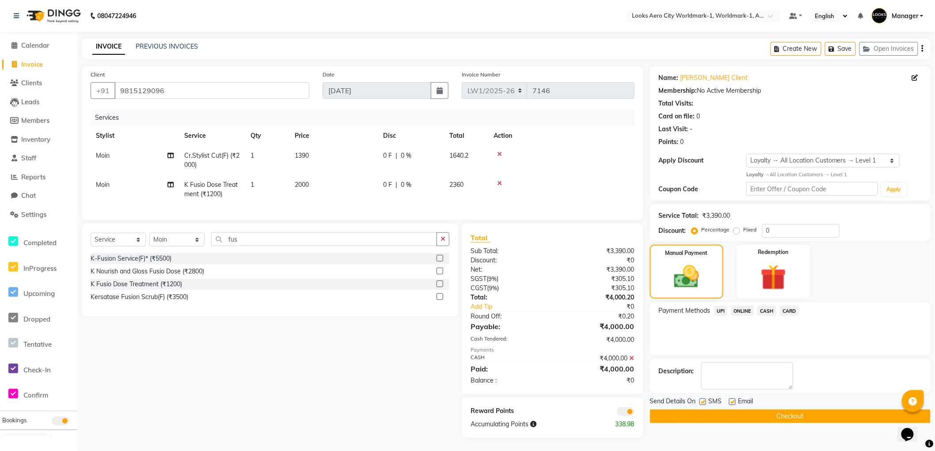
click at [655, 416] on button "Checkout" at bounding box center [790, 417] width 281 height 14
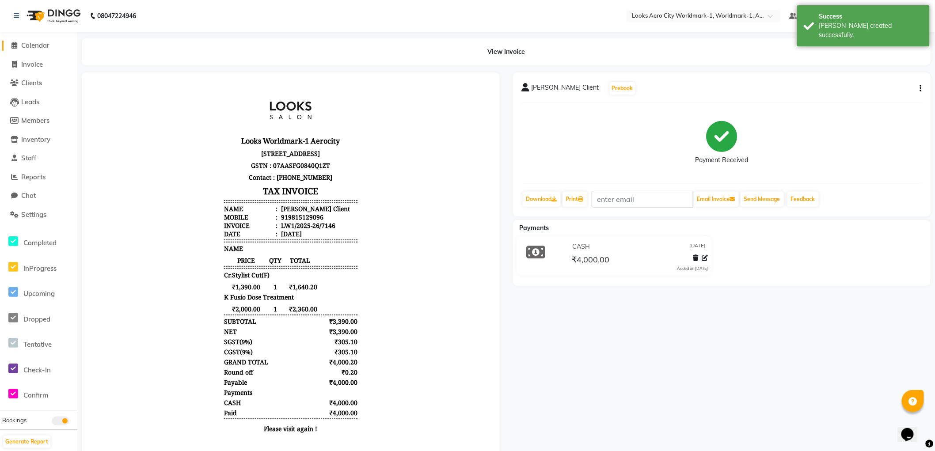
click at [40, 45] on span "Calendar" at bounding box center [35, 45] width 28 height 8
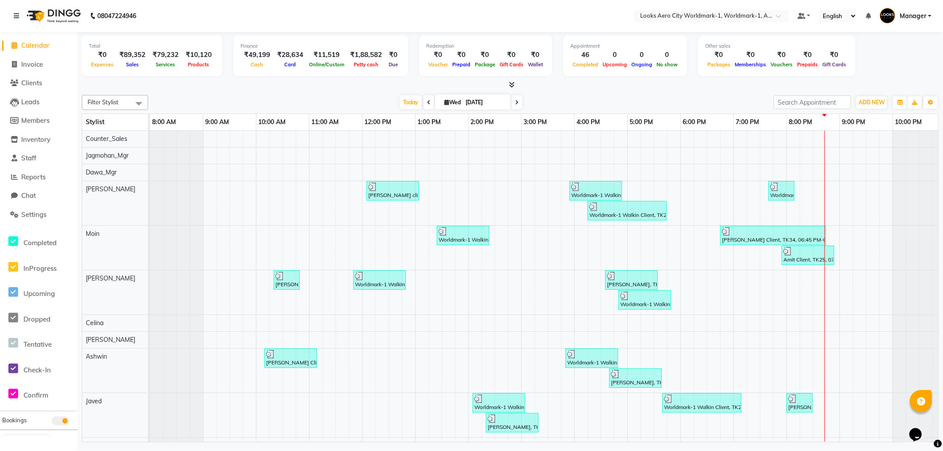
click at [33, 46] on span "Calendar" at bounding box center [35, 45] width 28 height 8
drag, startPoint x: 41, startPoint y: 175, endPoint x: 40, endPoint y: 167, distance: 8.9
click at [41, 175] on span "Reports" at bounding box center [33, 177] width 24 height 8
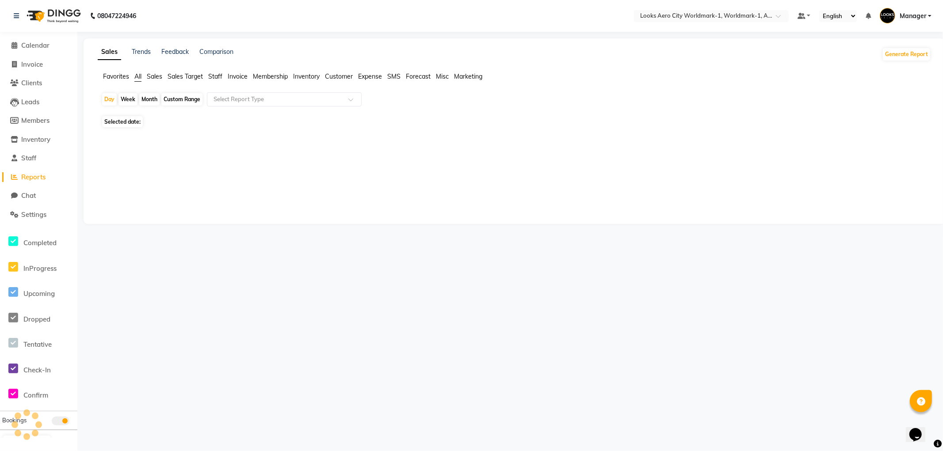
click at [216, 76] on span "Staff" at bounding box center [215, 76] width 14 height 8
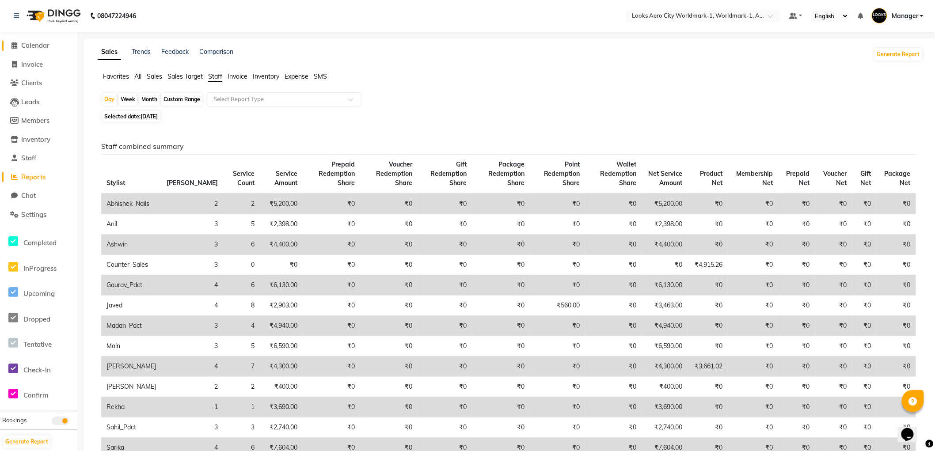
click at [37, 42] on li "Calendar" at bounding box center [38, 45] width 77 height 19
click at [37, 43] on span "Calendar" at bounding box center [35, 45] width 28 height 8
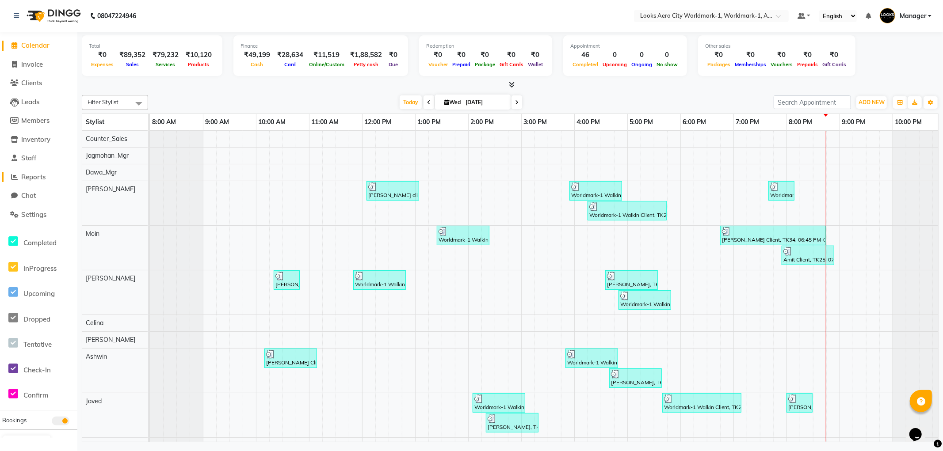
click at [36, 173] on span "Reports" at bounding box center [33, 177] width 24 height 8
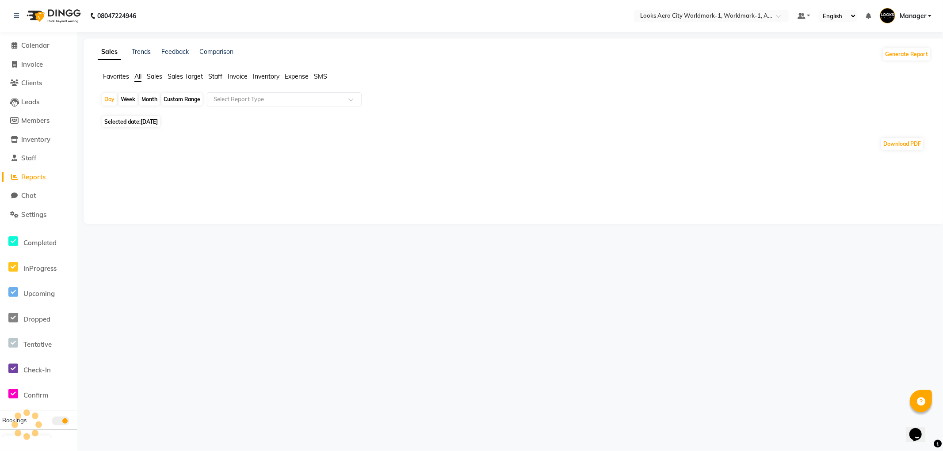
click at [214, 74] on span "Staff" at bounding box center [215, 76] width 14 height 8
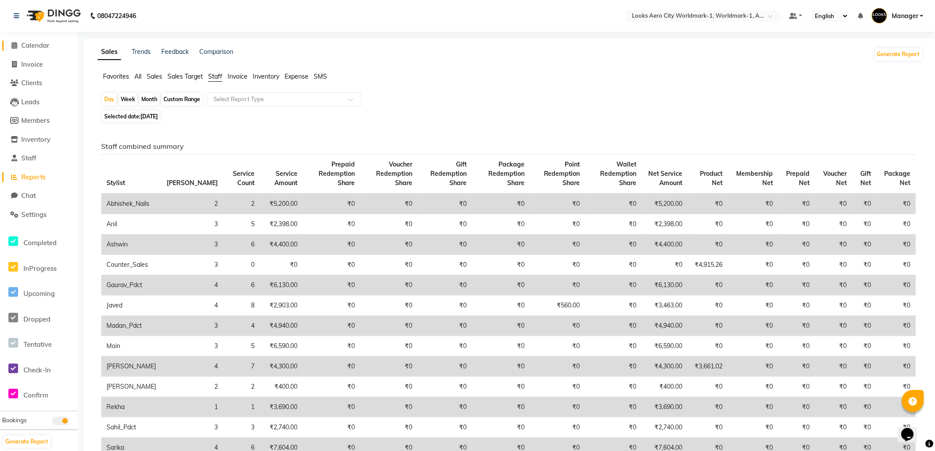
click at [34, 43] on span "Calendar" at bounding box center [35, 45] width 28 height 8
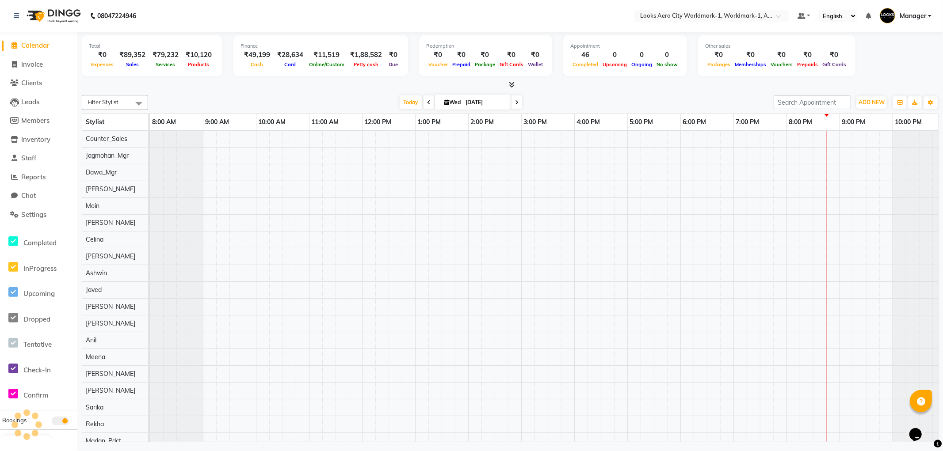
scroll to position [0, 7]
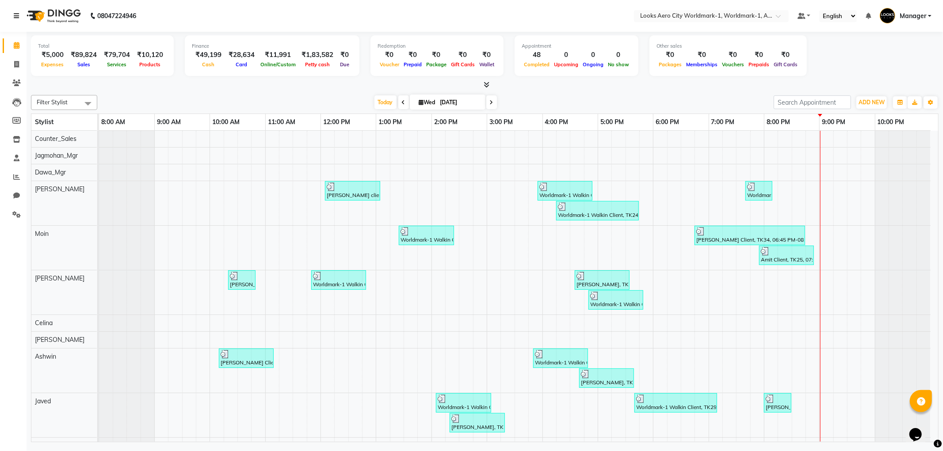
click at [17, 15] on icon at bounding box center [16, 16] width 5 height 6
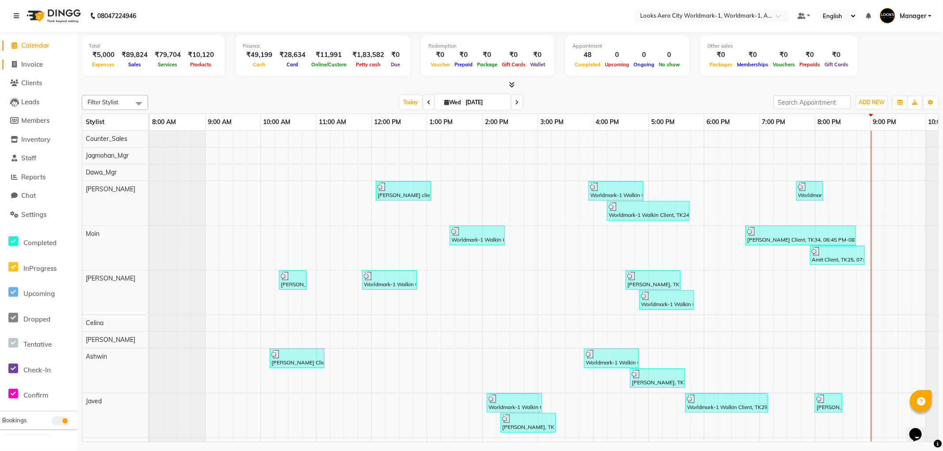
drag, startPoint x: 31, startPoint y: 65, endPoint x: 85, endPoint y: 31, distance: 63.8
click at [31, 64] on span "Invoice" at bounding box center [32, 64] width 22 height 8
select select "service"
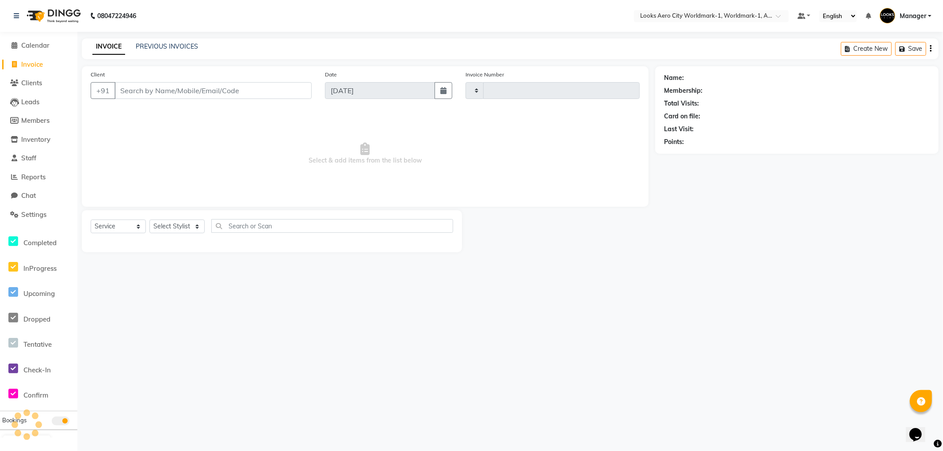
click at [181, 90] on input "Client" at bounding box center [212, 90] width 197 height 17
type input "7148"
select select "8573"
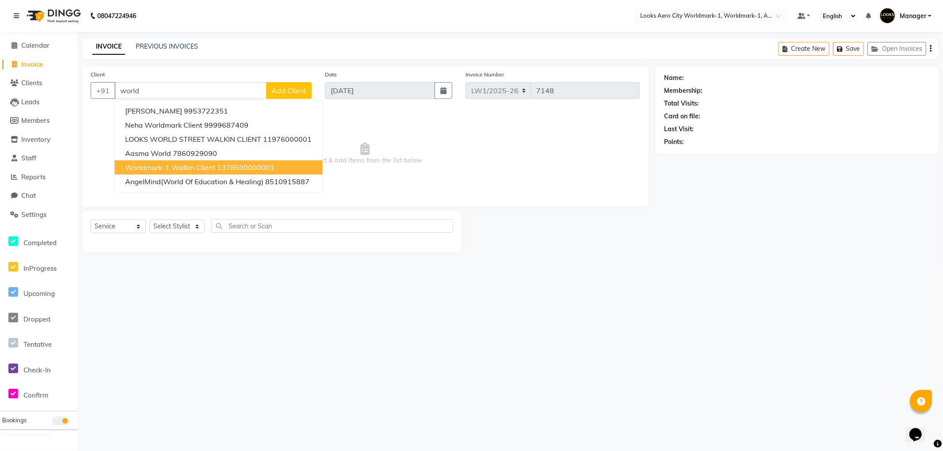
click at [202, 168] on span "Worldmark-1 Walkin Client" at bounding box center [170, 167] width 90 height 9
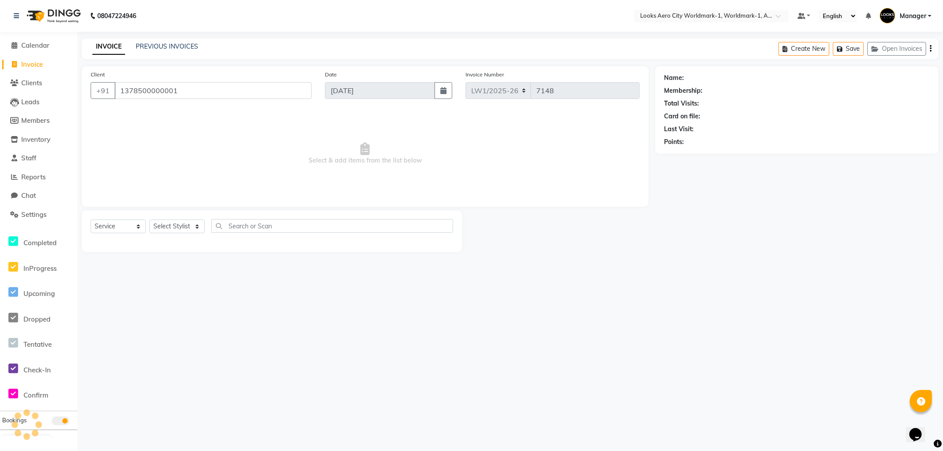
type input "1378500000001"
click at [183, 222] on select "Select Stylist [PERSON_NAME] [PERSON_NAME] [PERSON_NAME] [PERSON_NAME] Counter_…" at bounding box center [176, 227] width 55 height 14
select select "1: Object"
select select "84544"
click at [149, 220] on select "Select Stylist [PERSON_NAME] [PERSON_NAME] [PERSON_NAME] [PERSON_NAME] Counter_…" at bounding box center [176, 227] width 55 height 14
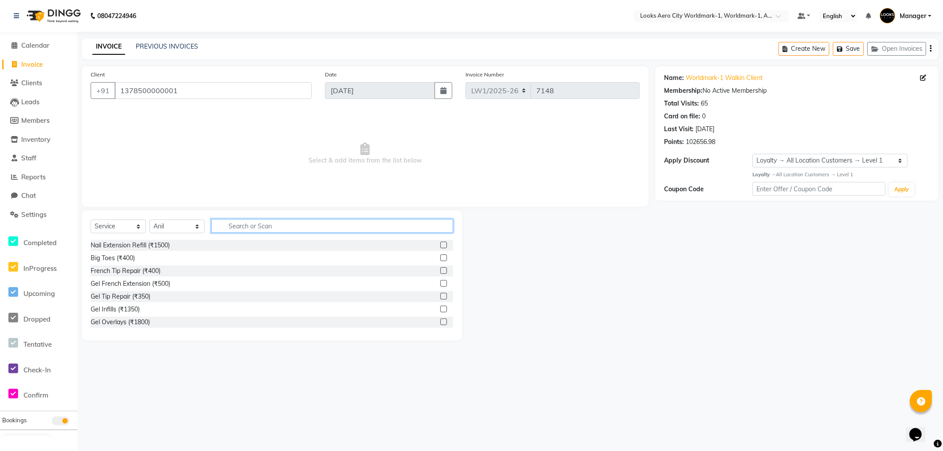
click at [289, 224] on input "text" at bounding box center [332, 226] width 242 height 14
type input "cut"
drag, startPoint x: 132, startPoint y: 254, endPoint x: 149, endPoint y: 179, distance: 77.5
click at [130, 254] on div "Stylist Cut(M) (₹700)" at bounding box center [120, 258] width 58 height 9
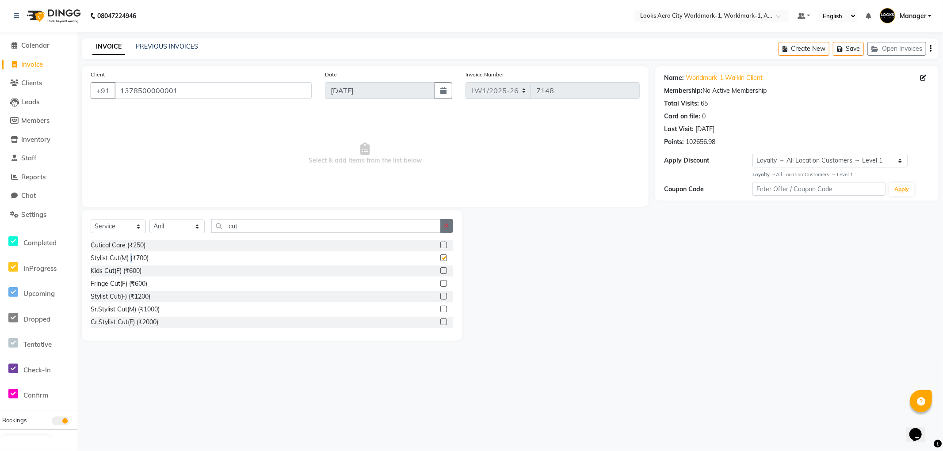
checkbox input "false"
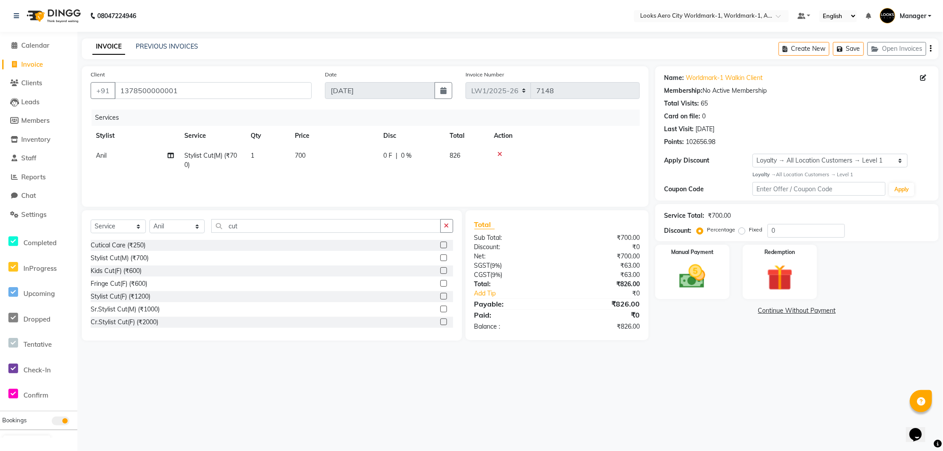
click at [324, 155] on td "700" at bounding box center [333, 160] width 88 height 29
select select "84544"
drag, startPoint x: 367, startPoint y: 155, endPoint x: 303, endPoint y: 157, distance: 64.1
click at [303, 157] on tr "Abhishek_Nails [PERSON_NAME] [PERSON_NAME] [PERSON_NAME] [PERSON_NAME] Counter_…" at bounding box center [365, 163] width 549 height 34
type input "602"
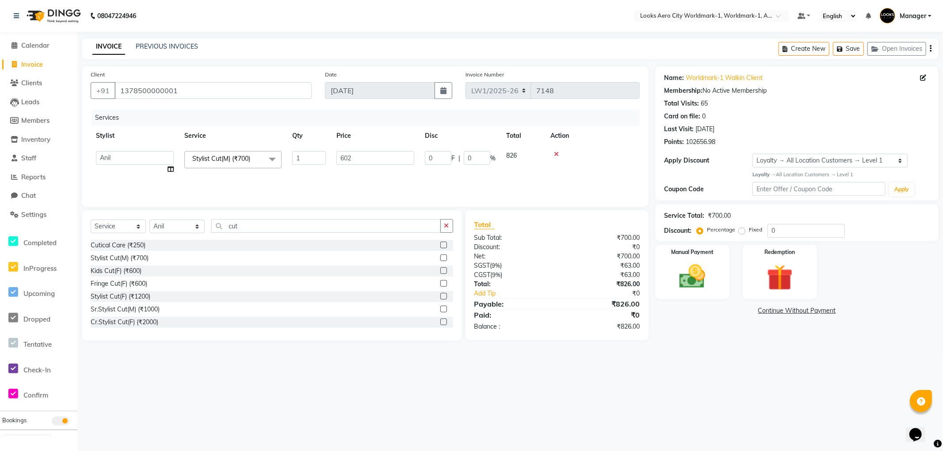
click at [681, 387] on div "08047224946 Select Location × Looks Aero City Worldmark-1, Worldmark-1, Aerocit…" at bounding box center [471, 225] width 943 height 451
click at [725, 297] on div "Manual Payment" at bounding box center [692, 272] width 77 height 57
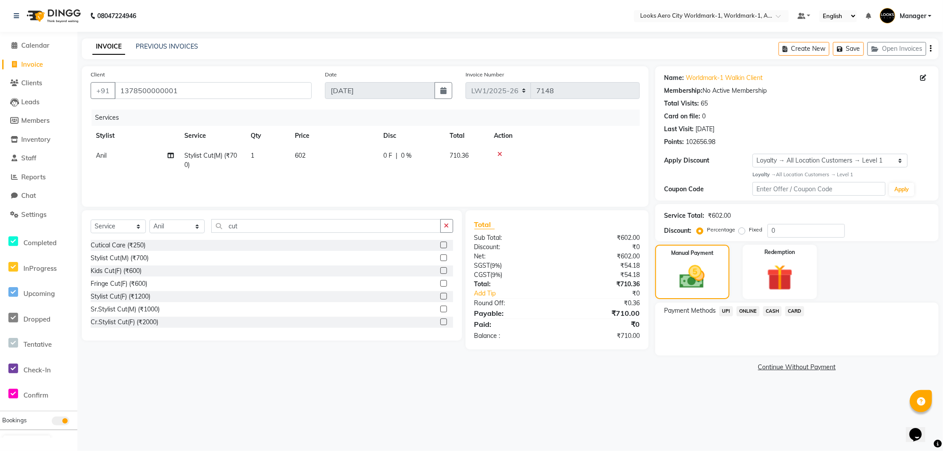
click at [727, 310] on span "UPI" at bounding box center [726, 311] width 14 height 10
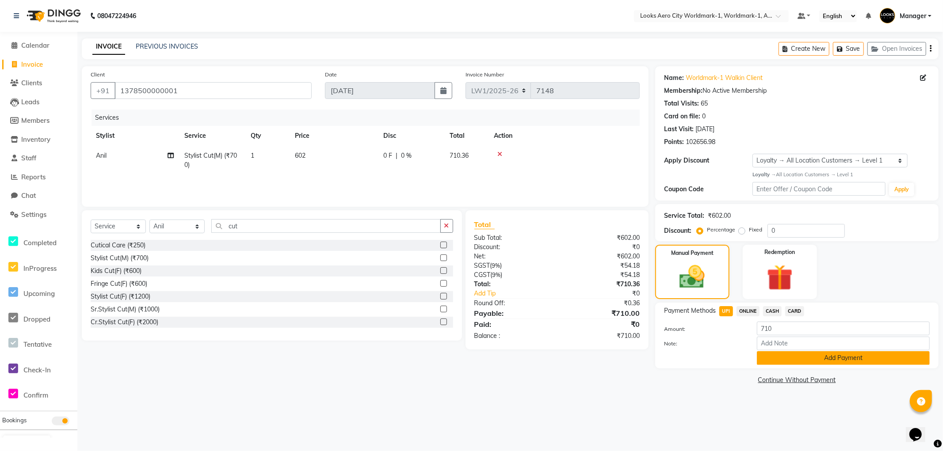
click at [766, 358] on button "Add Payment" at bounding box center [843, 358] width 173 height 14
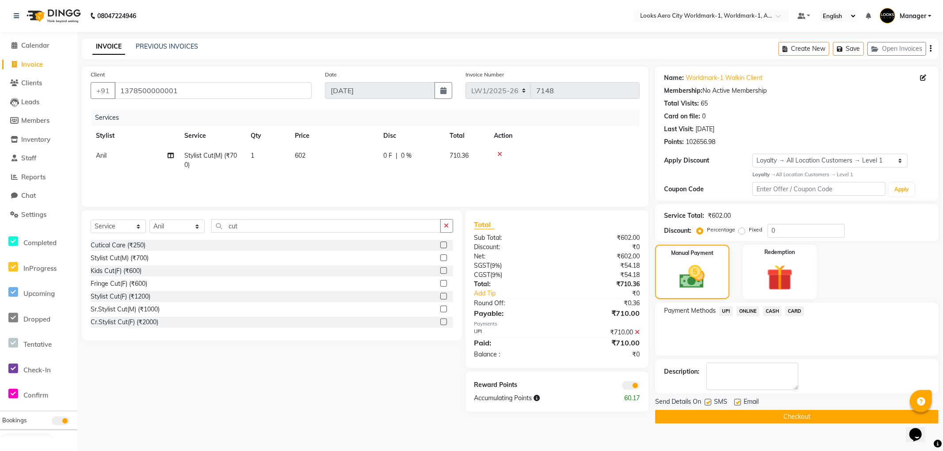
click at [629, 387] on span at bounding box center [631, 385] width 18 height 9
click at [640, 387] on input "checkbox" at bounding box center [640, 387] width 0 height 0
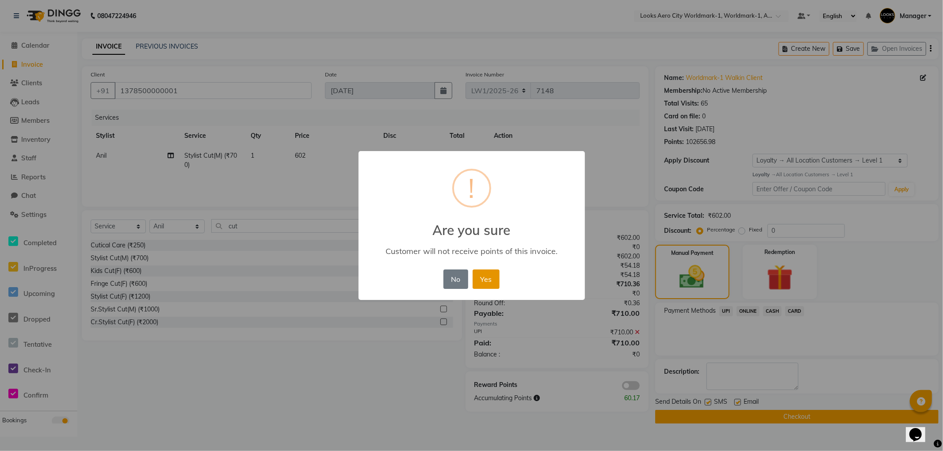
click at [489, 281] on button "Yes" at bounding box center [485, 279] width 27 height 19
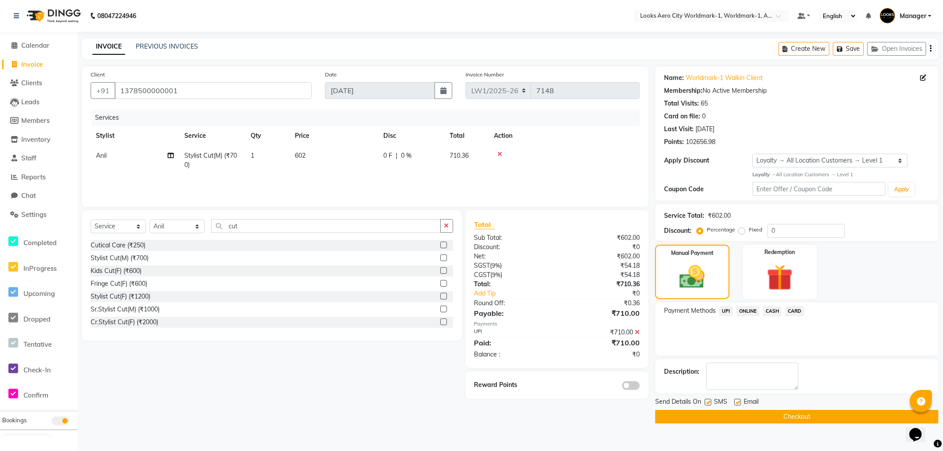
click at [699, 415] on button "Checkout" at bounding box center [796, 417] width 283 height 14
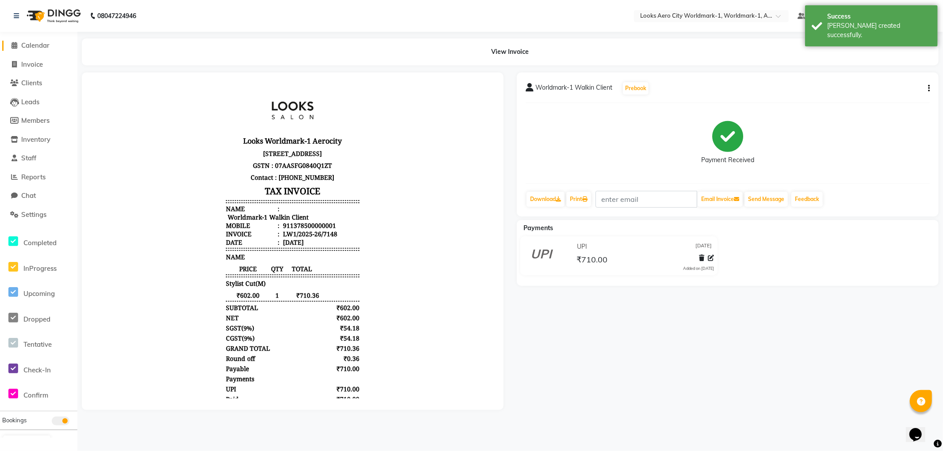
click at [33, 45] on span "Calendar" at bounding box center [35, 45] width 28 height 8
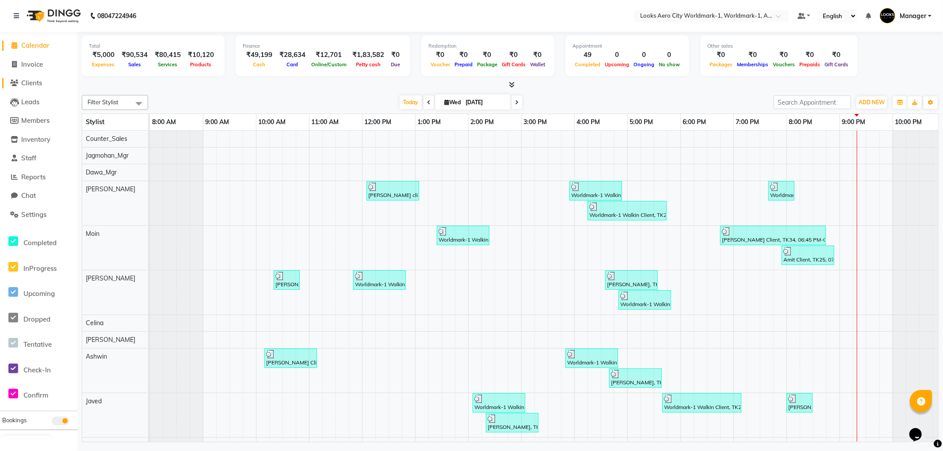
click at [38, 83] on span "Clients" at bounding box center [31, 83] width 21 height 8
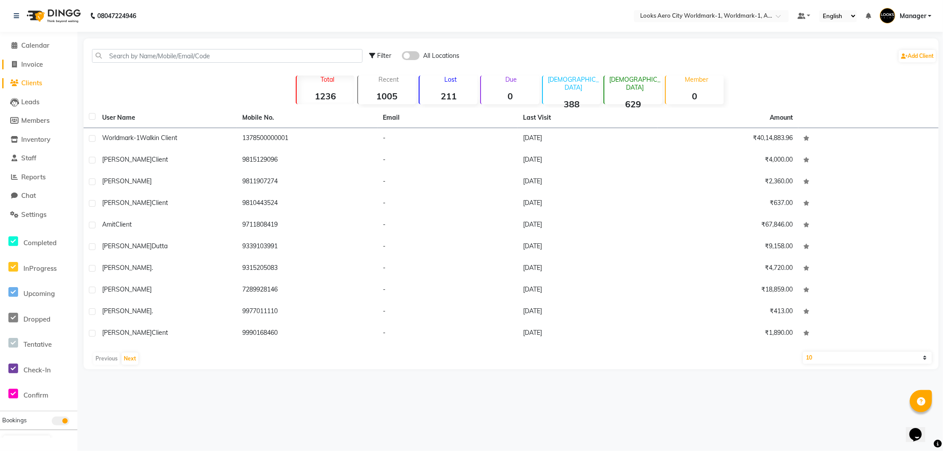
click at [36, 66] on span "Invoice" at bounding box center [32, 64] width 22 height 8
select select "service"
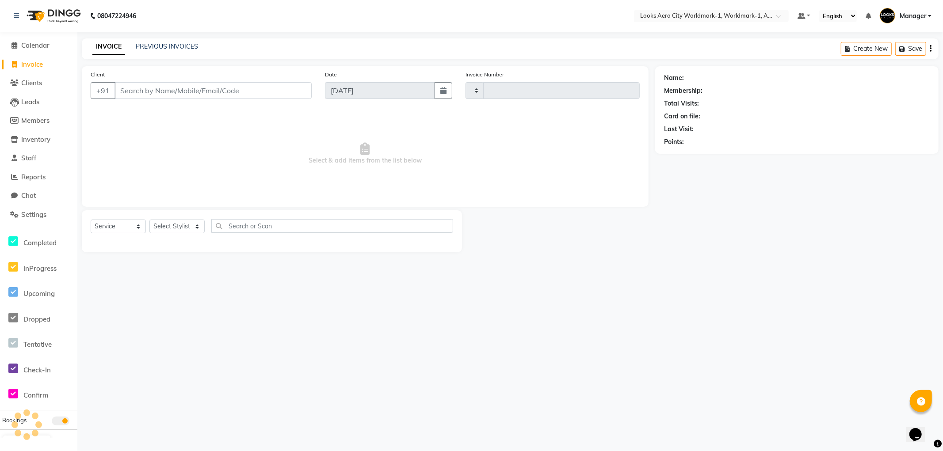
click at [161, 90] on input "Client" at bounding box center [212, 90] width 197 height 17
type input "7149"
select select "8573"
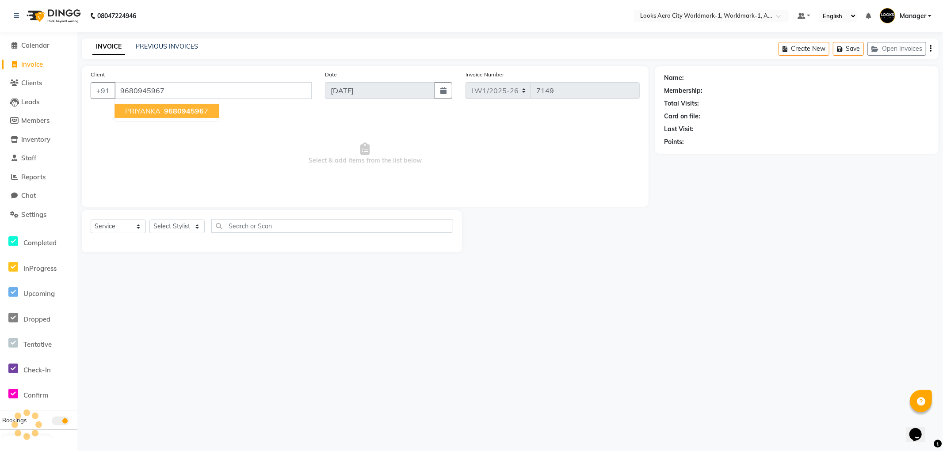
type input "9680945967"
select select "1: Object"
drag, startPoint x: 492, startPoint y: 374, endPoint x: 461, endPoint y: 358, distance: 35.6
click at [475, 367] on div "08047224946 Select Location × Looks Aero City Worldmark-1, Worldmark-1, Aerocit…" at bounding box center [471, 225] width 943 height 451
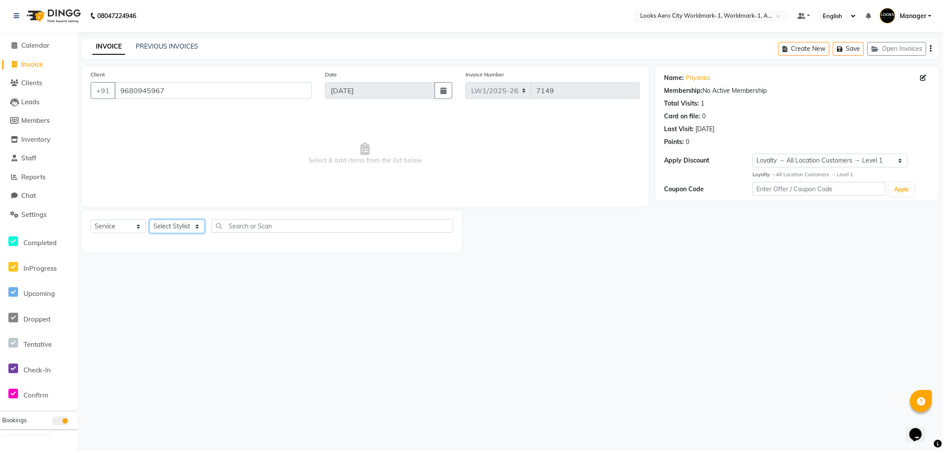
click at [161, 225] on select "Select Stylist [PERSON_NAME] [PERSON_NAME] [PERSON_NAME] [PERSON_NAME] Counter_…" at bounding box center [176, 227] width 55 height 14
select select "84552"
click at [149, 220] on select "Select Stylist [PERSON_NAME] [PERSON_NAME] [PERSON_NAME] [PERSON_NAME] Counter_…" at bounding box center [176, 227] width 55 height 14
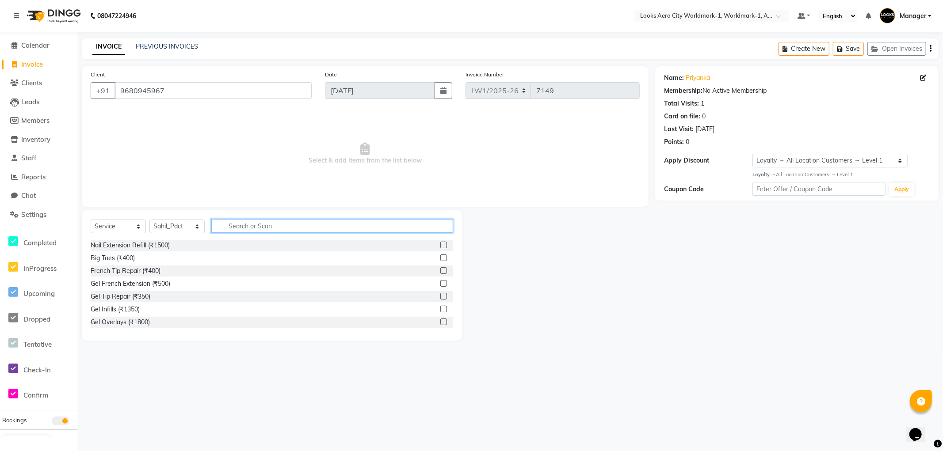
click at [260, 225] on input "text" at bounding box center [332, 226] width 242 height 14
type input "wash"
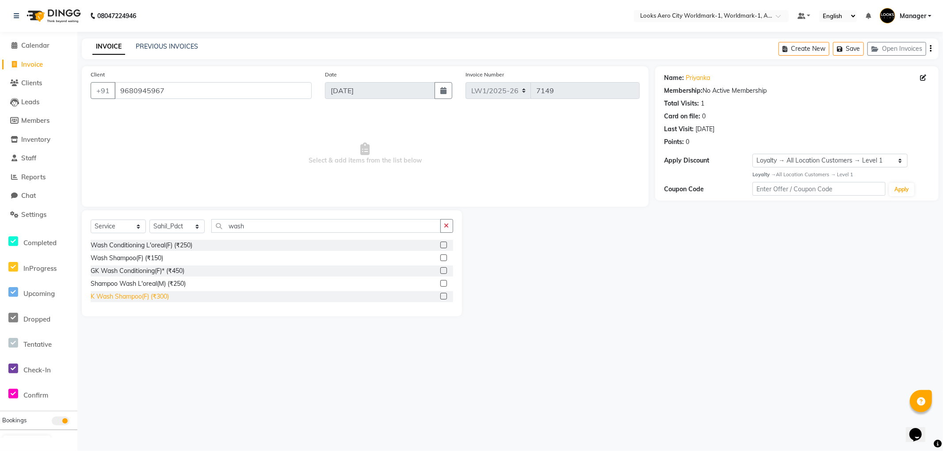
click at [139, 295] on div "K Wash Shampoo(F) (₹300)" at bounding box center [130, 296] width 78 height 9
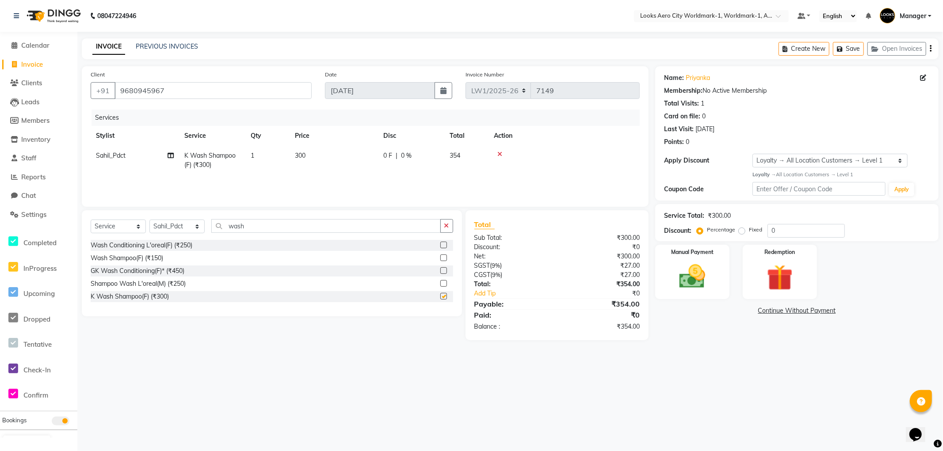
checkbox input "false"
drag, startPoint x: 319, startPoint y: 160, endPoint x: 328, endPoint y: 159, distance: 9.8
click at [320, 160] on td "300" at bounding box center [333, 160] width 88 height 29
select select "84552"
drag, startPoint x: 361, startPoint y: 155, endPoint x: 299, endPoint y: 156, distance: 62.3
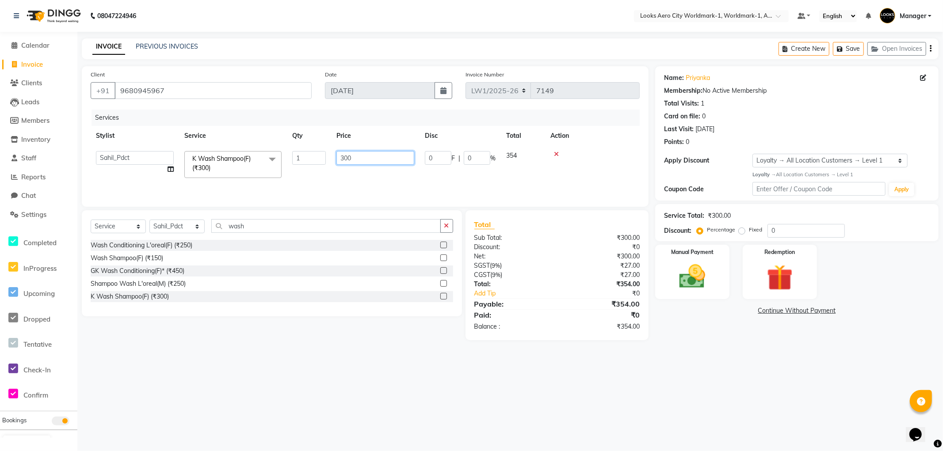
click at [299, 156] on tr "Abhishek_Nails [PERSON_NAME] [PERSON_NAME] [PERSON_NAME] [PERSON_NAME] Counter_…" at bounding box center [365, 165] width 549 height 38
type input "700"
click at [736, 367] on div "08047224946 Select Location × Looks Aero City Worldmark-1, Worldmark-1, Aerocit…" at bounding box center [471, 225] width 943 height 451
click at [714, 293] on div "Manual Payment" at bounding box center [692, 272] width 77 height 57
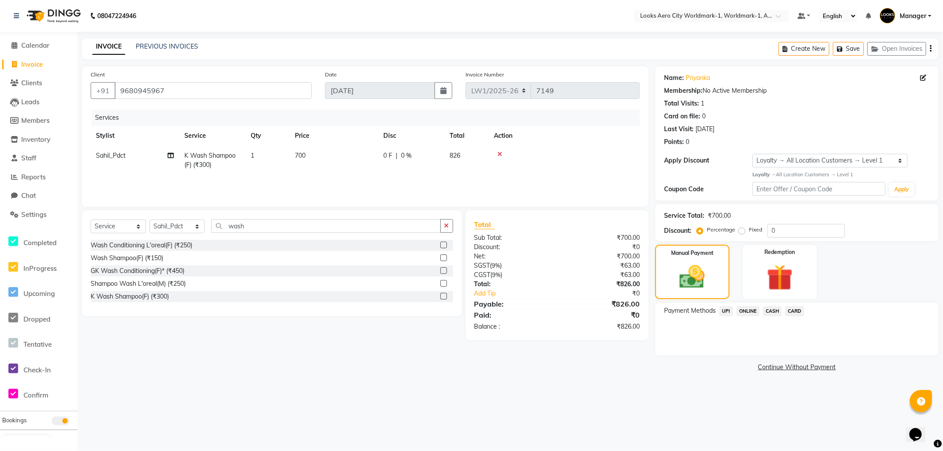
drag, startPoint x: 774, startPoint y: 311, endPoint x: 771, endPoint y: 319, distance: 8.4
click at [772, 313] on span "CASH" at bounding box center [772, 311] width 19 height 10
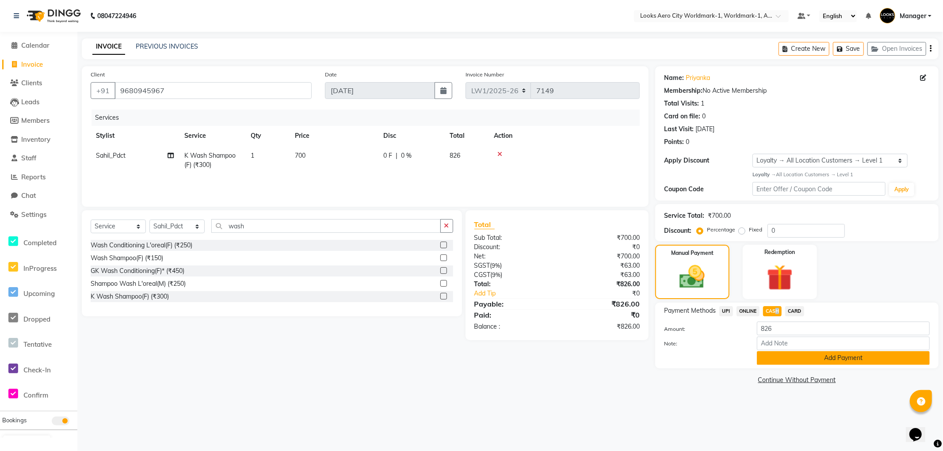
click at [763, 359] on button "Add Payment" at bounding box center [843, 358] width 173 height 14
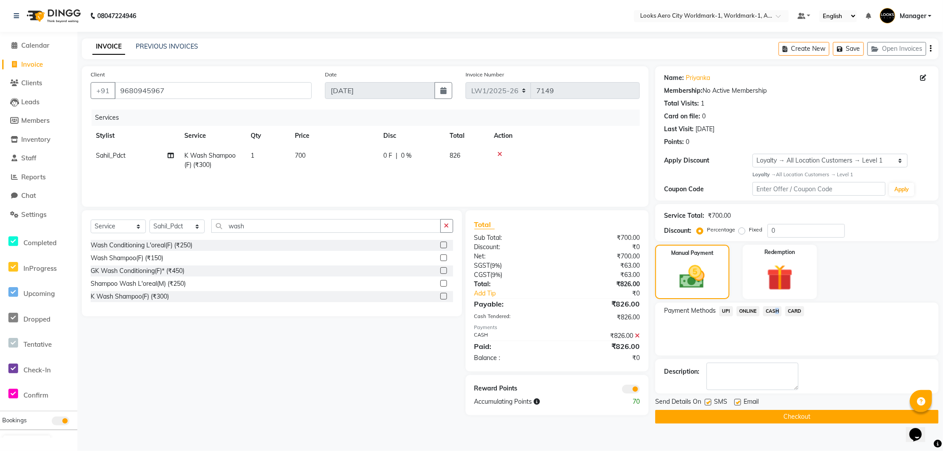
click at [680, 420] on button "Checkout" at bounding box center [796, 417] width 283 height 14
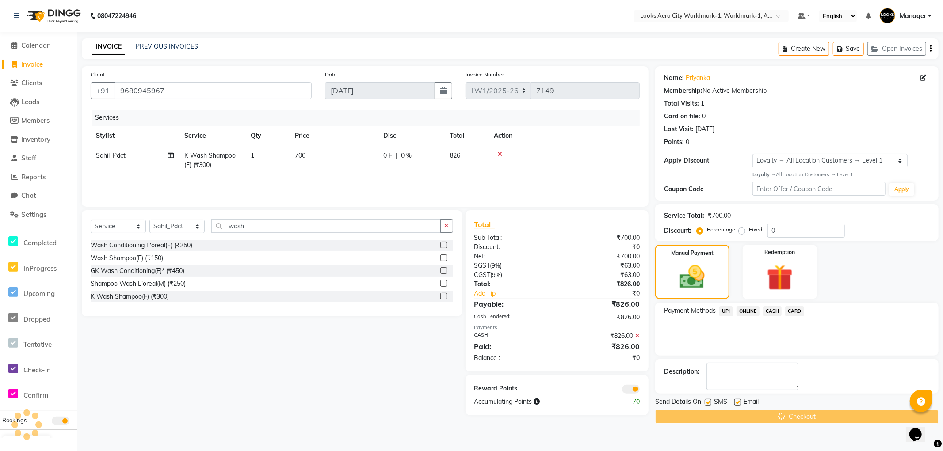
click at [633, 393] on span at bounding box center [631, 389] width 18 height 9
click at [640, 391] on input "checkbox" at bounding box center [640, 391] width 0 height 0
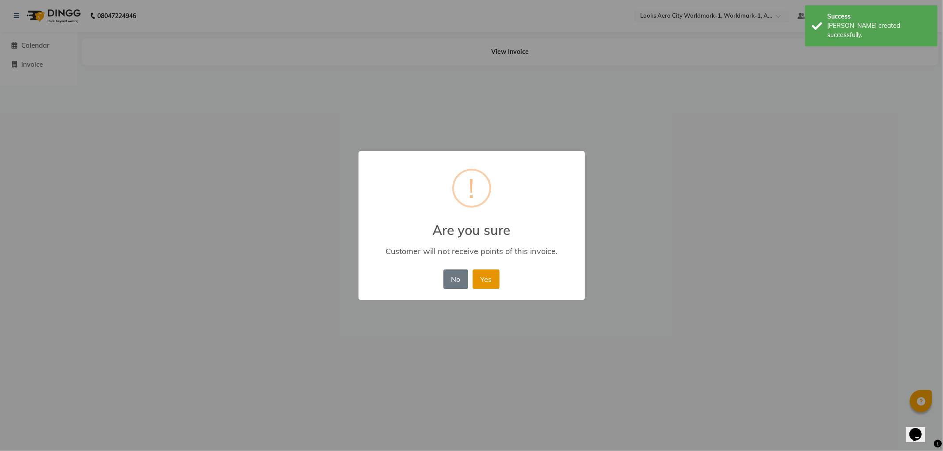
drag, startPoint x: 477, startPoint y: 278, endPoint x: 484, endPoint y: 284, distance: 9.1
click at [477, 278] on button "Yes" at bounding box center [485, 279] width 27 height 19
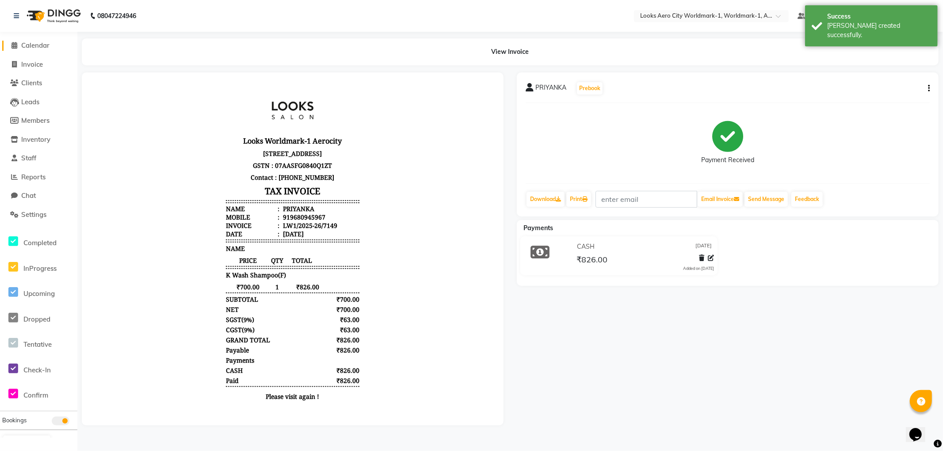
click at [31, 45] on span "Calendar" at bounding box center [35, 45] width 28 height 8
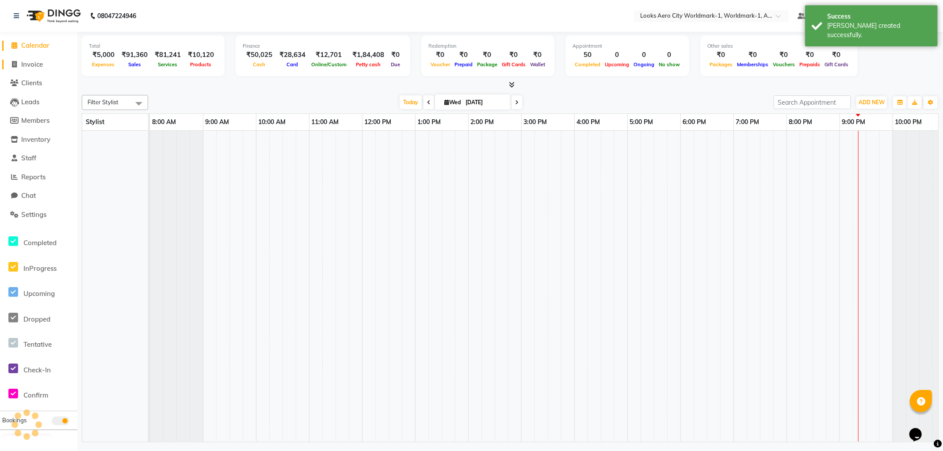
click at [35, 66] on span "Invoice" at bounding box center [32, 64] width 22 height 8
select select "service"
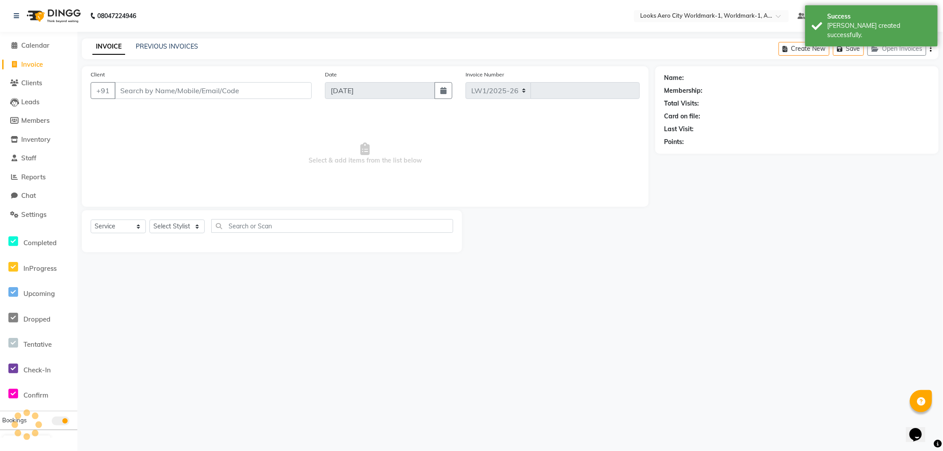
select select "8573"
type input "7150"
click at [206, 90] on input "Client" at bounding box center [212, 90] width 197 height 17
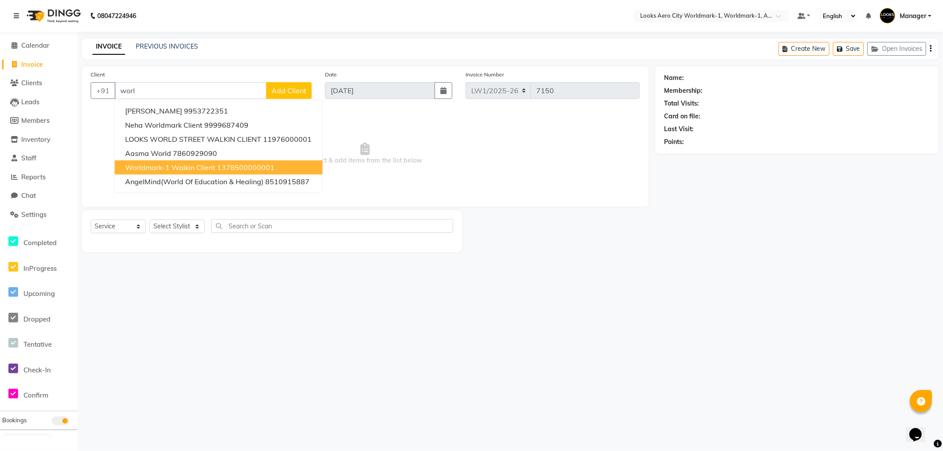
click at [192, 170] on span "Worldmark-1 Walkin Client" at bounding box center [170, 167] width 90 height 9
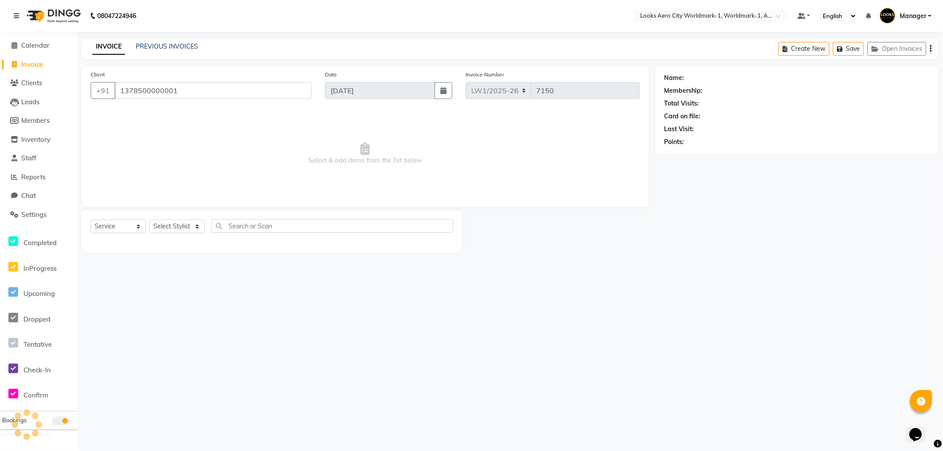
type input "1378500000001"
click at [184, 226] on select "Select Stylist [PERSON_NAME] [PERSON_NAME] [PERSON_NAME] [PERSON_NAME] Counter_…" at bounding box center [176, 227] width 55 height 14
select select "1: Object"
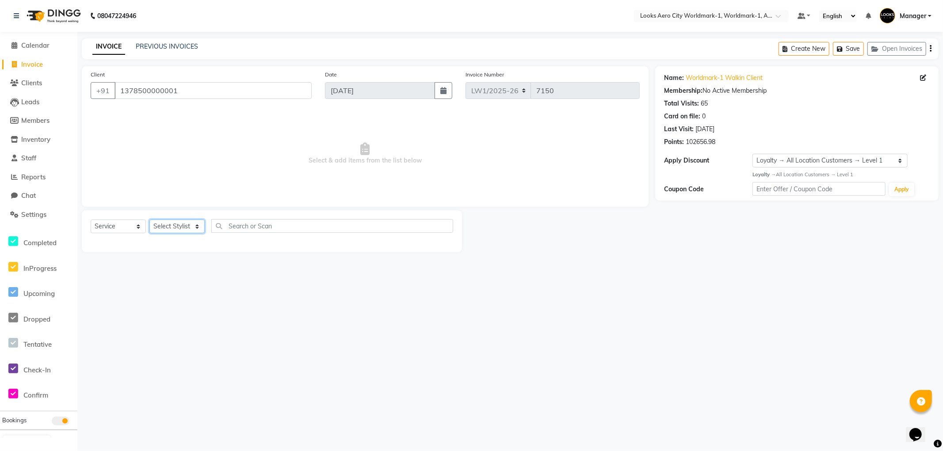
select select "84536"
click at [149, 220] on select "Select Stylist [PERSON_NAME] [PERSON_NAME] [PERSON_NAME] [PERSON_NAME] Counter_…" at bounding box center [176, 227] width 55 height 14
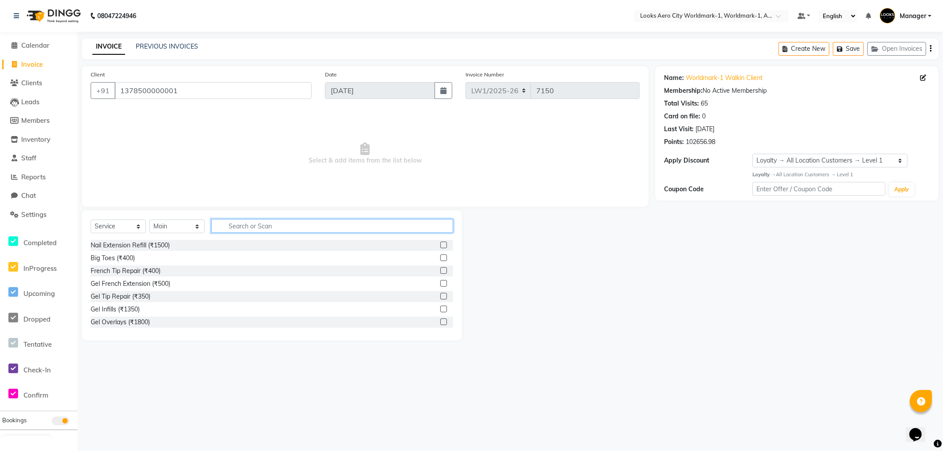
click at [268, 224] on input "text" at bounding box center [332, 226] width 242 height 14
type input "b"
type input "cut"
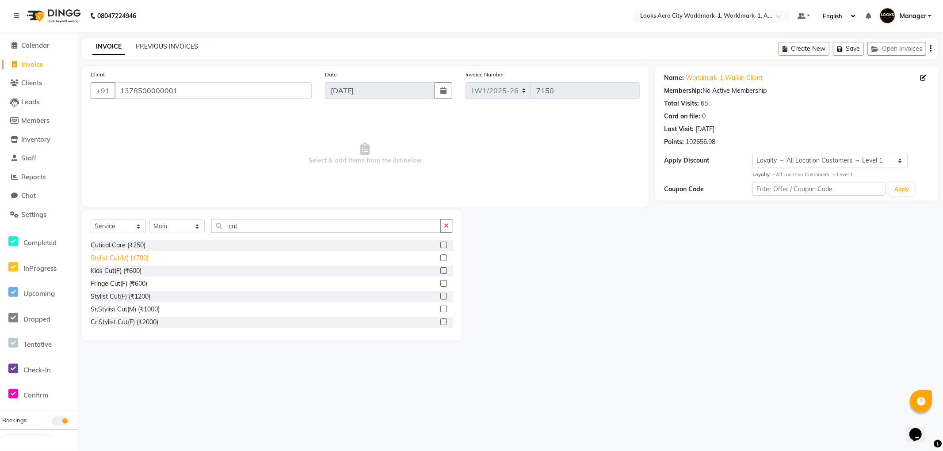
click at [140, 256] on div "Stylist Cut(M) (₹700)" at bounding box center [120, 258] width 58 height 9
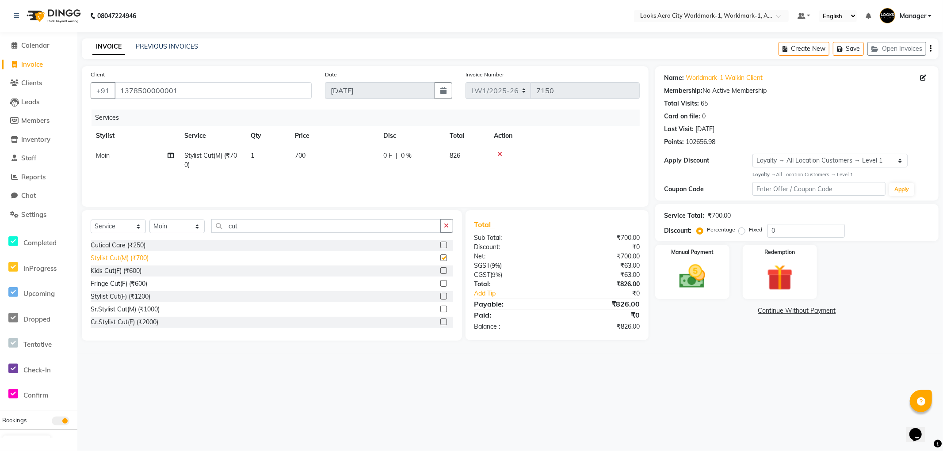
checkbox input "false"
click at [235, 158] on span "Stylist Cut(M) (₹700)" at bounding box center [210, 160] width 53 height 17
select select "84536"
drag, startPoint x: 273, startPoint y: 157, endPoint x: 269, endPoint y: 160, distance: 5.0
click at [272, 157] on span at bounding box center [272, 159] width 18 height 17
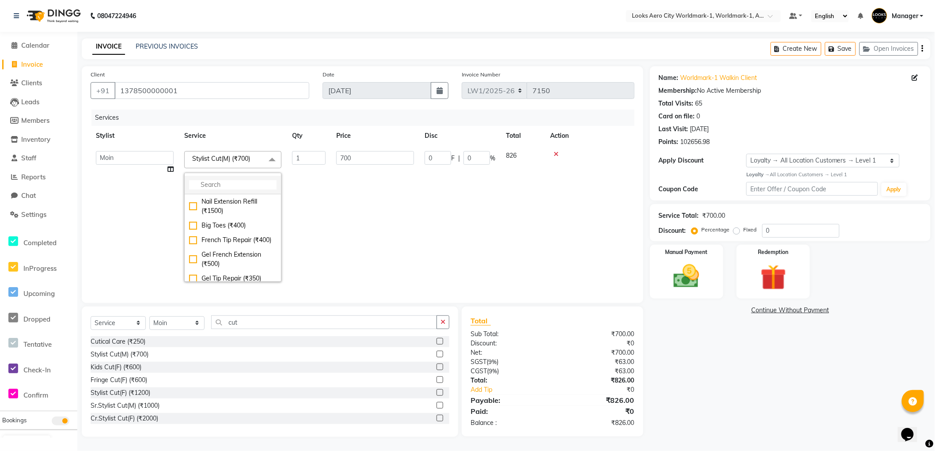
click at [227, 183] on input "multiselect-search" at bounding box center [233, 184] width 88 height 9
type input "cut"
click at [232, 202] on div "Top Stylist Cut(F) (₹2000)" at bounding box center [233, 197] width 88 height 9
checkbox input "false"
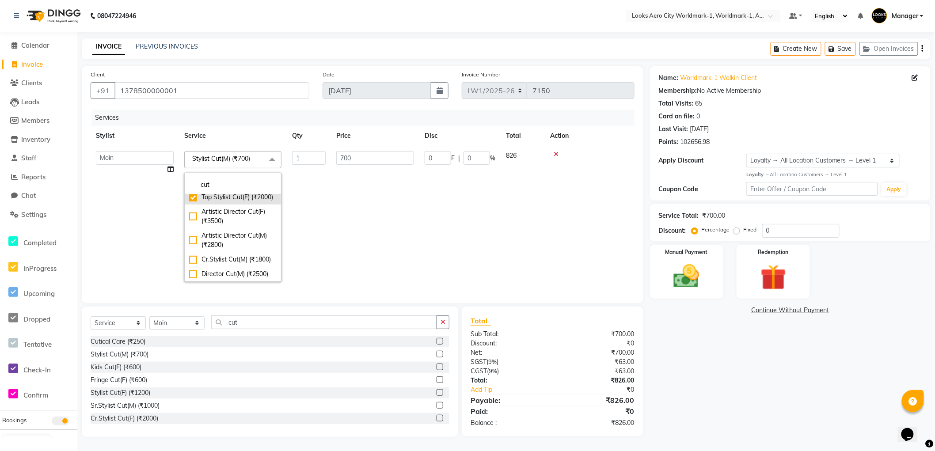
checkbox input "true"
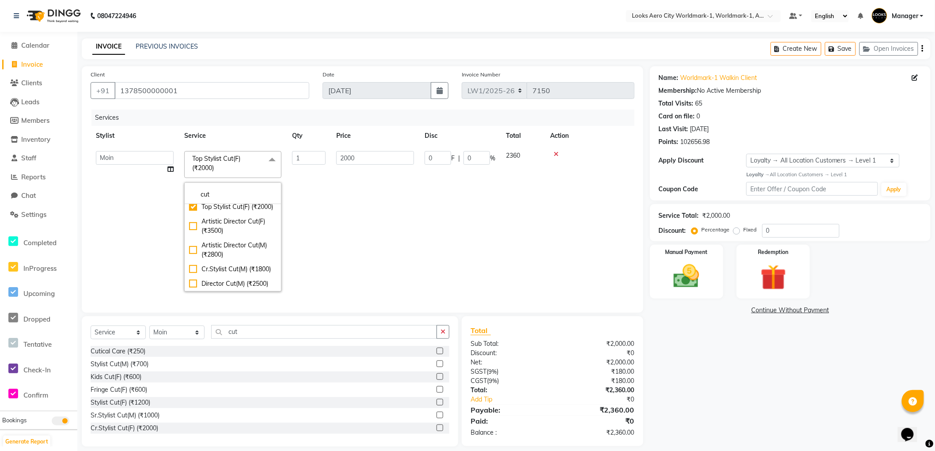
click at [567, 258] on td at bounding box center [590, 221] width 90 height 151
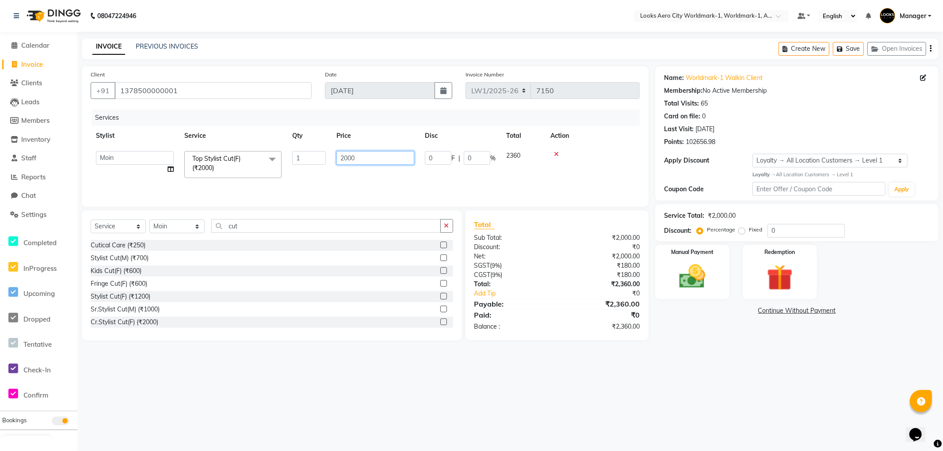
drag, startPoint x: 373, startPoint y: 158, endPoint x: 377, endPoint y: 160, distance: 4.6
click at [373, 158] on input "2000" at bounding box center [375, 158] width 78 height 14
drag, startPoint x: 378, startPoint y: 160, endPoint x: 307, endPoint y: 160, distance: 70.7
click at [307, 160] on tr "Abhishek_Nails [PERSON_NAME] [PERSON_NAME] [PERSON_NAME] [PERSON_NAME] Counter_…" at bounding box center [365, 165] width 549 height 38
type input "1500"
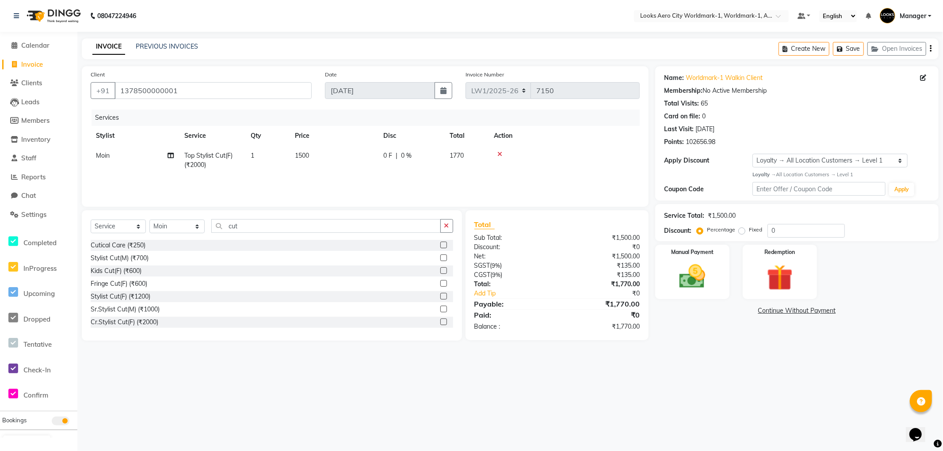
drag, startPoint x: 758, startPoint y: 376, endPoint x: 700, endPoint y: 324, distance: 78.3
click at [758, 376] on div "08047224946 Select Location × Looks Aero City Worldmark-1, Worldmark-1, Aerocit…" at bounding box center [471, 225] width 943 height 451
drag, startPoint x: 788, startPoint y: 228, endPoint x: 705, endPoint y: 230, distance: 82.2
click at [705, 230] on div "Percentage Fixed 0" at bounding box center [771, 231] width 146 height 14
type input "18"
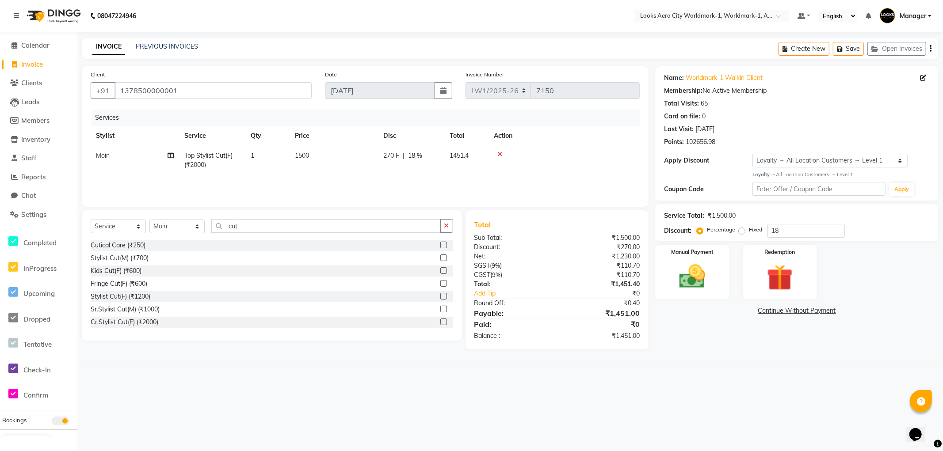
click at [774, 381] on div "08047224946 Select Location × Looks Aero City Worldmark-1, Worldmark-1, Aerocit…" at bounding box center [471, 225] width 943 height 451
click at [719, 295] on div "Manual Payment" at bounding box center [692, 272] width 77 height 57
click at [797, 310] on span "CARD" at bounding box center [794, 311] width 19 height 10
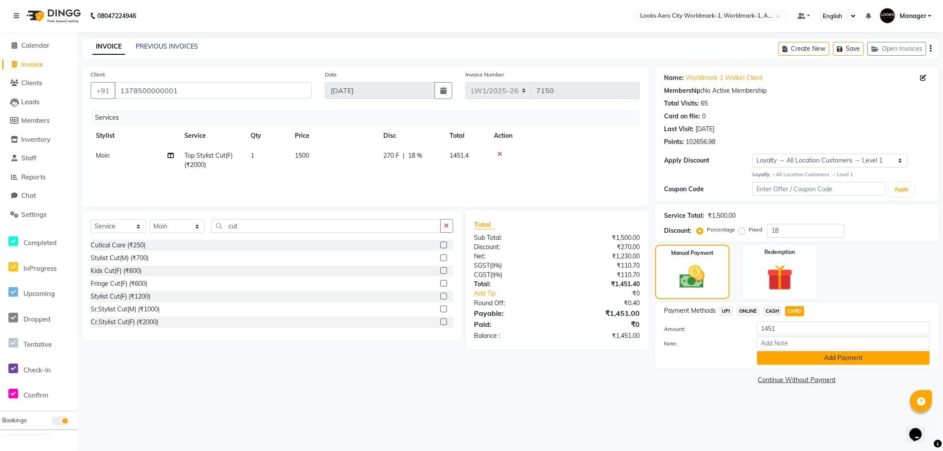
click at [783, 355] on button "Add Payment" at bounding box center [843, 358] width 173 height 14
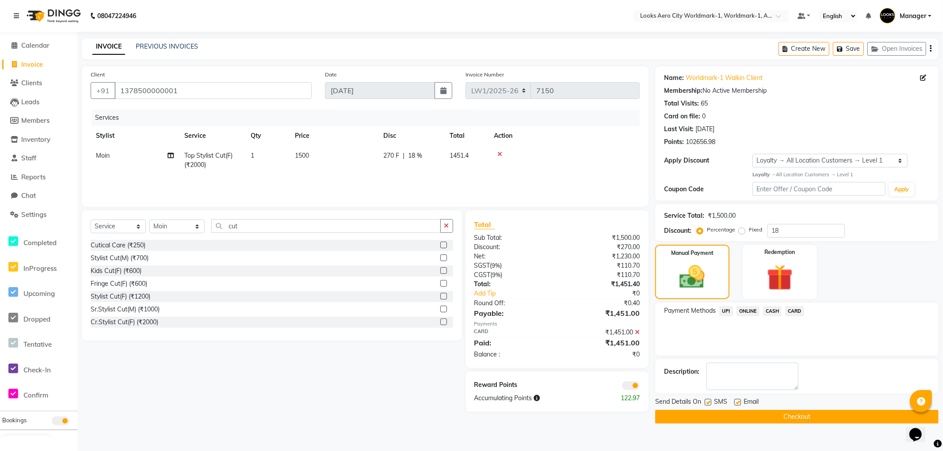
click at [630, 387] on span at bounding box center [631, 385] width 18 height 9
click at [640, 387] on input "checkbox" at bounding box center [640, 387] width 0 height 0
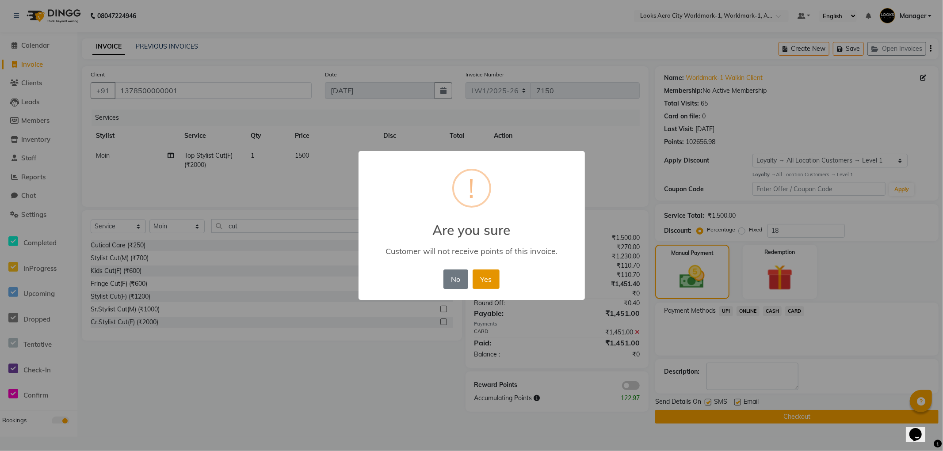
click at [487, 280] on button "Yes" at bounding box center [485, 279] width 27 height 19
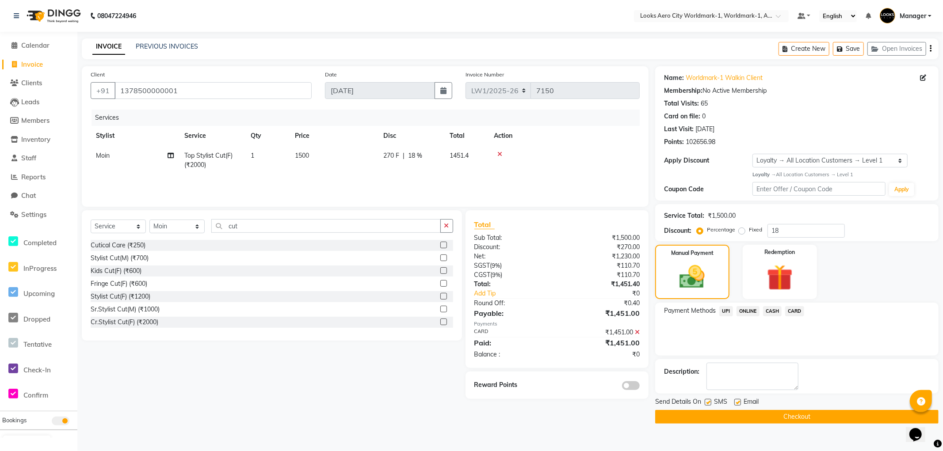
click at [666, 417] on button "Checkout" at bounding box center [796, 417] width 283 height 14
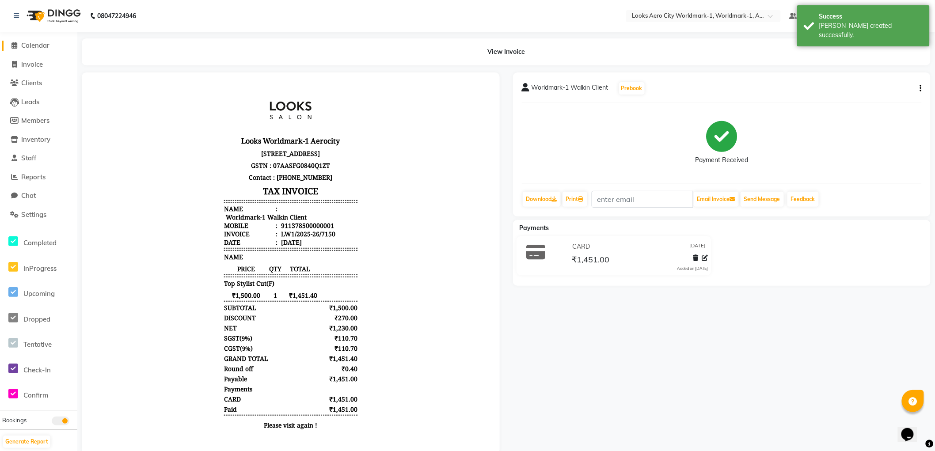
click at [30, 46] on span "Calendar" at bounding box center [35, 45] width 28 height 8
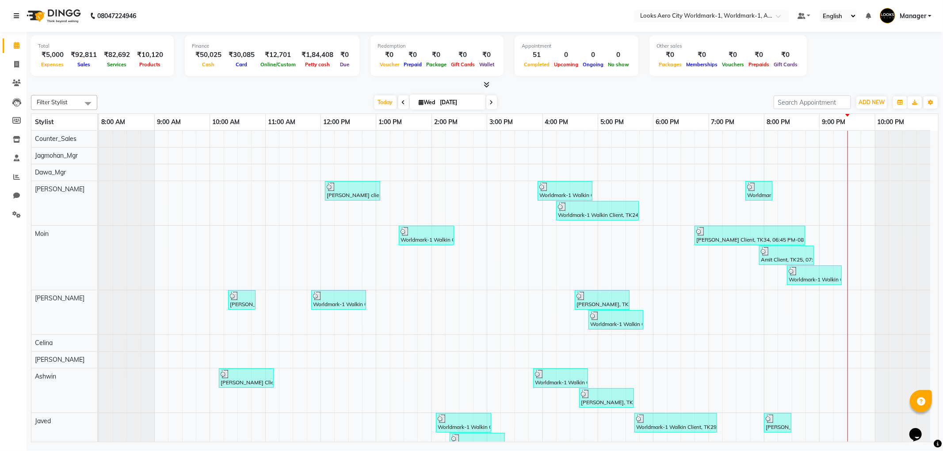
drag, startPoint x: 12, startPoint y: 13, endPoint x: 21, endPoint y: 15, distance: 9.5
click at [18, 14] on div "08047224946" at bounding box center [75, 16] width 136 height 25
click at [13, 12] on div "08047224946" at bounding box center [75, 16] width 136 height 25
click at [18, 15] on icon at bounding box center [16, 16] width 5 height 6
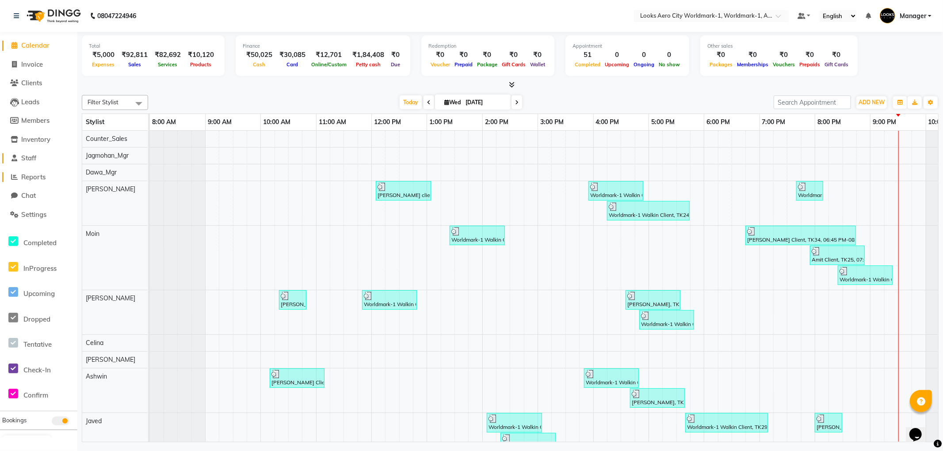
click at [33, 175] on span "Reports" at bounding box center [33, 177] width 24 height 8
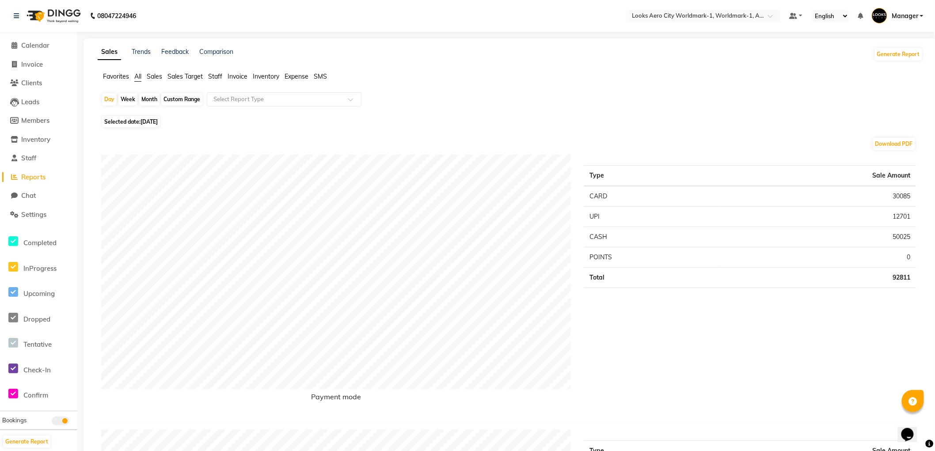
click at [213, 74] on span "Staff" at bounding box center [215, 76] width 14 height 8
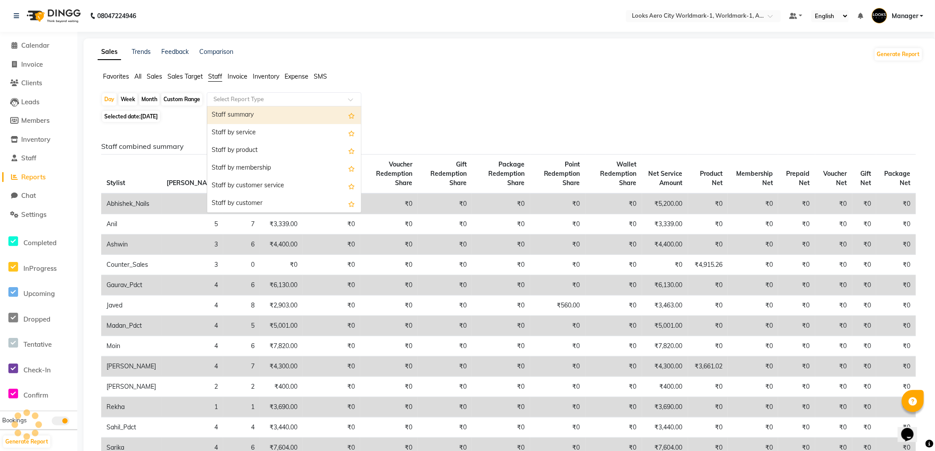
click at [251, 101] on input "text" at bounding box center [275, 99] width 127 height 9
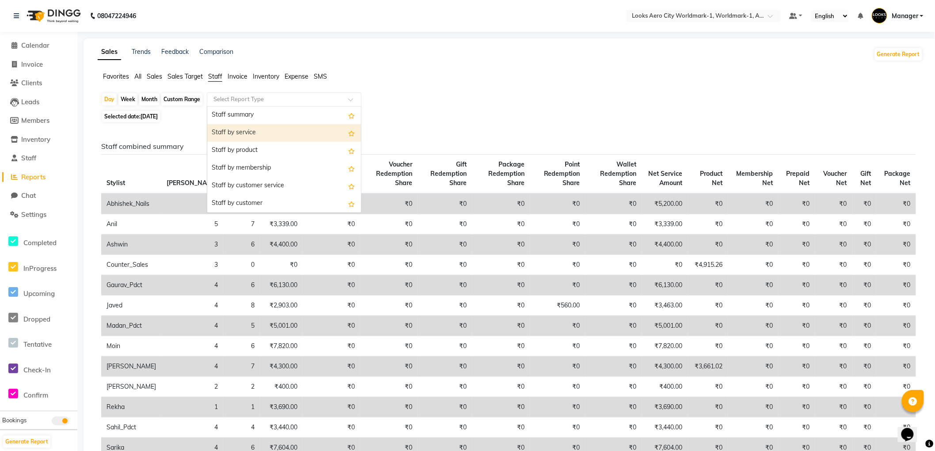
click at [250, 130] on div "Staff by service" at bounding box center [284, 133] width 154 height 18
select select "full_report"
select select "csv"
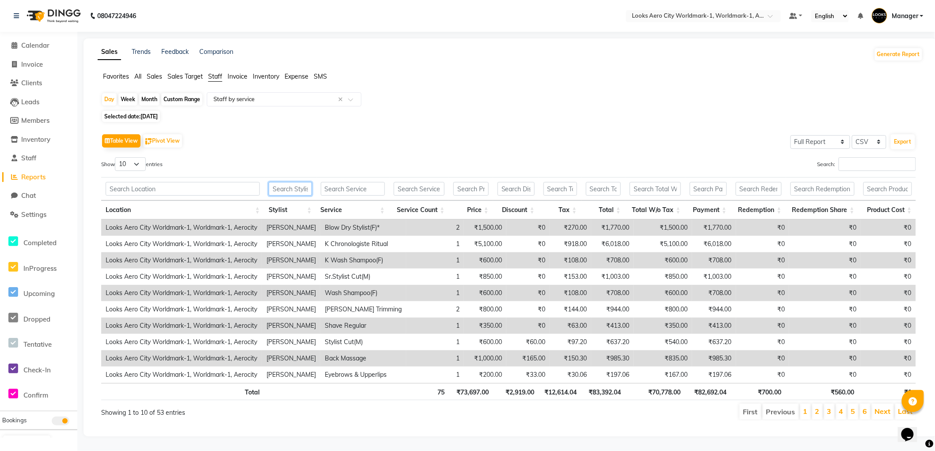
click at [288, 190] on input "text" at bounding box center [290, 189] width 43 height 14
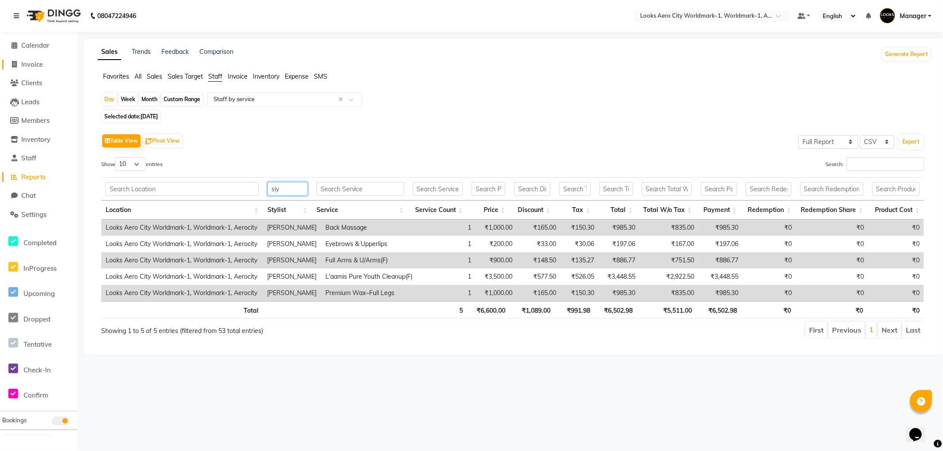
type input "siy"
drag, startPoint x: 34, startPoint y: 63, endPoint x: 73, endPoint y: 49, distance: 41.7
click at [34, 63] on span "Invoice" at bounding box center [32, 64] width 22 height 8
select select "service"
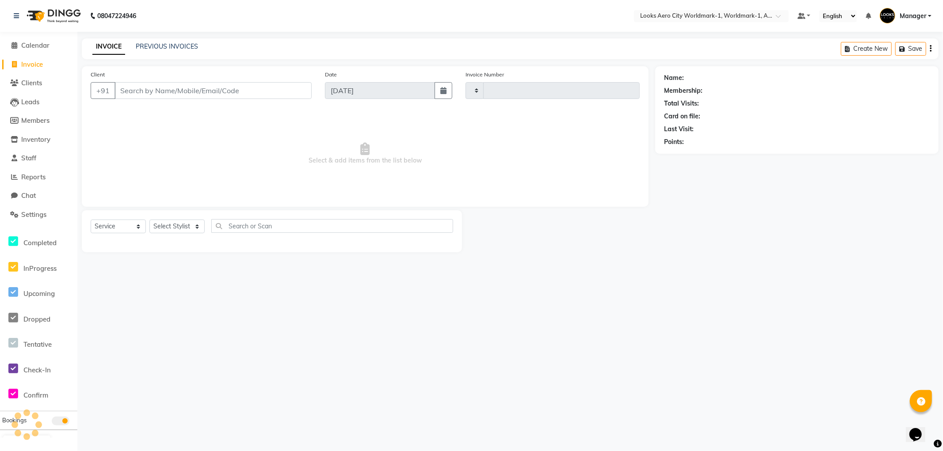
type input "7151"
select select "8573"
click at [160, 46] on link "PREVIOUS INVOICES" at bounding box center [167, 46] width 62 height 8
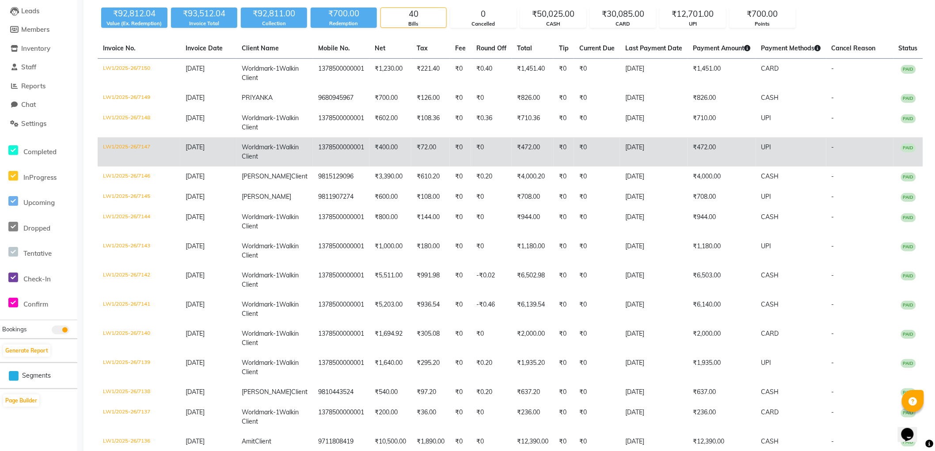
scroll to position [98, 0]
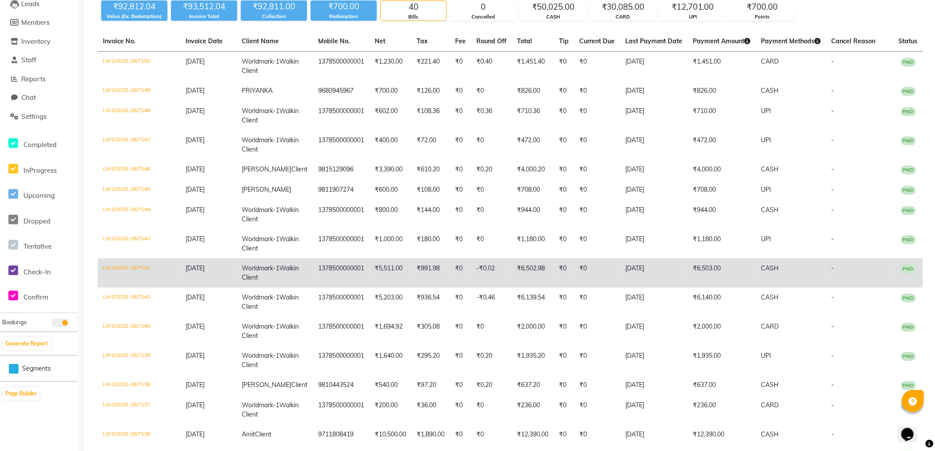
click at [688, 288] on td "₹6,503.00" at bounding box center [722, 273] width 68 height 29
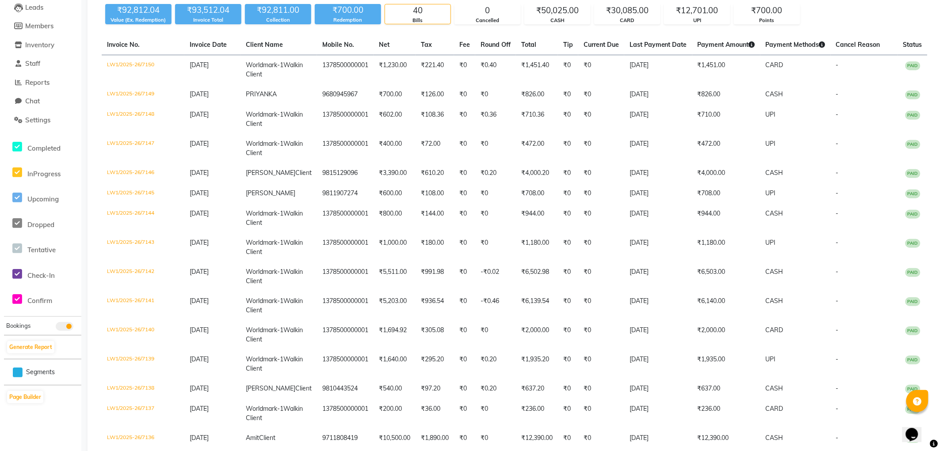
scroll to position [0, 0]
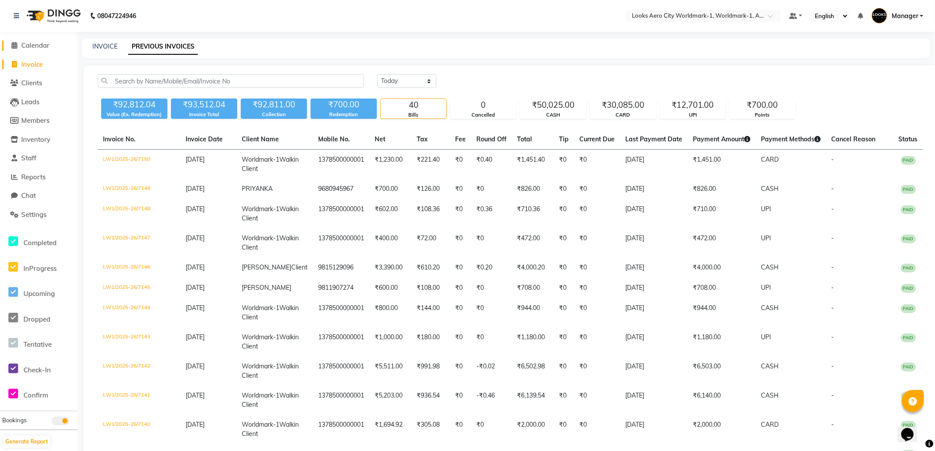
click at [38, 45] on span "Calendar" at bounding box center [35, 45] width 28 height 8
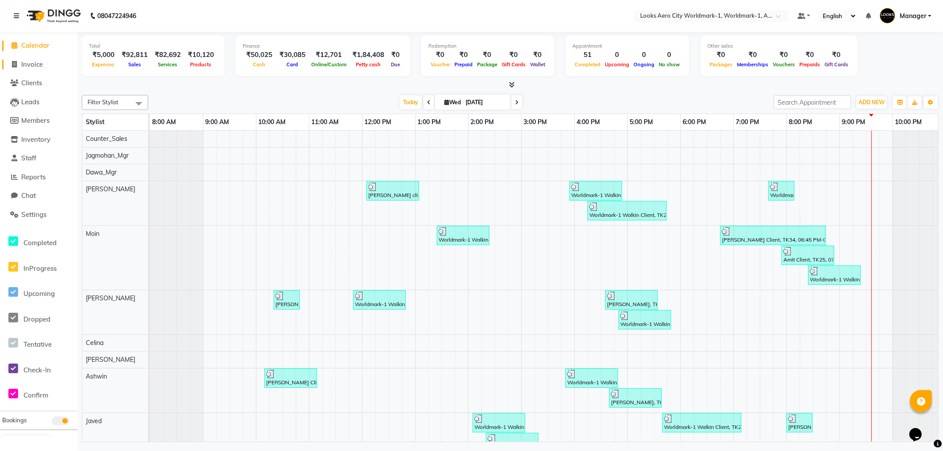
click at [32, 63] on span "Invoice" at bounding box center [32, 64] width 22 height 8
select select "service"
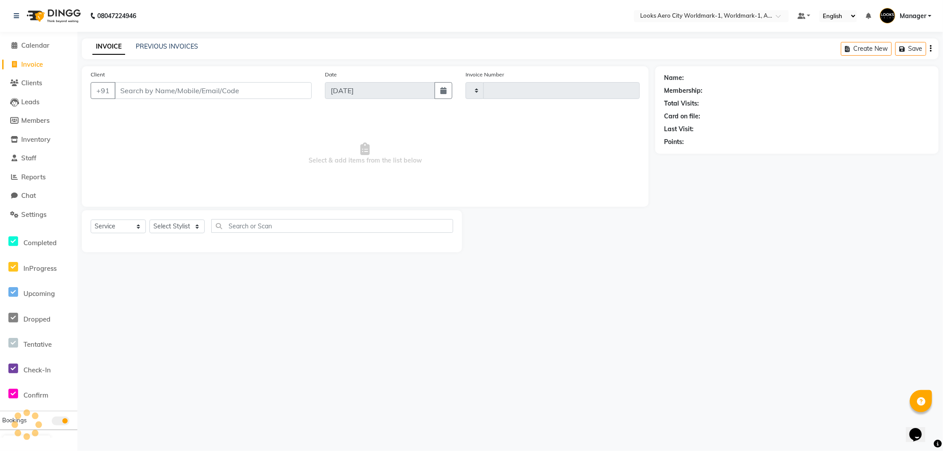
type input "7151"
select select "8573"
click at [38, 45] on span "Calendar" at bounding box center [35, 45] width 28 height 8
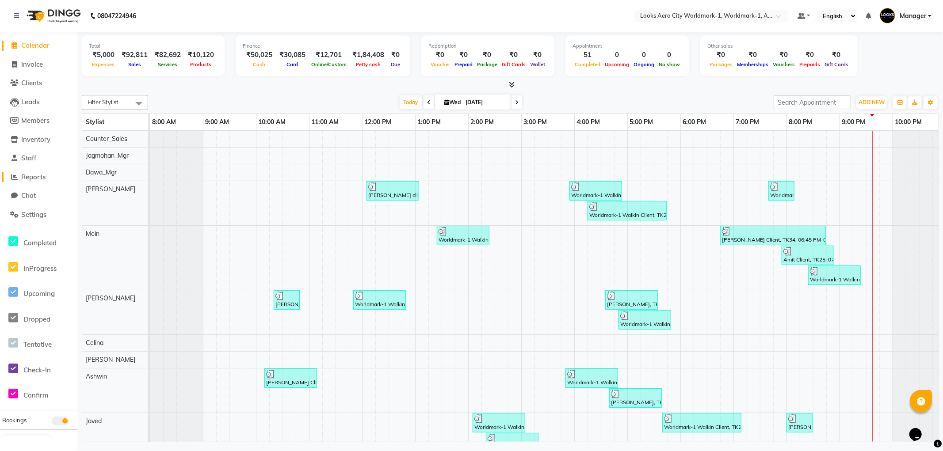
click at [32, 177] on span "Reports" at bounding box center [33, 177] width 24 height 8
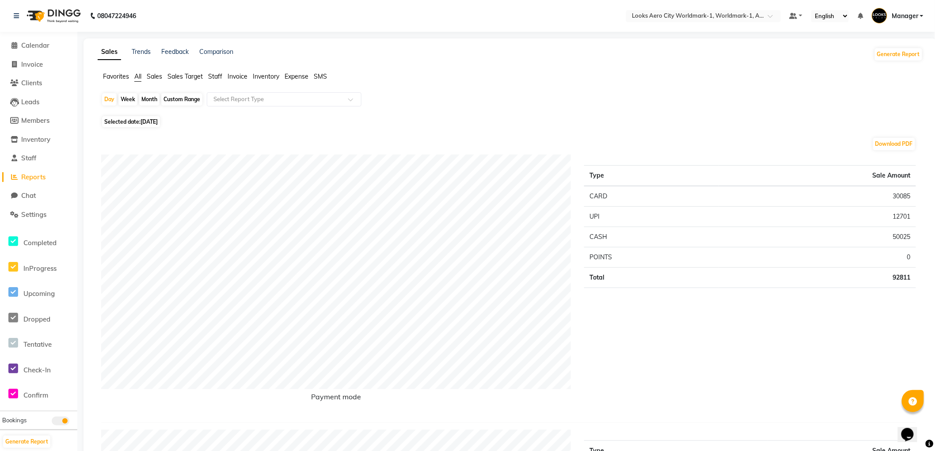
click at [213, 76] on span "Staff" at bounding box center [215, 76] width 14 height 8
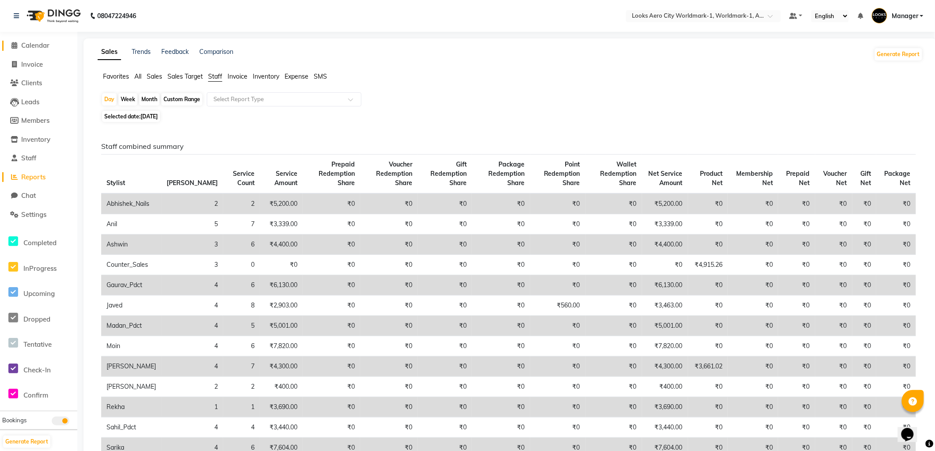
click at [36, 44] on span "Calendar" at bounding box center [35, 45] width 28 height 8
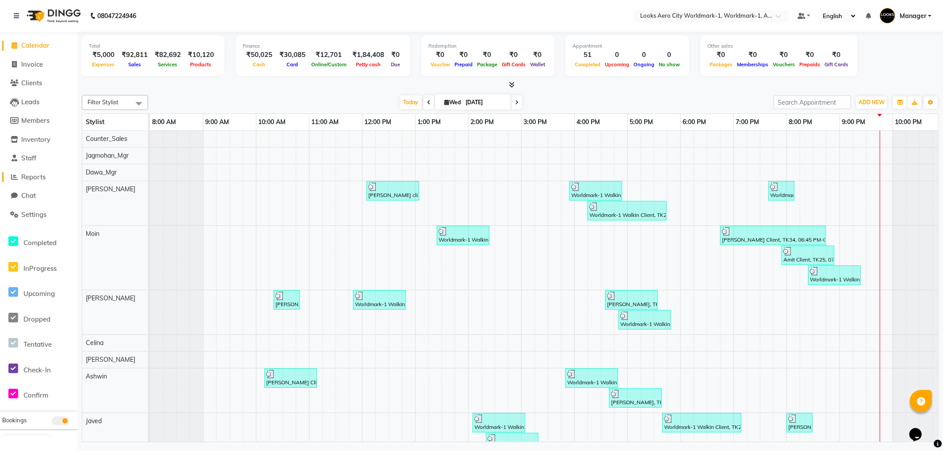
drag, startPoint x: 38, startPoint y: 176, endPoint x: 72, endPoint y: 148, distance: 43.7
click at [38, 175] on span "Reports" at bounding box center [33, 177] width 24 height 8
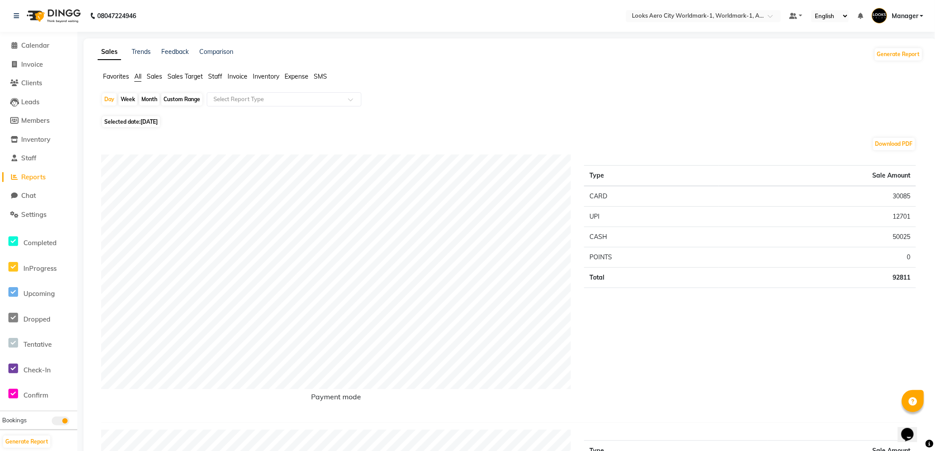
click at [217, 76] on span "Staff" at bounding box center [215, 76] width 14 height 8
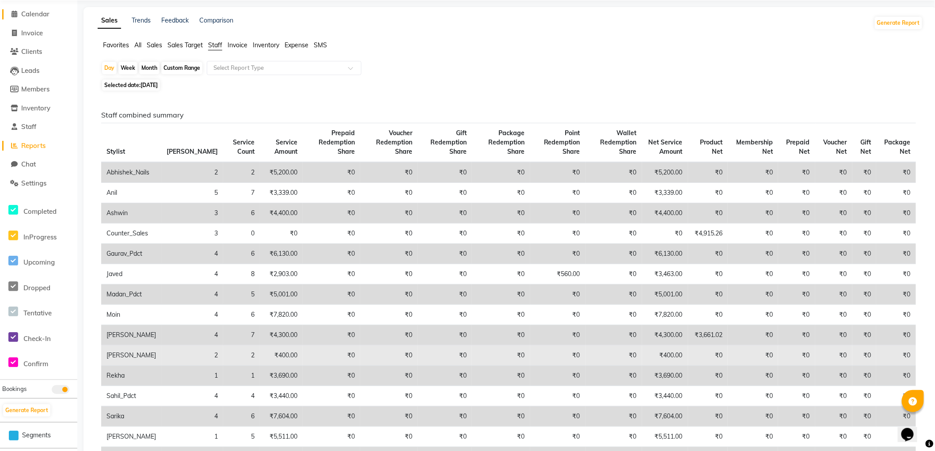
scroll to position [98, 0]
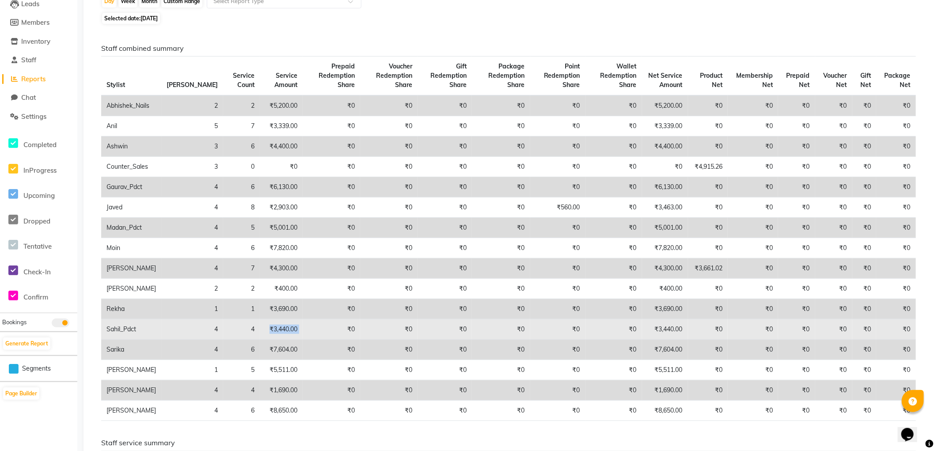
drag, startPoint x: 278, startPoint y: 329, endPoint x: 272, endPoint y: 347, distance: 19.1
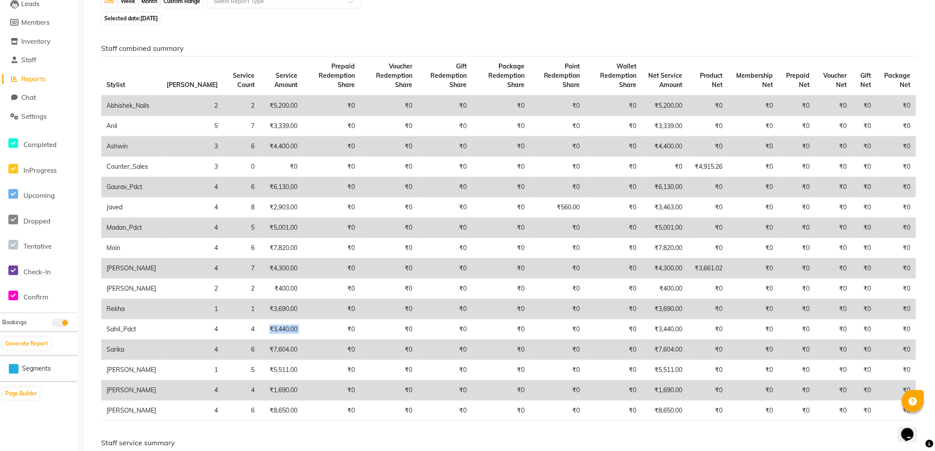
click at [221, 321] on tr "Sahil_Pdct 4 4 ₹3,440.00 ₹0 ₹0 ₹0 ₹0 ₹0 ₹0 ₹3,440.00 ₹0 ₹0 ₹0 ₹0 ₹0 ₹0" at bounding box center [508, 330] width 815 height 20
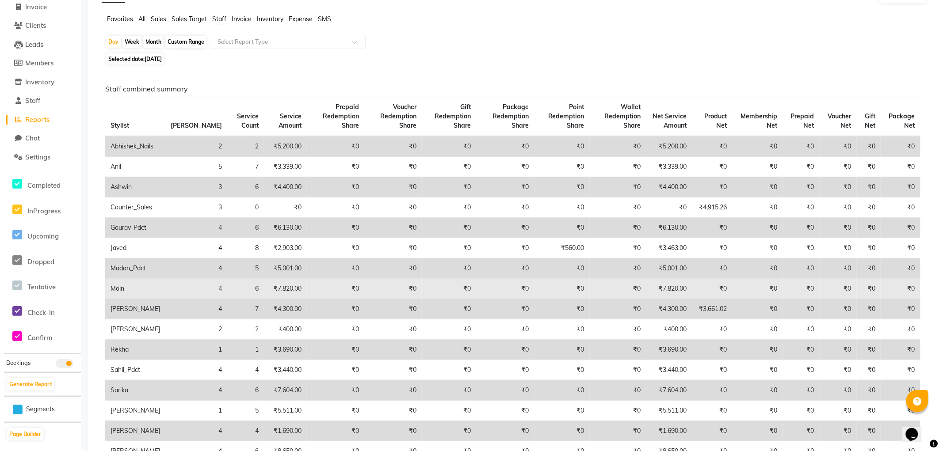
scroll to position [0, 0]
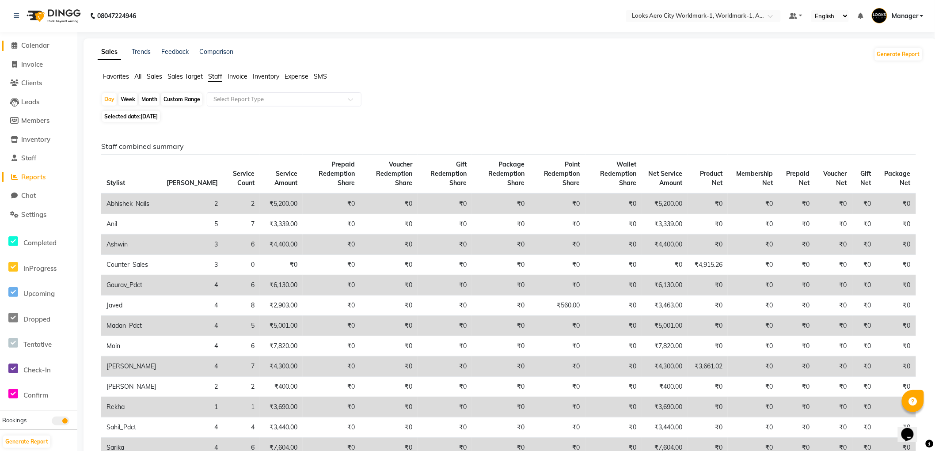
click at [47, 43] on span "Calendar" at bounding box center [35, 45] width 28 height 8
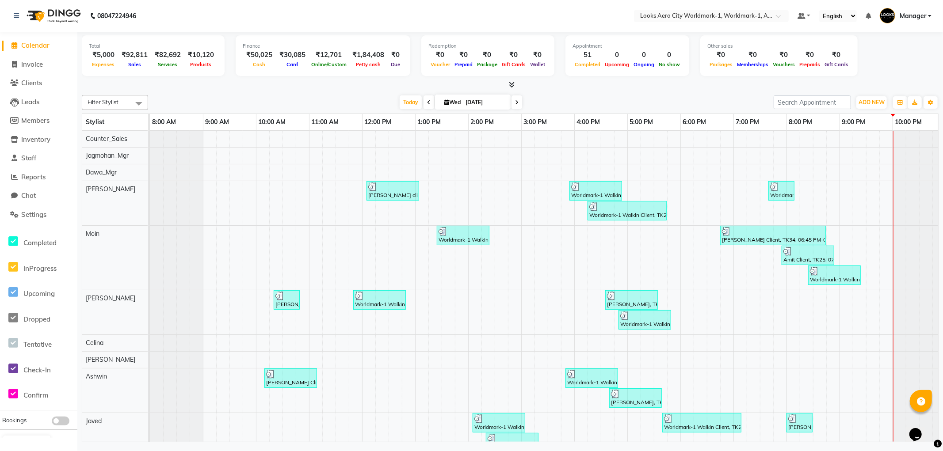
click at [36, 43] on span "Calendar" at bounding box center [35, 45] width 28 height 8
click at [33, 63] on span "Invoice" at bounding box center [32, 64] width 22 height 8
select select "service"
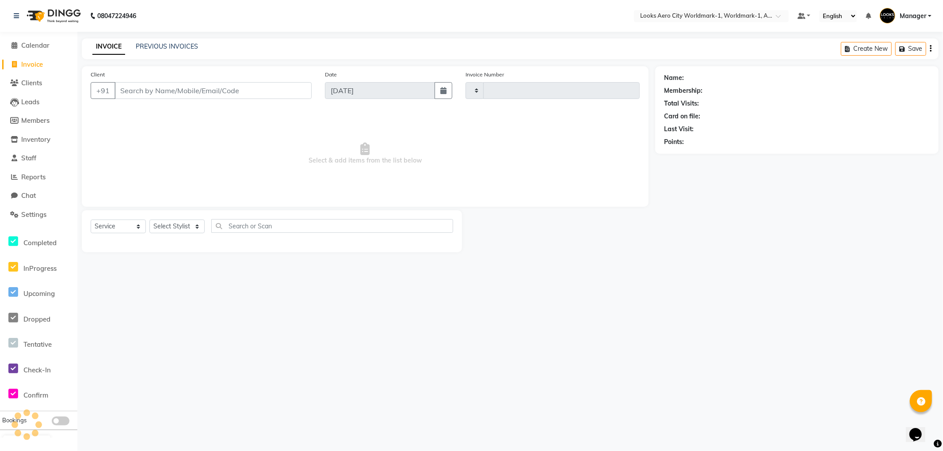
type input "7151"
select select "8573"
click at [188, 90] on input "Client" at bounding box center [212, 90] width 197 height 17
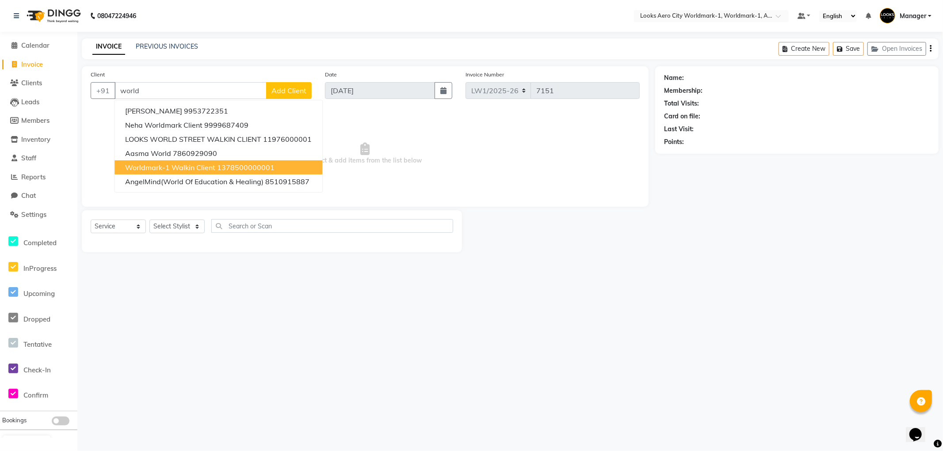
click at [200, 164] on span "Worldmark-1 Walkin Client" at bounding box center [170, 167] width 90 height 9
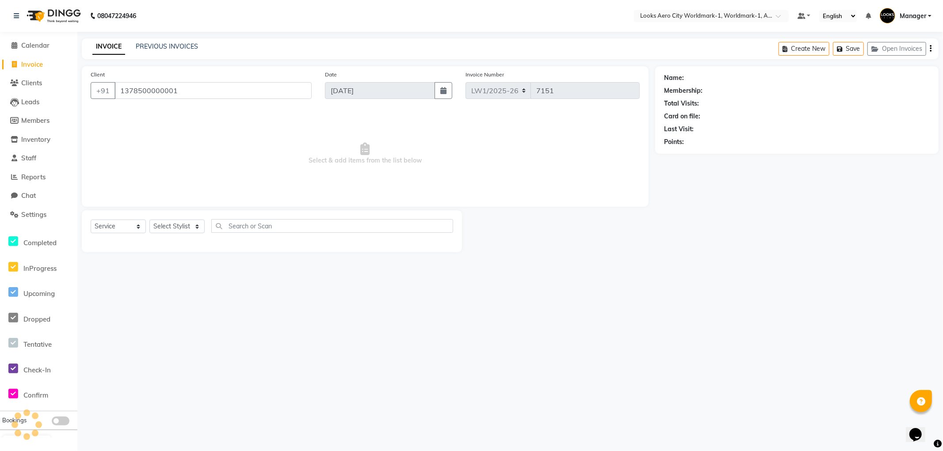
type input "1378500000001"
select select "1: Object"
drag, startPoint x: 182, startPoint y: 224, endPoint x: 148, endPoint y: 131, distance: 98.7
click at [182, 224] on select "Select Stylist Abhishek_Nails Amita Chauhan Anil Ashwin Celina Counter_Sales Da…" at bounding box center [176, 227] width 55 height 14
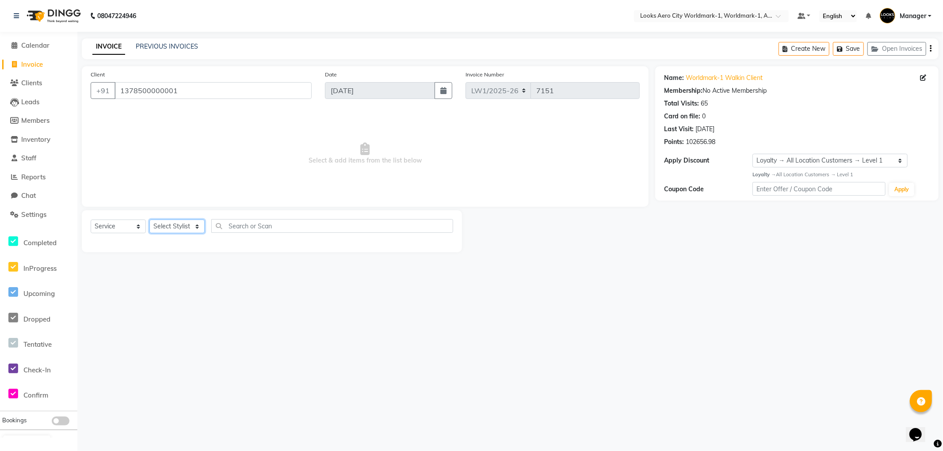
select select "84544"
click at [149, 220] on select "Select Stylist Abhishek_Nails Amita Chauhan Anil Ashwin Celina Counter_Sales Da…" at bounding box center [176, 227] width 55 height 14
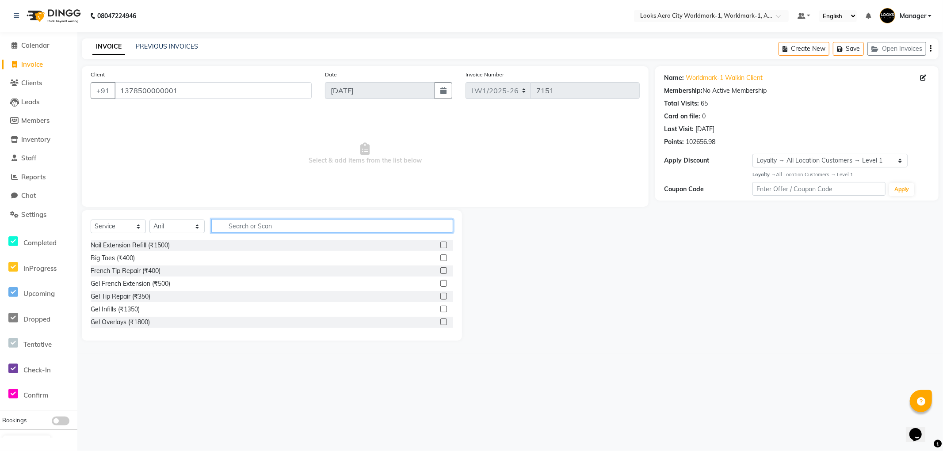
click at [270, 227] on input "text" at bounding box center [332, 226] width 242 height 14
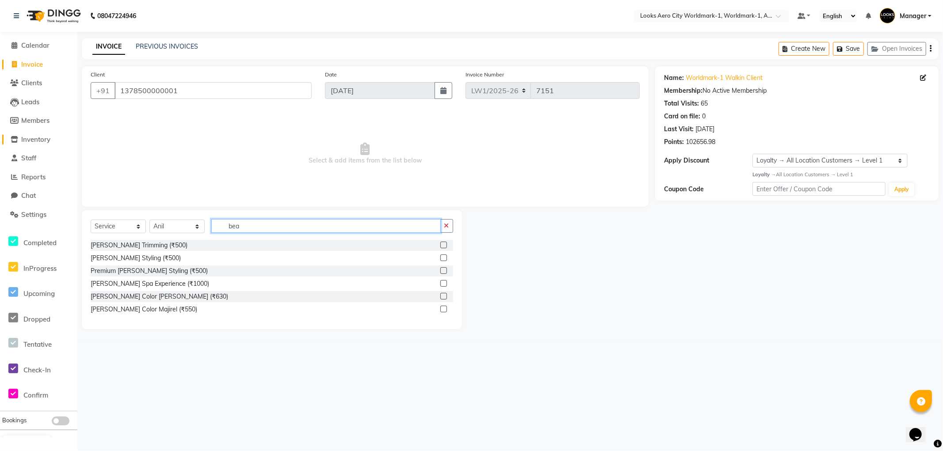
drag, startPoint x: 260, startPoint y: 227, endPoint x: 20, endPoint y: 137, distance: 255.8
click at [1, 150] on app-home "08047224946 Select Location × Looks Aero City Worldmark-1, Worldmark-1, Aerocit…" at bounding box center [471, 171] width 943 height 343
type input "shav"
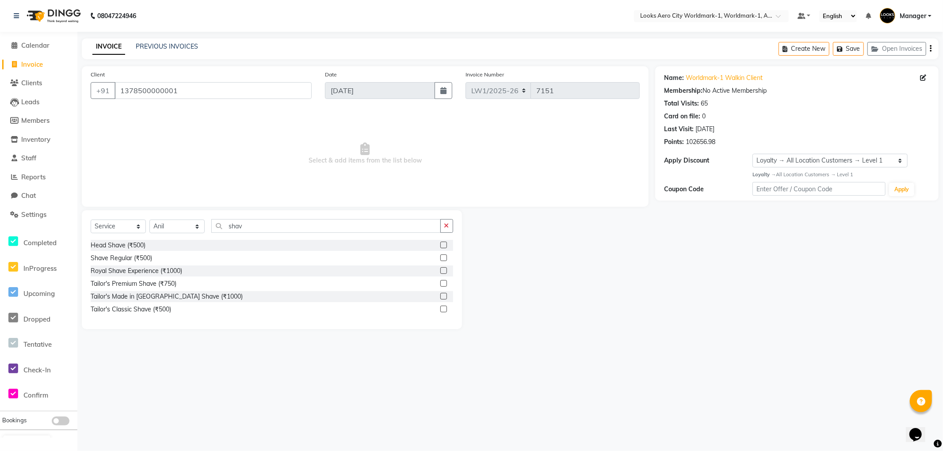
drag, startPoint x: 122, startPoint y: 257, endPoint x: 125, endPoint y: 239, distance: 18.3
click at [122, 257] on div "Shave Regular (₹500)" at bounding box center [121, 258] width 61 height 9
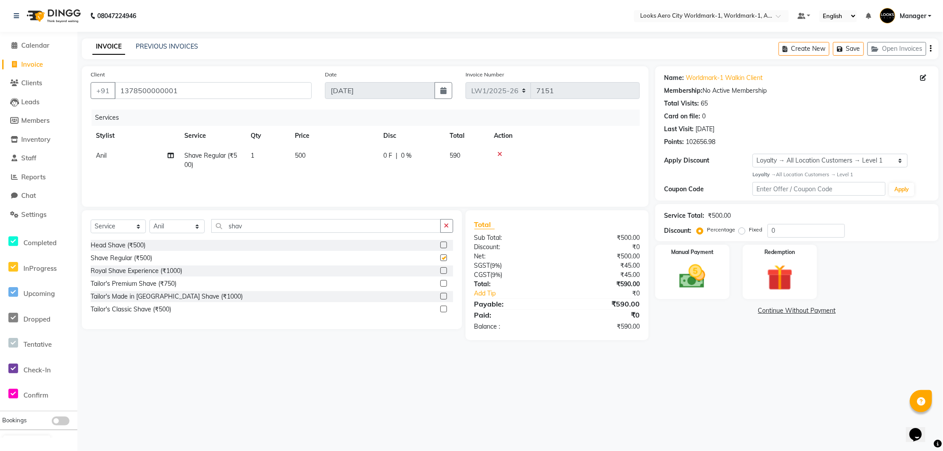
checkbox input "false"
drag, startPoint x: 268, startPoint y: 228, endPoint x: 7, endPoint y: 164, distance: 269.3
click at [0, 174] on app-home "08047224946 Select Location × Looks Aero City Worldmark-1, Worldmark-1, Aerocit…" at bounding box center [471, 177] width 943 height 354
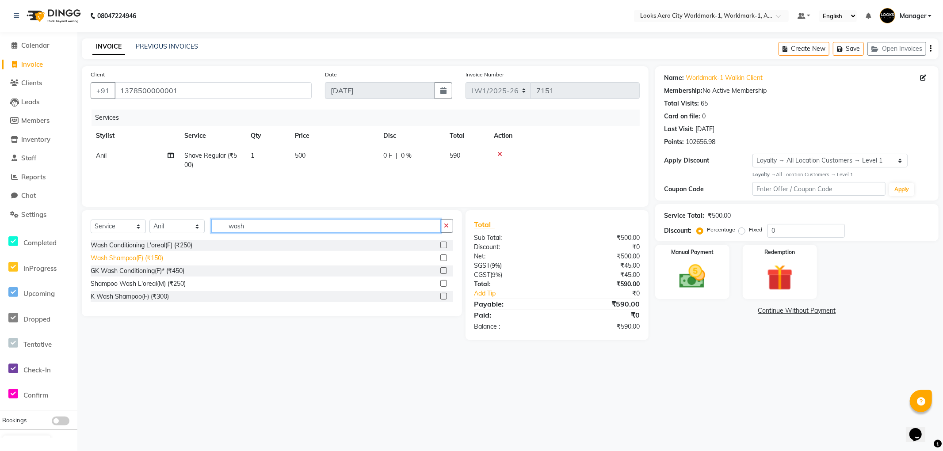
type input "wash"
click at [138, 259] on div "Wash Shampoo(F) (₹150)" at bounding box center [127, 258] width 72 height 9
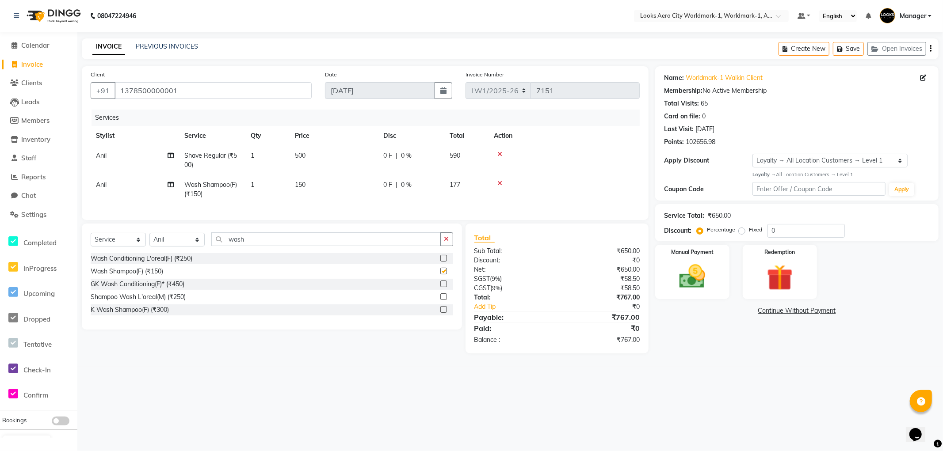
checkbox input "false"
click at [319, 185] on td "150" at bounding box center [333, 189] width 88 height 29
select select "84544"
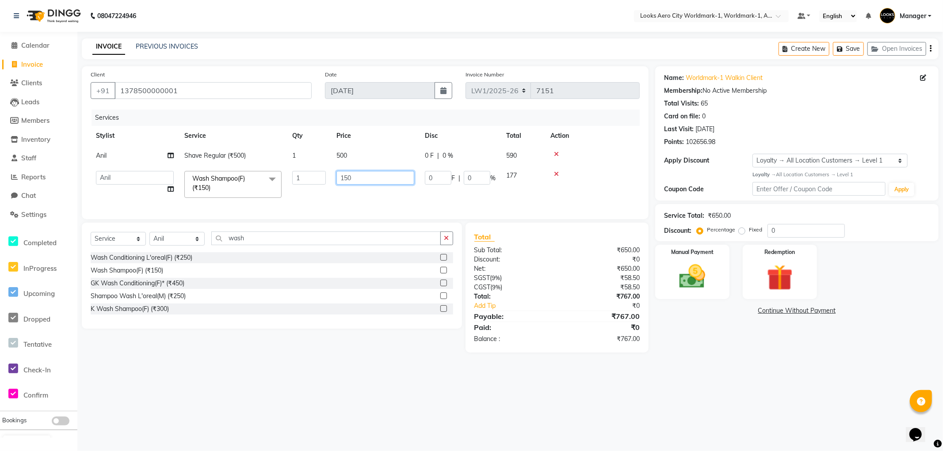
drag, startPoint x: 367, startPoint y: 178, endPoint x: 264, endPoint y: 171, distance: 103.2
click at [264, 171] on tr "Abhishek_Nails Amita Chauhan Anil Ashwin Celina Counter_Sales Dawa_Mgr Gaurav_P…" at bounding box center [365, 185] width 549 height 38
type input "200"
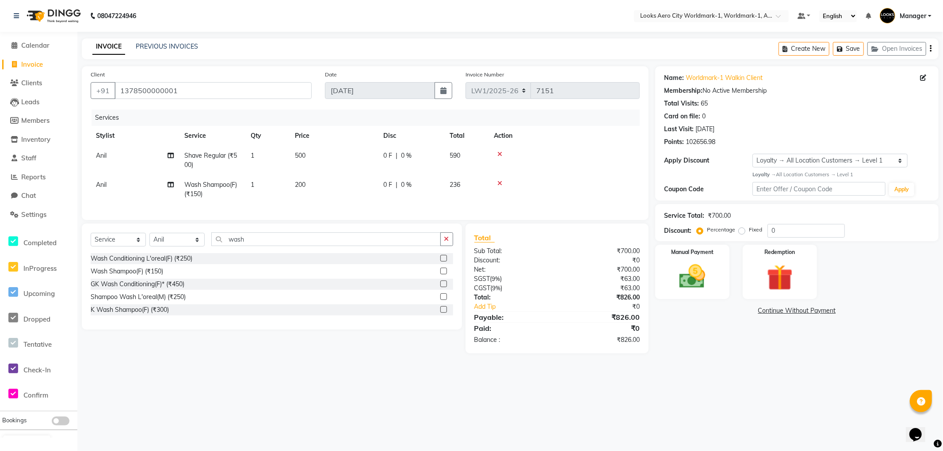
click at [363, 158] on td "500" at bounding box center [333, 160] width 88 height 29
select select "84544"
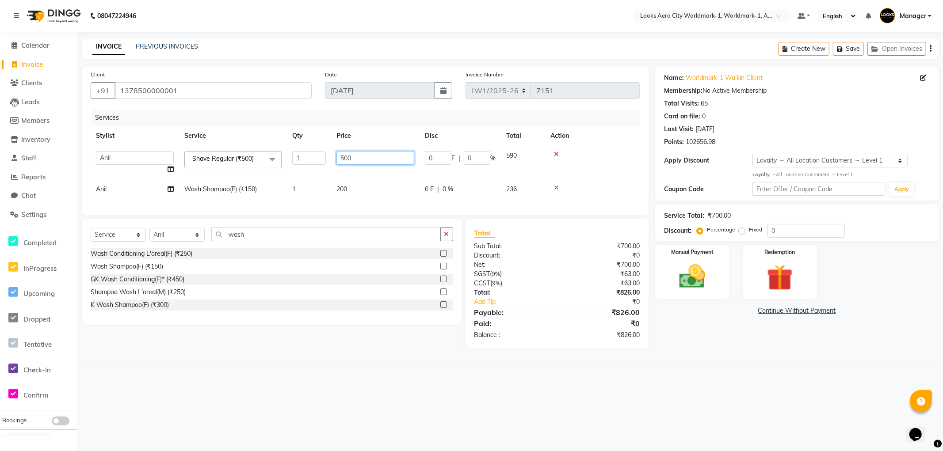
drag, startPoint x: 389, startPoint y: 161, endPoint x: 247, endPoint y: 157, distance: 142.8
click at [248, 158] on tr "Abhishek_Nails Amita Chauhan Anil Ashwin Celina Counter_Sales Dawa_Mgr Gaurav_P…" at bounding box center [365, 163] width 549 height 34
type input "350"
click at [739, 382] on div "08047224946 Select Location × Looks Aero City Worldmark-1, Worldmark-1, Aerocit…" at bounding box center [471, 225] width 943 height 451
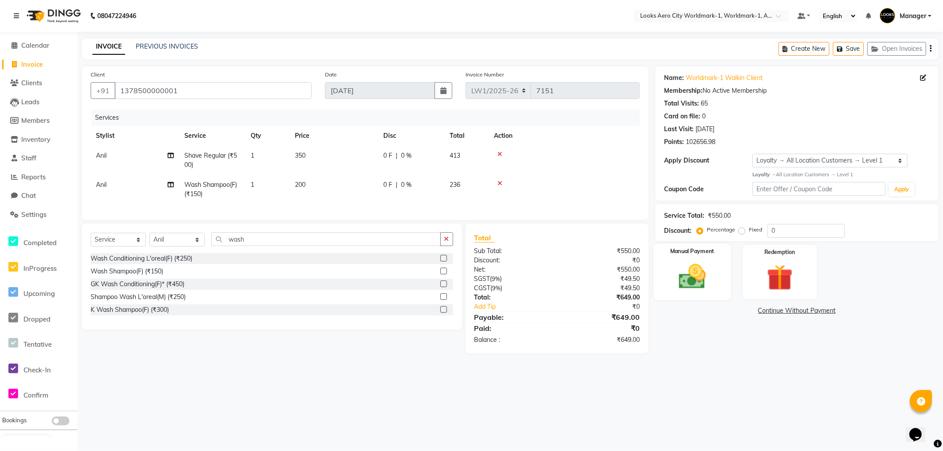
click at [722, 293] on div "Manual Payment" at bounding box center [692, 272] width 77 height 57
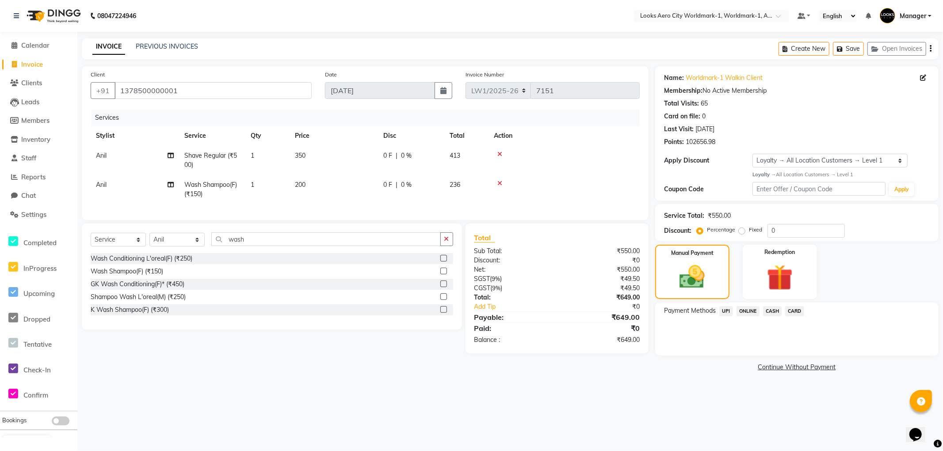
click at [771, 310] on span "CASH" at bounding box center [772, 311] width 19 height 10
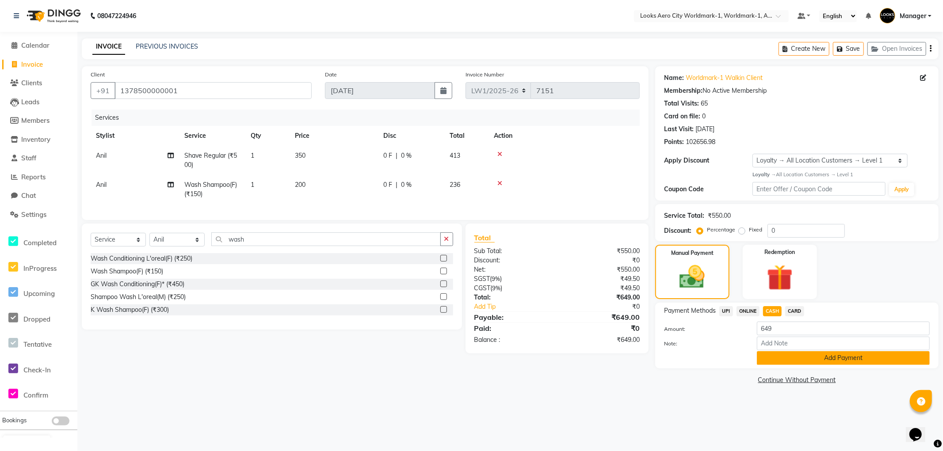
click at [772, 355] on button "Add Payment" at bounding box center [843, 358] width 173 height 14
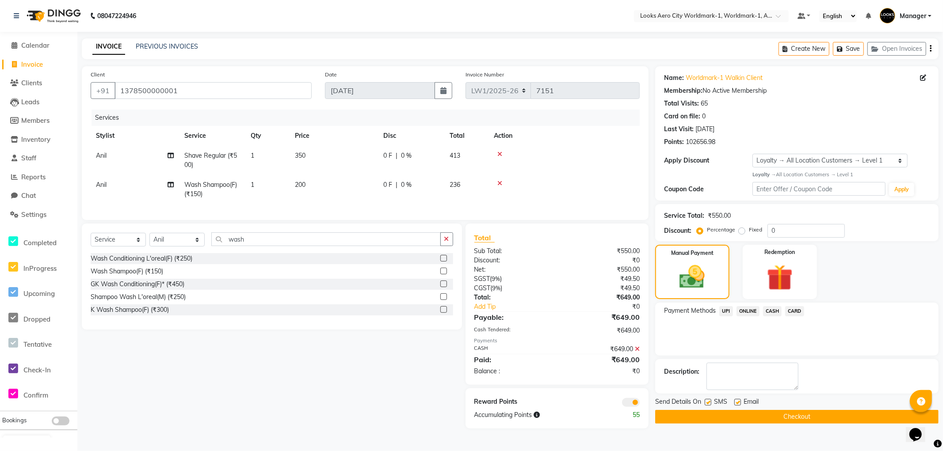
click at [688, 414] on button "Checkout" at bounding box center [796, 417] width 283 height 14
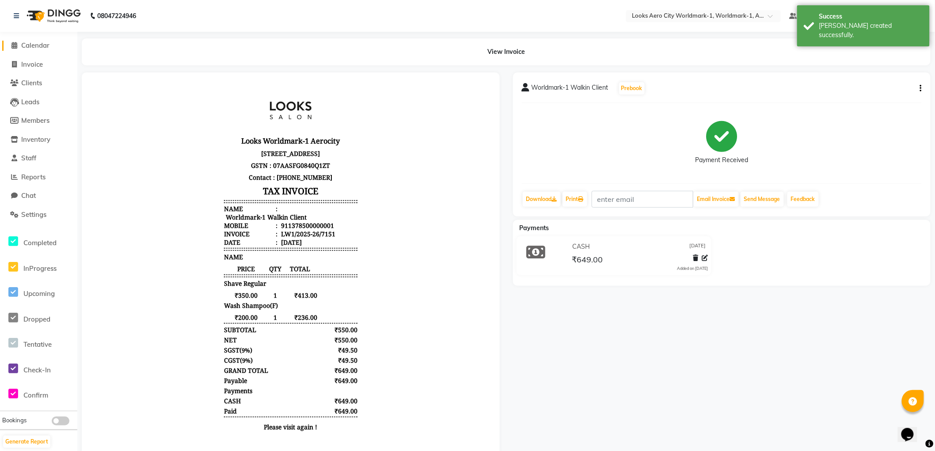
click at [37, 43] on span "Calendar" at bounding box center [35, 45] width 28 height 8
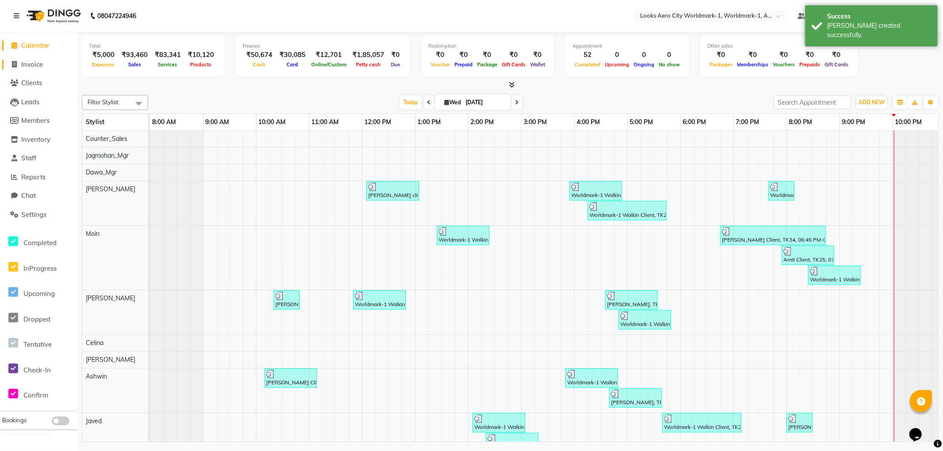
click at [34, 64] on span "Invoice" at bounding box center [32, 64] width 22 height 8
select select "service"
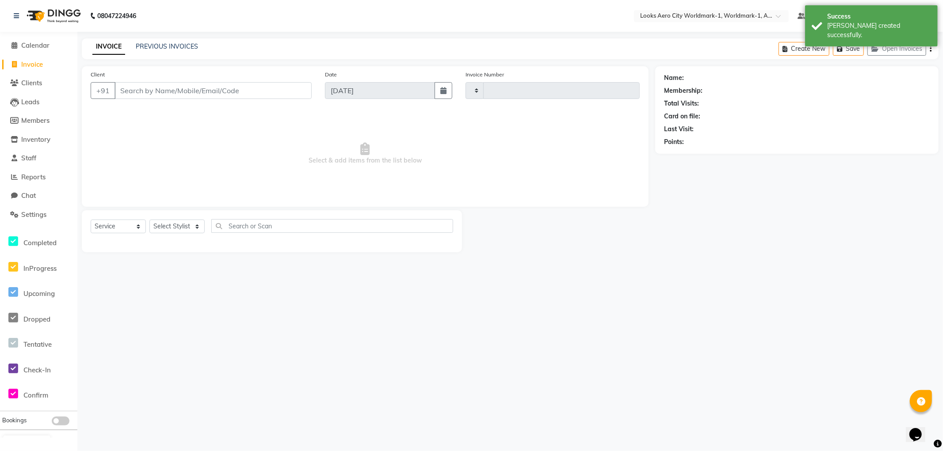
type input "7152"
select select "8573"
click at [28, 177] on span "Reports" at bounding box center [33, 177] width 24 height 8
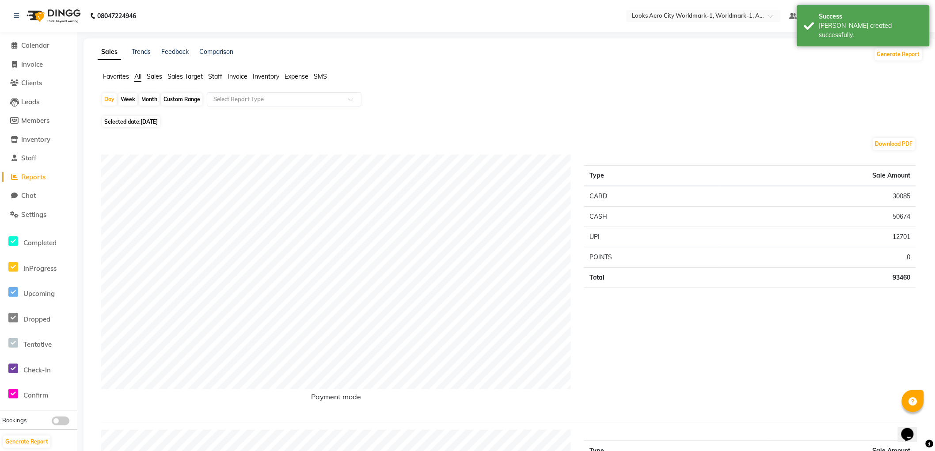
click at [215, 74] on span "Staff" at bounding box center [215, 76] width 14 height 8
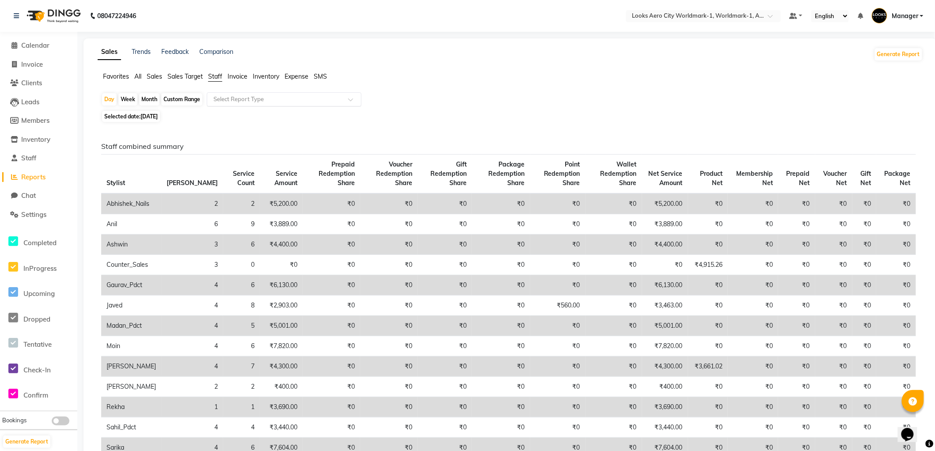
drag, startPoint x: 266, startPoint y: 99, endPoint x: 271, endPoint y: 100, distance: 5.9
click at [266, 98] on input "text" at bounding box center [275, 99] width 127 height 9
click at [37, 177] on span "Reports" at bounding box center [33, 177] width 24 height 8
drag, startPoint x: 137, startPoint y: 76, endPoint x: 218, endPoint y: 72, distance: 80.5
click at [138, 76] on span "All" at bounding box center [137, 76] width 7 height 8
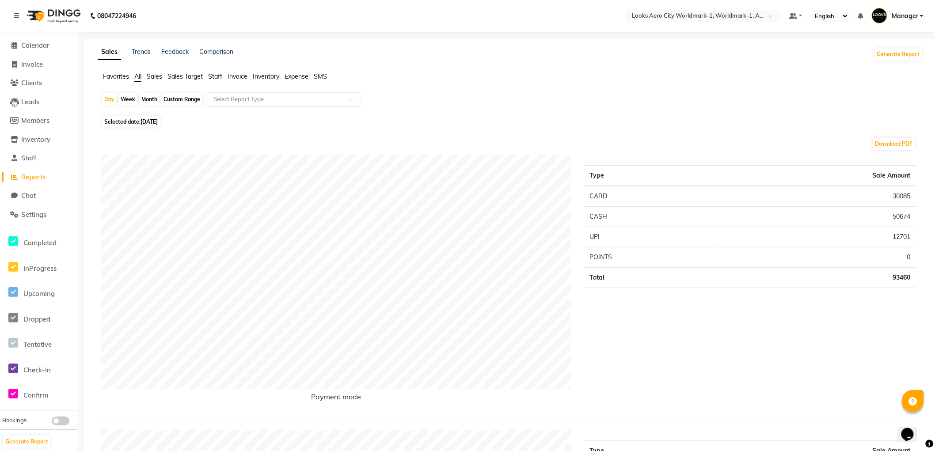
click at [254, 97] on input "text" at bounding box center [275, 99] width 127 height 9
click at [234, 114] on div "Daily Sales" at bounding box center [284, 116] width 154 height 18
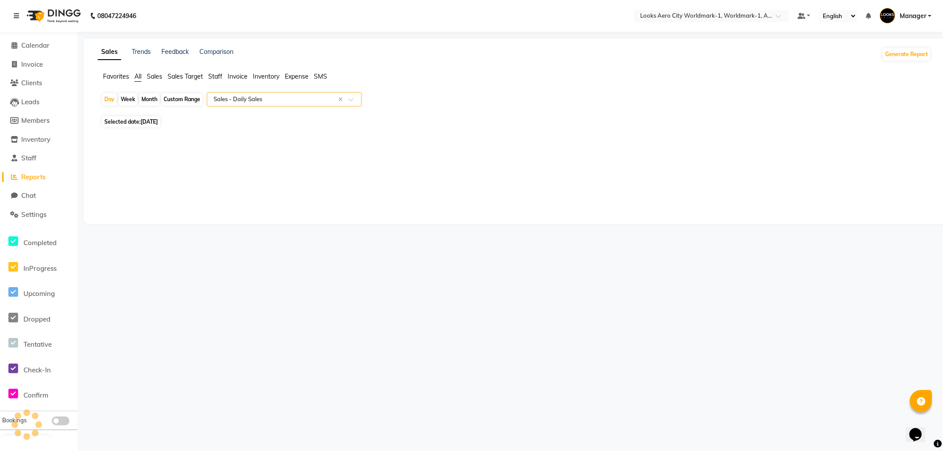
select select "full_report"
select select "csv"
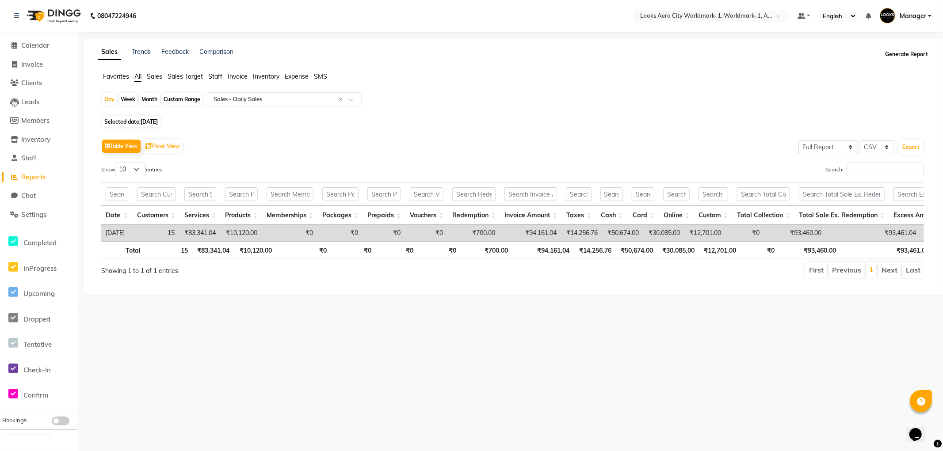
click at [896, 52] on button "Generate Report" at bounding box center [906, 54] width 47 height 12
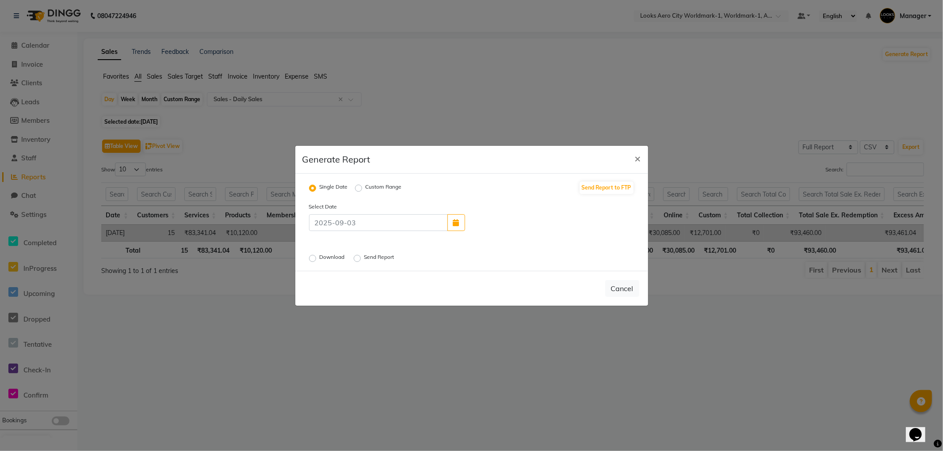
click at [320, 257] on label "Download" at bounding box center [333, 258] width 27 height 11
click at [314, 257] on input "Download" at bounding box center [314, 258] width 6 height 6
radio input "true"
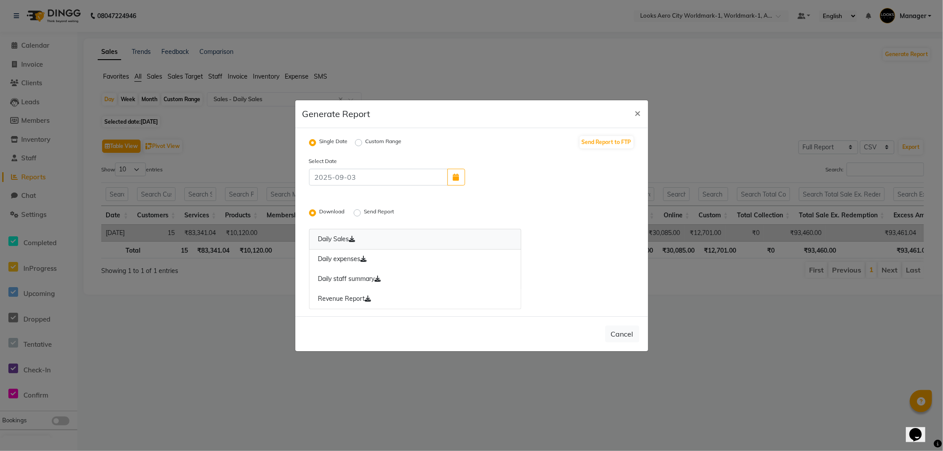
click at [354, 238] on icon at bounding box center [352, 239] width 6 height 6
click at [366, 259] on icon at bounding box center [364, 259] width 6 height 6
click at [380, 280] on icon at bounding box center [378, 279] width 6 height 6
click at [367, 296] on icon at bounding box center [368, 299] width 6 height 6
click at [364, 211] on label "Send Report" at bounding box center [380, 213] width 32 height 11
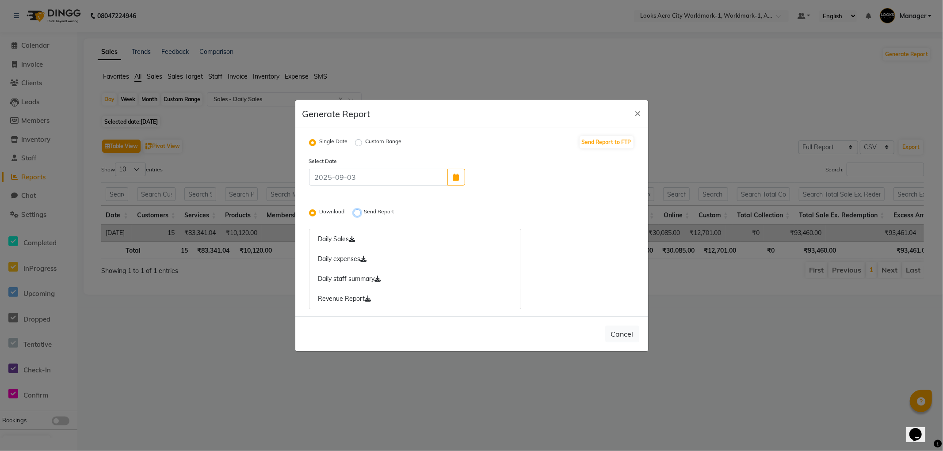
click at [359, 211] on input "Send Report" at bounding box center [358, 212] width 6 height 6
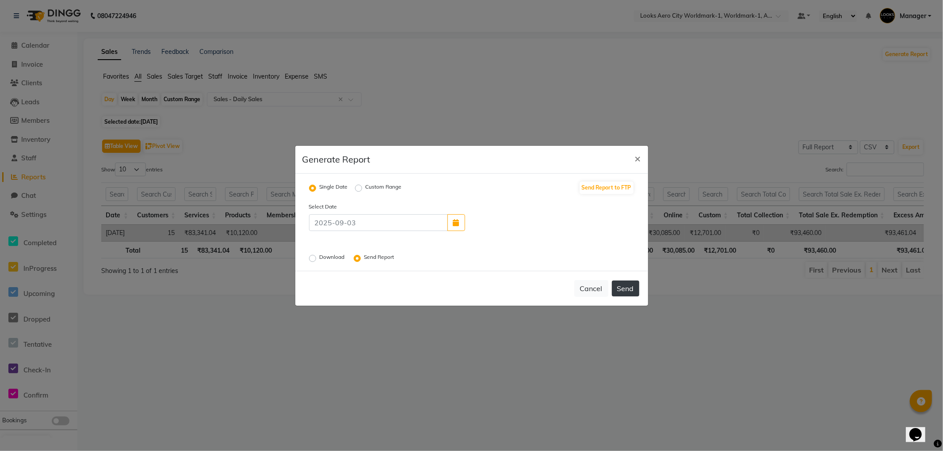
click at [617, 286] on button "Send" at bounding box center [625, 289] width 27 height 16
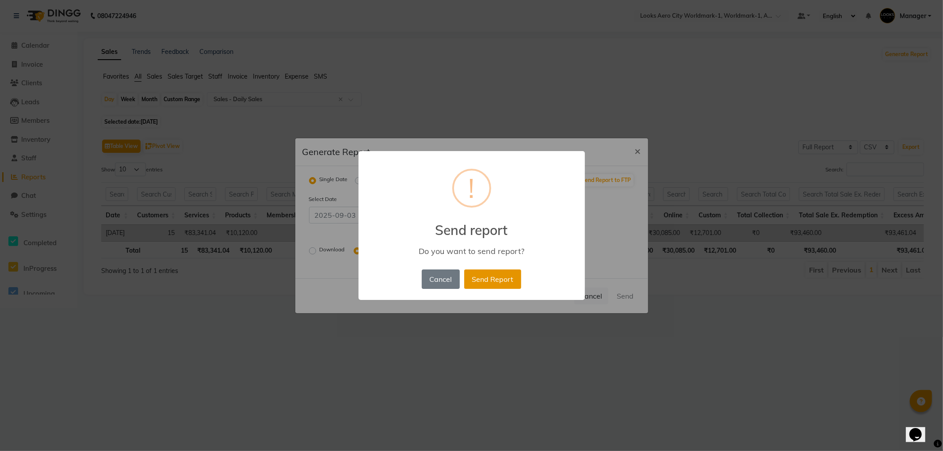
click at [495, 282] on button "Send Report" at bounding box center [492, 279] width 57 height 19
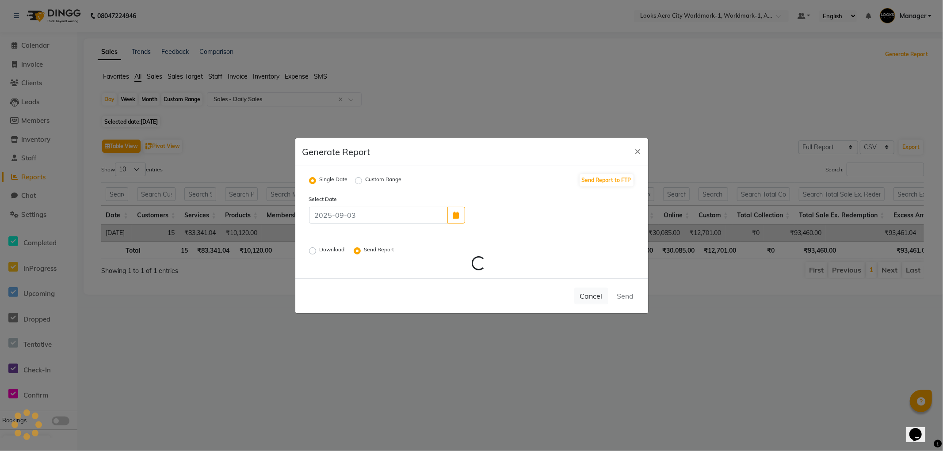
radio input "false"
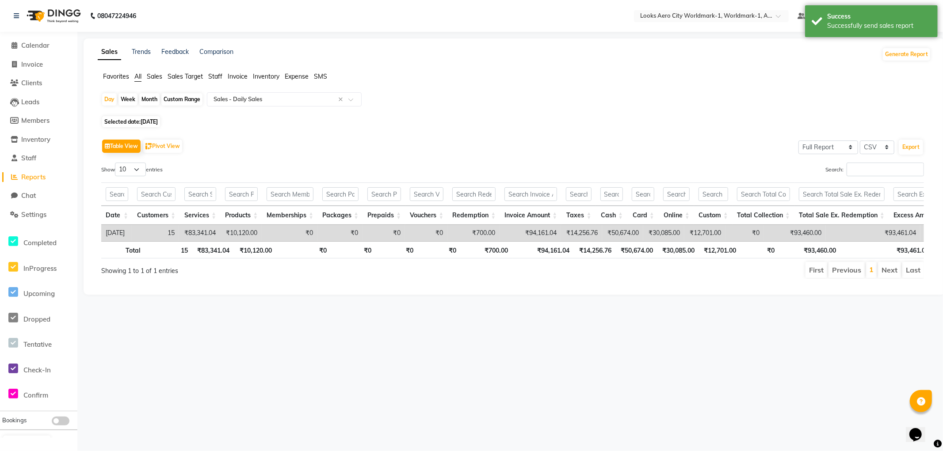
click at [216, 76] on span "Staff" at bounding box center [215, 76] width 14 height 8
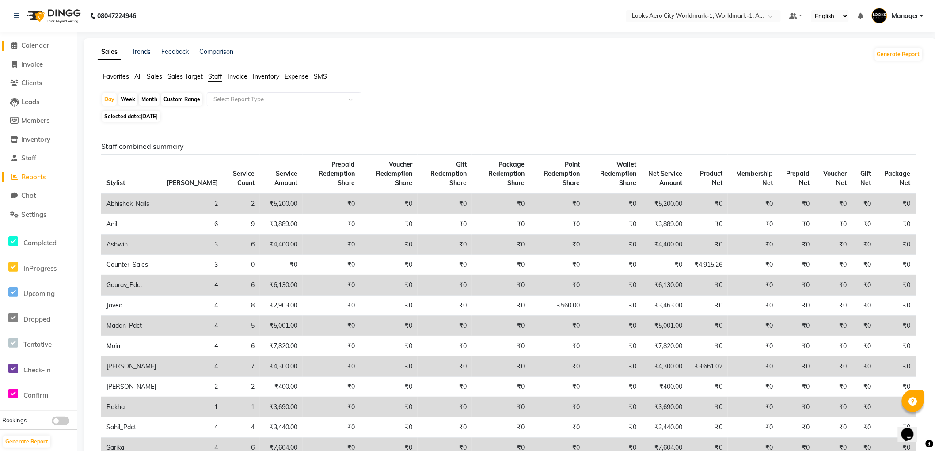
click at [35, 43] on span "Calendar" at bounding box center [35, 45] width 28 height 8
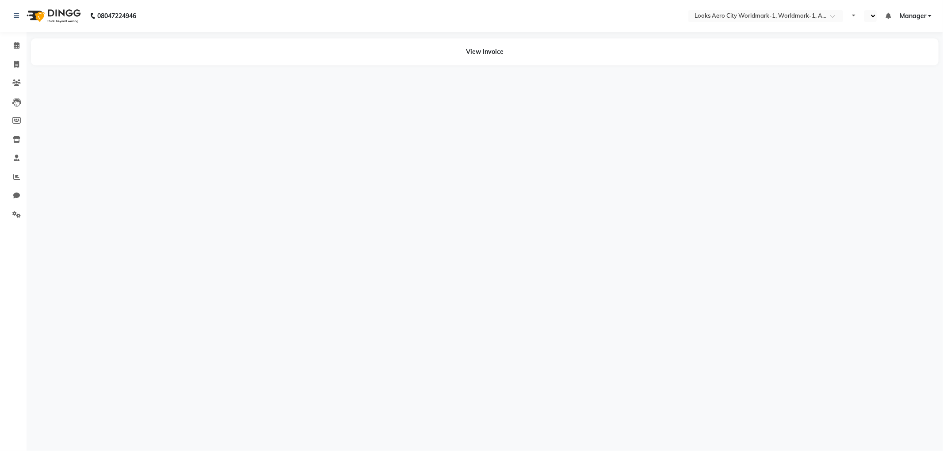
select select "en"
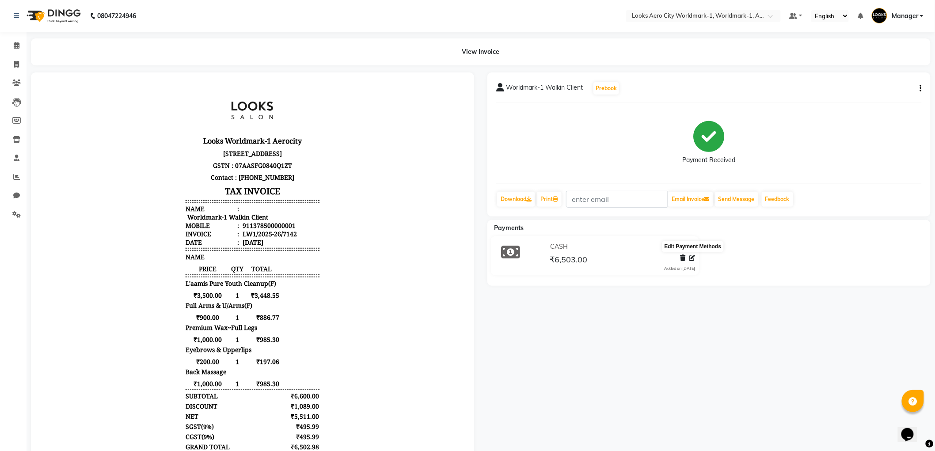
click at [690, 257] on icon at bounding box center [692, 258] width 6 height 6
select select "1"
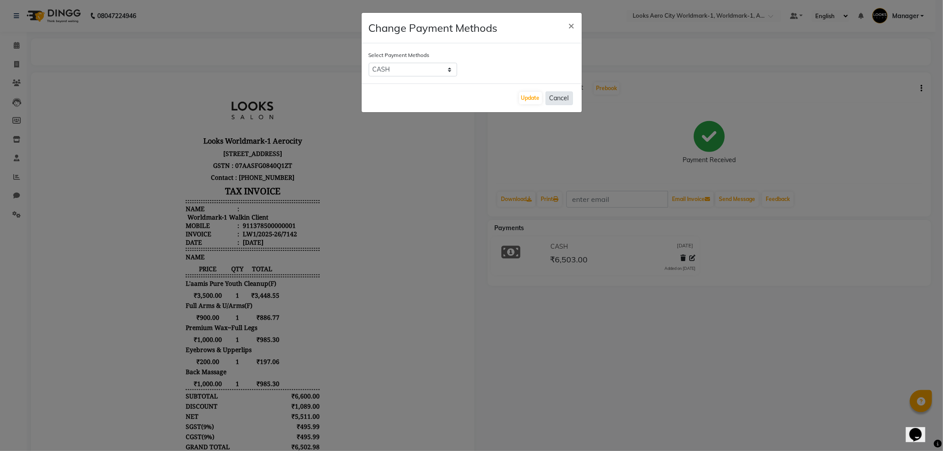
click at [557, 99] on button "Cancel" at bounding box center [558, 98] width 27 height 14
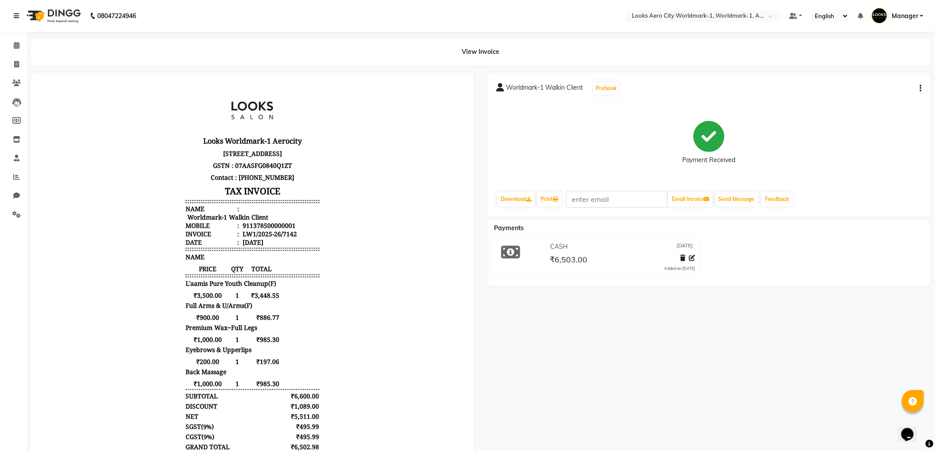
click at [18, 15] on icon at bounding box center [16, 16] width 5 height 6
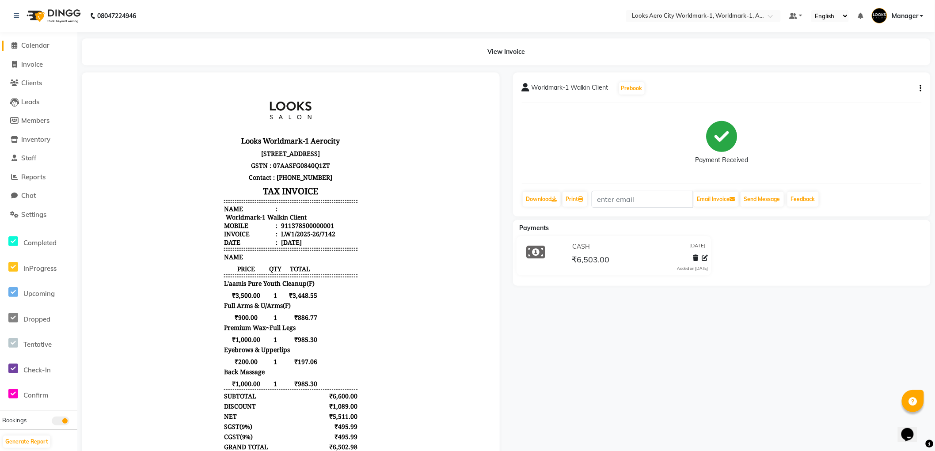
click at [42, 46] on span "Calendar" at bounding box center [35, 45] width 28 height 8
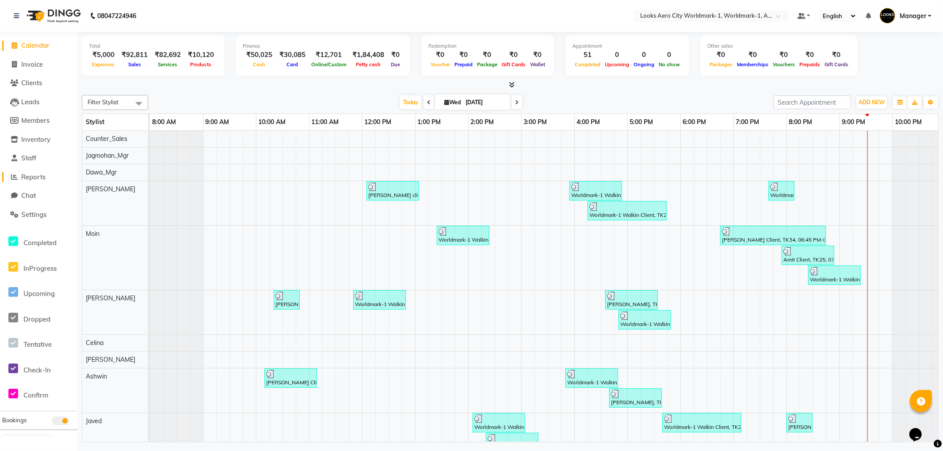
click at [33, 178] on span "Reports" at bounding box center [33, 177] width 24 height 8
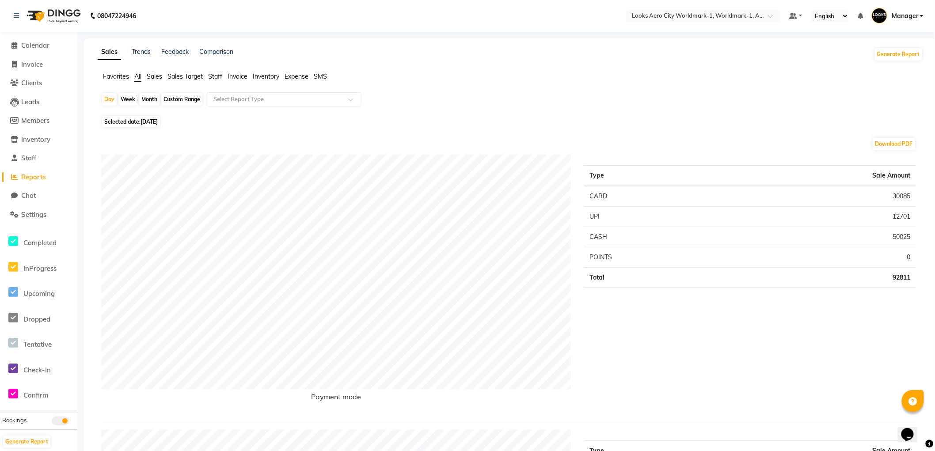
drag, startPoint x: 215, startPoint y: 74, endPoint x: 217, endPoint y: 83, distance: 9.1
click at [215, 75] on span "Staff" at bounding box center [215, 76] width 14 height 8
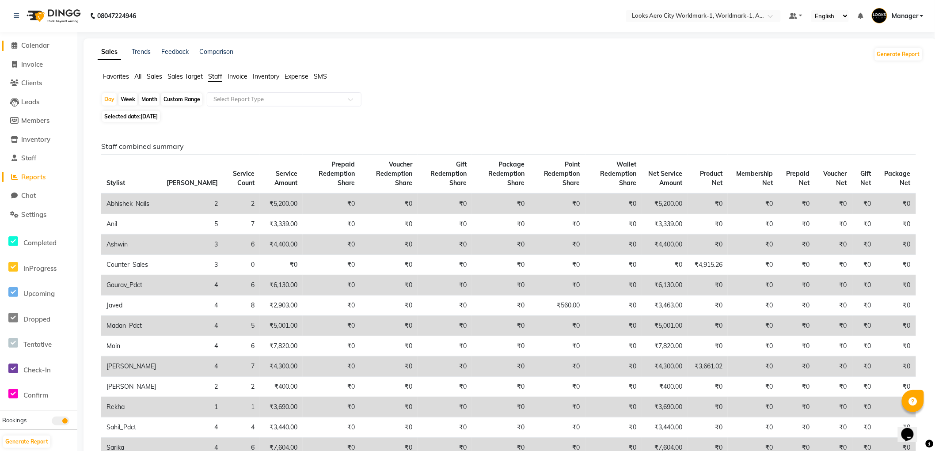
click at [36, 46] on span "Calendar" at bounding box center [35, 45] width 28 height 8
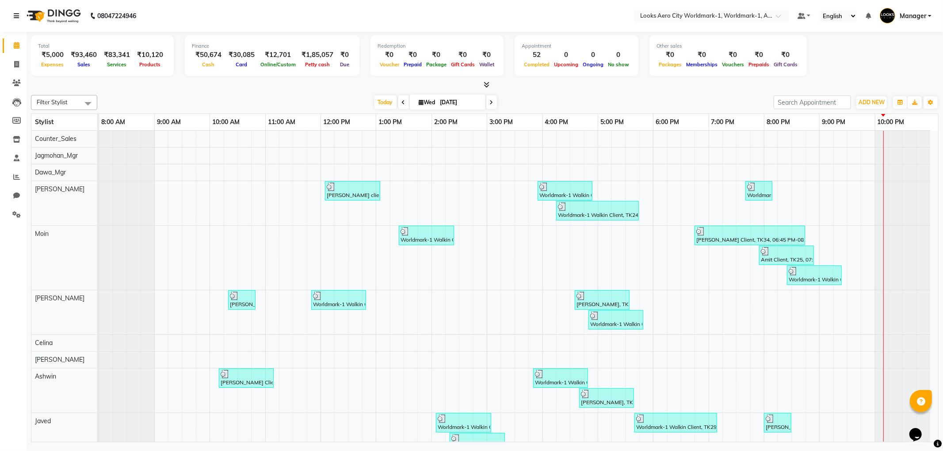
click at [19, 13] on link at bounding box center [18, 16] width 9 height 25
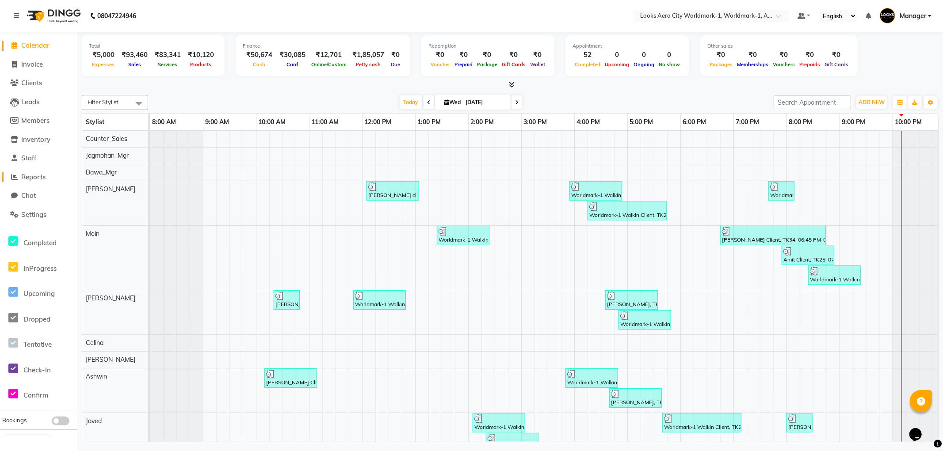
click at [41, 177] on span "Reports" at bounding box center [33, 177] width 24 height 8
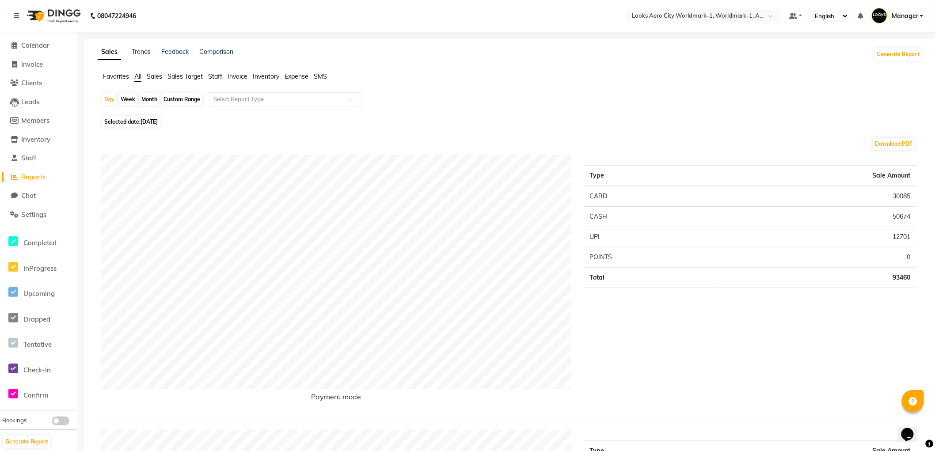
drag, startPoint x: 214, startPoint y: 76, endPoint x: 219, endPoint y: 77, distance: 4.8
click at [214, 76] on span "Staff" at bounding box center [215, 76] width 14 height 8
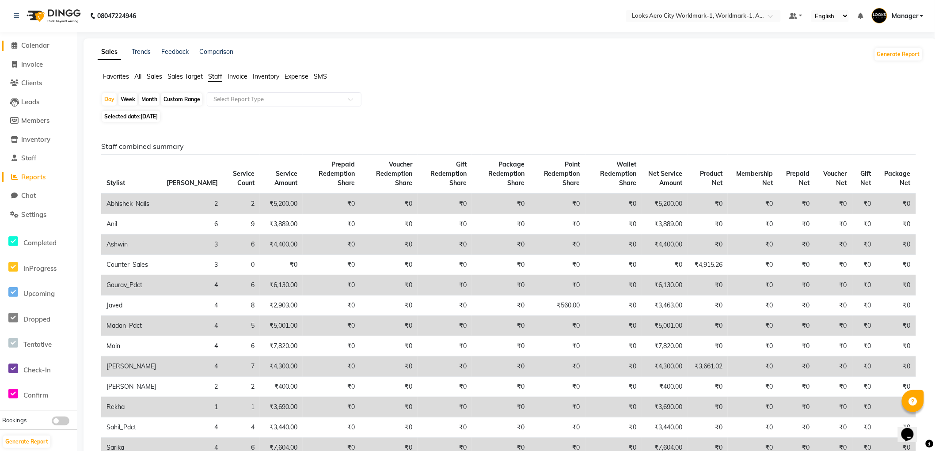
click at [32, 45] on span "Calendar" at bounding box center [35, 45] width 28 height 8
